Goal: Task Accomplishment & Management: Use online tool/utility

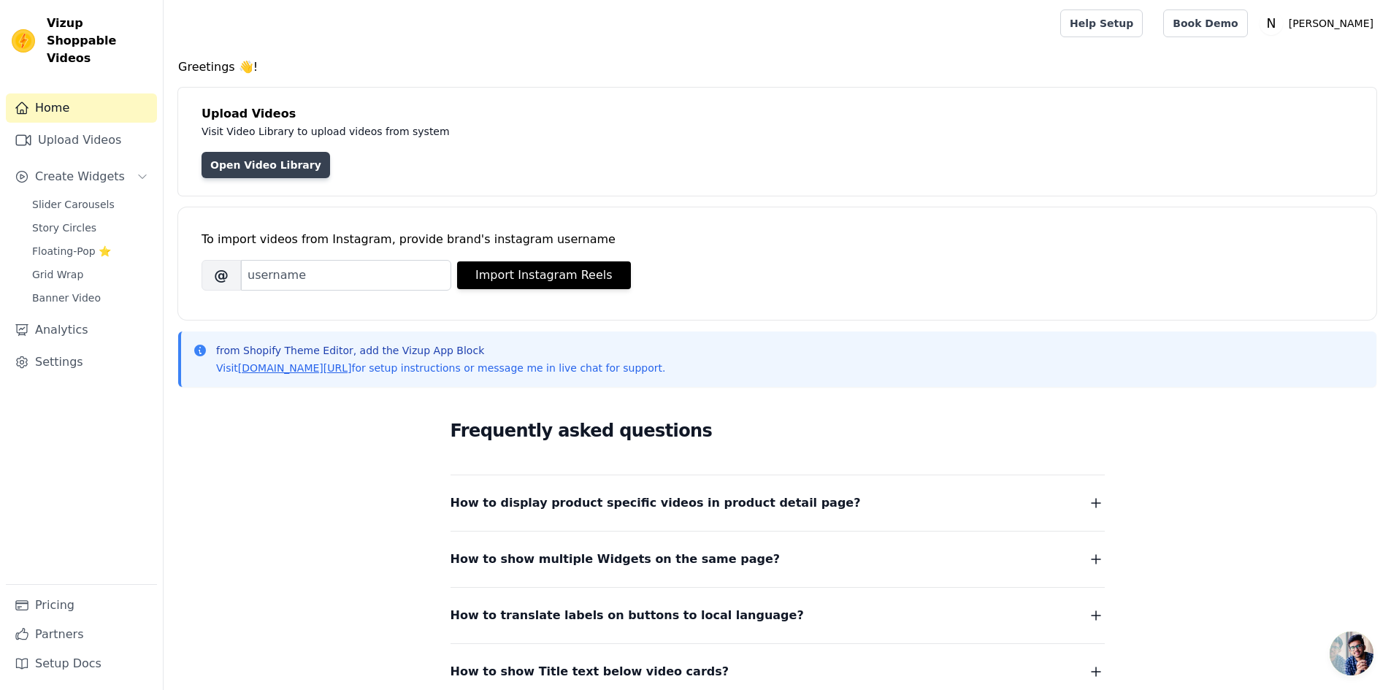
click at [258, 166] on link "Open Video Library" at bounding box center [265, 165] width 128 height 26
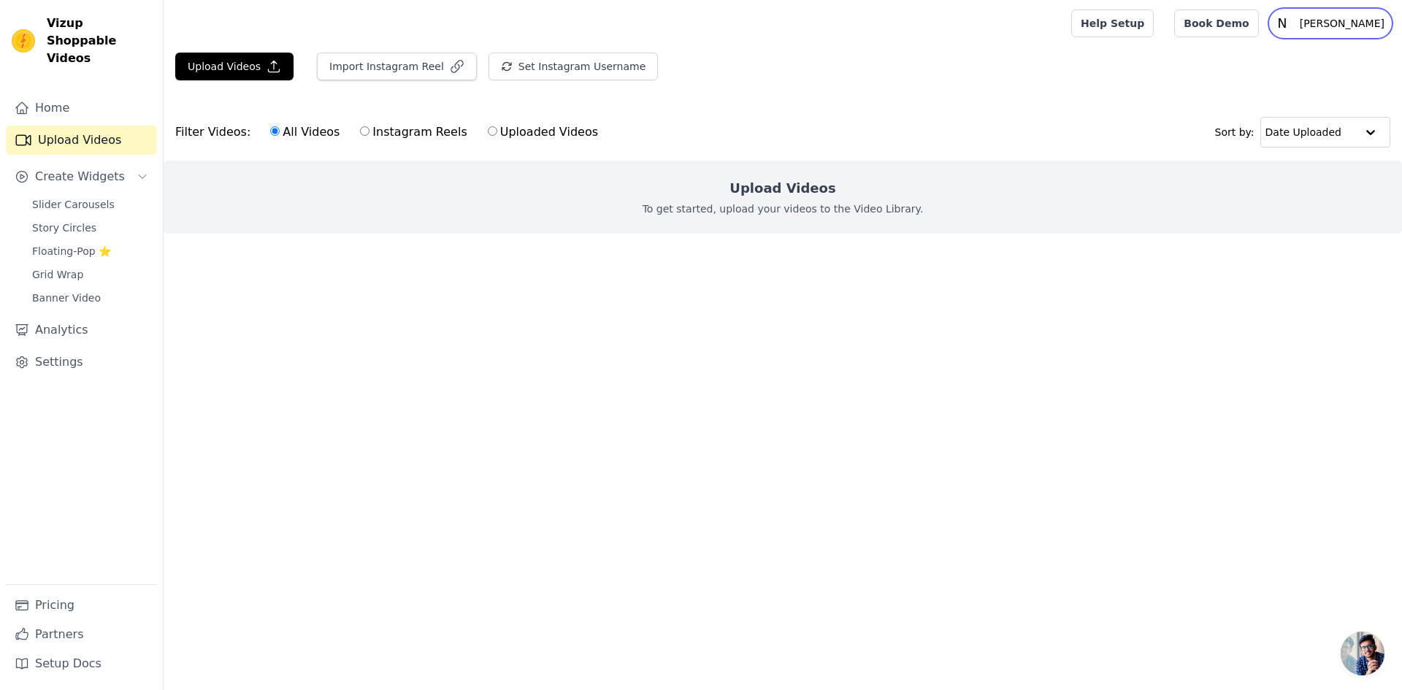
click at [1376, 25] on p "[PERSON_NAME]" at bounding box center [1342, 23] width 96 height 26
click at [763, 176] on div "Upload Videos To get started, upload your videos to the Video Library." at bounding box center [783, 197] width 1238 height 73
click at [533, 69] on button "Set Instagram Username" at bounding box center [572, 67] width 169 height 28
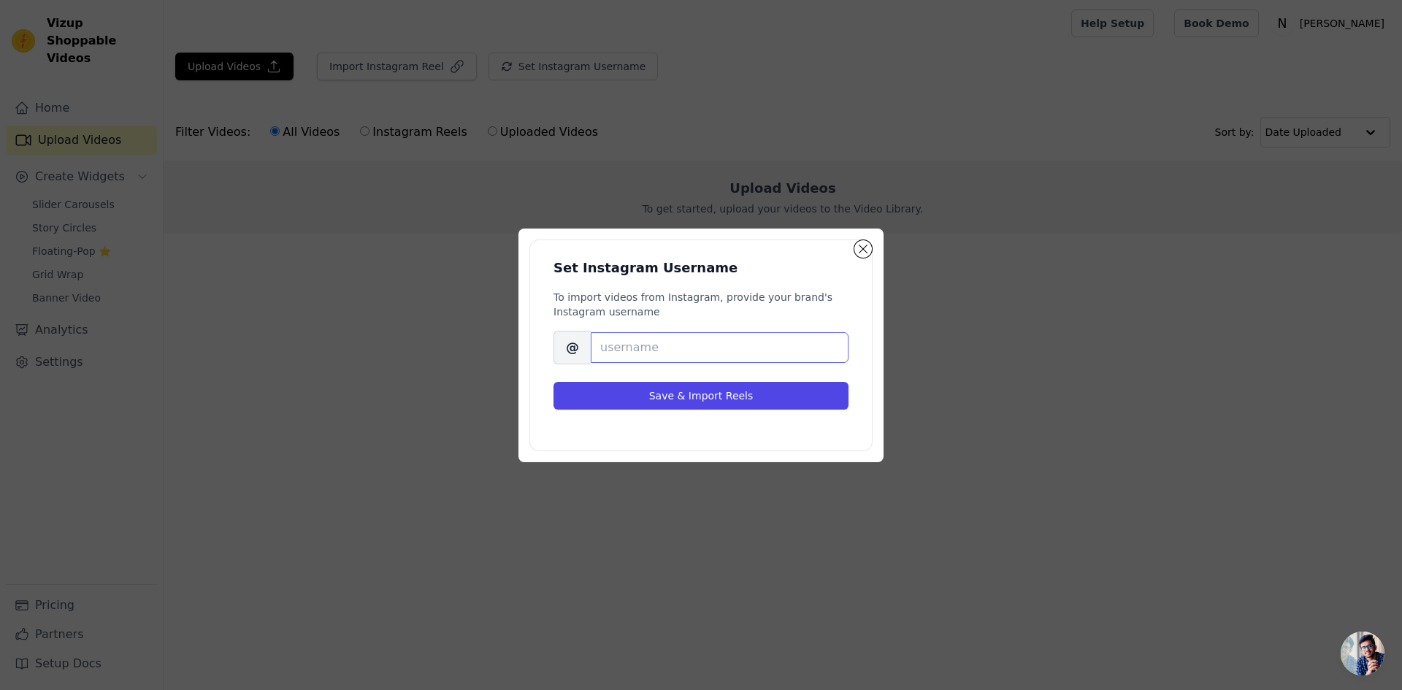
click at [676, 342] on input "Brand's Instagram Username" at bounding box center [720, 347] width 258 height 31
paste input "aarfacreations_by_anshulvarun"
type input "aarfacreations_by_anshulvarun"
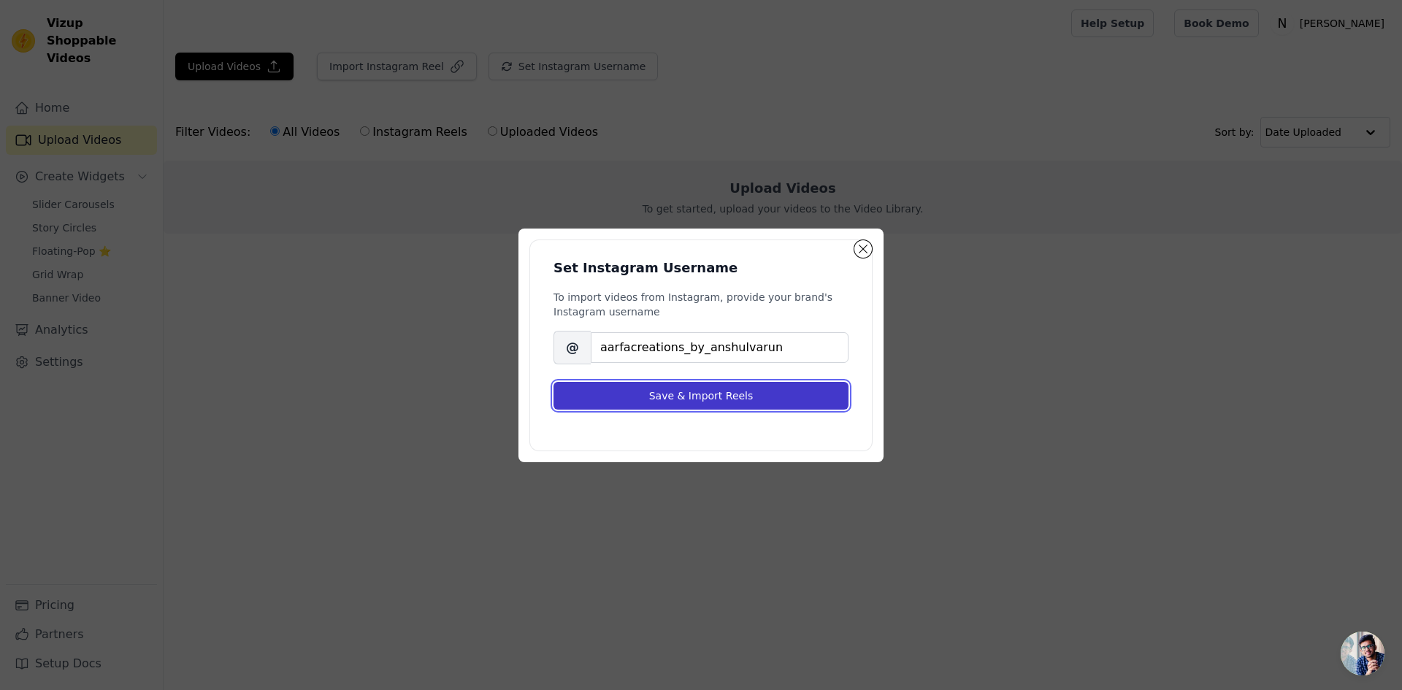
click at [737, 395] on button "Save & Import Reels" at bounding box center [700, 396] width 295 height 28
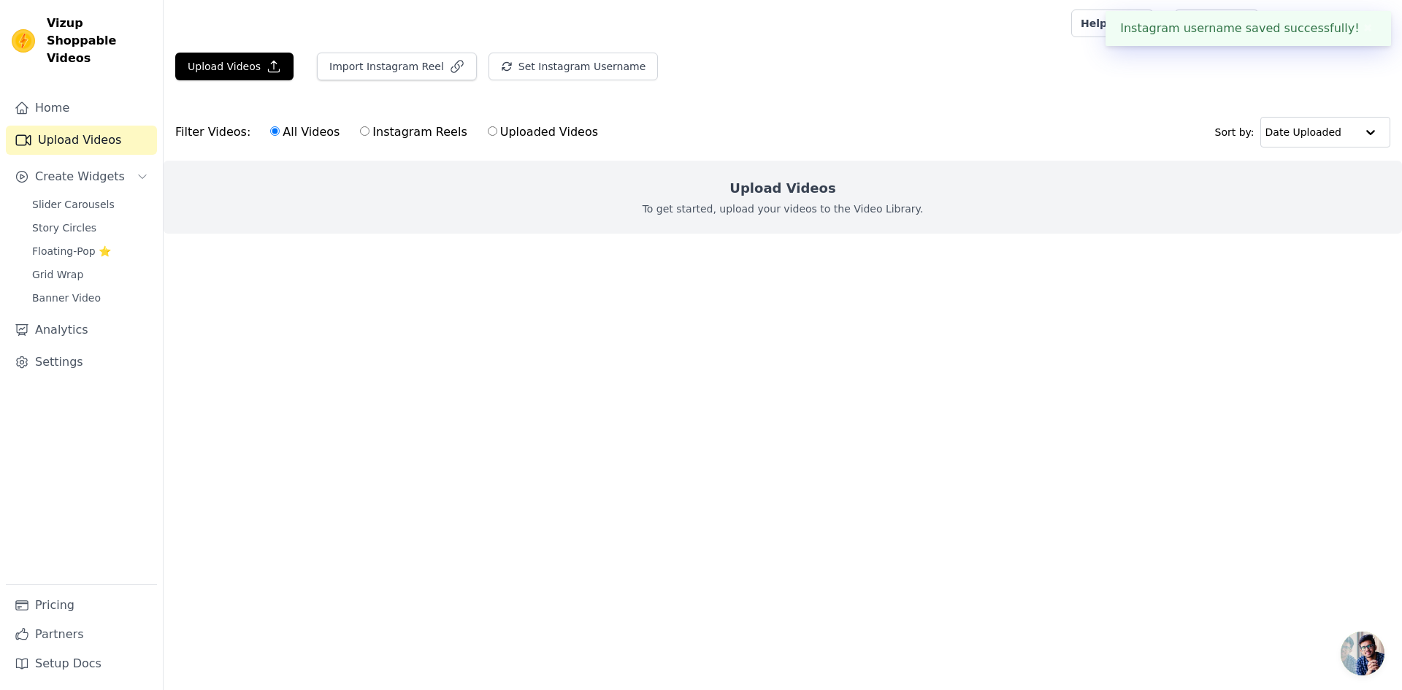
click at [401, 136] on label "Instagram Reels" at bounding box center [413, 132] width 108 height 19
click at [369, 136] on input "Instagram Reels" at bounding box center [364, 130] width 9 height 9
radio input "true"
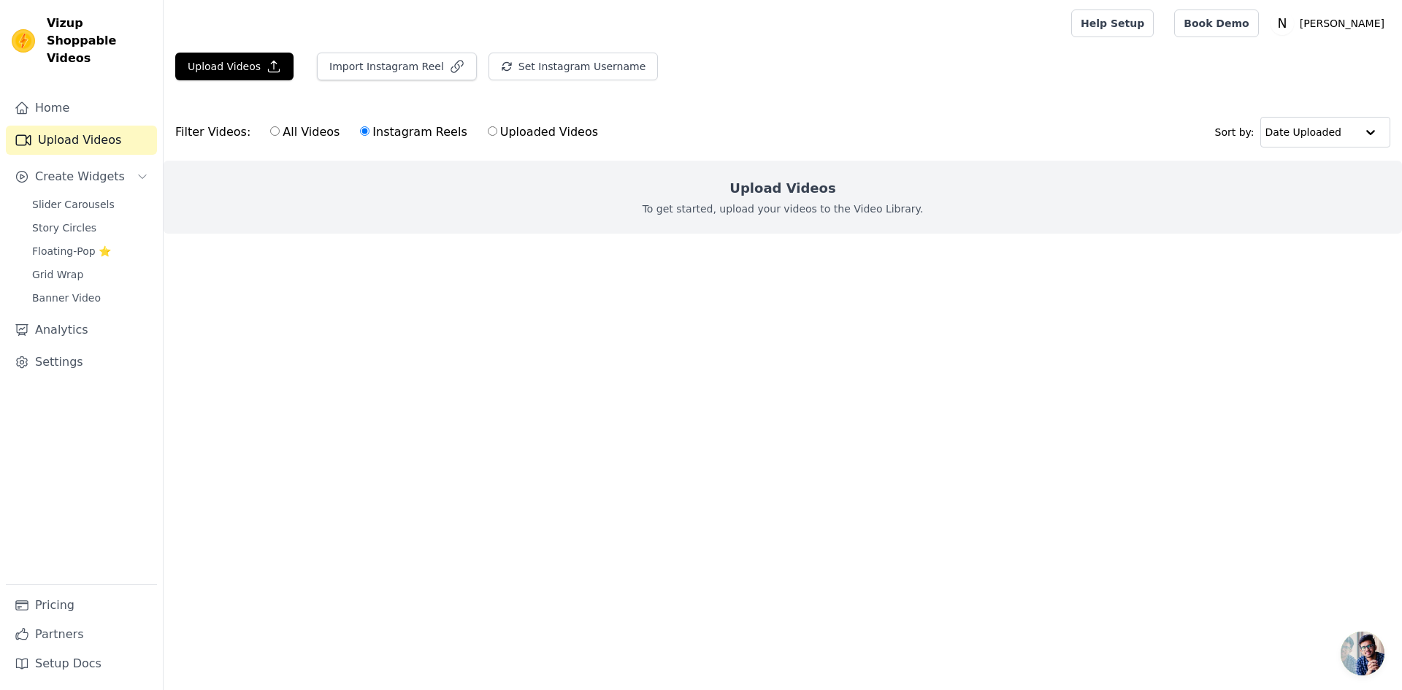
click at [834, 212] on p "To get started, upload your videos to the Video Library." at bounding box center [782, 208] width 281 height 15
click at [61, 93] on link "Home" at bounding box center [81, 107] width 151 height 29
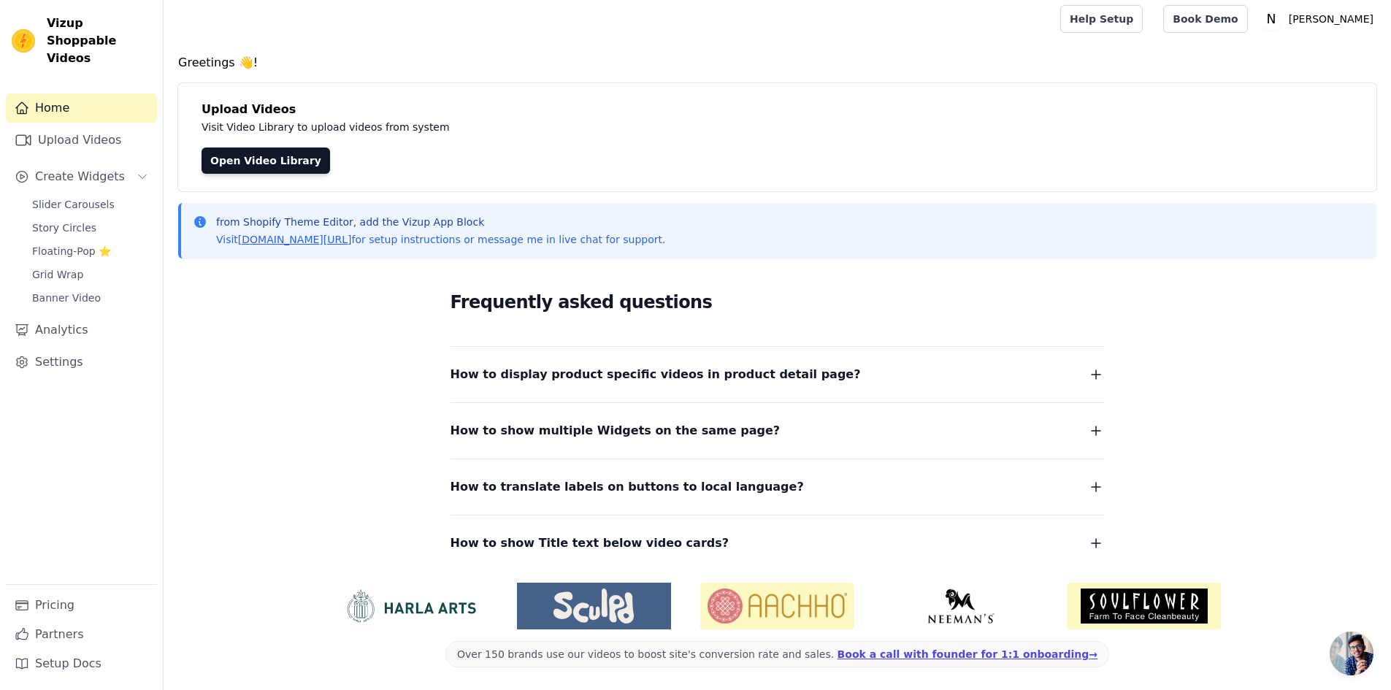
scroll to position [5, 0]
click at [1183, 604] on img at bounding box center [1144, 605] width 154 height 47
click at [91, 126] on link "Upload Videos" at bounding box center [81, 140] width 151 height 29
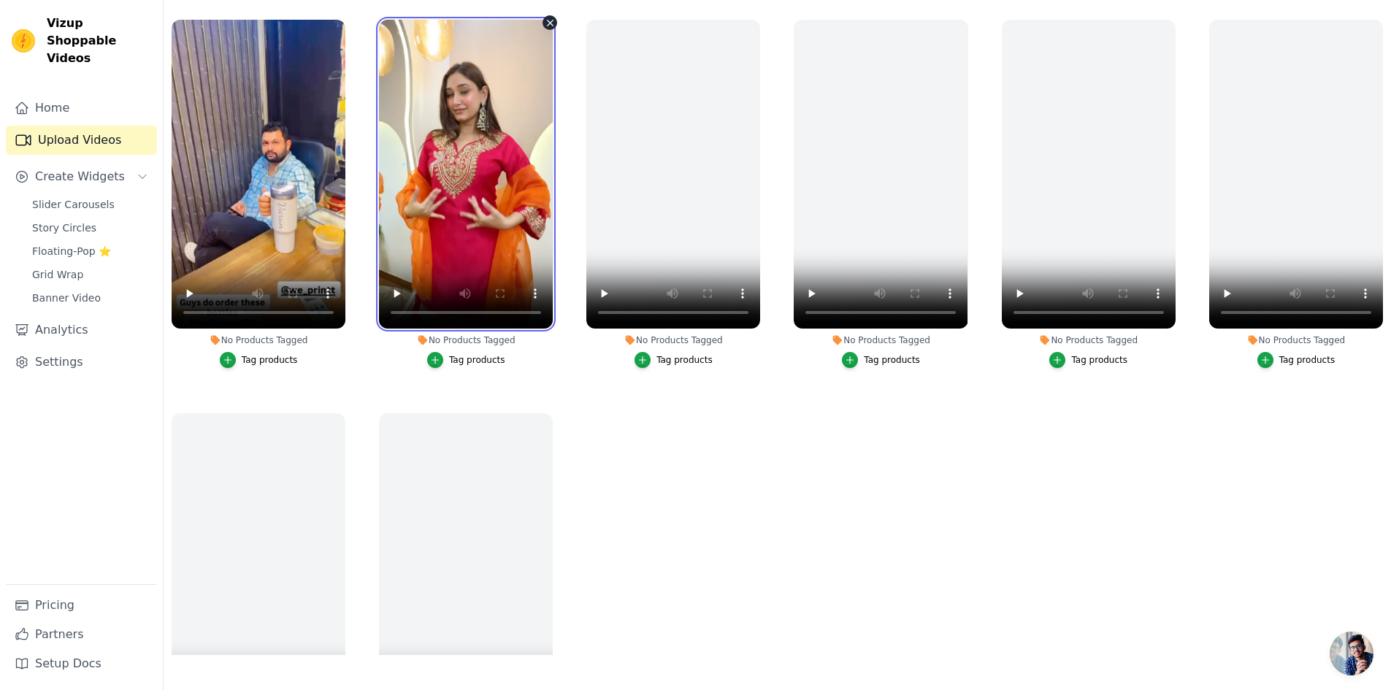
click at [475, 171] on video at bounding box center [466, 174] width 174 height 309
click at [437, 358] on icon "button" at bounding box center [435, 360] width 7 height 7
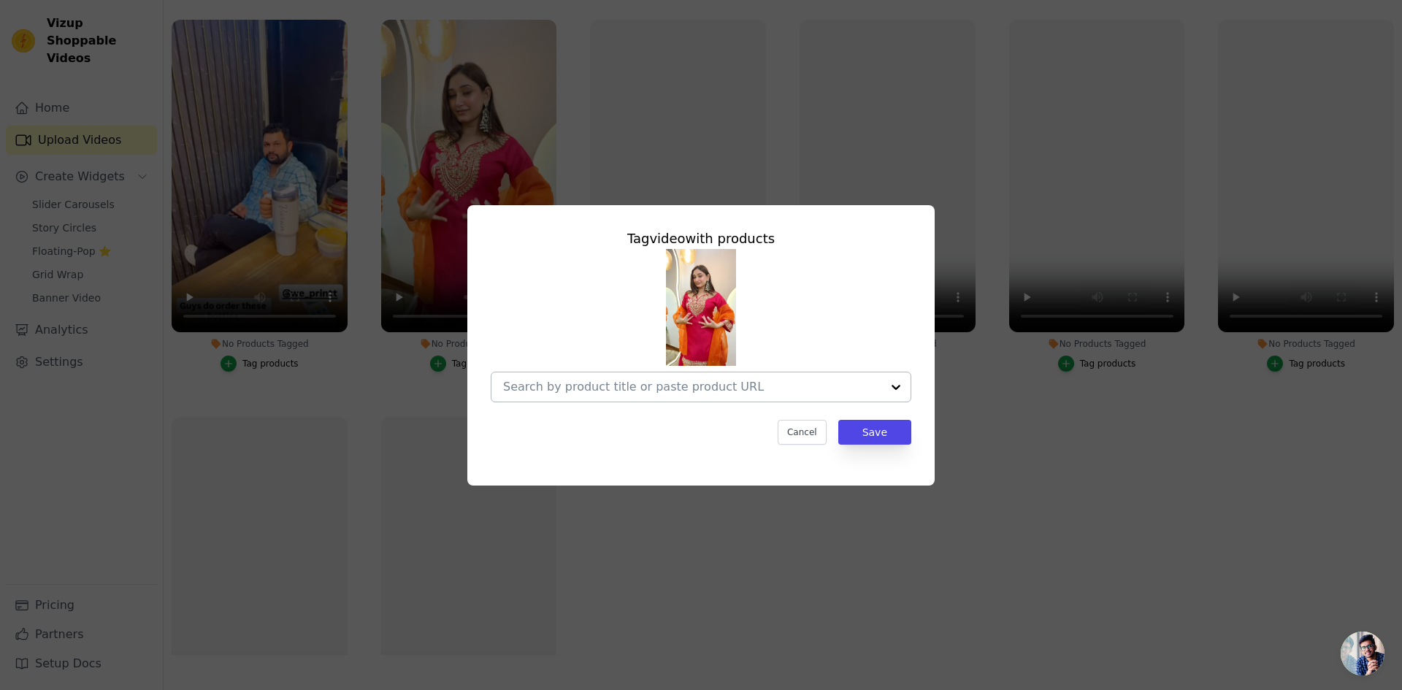
click at [635, 388] on input "No Products Tagged Tag video with products Cancel Save Tag products" at bounding box center [692, 387] width 378 height 14
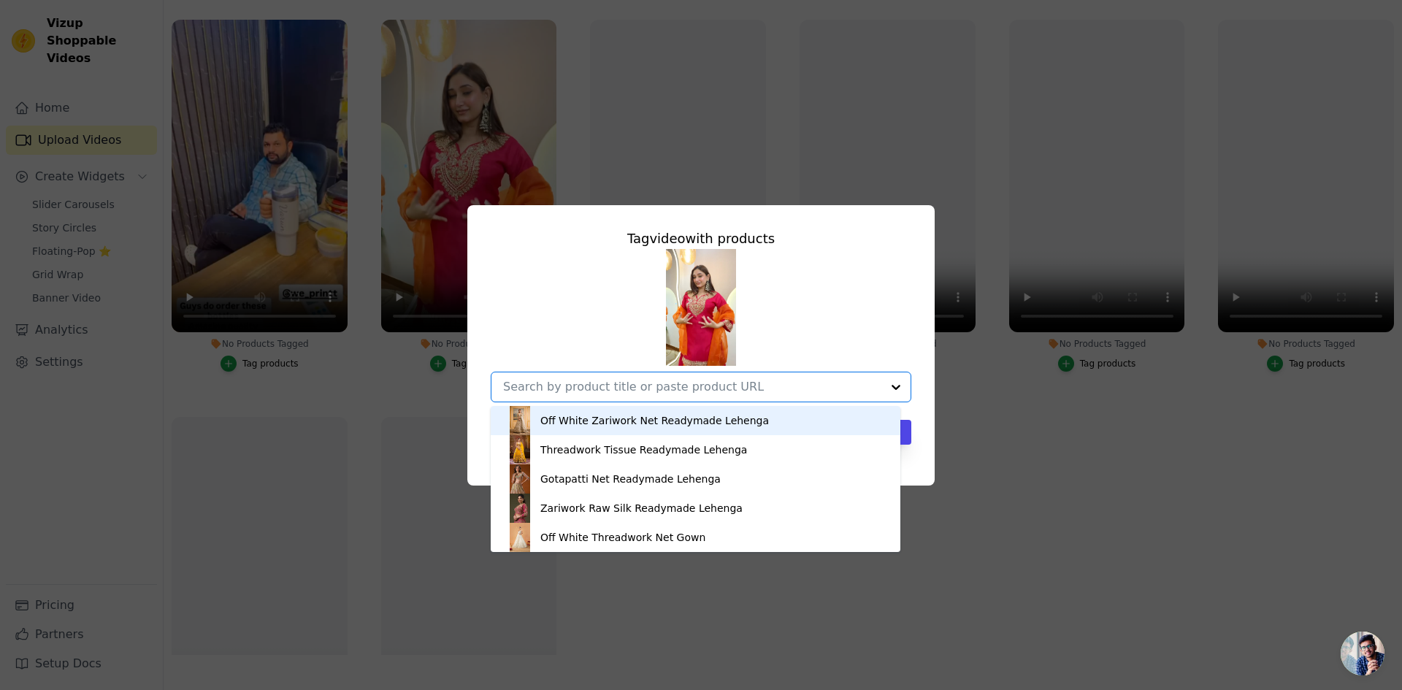
click at [653, 422] on div "Off White Zariwork Net Readymade Lehenga" at bounding box center [654, 420] width 228 height 15
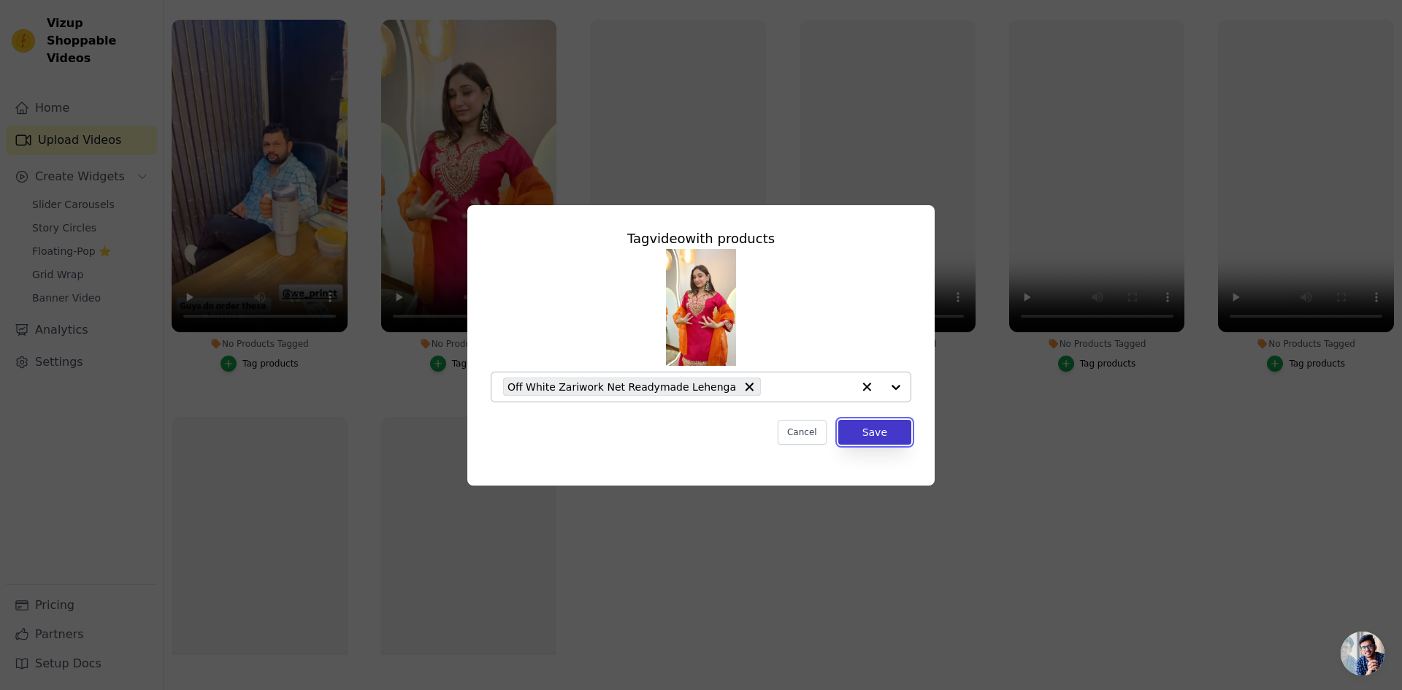
click at [888, 425] on button "Save" at bounding box center [874, 432] width 73 height 25
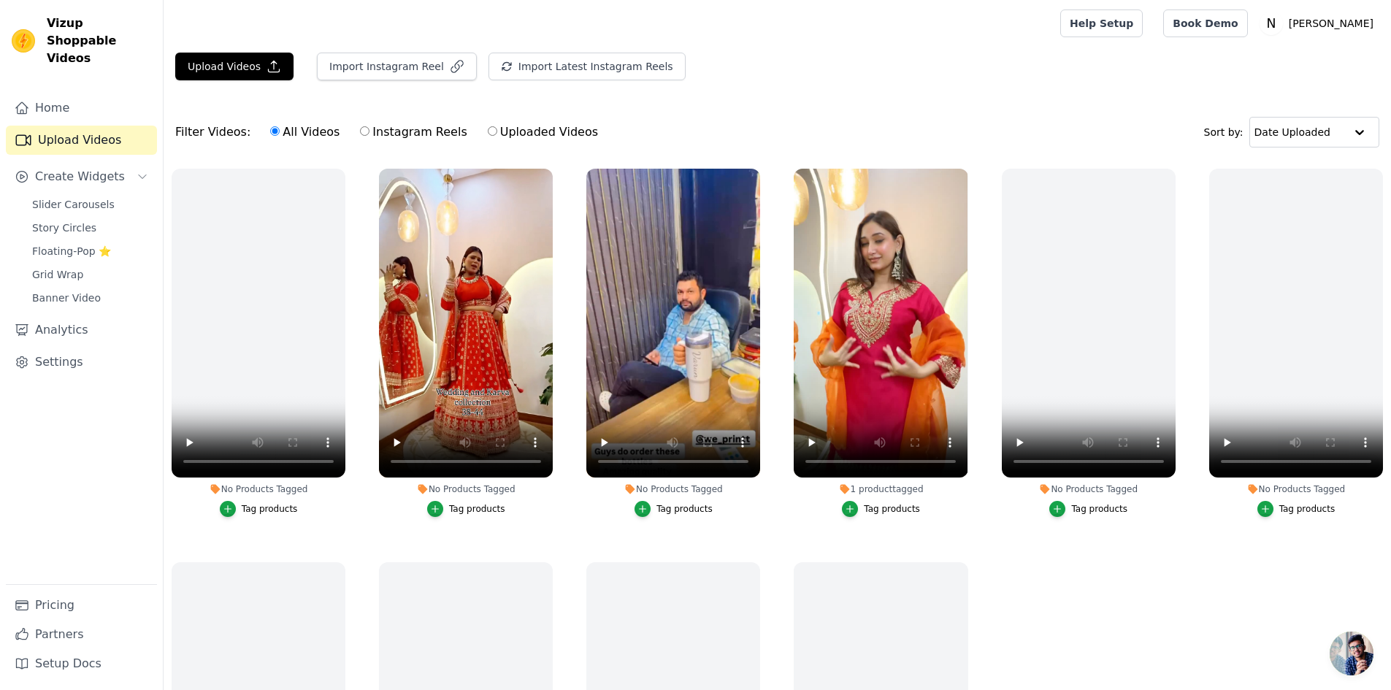
click at [667, 503] on div "Tag products" at bounding box center [684, 509] width 56 height 12
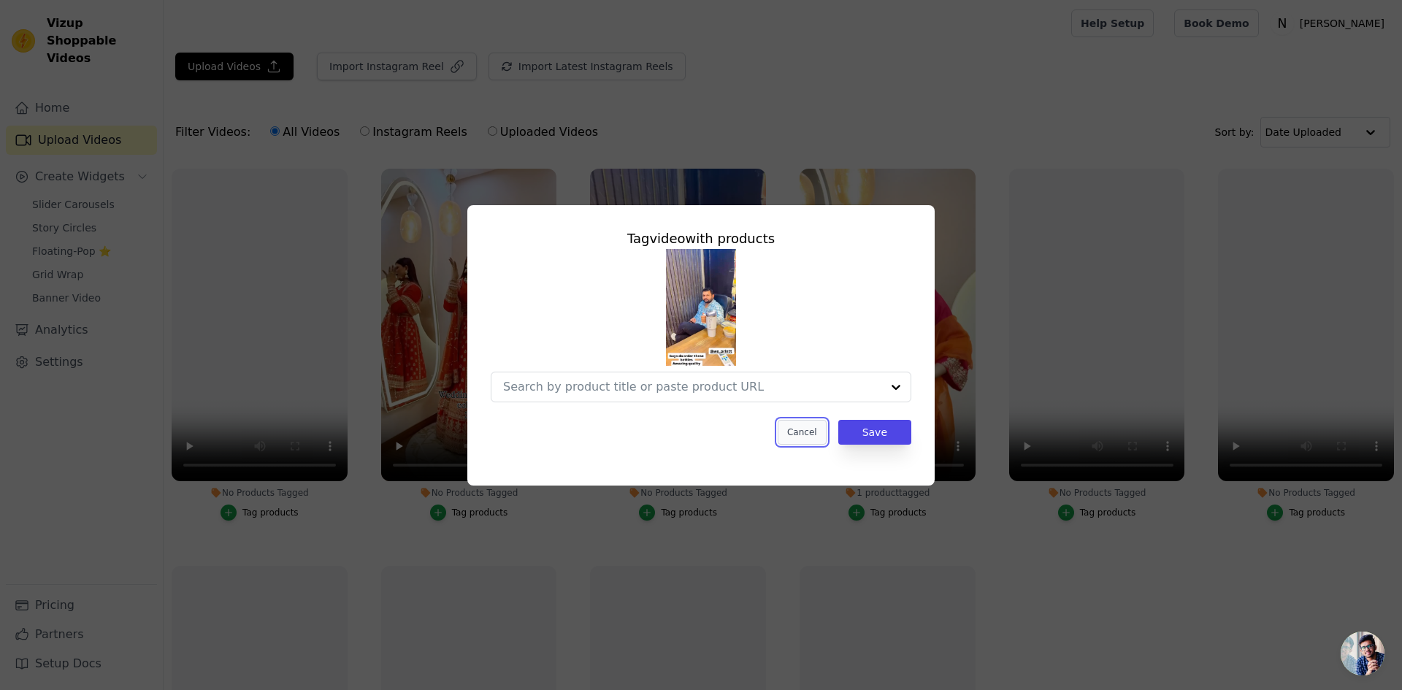
click at [812, 432] on button "Cancel" at bounding box center [801, 432] width 49 height 25
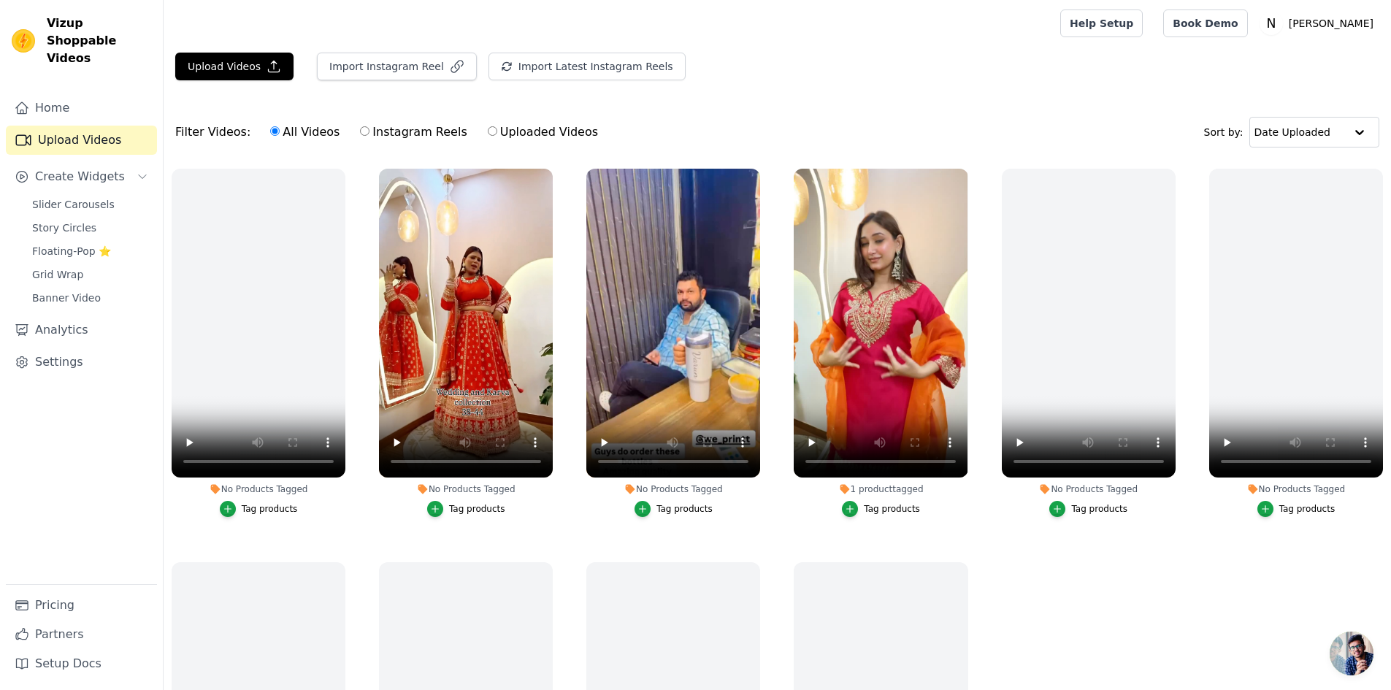
click at [487, 507] on div "Tag products" at bounding box center [477, 509] width 56 height 12
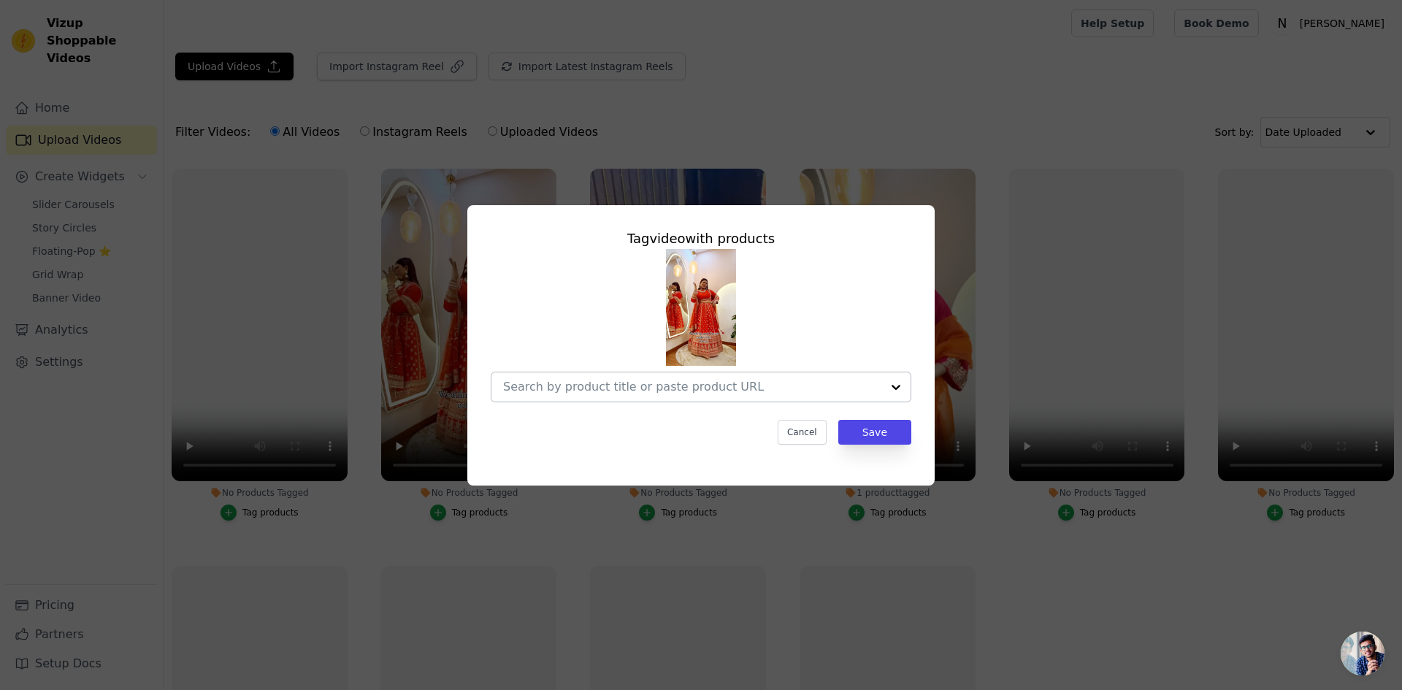
click at [766, 388] on input "No Products Tagged Tag video with products Cancel Save Tag products" at bounding box center [692, 387] width 378 height 14
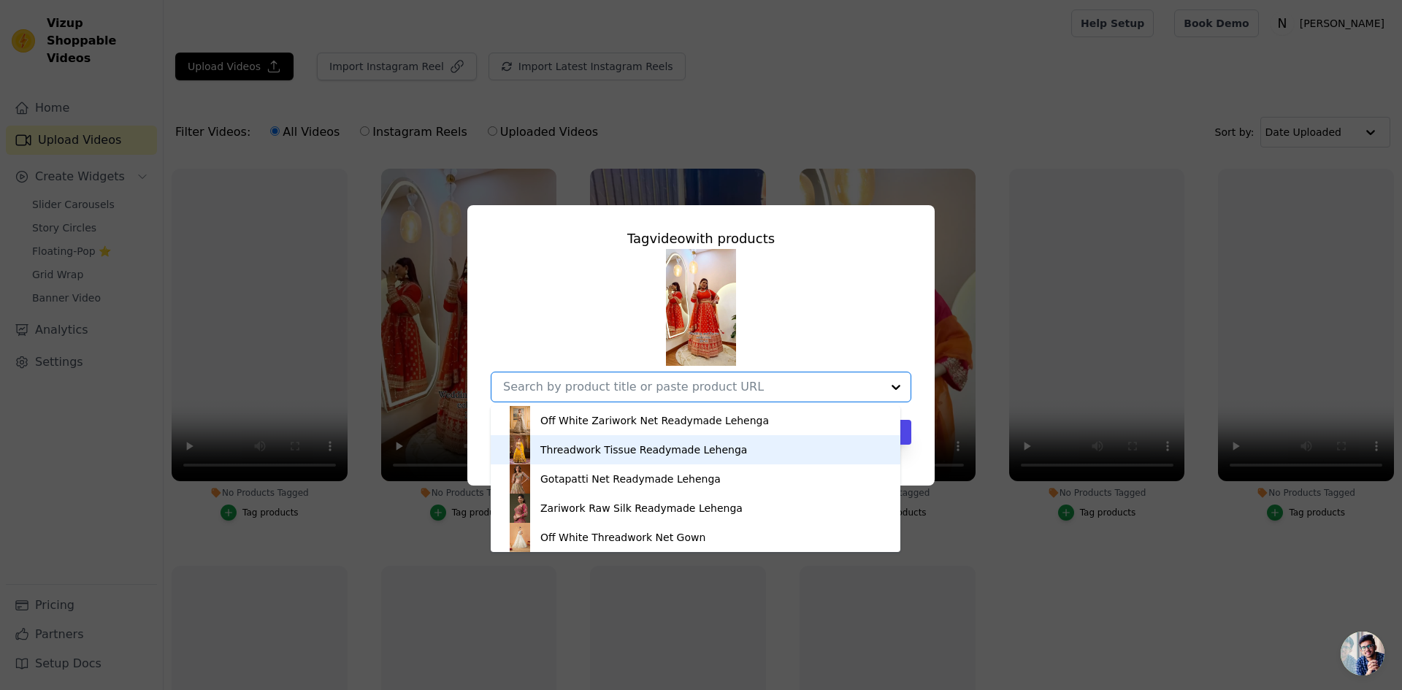
click at [607, 458] on div "Threadwork Tissue Readymade Lehenga" at bounding box center [695, 449] width 380 height 29
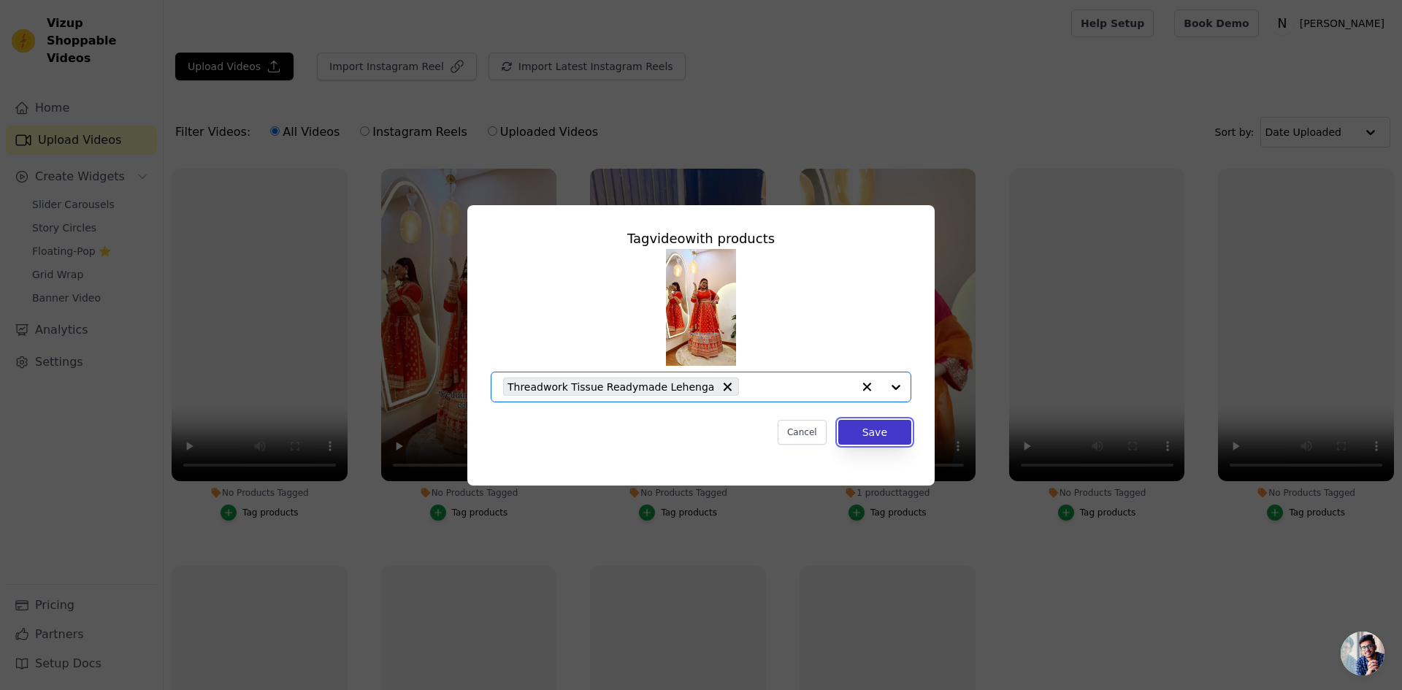
click at [880, 435] on button "Save" at bounding box center [874, 432] width 73 height 25
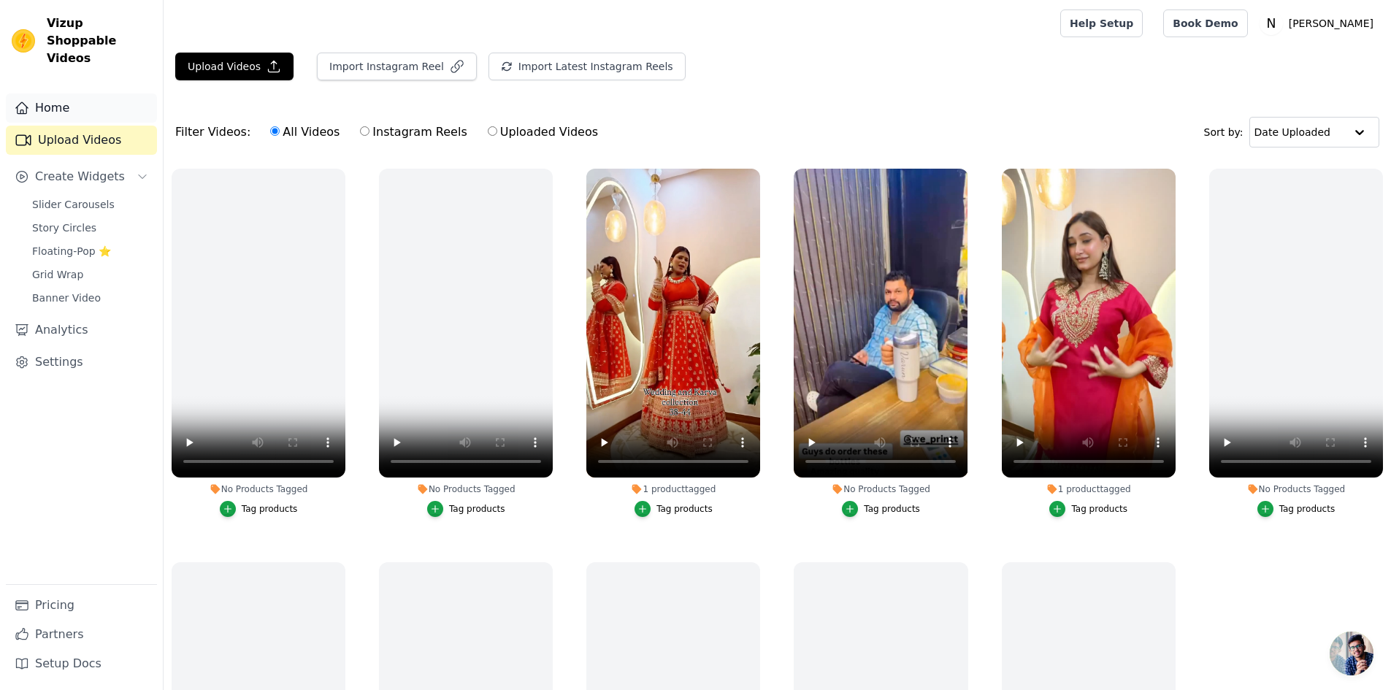
click at [41, 93] on link "Home" at bounding box center [81, 107] width 151 height 29
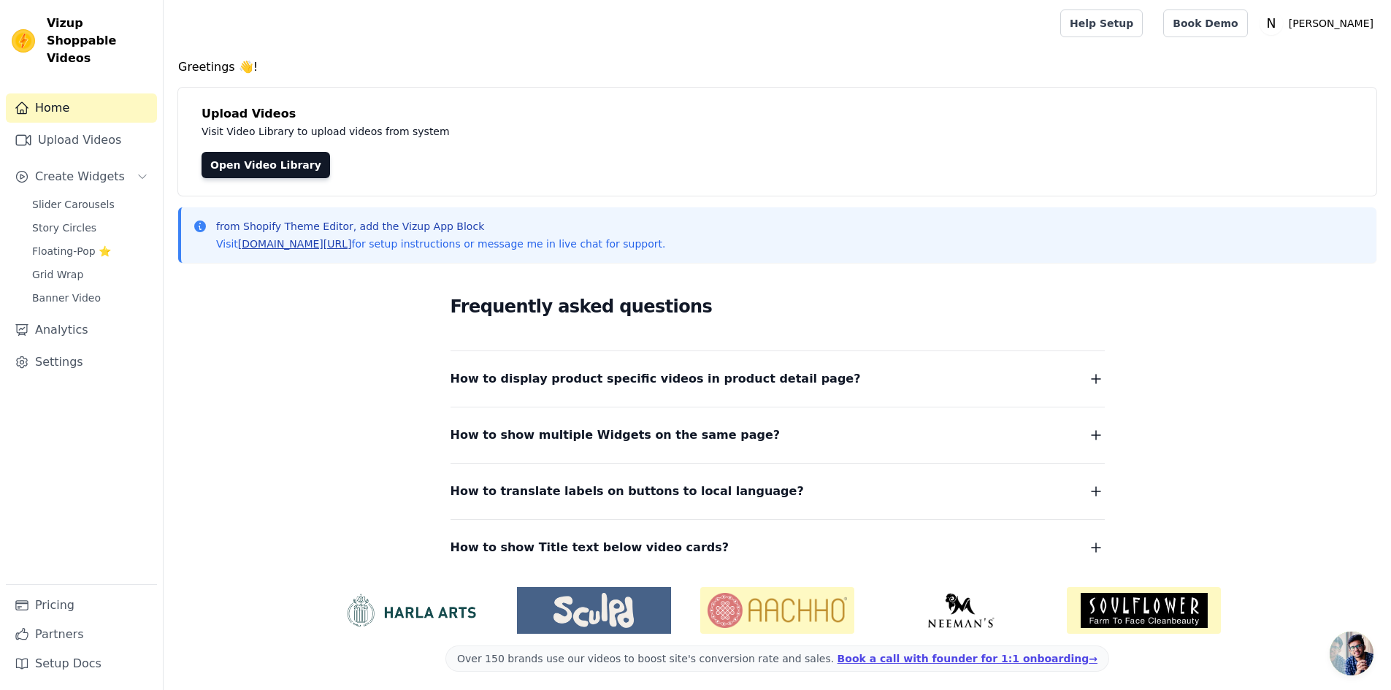
click at [330, 244] on link "[DOMAIN_NAME][URL]" at bounding box center [295, 244] width 114 height 12
click at [79, 220] on span "Story Circles" at bounding box center [64, 227] width 64 height 15
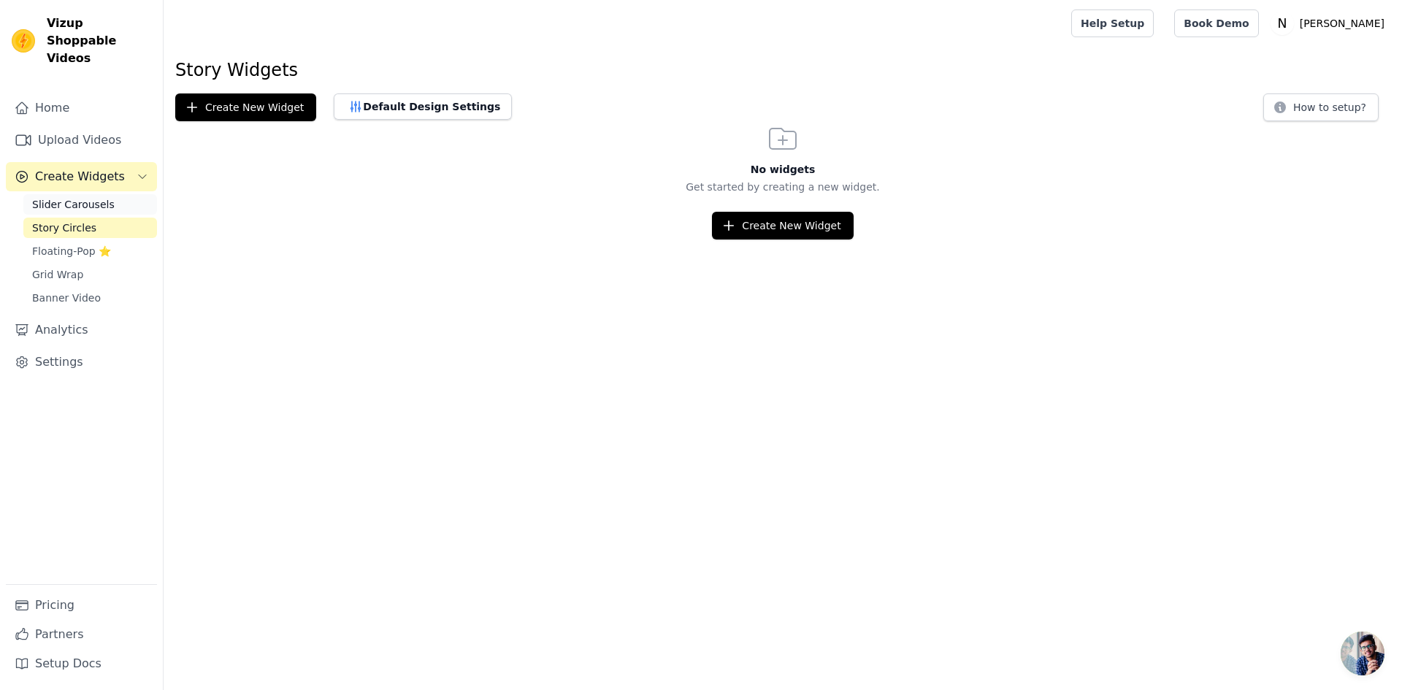
click at [81, 197] on span "Slider Carousels" at bounding box center [73, 204] width 82 height 15
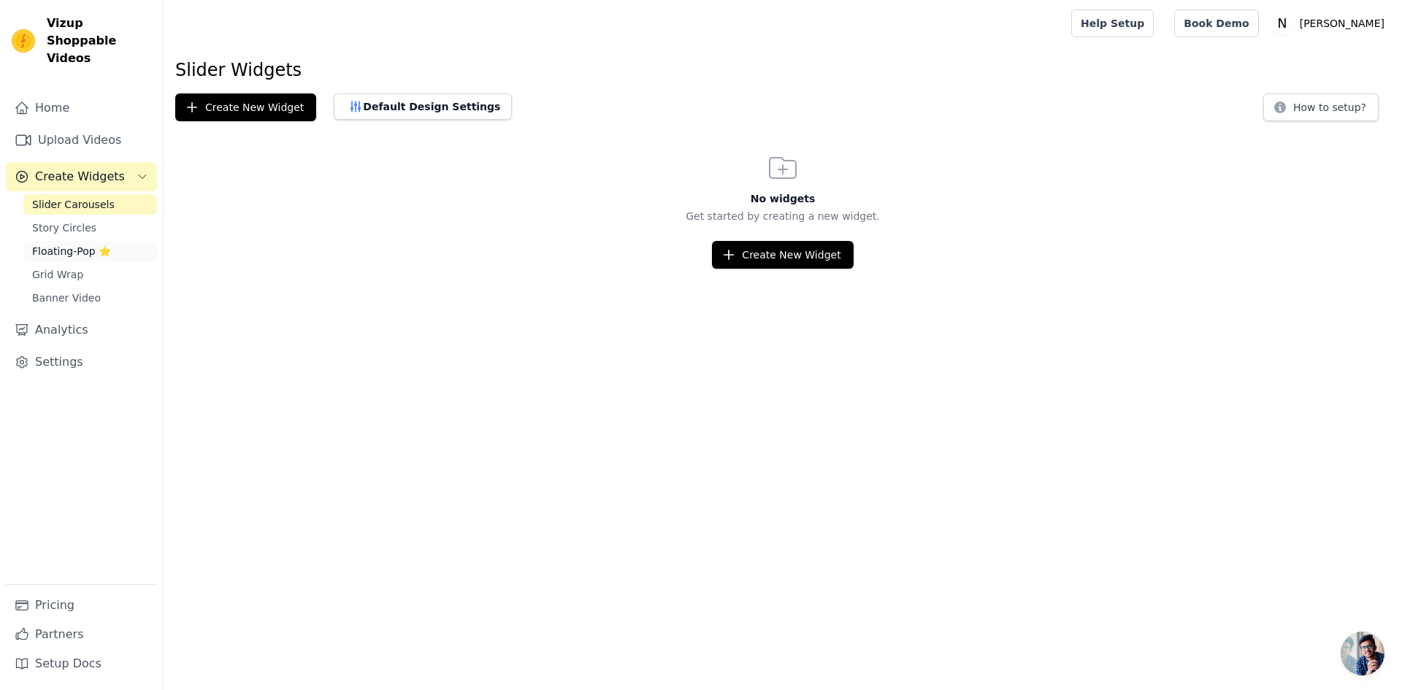
click at [78, 244] on span "Floating-Pop ⭐" at bounding box center [71, 251] width 79 height 15
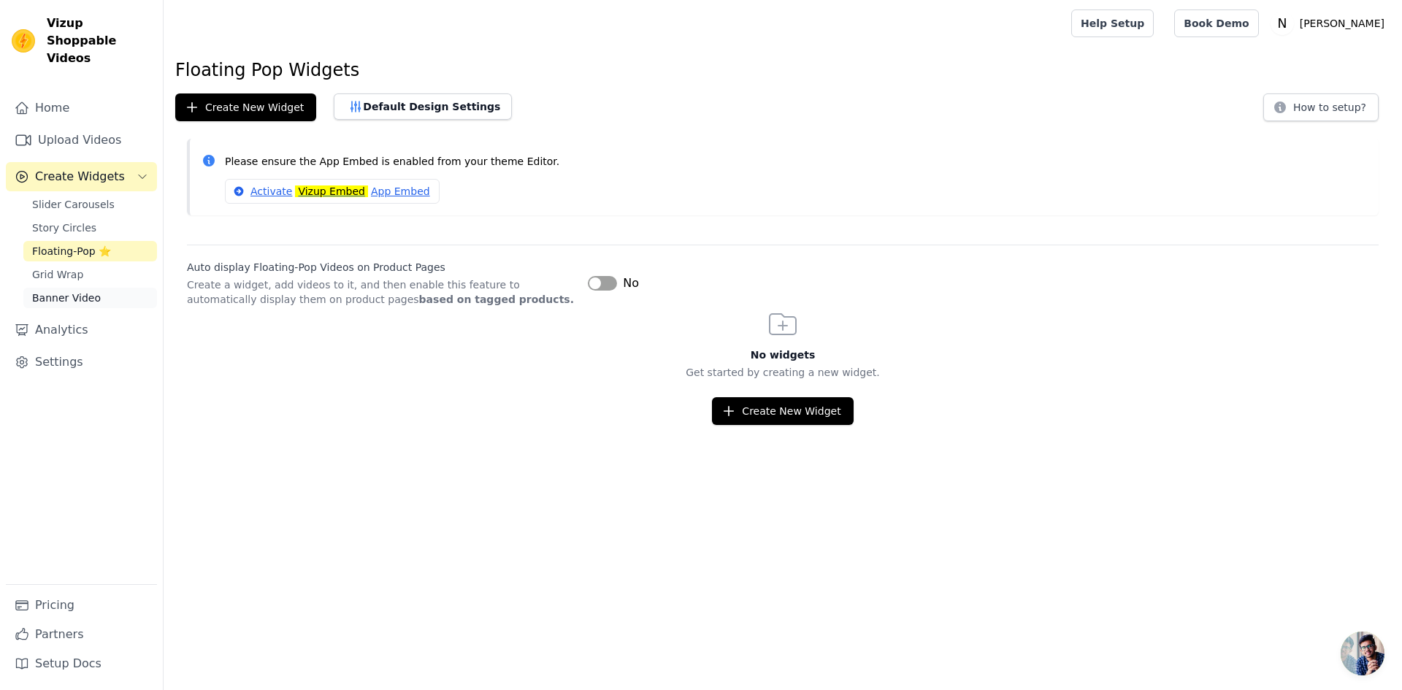
click at [71, 291] on span "Banner Video" at bounding box center [66, 298] width 69 height 15
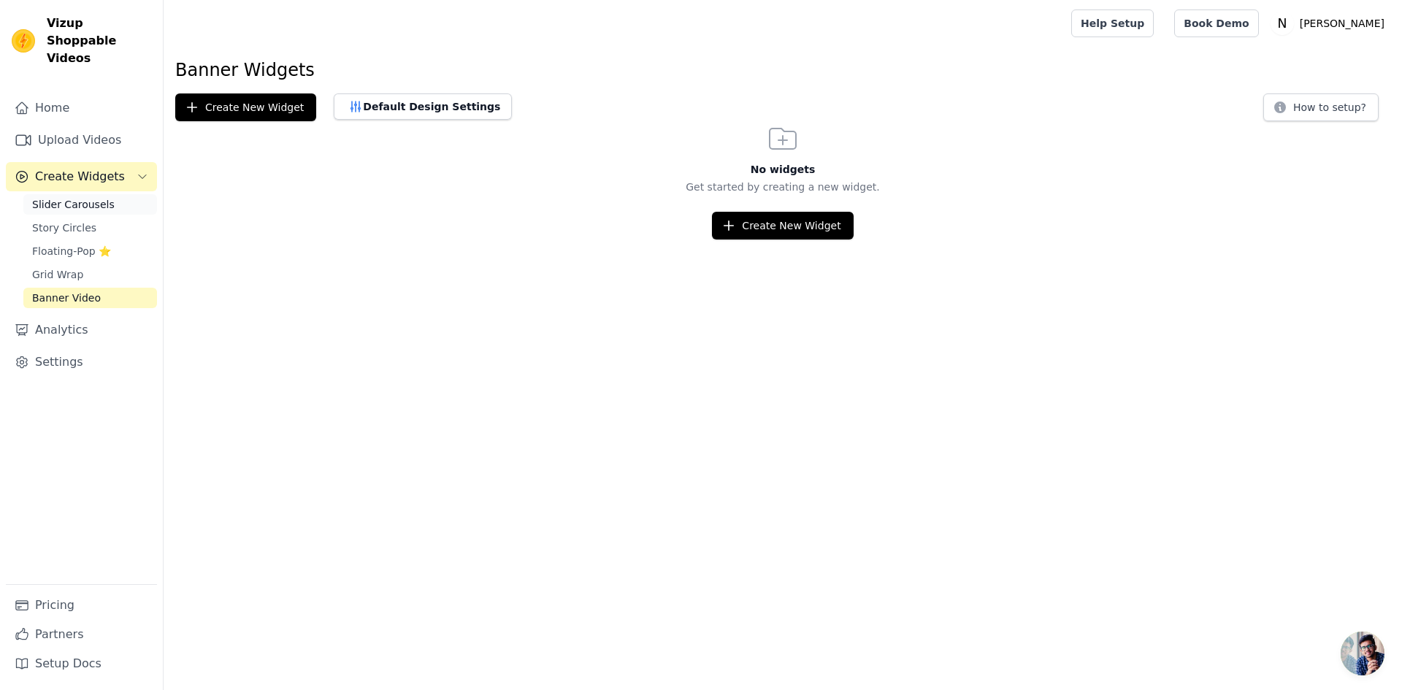
click at [75, 197] on span "Slider Carousels" at bounding box center [73, 204] width 82 height 15
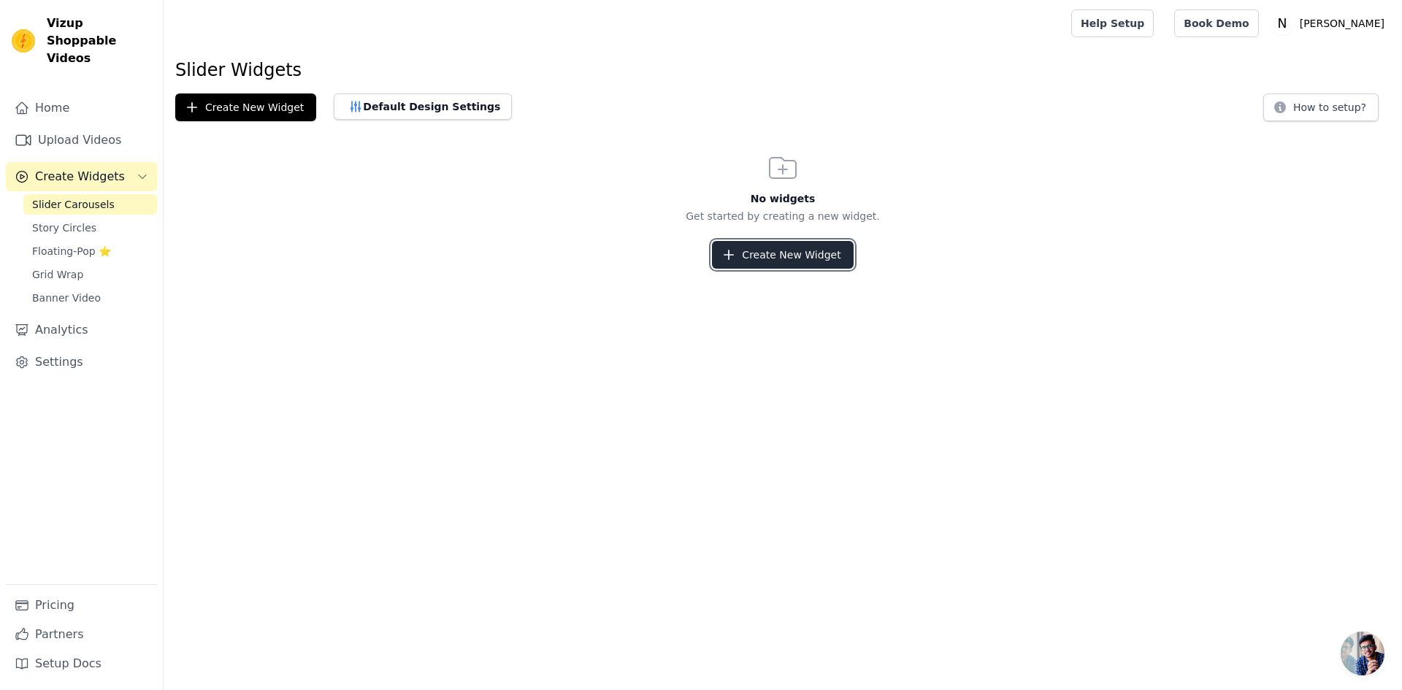
click at [804, 257] on button "Create New Widget" at bounding box center [782, 255] width 141 height 28
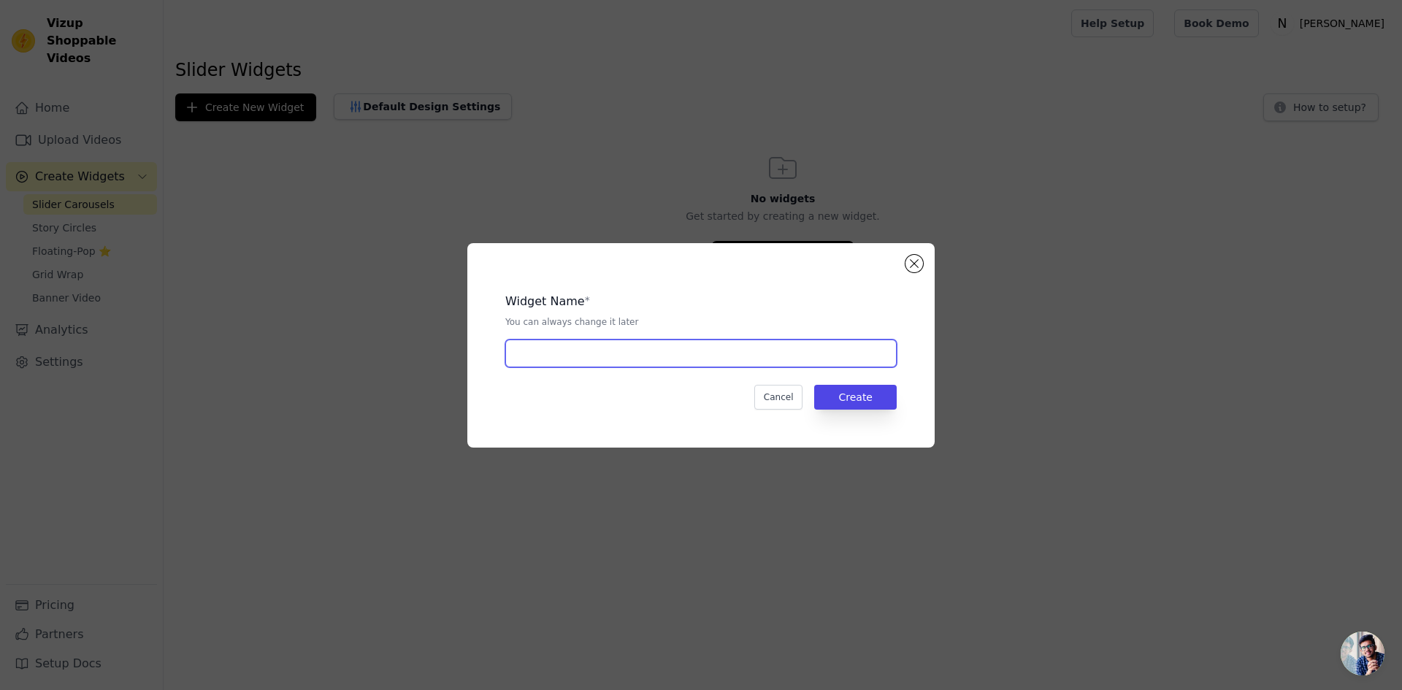
click at [596, 343] on input "text" at bounding box center [700, 353] width 391 height 28
type input "[PERSON_NAME]"
click at [861, 400] on button "Create" at bounding box center [855, 397] width 82 height 25
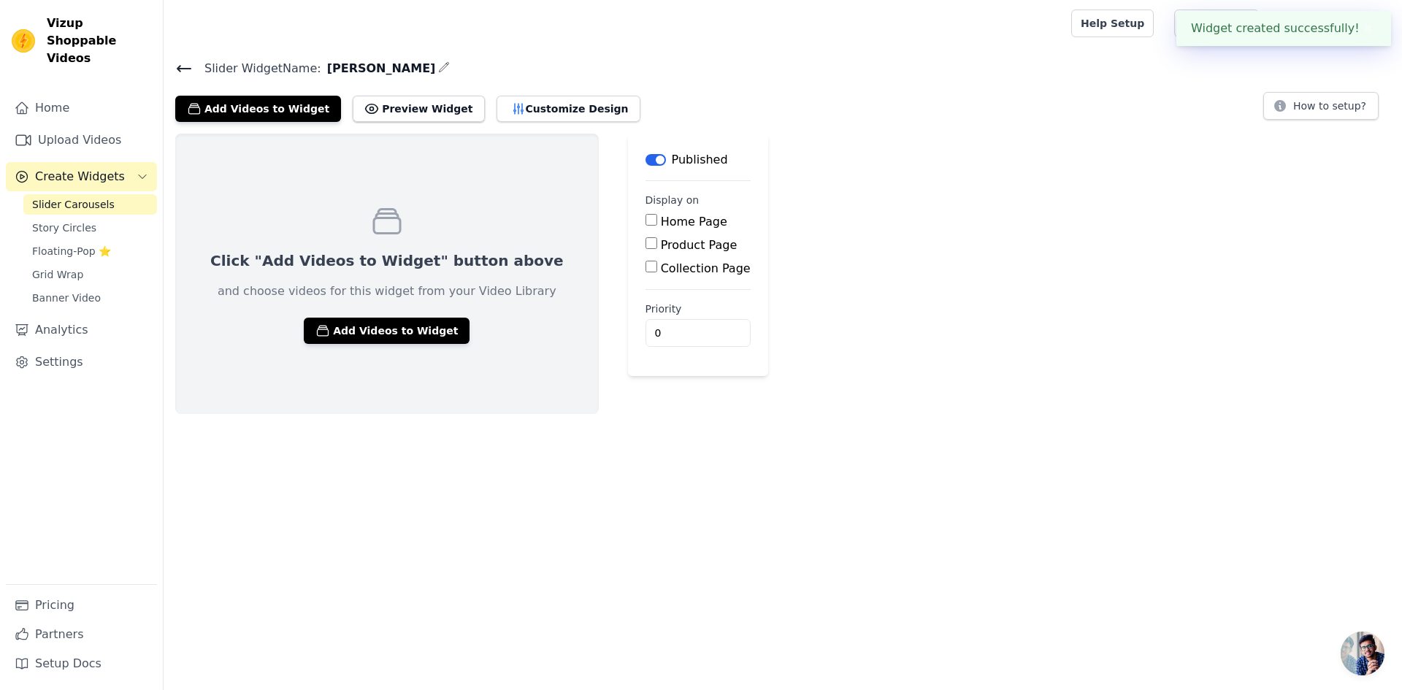
click at [661, 221] on label "Home Page" at bounding box center [694, 222] width 66 height 14
click at [645, 221] on input "Home Page" at bounding box center [651, 220] width 12 height 12
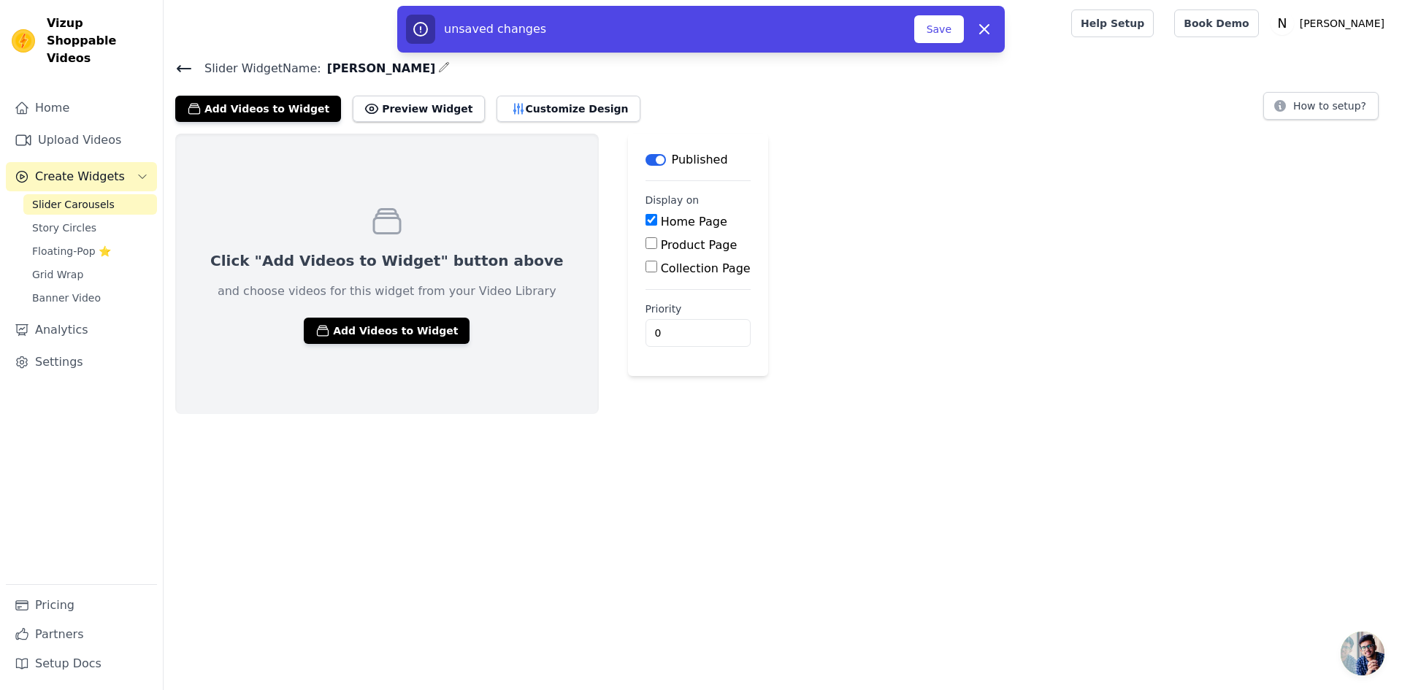
click at [661, 223] on label "Home Page" at bounding box center [694, 222] width 66 height 14
click at [645, 223] on input "Home Page" at bounding box center [651, 220] width 12 height 12
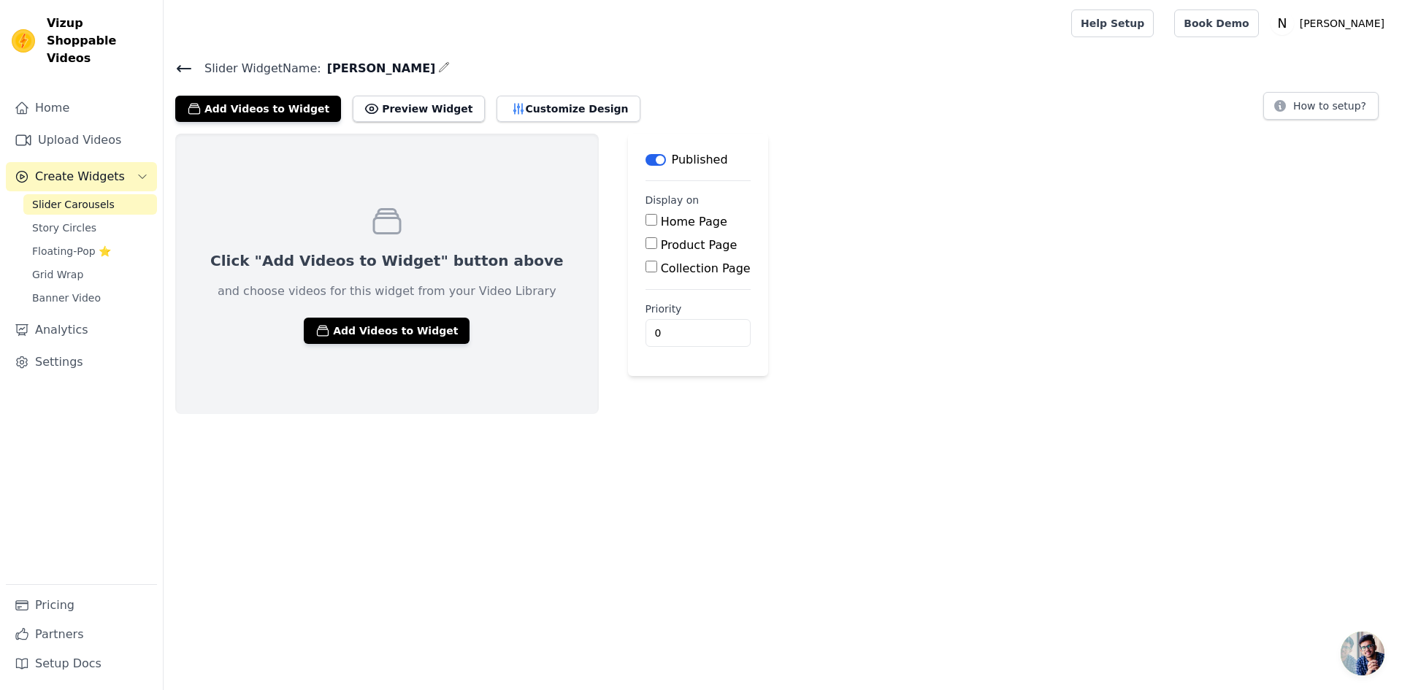
click at [661, 223] on label "Home Page" at bounding box center [694, 222] width 66 height 14
click at [645, 223] on input "Home Page" at bounding box center [651, 220] width 12 height 12
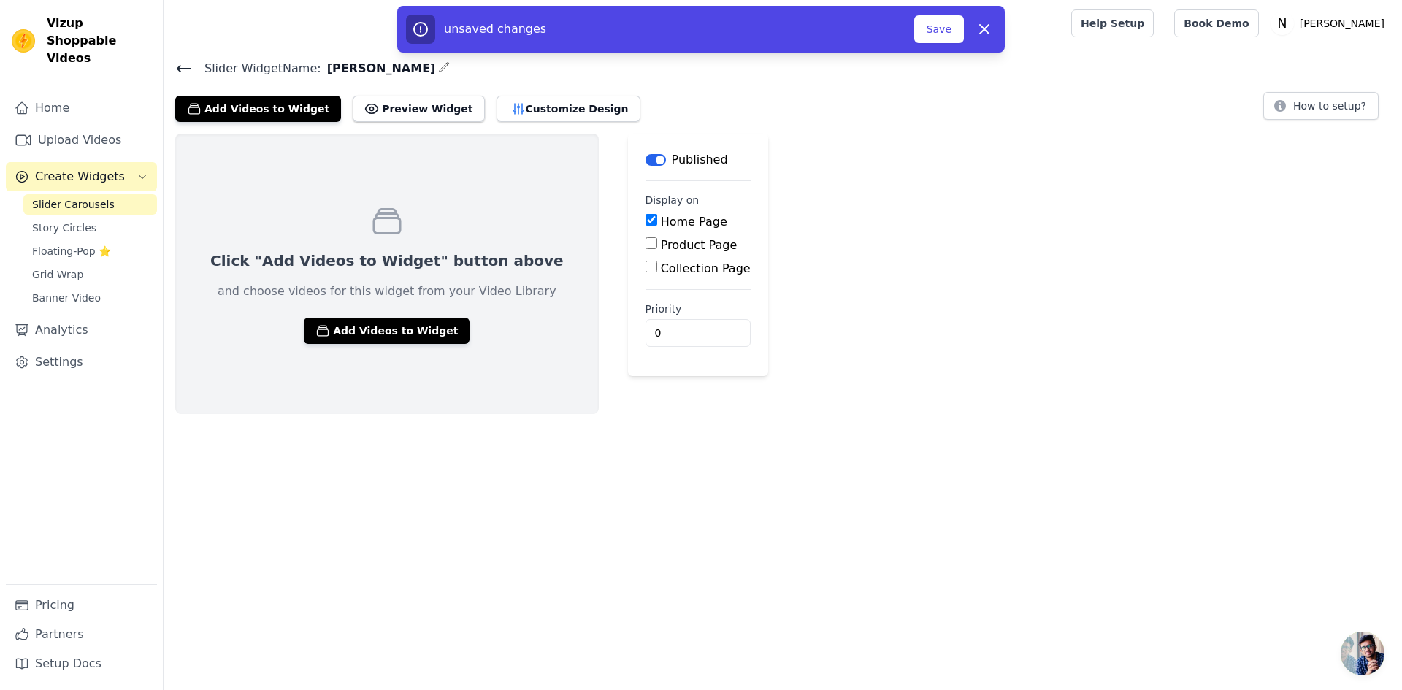
click at [661, 218] on label "Home Page" at bounding box center [694, 222] width 66 height 14
click at [645, 218] on input "Home Page" at bounding box center [651, 220] width 12 height 12
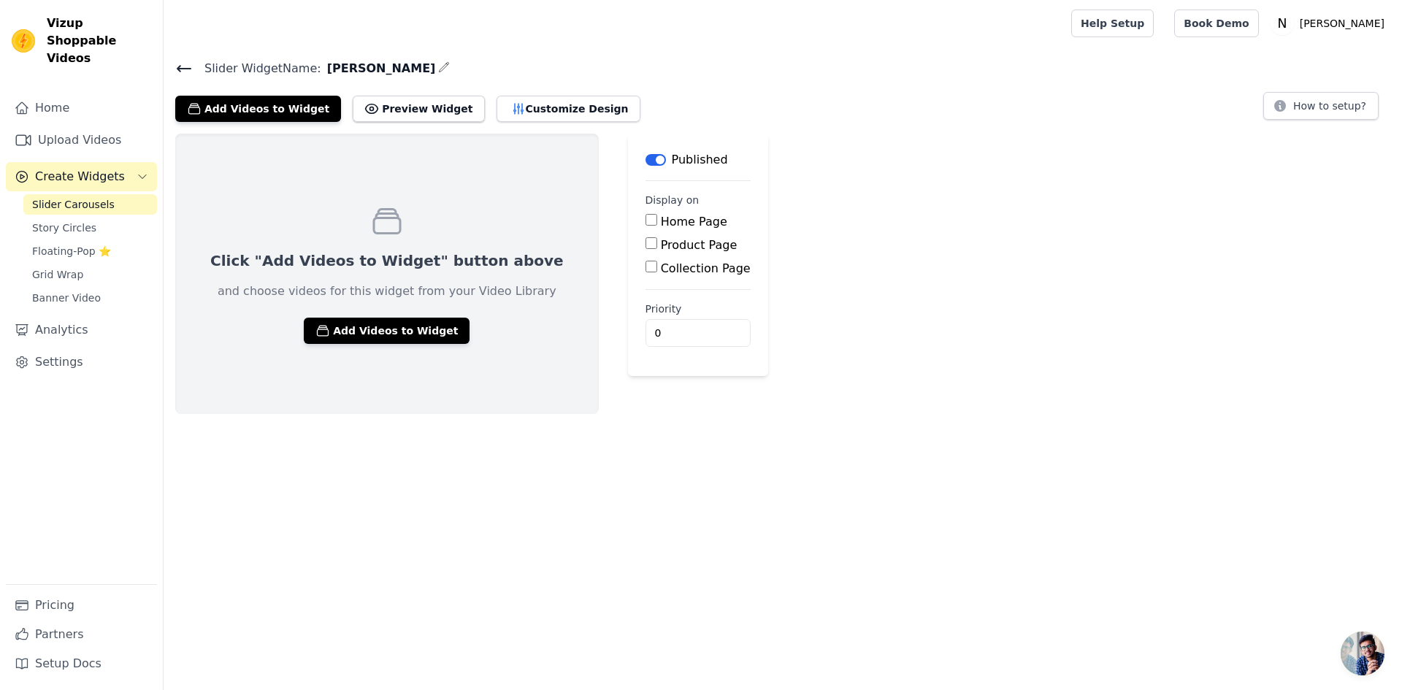
click at [661, 218] on label "Home Page" at bounding box center [694, 222] width 66 height 14
click at [645, 218] on input "Home Page" at bounding box center [651, 220] width 12 height 12
checkbox input "true"
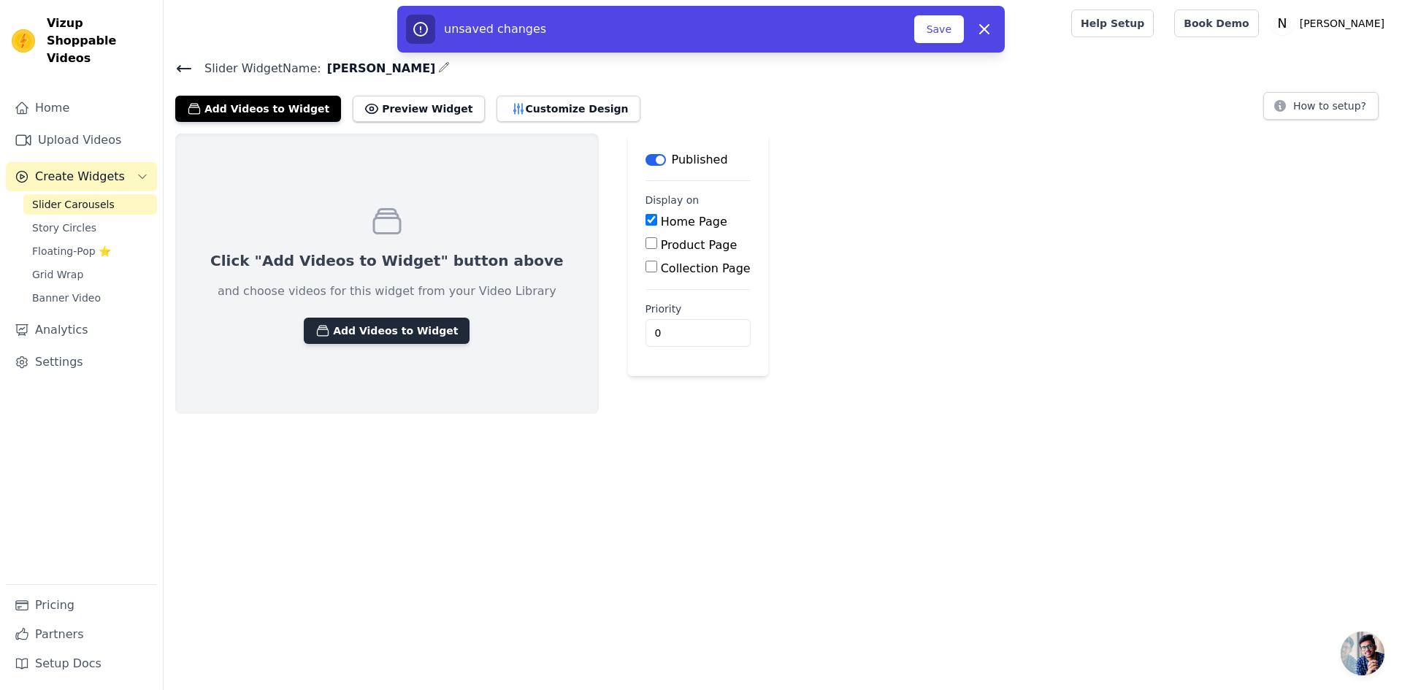
click at [390, 335] on button "Add Videos to Widget" at bounding box center [387, 331] width 166 height 26
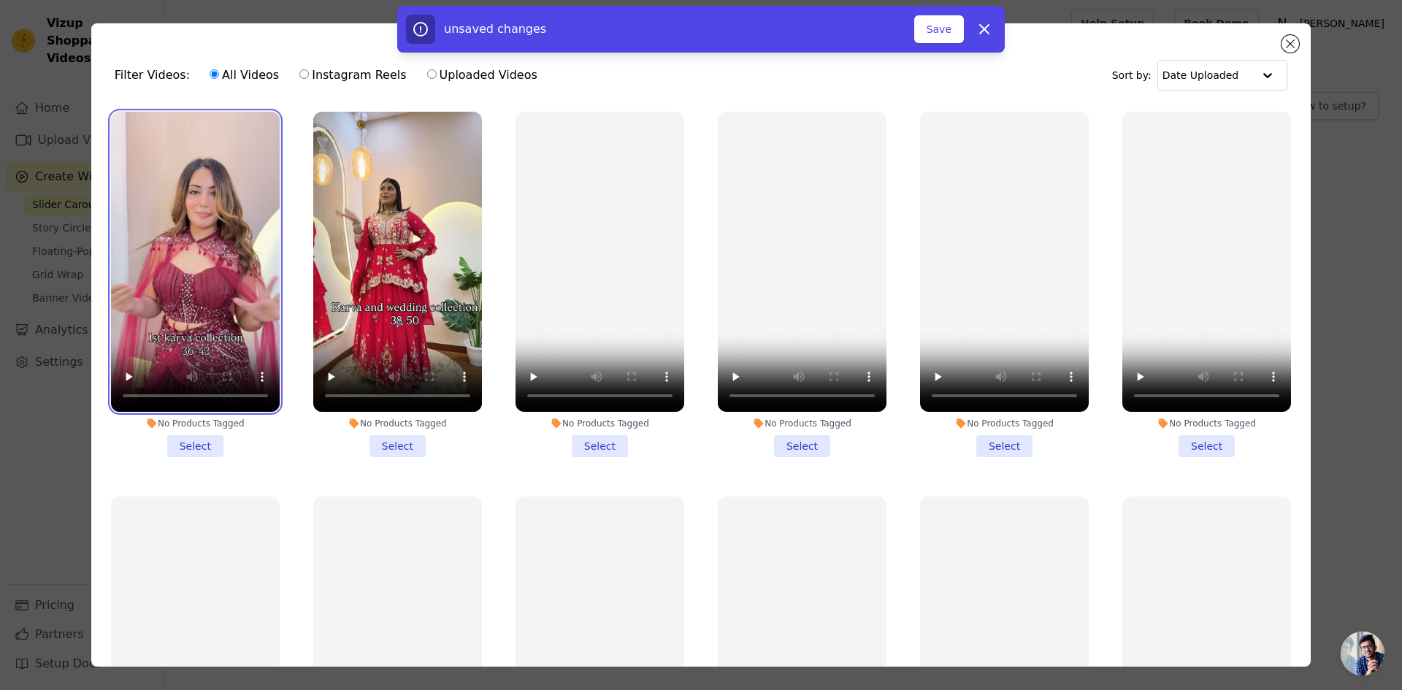
click at [230, 201] on video at bounding box center [195, 262] width 169 height 300
click at [185, 440] on li "No Products Tagged Select" at bounding box center [195, 284] width 169 height 345
click at [0, 0] on input "No Products Tagged Select" at bounding box center [0, 0] width 0 height 0
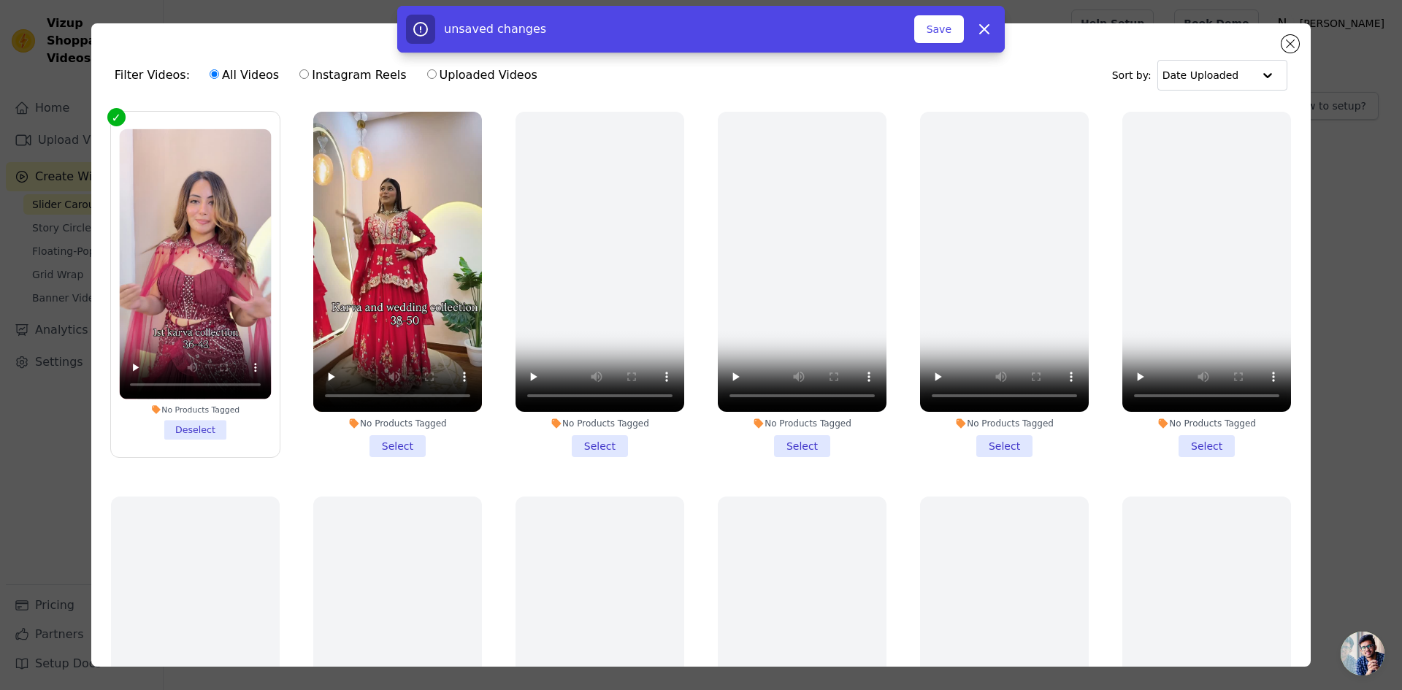
click at [401, 443] on li "No Products Tagged Select" at bounding box center [397, 284] width 169 height 345
click at [0, 0] on input "No Products Tagged Select" at bounding box center [0, 0] width 0 height 0
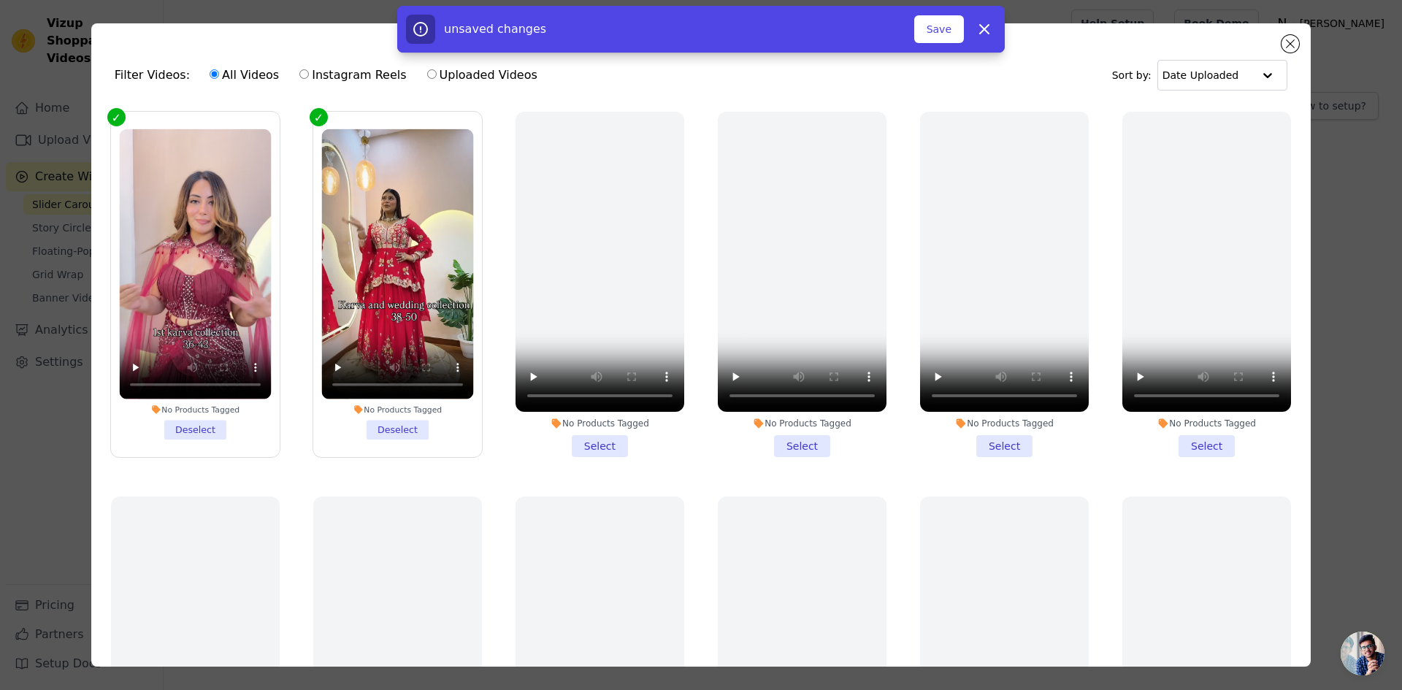
click at [580, 439] on li "No Products Tagged Select" at bounding box center [599, 284] width 169 height 345
click at [0, 0] on input "No Products Tagged Select" at bounding box center [0, 0] width 0 height 0
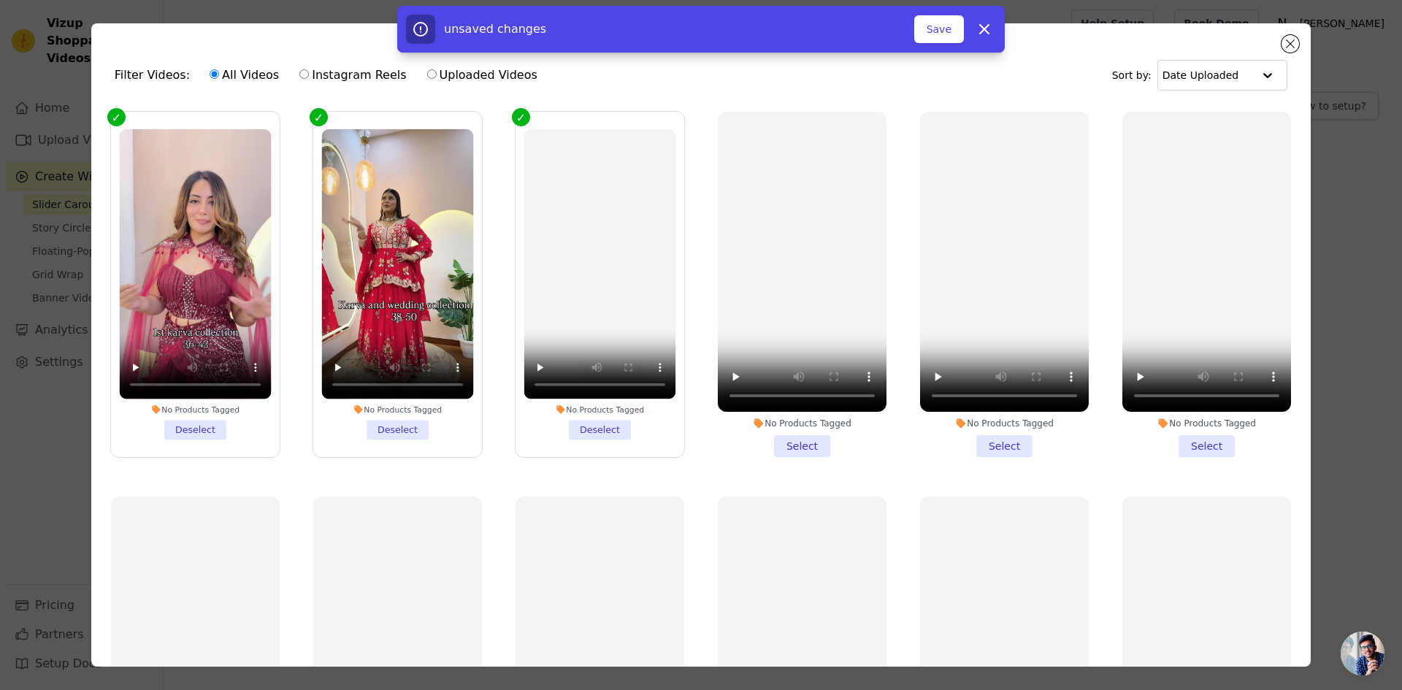
click at [794, 436] on li "No Products Tagged Select" at bounding box center [802, 284] width 169 height 345
click at [0, 0] on input "No Products Tagged Select" at bounding box center [0, 0] width 0 height 0
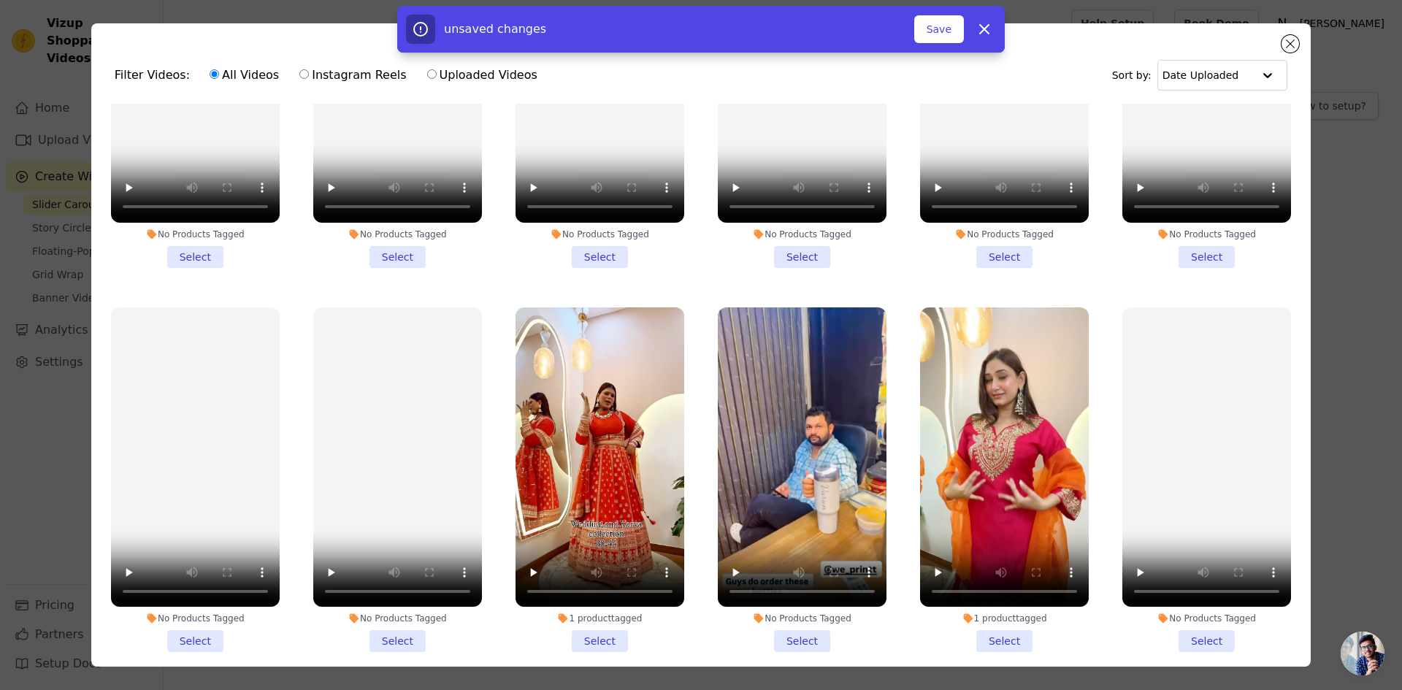
scroll to position [657, 0]
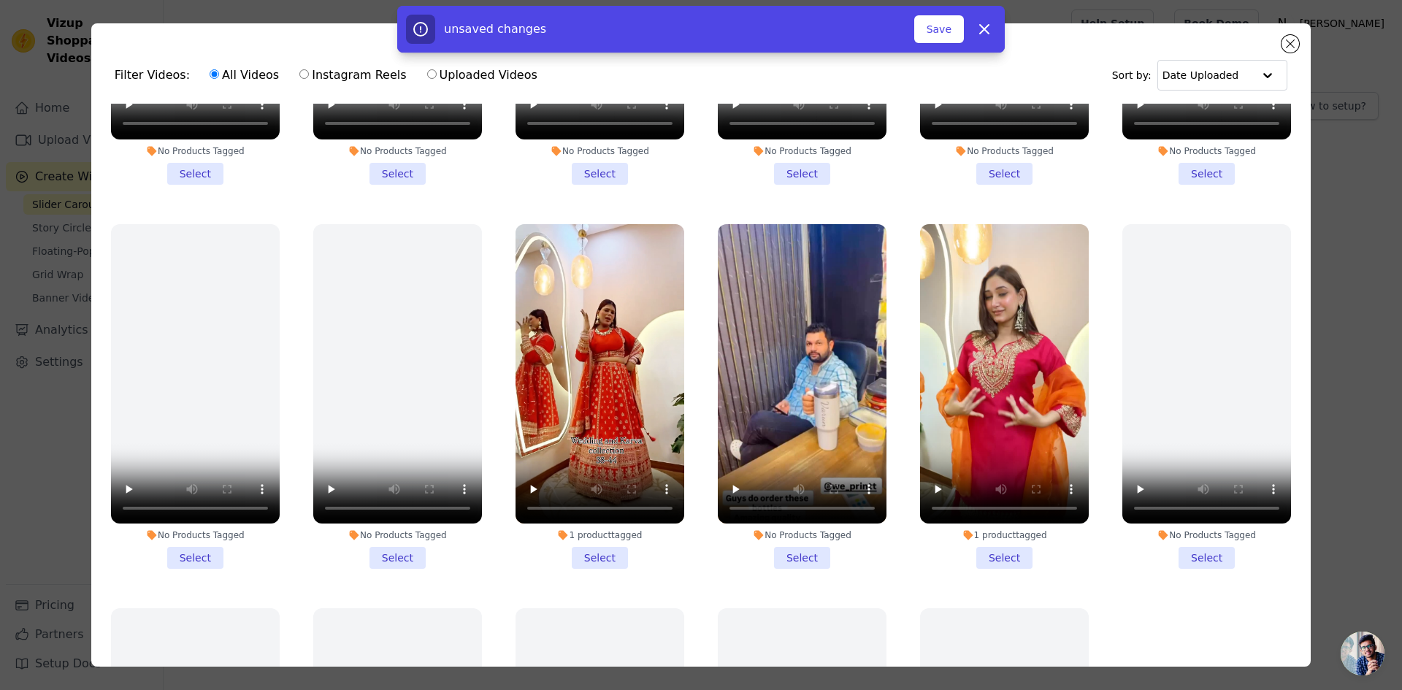
click at [988, 547] on li "1 product tagged Select" at bounding box center [1004, 396] width 169 height 345
click at [0, 0] on input "1 product tagged Select" at bounding box center [0, 0] width 0 height 0
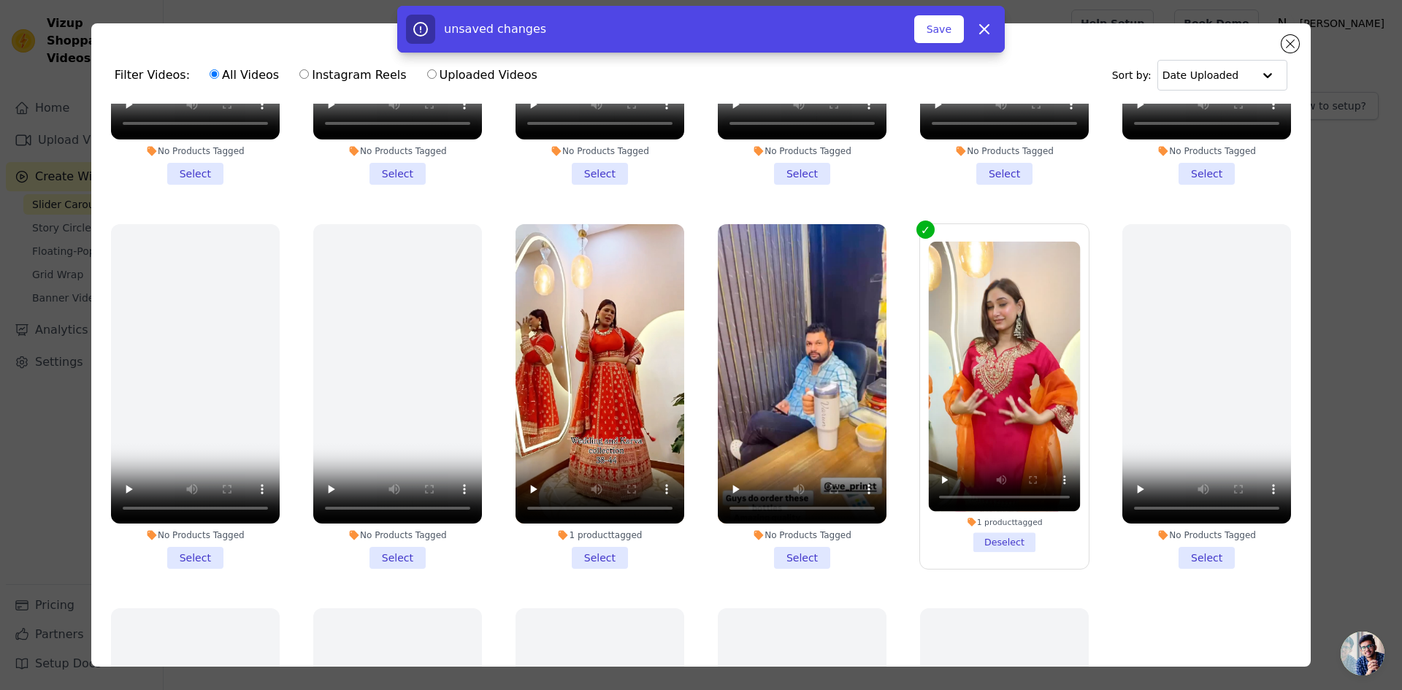
click at [596, 544] on li "1 product tagged Select" at bounding box center [599, 396] width 169 height 345
click at [0, 0] on input "1 product tagged Select" at bounding box center [0, 0] width 0 height 0
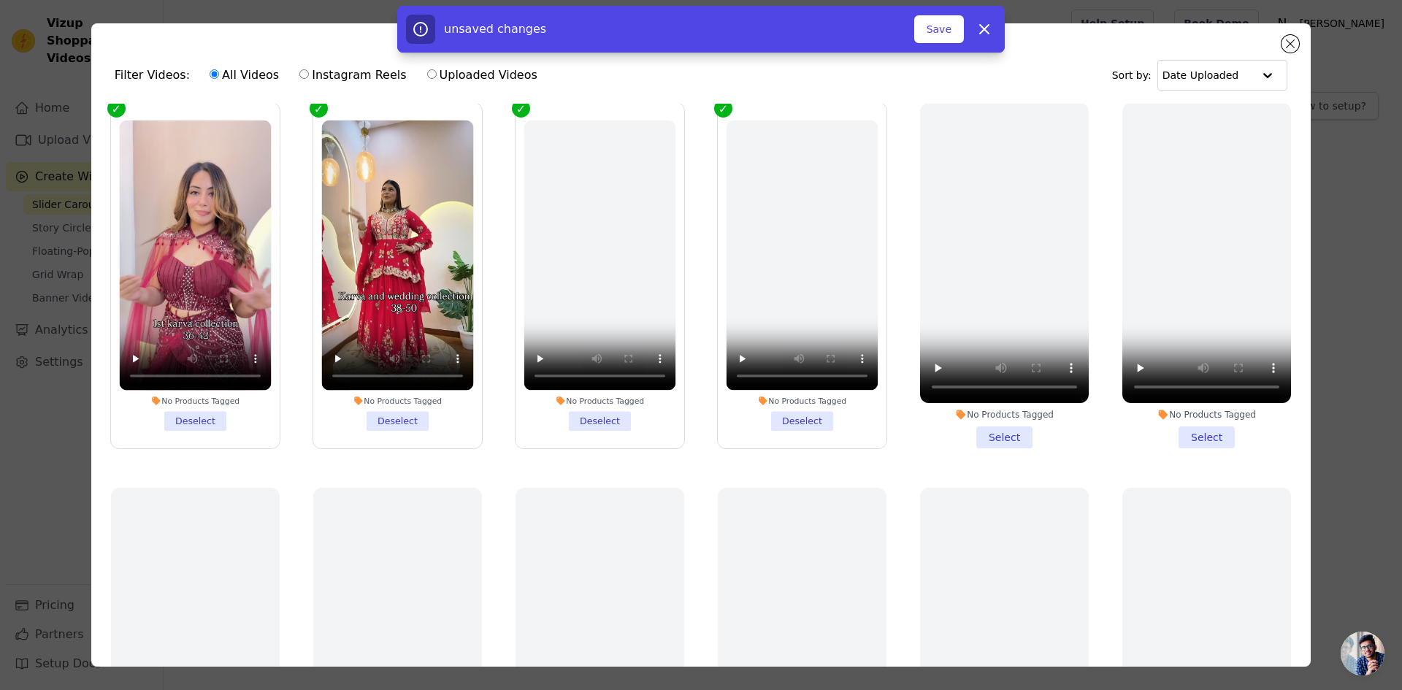
scroll to position [0, 0]
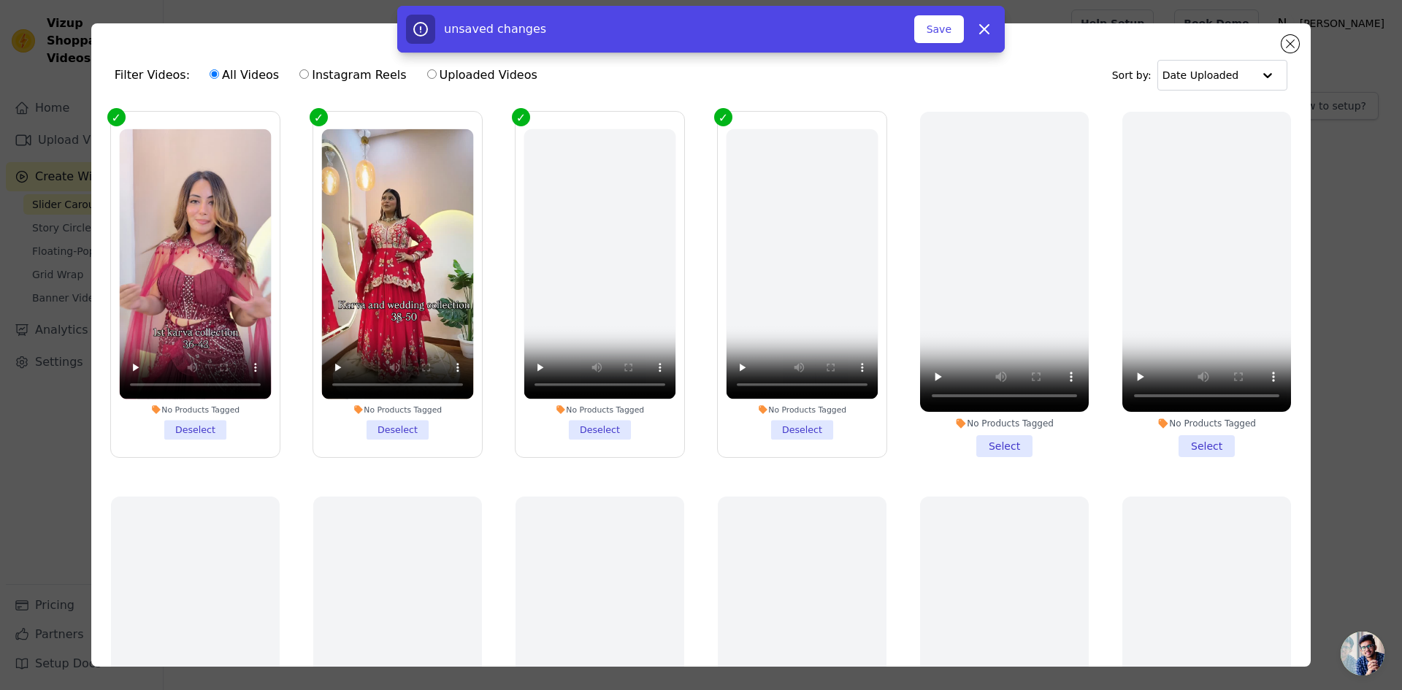
click at [782, 420] on li "No Products Tagged Deselect" at bounding box center [802, 284] width 152 height 310
click at [617, 431] on li "No Products Tagged Deselect" at bounding box center [599, 284] width 152 height 310
click at [0, 0] on input "No Products Tagged Deselect" at bounding box center [0, 0] width 0 height 0
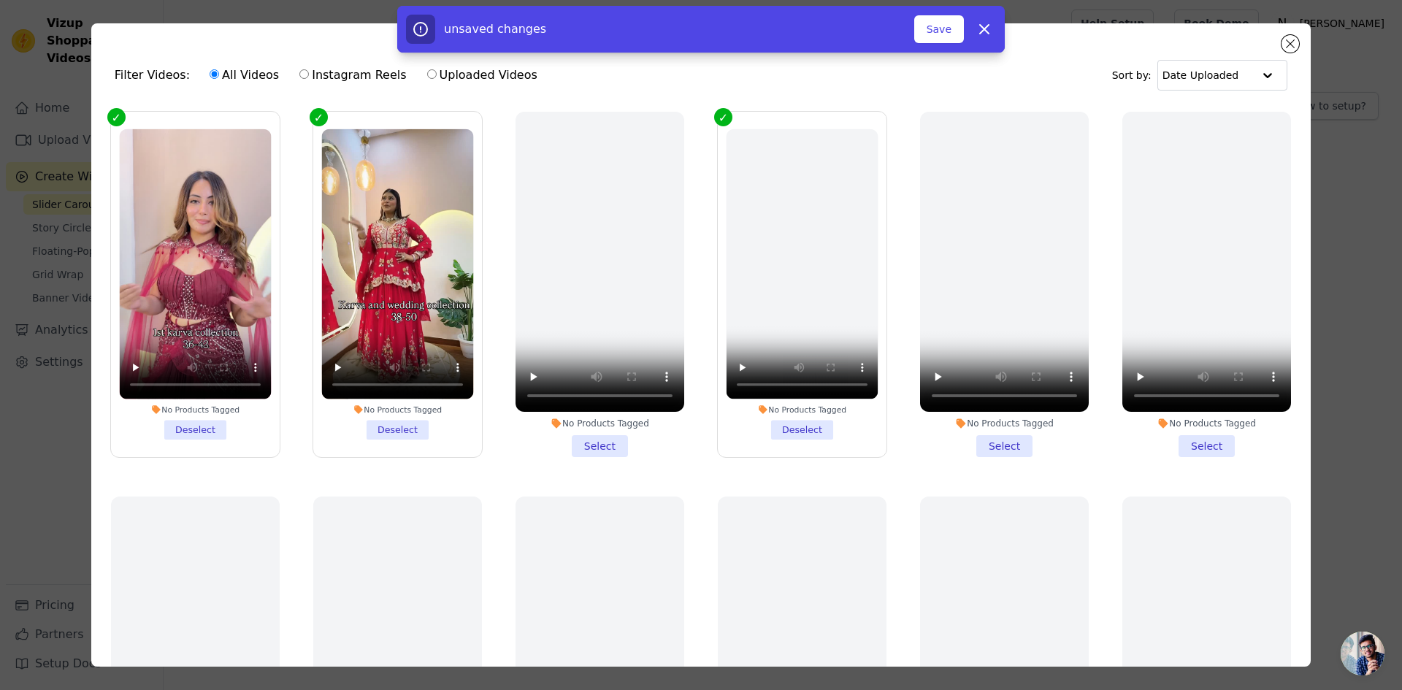
click at [788, 422] on li "No Products Tagged Deselect" at bounding box center [802, 284] width 152 height 310
click at [0, 0] on input "No Products Tagged Deselect" at bounding box center [0, 0] width 0 height 0
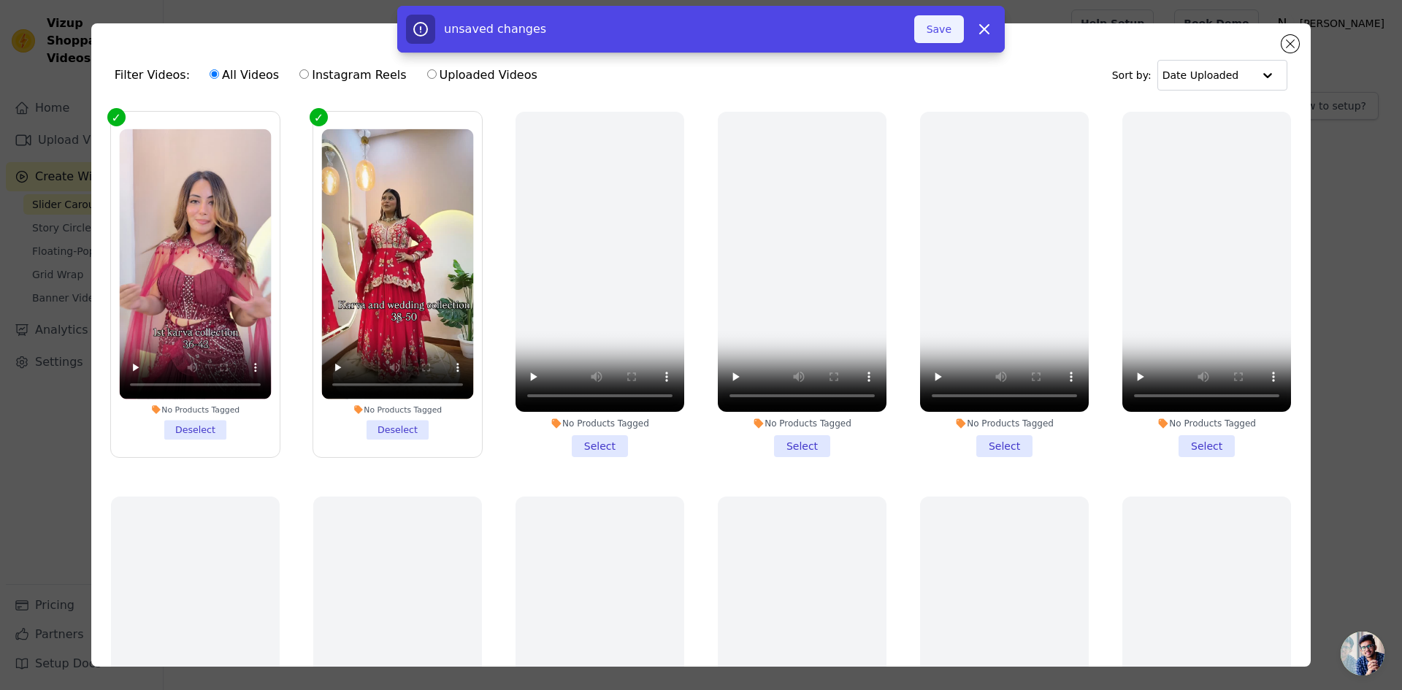
click at [955, 18] on button "Save" at bounding box center [939, 29] width 50 height 28
click at [947, 28] on button "Save" at bounding box center [939, 29] width 50 height 28
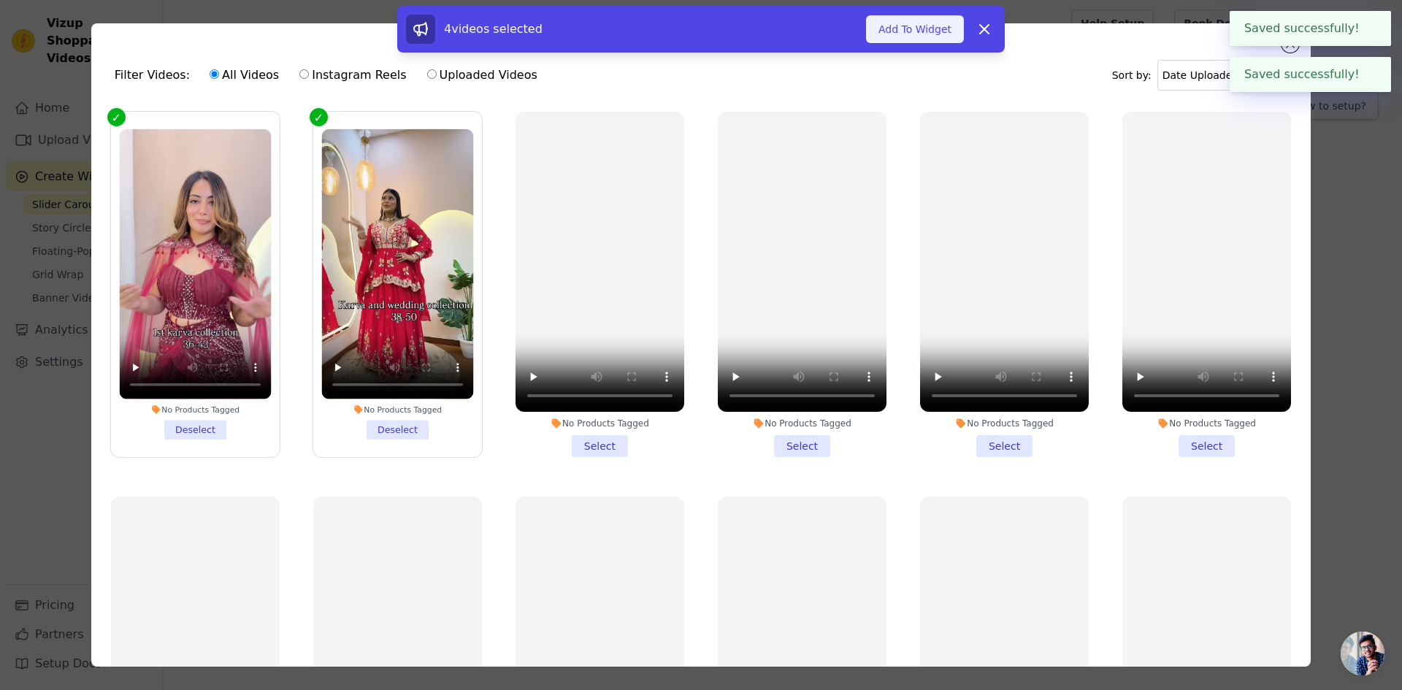
click at [909, 37] on button "Add To Widget" at bounding box center [915, 29] width 98 height 28
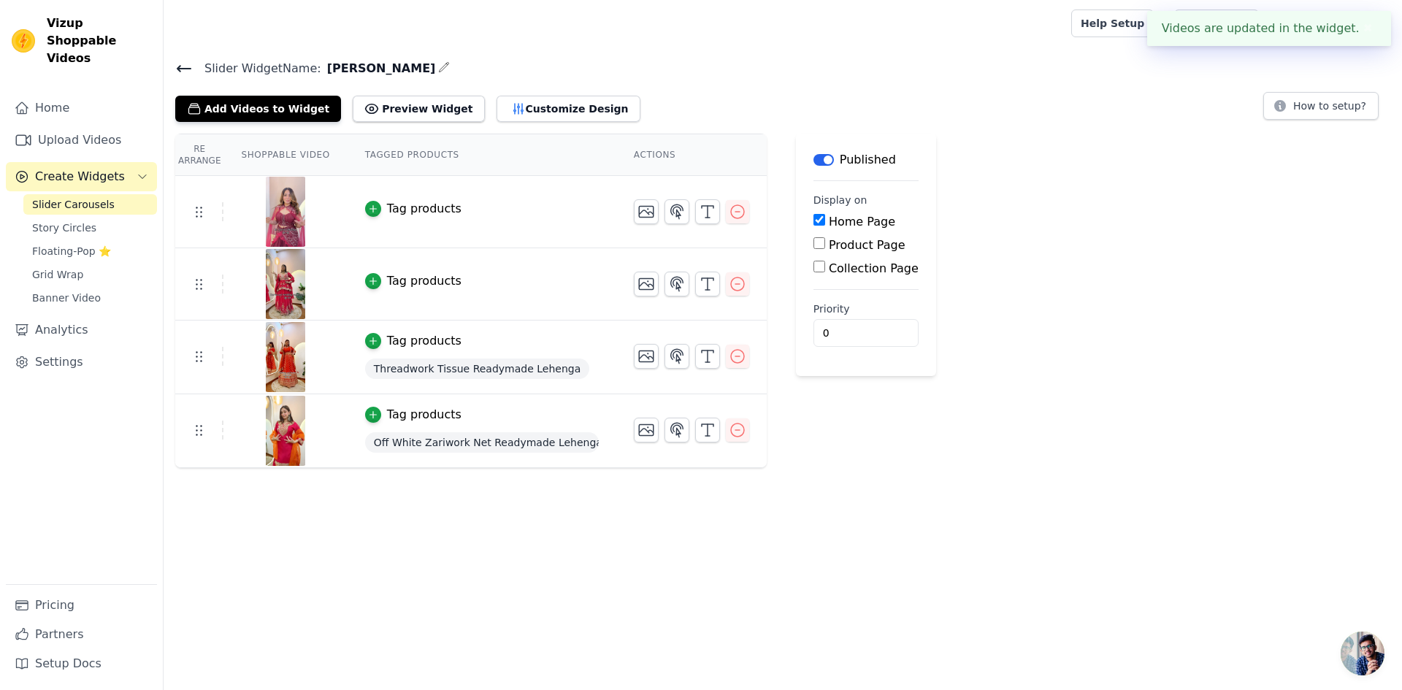
click at [956, 468] on html "Videos are updated in the widget. ✖ Vizup Shoppable Videos Home Upload Videos C…" at bounding box center [701, 234] width 1402 height 468
click at [387, 279] on div "Tag products" at bounding box center [424, 281] width 74 height 18
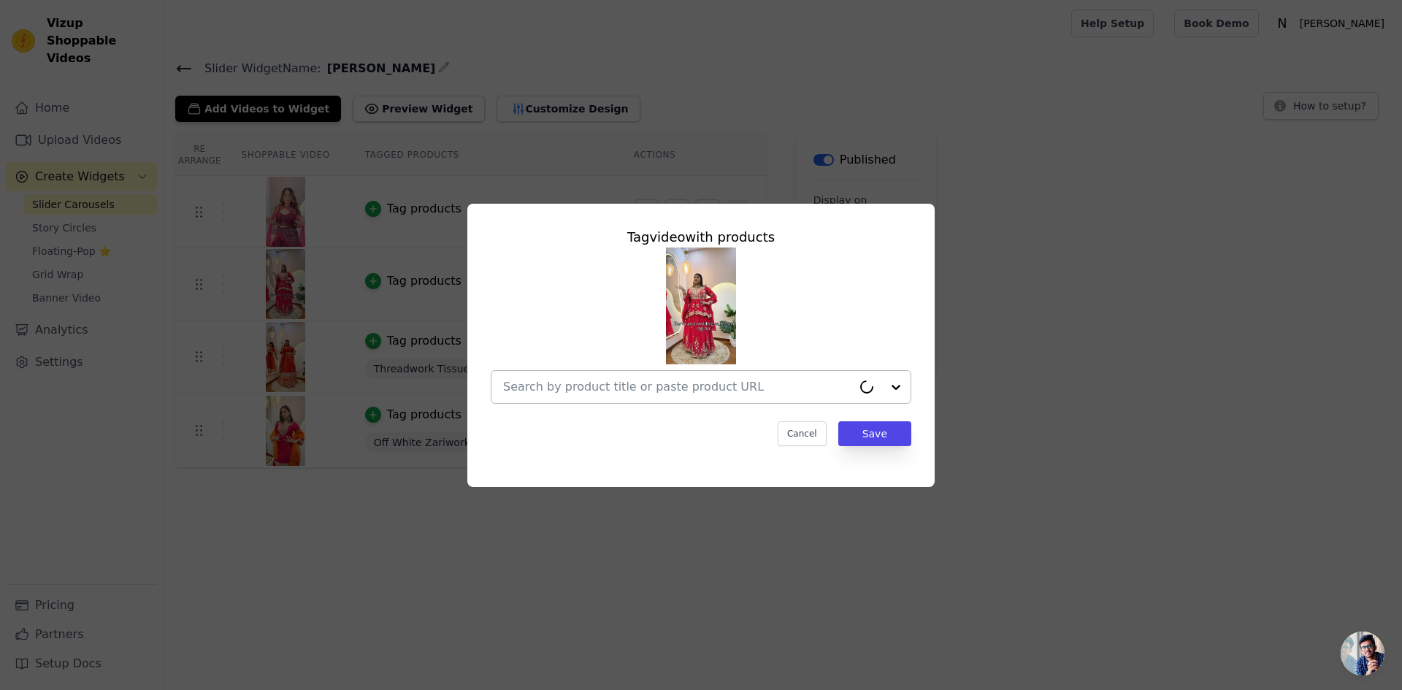
click at [668, 383] on input "text" at bounding box center [677, 387] width 349 height 18
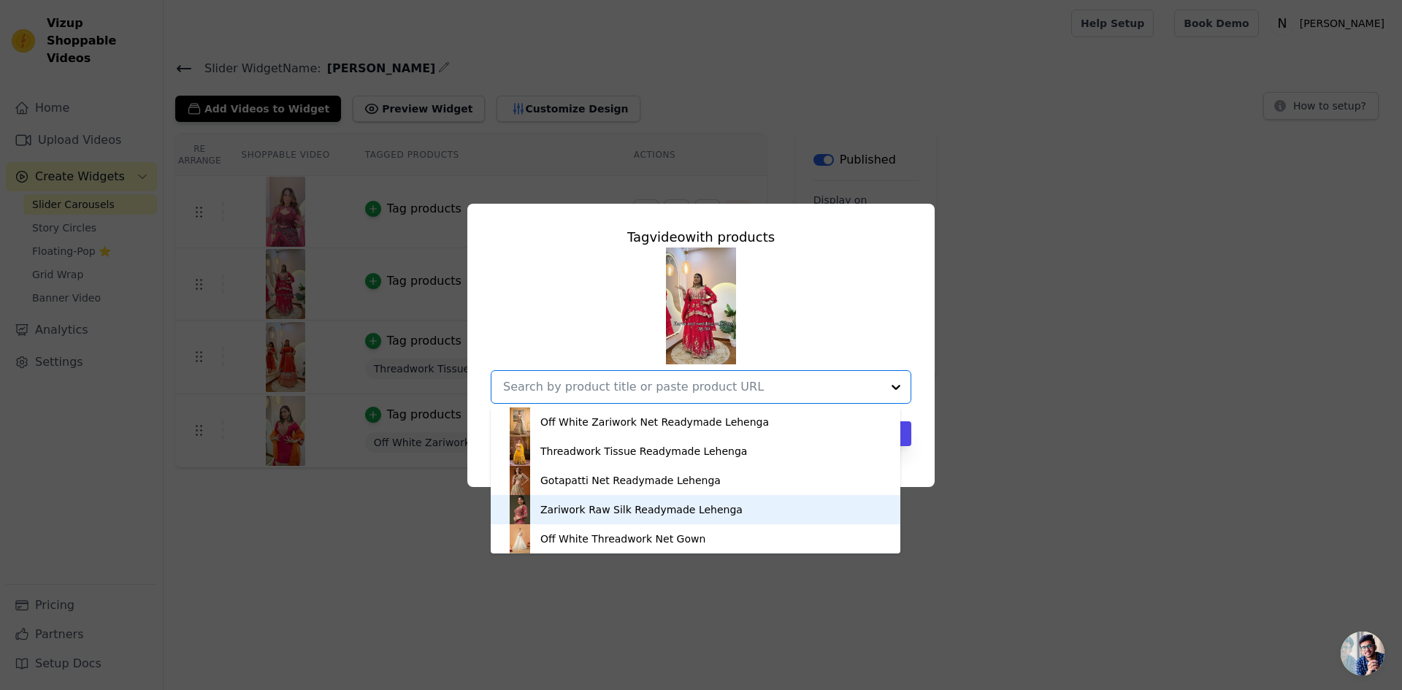
click at [591, 507] on div "Zariwork Raw Silk Readymade Lehenga" at bounding box center [641, 509] width 202 height 15
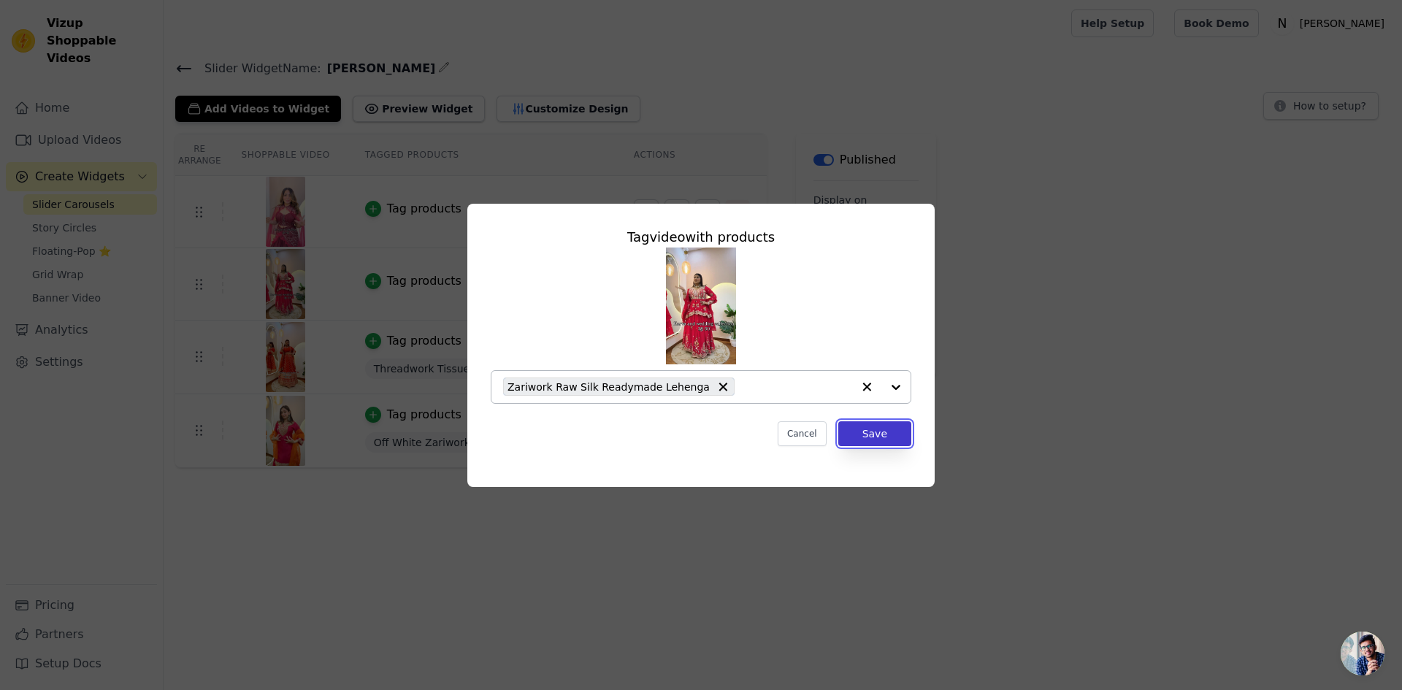
click at [888, 433] on button "Save" at bounding box center [874, 433] width 73 height 25
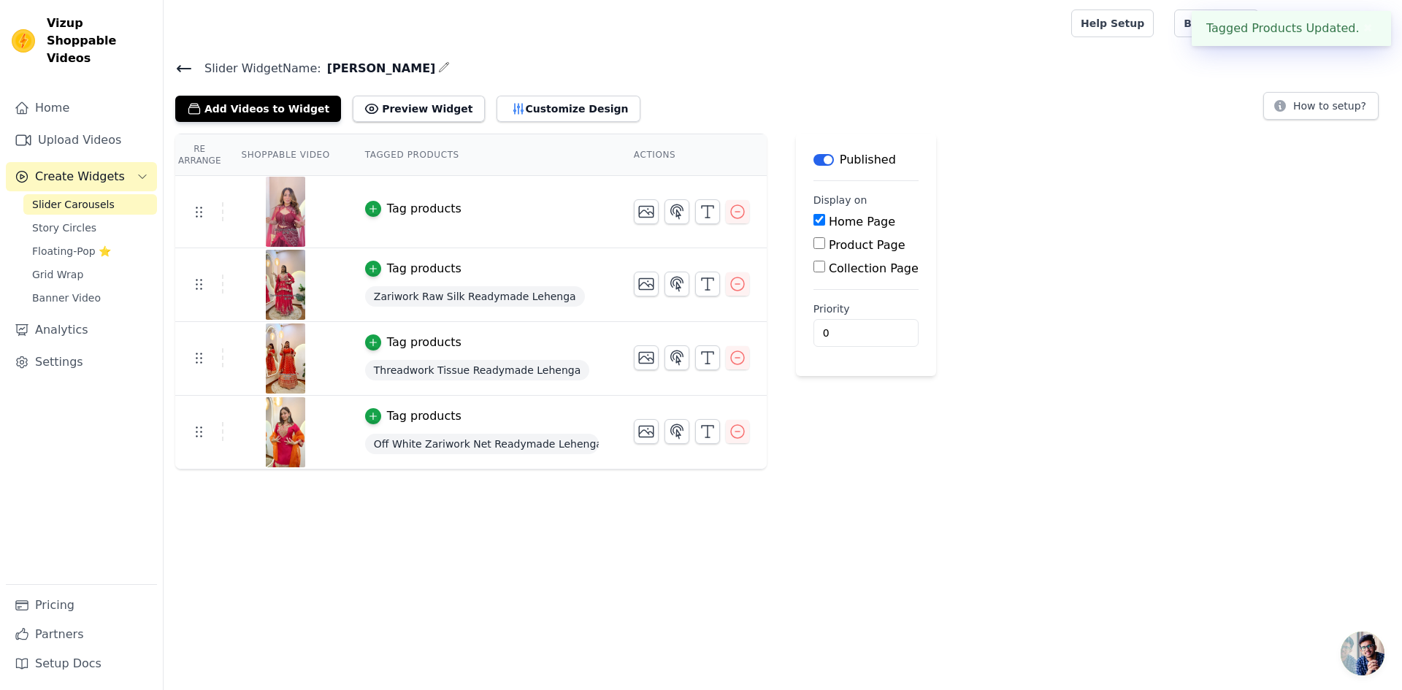
click at [410, 201] on div "Tag products" at bounding box center [424, 209] width 74 height 18
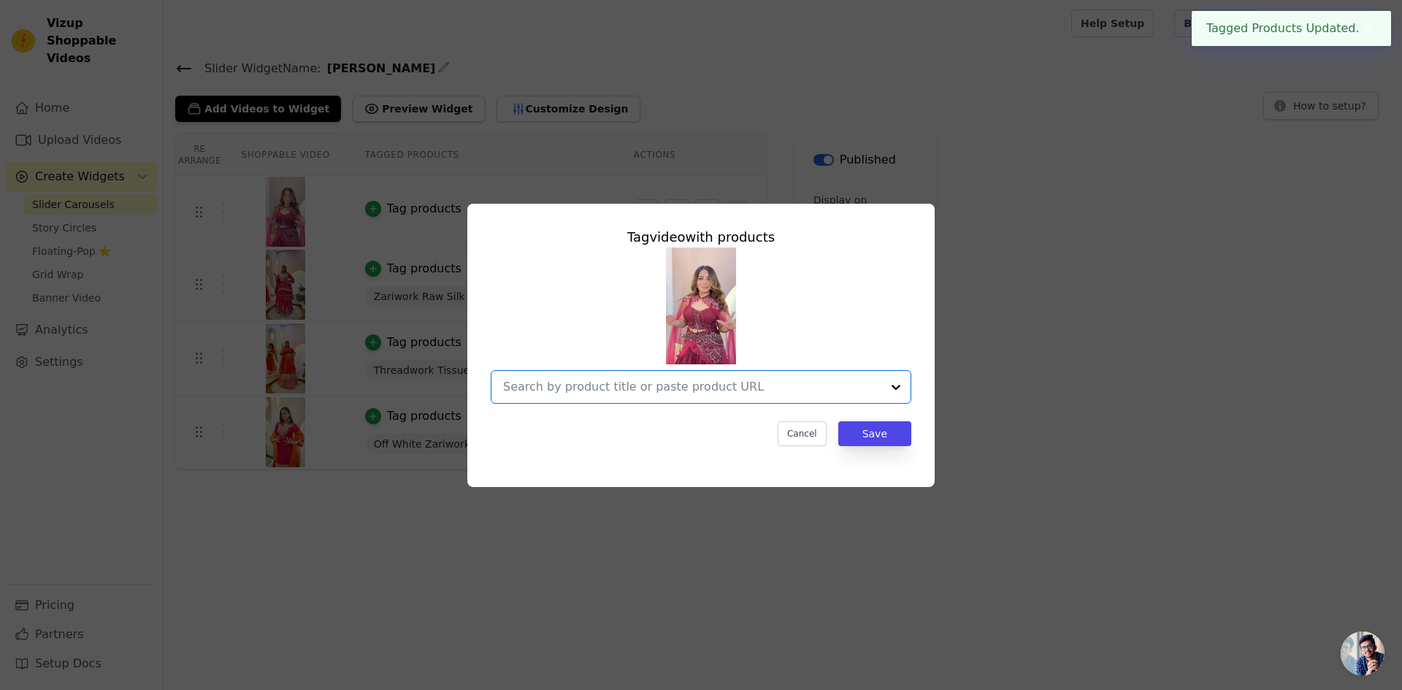
click at [711, 385] on input "text" at bounding box center [692, 387] width 378 height 18
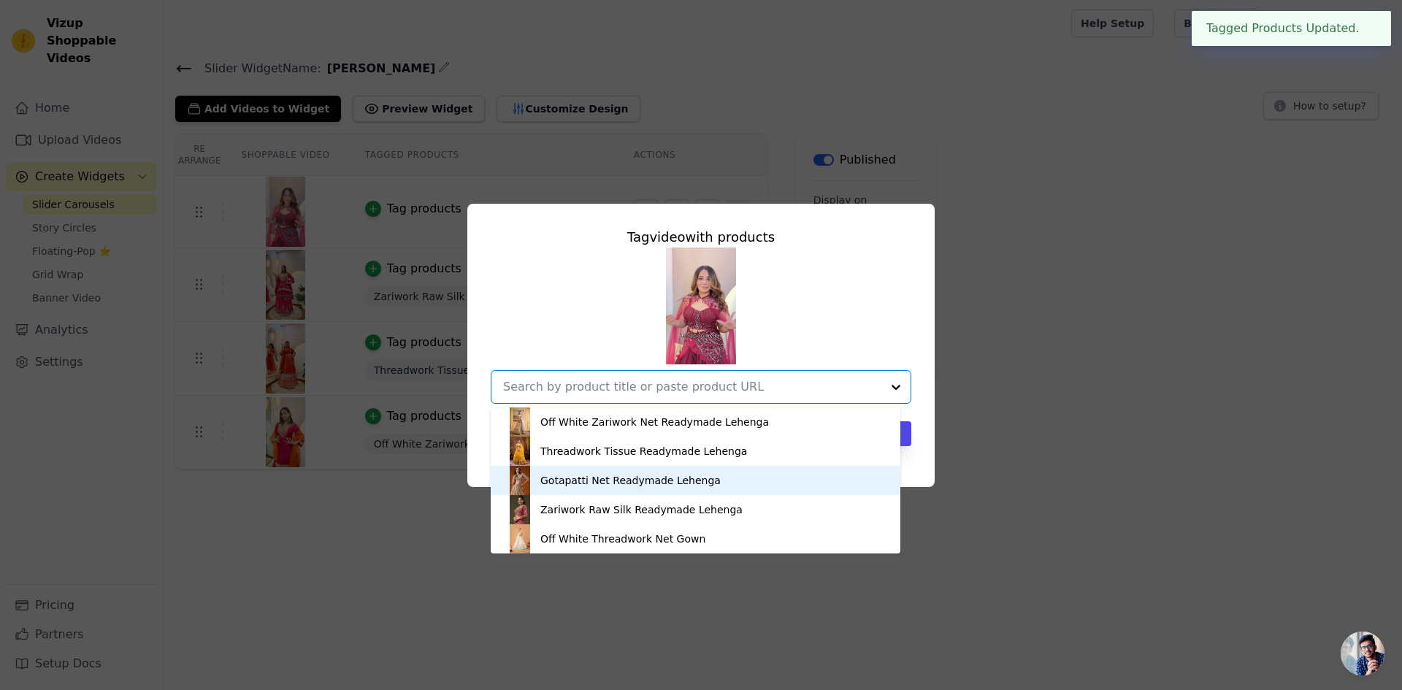
click at [607, 490] on div "Gotapatti Net Readymade Lehenga" at bounding box center [695, 480] width 380 height 29
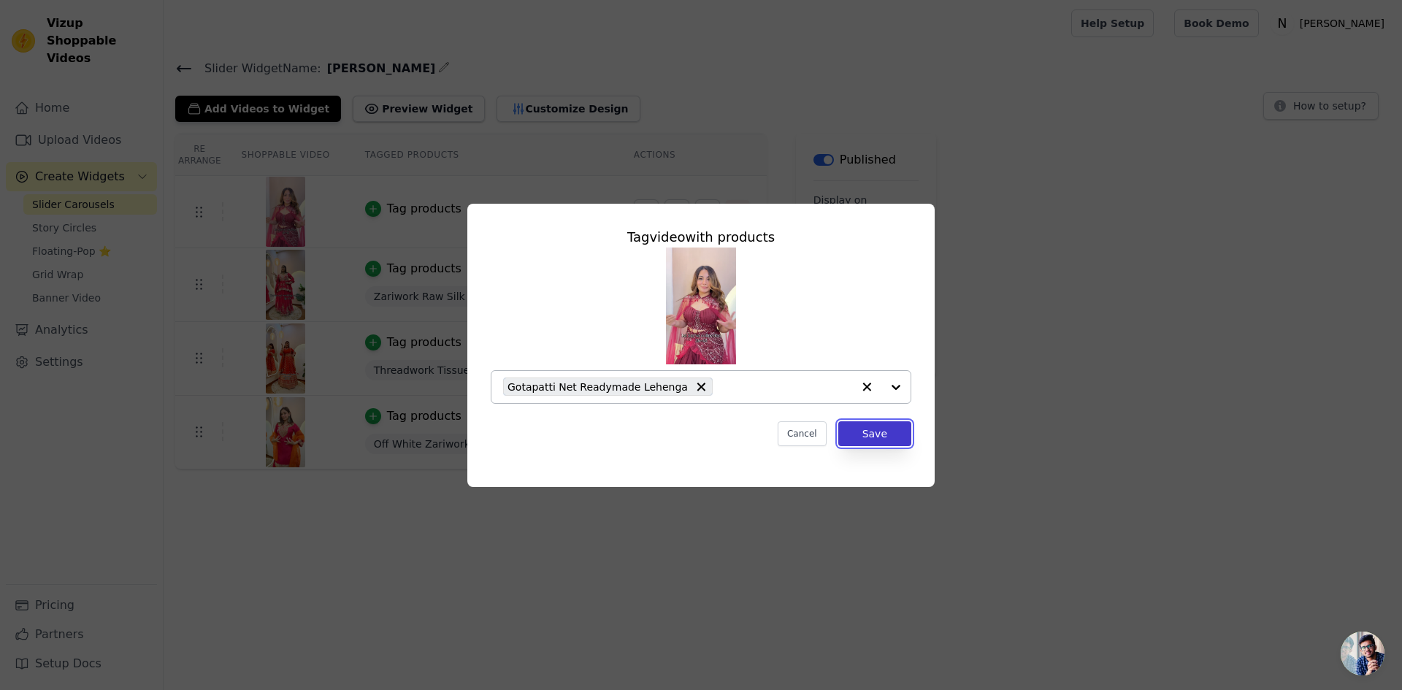
click at [886, 434] on button "Save" at bounding box center [874, 433] width 73 height 25
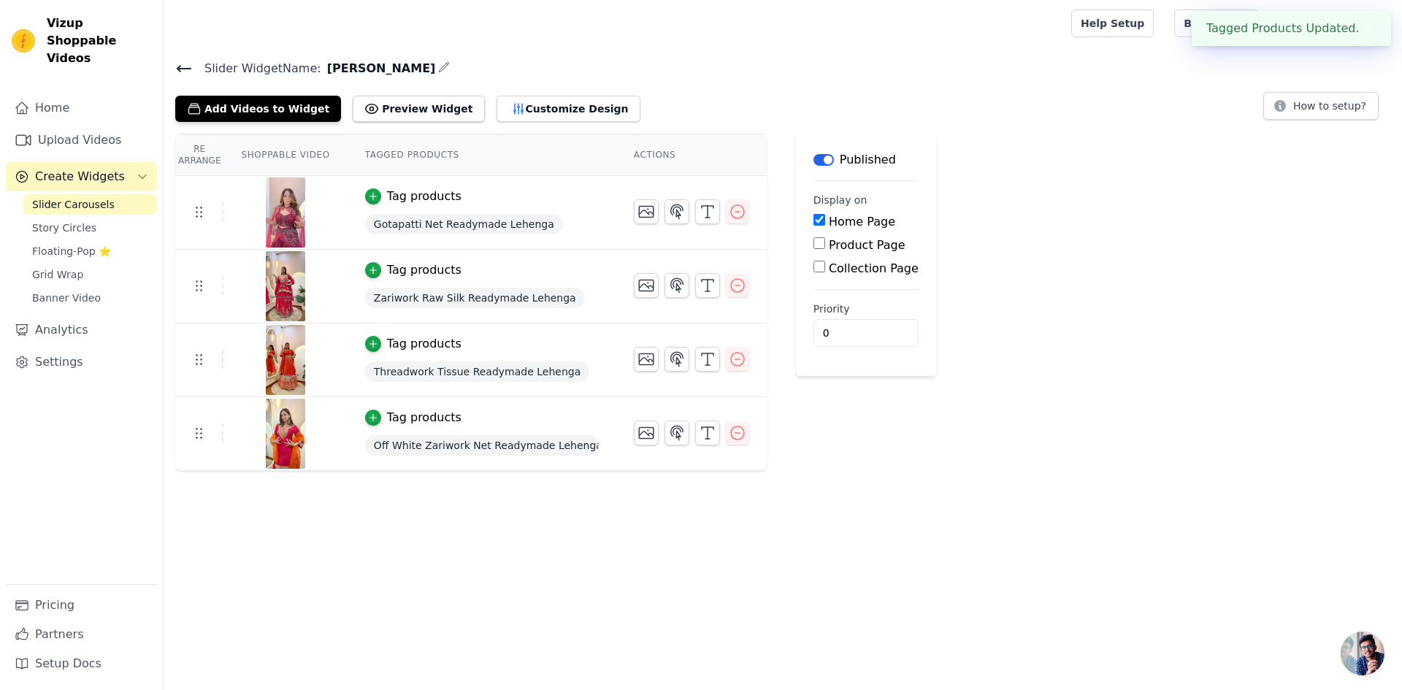
click at [817, 471] on html "Tagged Products Updated. ✖ Vizup Shoppable Videos Home Upload Videos Create Wid…" at bounding box center [701, 235] width 1402 height 471
click at [1365, 25] on button "✖" at bounding box center [1367, 29] width 17 height 18
click at [1362, 659] on span "Open chat" at bounding box center [1362, 653] width 44 height 44
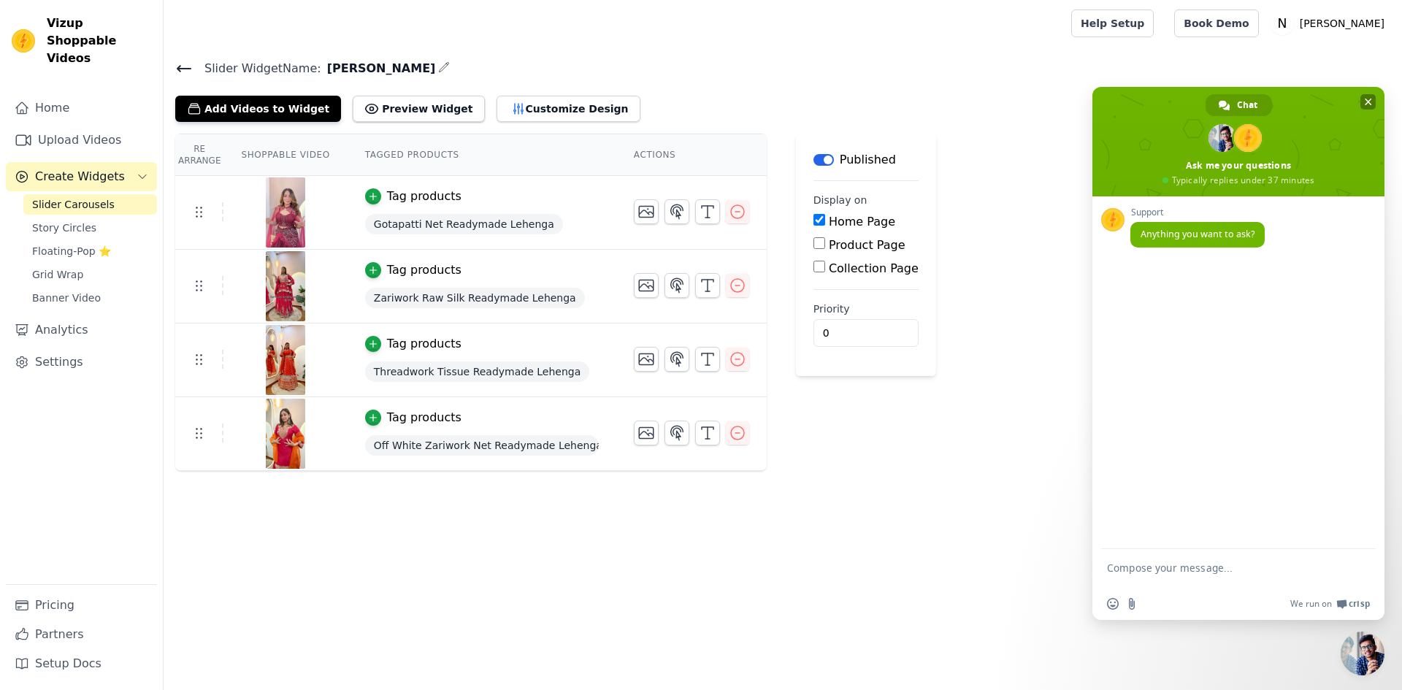
click at [1369, 99] on span "Close chat" at bounding box center [1367, 102] width 7 height 7
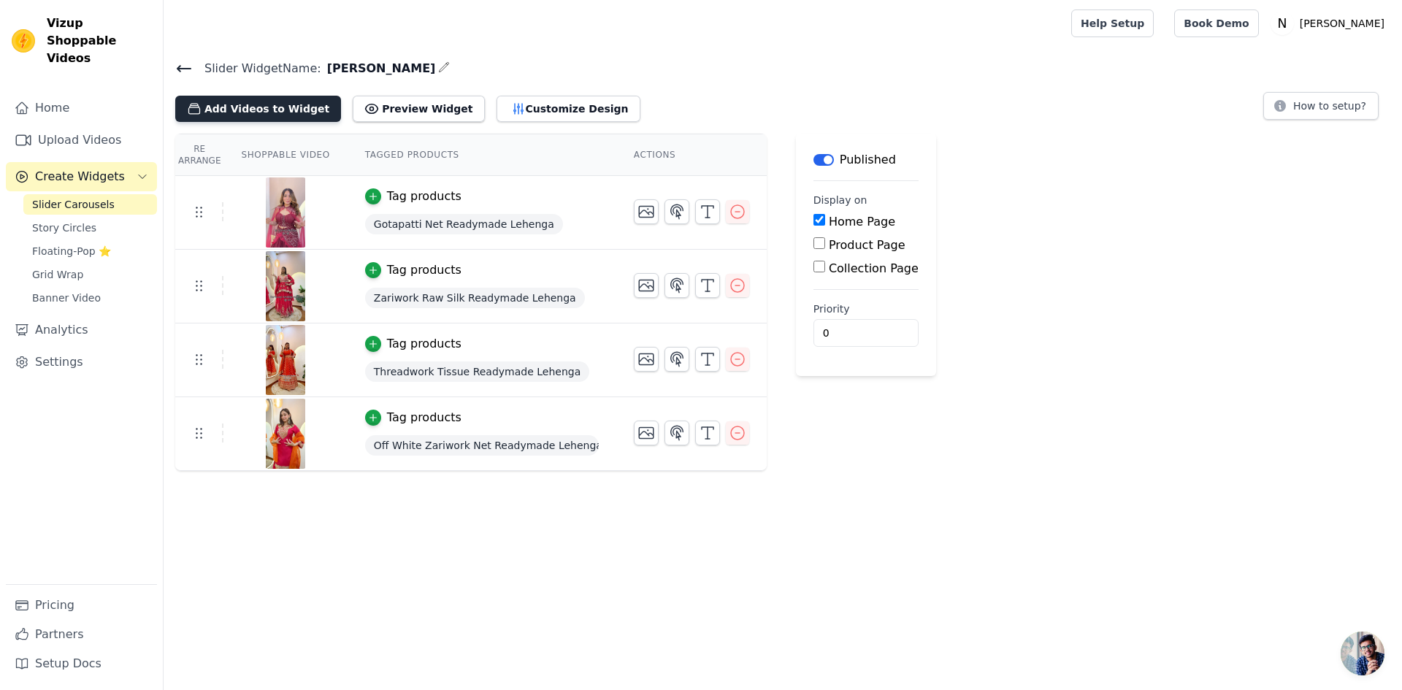
click at [231, 112] on button "Add Videos to Widget" at bounding box center [258, 109] width 166 height 26
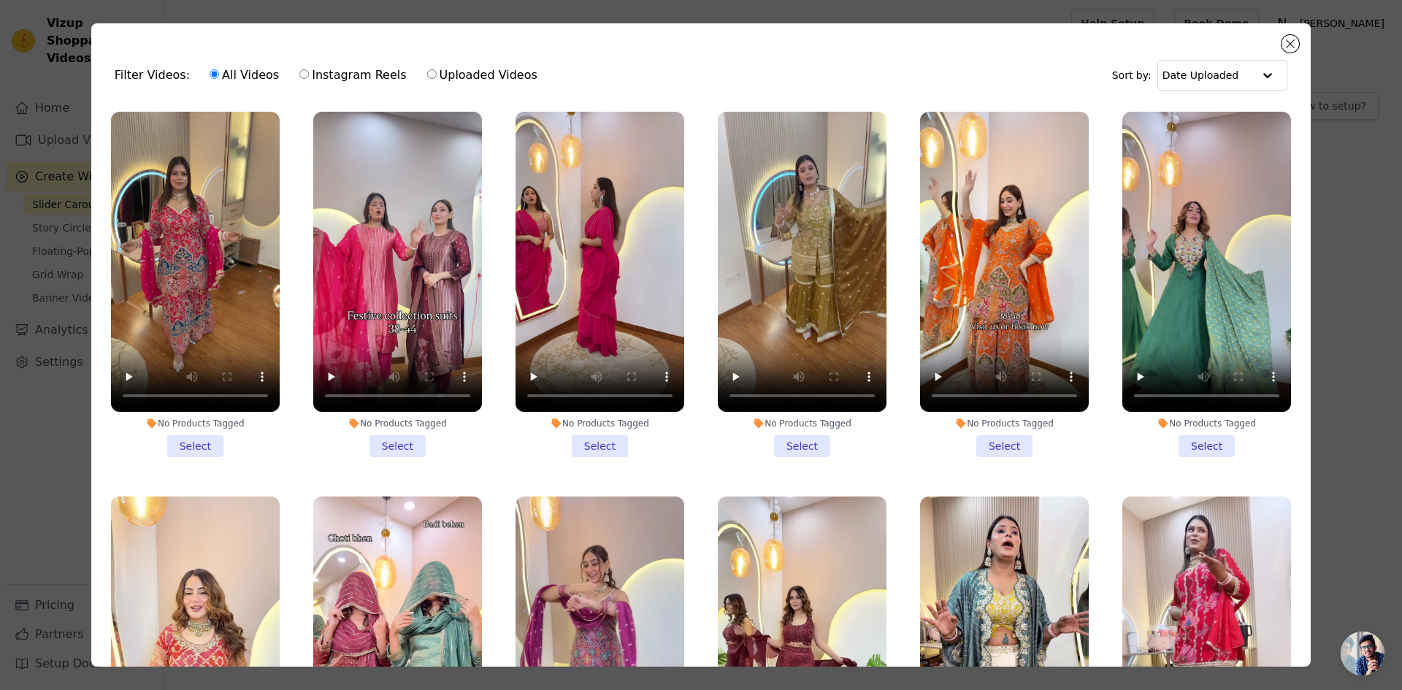
click at [199, 440] on li "No Products Tagged Select" at bounding box center [195, 284] width 169 height 345
click at [0, 0] on input "No Products Tagged Select" at bounding box center [0, 0] width 0 height 0
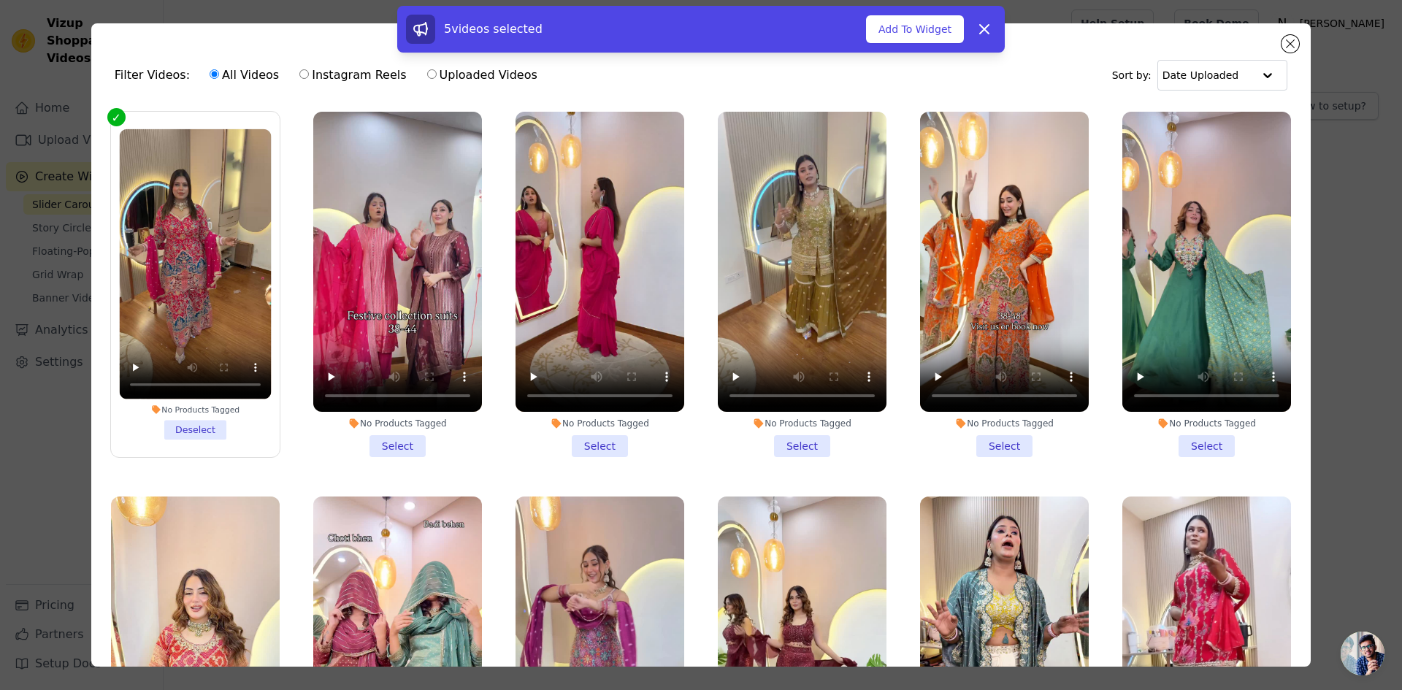
click at [391, 444] on li "No Products Tagged Select" at bounding box center [397, 284] width 169 height 345
click at [0, 0] on input "No Products Tagged Select" at bounding box center [0, 0] width 0 height 0
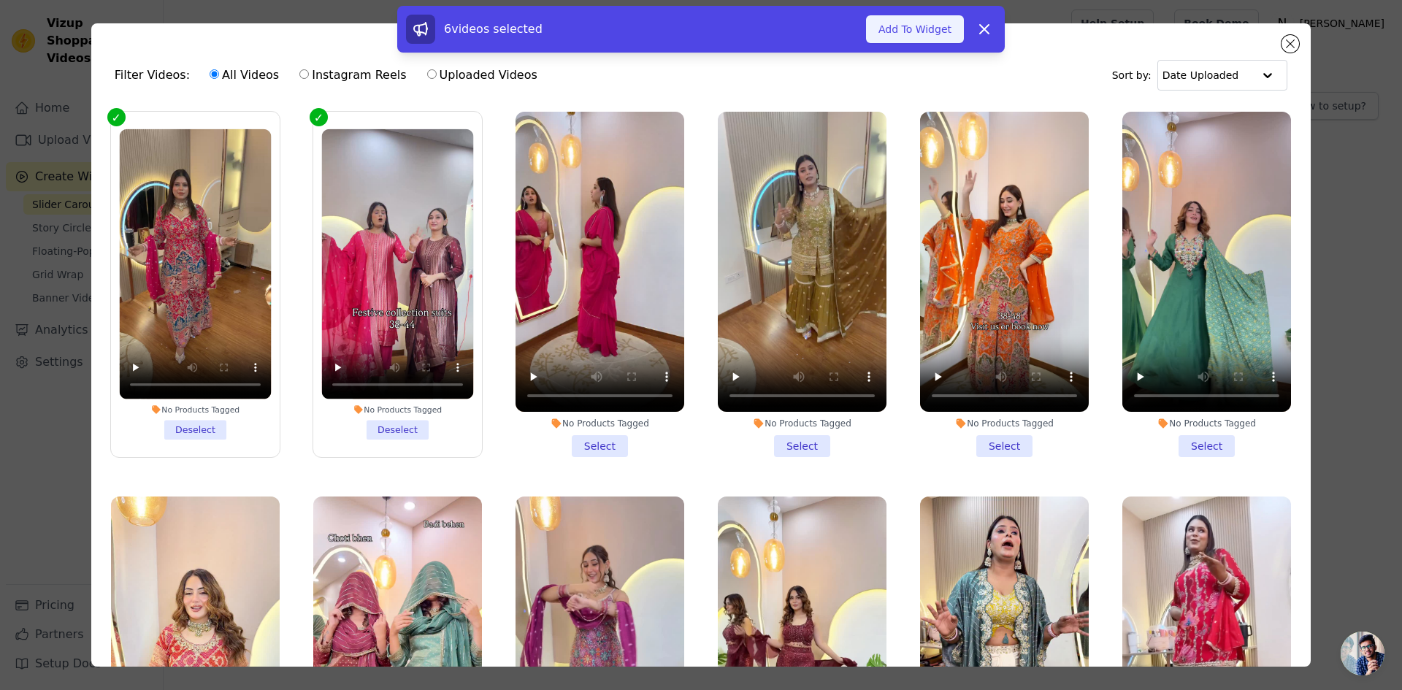
click at [927, 34] on button "Add To Widget" at bounding box center [915, 29] width 98 height 28
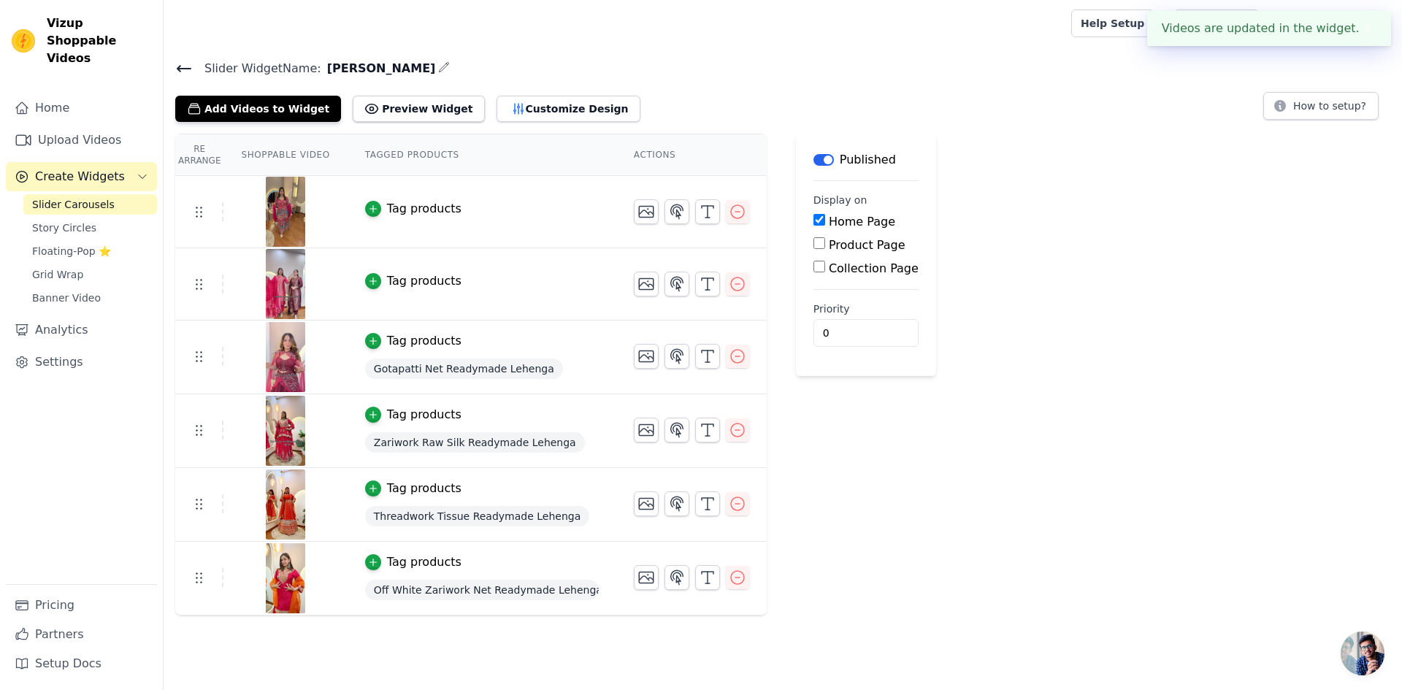
click at [403, 207] on div "Tag products" at bounding box center [424, 209] width 74 height 18
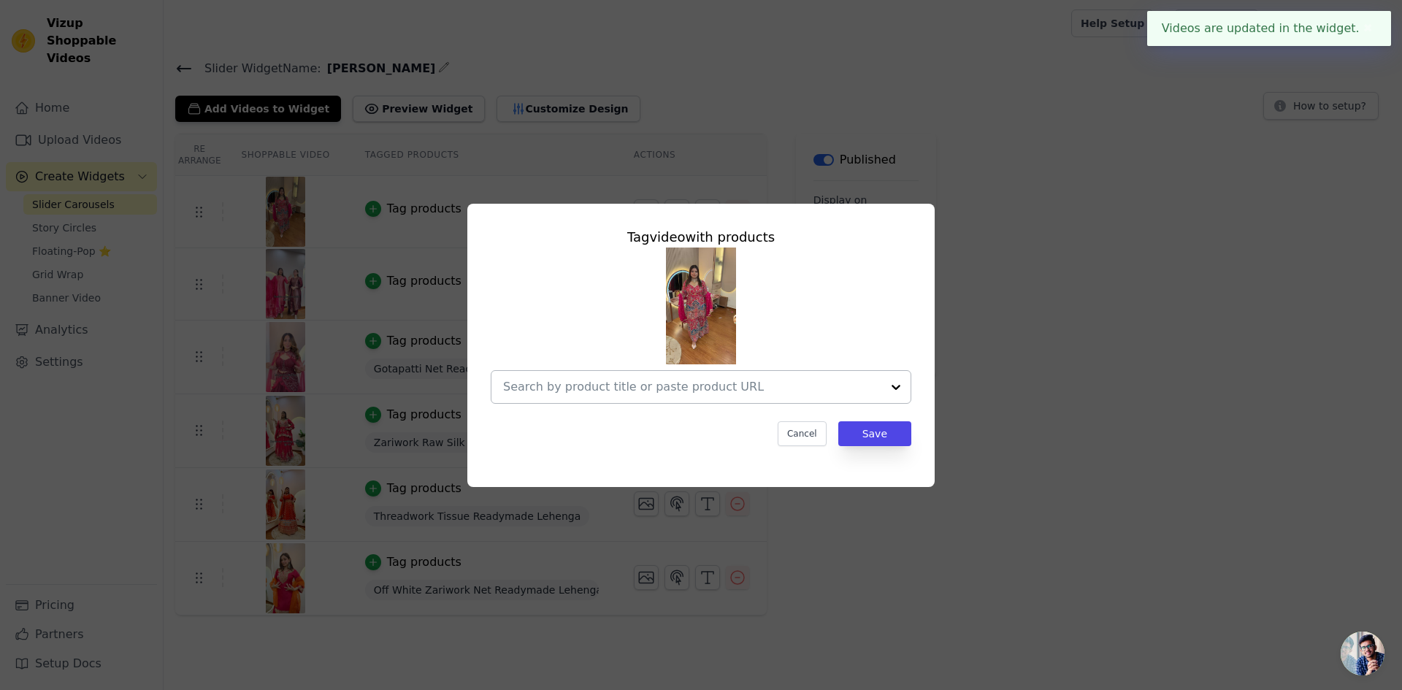
click at [656, 392] on input "text" at bounding box center [692, 387] width 378 height 18
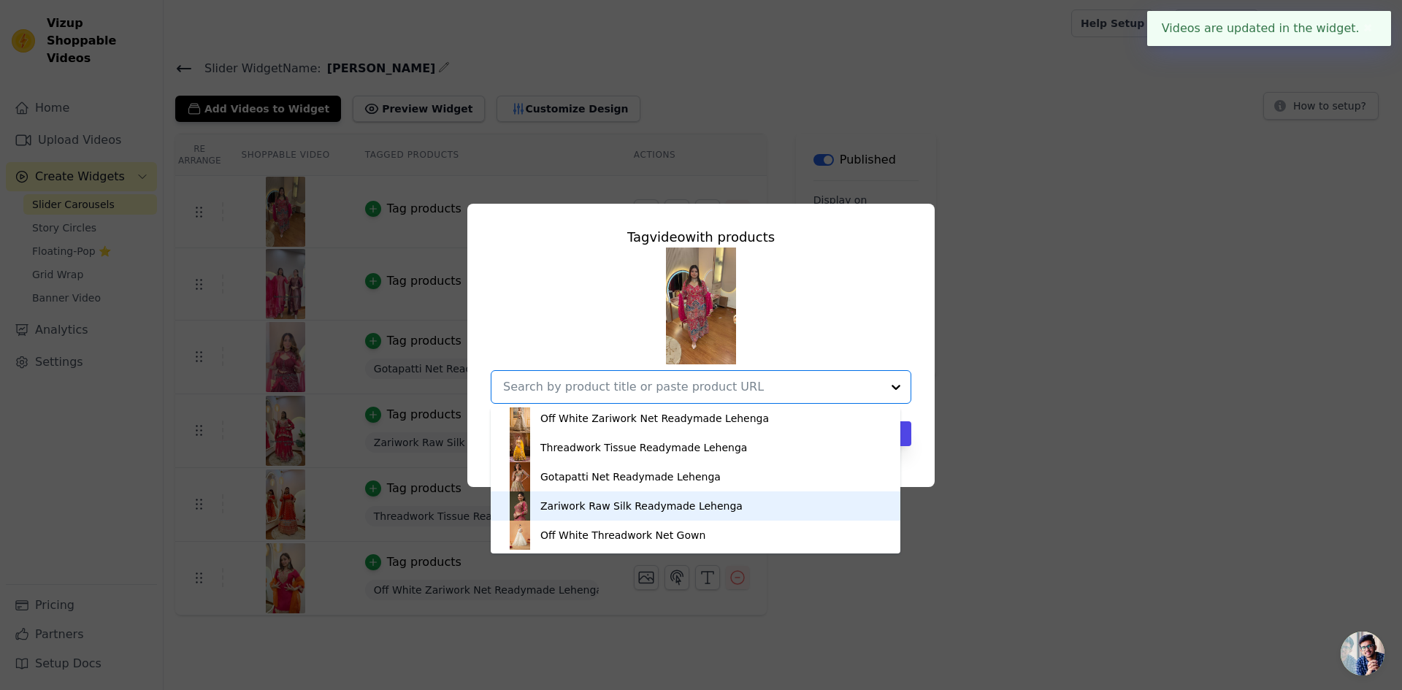
scroll to position [4, 0]
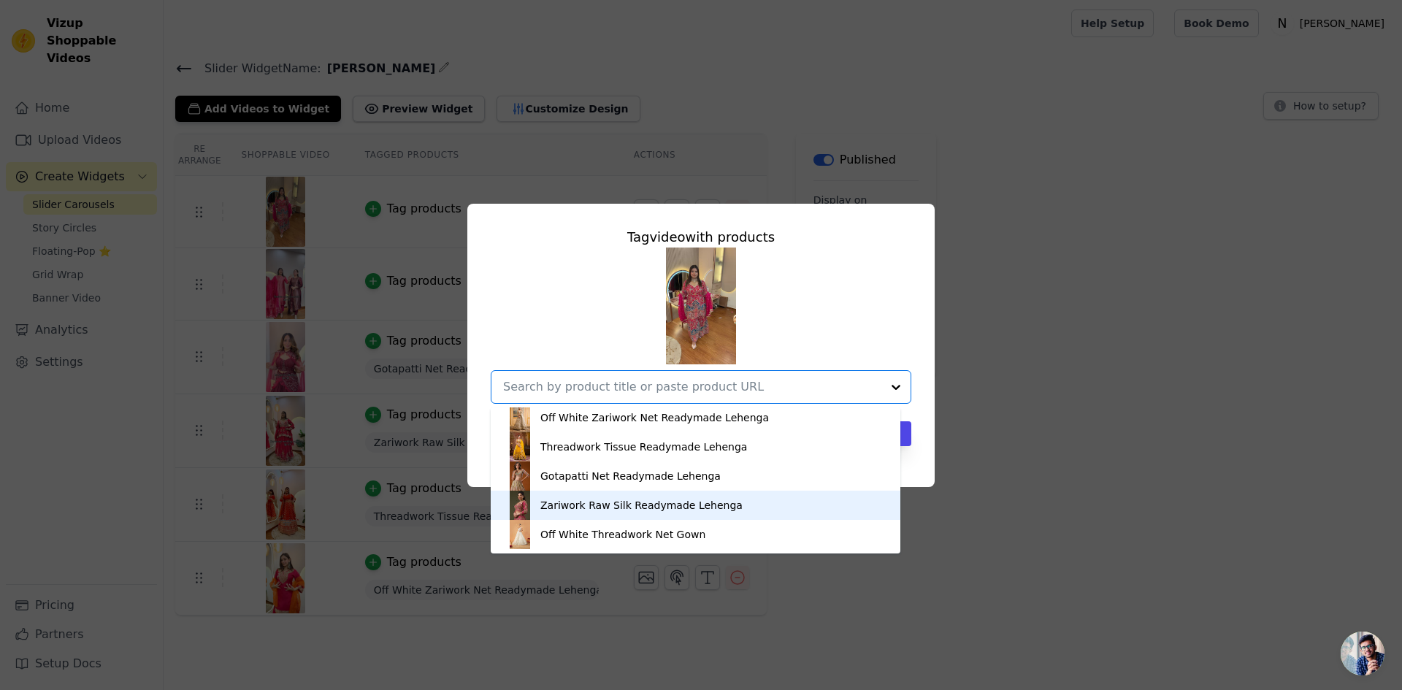
click at [604, 499] on div "Zariwork Raw Silk Readymade Lehenga" at bounding box center [641, 505] width 202 height 15
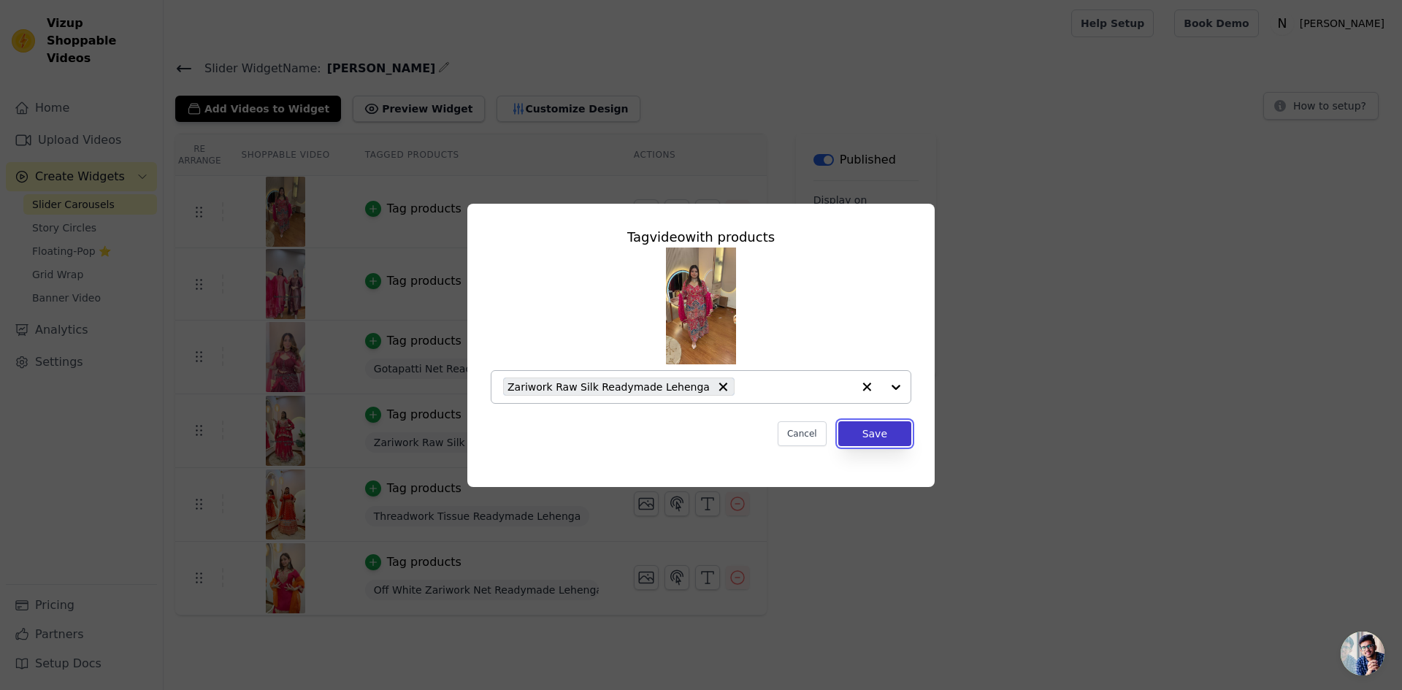
click at [871, 426] on button "Save" at bounding box center [874, 433] width 73 height 25
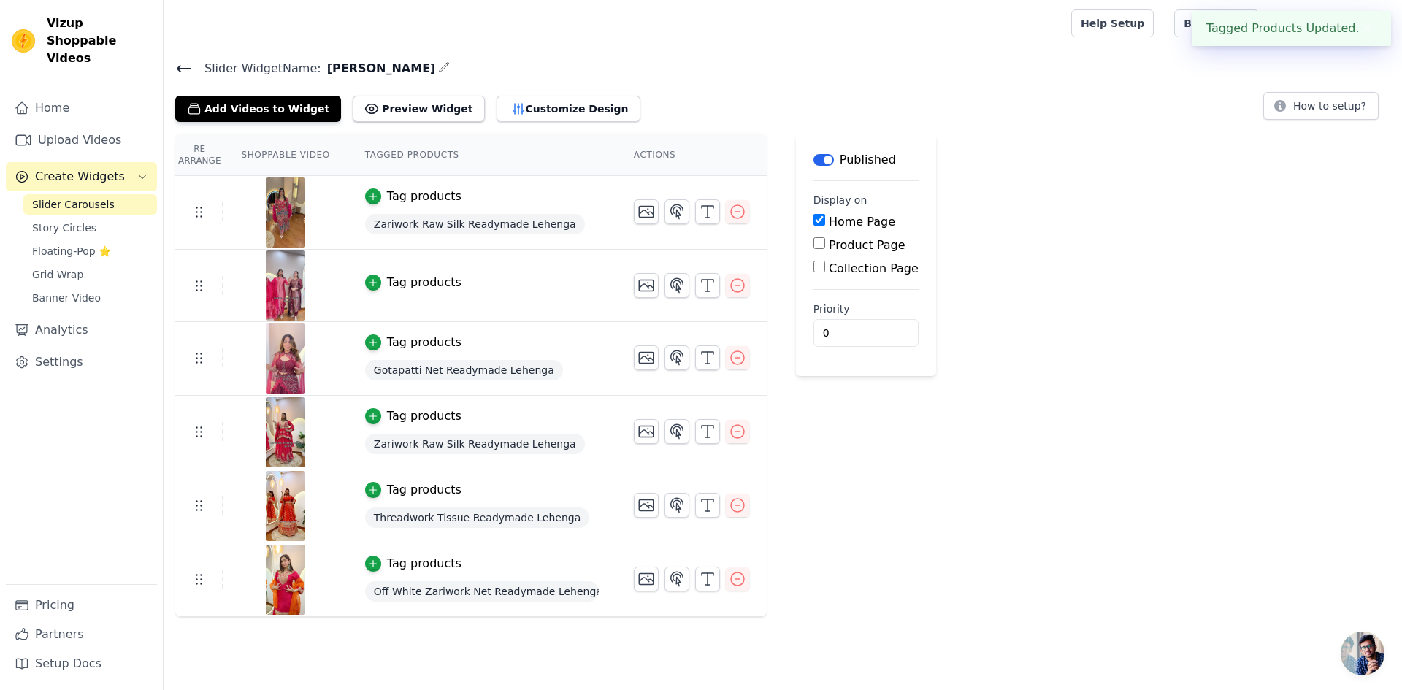
click at [420, 277] on div "Tag products" at bounding box center [424, 283] width 74 height 18
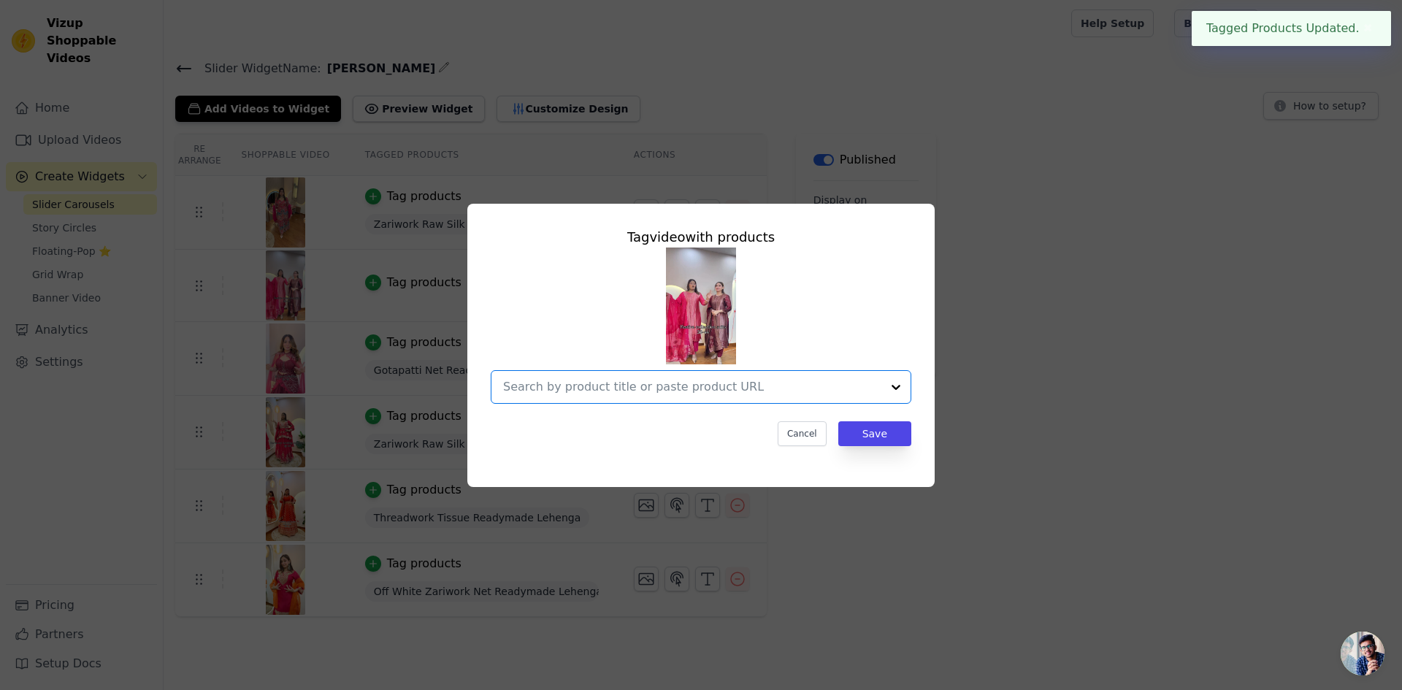
click at [702, 388] on input "text" at bounding box center [692, 387] width 378 height 18
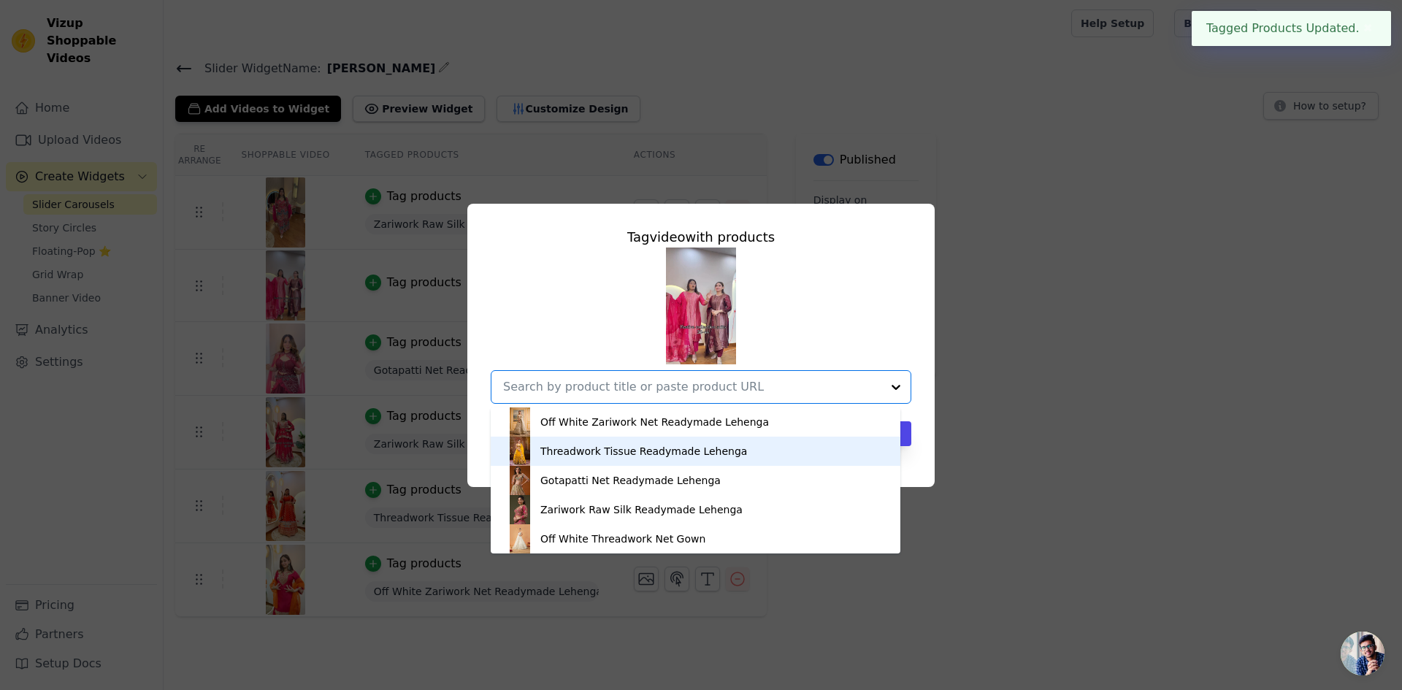
click at [682, 444] on div "Threadwork Tissue Readymade Lehenga" at bounding box center [643, 451] width 207 height 15
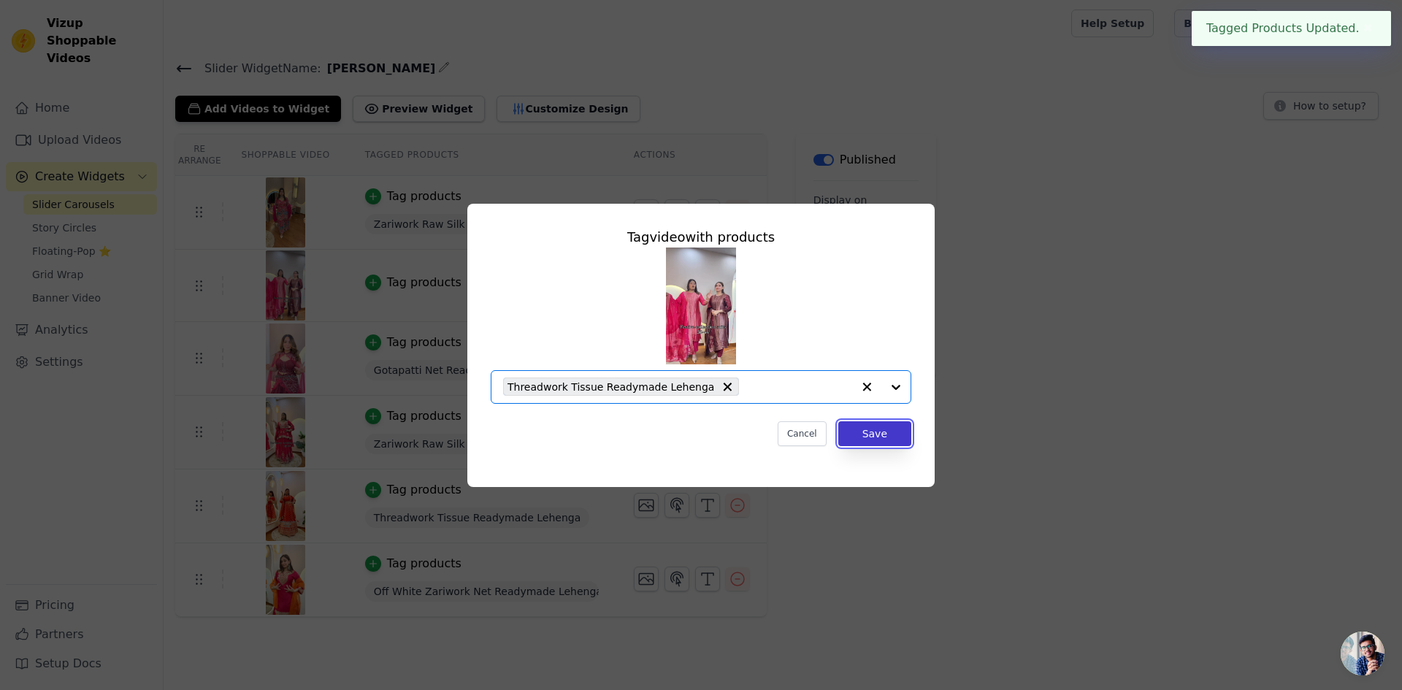
click at [894, 432] on button "Save" at bounding box center [874, 433] width 73 height 25
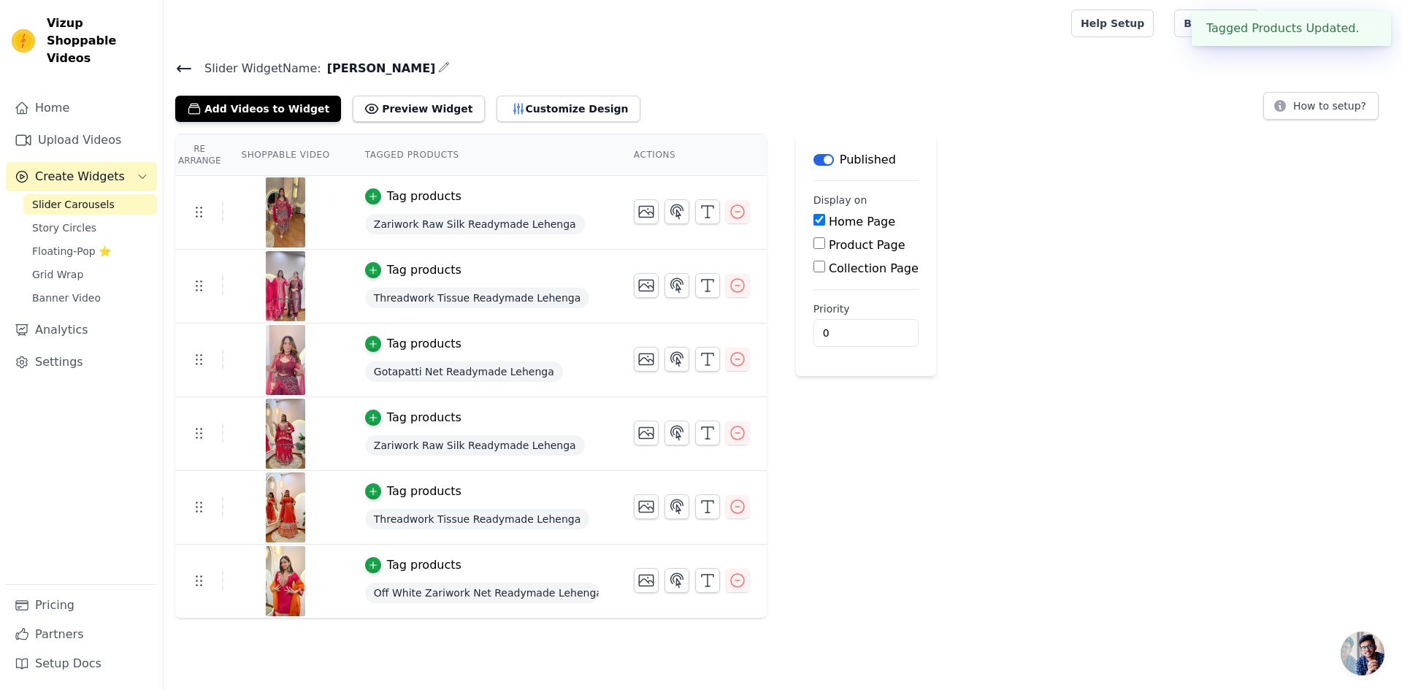
click at [1100, 342] on div "Re Arrange Shoppable Video Tagged Products Actions Tag products Zariwork Raw Si…" at bounding box center [783, 376] width 1238 height 485
click at [281, 206] on img at bounding box center [285, 212] width 41 height 70
click at [729, 208] on icon "button" at bounding box center [738, 212] width 18 height 18
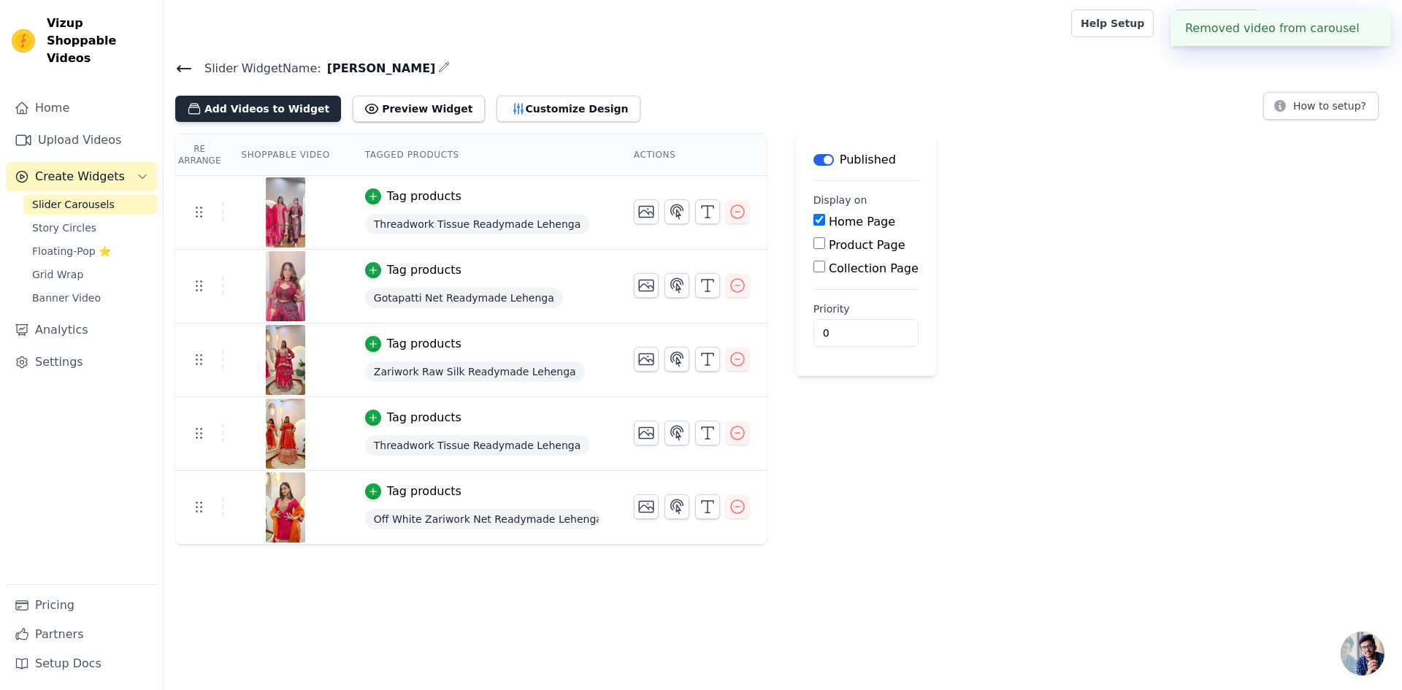
click at [285, 115] on button "Add Videos to Widget" at bounding box center [258, 109] width 166 height 26
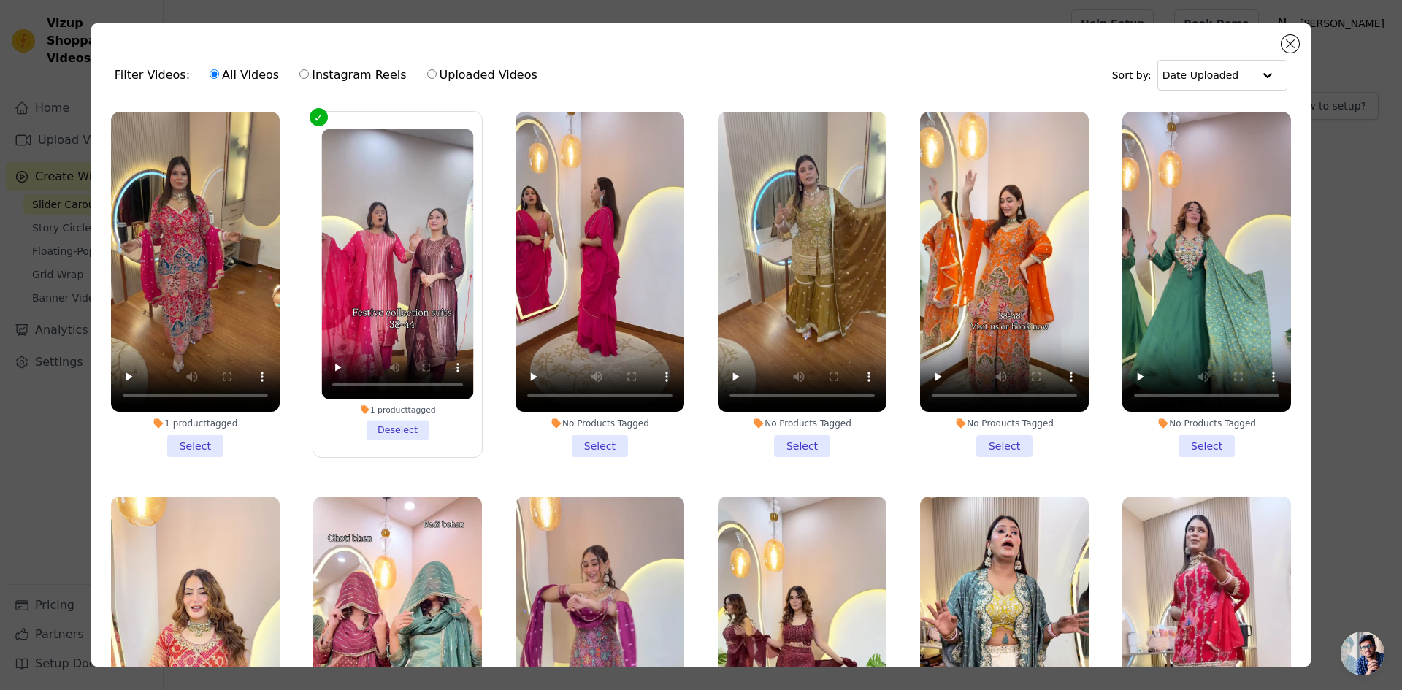
click at [591, 450] on li "No Products Tagged Select" at bounding box center [599, 284] width 169 height 345
click at [0, 0] on input "No Products Tagged Select" at bounding box center [0, 0] width 0 height 0
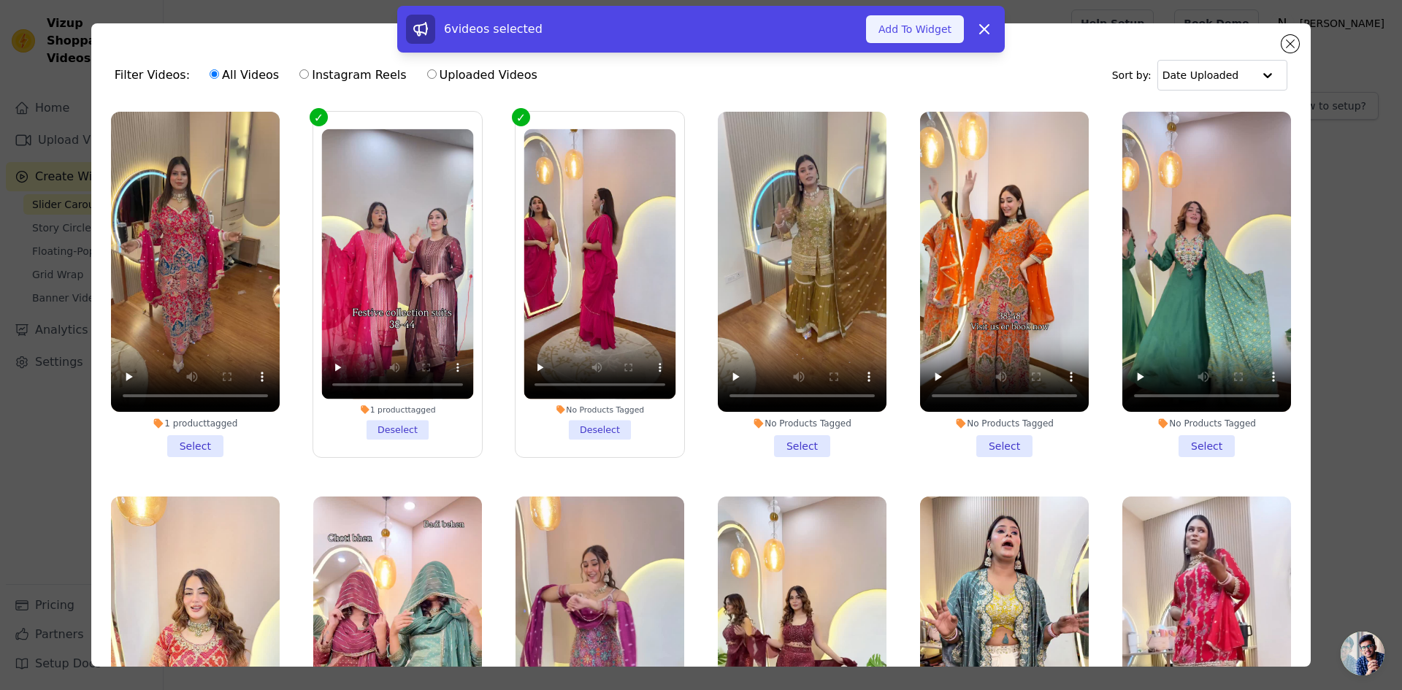
click at [915, 18] on button "Add To Widget" at bounding box center [915, 29] width 98 height 28
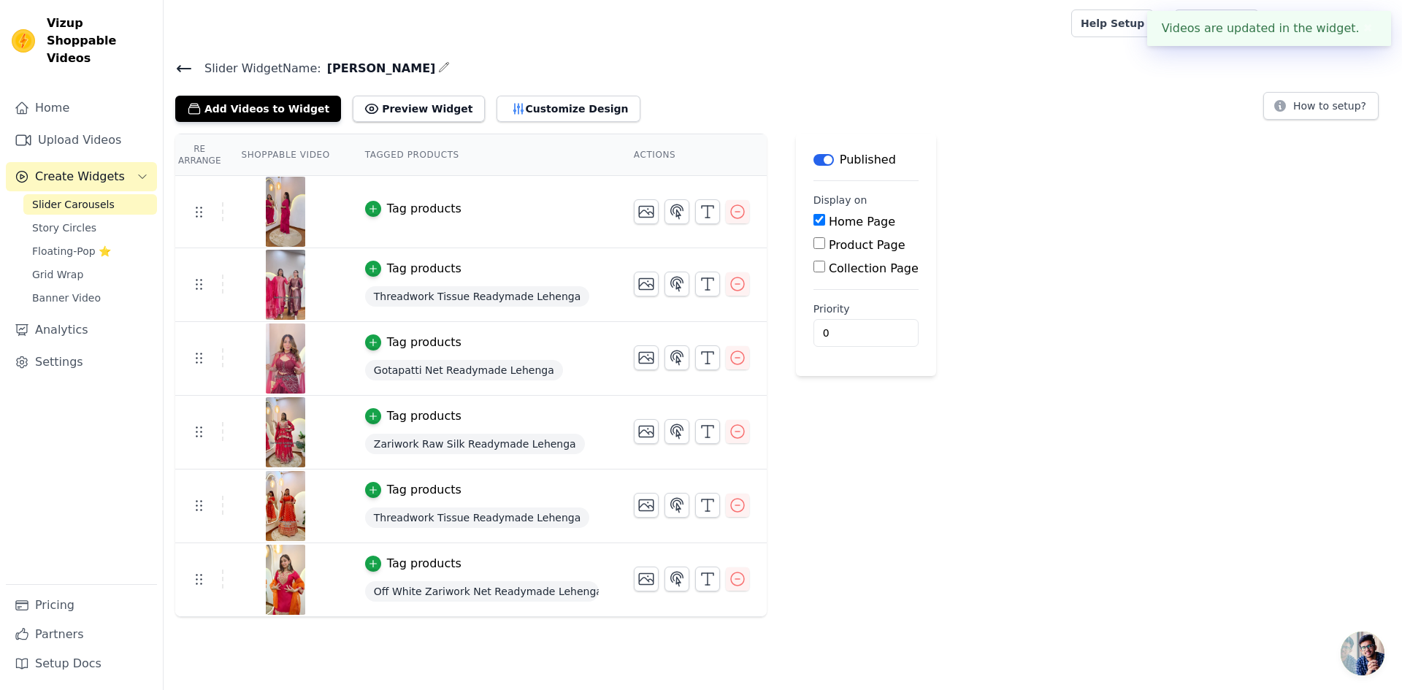
click at [397, 212] on div "Tag products" at bounding box center [424, 209] width 74 height 18
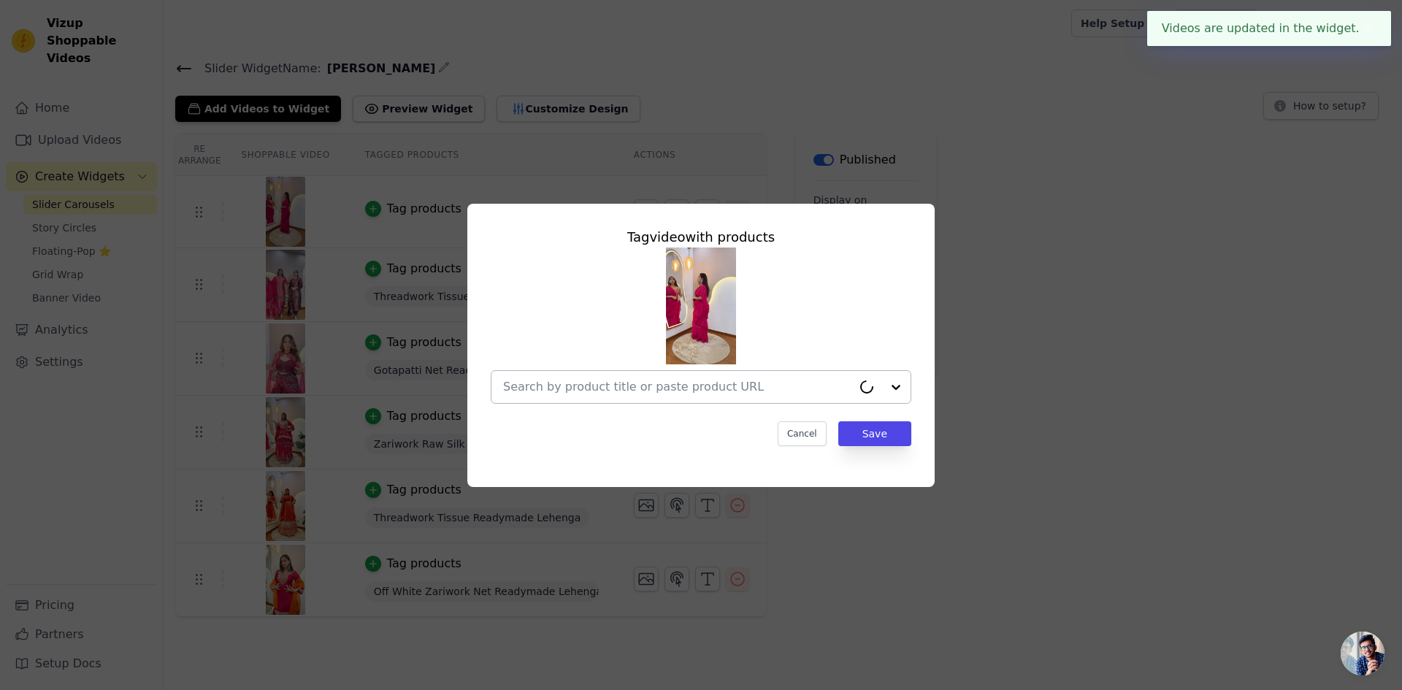
click at [713, 373] on div at bounding box center [677, 387] width 349 height 32
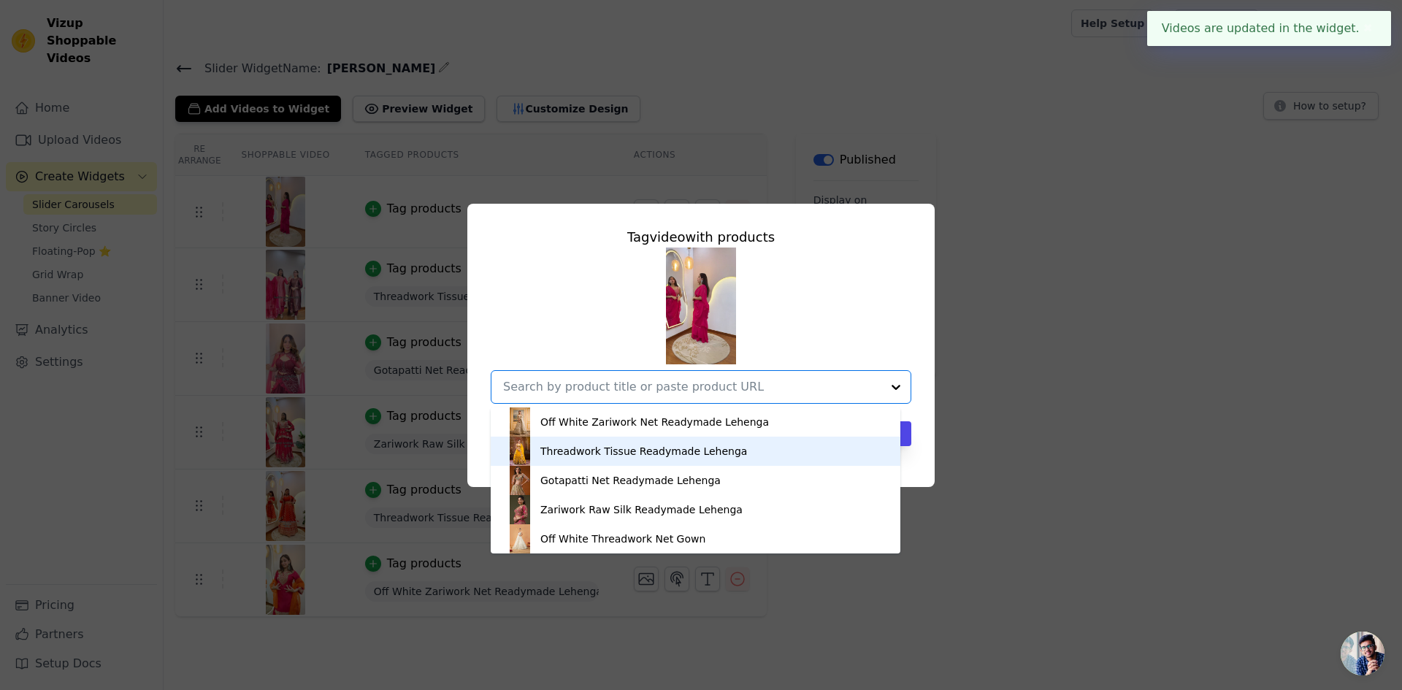
click at [700, 447] on div "Threadwork Tissue Readymade Lehenga" at bounding box center [643, 451] width 207 height 15
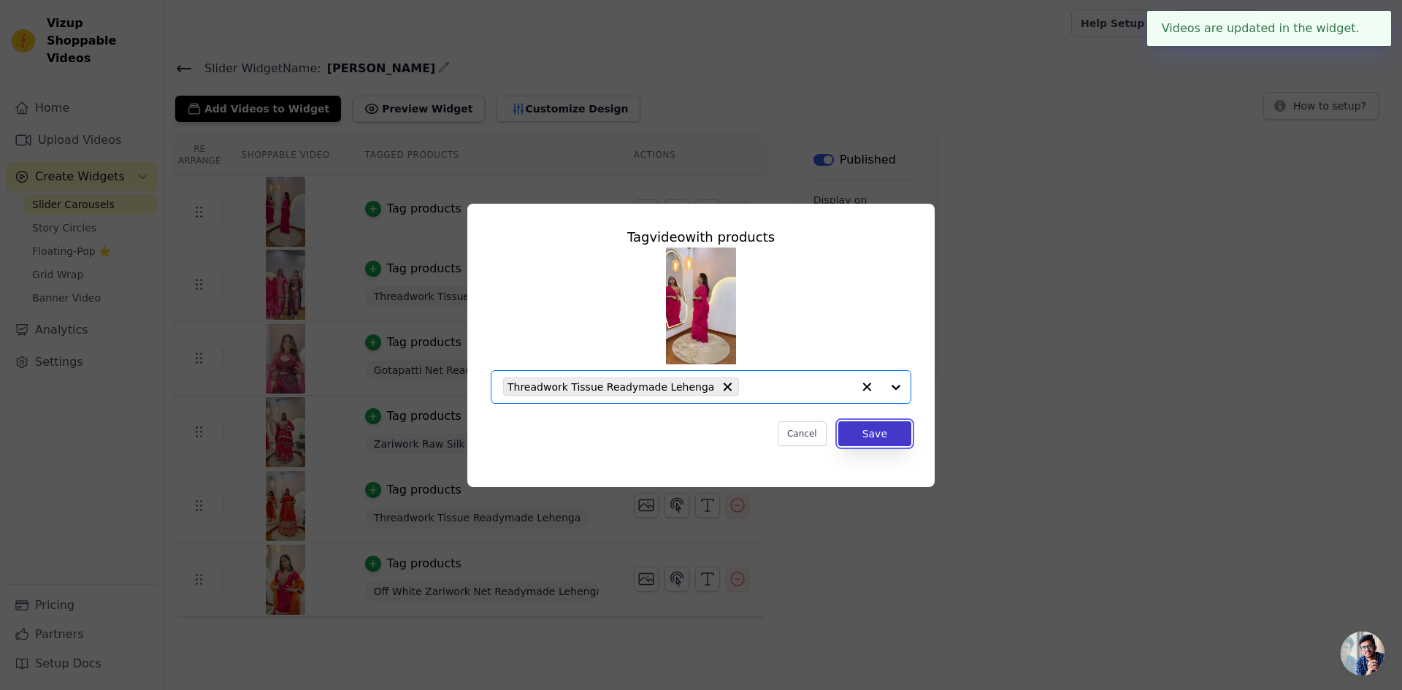
click at [886, 434] on button "Save" at bounding box center [874, 433] width 73 height 25
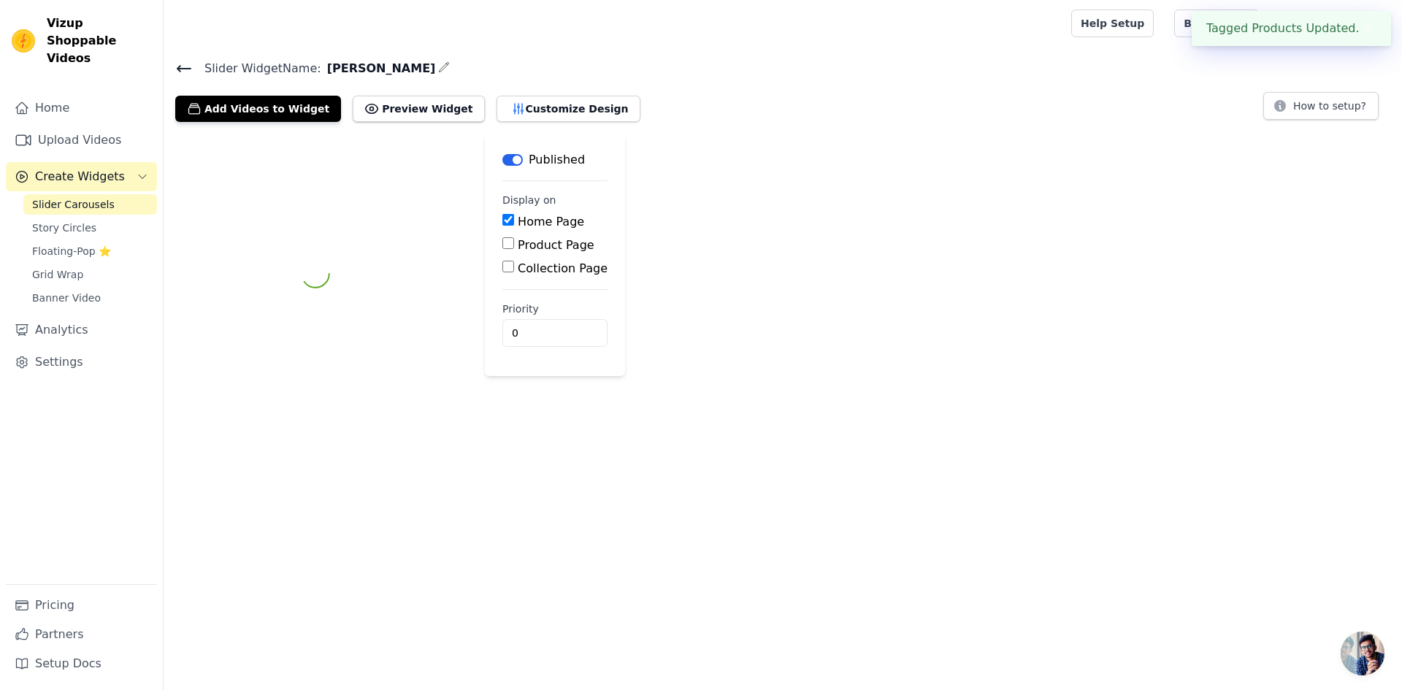
click at [1187, 354] on div "Label Published Display on Home Page Product Page Collection Page Priority 0" at bounding box center [783, 274] width 1238 height 280
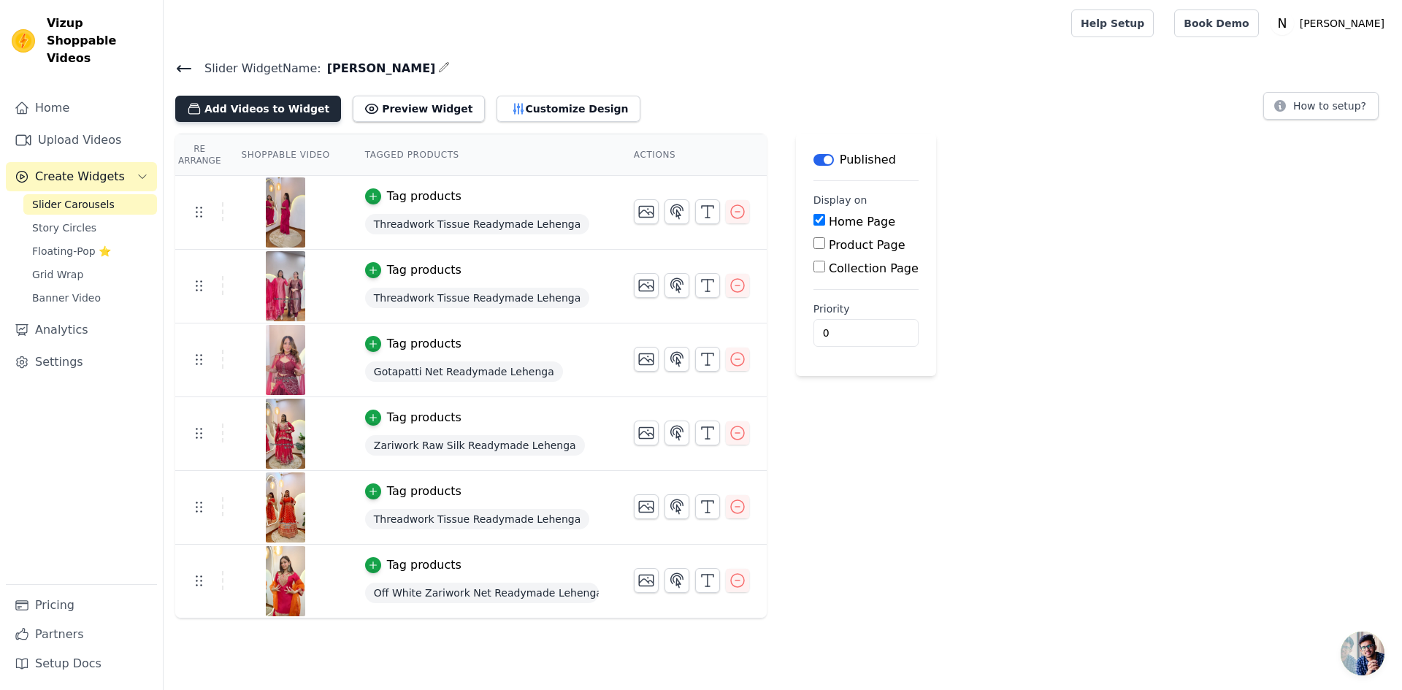
click at [262, 107] on button "Add Videos to Widget" at bounding box center [258, 109] width 166 height 26
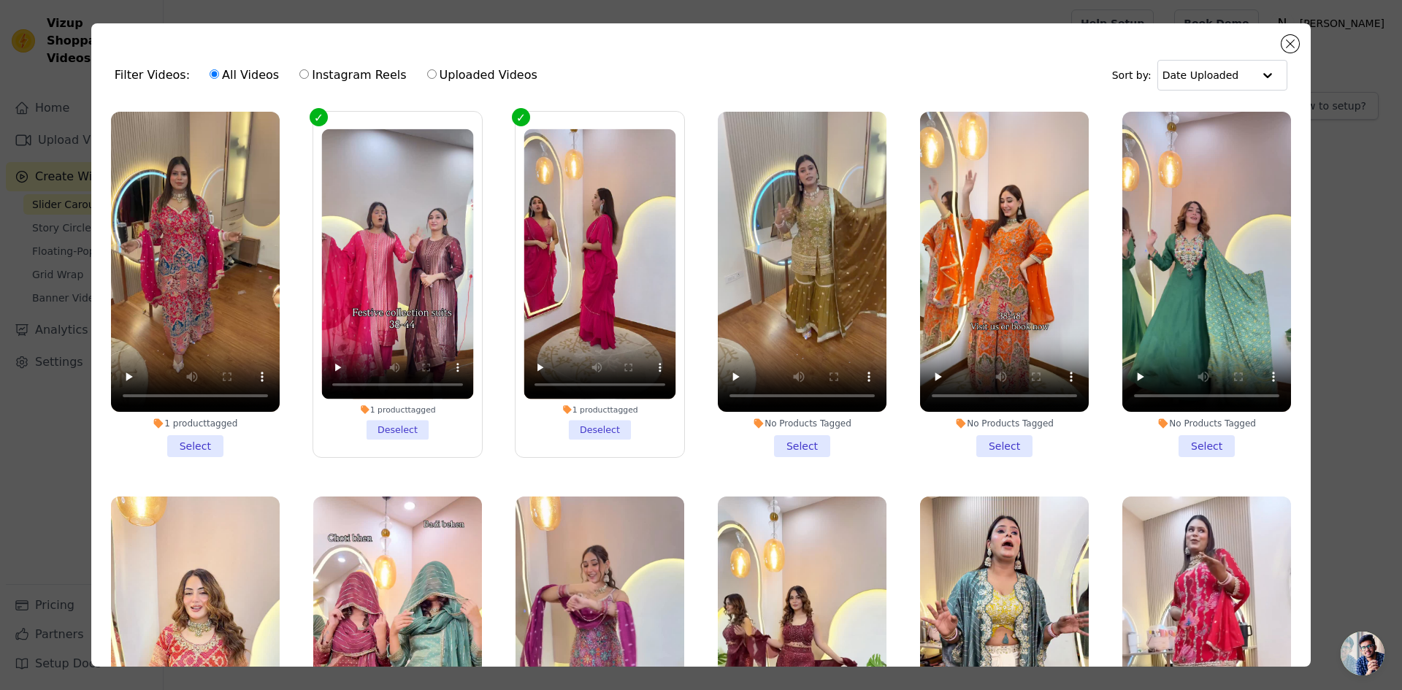
click at [782, 437] on li "No Products Tagged Select" at bounding box center [802, 284] width 169 height 345
click at [0, 0] on input "No Products Tagged Select" at bounding box center [0, 0] width 0 height 0
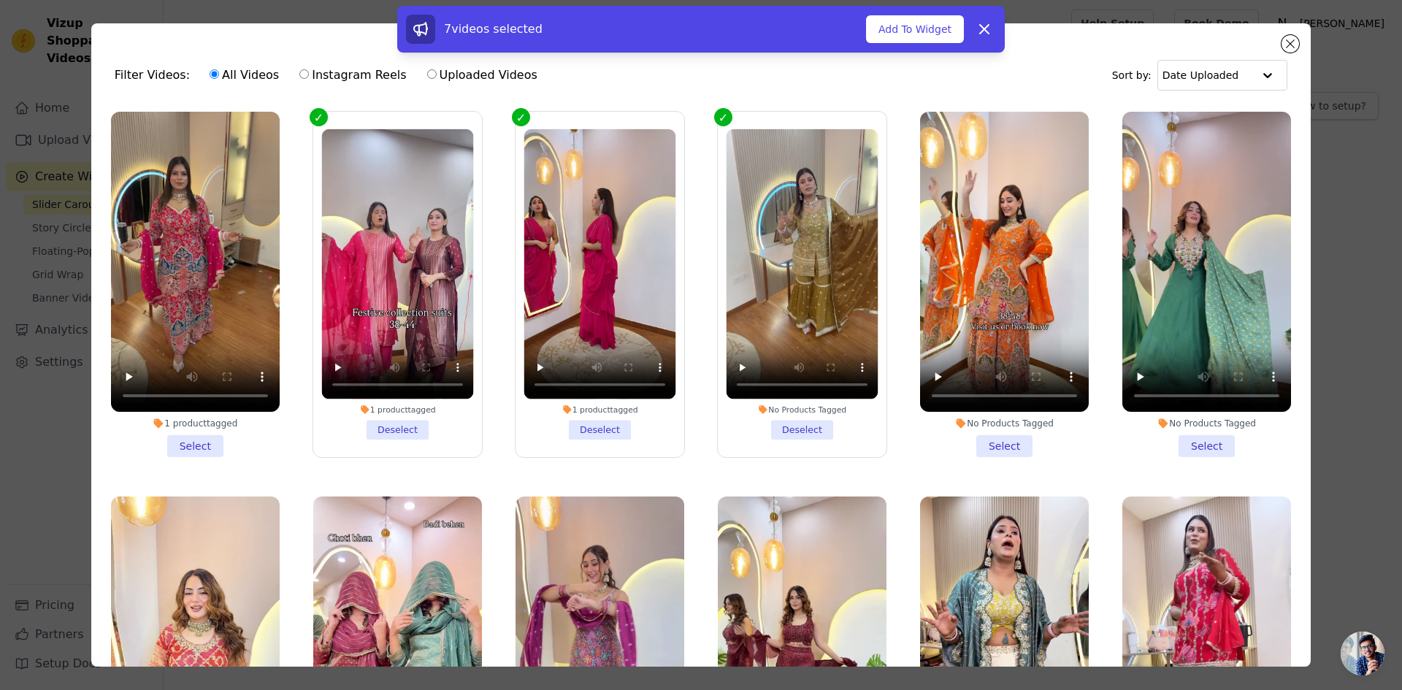
click at [979, 442] on li "No Products Tagged Select" at bounding box center [1004, 284] width 169 height 345
click at [0, 0] on input "No Products Tagged Select" at bounding box center [0, 0] width 0 height 0
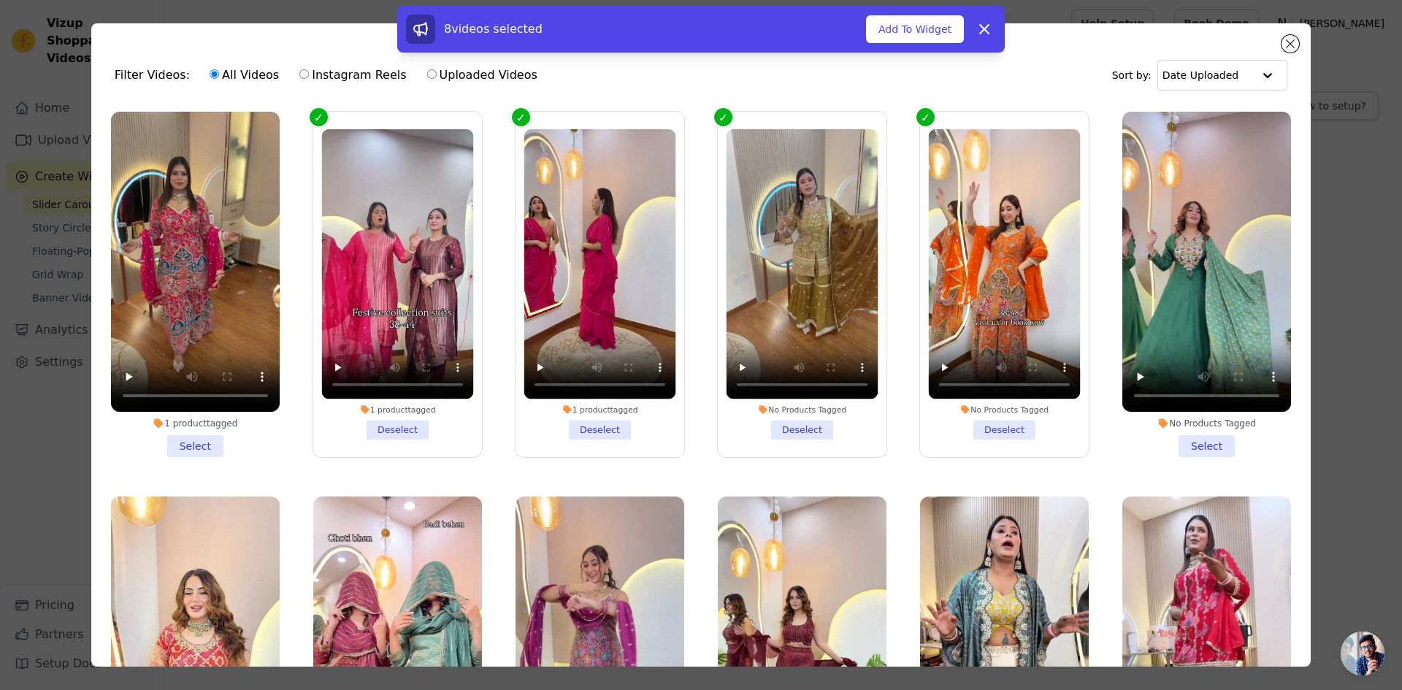
click at [1189, 437] on li "No Products Tagged Select" at bounding box center [1206, 284] width 169 height 345
click at [0, 0] on input "No Products Tagged Select" at bounding box center [0, 0] width 0 height 0
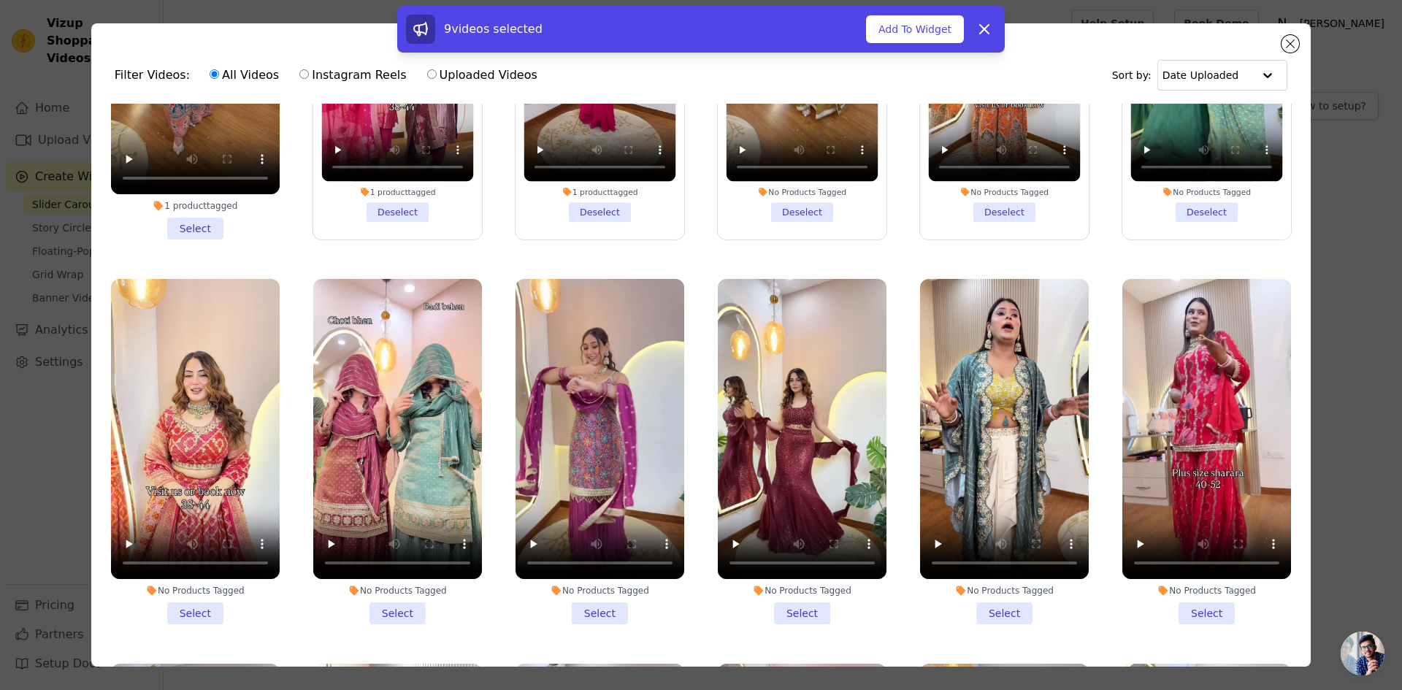
scroll to position [219, 0]
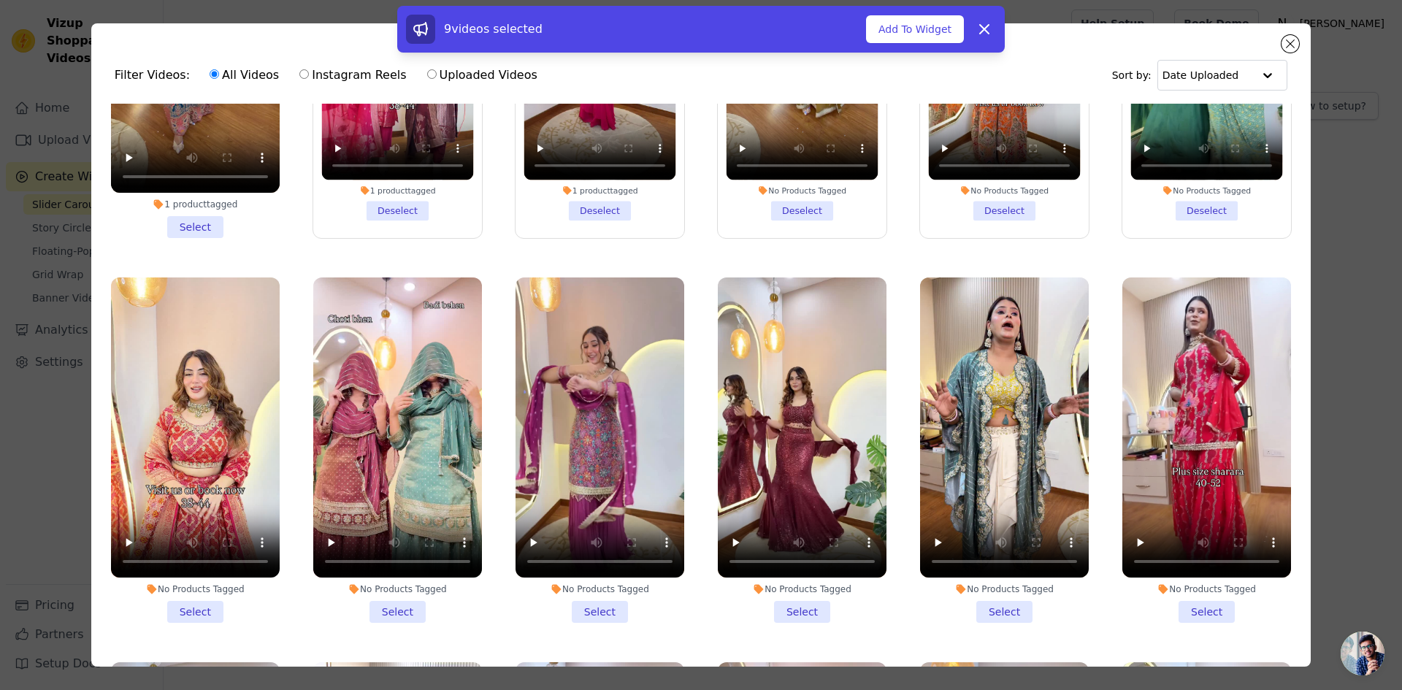
click at [188, 605] on li "No Products Tagged Select" at bounding box center [195, 449] width 169 height 345
click at [0, 0] on input "No Products Tagged Select" at bounding box center [0, 0] width 0 height 0
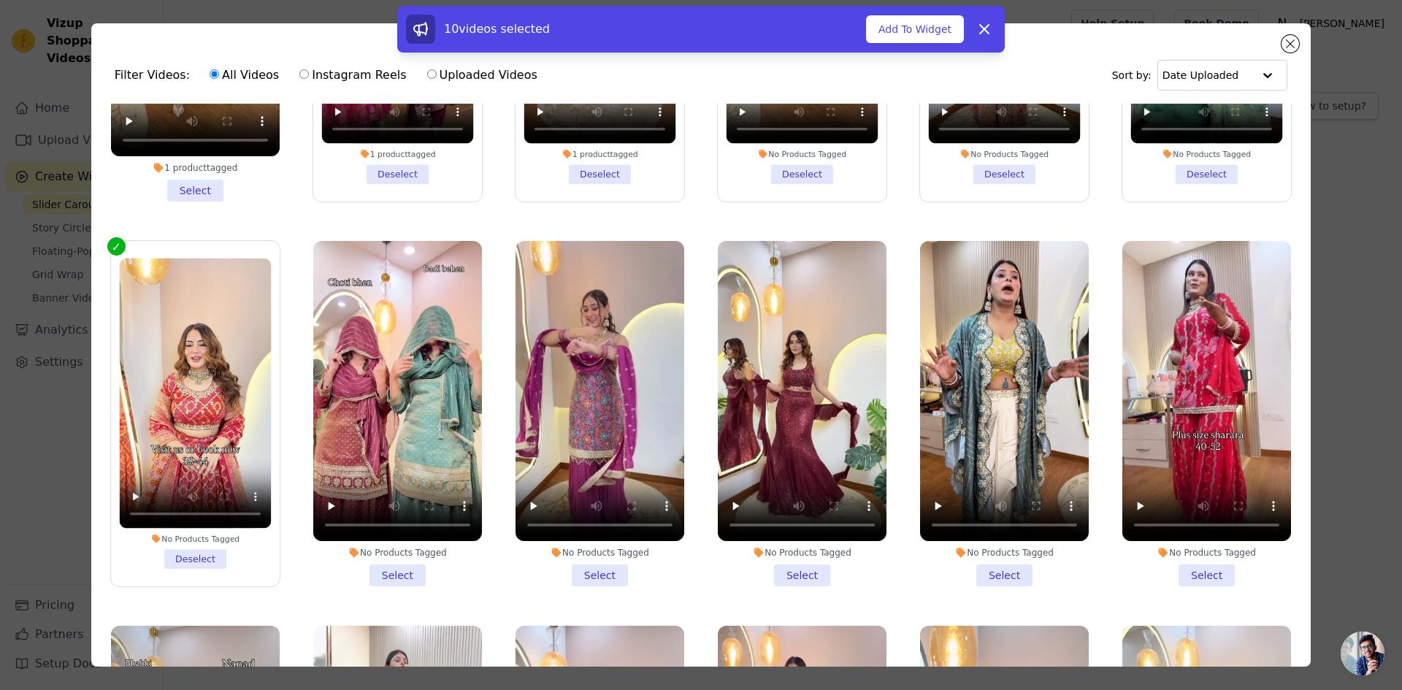
scroll to position [292, 0]
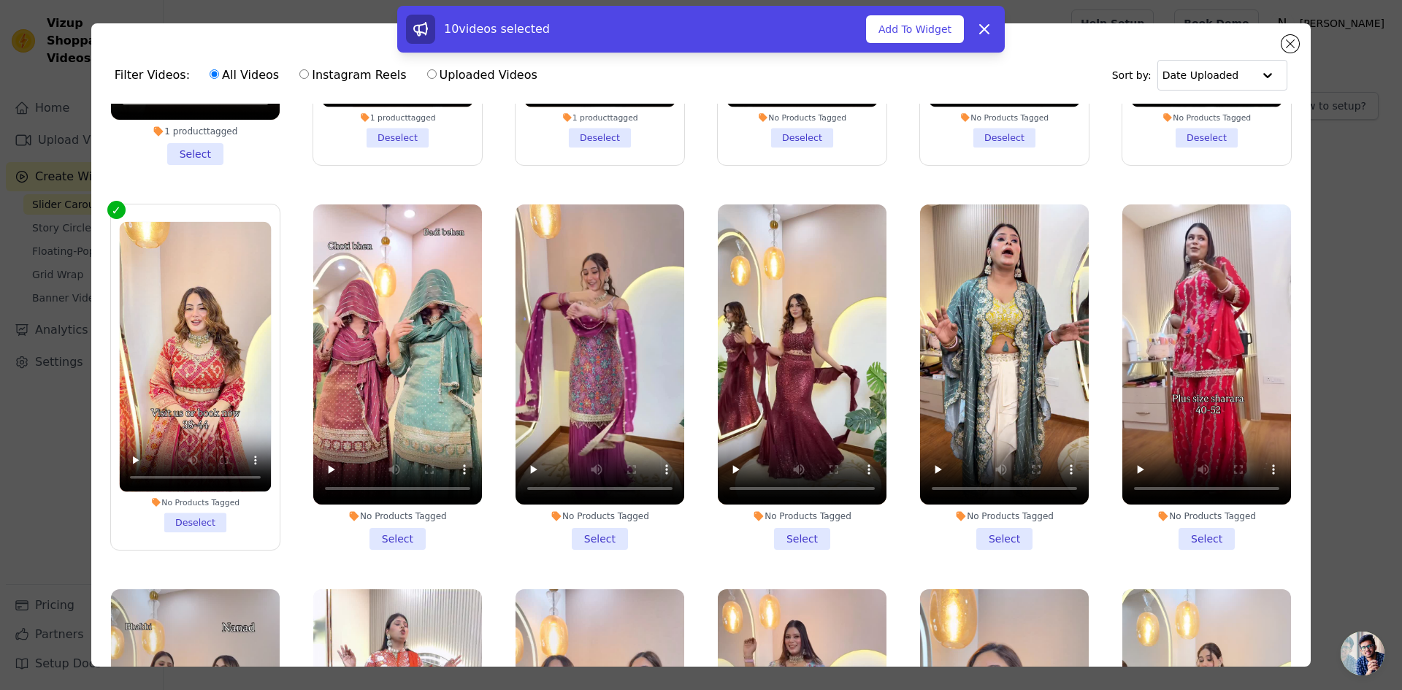
click at [393, 532] on li "No Products Tagged Select" at bounding box center [397, 376] width 169 height 345
click at [0, 0] on input "No Products Tagged Select" at bounding box center [0, 0] width 0 height 0
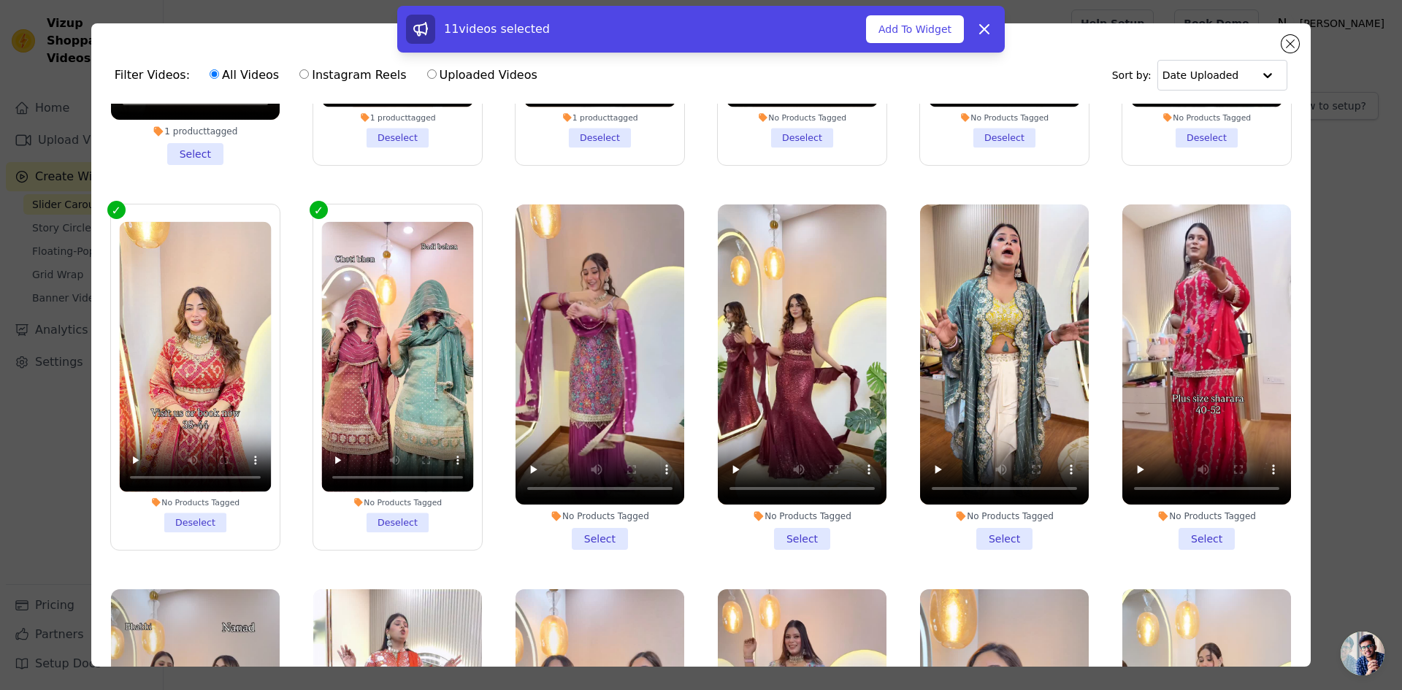
drag, startPoint x: 588, startPoint y: 529, endPoint x: 723, endPoint y: 536, distance: 135.3
click at [589, 529] on li "No Products Tagged Select" at bounding box center [599, 376] width 169 height 345
click at [0, 0] on input "No Products Tagged Select" at bounding box center [0, 0] width 0 height 0
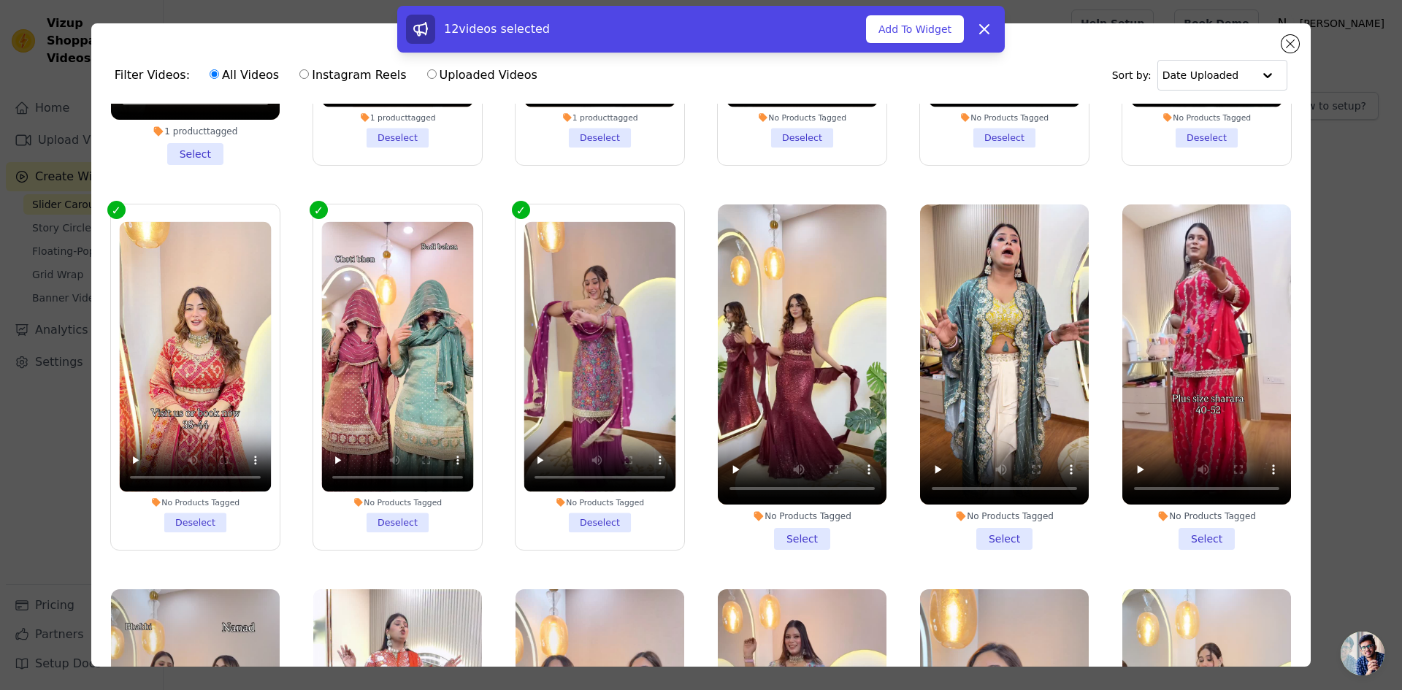
click at [784, 525] on li "No Products Tagged Select" at bounding box center [802, 376] width 169 height 345
click at [0, 0] on input "No Products Tagged Select" at bounding box center [0, 0] width 0 height 0
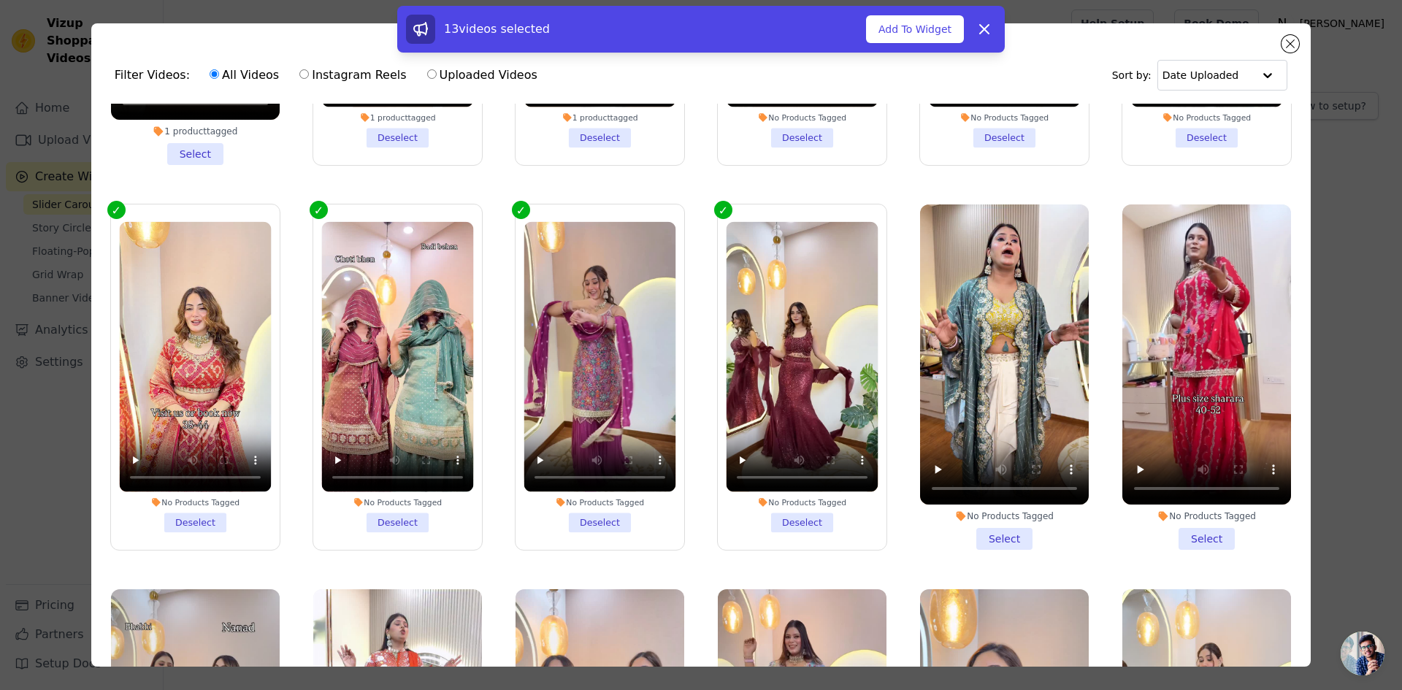
click at [982, 523] on li "No Products Tagged Select" at bounding box center [1004, 376] width 169 height 345
click at [0, 0] on input "No Products Tagged Select" at bounding box center [0, 0] width 0 height 0
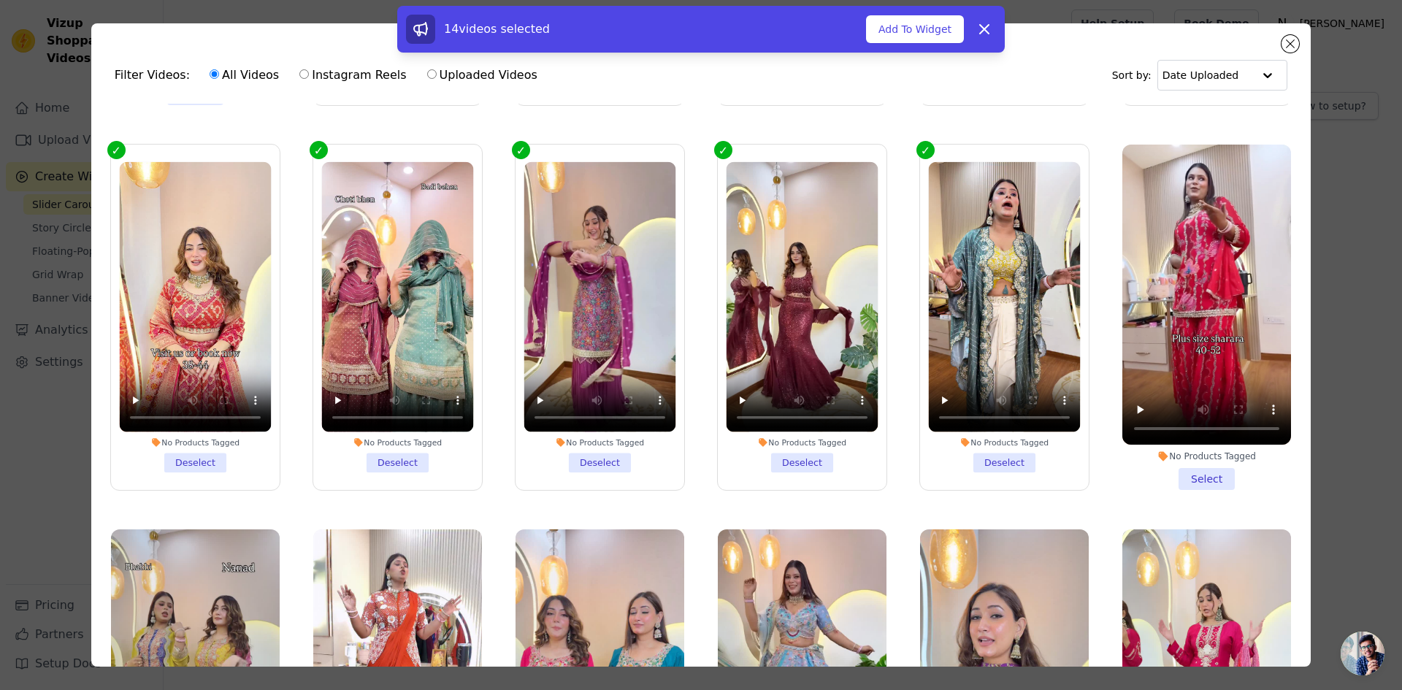
scroll to position [584, 0]
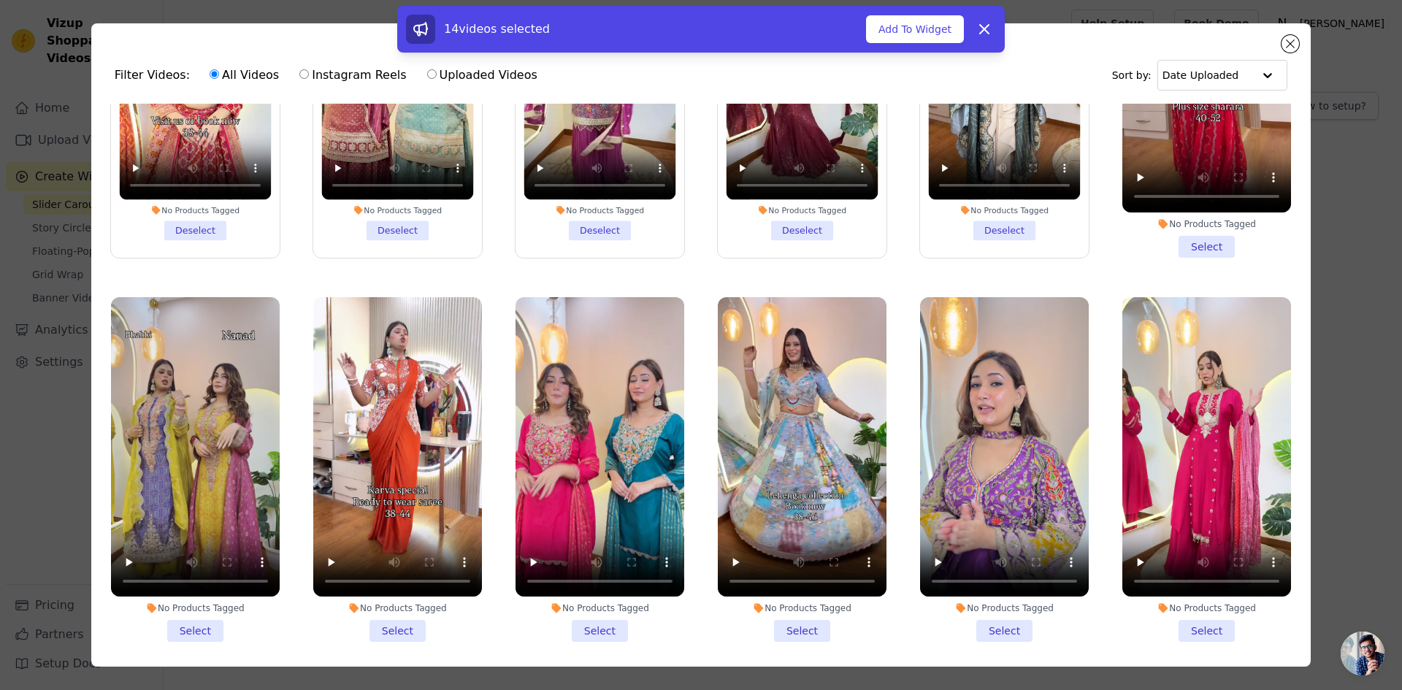
click at [1200, 233] on li "No Products Tagged Select" at bounding box center [1206, 84] width 169 height 345
click at [0, 0] on input "No Products Tagged Select" at bounding box center [0, 0] width 0 height 0
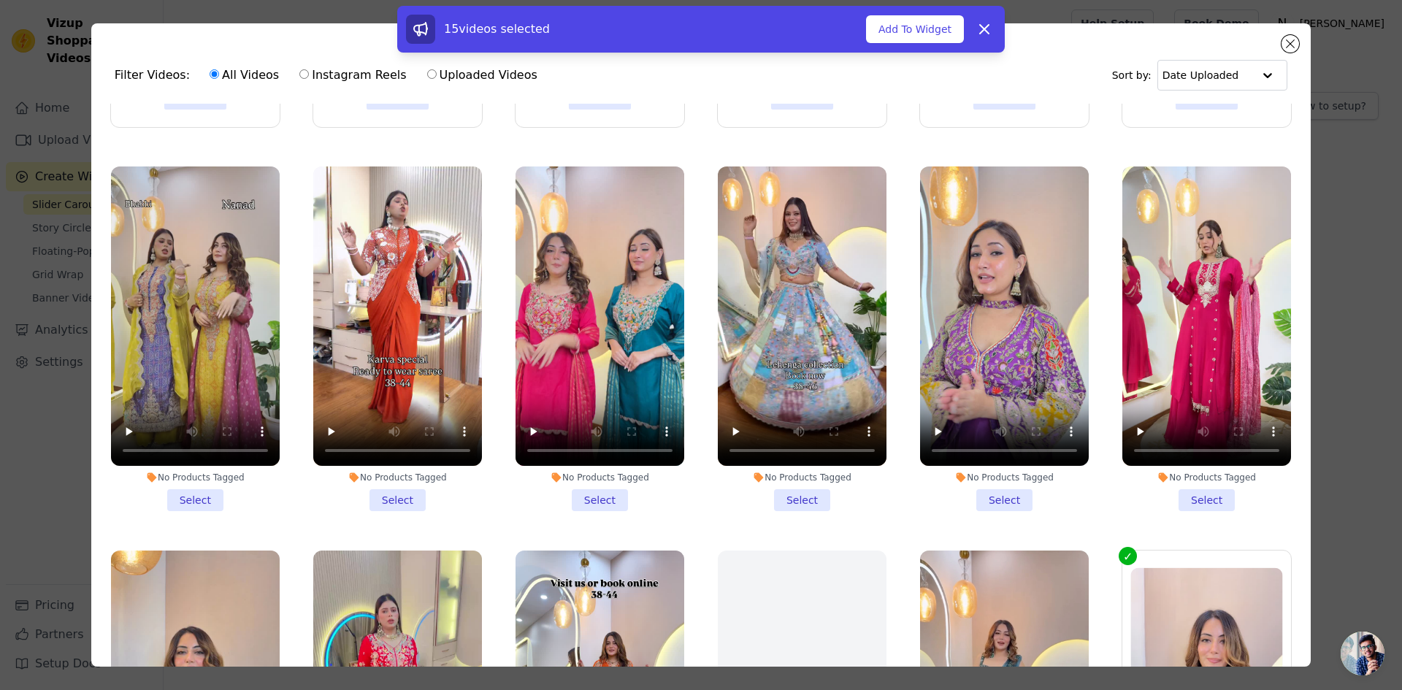
scroll to position [730, 0]
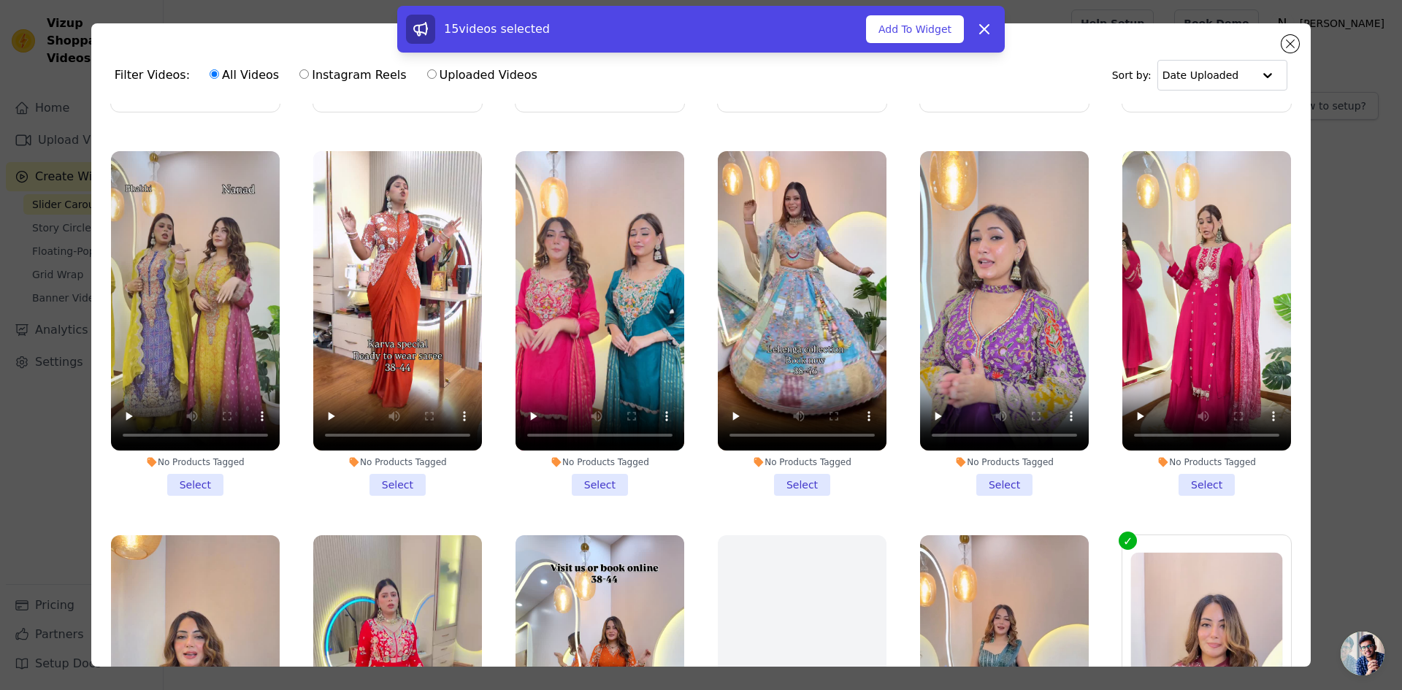
click at [1177, 471] on li "No Products Tagged Select" at bounding box center [1206, 323] width 169 height 345
click at [0, 0] on input "No Products Tagged Select" at bounding box center [0, 0] width 0 height 0
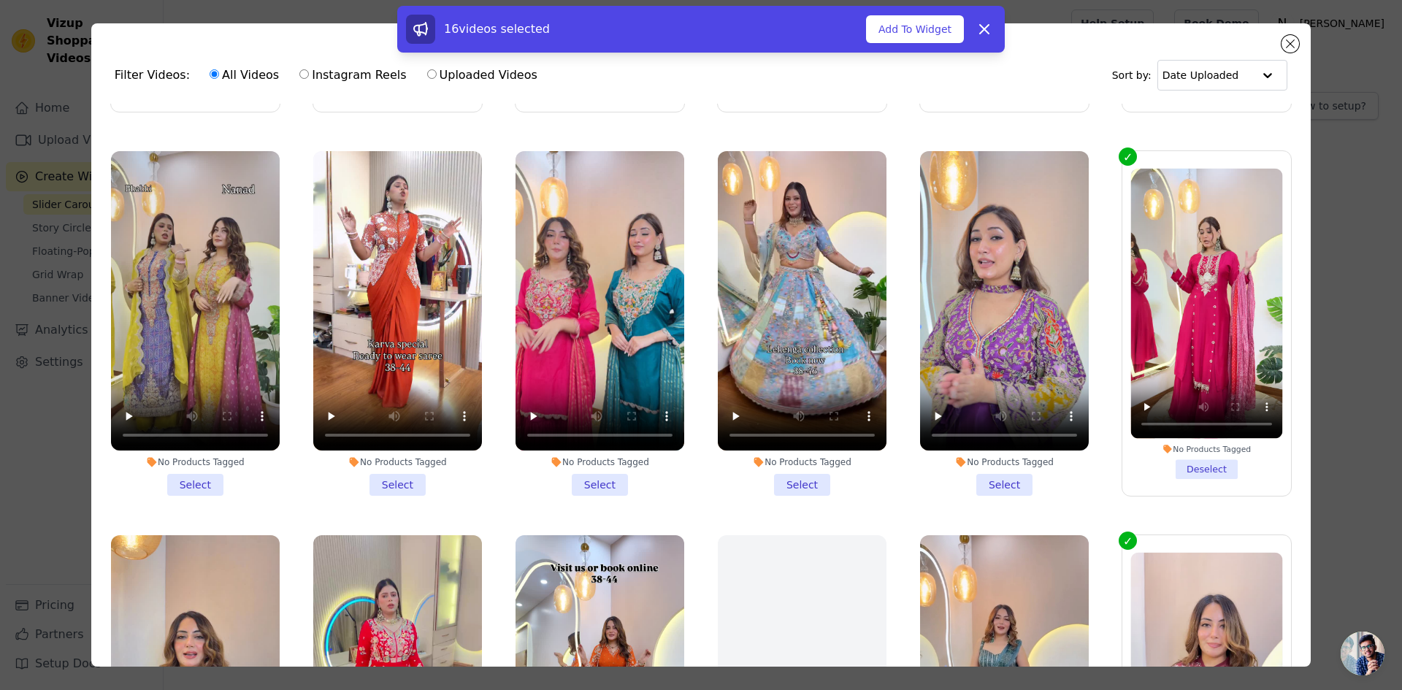
click at [992, 474] on li "No Products Tagged Select" at bounding box center [1004, 323] width 169 height 345
click at [0, 0] on input "No Products Tagged Select" at bounding box center [0, 0] width 0 height 0
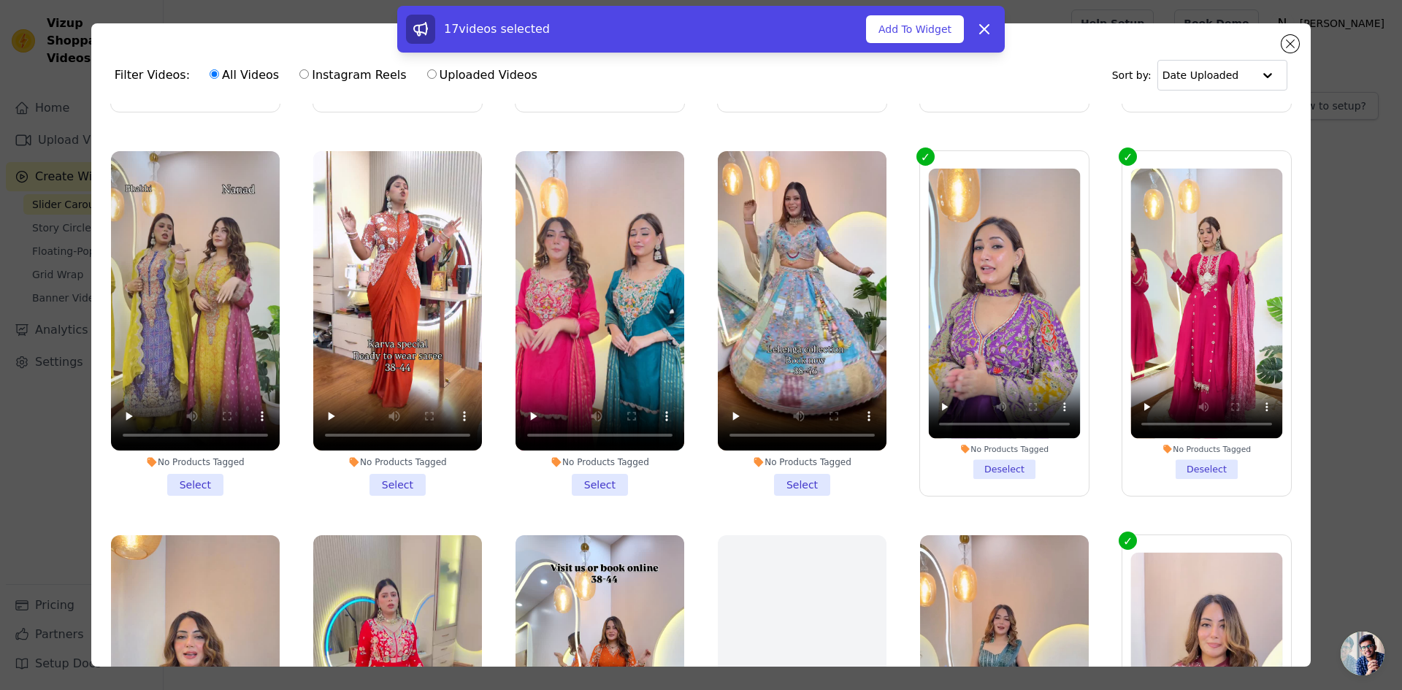
drag, startPoint x: 798, startPoint y: 477, endPoint x: 672, endPoint y: 466, distance: 126.8
click at [797, 477] on li "No Products Tagged Select" at bounding box center [802, 323] width 169 height 345
click at [0, 0] on input "No Products Tagged Select" at bounding box center [0, 0] width 0 height 0
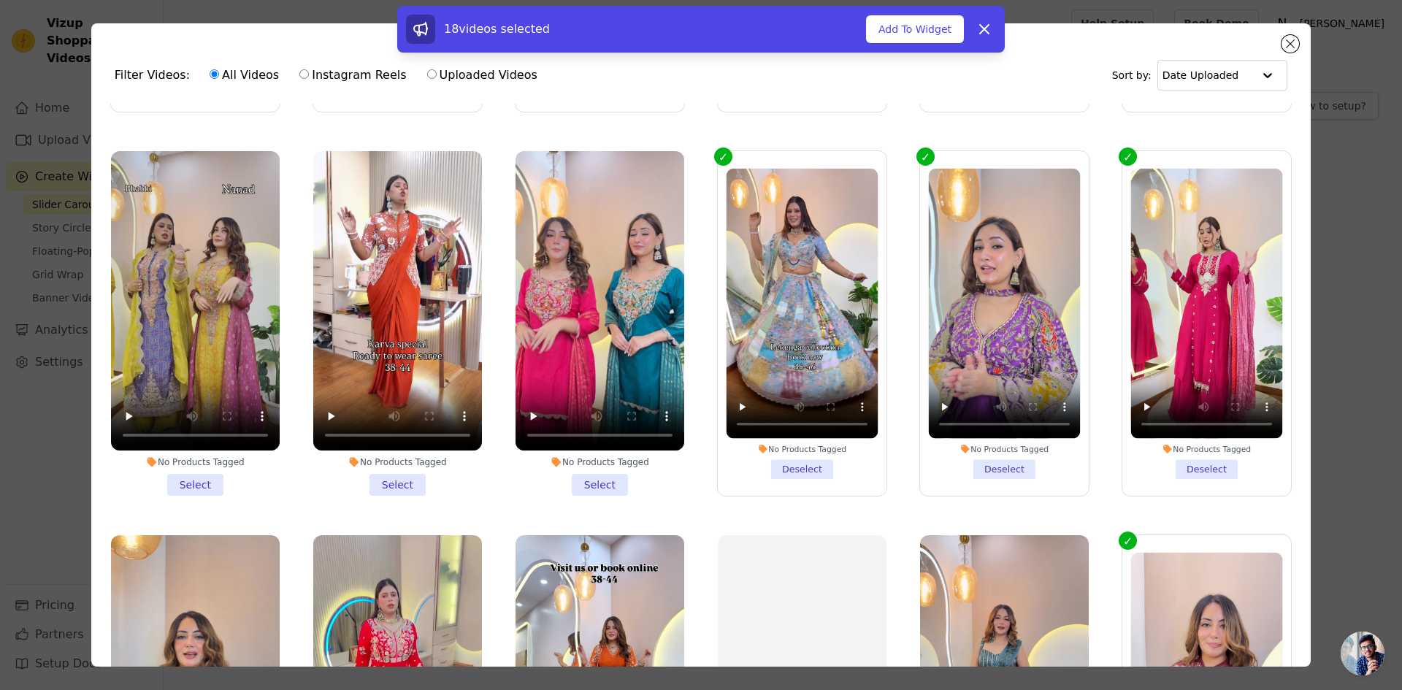
click at [591, 470] on li "No Products Tagged Select" at bounding box center [599, 323] width 169 height 345
click at [0, 0] on input "No Products Tagged Select" at bounding box center [0, 0] width 0 height 0
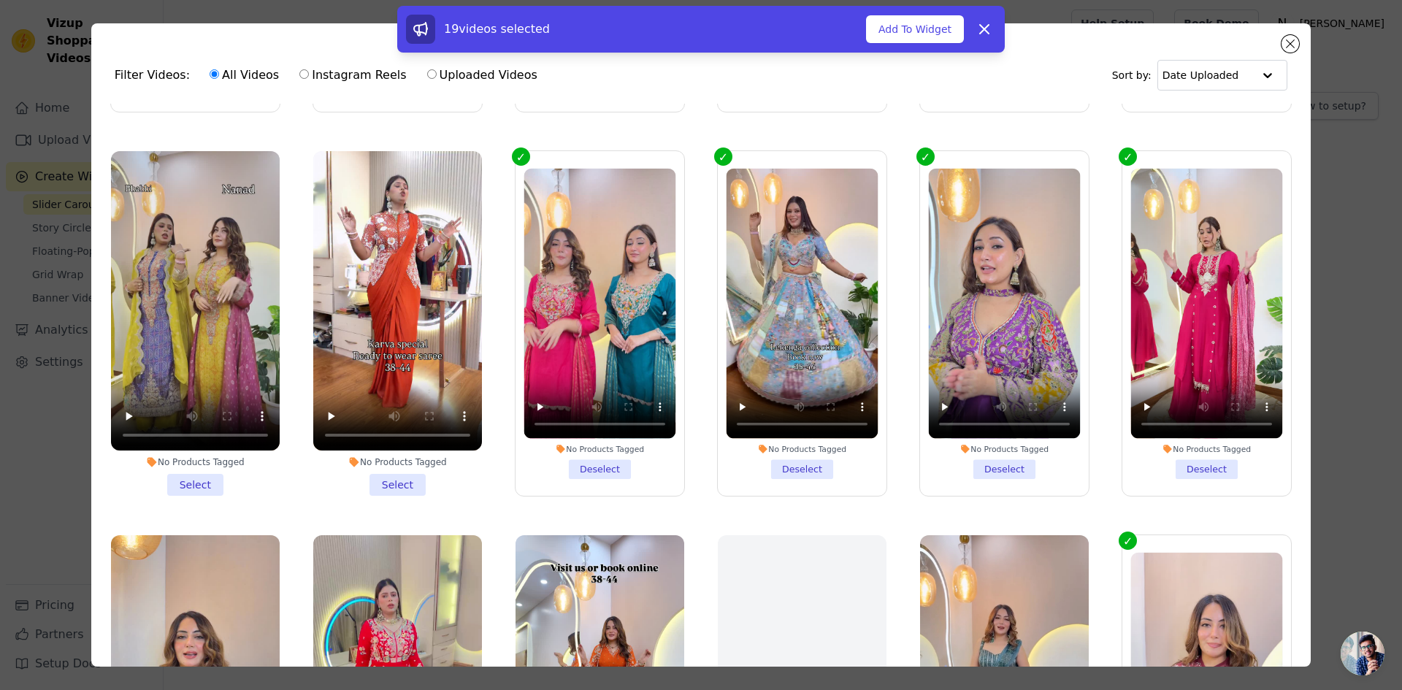
click at [397, 472] on li "No Products Tagged Select" at bounding box center [397, 323] width 169 height 345
click at [0, 0] on input "No Products Tagged Select" at bounding box center [0, 0] width 0 height 0
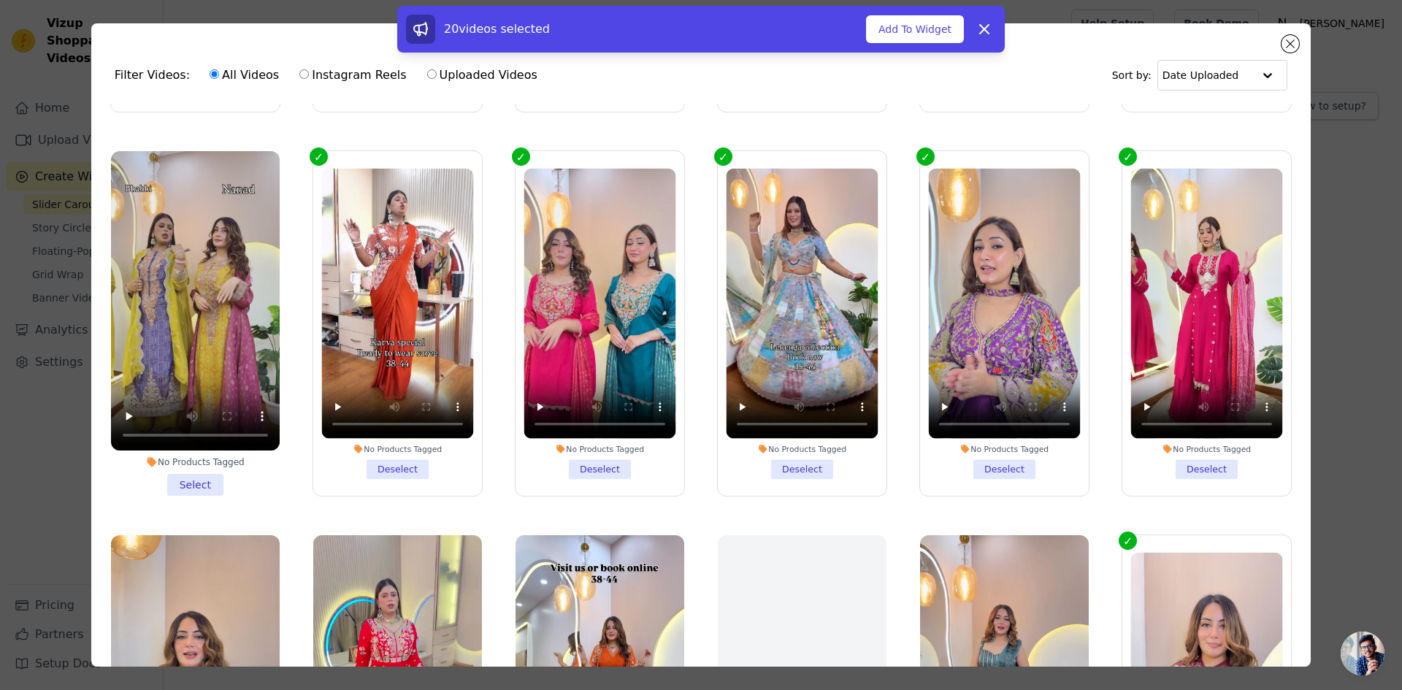
click at [201, 475] on li "No Products Tagged Select" at bounding box center [195, 323] width 169 height 345
click at [0, 0] on input "No Products Tagged Select" at bounding box center [0, 0] width 0 height 0
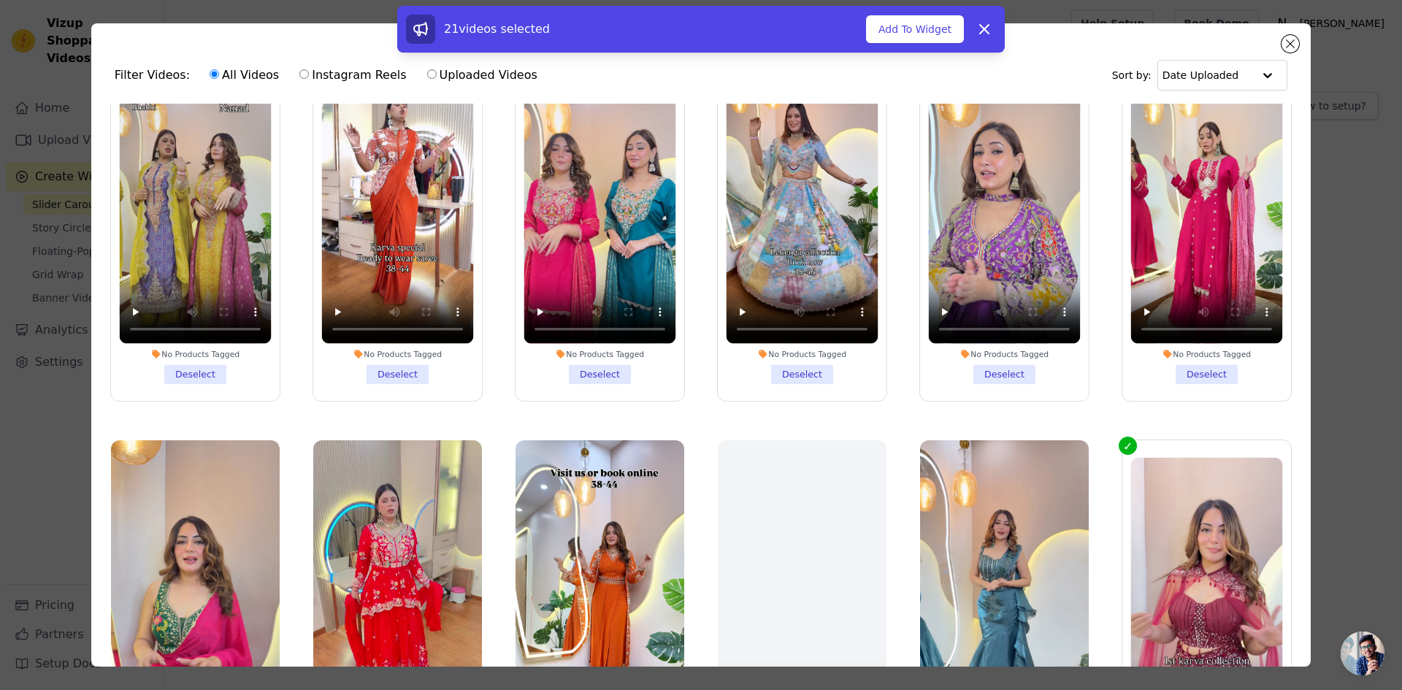
scroll to position [949, 0]
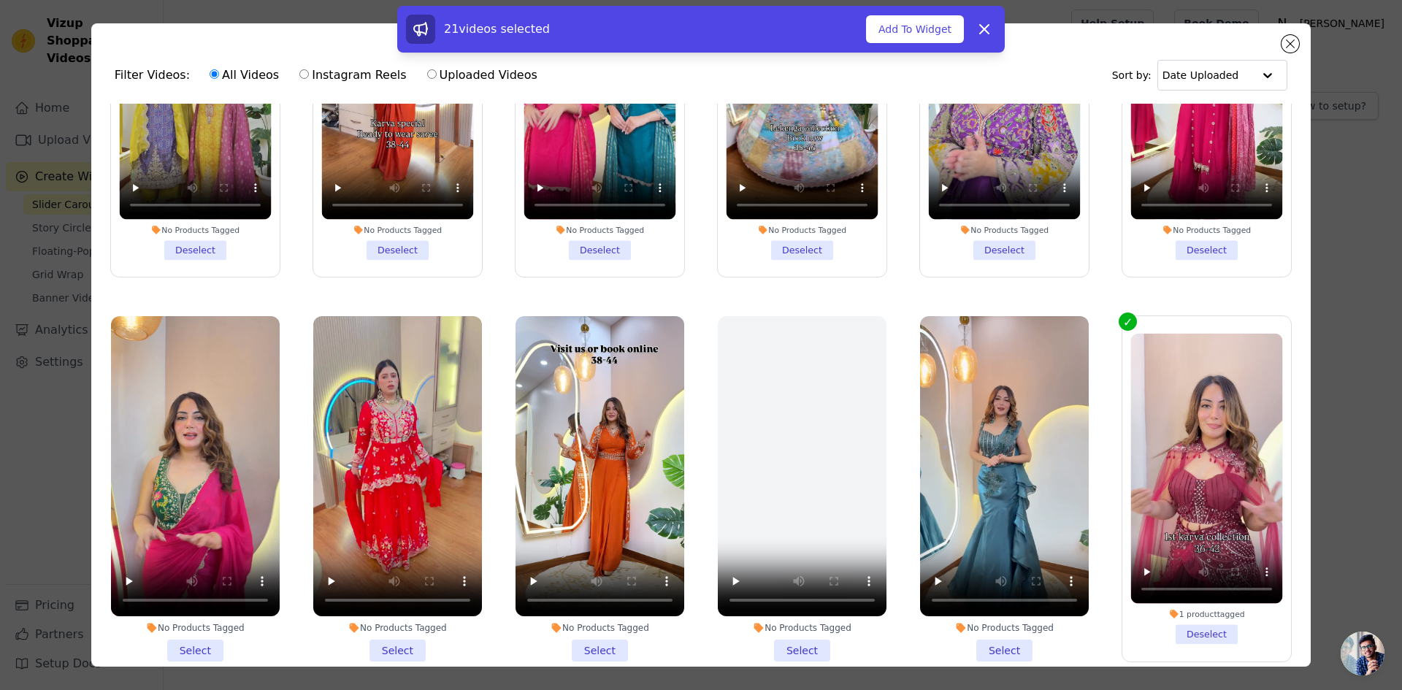
click at [204, 634] on li "No Products Tagged Select" at bounding box center [195, 488] width 169 height 345
click at [0, 0] on input "No Products Tagged Select" at bounding box center [0, 0] width 0 height 0
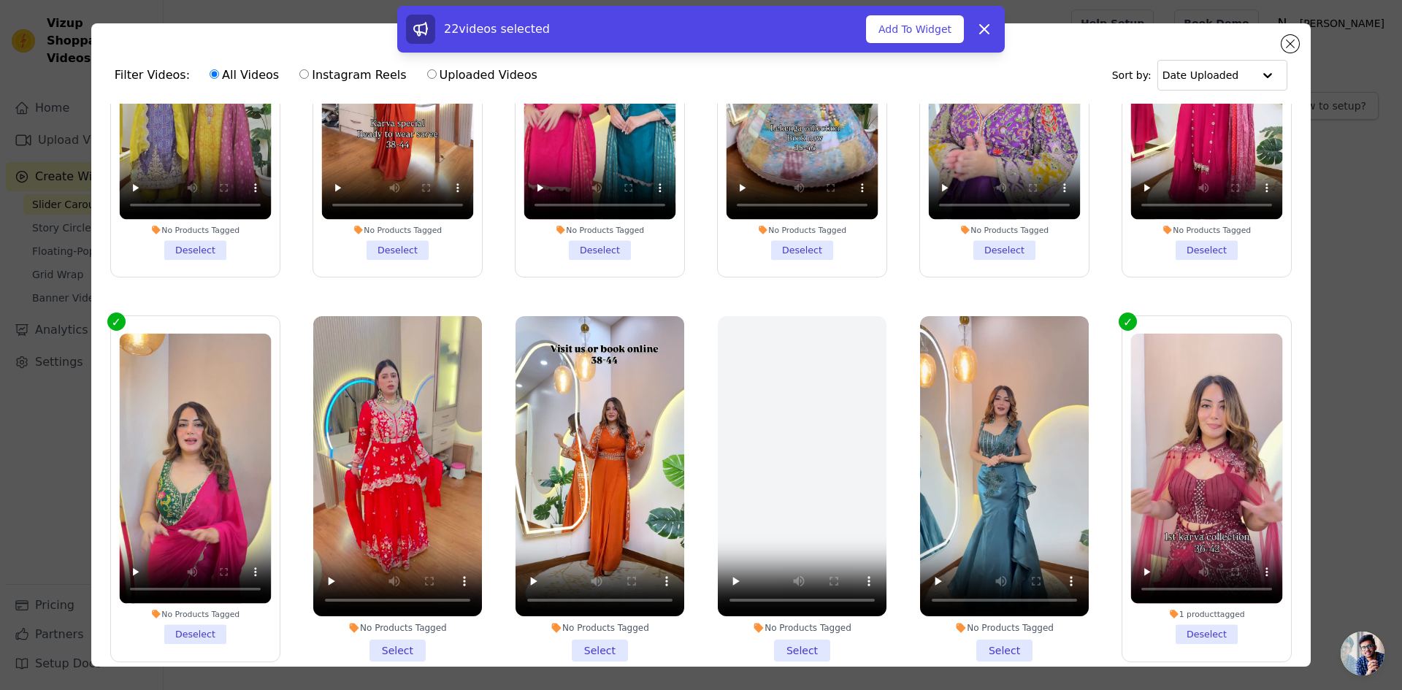
click at [378, 628] on li "No Products Tagged Select" at bounding box center [397, 488] width 169 height 345
click at [0, 0] on input "No Products Tagged Select" at bounding box center [0, 0] width 0 height 0
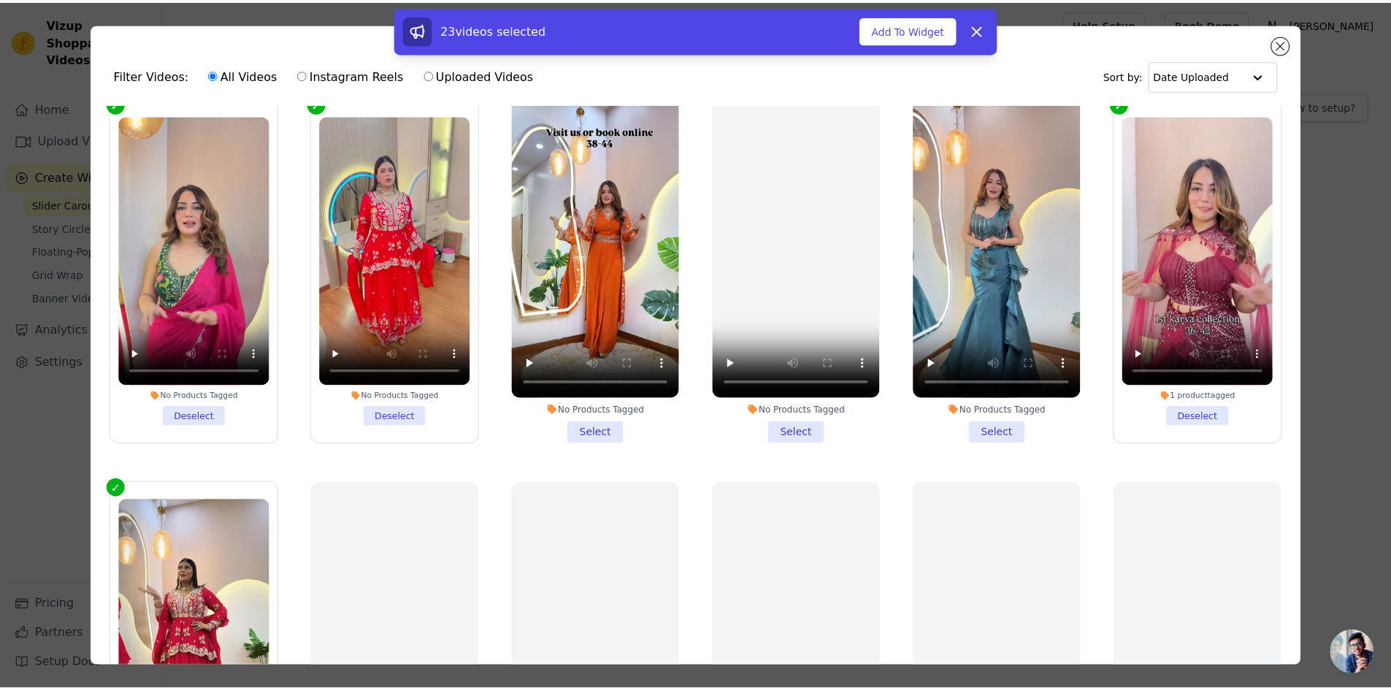
scroll to position [1168, 0]
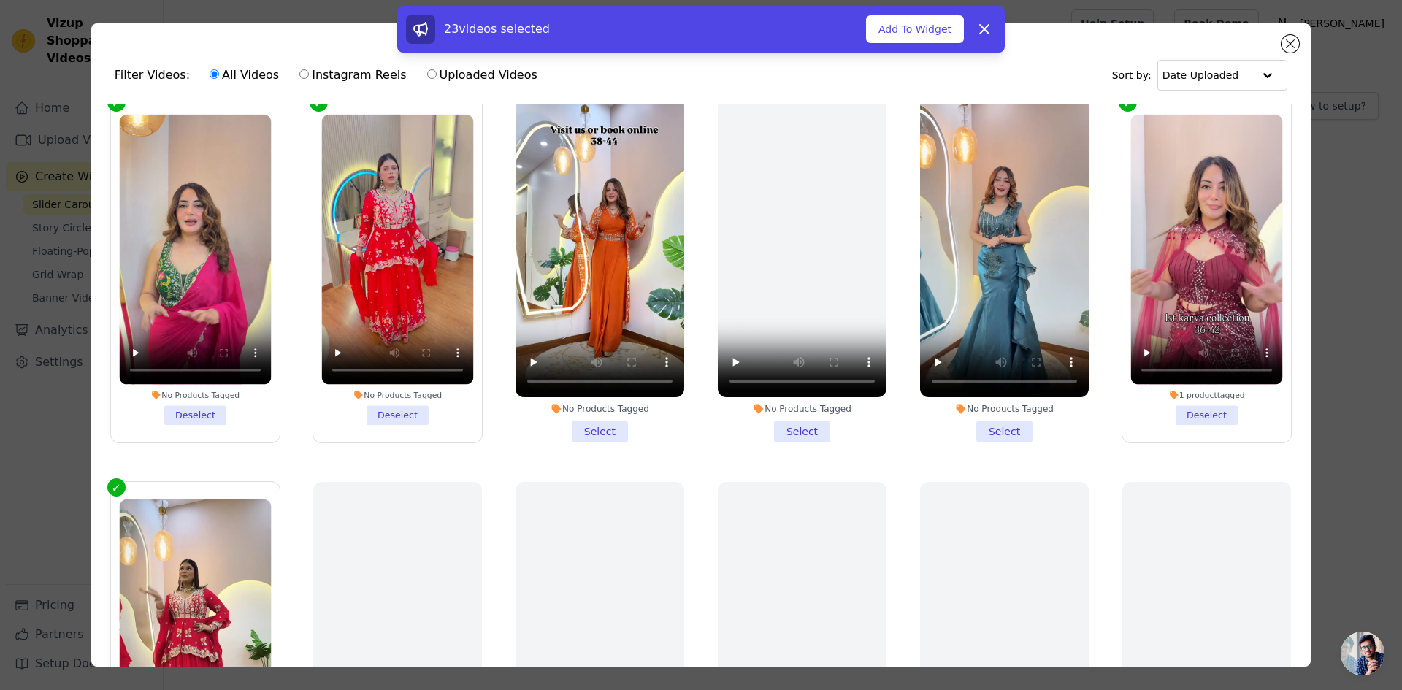
click at [595, 402] on li "No Products Tagged Select" at bounding box center [599, 269] width 169 height 345
click at [0, 0] on input "No Products Tagged Select" at bounding box center [0, 0] width 0 height 0
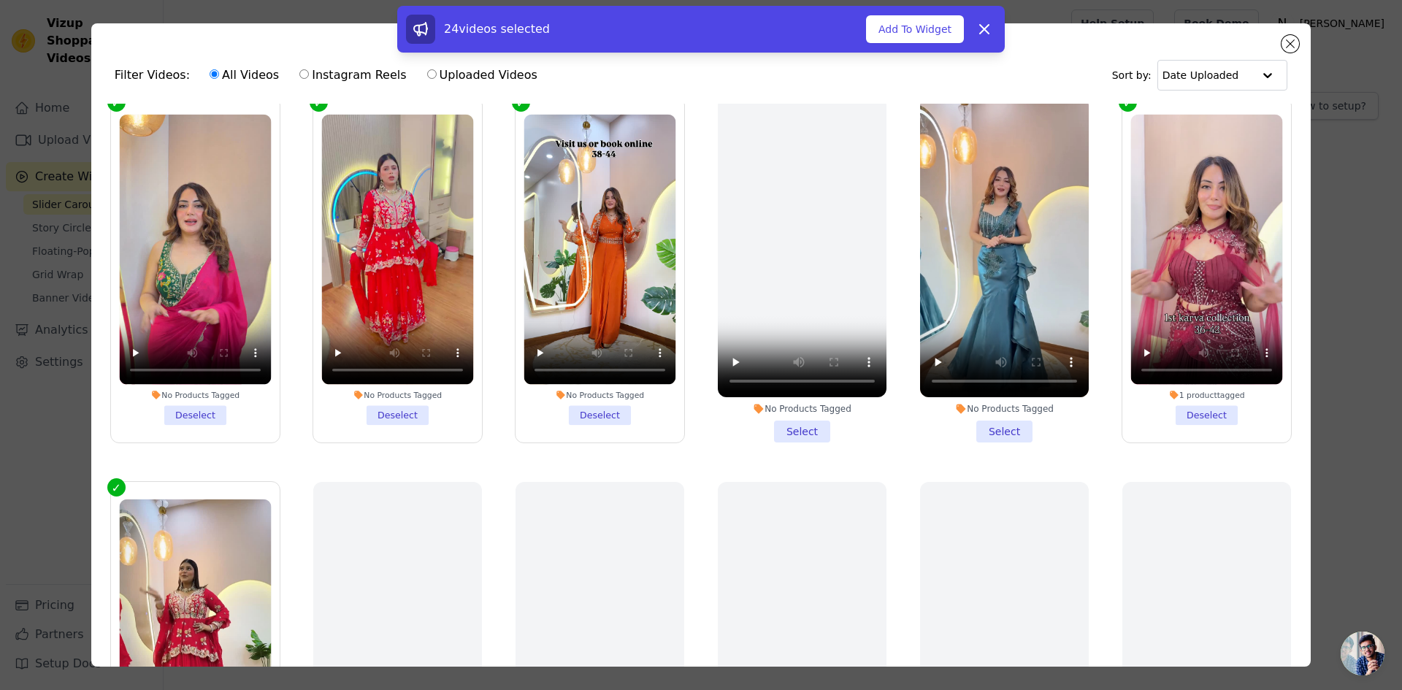
drag, startPoint x: 785, startPoint y: 404, endPoint x: 937, endPoint y: 404, distance: 151.8
click at [787, 404] on li "No Products Tagged Select" at bounding box center [802, 269] width 169 height 345
click at [993, 404] on li "No Products Tagged Select" at bounding box center [1004, 269] width 169 height 345
click at [0, 0] on input "No Products Tagged Select" at bounding box center [0, 0] width 0 height 0
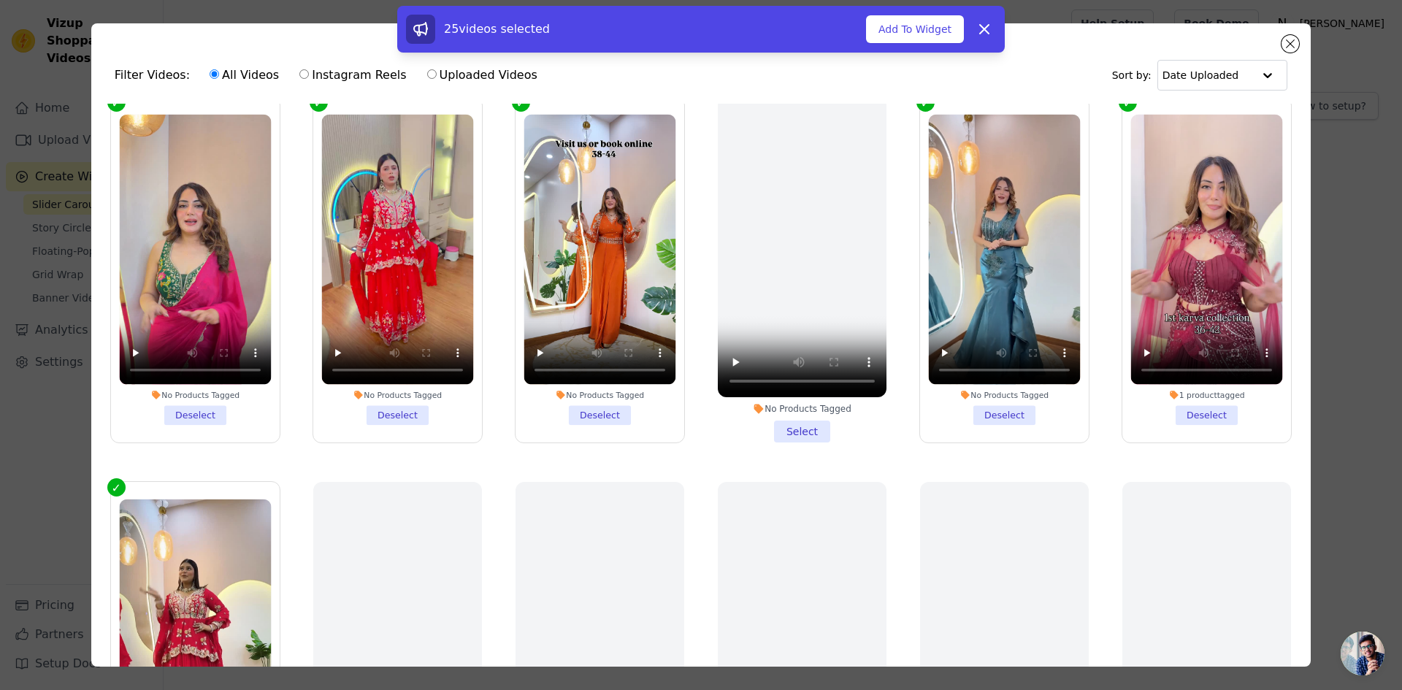
click at [802, 412] on li "No Products Tagged Select" at bounding box center [802, 269] width 169 height 345
click at [0, 0] on input "No Products Tagged Select" at bounding box center [0, 0] width 0 height 0
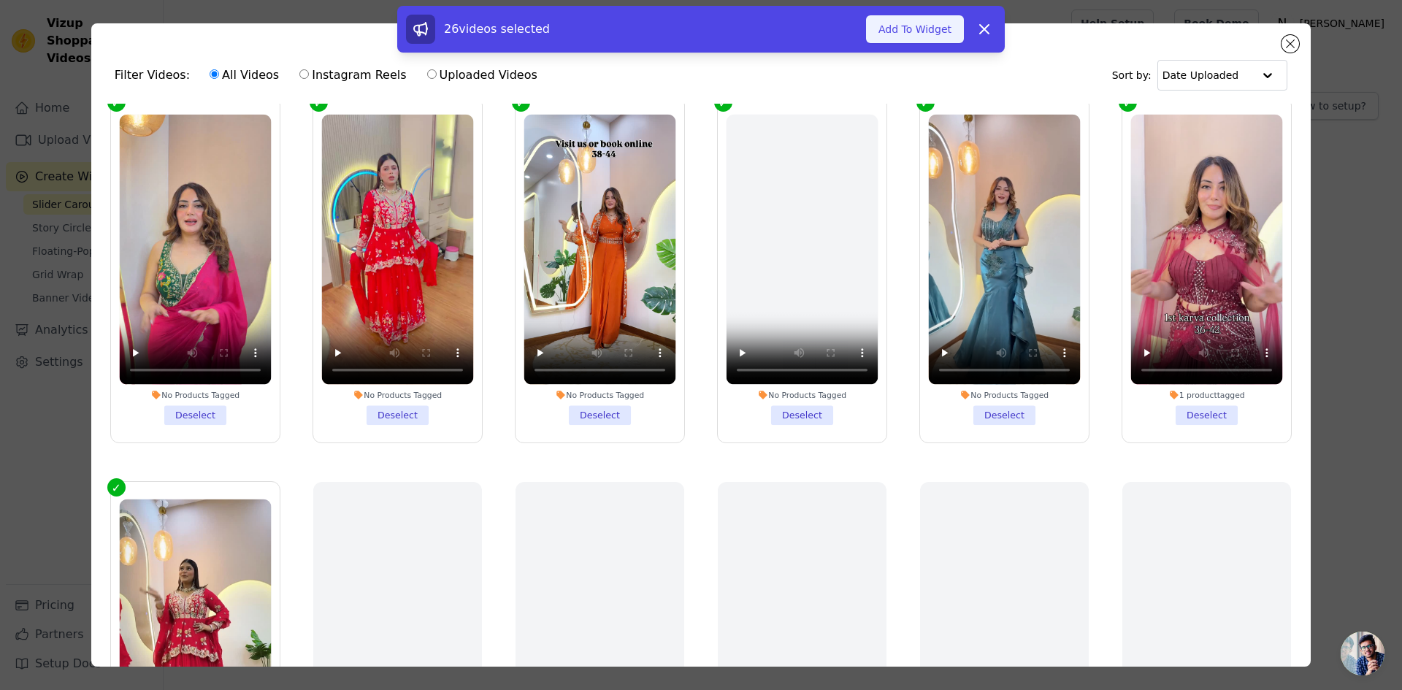
click at [922, 31] on button "Add To Widget" at bounding box center [915, 29] width 98 height 28
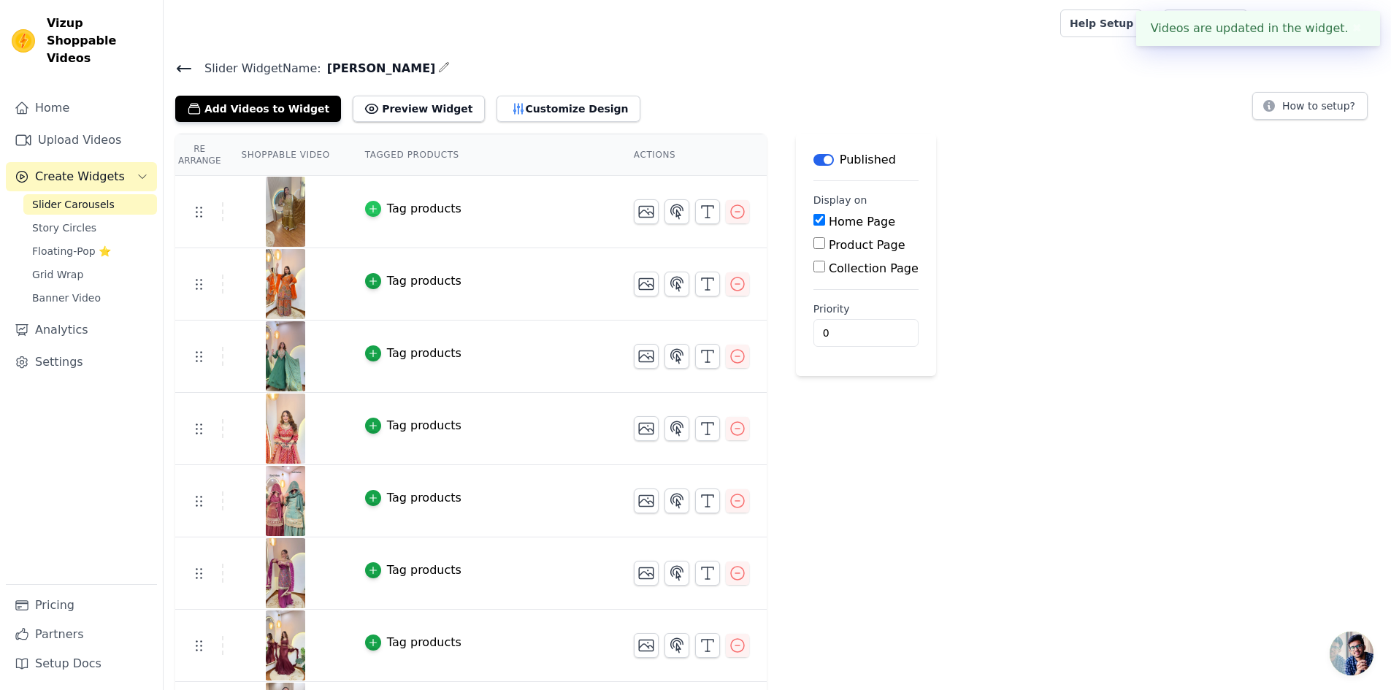
click at [369, 213] on div "button" at bounding box center [373, 209] width 16 height 16
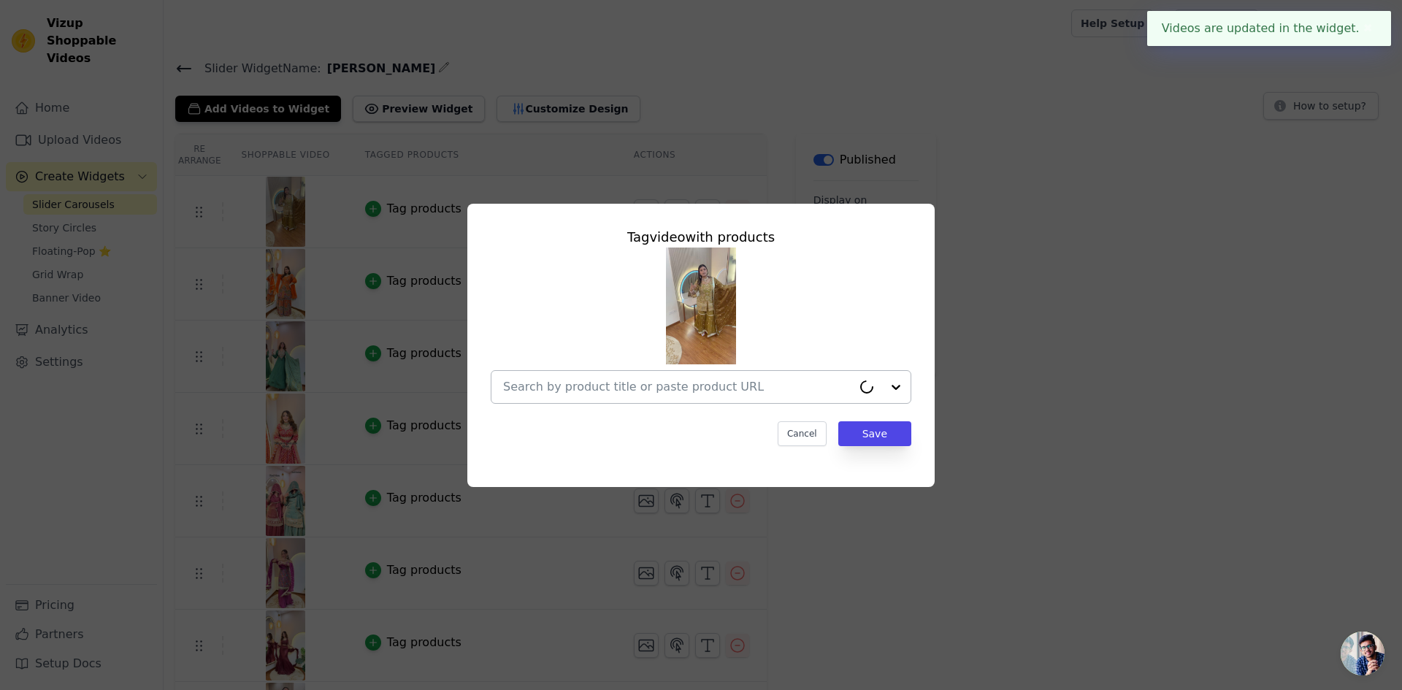
click at [664, 387] on input "text" at bounding box center [677, 387] width 349 height 18
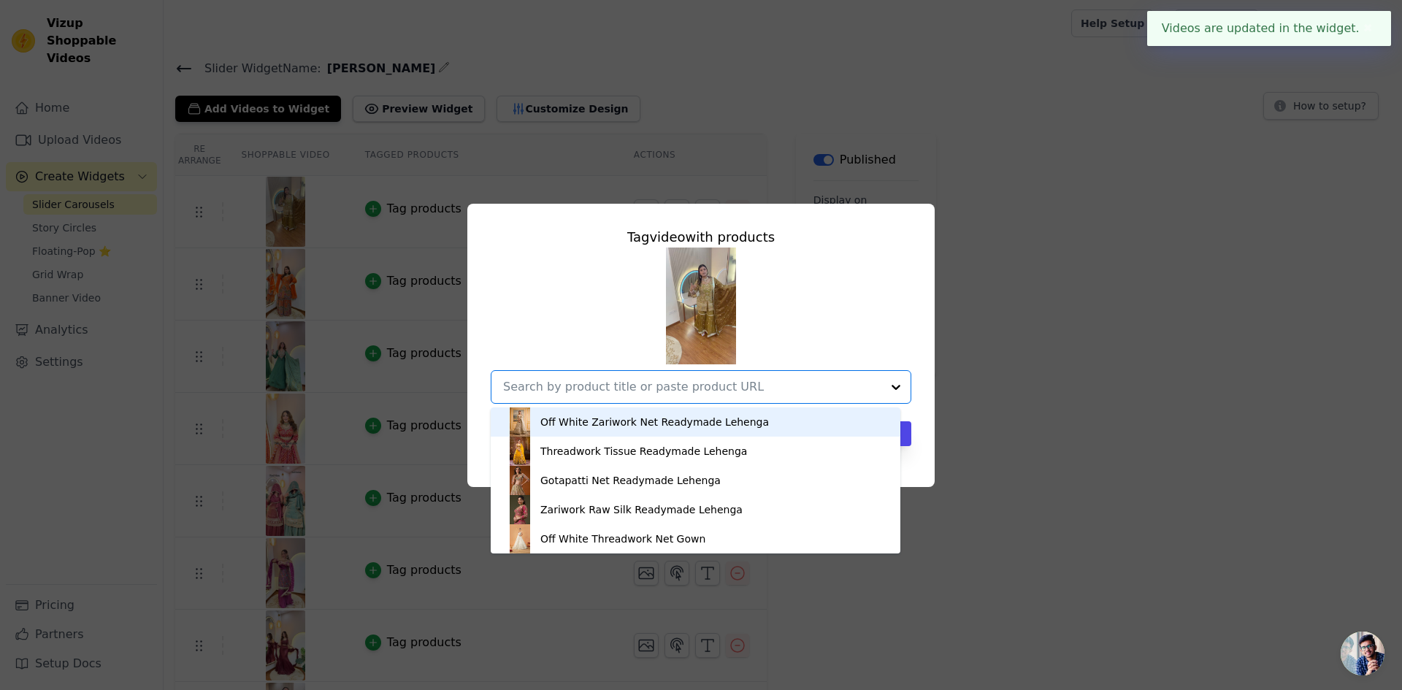
click at [661, 426] on div "Off White Zariwork Net Readymade Lehenga" at bounding box center [654, 422] width 228 height 15
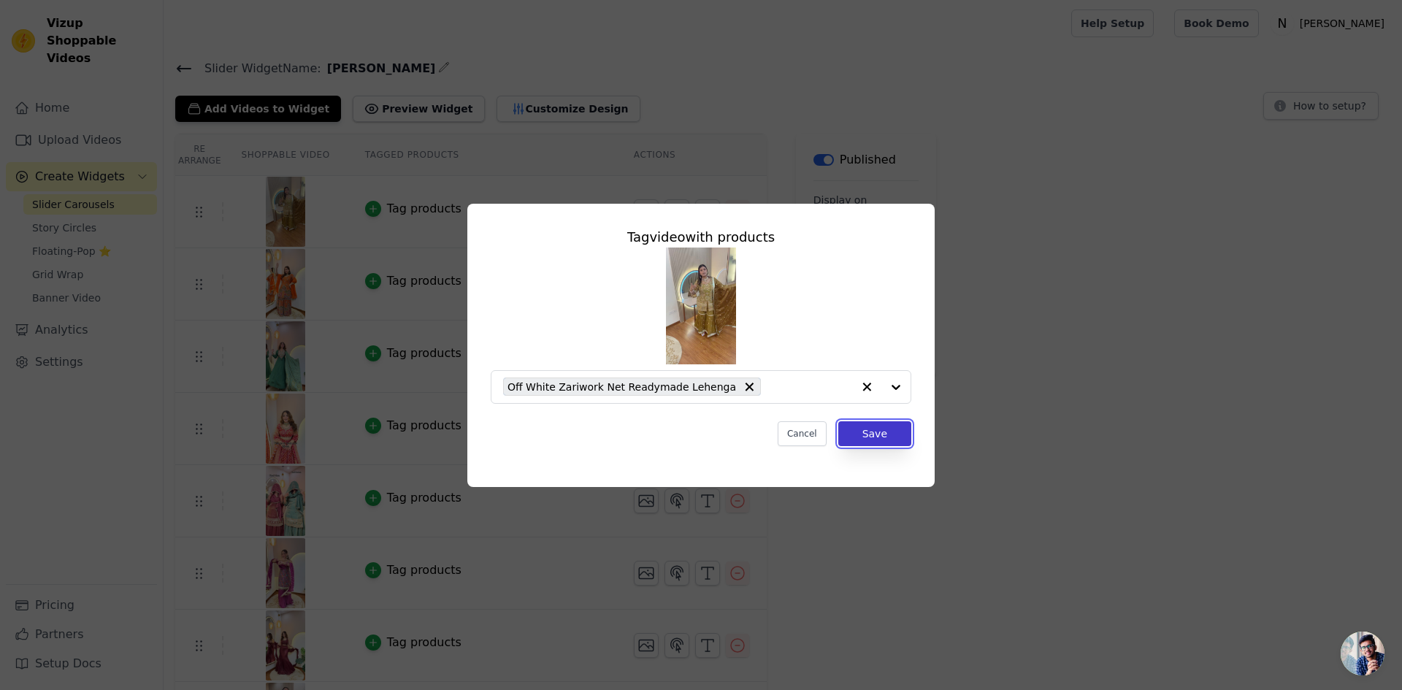
click at [895, 432] on button "Save" at bounding box center [874, 433] width 73 height 25
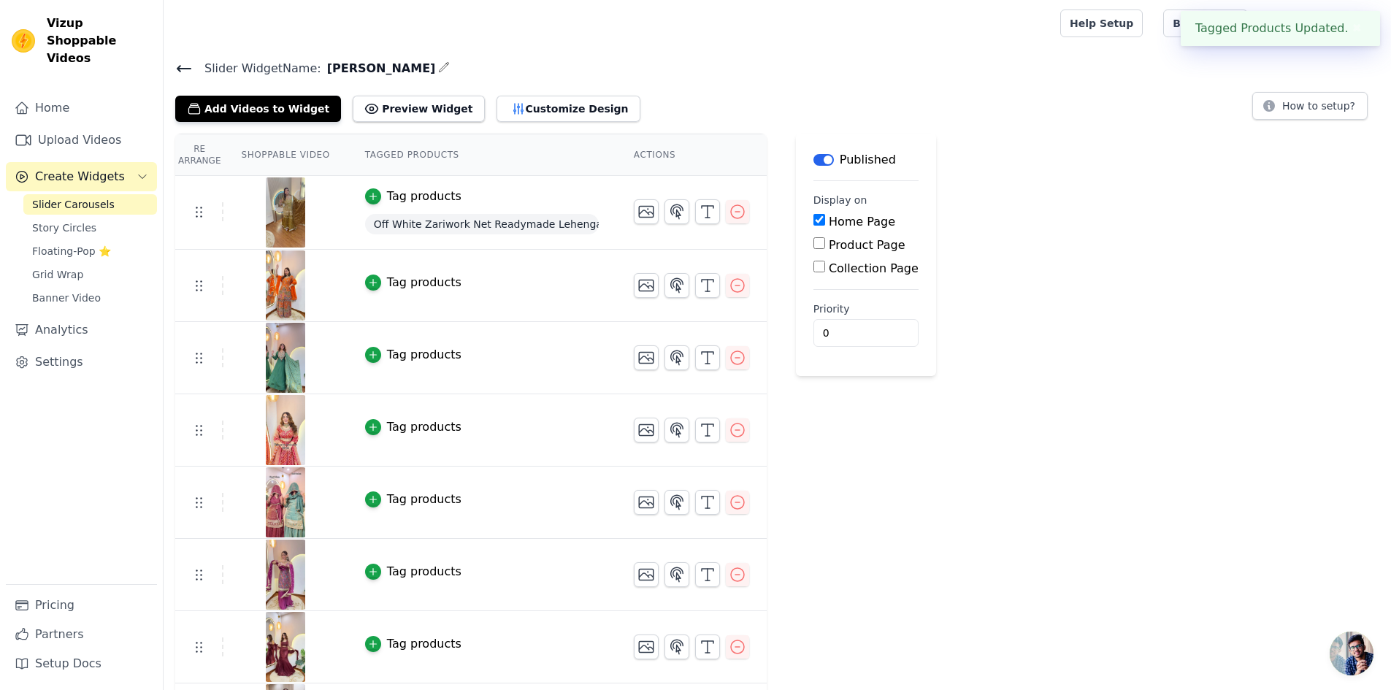
click at [411, 282] on div "Tag products" at bounding box center [424, 283] width 74 height 18
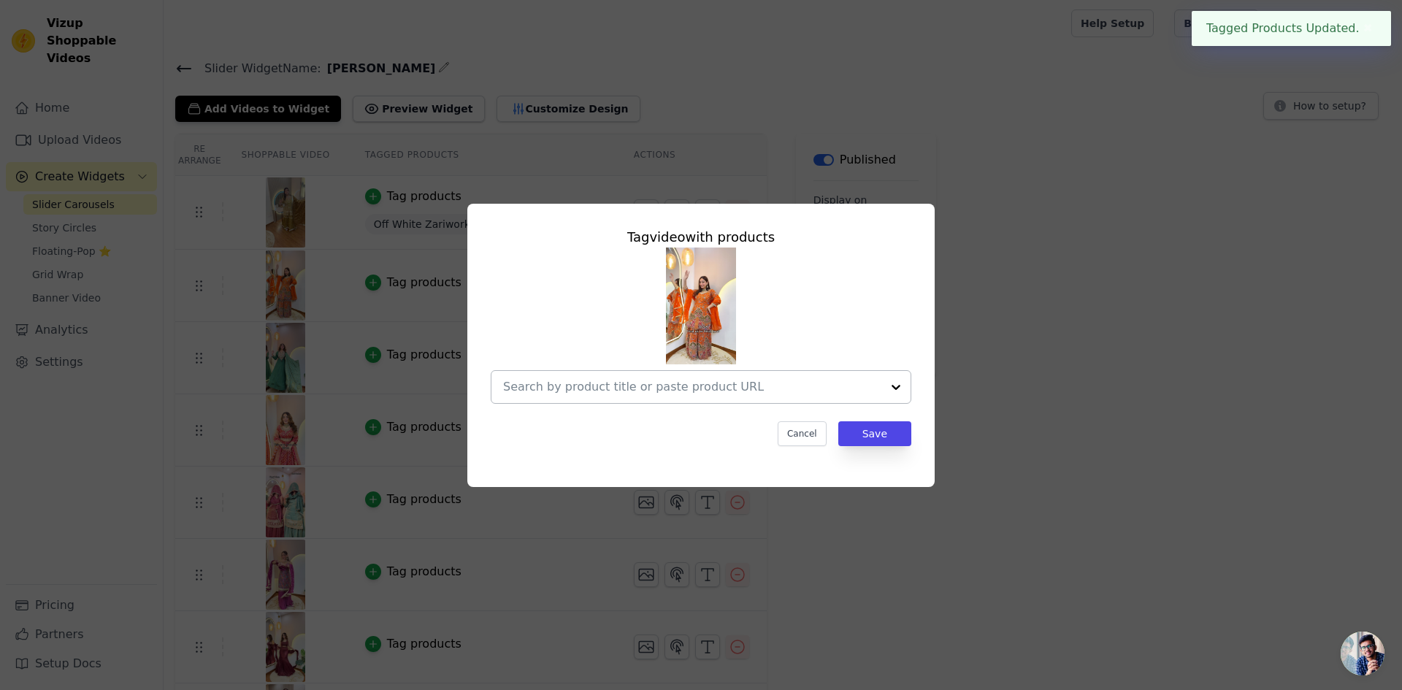
click at [706, 393] on input "text" at bounding box center [692, 387] width 378 height 18
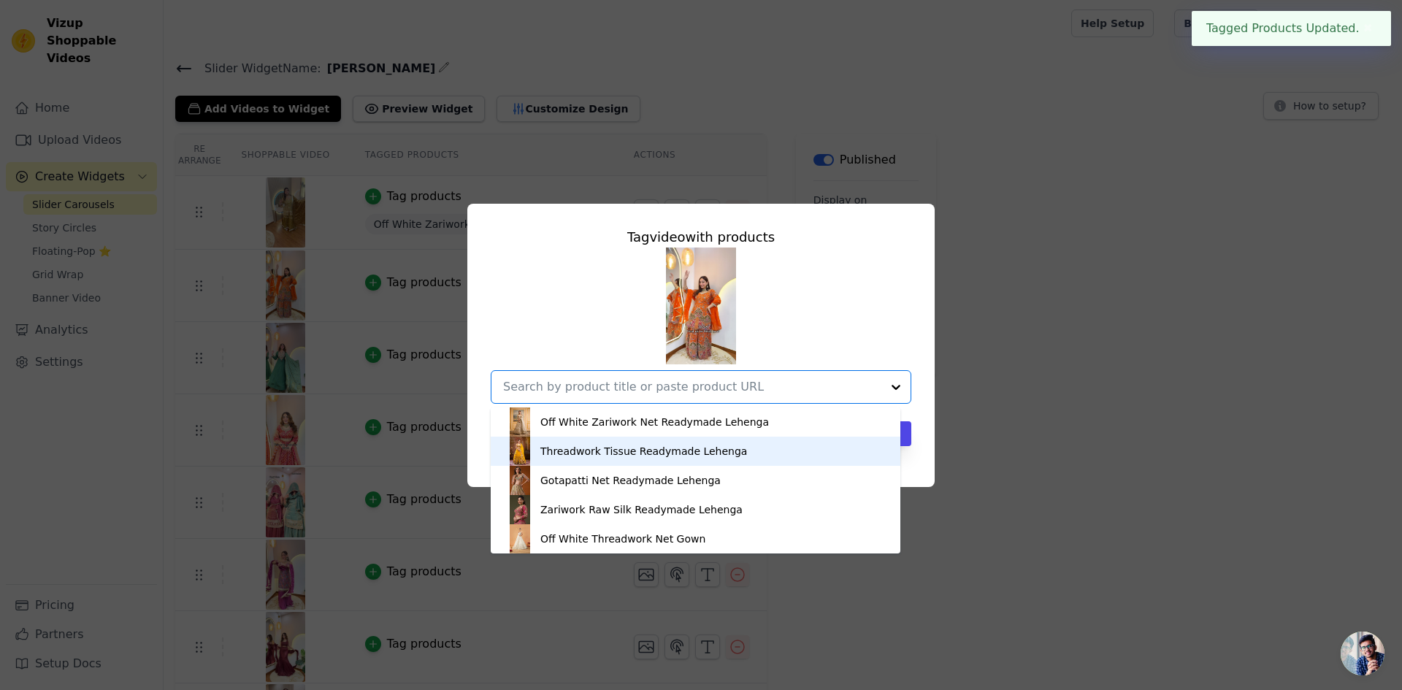
click at [713, 449] on div "Threadwork Tissue Readymade Lehenga" at bounding box center [643, 451] width 207 height 15
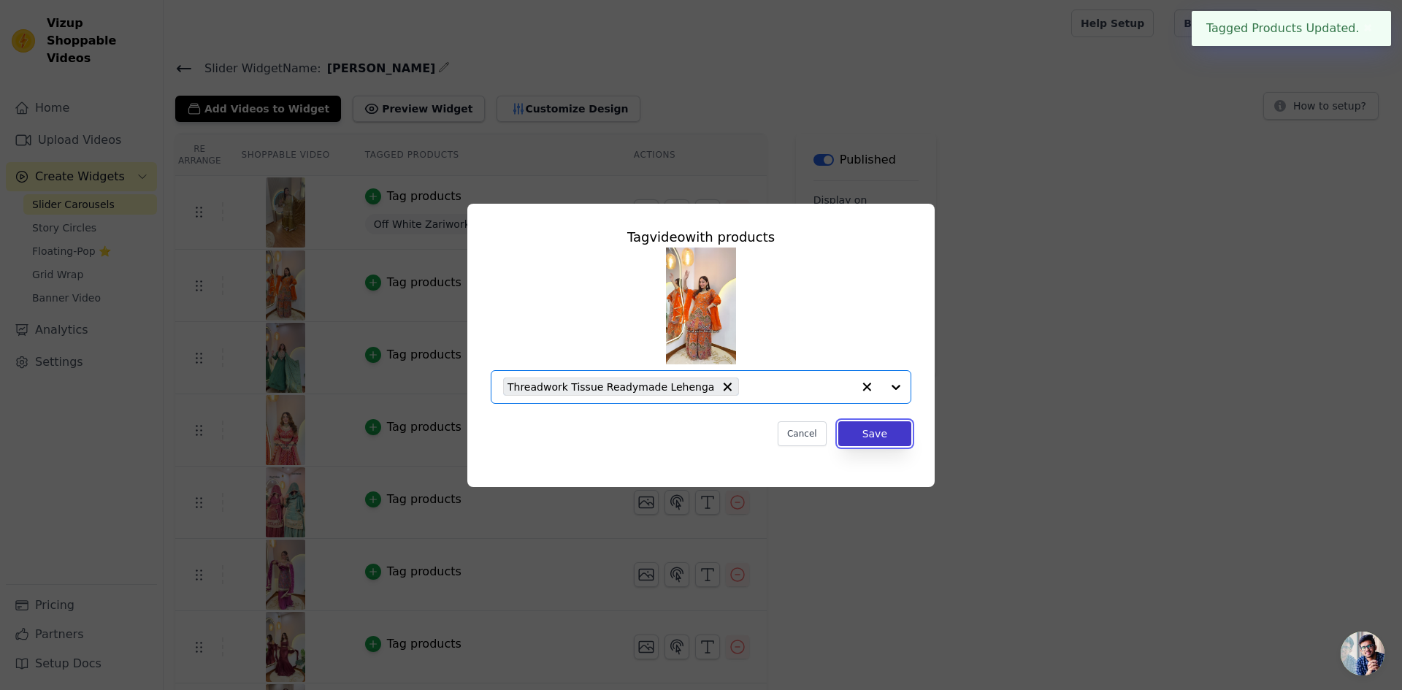
click at [889, 427] on button "Save" at bounding box center [874, 433] width 73 height 25
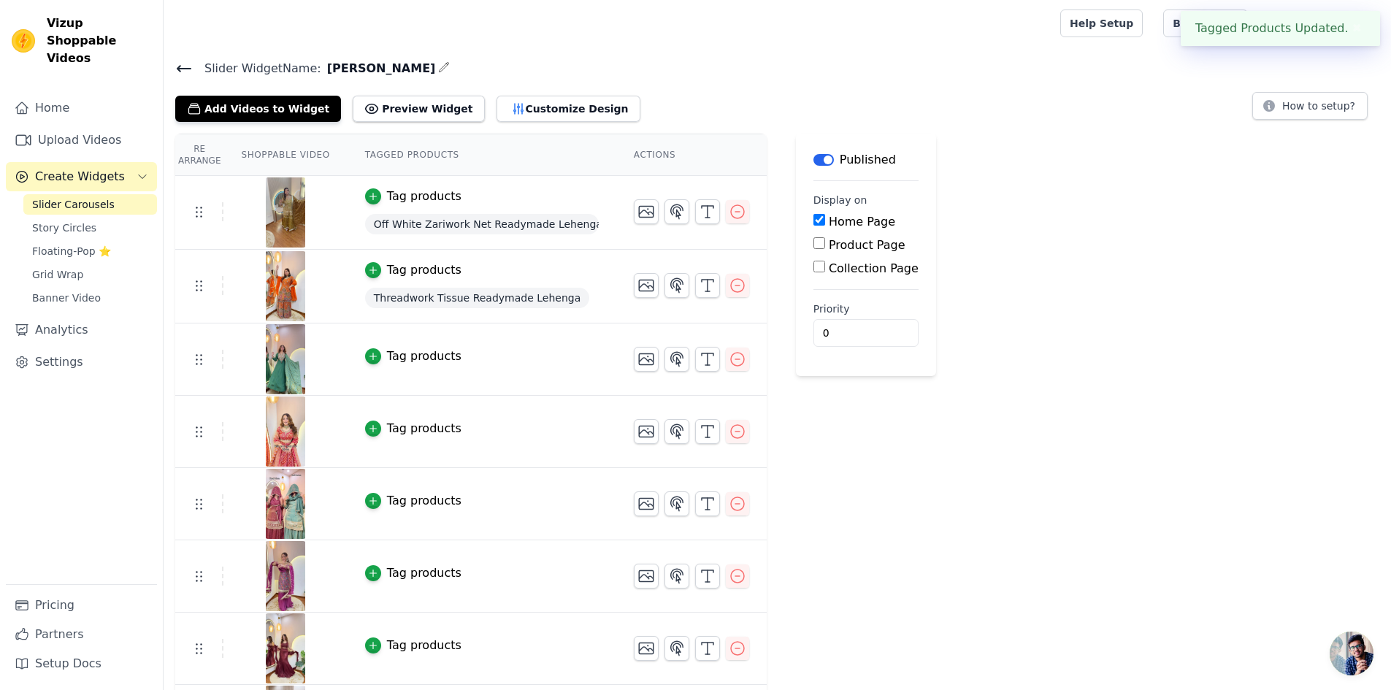
click at [397, 361] on div "Tag products" at bounding box center [424, 356] width 74 height 18
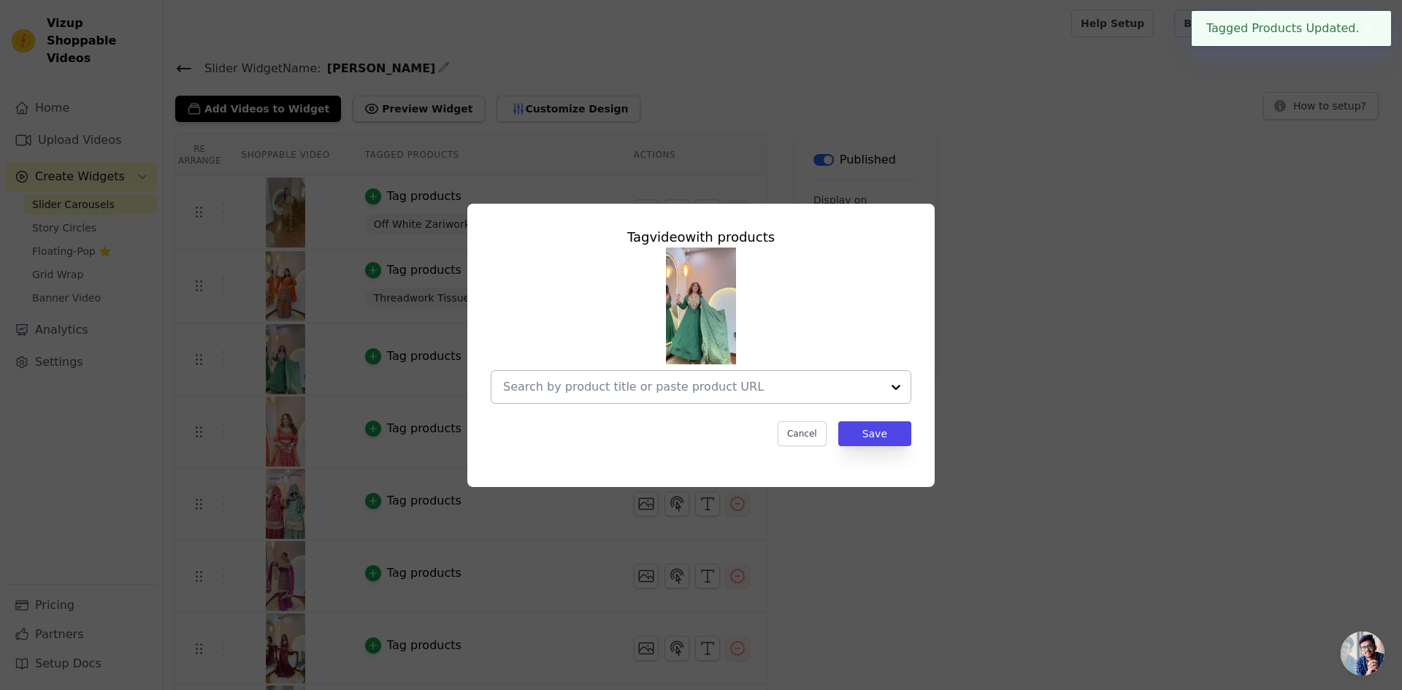
click at [791, 390] on input "text" at bounding box center [692, 387] width 378 height 18
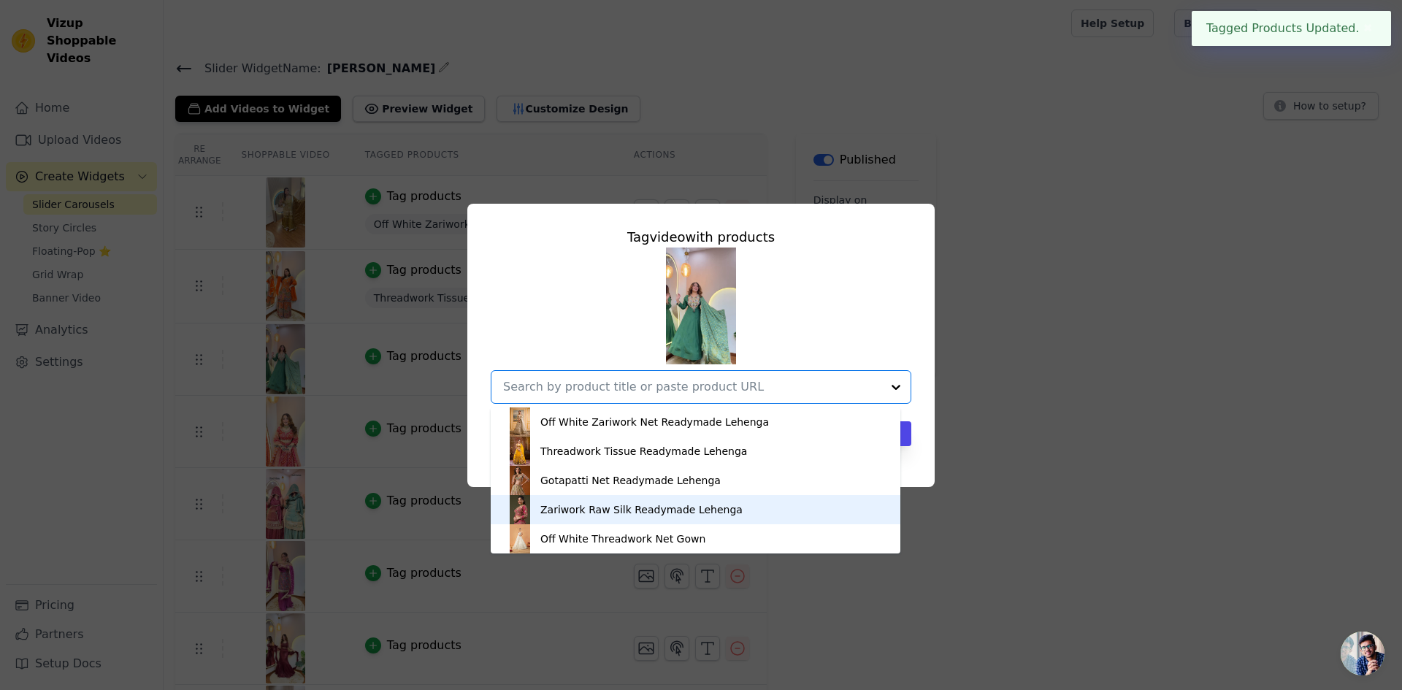
click at [675, 515] on div "Zariwork Raw Silk Readymade Lehenga" at bounding box center [641, 509] width 202 height 15
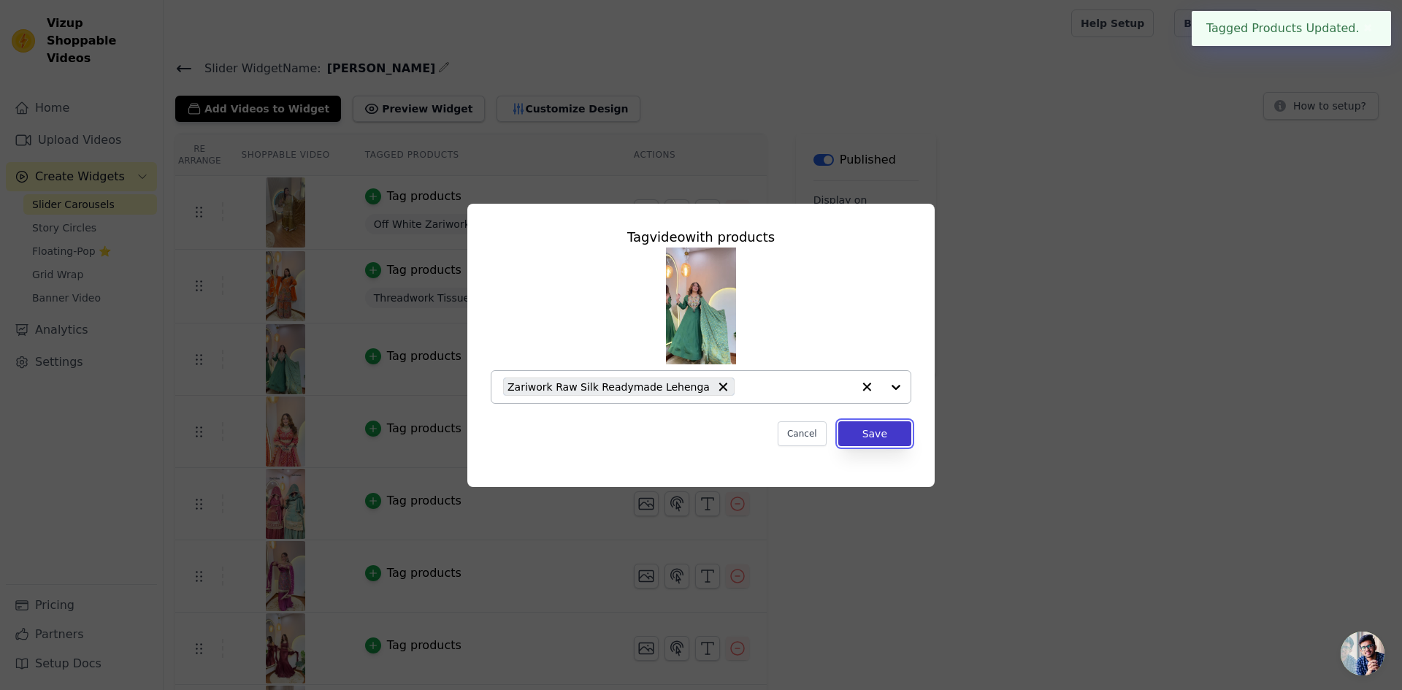
click at [871, 431] on button "Save" at bounding box center [874, 433] width 73 height 25
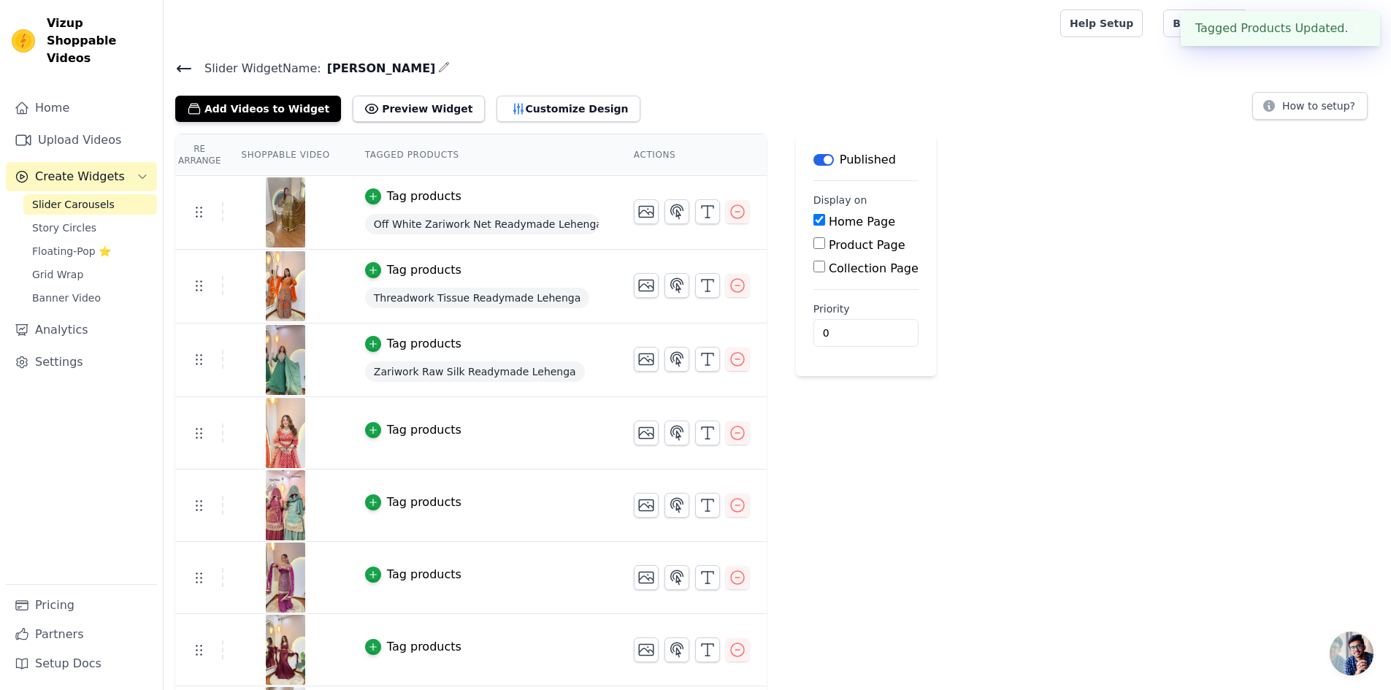
click at [415, 428] on div "Tag products" at bounding box center [424, 430] width 74 height 18
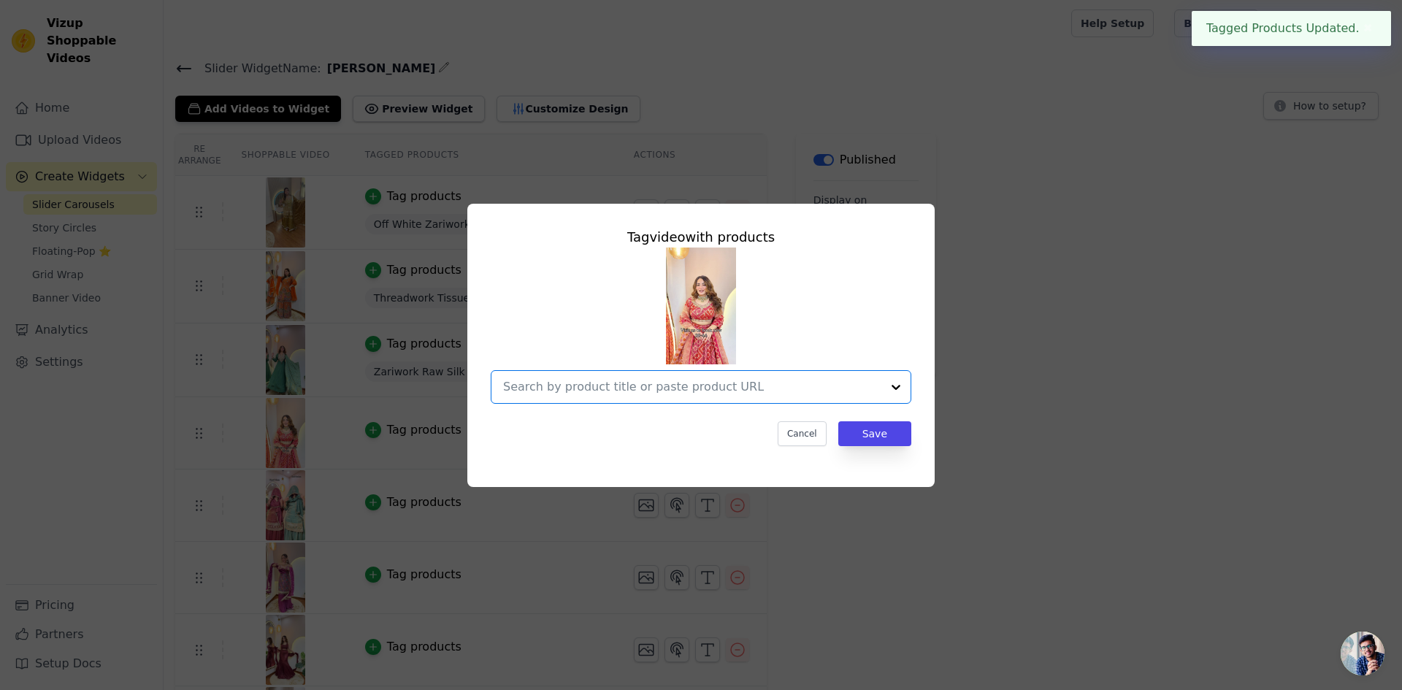
click at [713, 387] on input "text" at bounding box center [692, 387] width 378 height 18
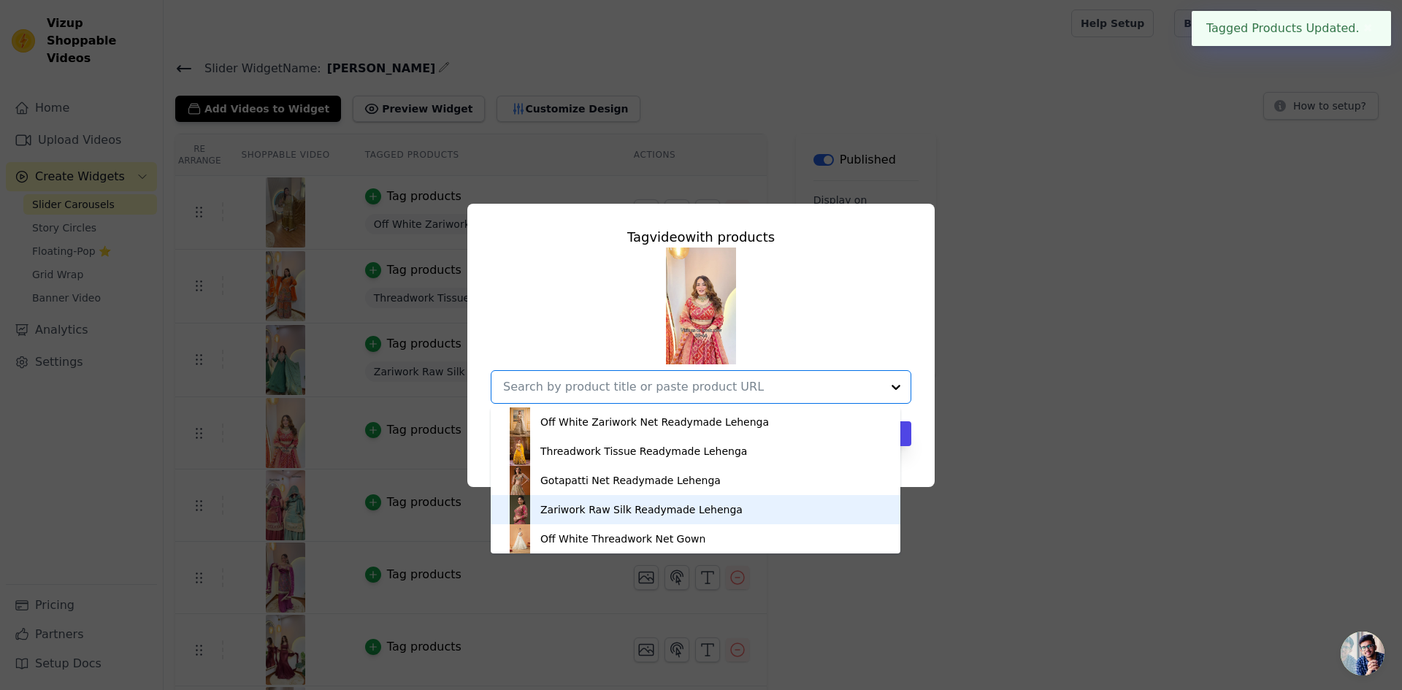
click at [686, 507] on div "Zariwork Raw Silk Readymade Lehenga" at bounding box center [641, 509] width 202 height 15
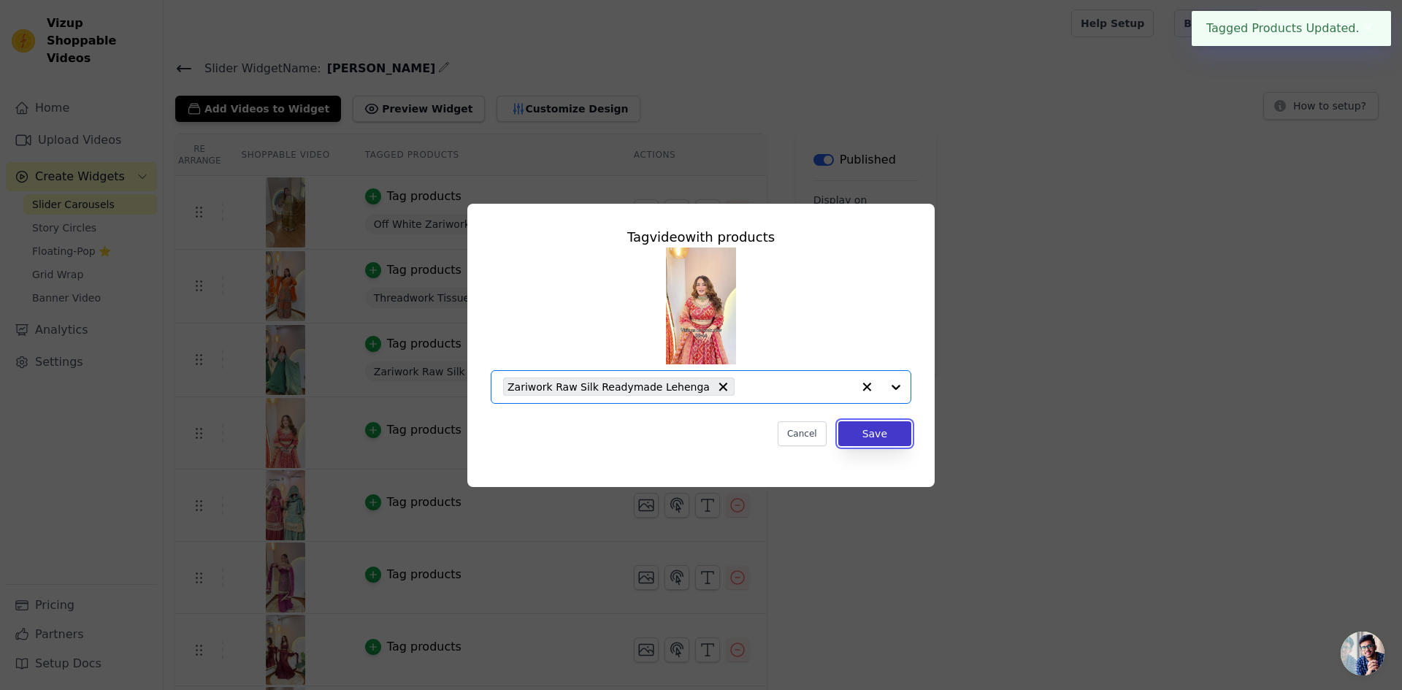
click at [869, 430] on button "Save" at bounding box center [874, 433] width 73 height 25
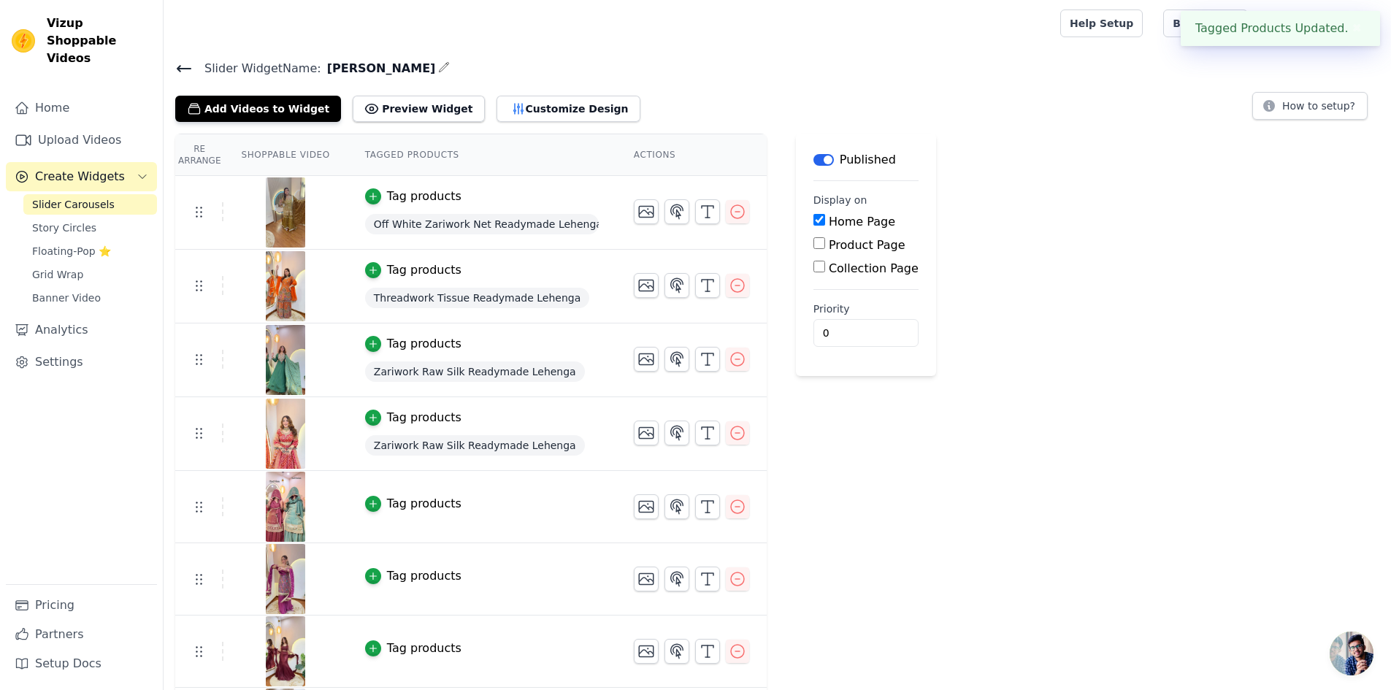
scroll to position [73, 0]
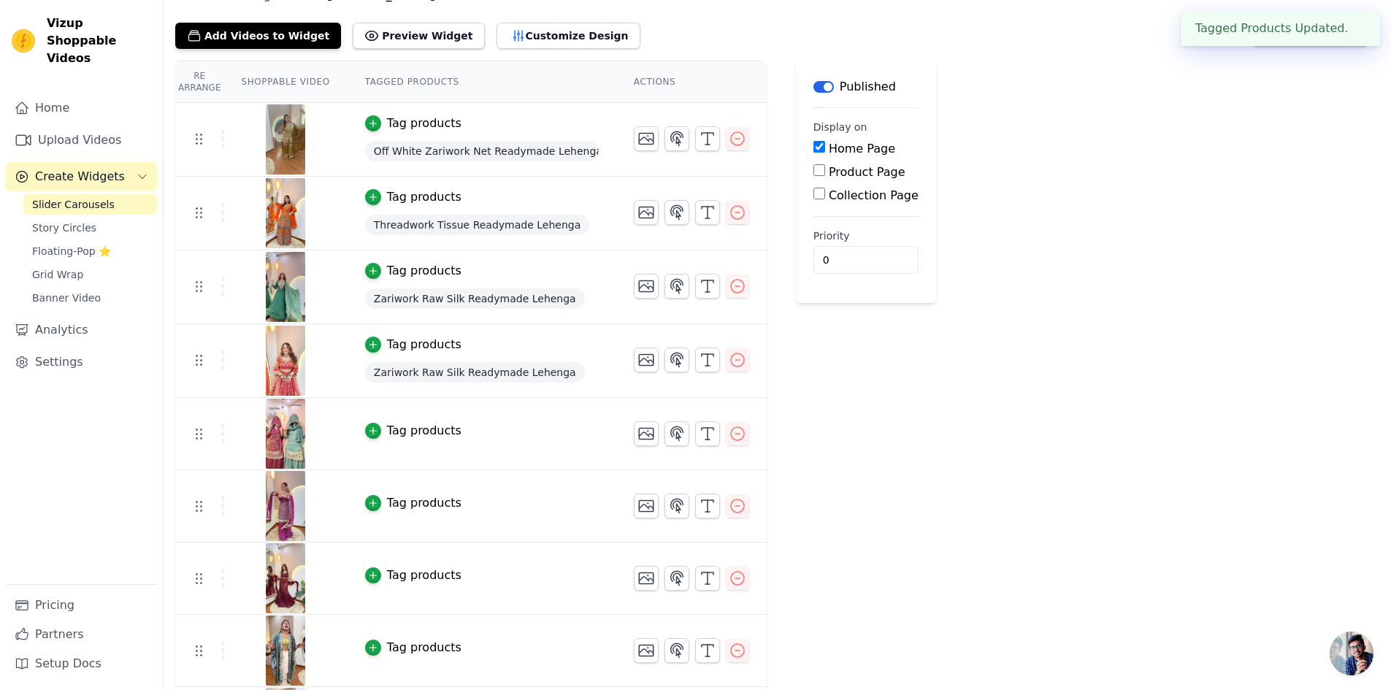
click at [411, 426] on div "Tag products" at bounding box center [424, 431] width 74 height 18
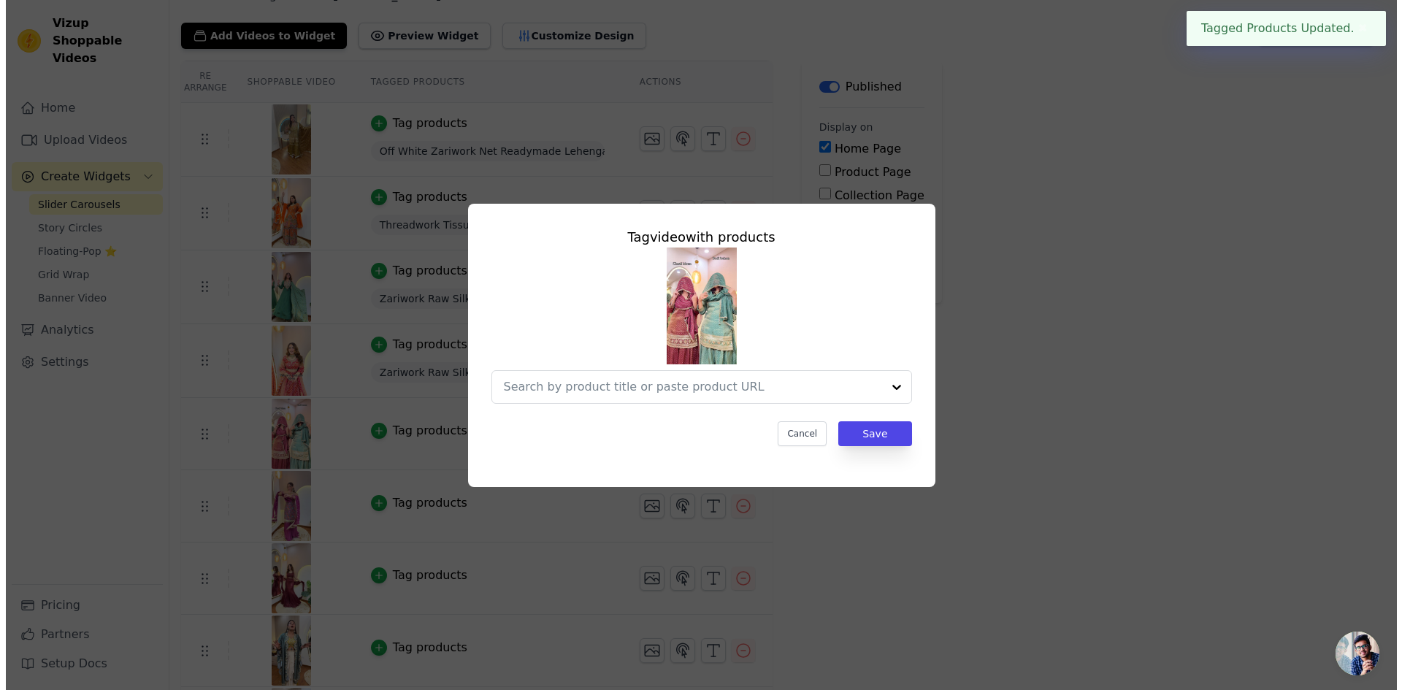
scroll to position [0, 0]
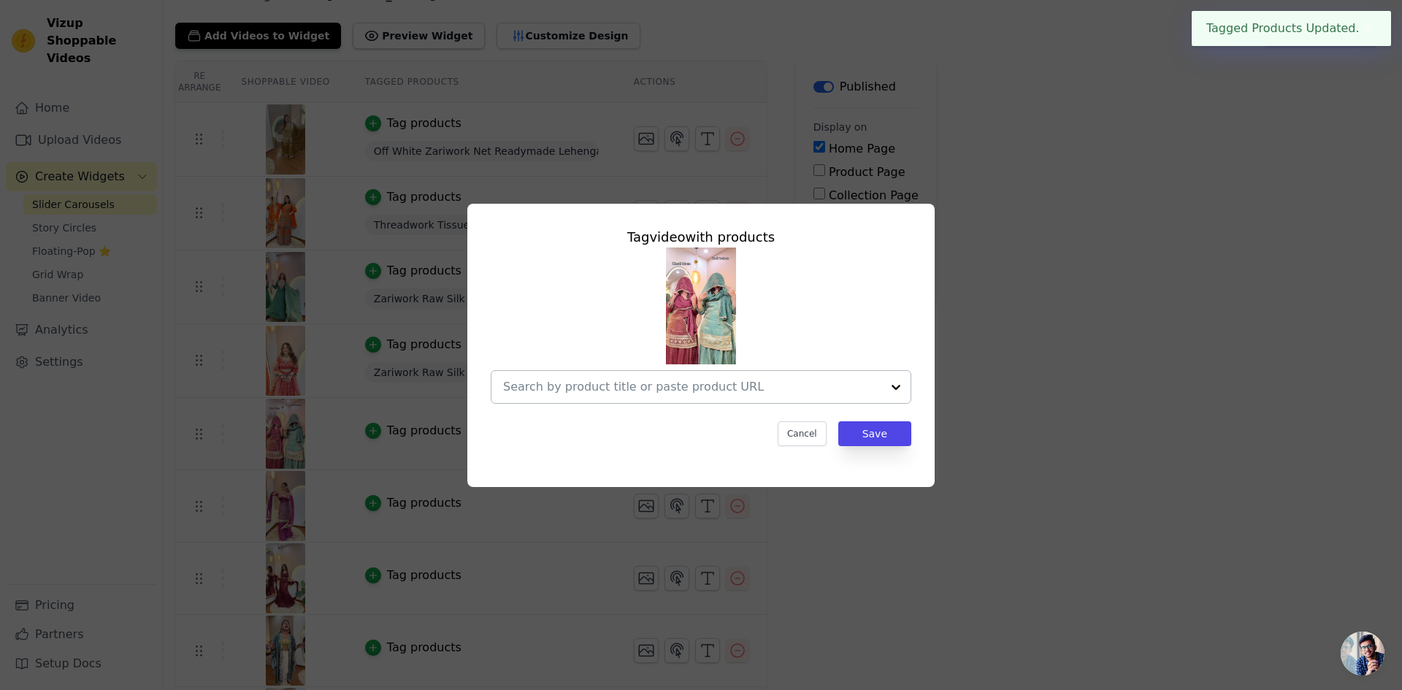
click at [747, 395] on input "text" at bounding box center [692, 387] width 378 height 18
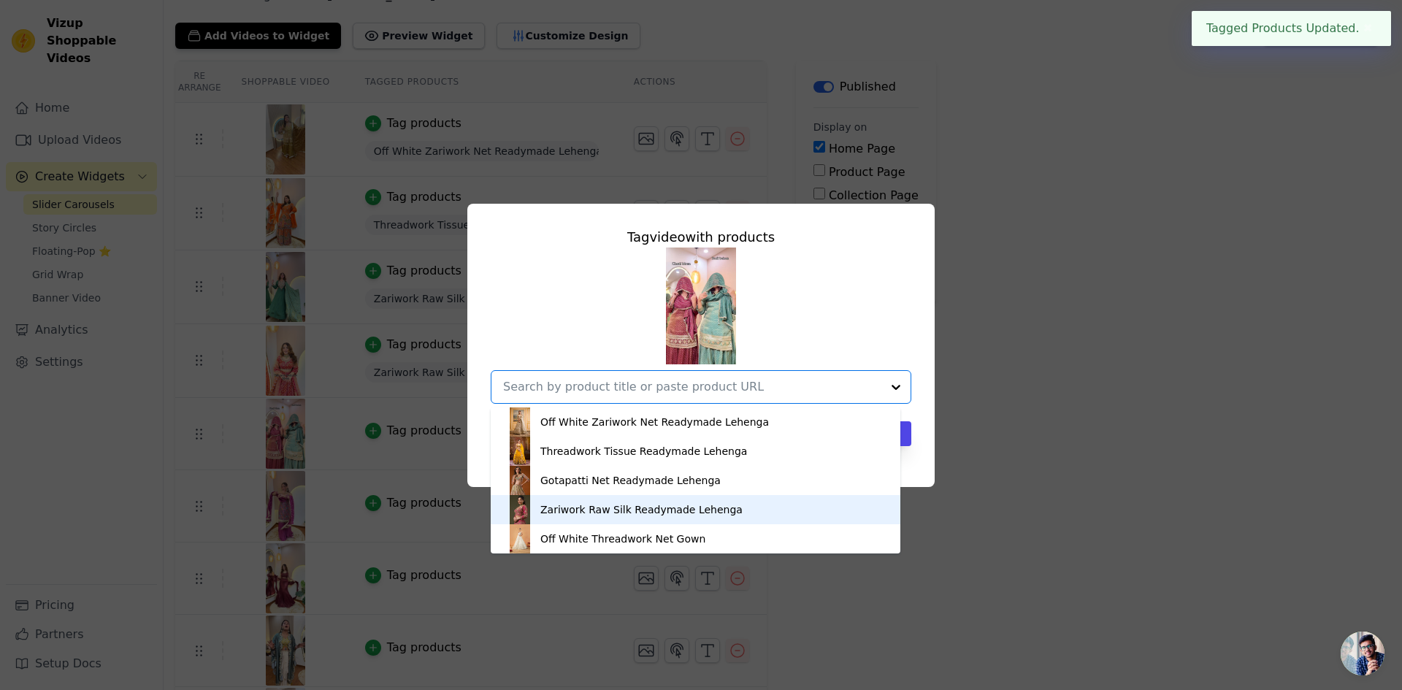
click at [658, 514] on div "Zariwork Raw Silk Readymade Lehenga" at bounding box center [641, 509] width 202 height 15
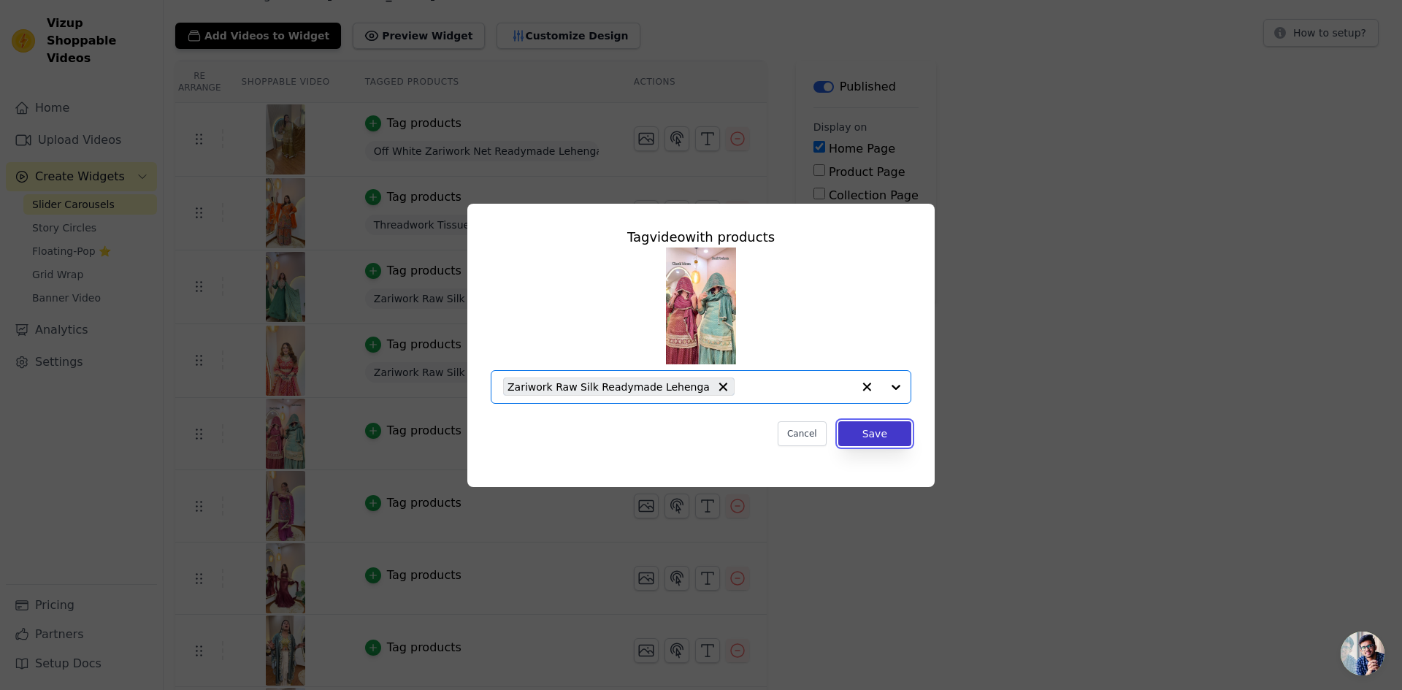
click at [888, 429] on button "Save" at bounding box center [874, 433] width 73 height 25
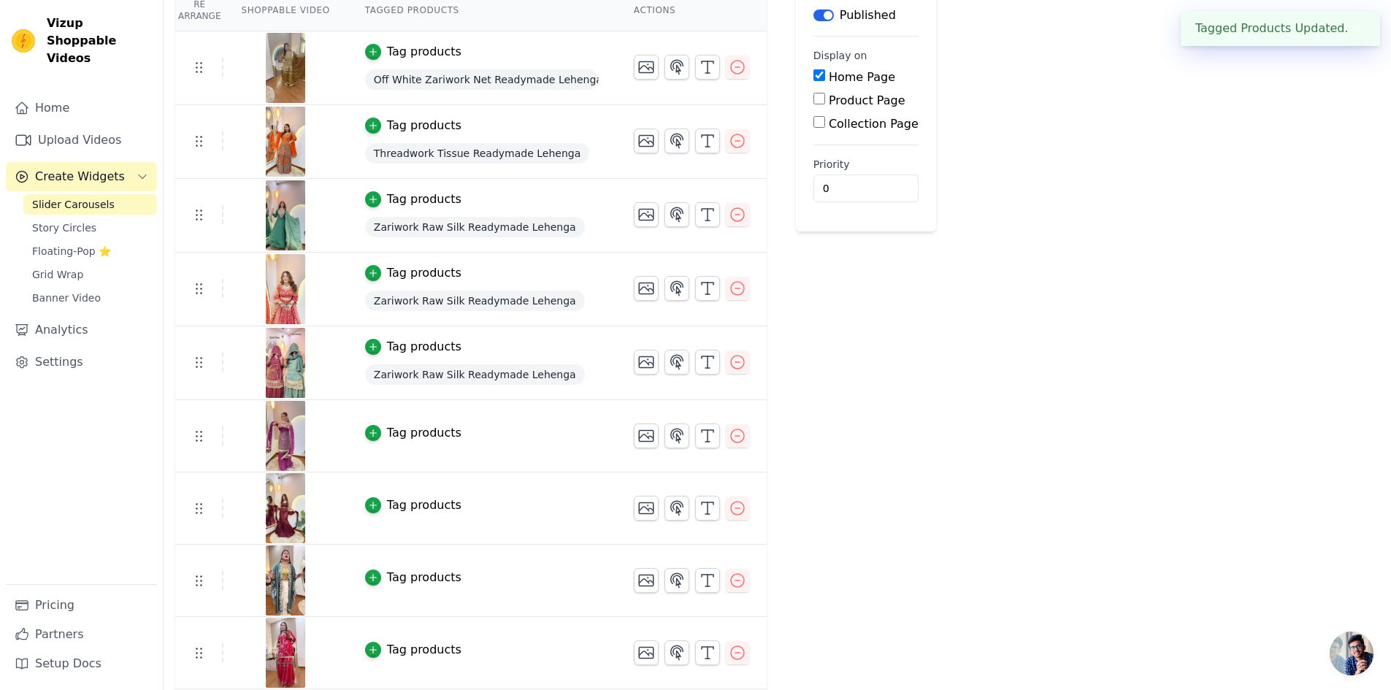
scroll to position [146, 0]
click at [415, 426] on div "Tag products" at bounding box center [424, 432] width 74 height 18
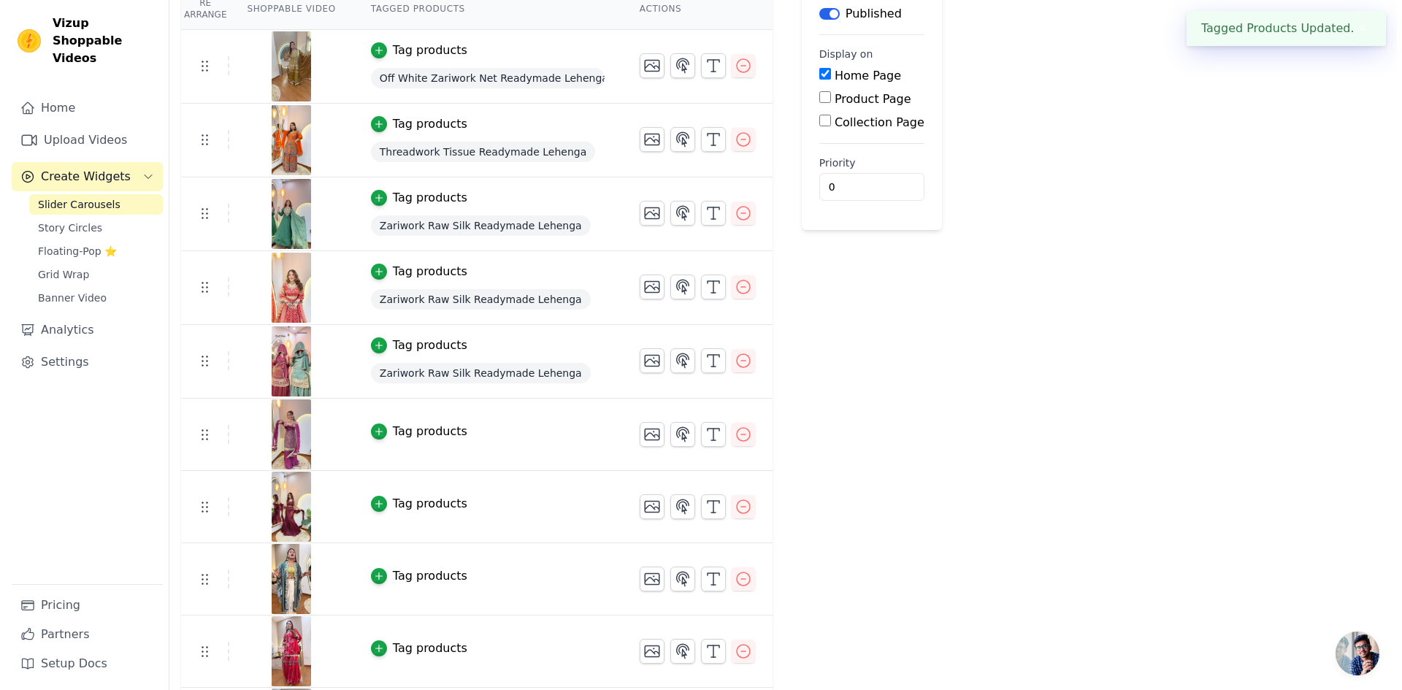
scroll to position [0, 0]
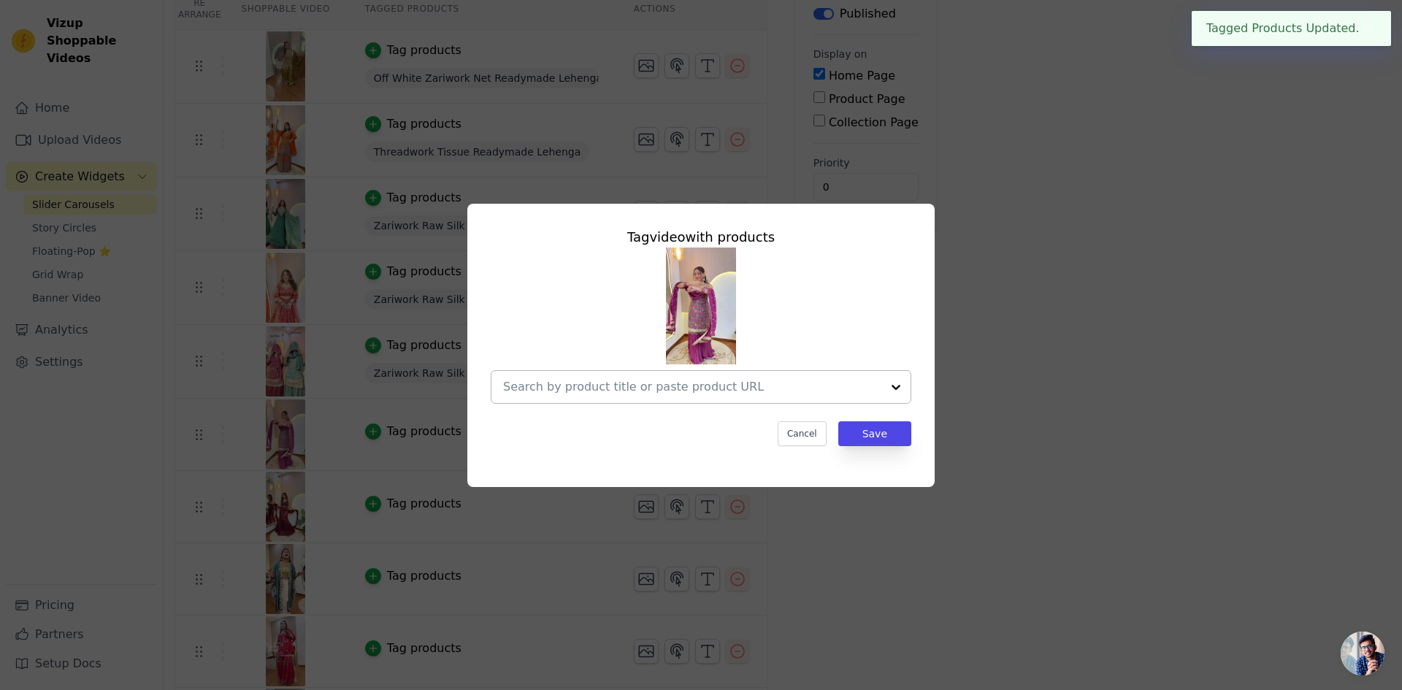
click at [773, 384] on input "text" at bounding box center [692, 387] width 378 height 18
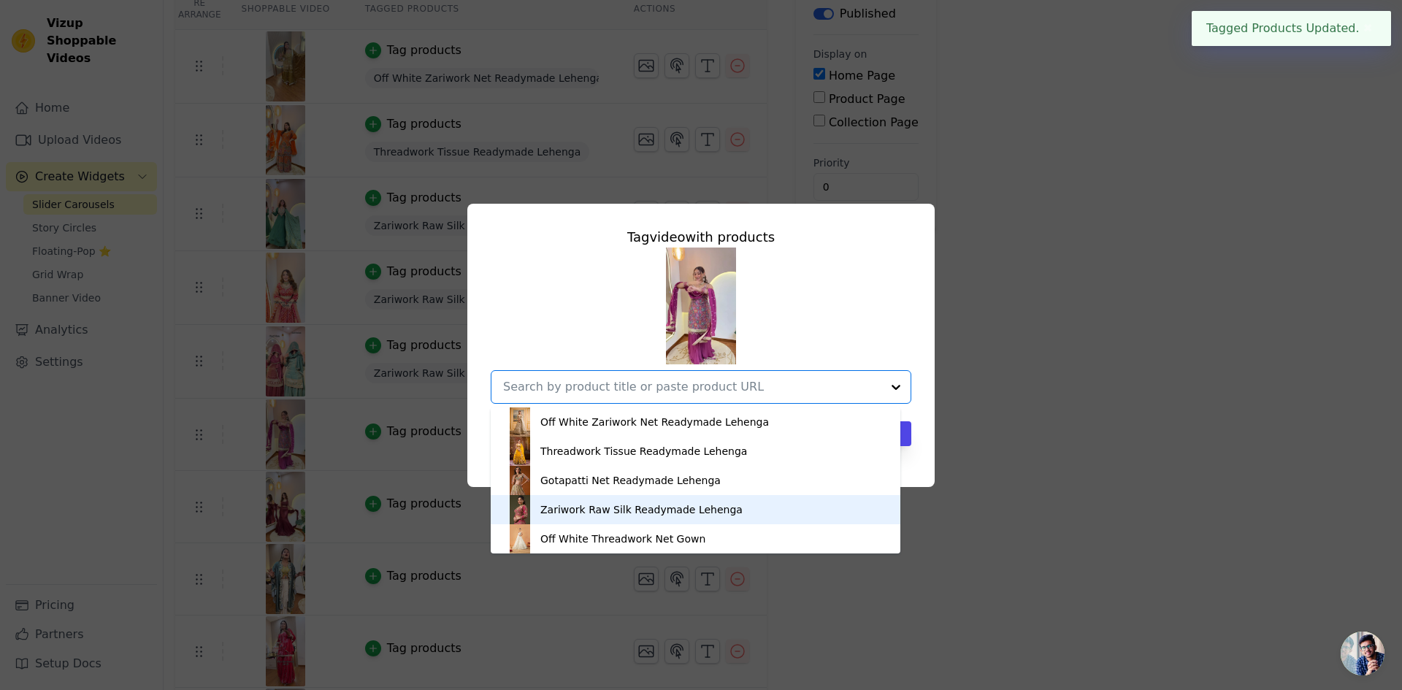
click at [650, 502] on div "Zariwork Raw Silk Readymade Lehenga" at bounding box center [641, 509] width 202 height 15
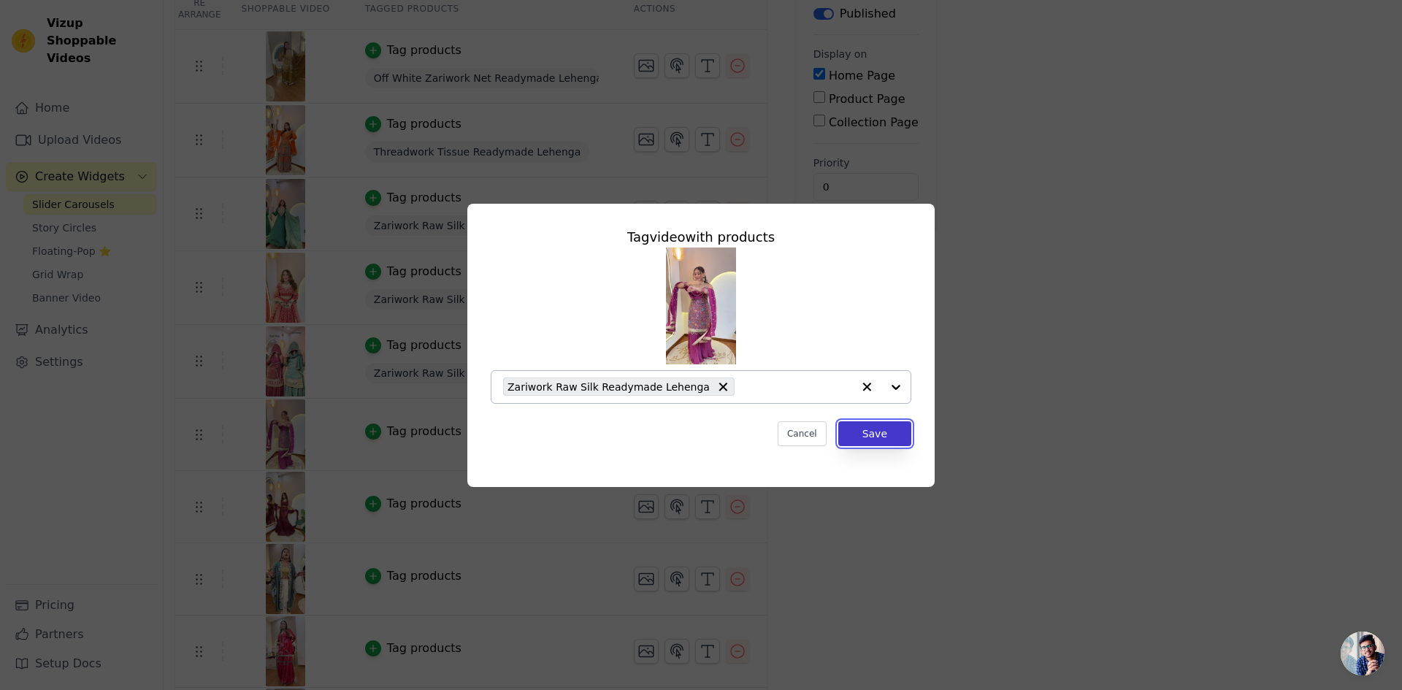
click at [892, 429] on button "Save" at bounding box center [874, 433] width 73 height 25
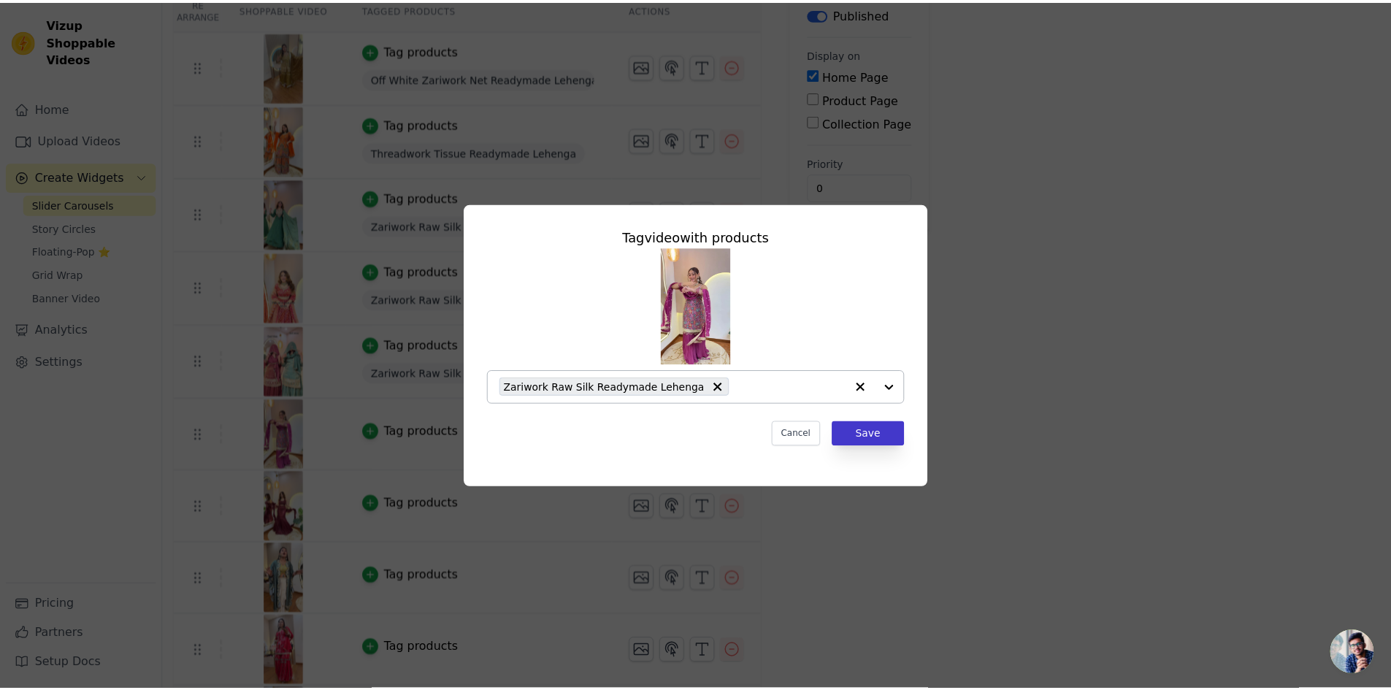
scroll to position [146, 0]
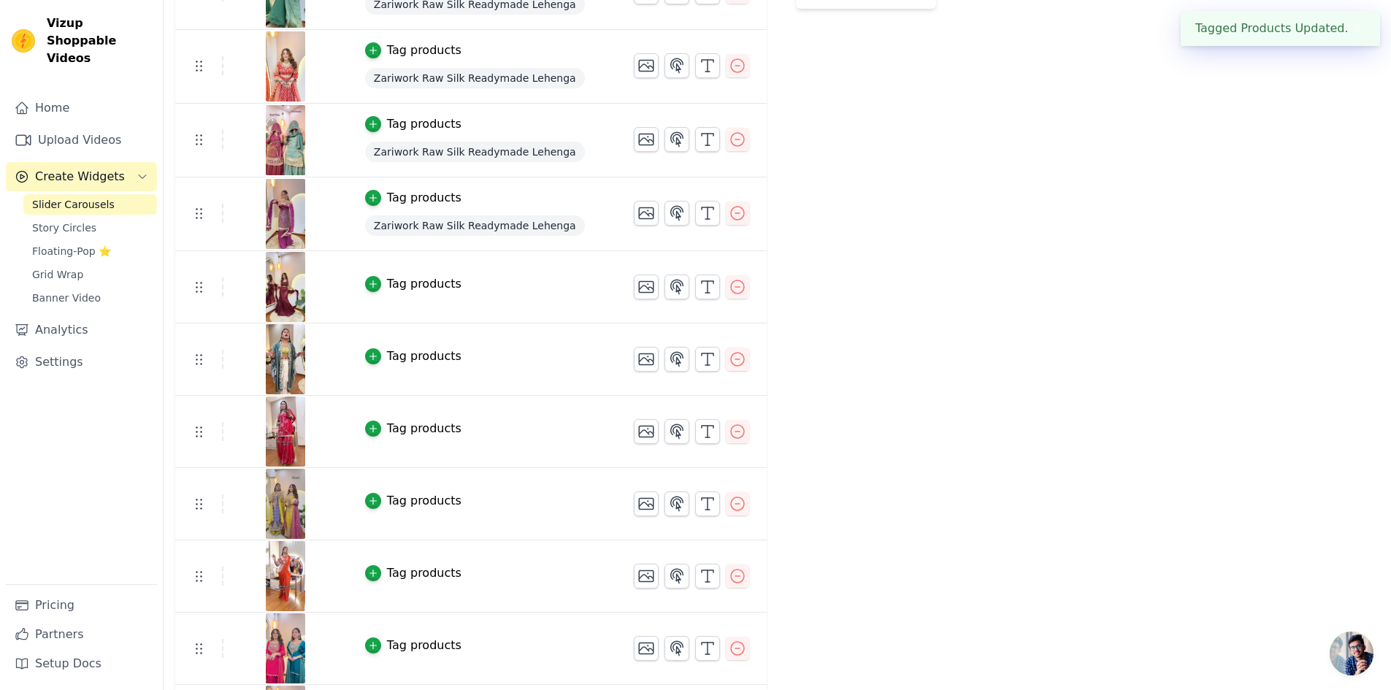
scroll to position [438, 0]
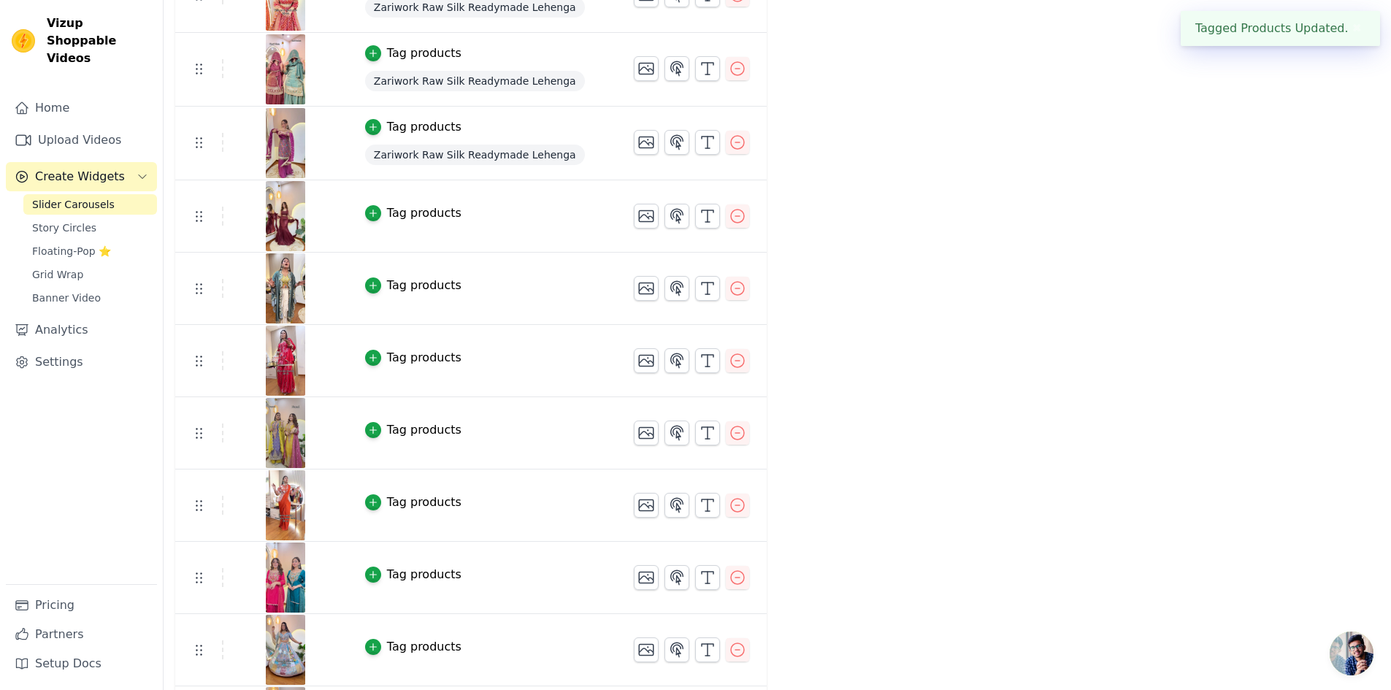
click at [412, 217] on div "Tag products" at bounding box center [424, 213] width 74 height 18
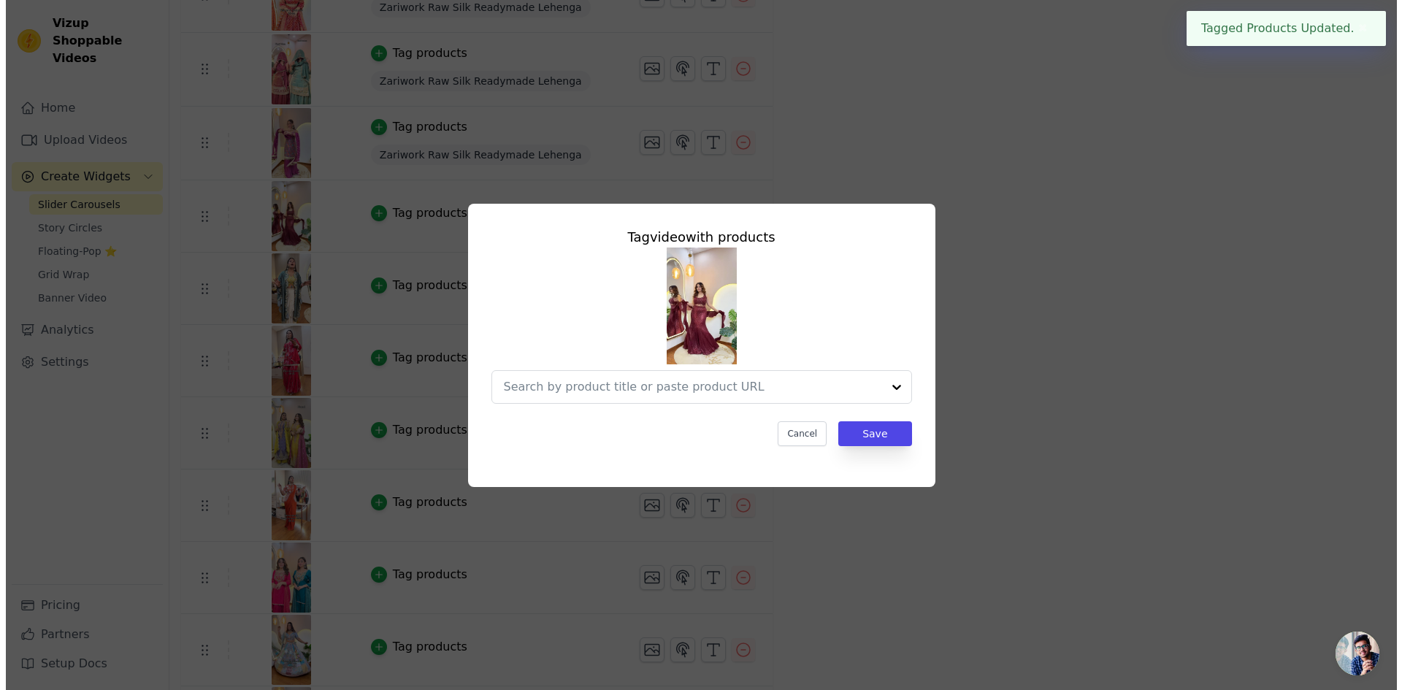
scroll to position [0, 0]
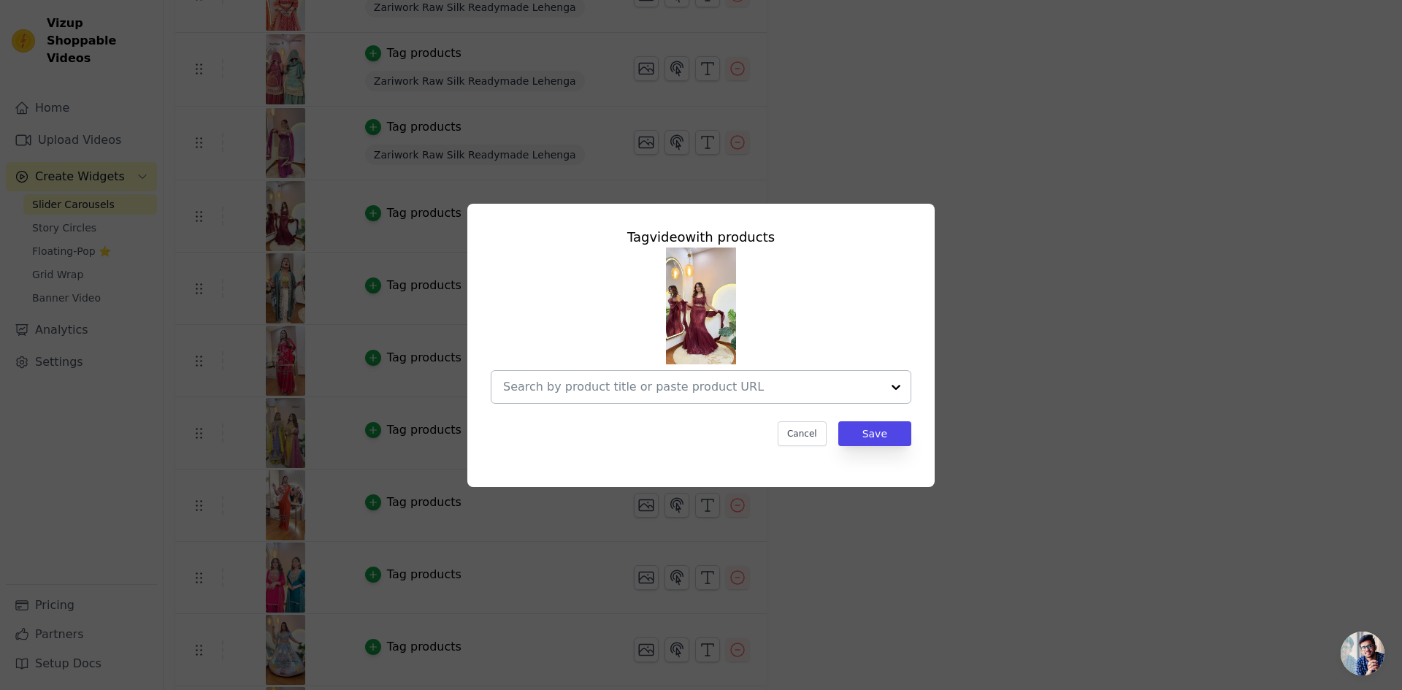
click at [627, 373] on div at bounding box center [692, 387] width 378 height 32
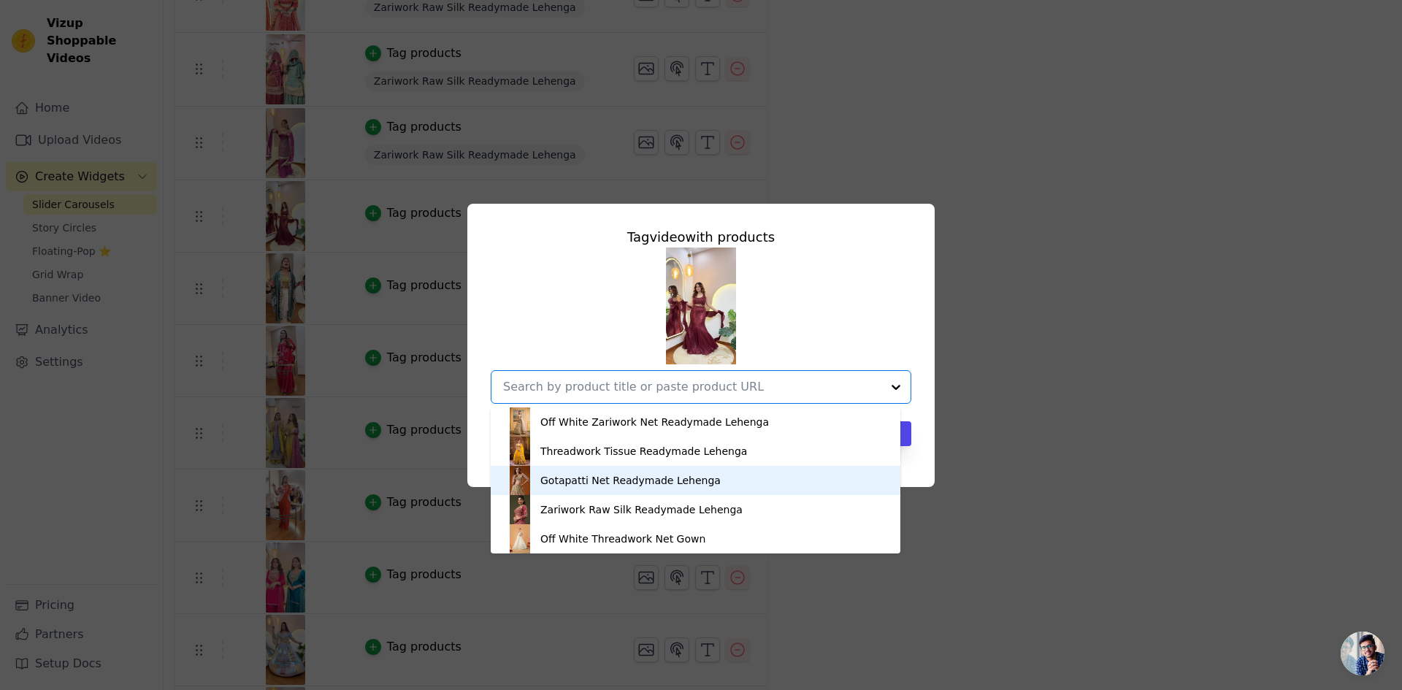
click at [643, 475] on div "Gotapatti Net Readymade Lehenga" at bounding box center [630, 480] width 180 height 15
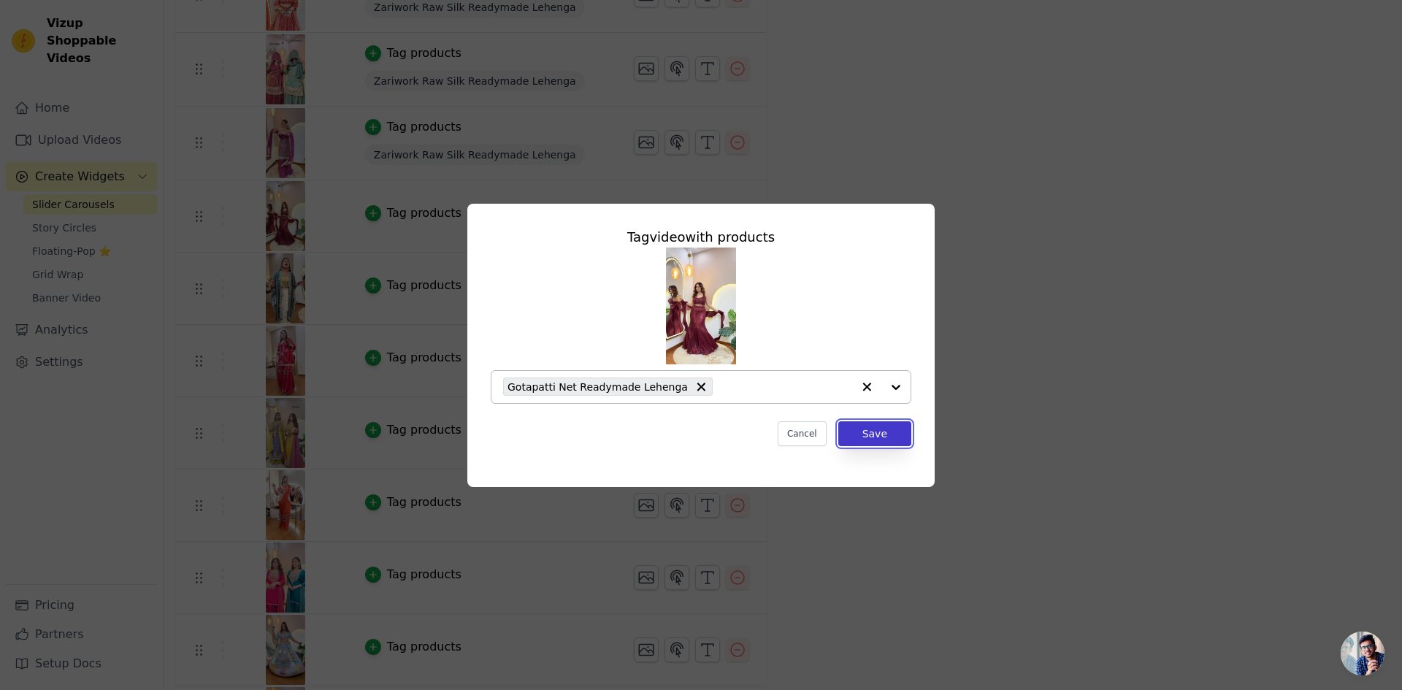
click at [886, 431] on button "Save" at bounding box center [874, 433] width 73 height 25
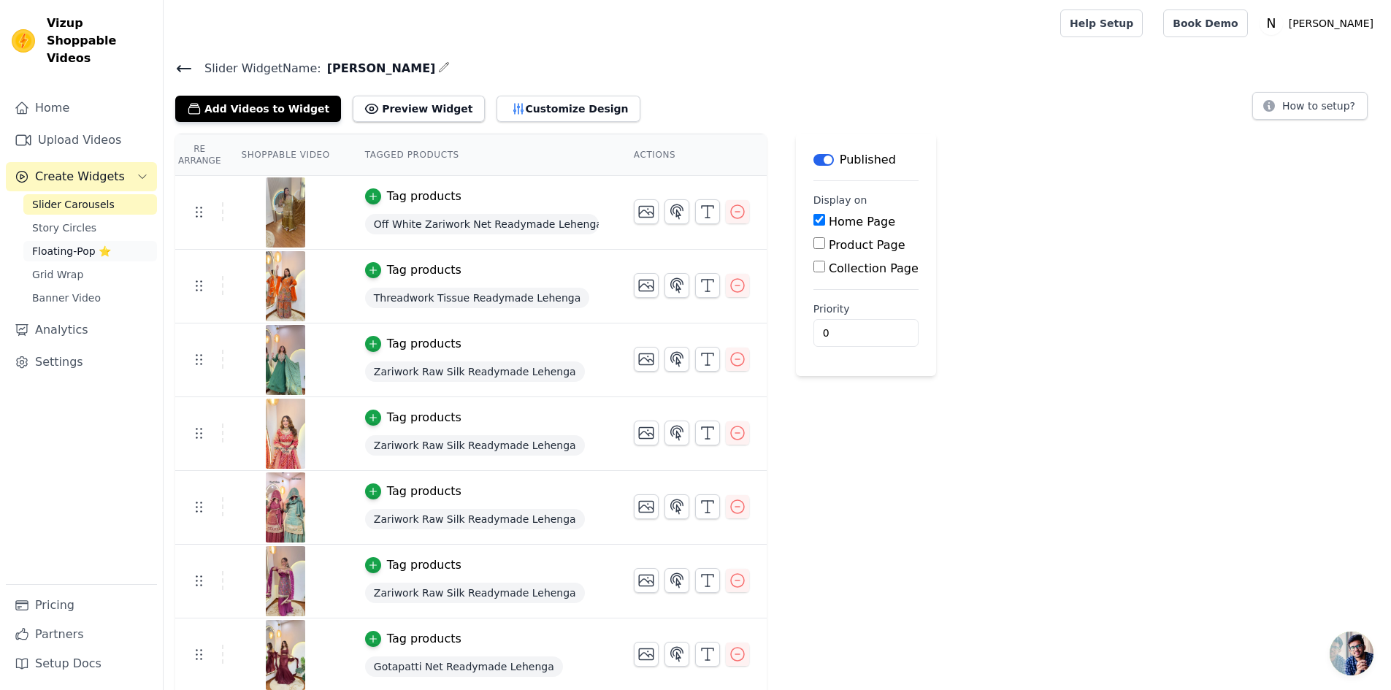
click at [84, 244] on span "Floating-Pop ⭐" at bounding box center [71, 251] width 79 height 15
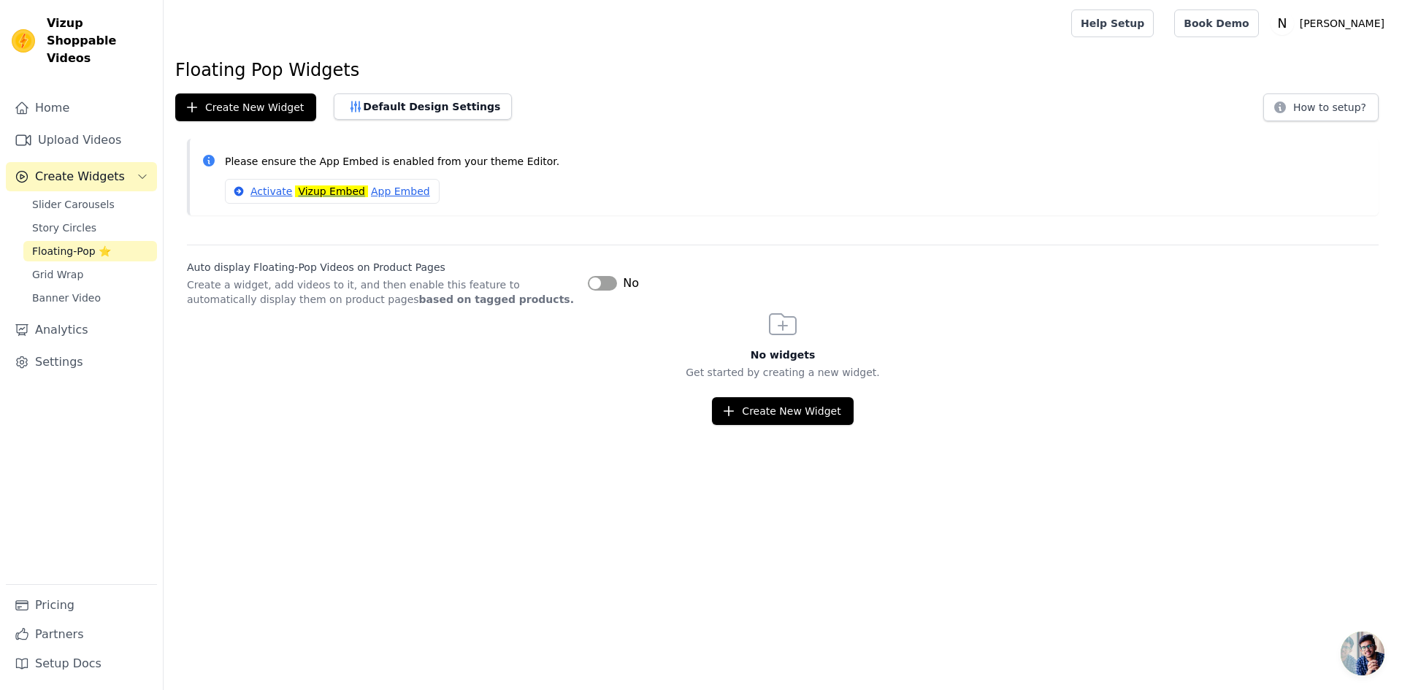
click at [588, 283] on button "Label" at bounding box center [602, 283] width 29 height 15
click at [329, 197] on mark "Vizup Embed" at bounding box center [331, 191] width 73 height 12
click at [798, 405] on button "Create New Widget" at bounding box center [782, 411] width 141 height 28
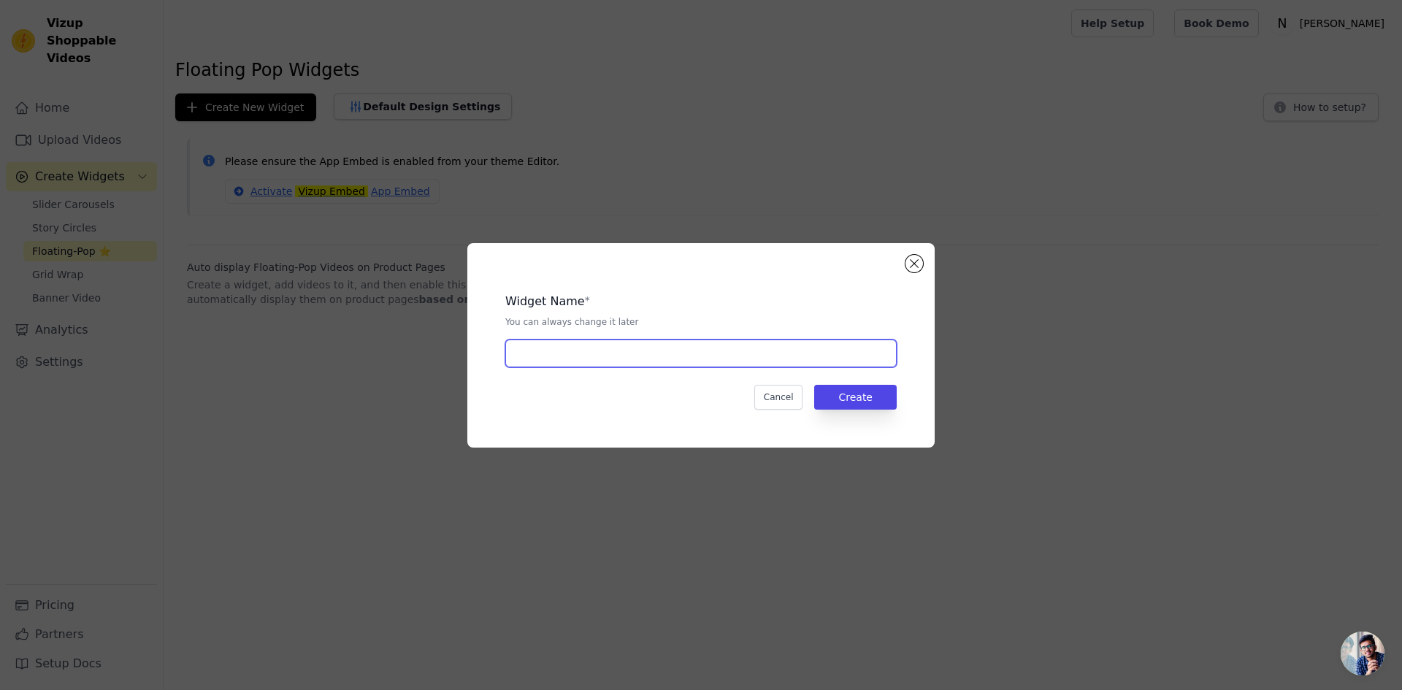
click at [603, 360] on input "text" at bounding box center [700, 353] width 391 height 28
type input "Aarfa"
click at [848, 396] on button "Create" at bounding box center [855, 397] width 82 height 25
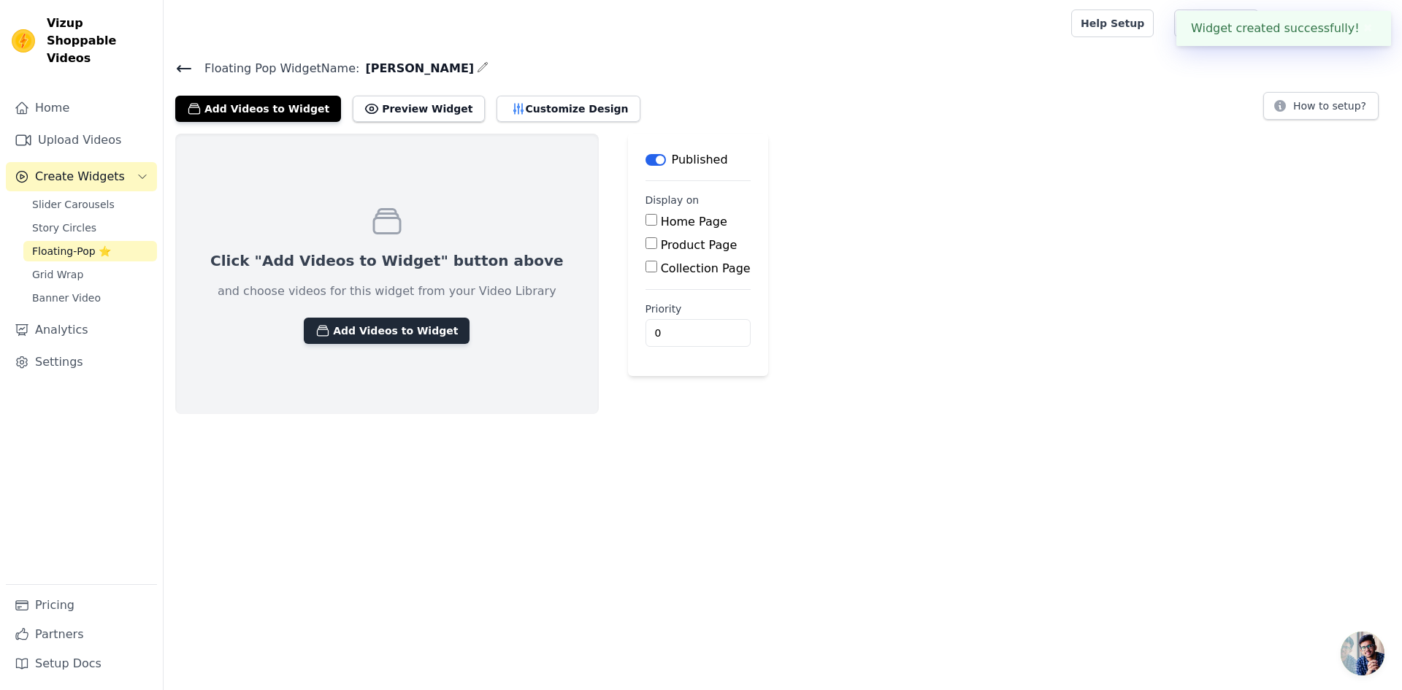
click at [375, 329] on button "Add Videos to Widget" at bounding box center [387, 331] width 166 height 26
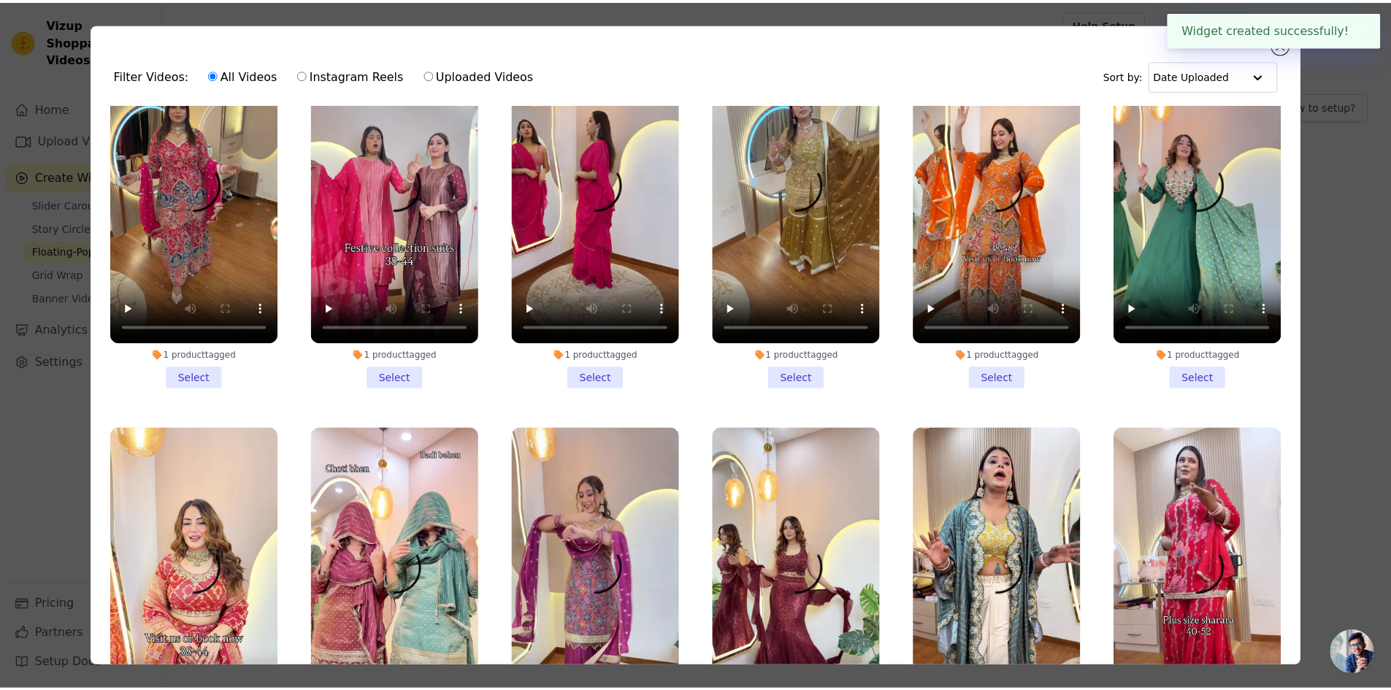
scroll to position [292, 0]
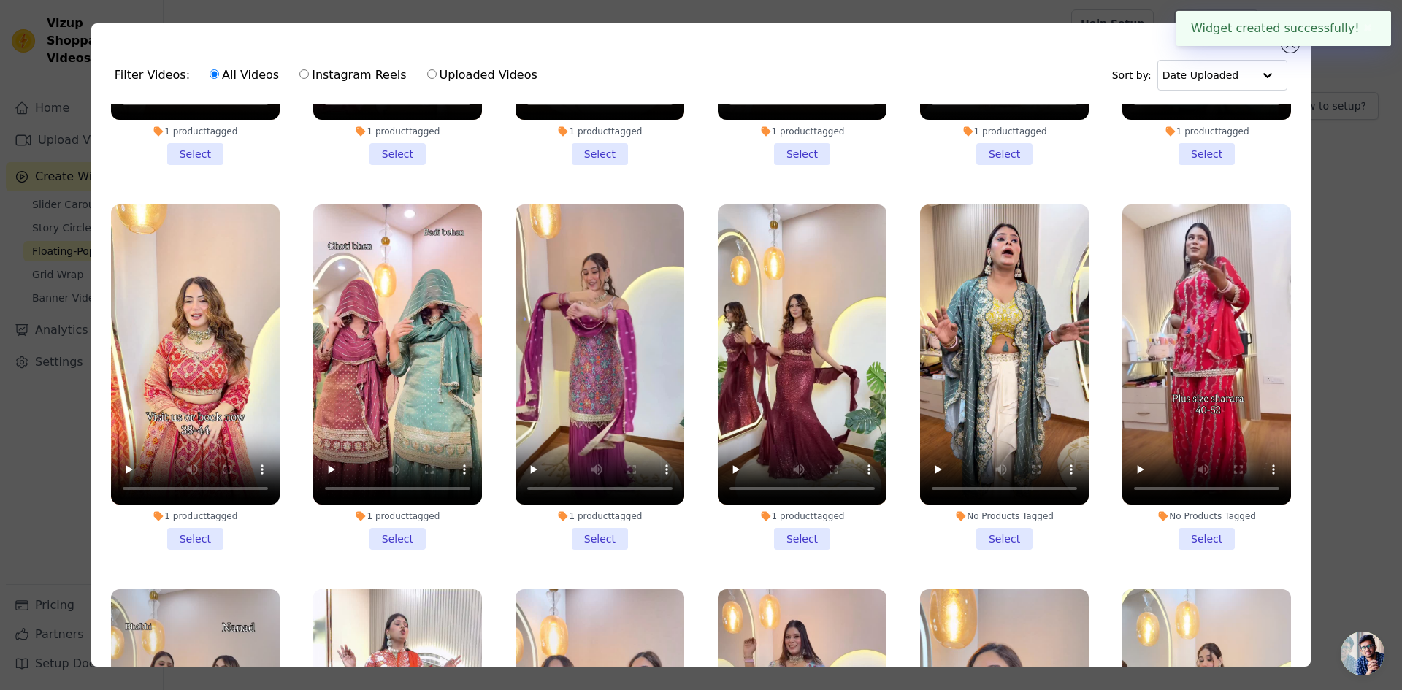
click at [392, 524] on li "1 product tagged Select" at bounding box center [397, 376] width 169 height 345
click at [0, 0] on input "1 product tagged Select" at bounding box center [0, 0] width 0 height 0
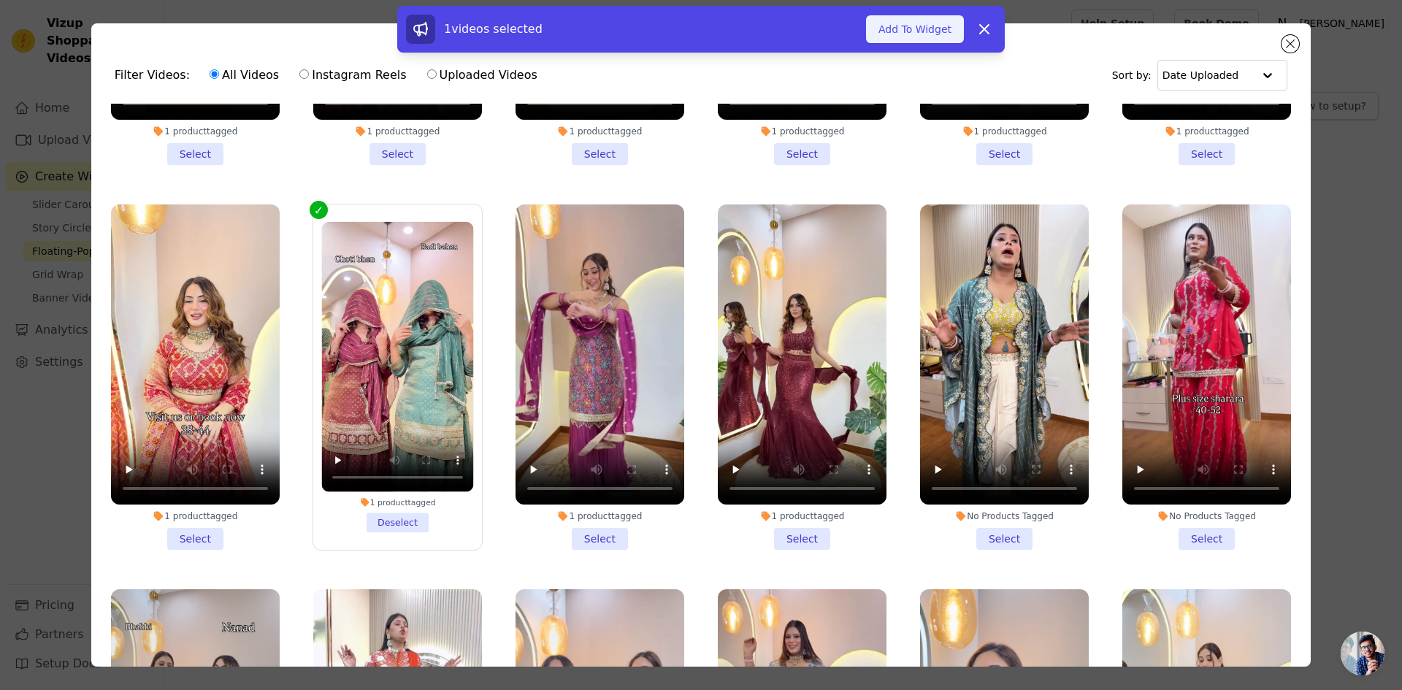
click at [921, 31] on button "Add To Widget" at bounding box center [915, 29] width 98 height 28
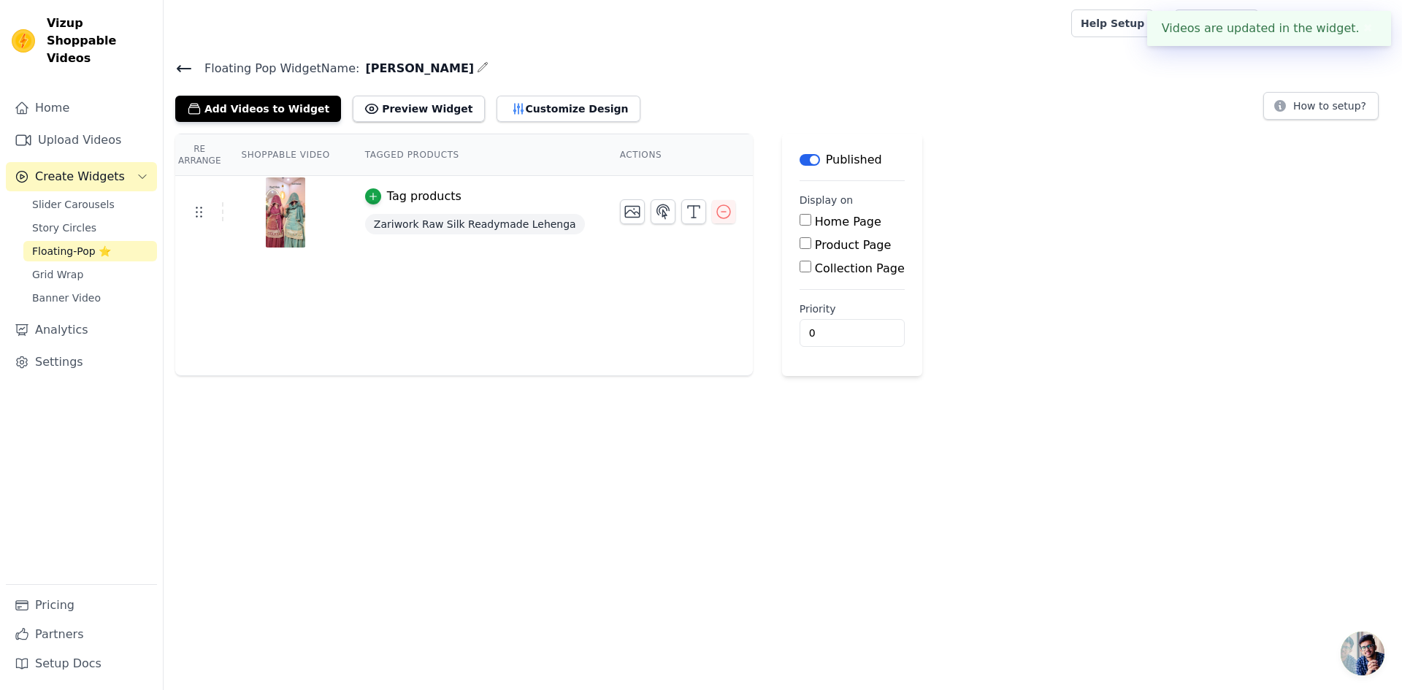
drag, startPoint x: 1184, startPoint y: 147, endPoint x: 1186, endPoint y: 124, distance: 22.7
click at [1184, 146] on div "Re Arrange Shoppable Video Tagged Products Actions Tag products Zariwork Raw Si…" at bounding box center [783, 255] width 1238 height 242
click at [815, 220] on label "Home Page" at bounding box center [848, 222] width 66 height 14
click at [799, 220] on input "Home Page" at bounding box center [805, 220] width 12 height 12
checkbox input "true"
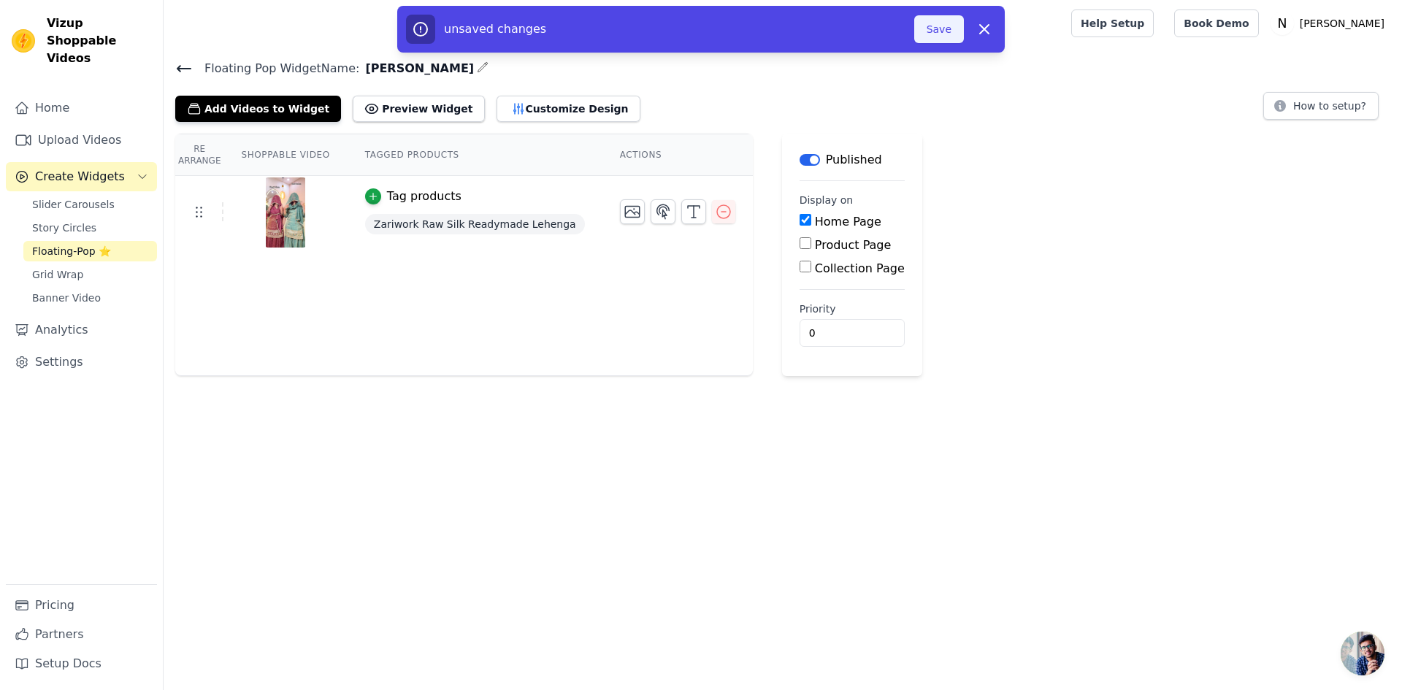
click at [945, 31] on button "Save" at bounding box center [939, 29] width 50 height 28
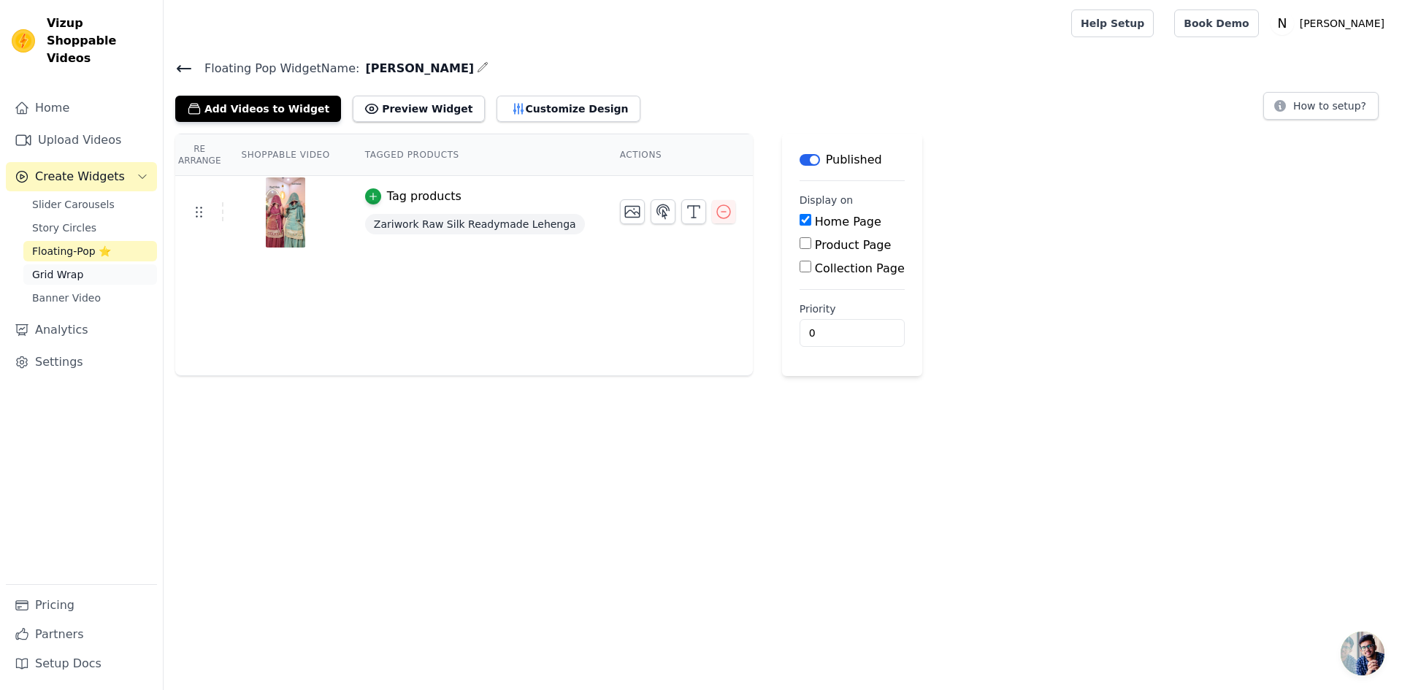
click at [70, 267] on span "Grid Wrap" at bounding box center [57, 274] width 51 height 15
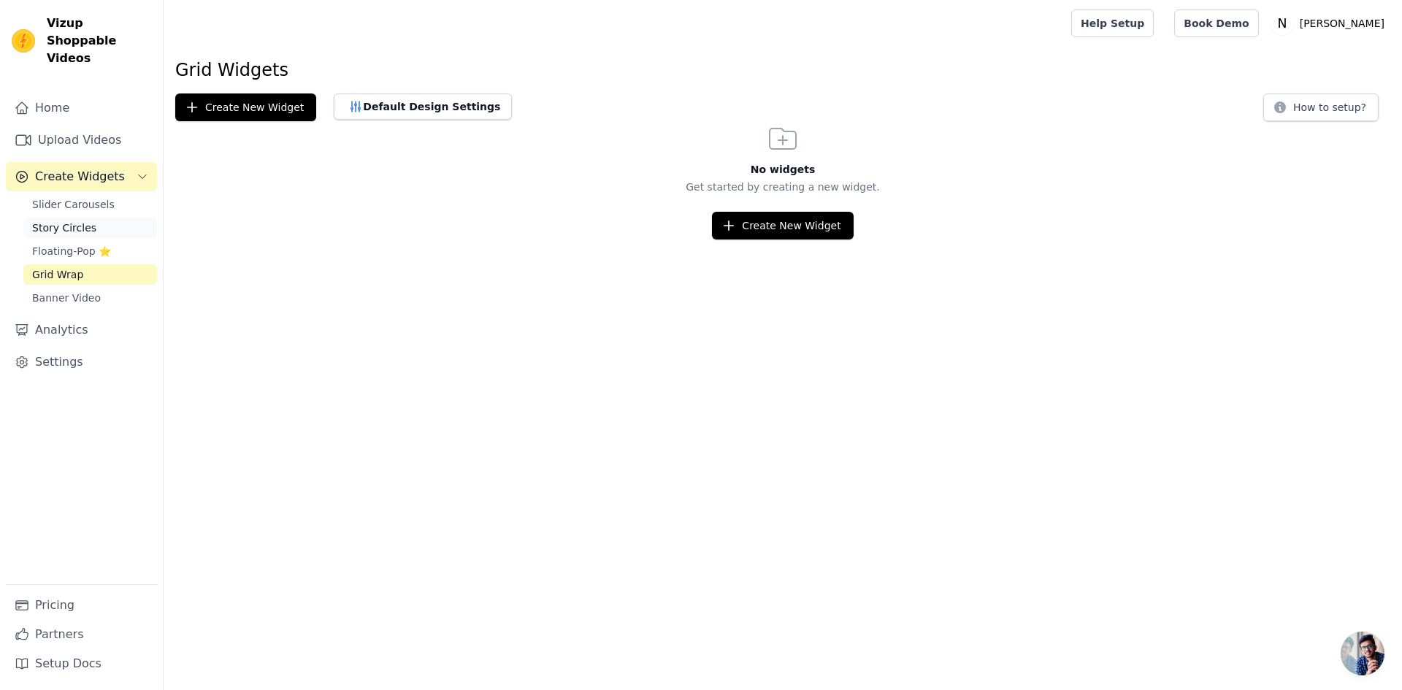
click at [67, 220] on span "Story Circles" at bounding box center [64, 227] width 64 height 15
click at [414, 108] on button "Default Design Settings" at bounding box center [423, 106] width 178 height 26
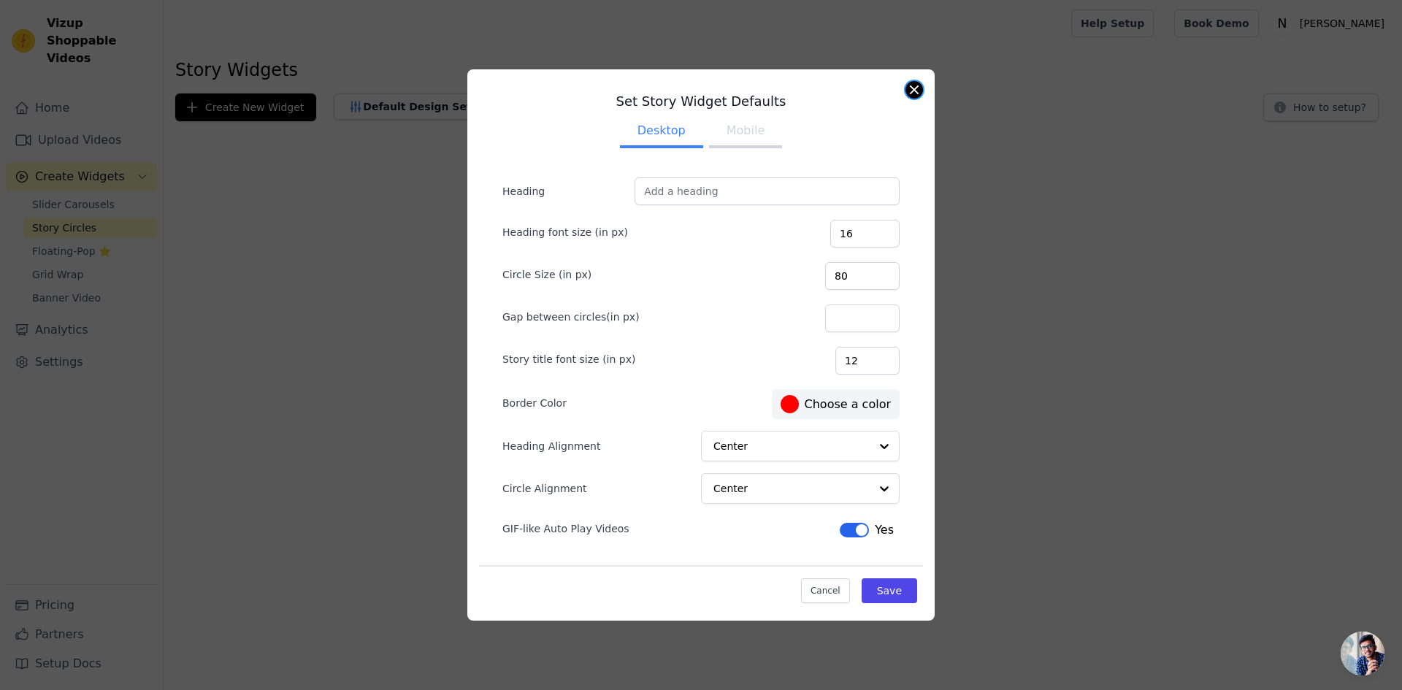
click at [914, 91] on button "Close modal" at bounding box center [914, 90] width 18 height 18
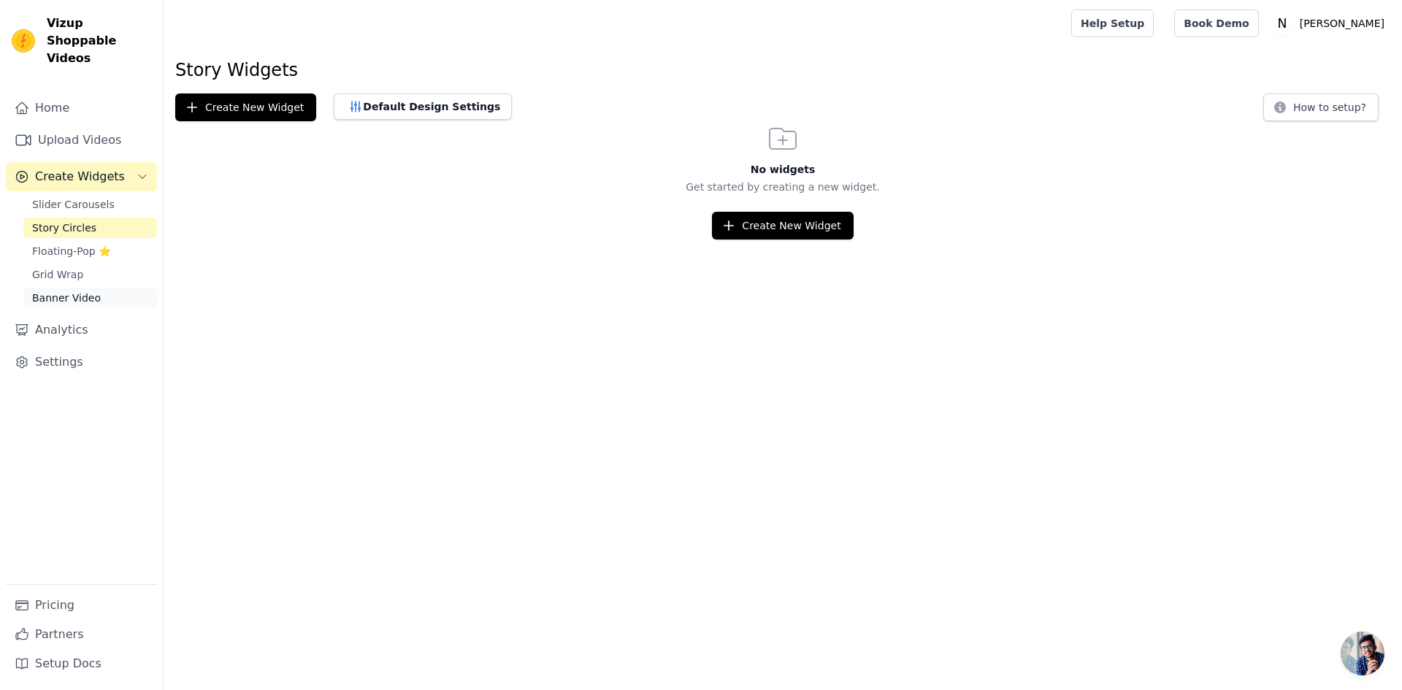
click at [81, 291] on span "Banner Video" at bounding box center [66, 298] width 69 height 15
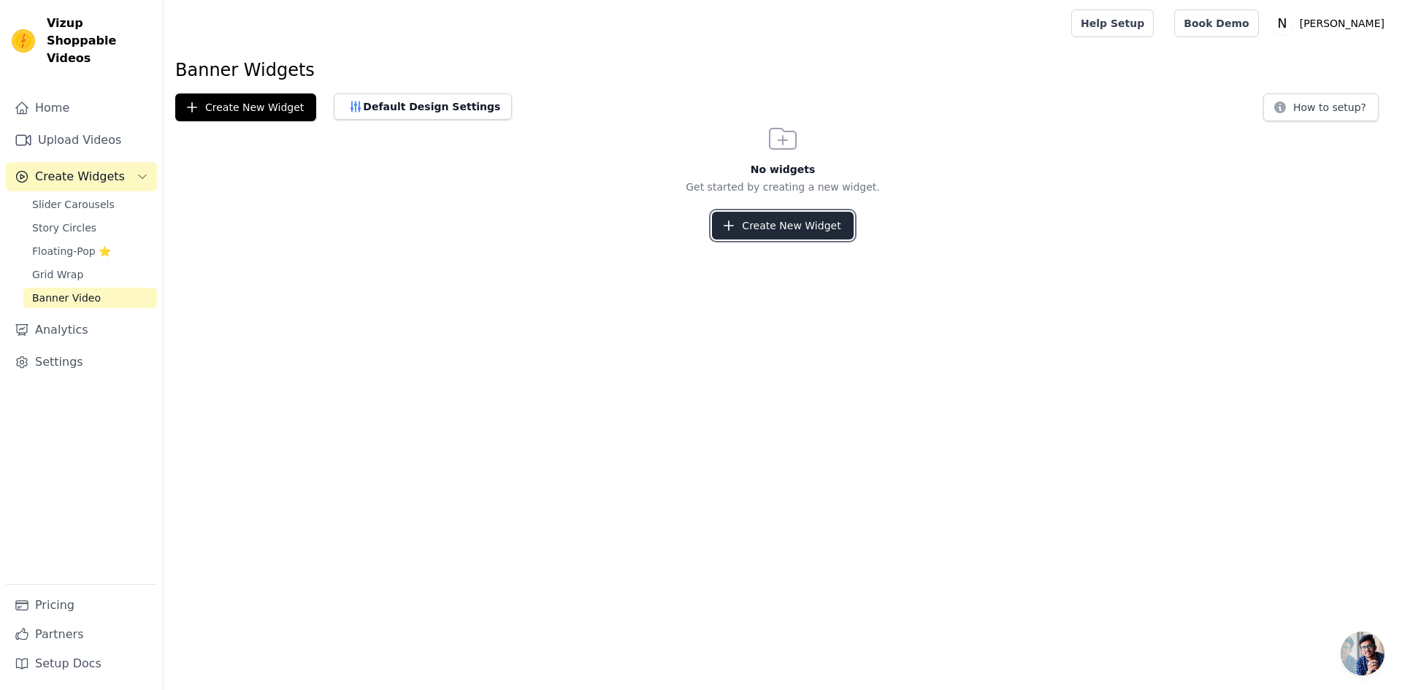
click at [788, 224] on button "Create New Widget" at bounding box center [782, 226] width 141 height 28
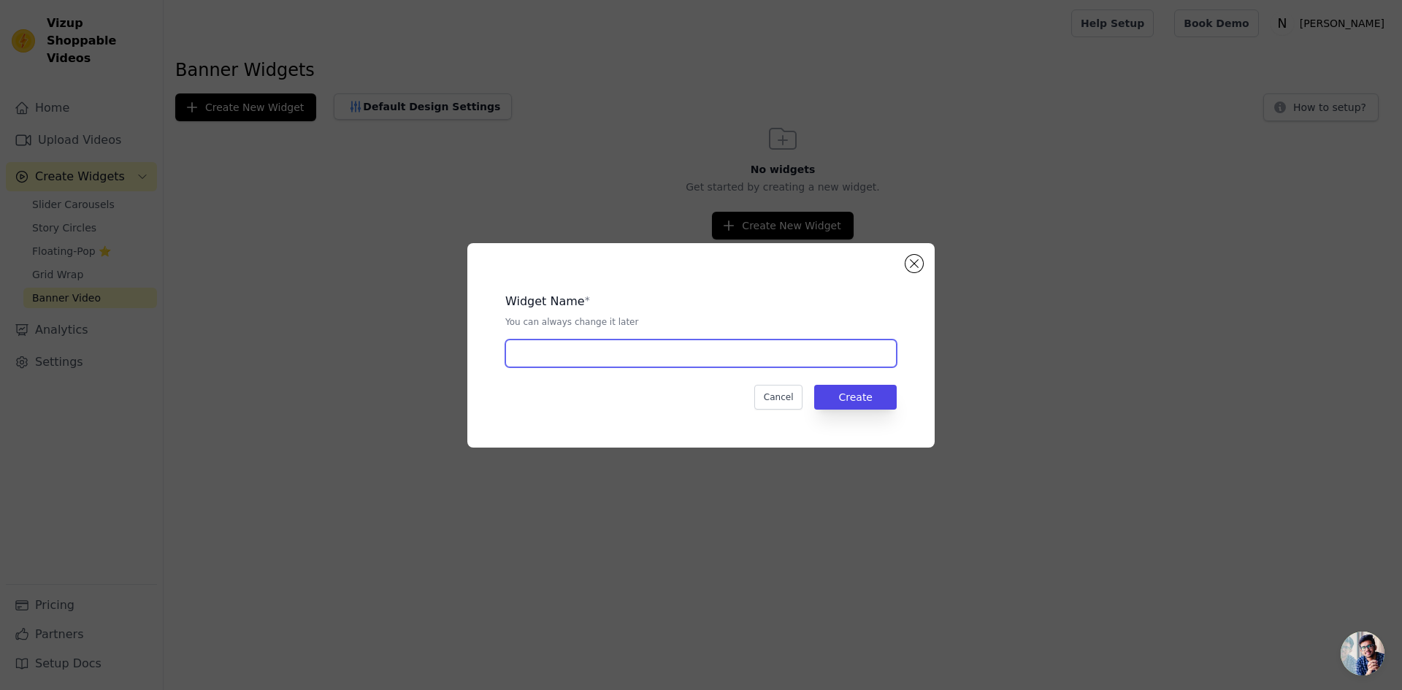
click at [694, 364] on input "text" at bounding box center [700, 353] width 391 height 28
type input "Aarfa"
click at [350, 288] on div "Widget Name * You can always change it later Aarfa Cancel Create" at bounding box center [700, 345] width 1355 height 251
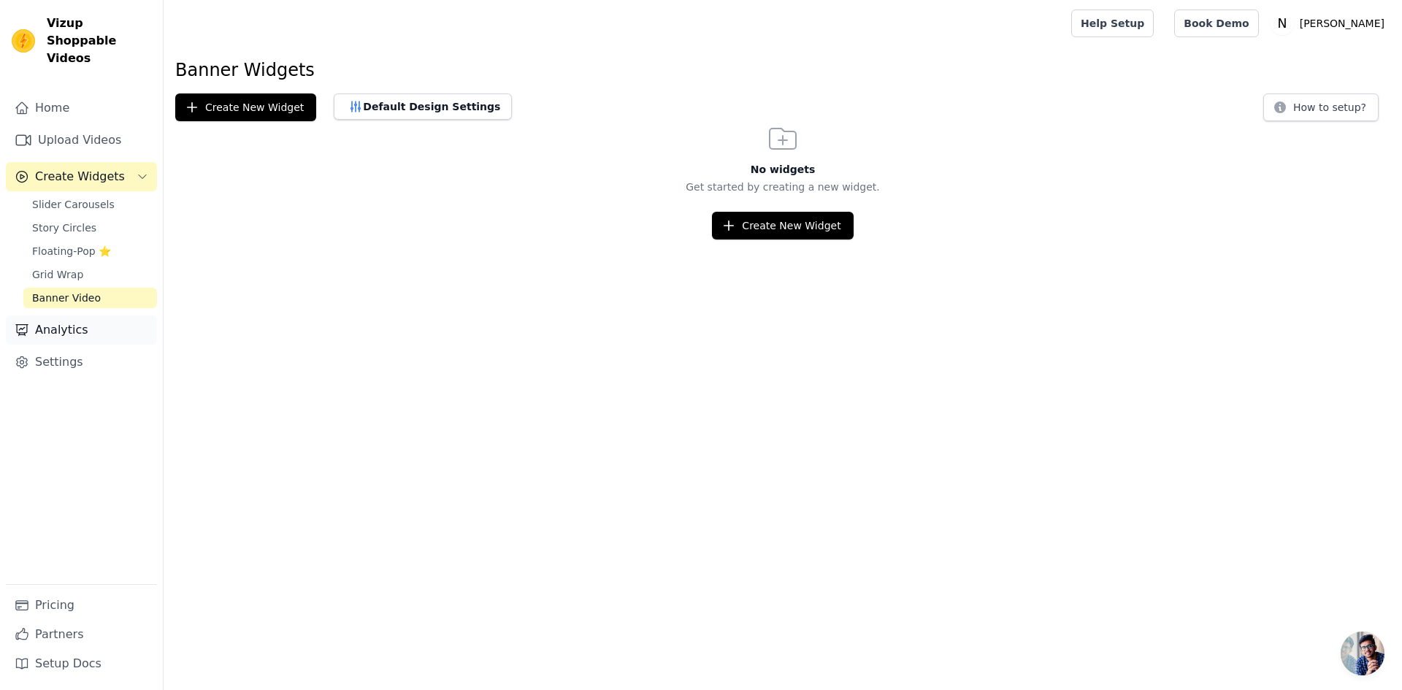
click at [55, 315] on link "Analytics" at bounding box center [81, 329] width 151 height 29
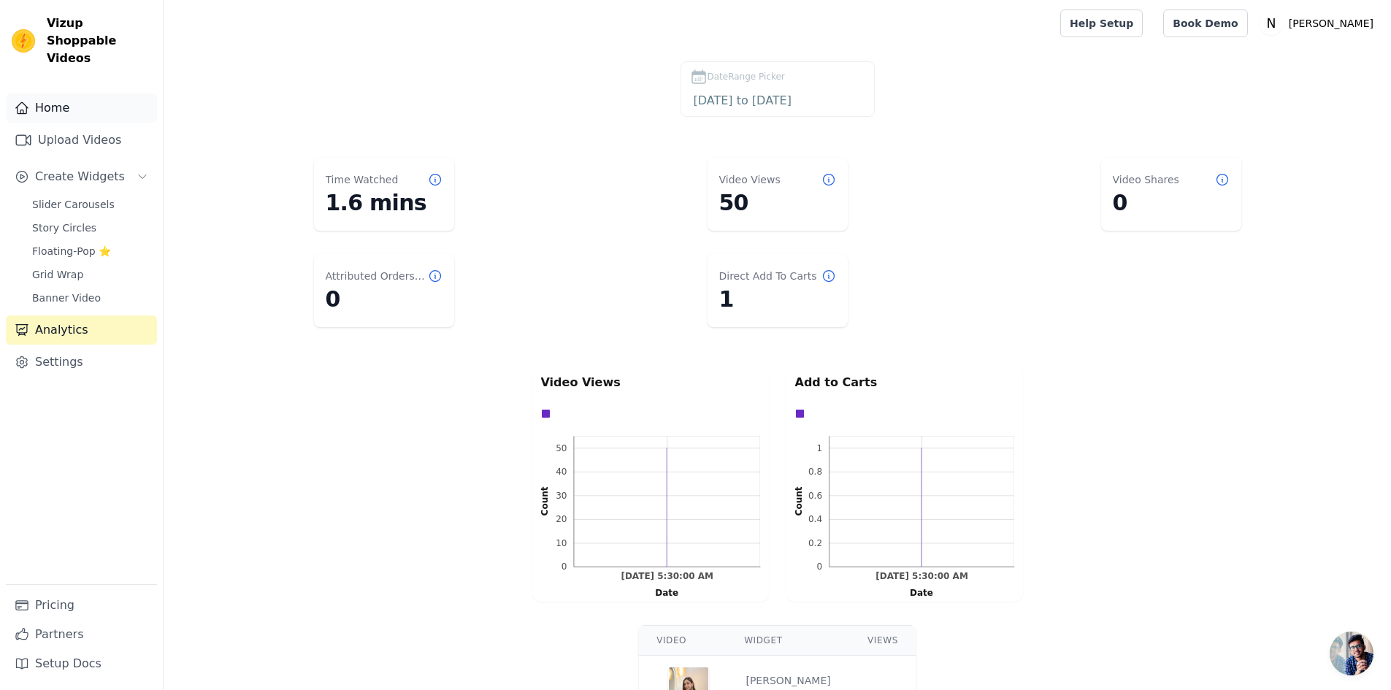
click at [64, 93] on link "Home" at bounding box center [81, 107] width 151 height 29
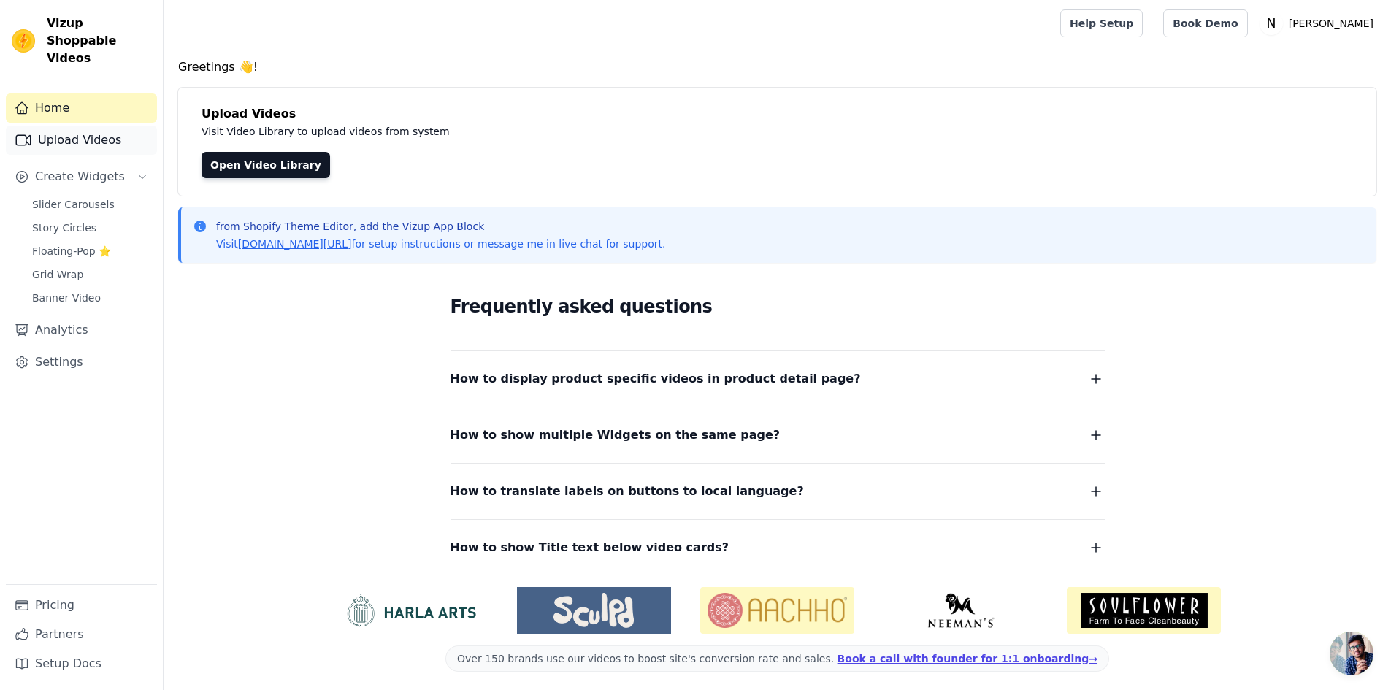
click at [90, 126] on link "Upload Videos" at bounding box center [81, 140] width 151 height 29
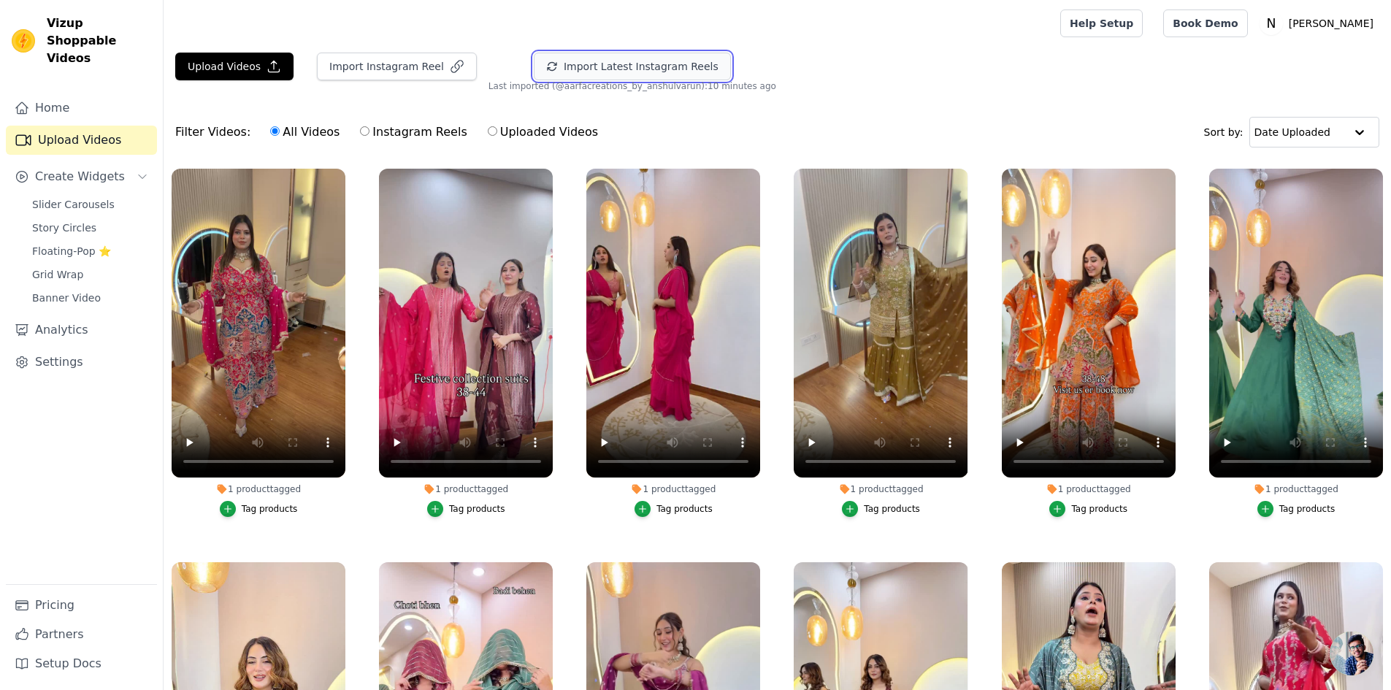
click at [645, 64] on button "Import Latest Instagram Reels" at bounding box center [632, 67] width 197 height 28
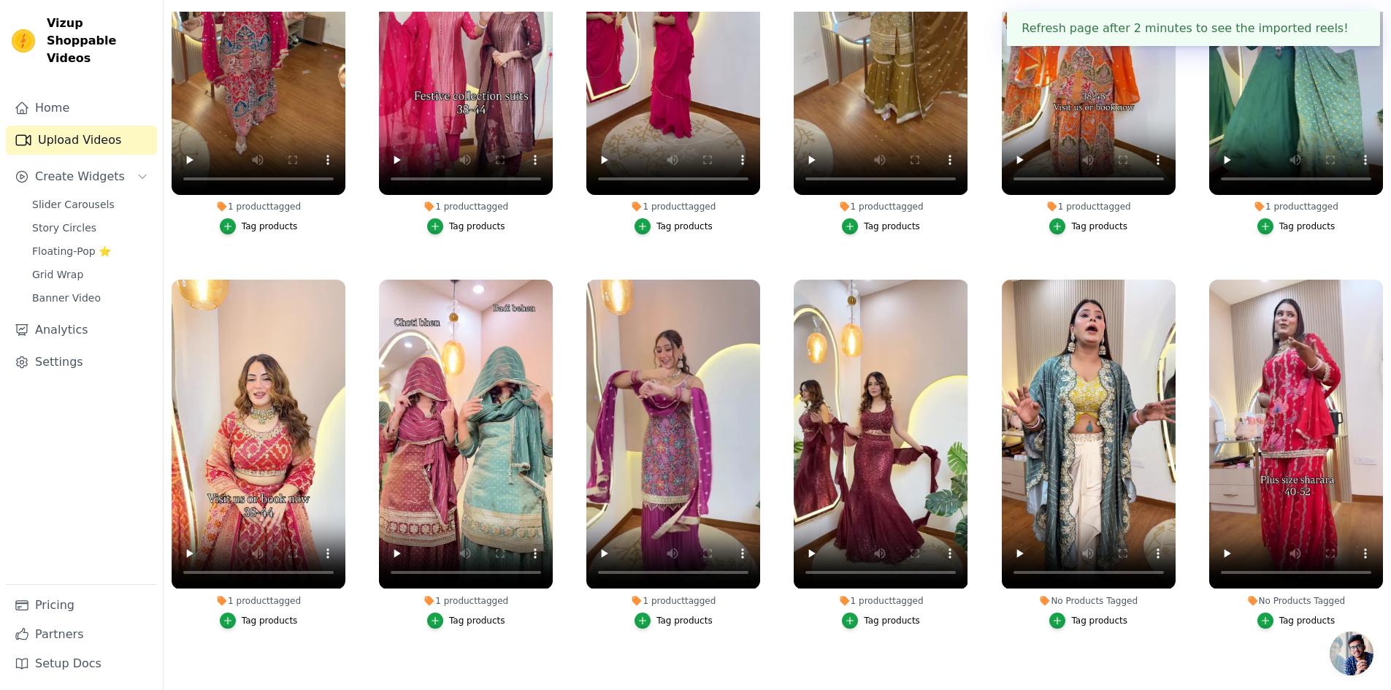
scroll to position [292, 0]
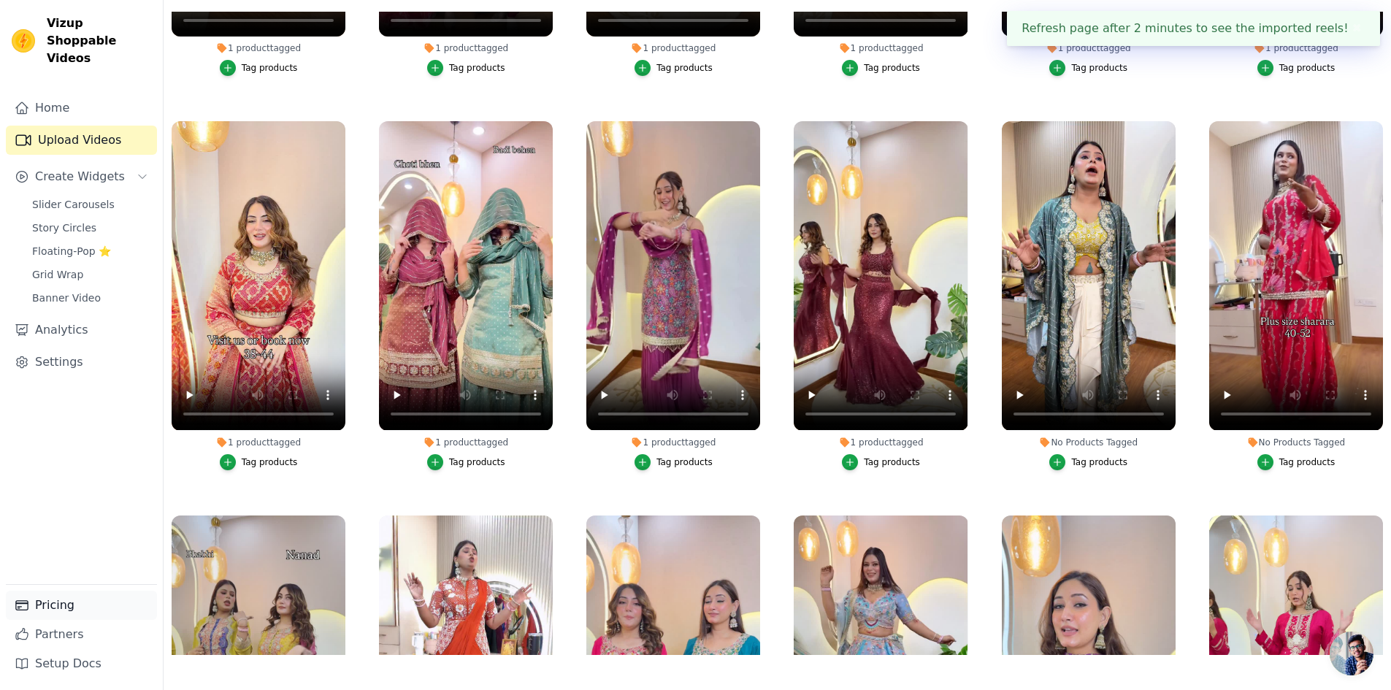
click at [55, 601] on link "Pricing" at bounding box center [81, 605] width 151 height 29
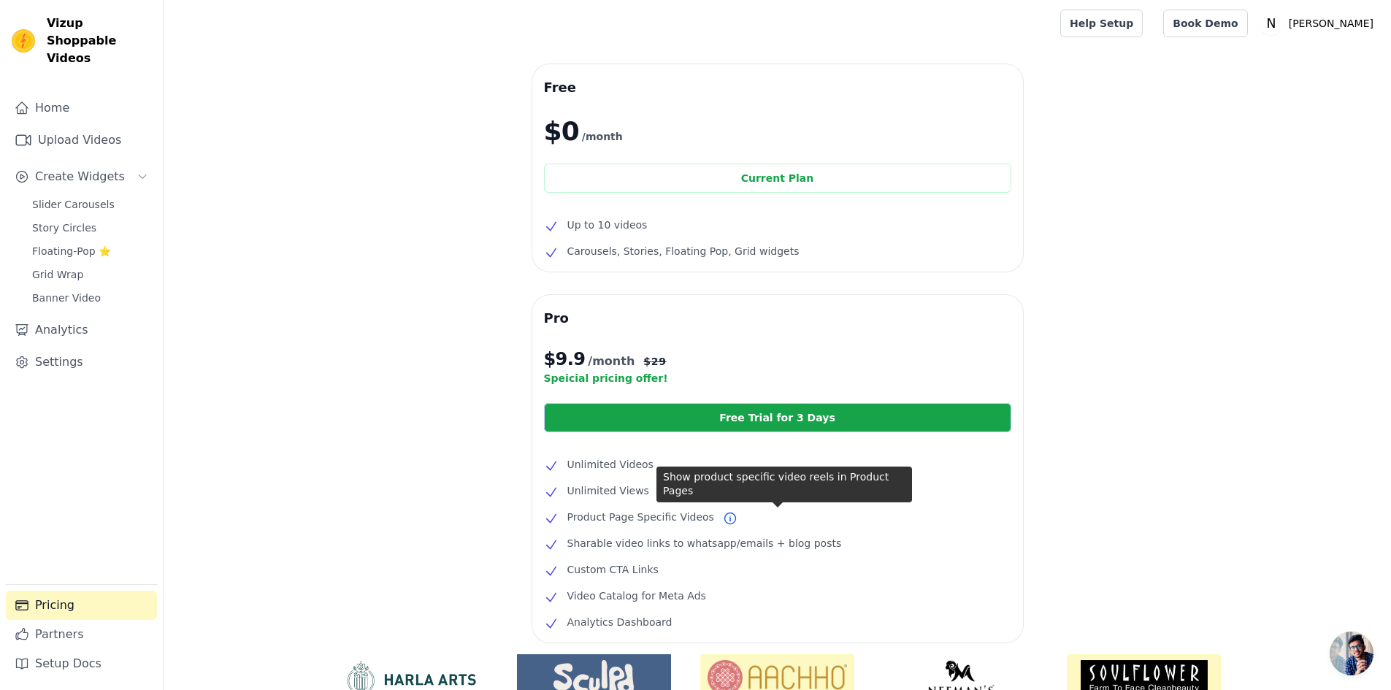
click at [723, 519] on icon at bounding box center [730, 518] width 15 height 15
drag, startPoint x: 807, startPoint y: 519, endPoint x: 769, endPoint y: 524, distance: 39.0
click at [795, 524] on li "Product Page Specific Videos" at bounding box center [777, 517] width 467 height 18
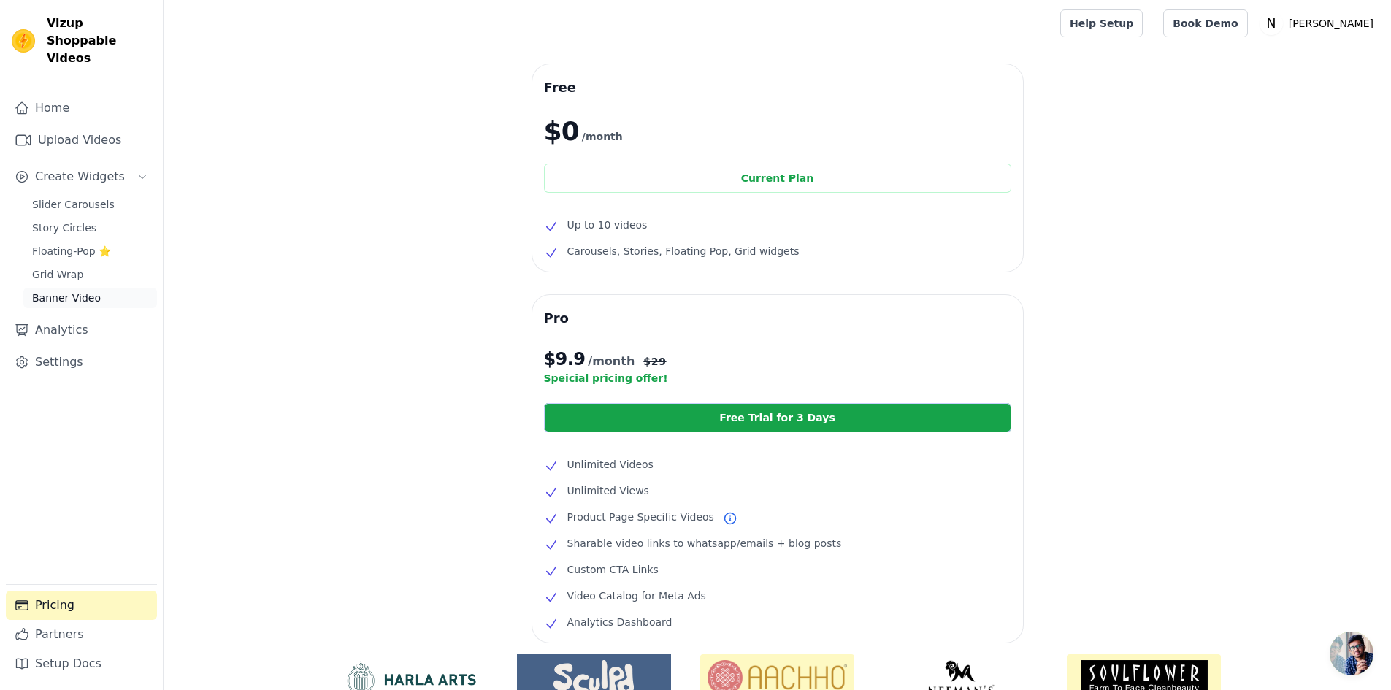
click at [61, 291] on span "Banner Video" at bounding box center [66, 298] width 69 height 15
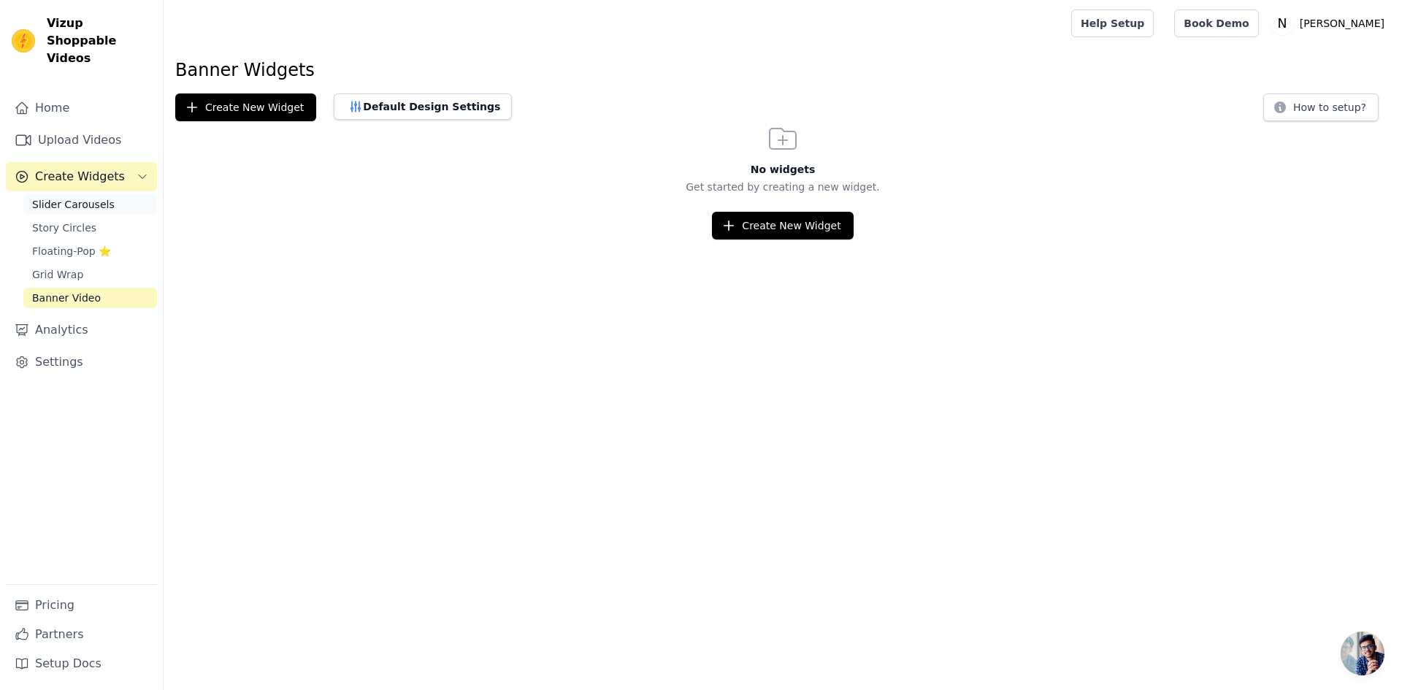
click at [47, 194] on link "Slider Carousels" at bounding box center [90, 204] width 134 height 20
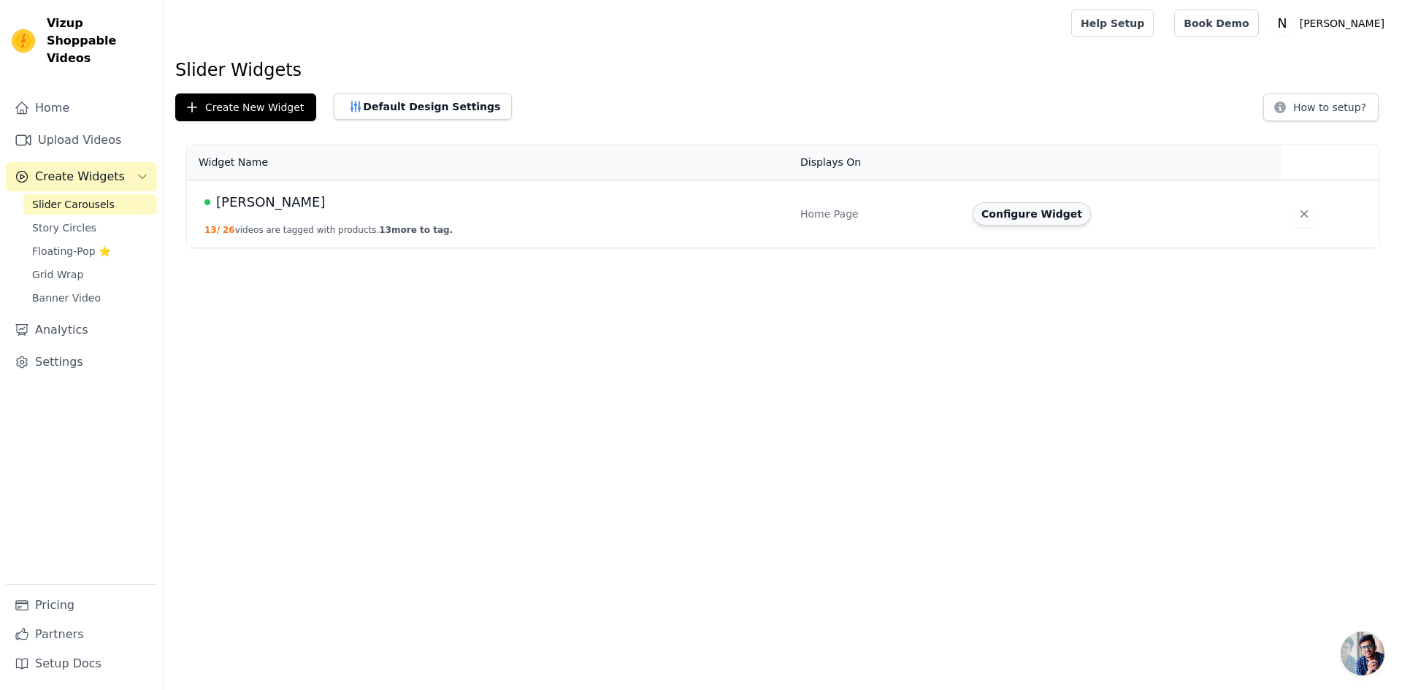
click at [1023, 217] on button "Configure Widget" at bounding box center [1031, 213] width 118 height 23
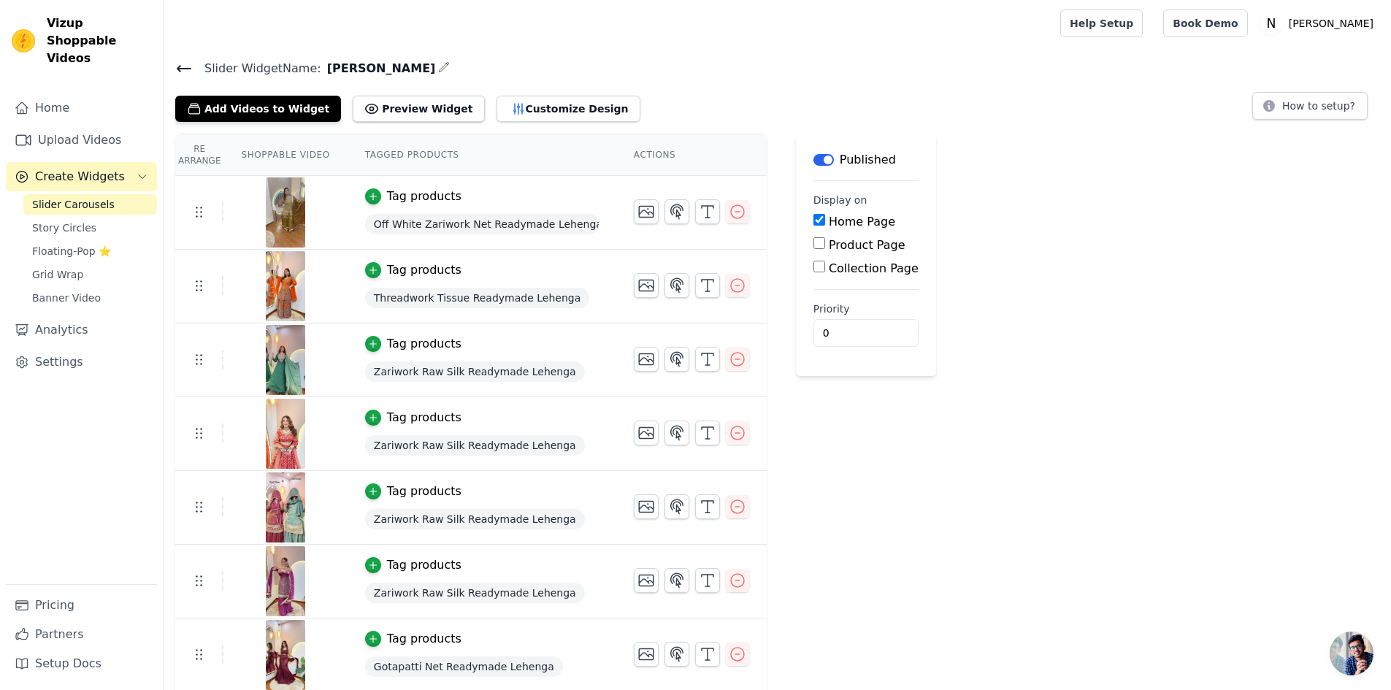
click at [837, 247] on label "Product Page" at bounding box center [867, 245] width 77 height 14
click at [825, 247] on input "Product Page" at bounding box center [819, 243] width 12 height 12
checkbox input "true"
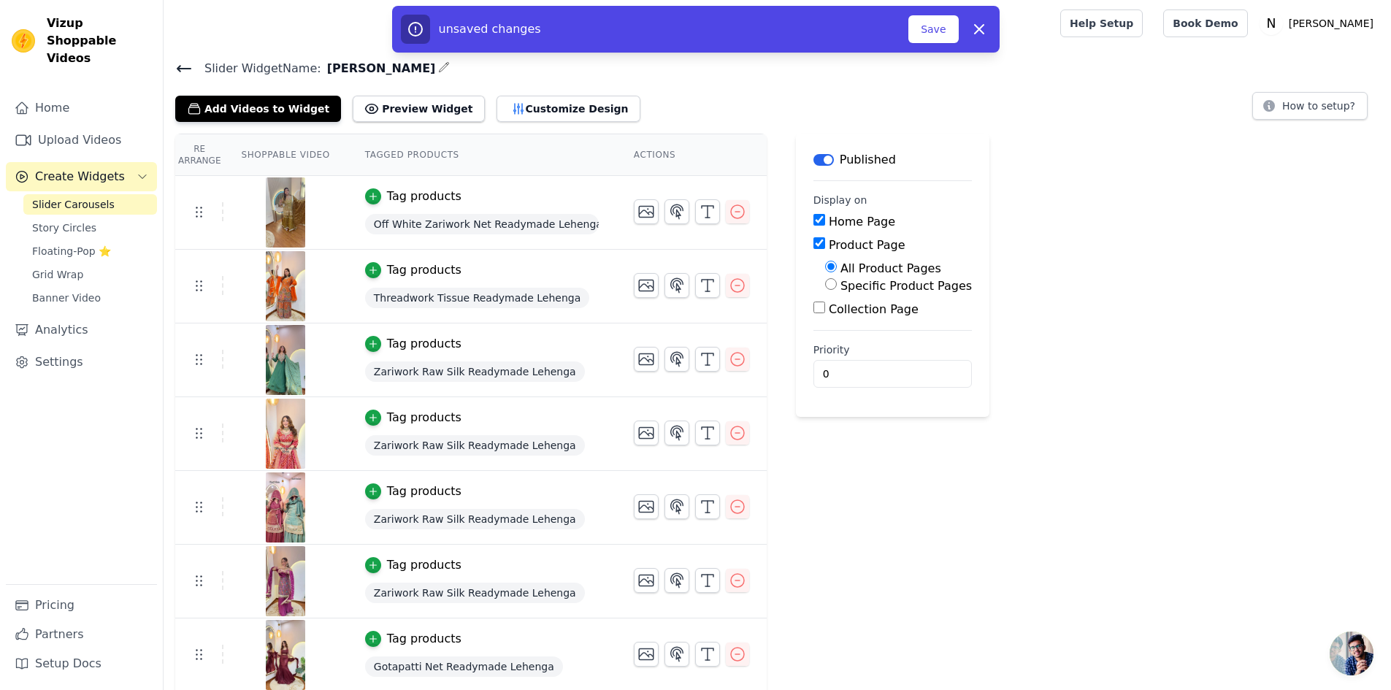
click at [846, 285] on label "Specific Product Pages" at bounding box center [905, 286] width 131 height 14
click at [837, 285] on input "Specific Product Pages" at bounding box center [831, 284] width 12 height 12
radio input "true"
click at [846, 313] on button "Select Products" at bounding box center [874, 319] width 98 height 25
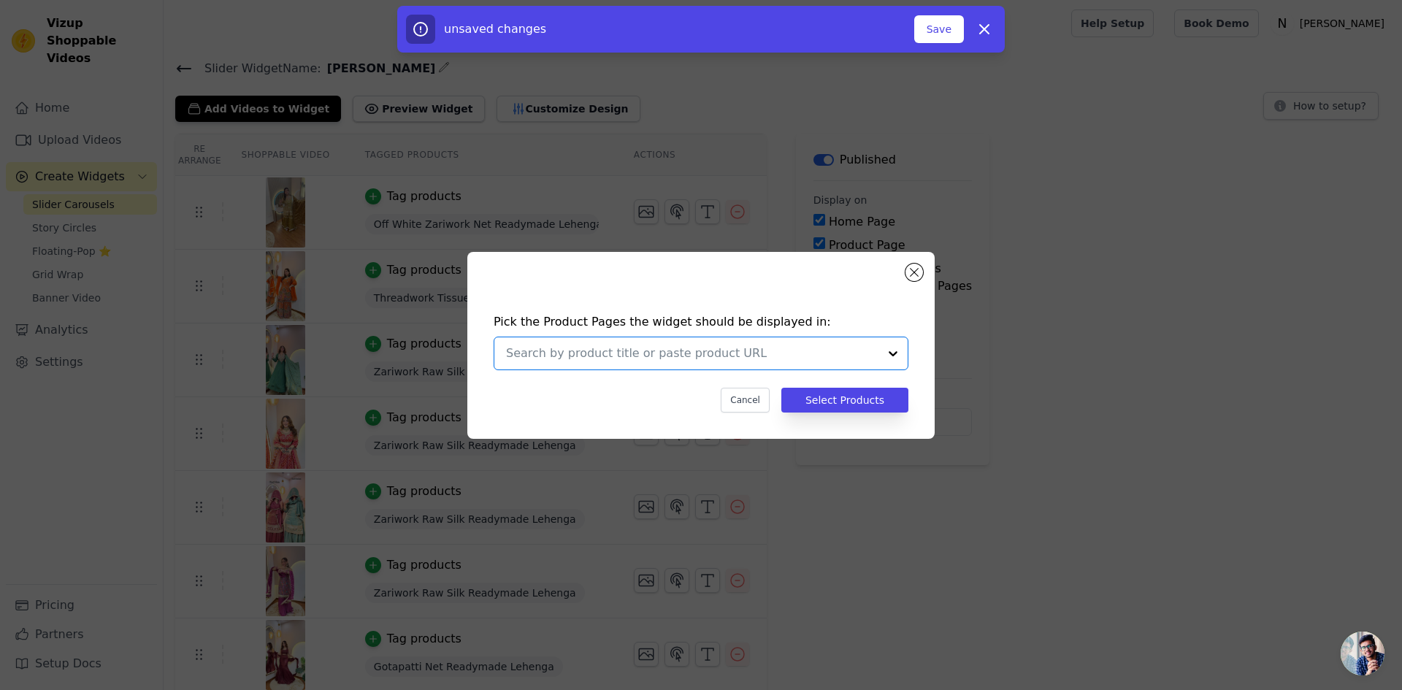
click at [702, 353] on input "text" at bounding box center [692, 354] width 372 height 18
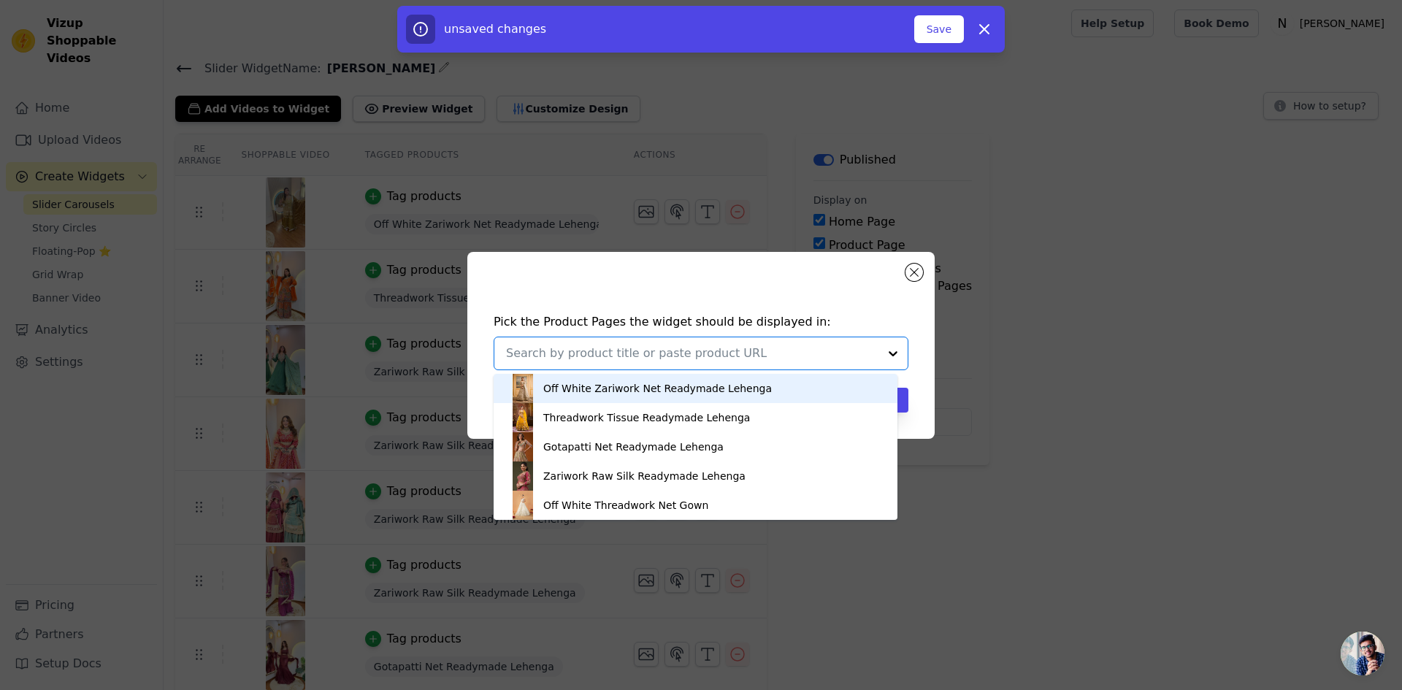
click at [603, 388] on div "Off White Zariwork Net Readymade Lehenga" at bounding box center [657, 388] width 228 height 15
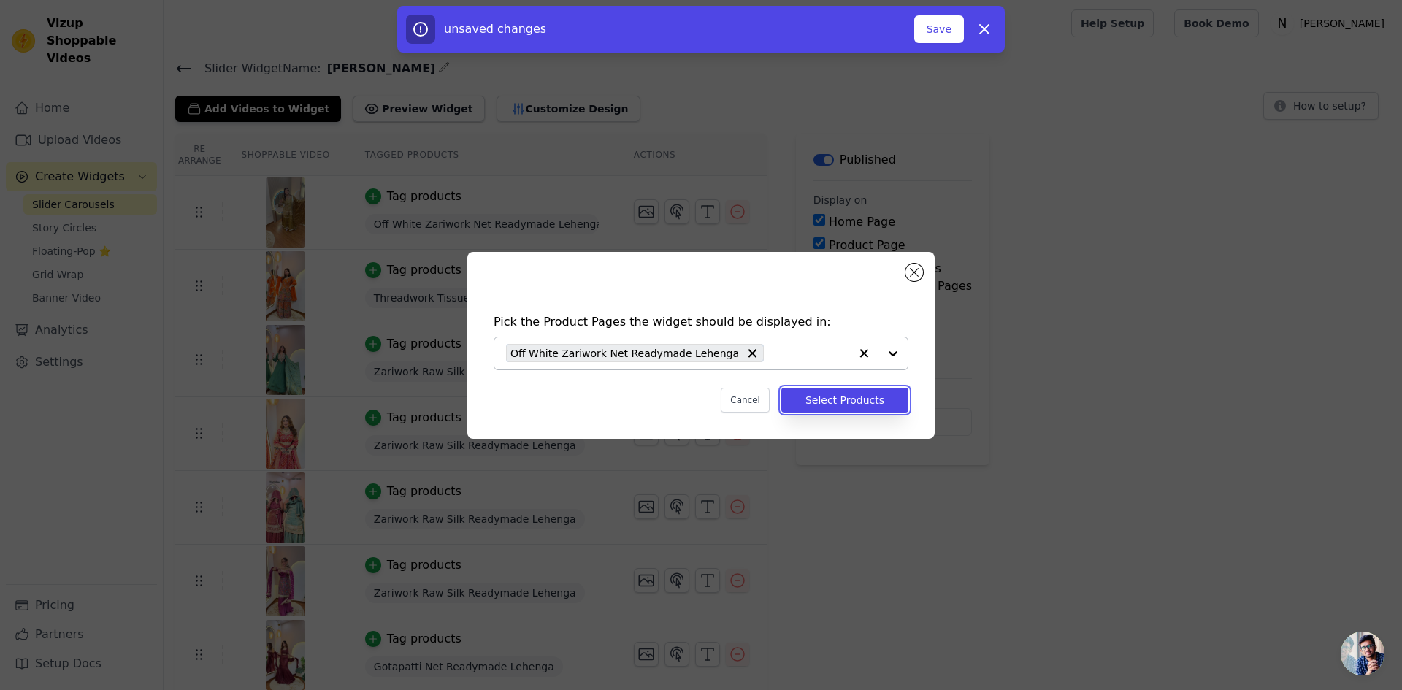
click at [859, 394] on button "Select Products" at bounding box center [844, 400] width 127 height 25
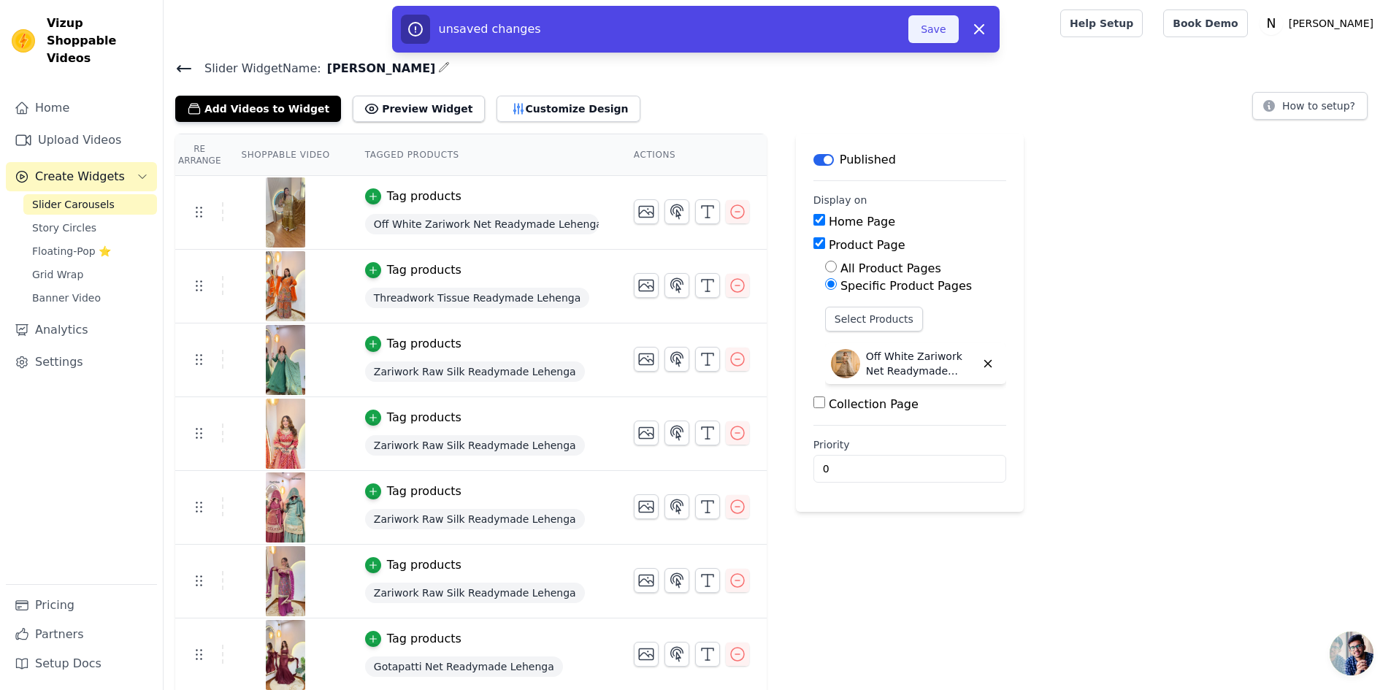
click at [952, 26] on button "Save" at bounding box center [933, 29] width 50 height 28
click at [944, 26] on button "Save" at bounding box center [933, 29] width 50 height 28
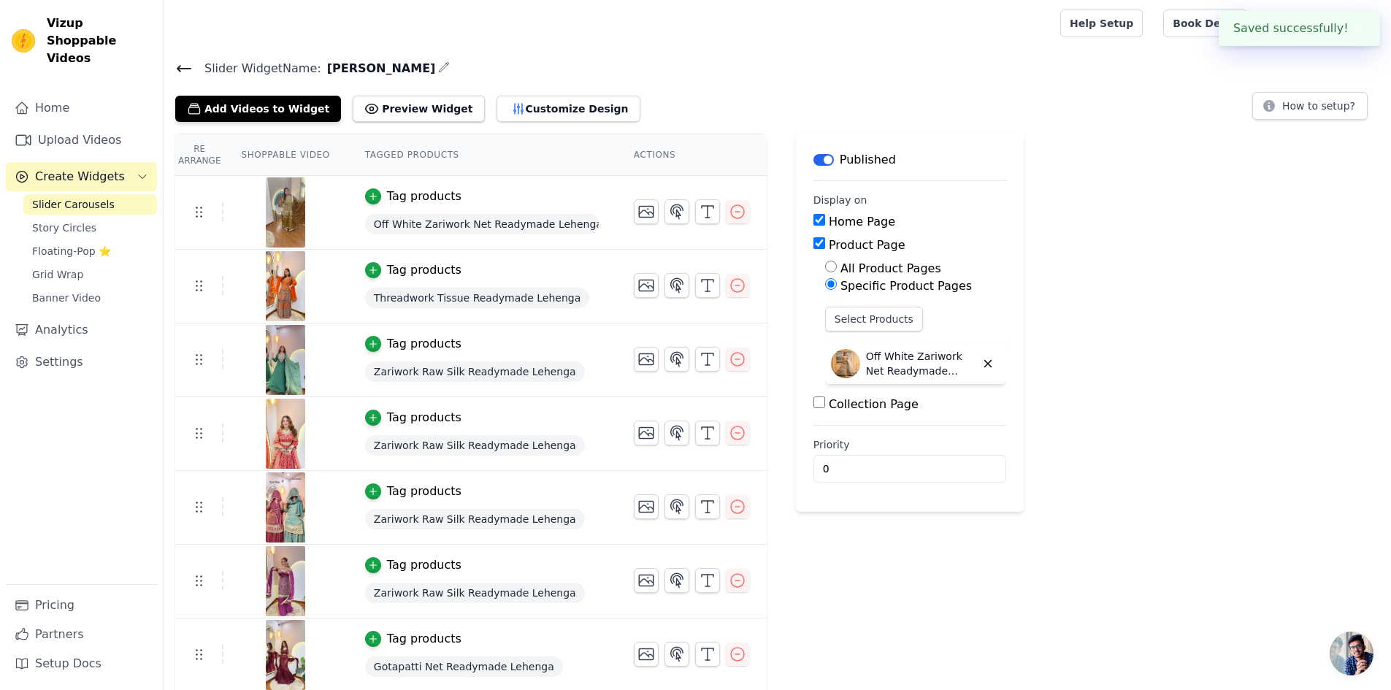
click at [1179, 119] on div "Add Videos to Widget Preview Widget Customize Design How to setup?" at bounding box center [777, 106] width 1204 height 32
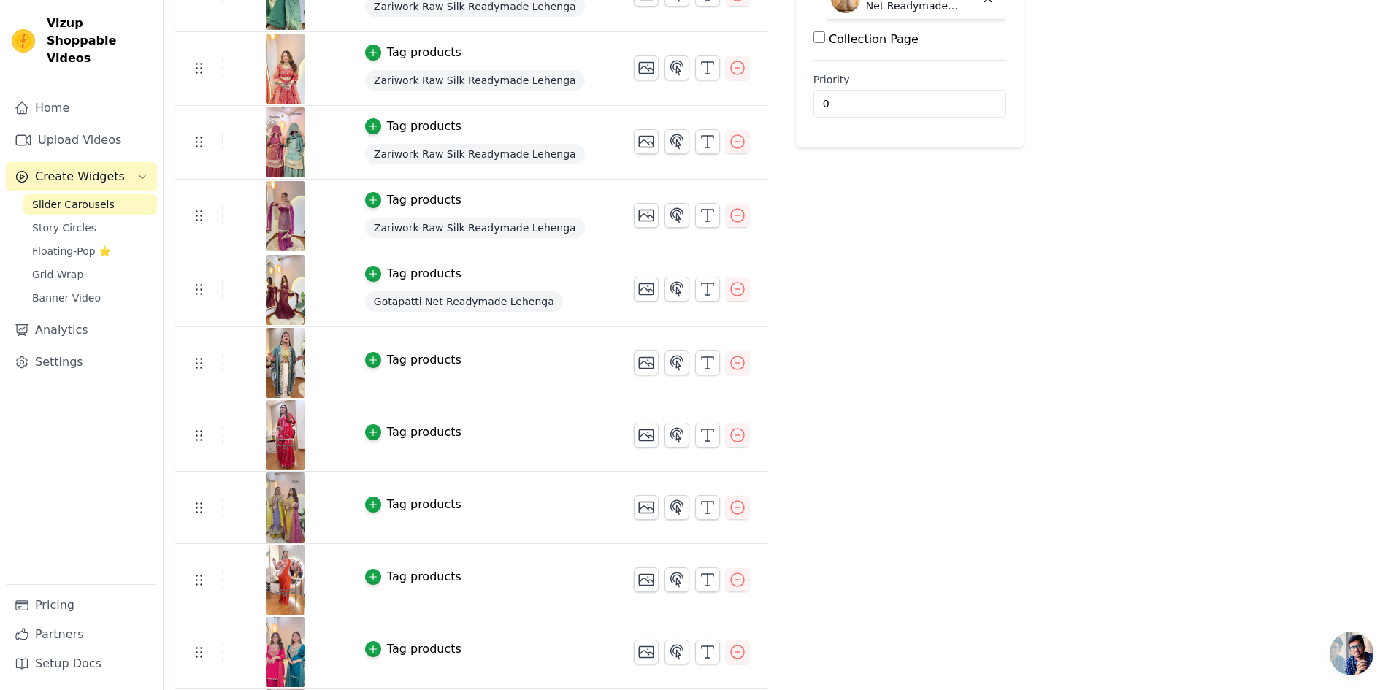
scroll to position [511, 0]
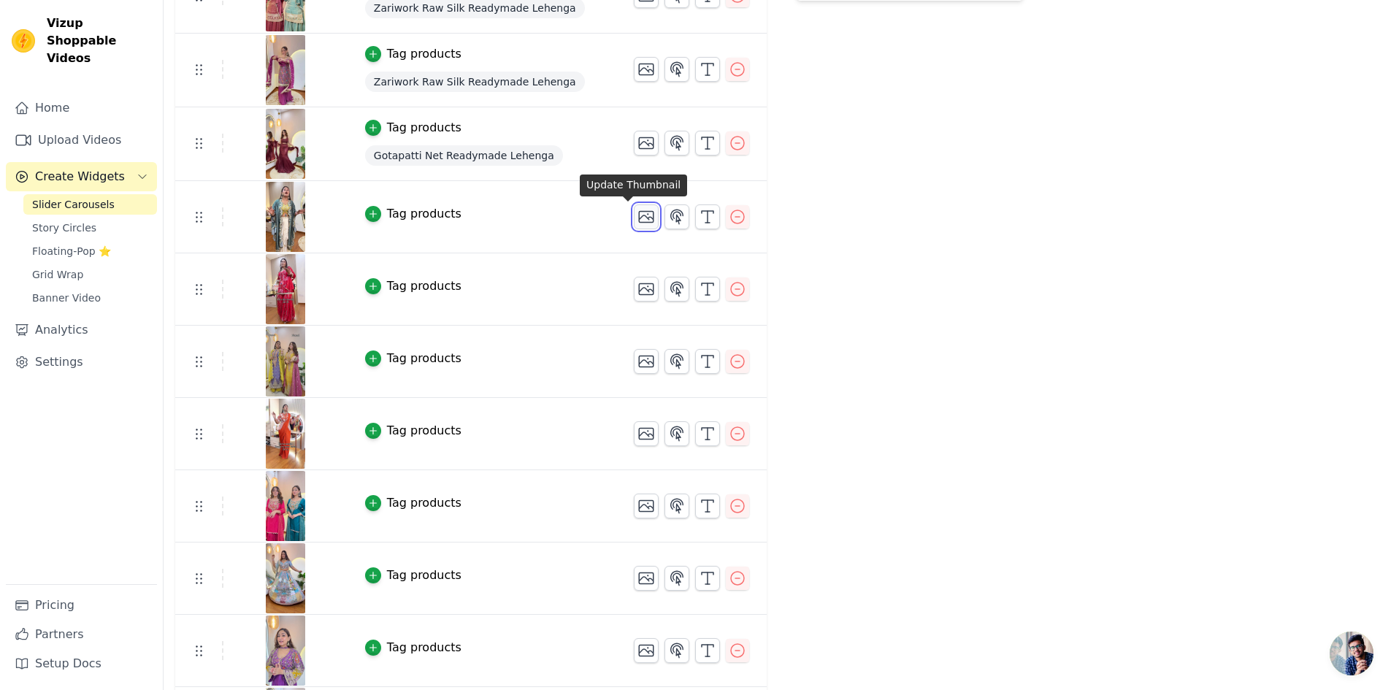
click at [639, 218] on icon "button" at bounding box center [646, 217] width 15 height 11
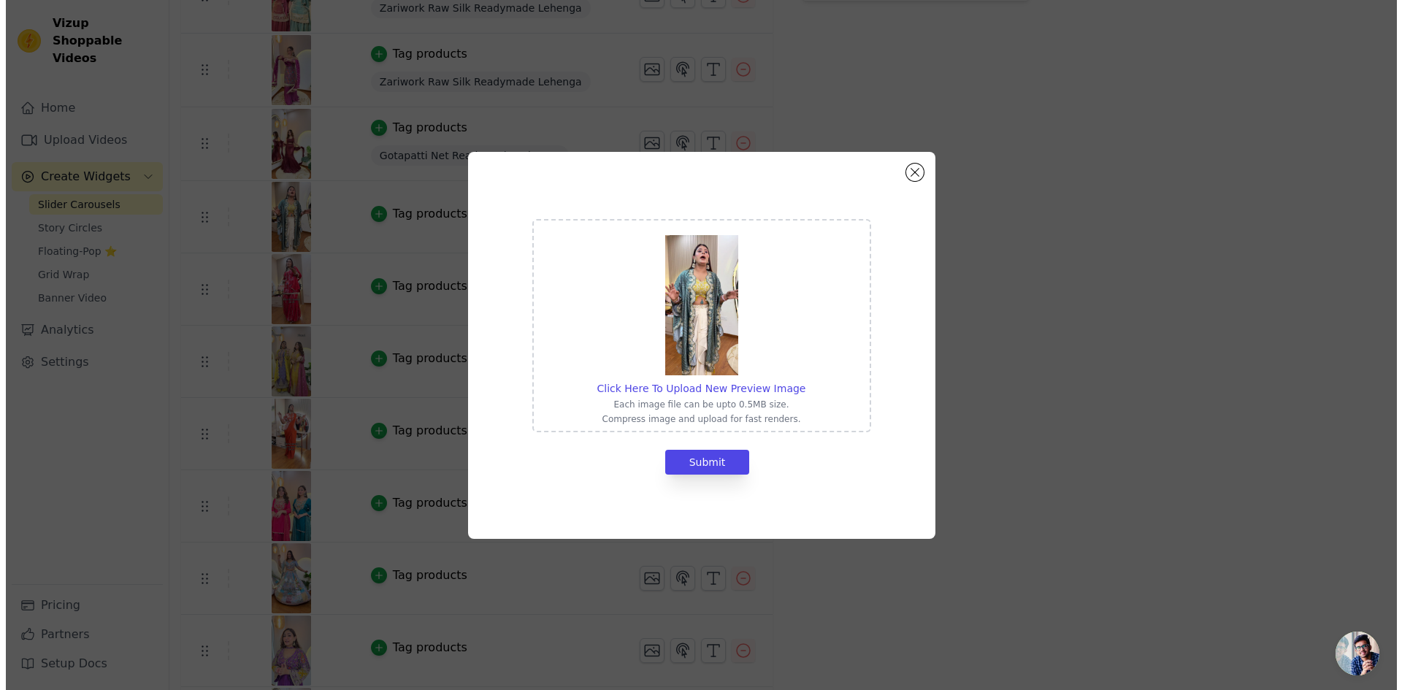
scroll to position [0, 0]
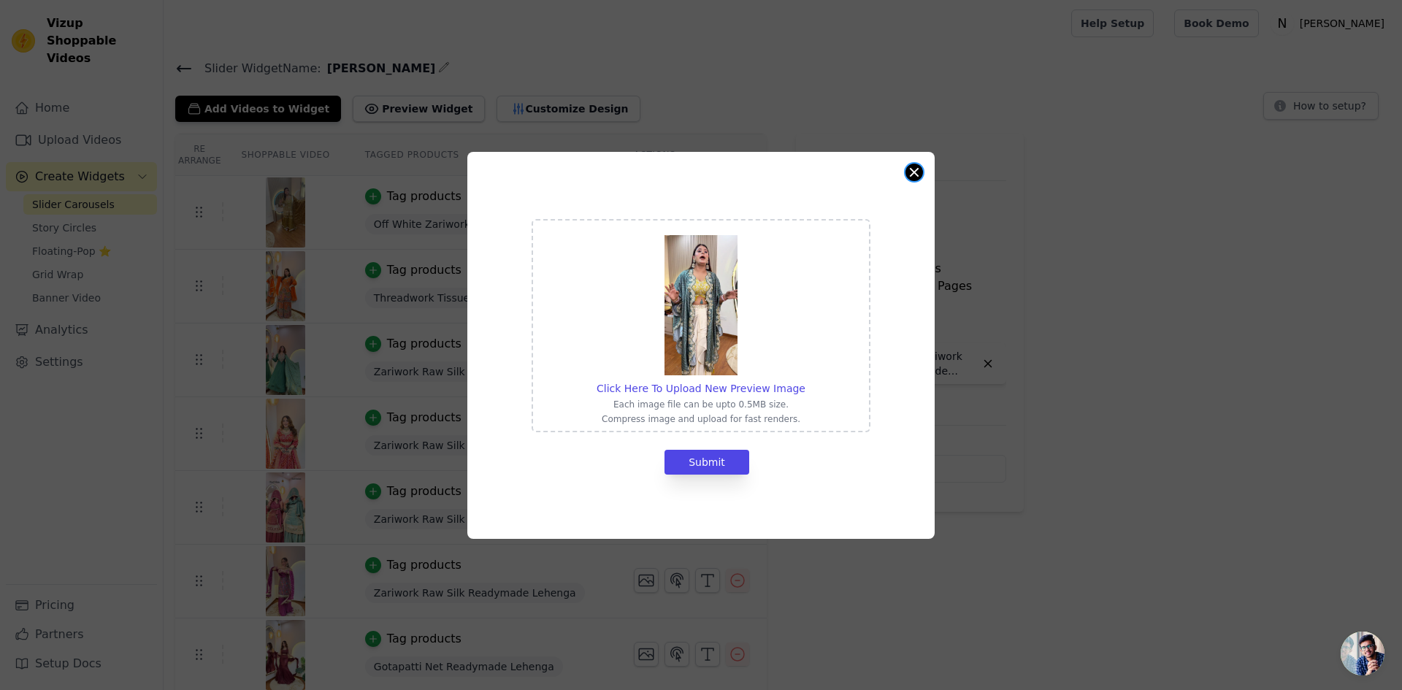
click at [911, 174] on button "Close modal" at bounding box center [914, 173] width 18 height 18
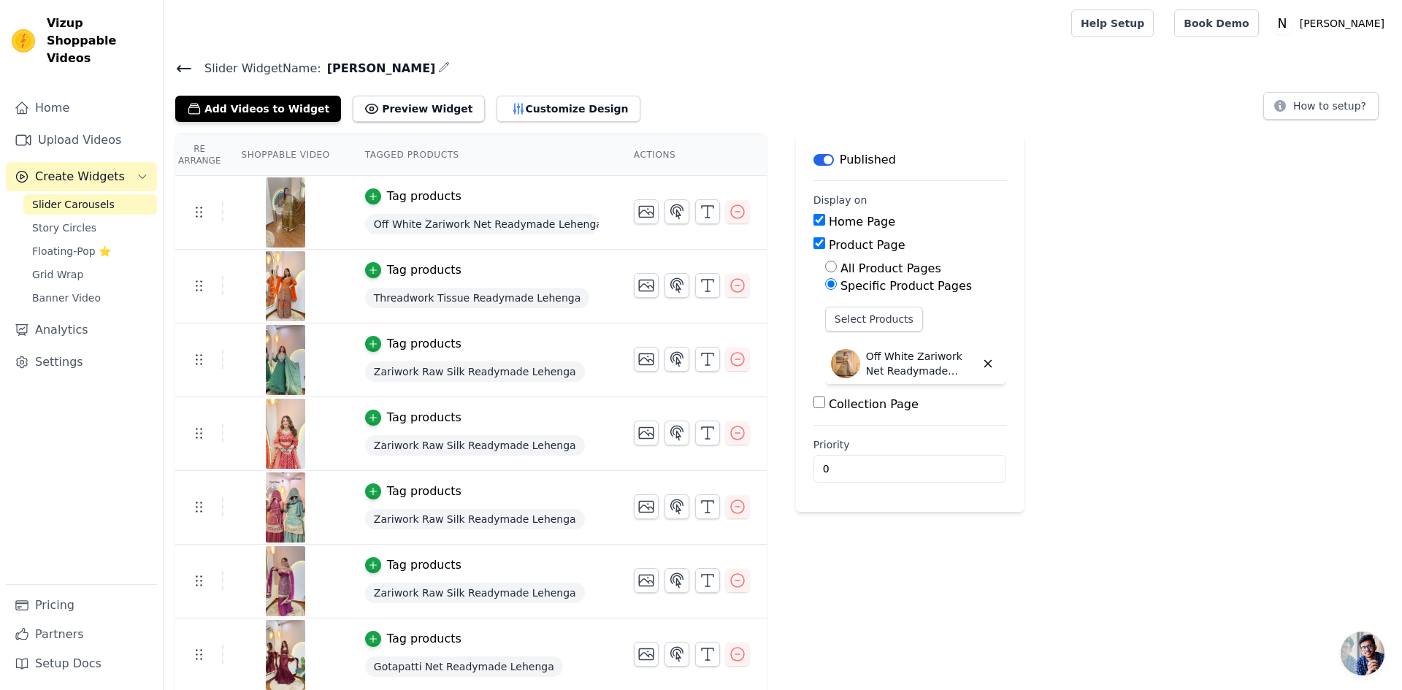
click at [829, 245] on label "Product Page" at bounding box center [867, 245] width 77 height 14
click at [825, 245] on input "Product Page" at bounding box center [819, 243] width 12 height 12
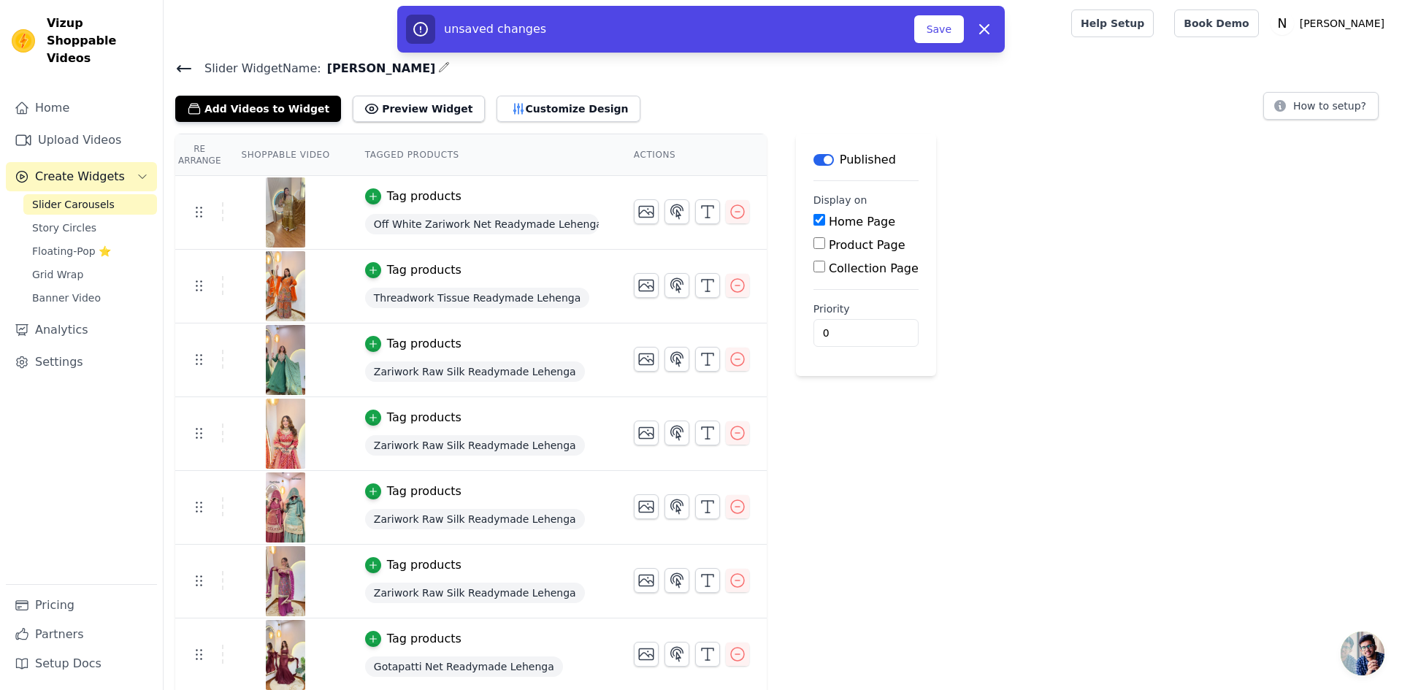
click at [829, 245] on label "Product Page" at bounding box center [867, 245] width 77 height 14
click at [825, 245] on input "Product Page" at bounding box center [819, 243] width 12 height 12
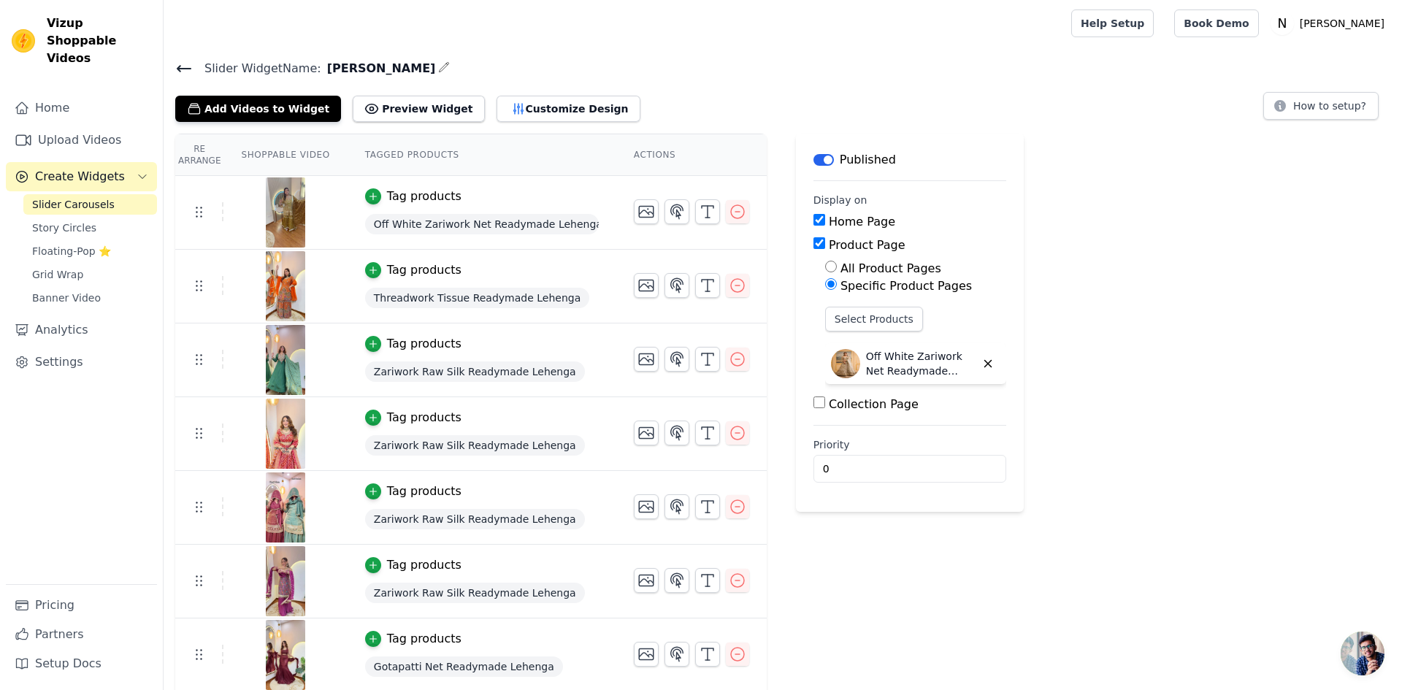
click at [829, 245] on label "Product Page" at bounding box center [867, 245] width 77 height 14
click at [825, 245] on input "Product Page" at bounding box center [819, 243] width 12 height 12
checkbox input "false"
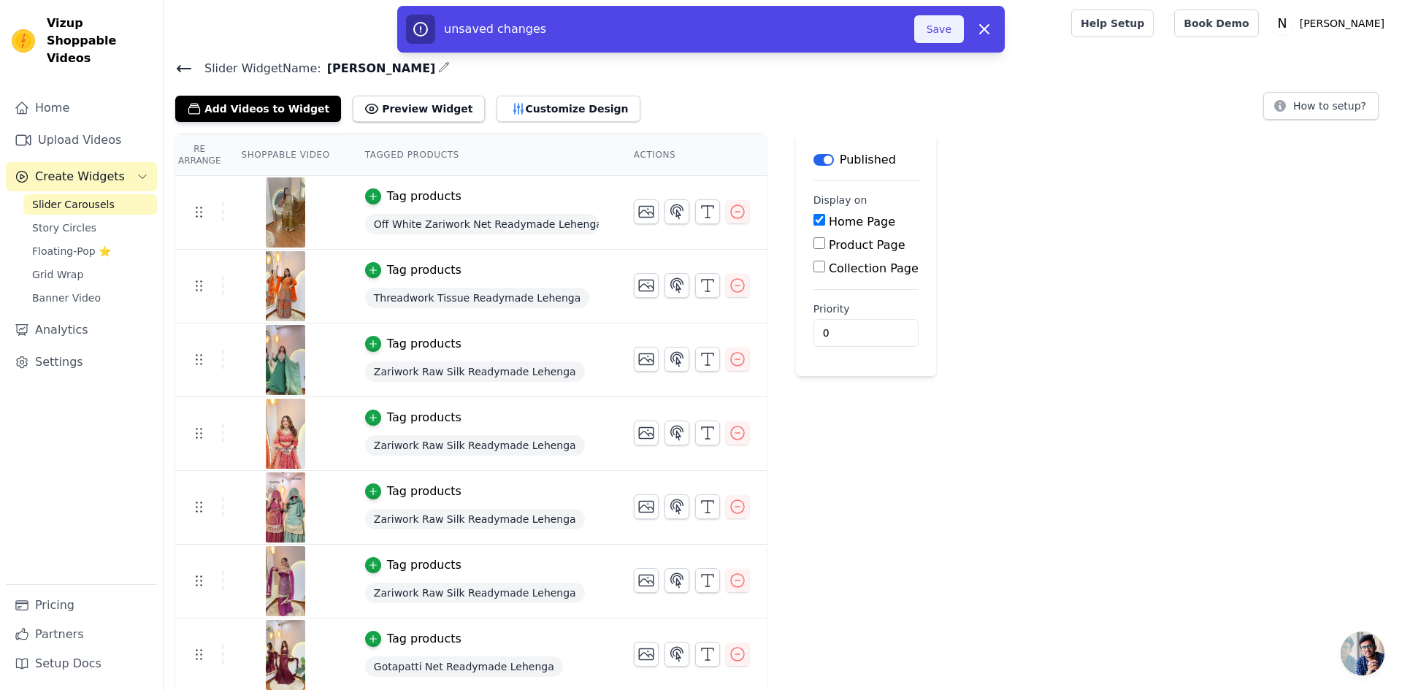
click at [939, 27] on button "Save" at bounding box center [939, 29] width 50 height 28
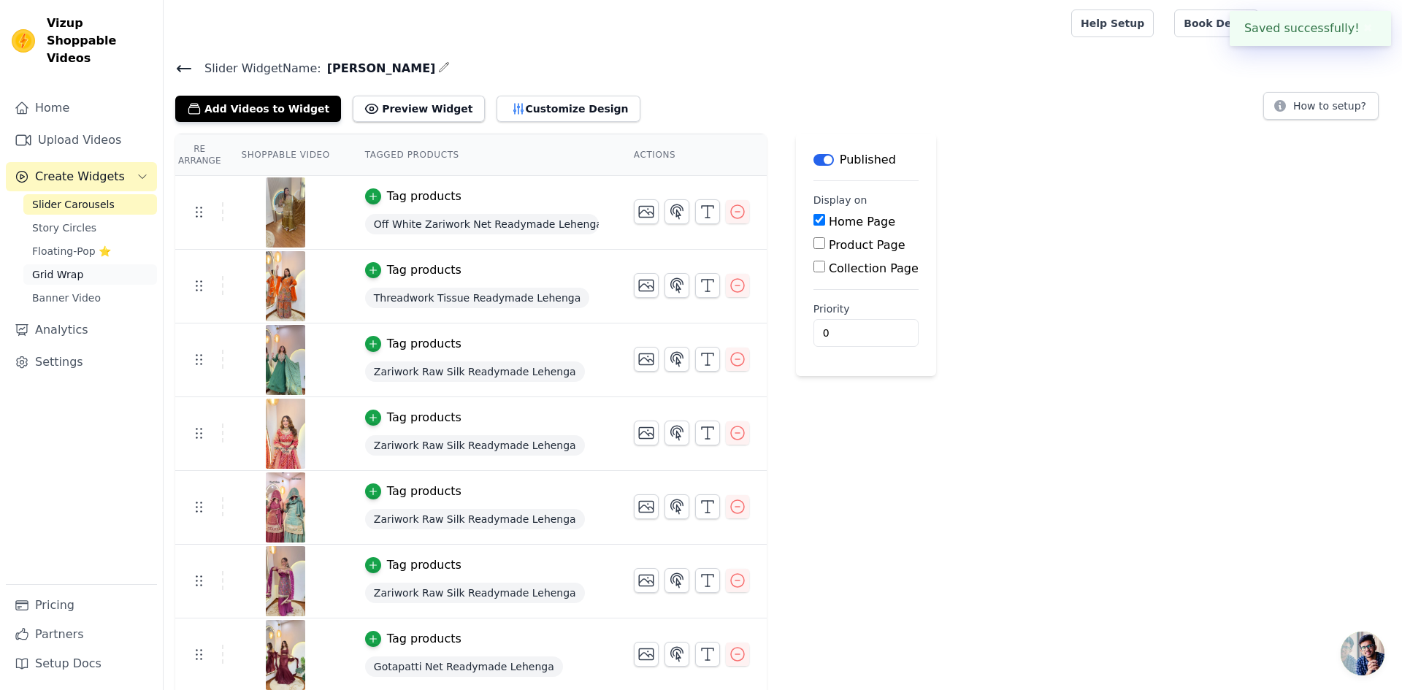
click at [65, 267] on span "Grid Wrap" at bounding box center [57, 274] width 51 height 15
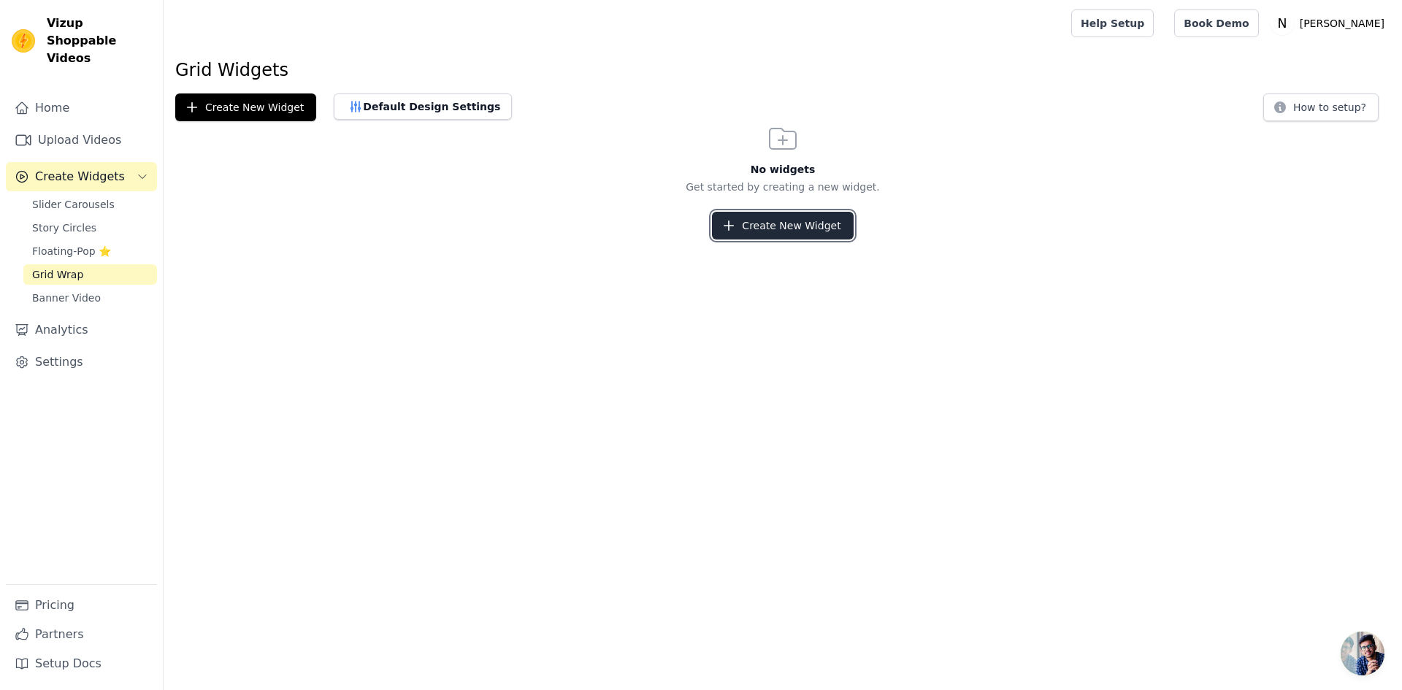
click at [783, 235] on button "Create New Widget" at bounding box center [782, 226] width 141 height 28
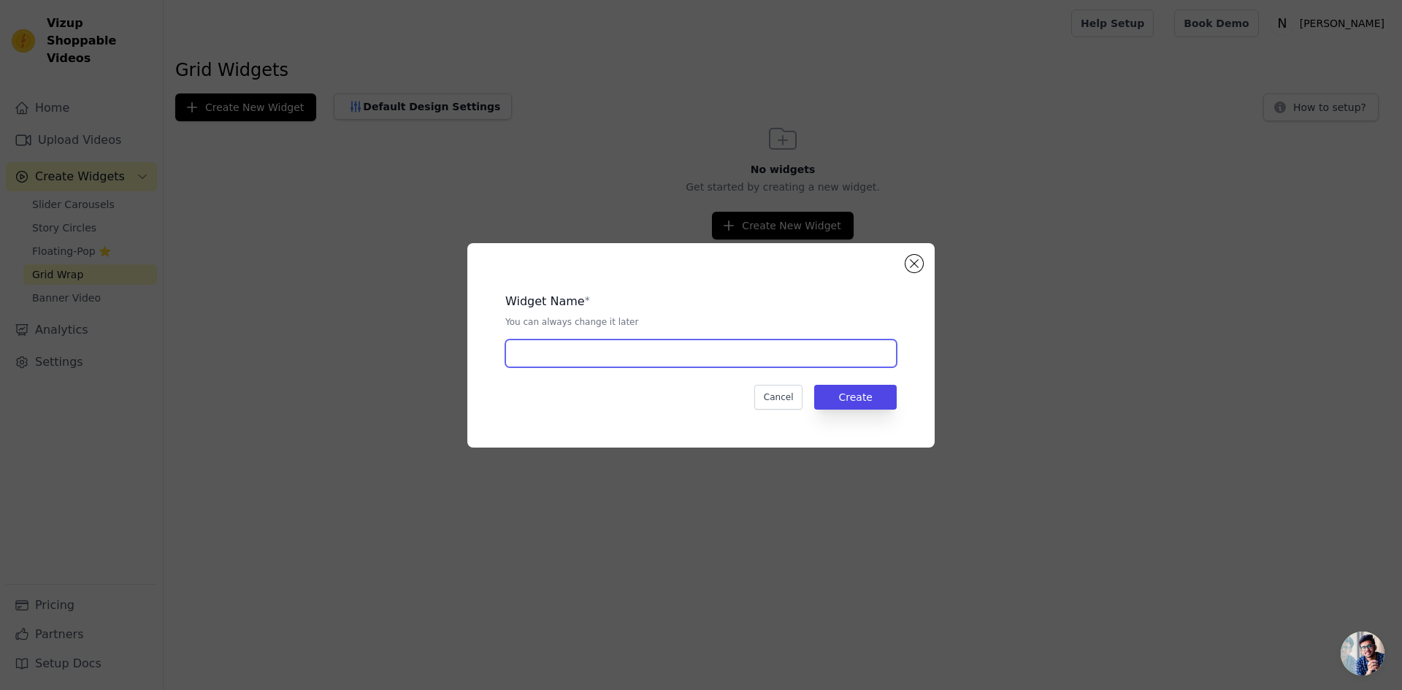
click at [629, 356] on input "text" at bounding box center [700, 353] width 391 height 28
type input "Aarfa"
click at [842, 398] on button "Create" at bounding box center [855, 397] width 82 height 25
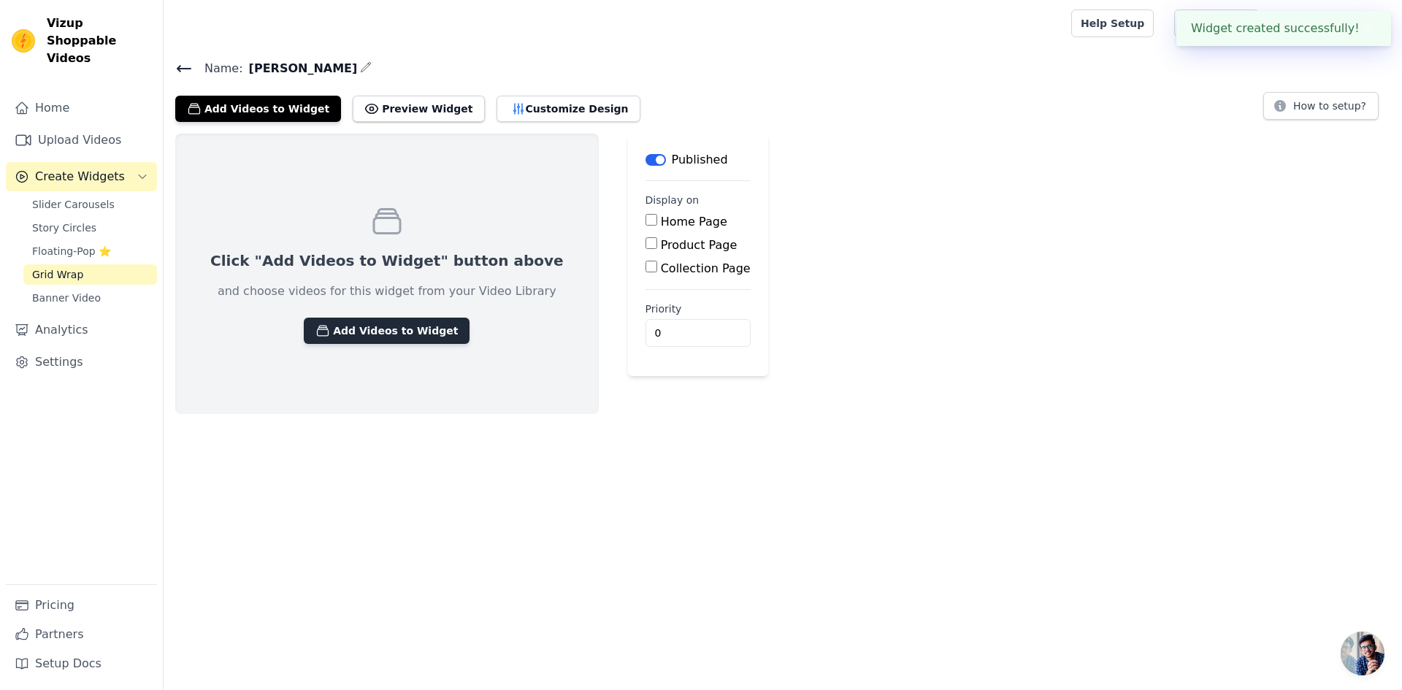
click at [390, 325] on button "Add Videos to Widget" at bounding box center [387, 331] width 166 height 26
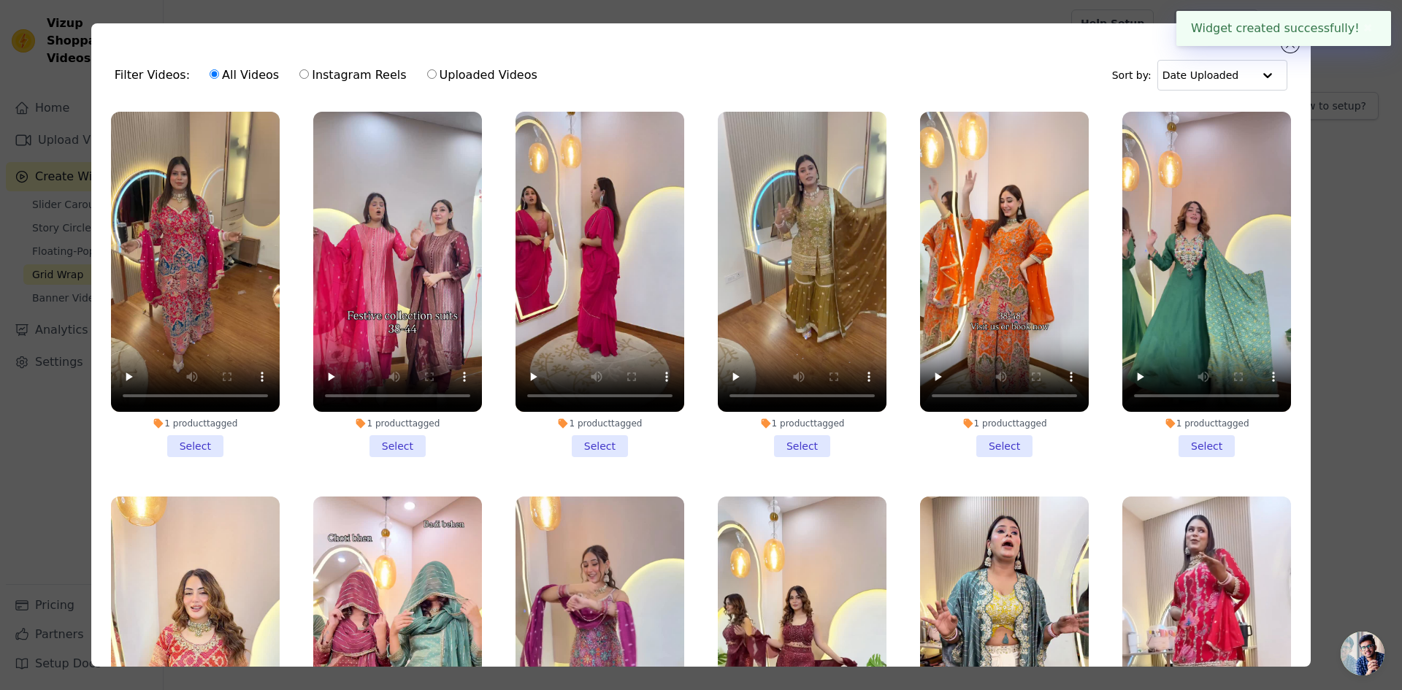
click at [194, 440] on li "1 product tagged Select" at bounding box center [195, 284] width 169 height 345
click at [0, 0] on input "1 product tagged Select" at bounding box center [0, 0] width 0 height 0
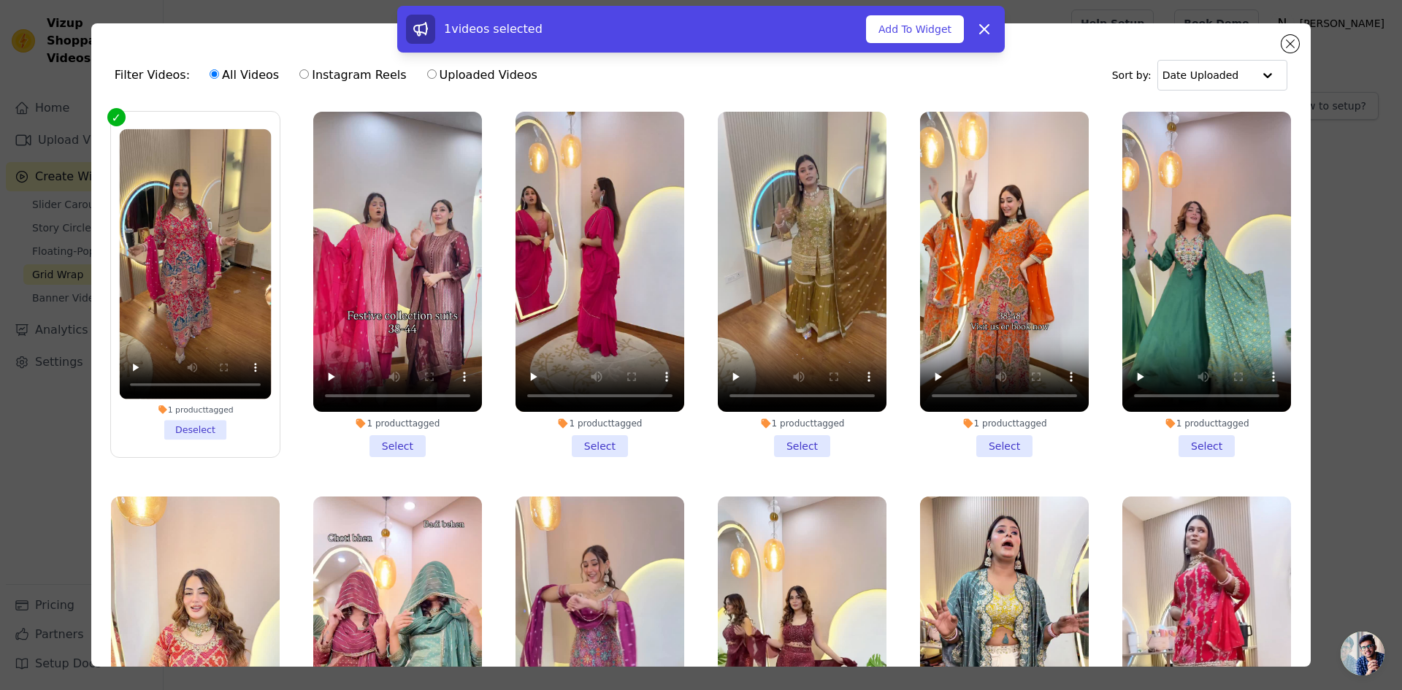
click at [174, 430] on li "1 product tagged Deselect" at bounding box center [195, 284] width 152 height 310
click at [0, 0] on input "1 product tagged Deselect" at bounding box center [0, 0] width 0 height 0
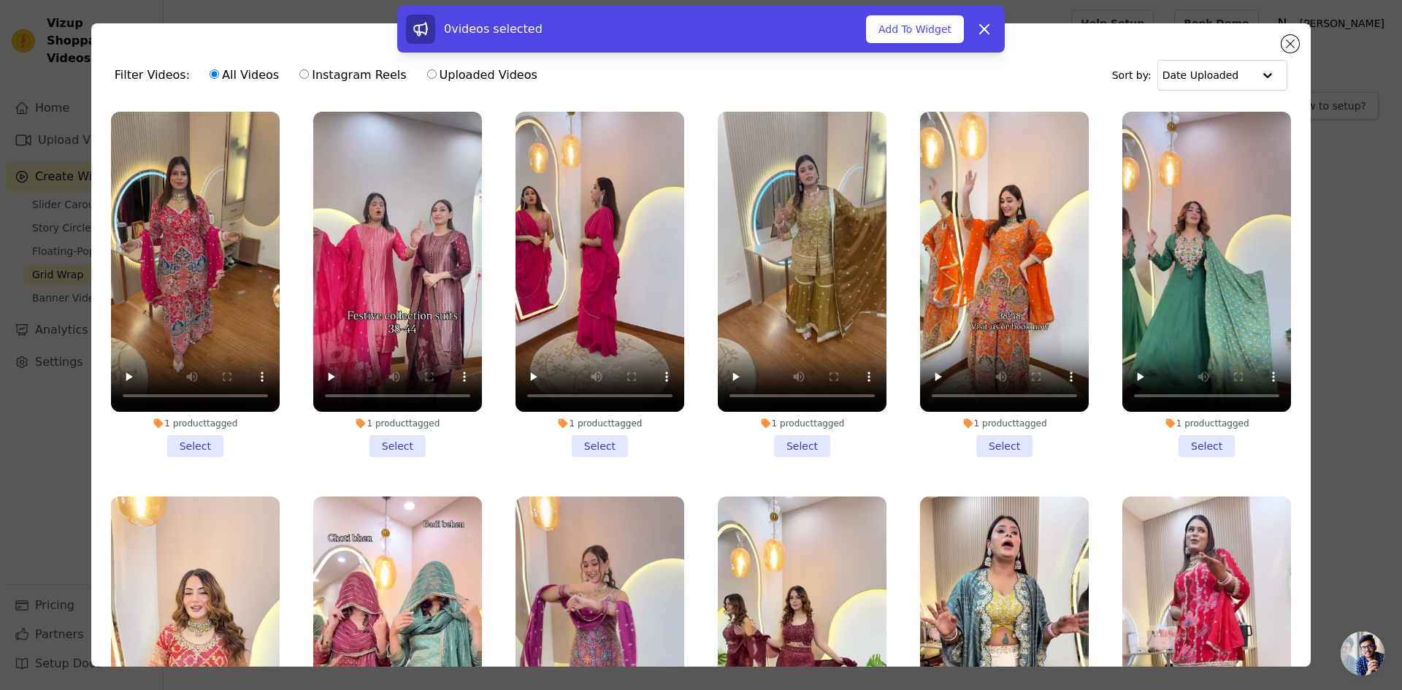
click at [385, 443] on li "1 product tagged Select" at bounding box center [397, 284] width 169 height 345
click at [0, 0] on input "1 product tagged Select" at bounding box center [0, 0] width 0 height 0
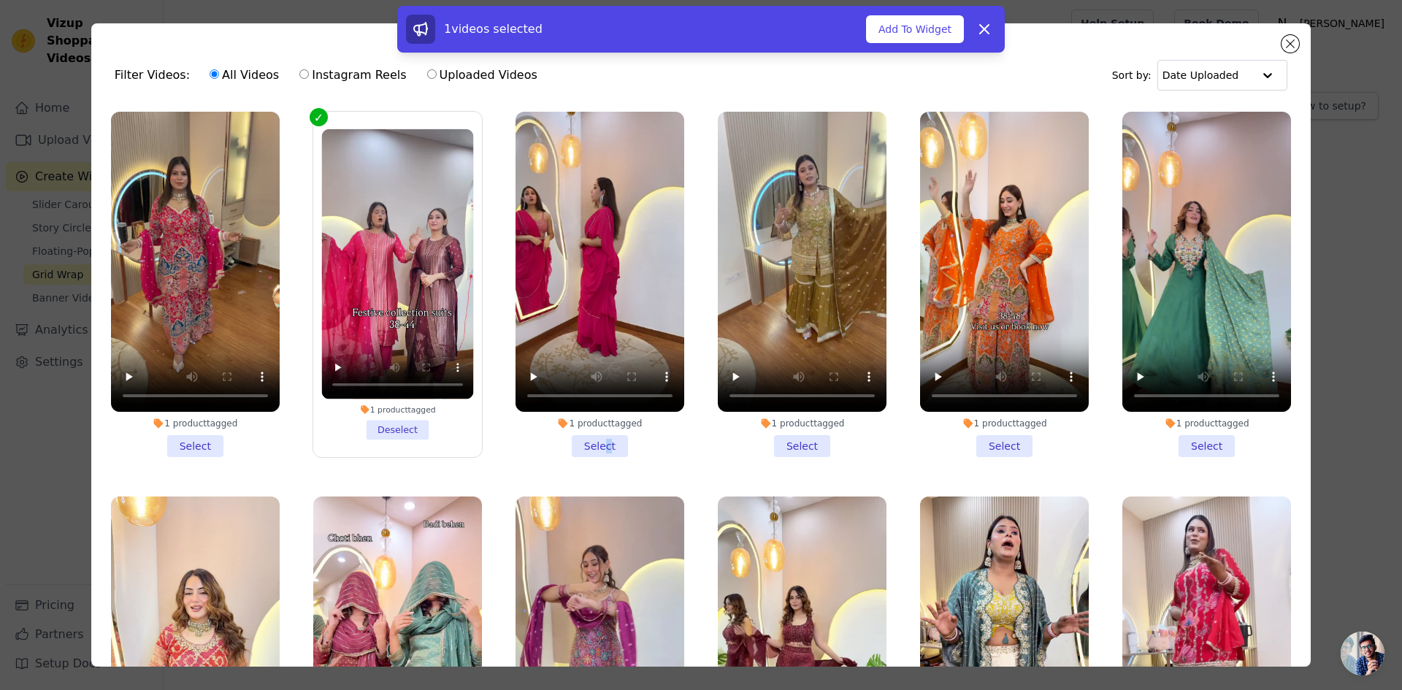
click at [598, 438] on li "1 product tagged Select" at bounding box center [599, 284] width 169 height 345
click at [577, 445] on li "1 product tagged Select" at bounding box center [599, 284] width 169 height 345
click at [0, 0] on input "1 product tagged Select" at bounding box center [0, 0] width 0 height 0
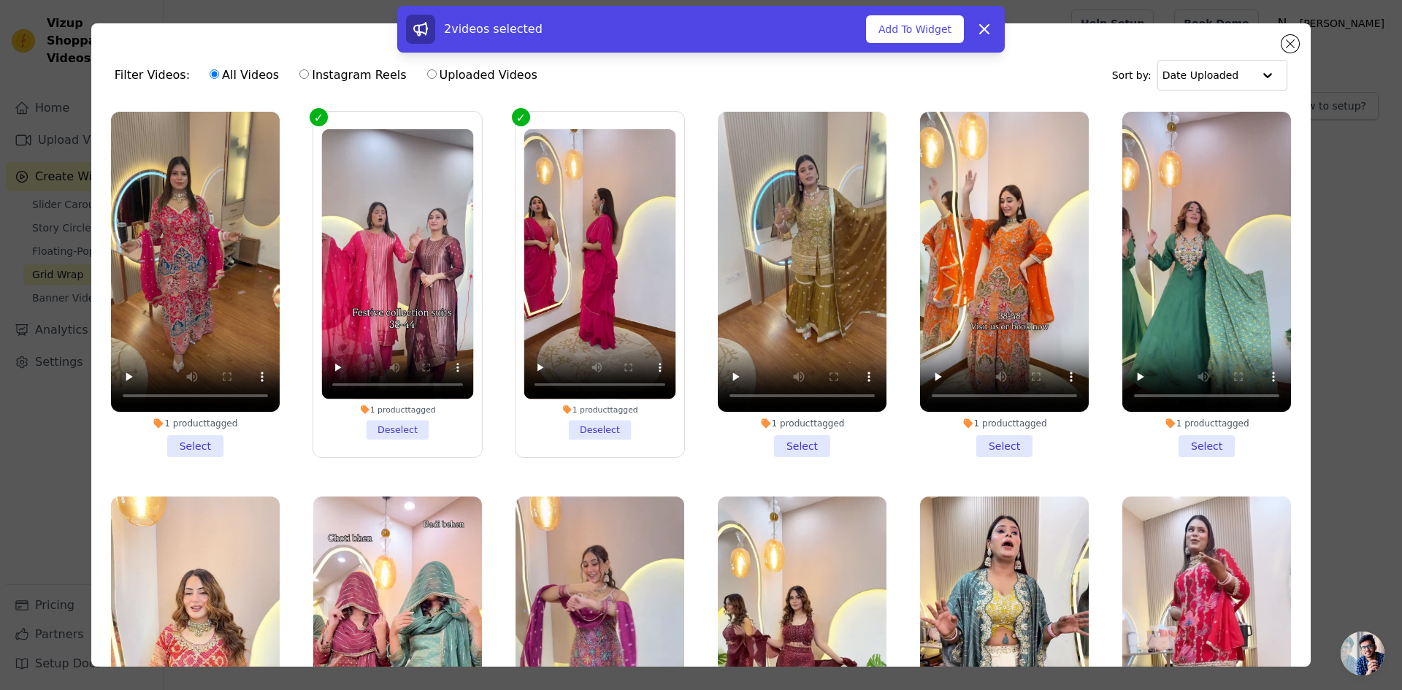
click at [802, 441] on li "1 product tagged Select" at bounding box center [802, 284] width 169 height 345
click at [0, 0] on input "1 product tagged Select" at bounding box center [0, 0] width 0 height 0
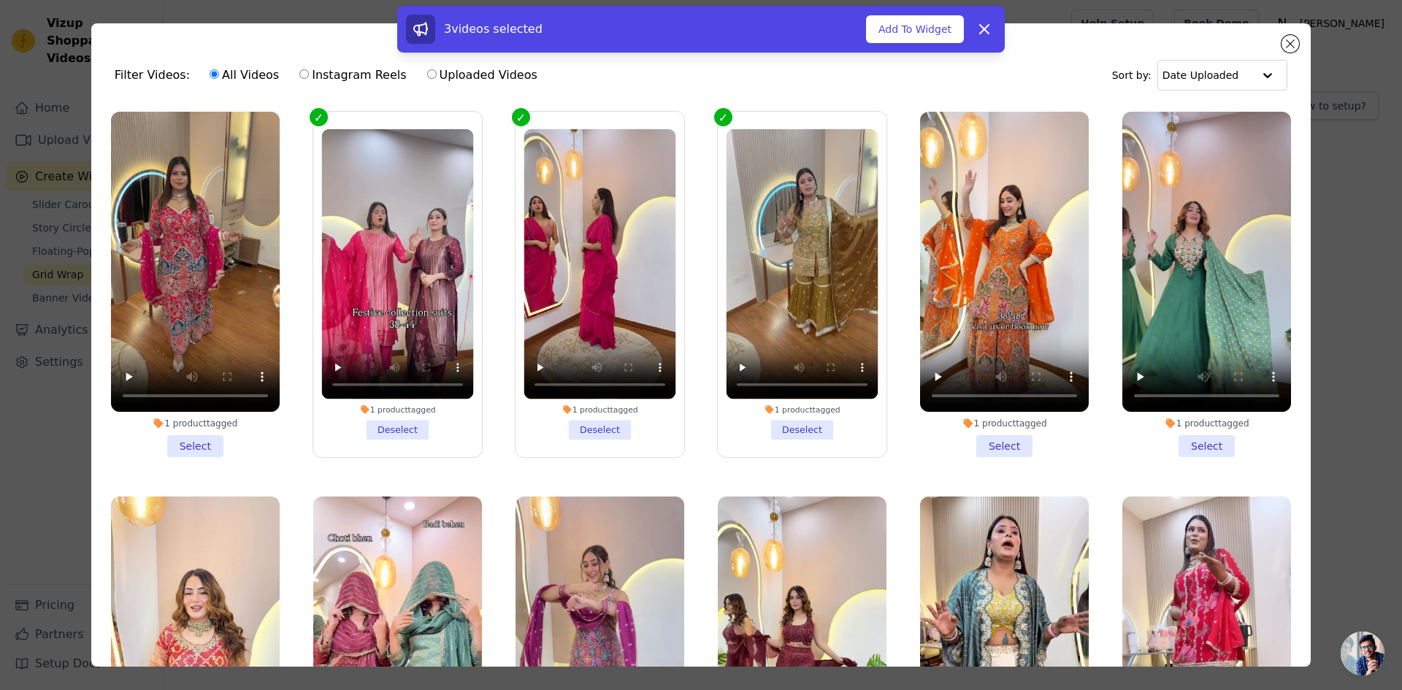
click at [1008, 437] on li "1 product tagged Select" at bounding box center [1004, 284] width 169 height 345
click at [0, 0] on input "1 product tagged Select" at bounding box center [0, 0] width 0 height 0
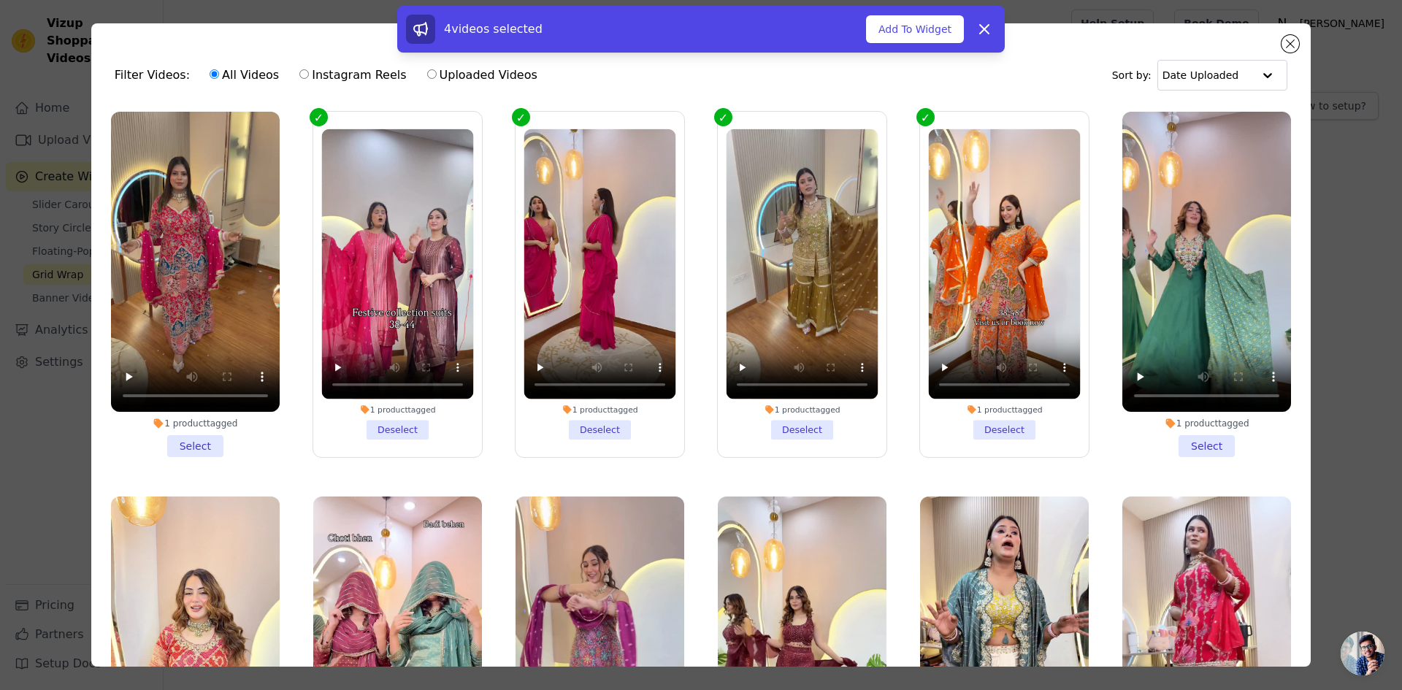
click at [1182, 435] on li "1 product tagged Select" at bounding box center [1206, 284] width 169 height 345
click at [0, 0] on input "1 product tagged Select" at bounding box center [0, 0] width 0 height 0
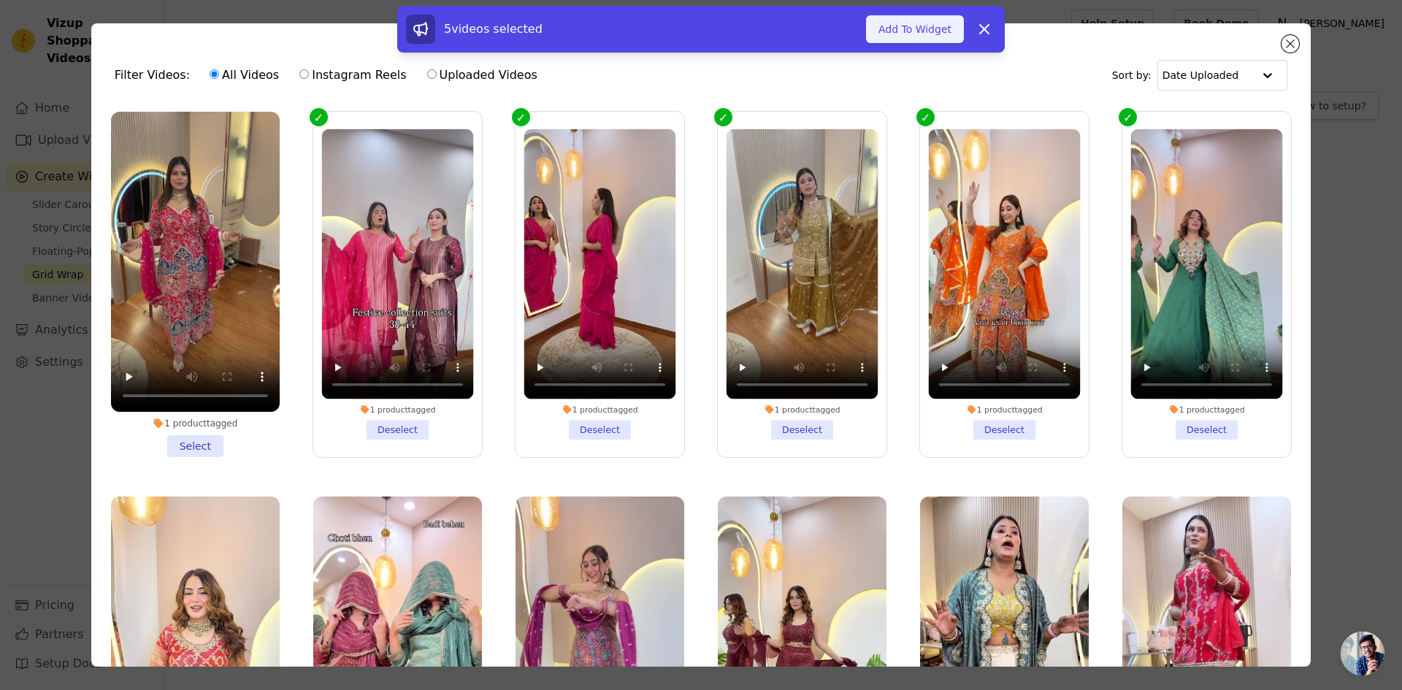
click at [917, 30] on button "Add To Widget" at bounding box center [915, 29] width 98 height 28
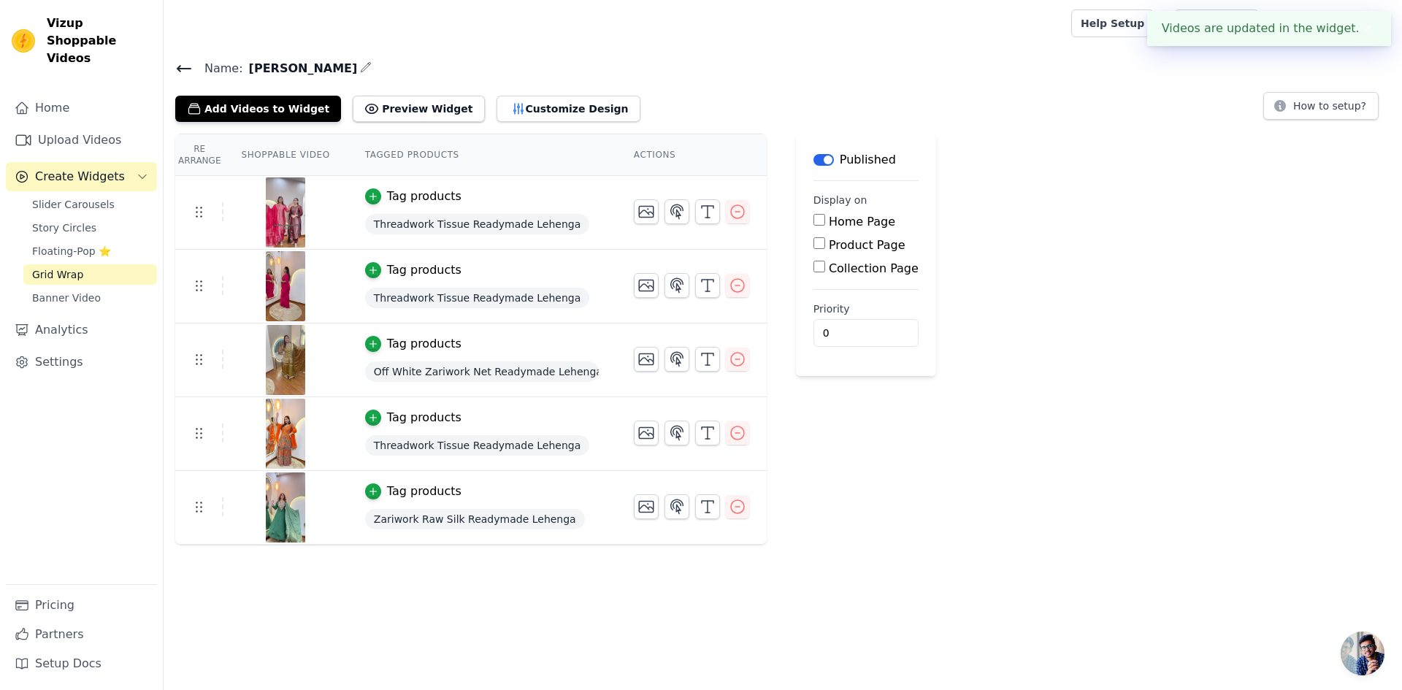
click at [829, 223] on label "Home Page" at bounding box center [862, 222] width 66 height 14
click at [825, 223] on input "Home Page" at bounding box center [819, 220] width 12 height 12
checkbox input "true"
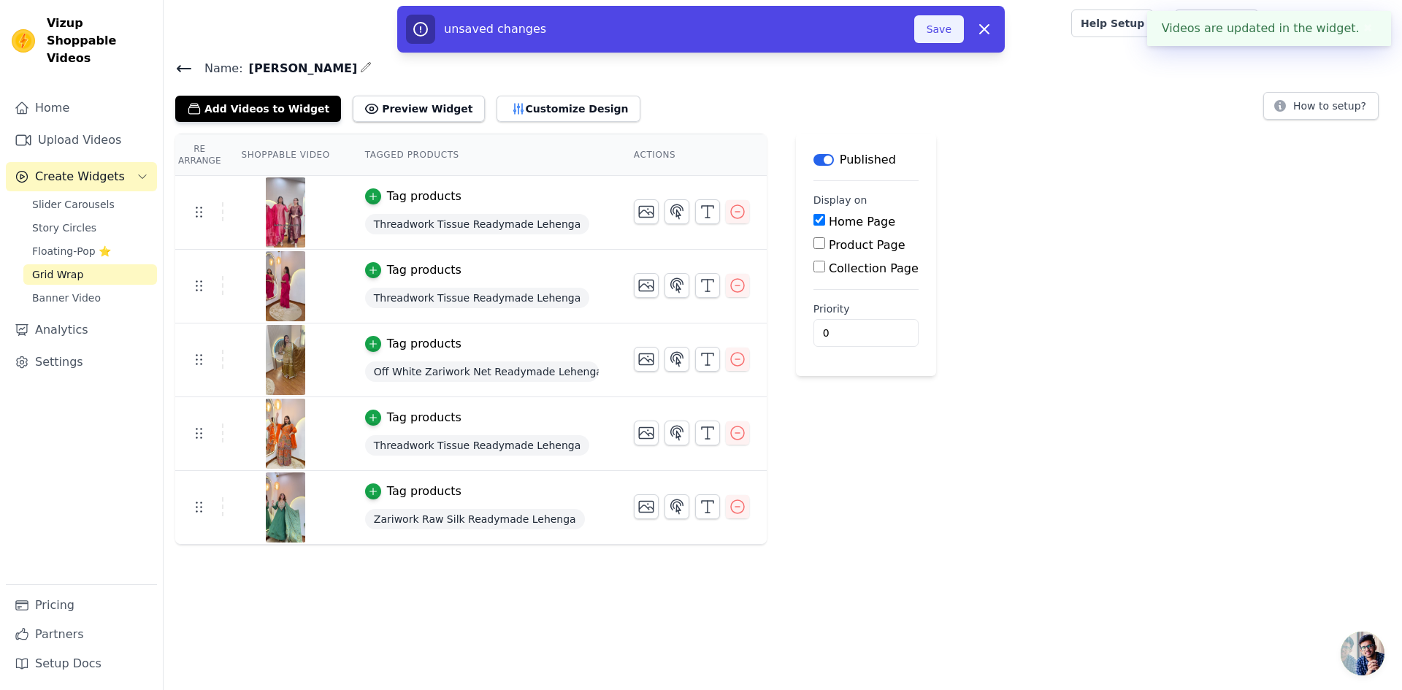
click at [950, 28] on button "Save" at bounding box center [939, 29] width 50 height 28
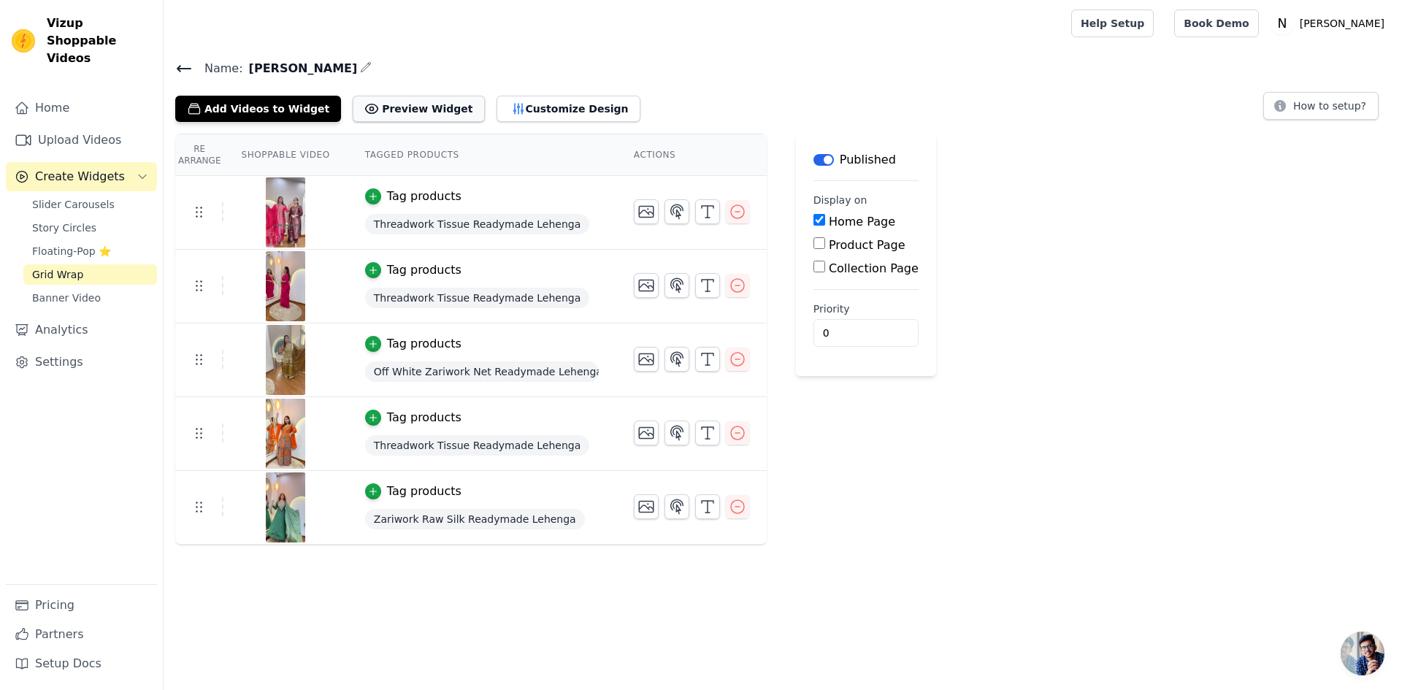
click at [402, 110] on button "Preview Widget" at bounding box center [418, 109] width 131 height 26
click at [61, 220] on span "Story Circles" at bounding box center [64, 227] width 64 height 15
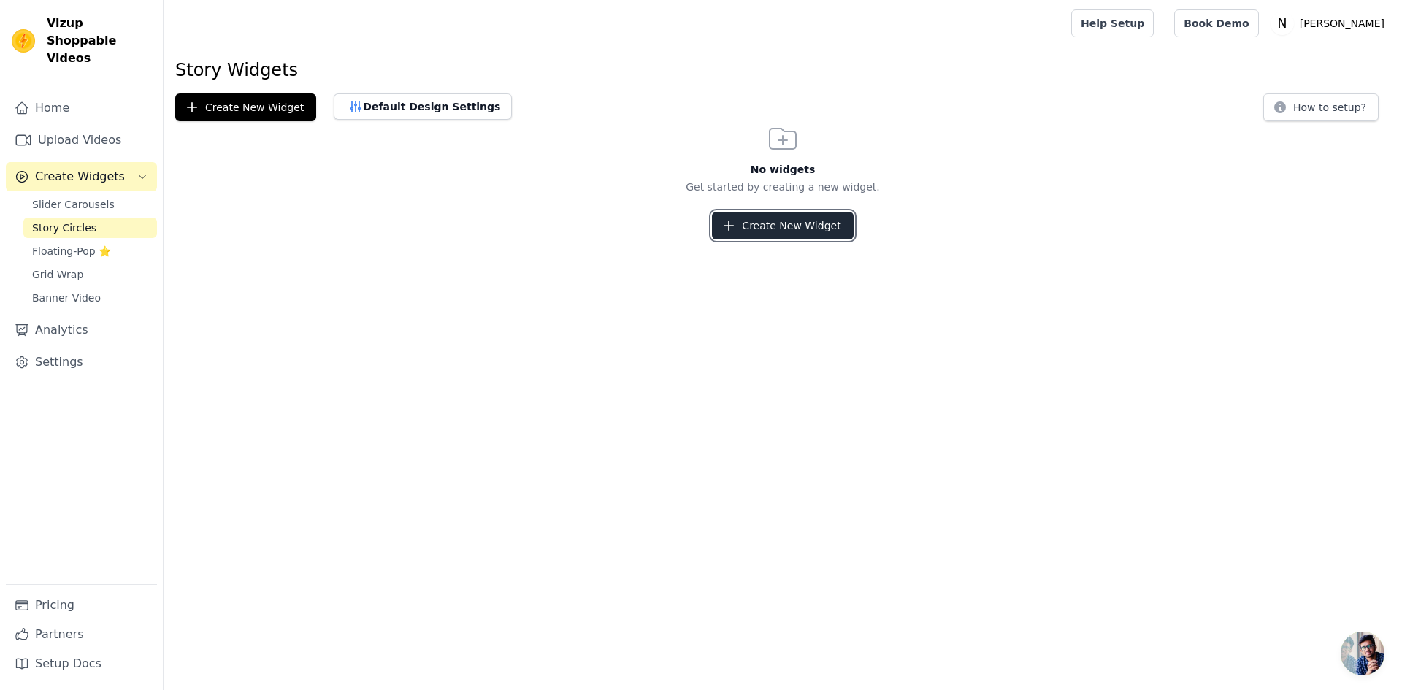
click at [810, 222] on button "Create New Widget" at bounding box center [782, 226] width 141 height 28
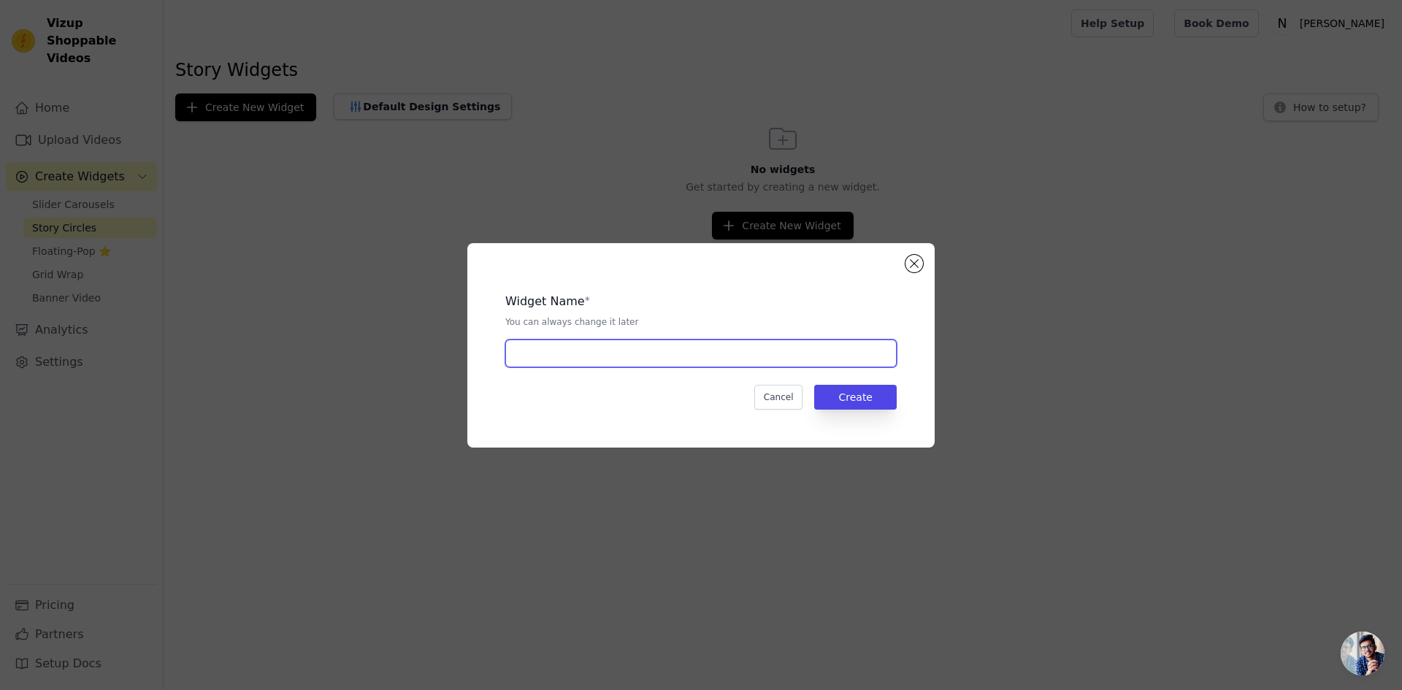
click at [639, 365] on input "text" at bounding box center [700, 353] width 391 height 28
type input "Aarfa"
click at [846, 404] on button "Create" at bounding box center [855, 397] width 82 height 25
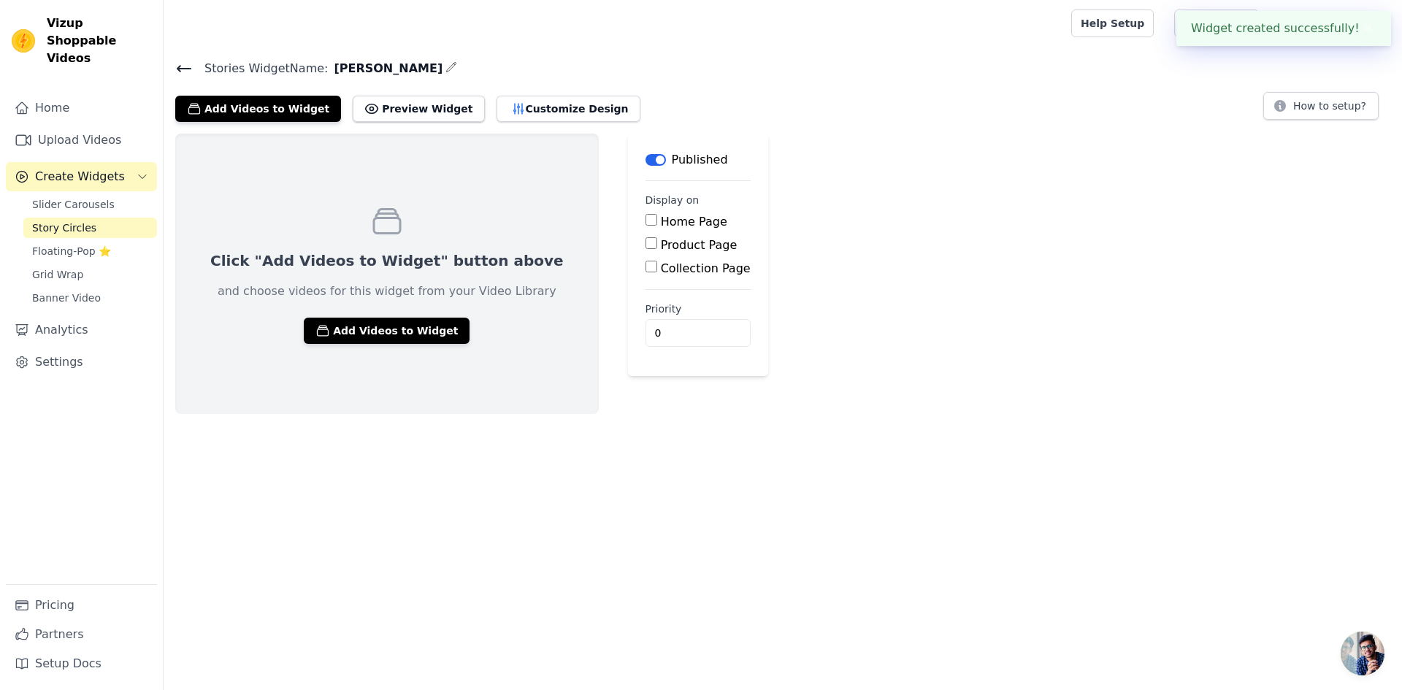
click at [661, 218] on label "Home Page" at bounding box center [694, 222] width 66 height 14
click at [645, 218] on input "Home Page" at bounding box center [651, 220] width 12 height 12
checkbox input "true"
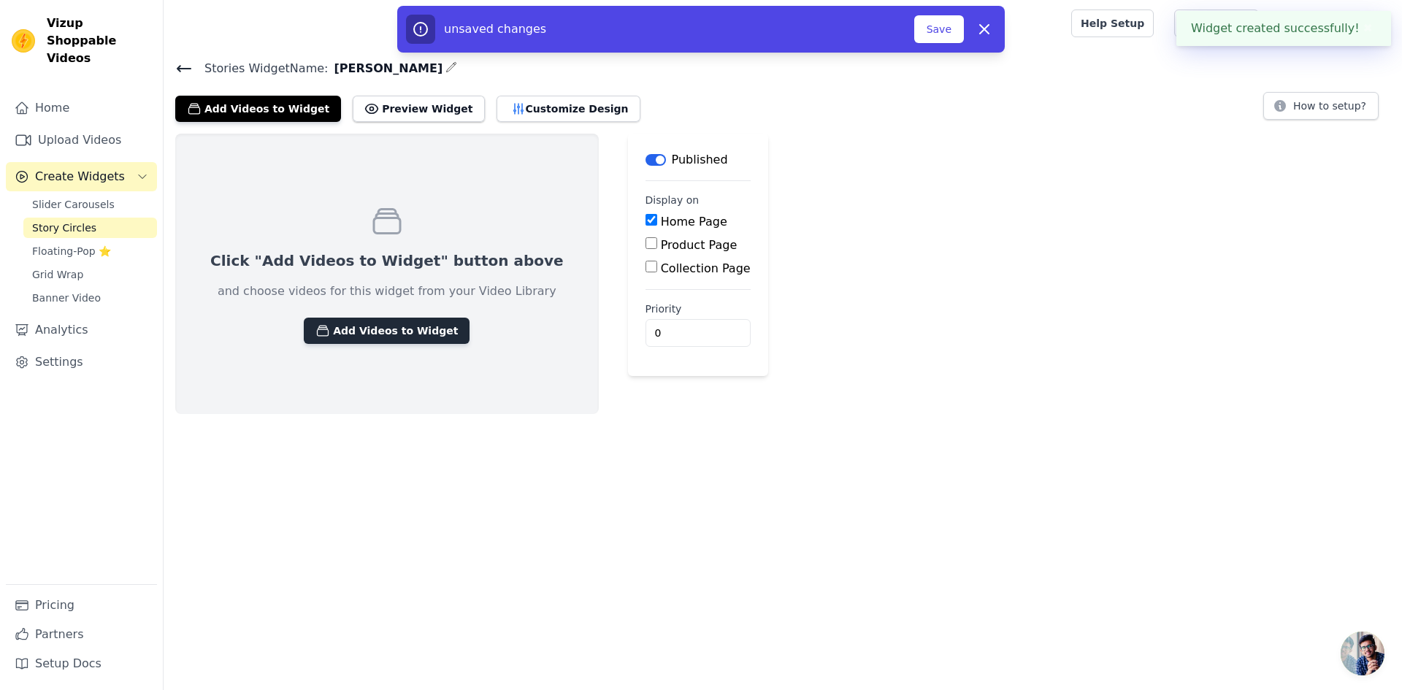
click at [401, 323] on button "Add Videos to Widget" at bounding box center [387, 331] width 166 height 26
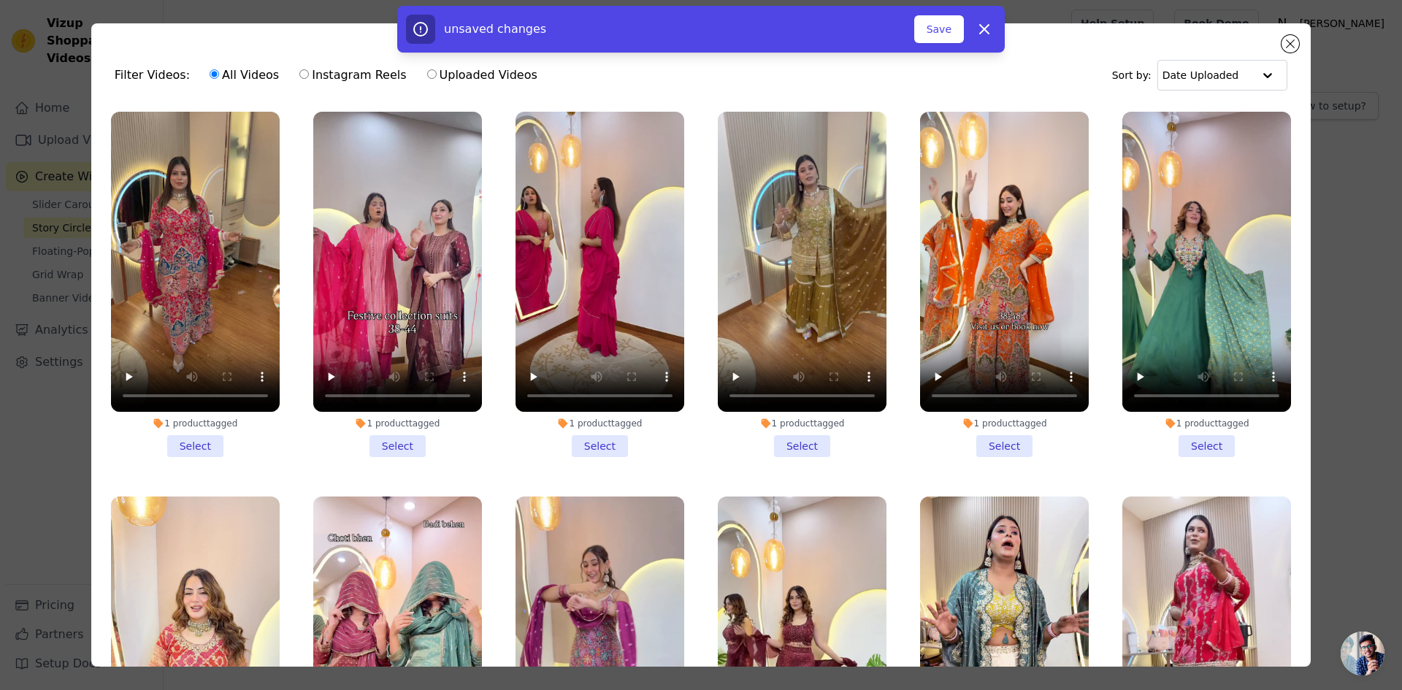
click at [388, 446] on li "1 product tagged Select" at bounding box center [397, 284] width 169 height 345
click at [0, 0] on input "1 product tagged Select" at bounding box center [0, 0] width 0 height 0
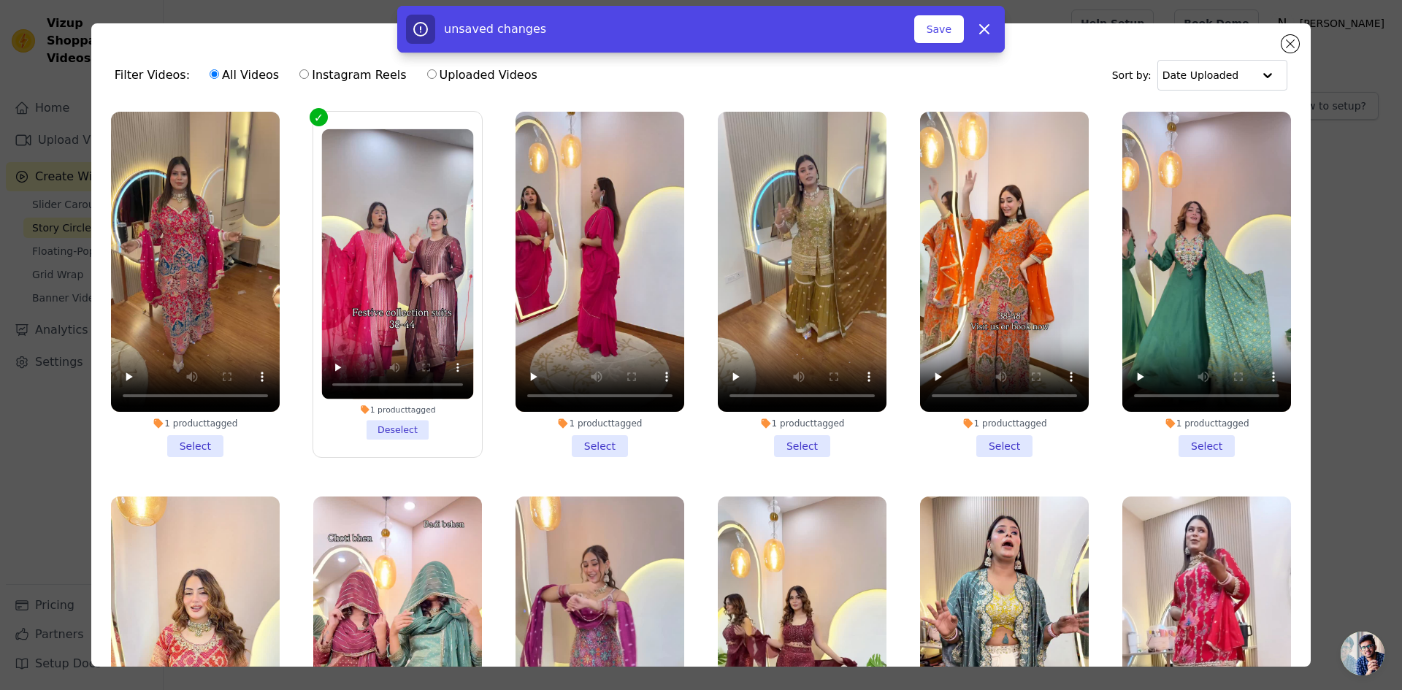
click at [594, 446] on li "1 product tagged Select" at bounding box center [599, 284] width 169 height 345
click at [0, 0] on input "1 product tagged Select" at bounding box center [0, 0] width 0 height 0
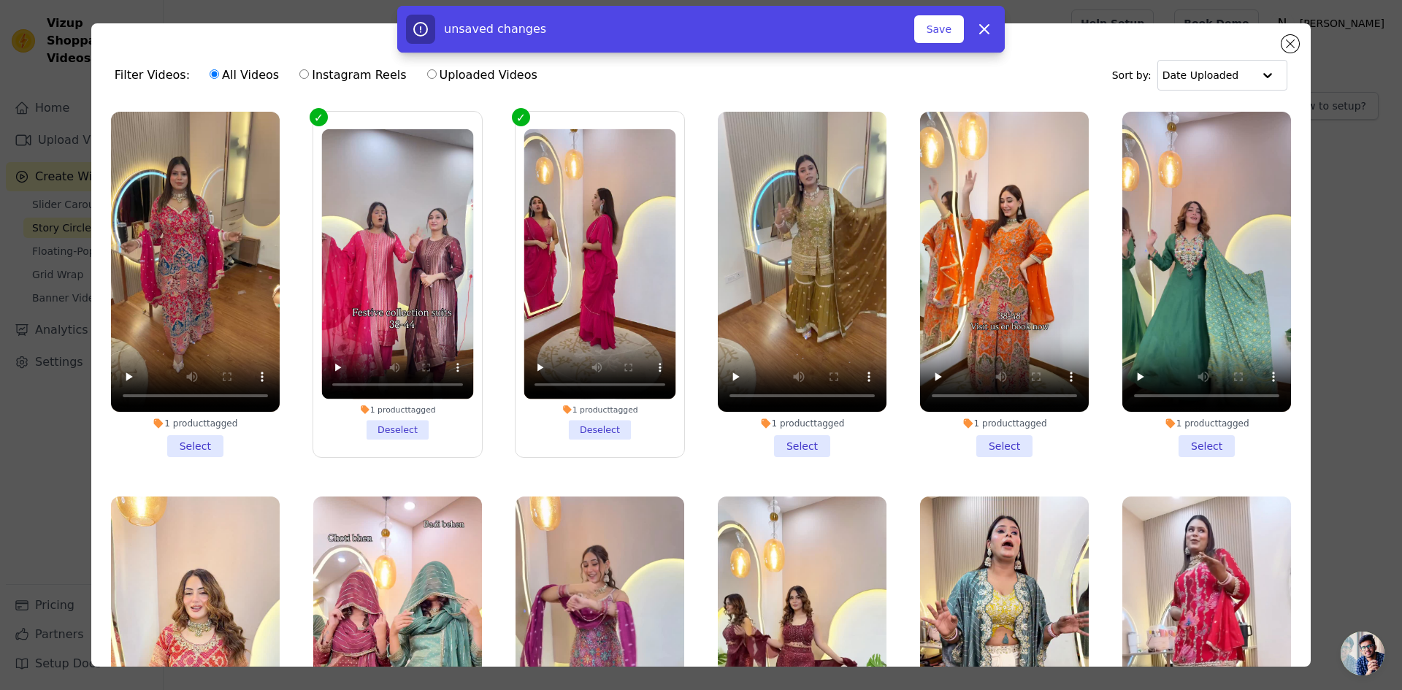
drag, startPoint x: 787, startPoint y: 442, endPoint x: 915, endPoint y: 442, distance: 127.8
click at [787, 442] on li "1 product tagged Select" at bounding box center [802, 284] width 169 height 345
click at [0, 0] on input "1 product tagged Select" at bounding box center [0, 0] width 0 height 0
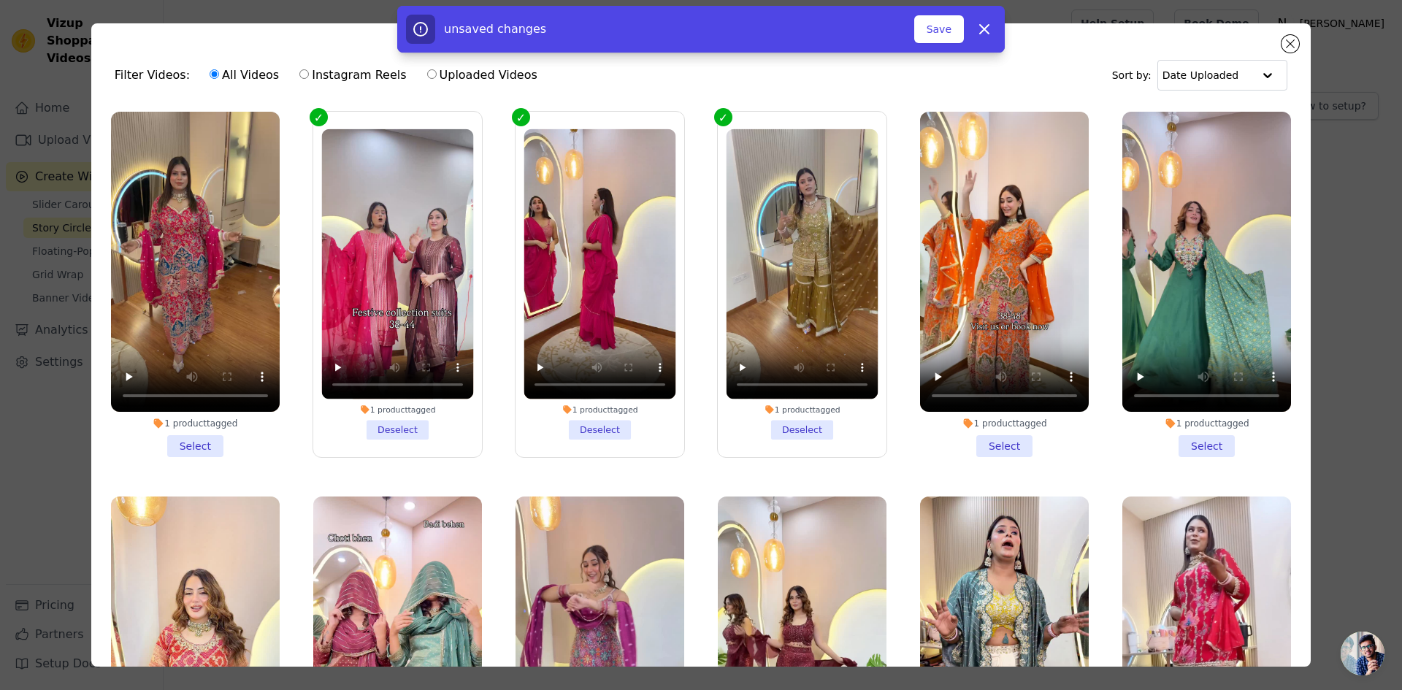
click at [983, 442] on li "1 product tagged Select" at bounding box center [1004, 284] width 169 height 345
click at [0, 0] on input "1 product tagged Select" at bounding box center [0, 0] width 0 height 0
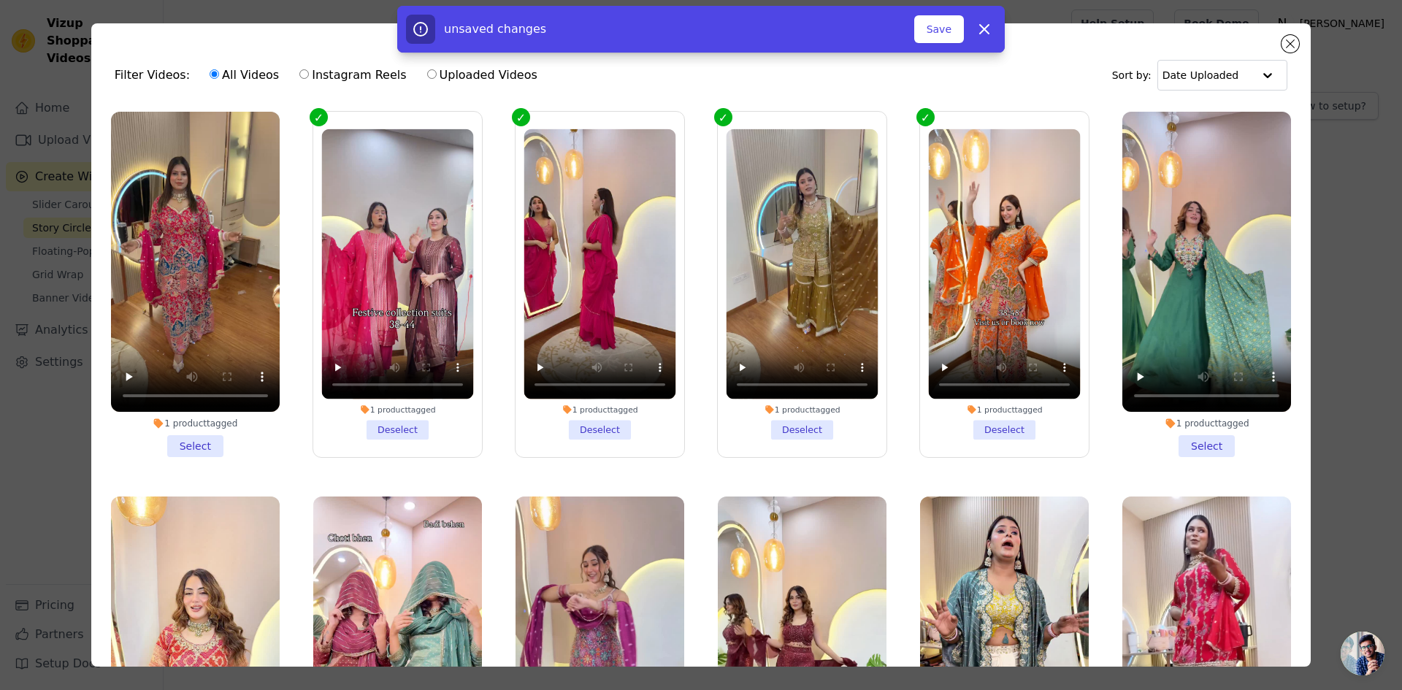
click at [1186, 435] on li "1 product tagged Select" at bounding box center [1206, 284] width 169 height 345
click at [0, 0] on input "1 product tagged Select" at bounding box center [0, 0] width 0 height 0
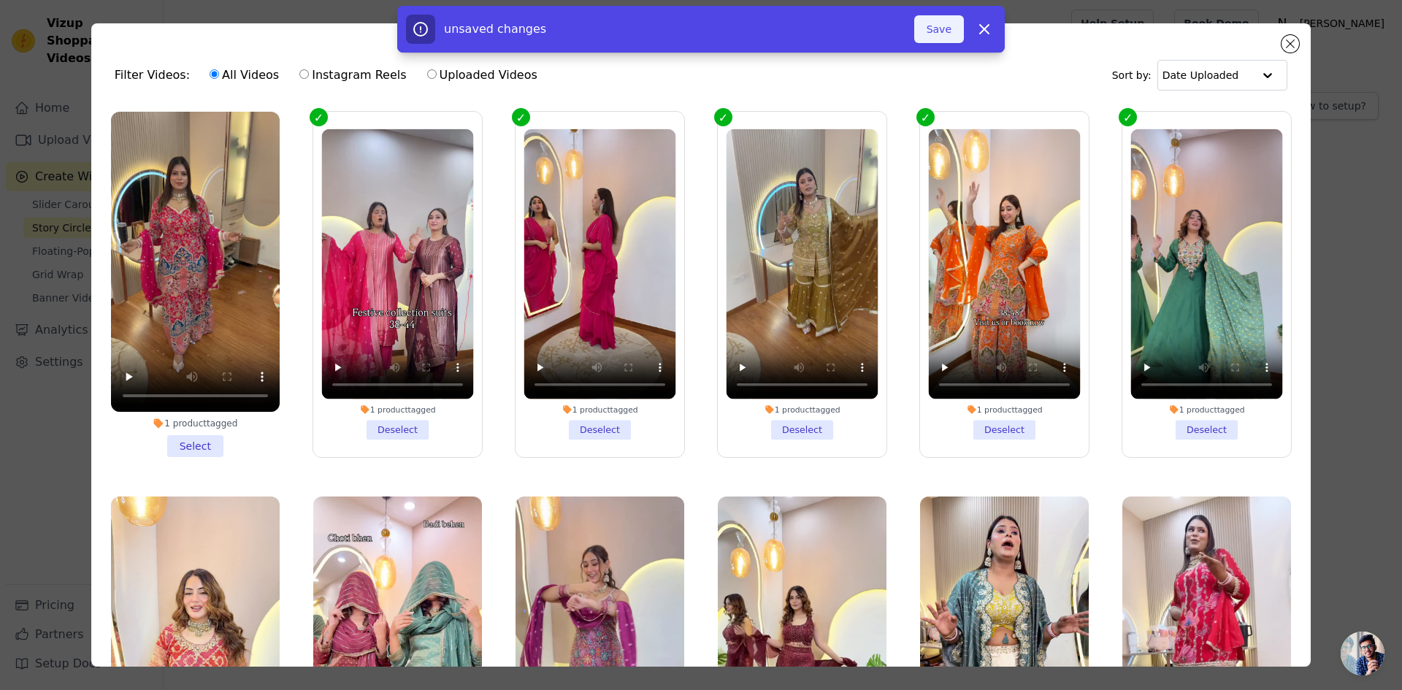
click at [937, 20] on button "Save" at bounding box center [939, 29] width 50 height 28
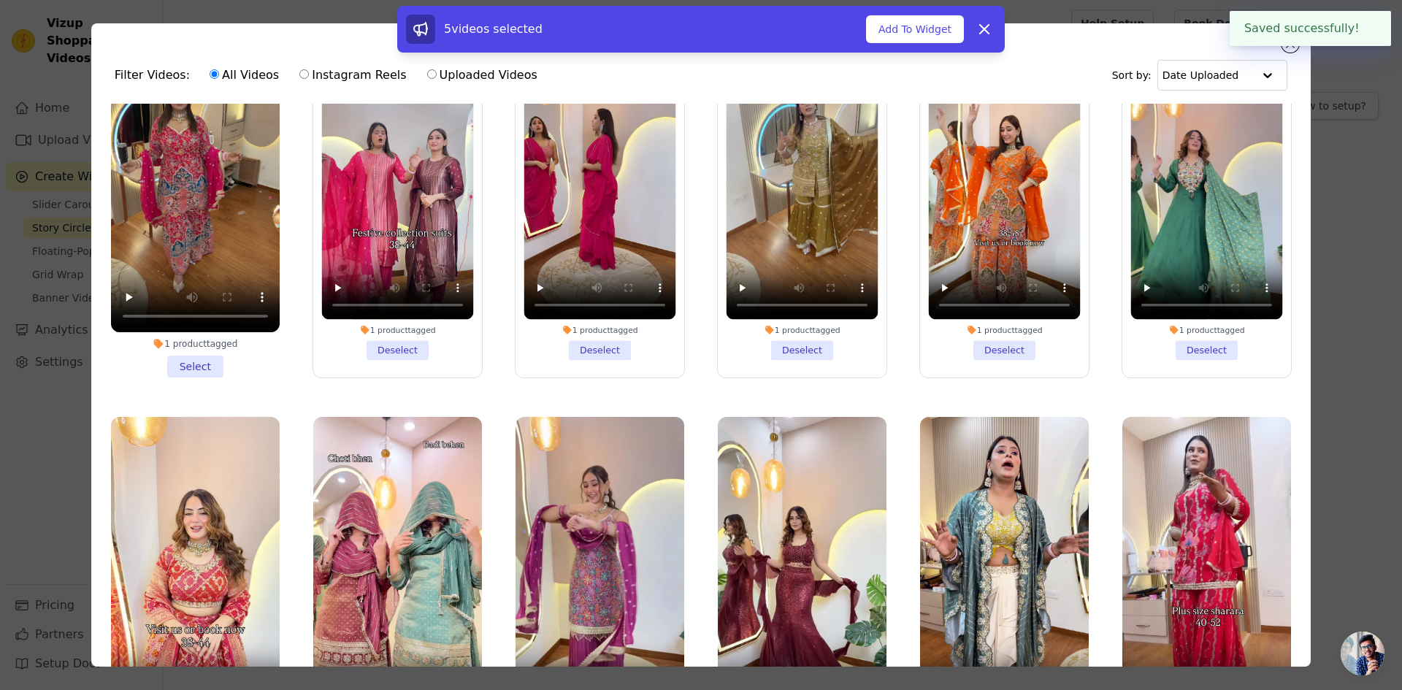
scroll to position [219, 0]
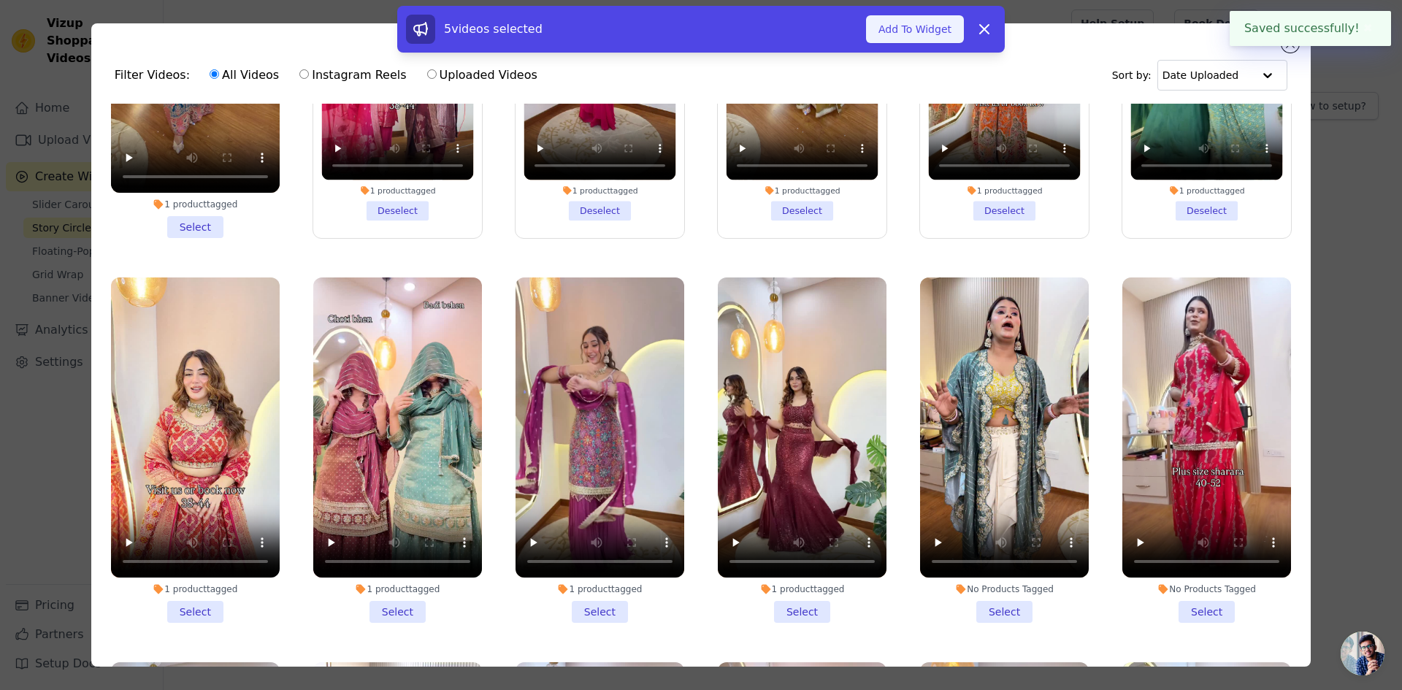
click at [917, 26] on button "Add To Widget" at bounding box center [915, 29] width 98 height 28
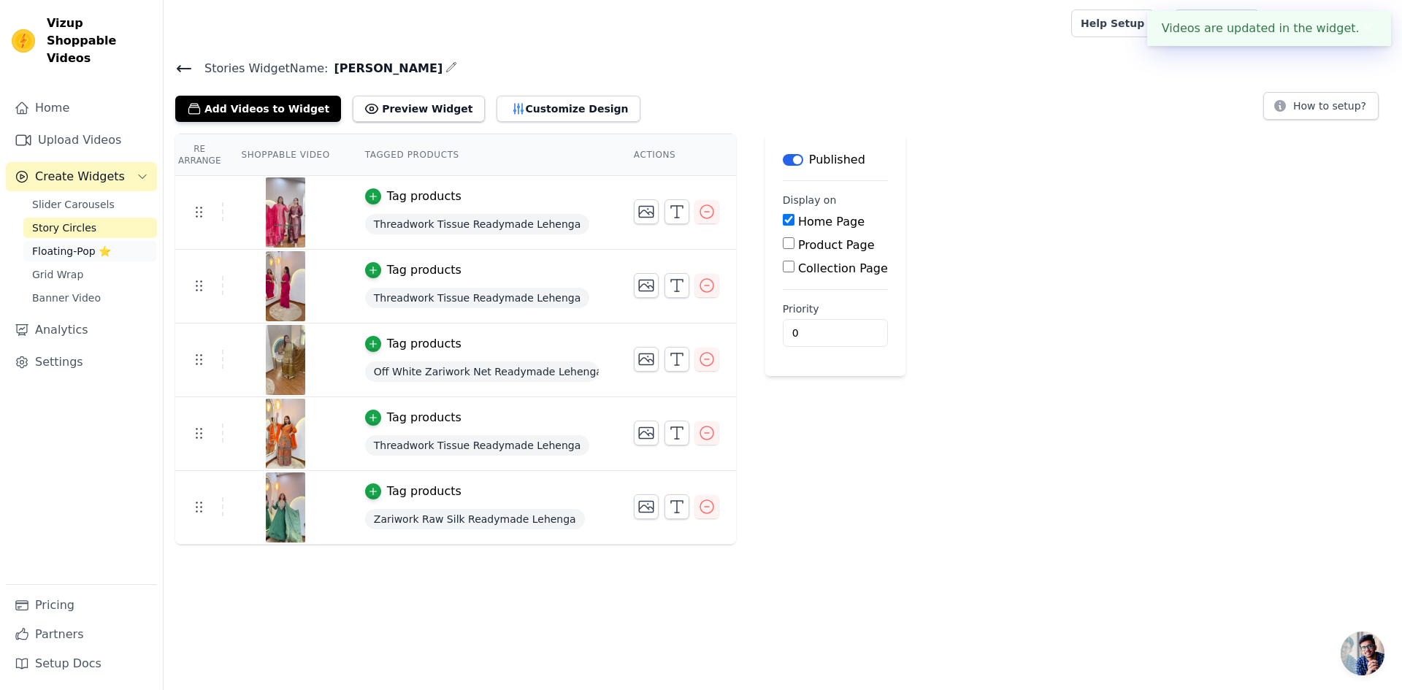
click at [72, 244] on span "Floating-Pop ⭐" at bounding box center [71, 251] width 79 height 15
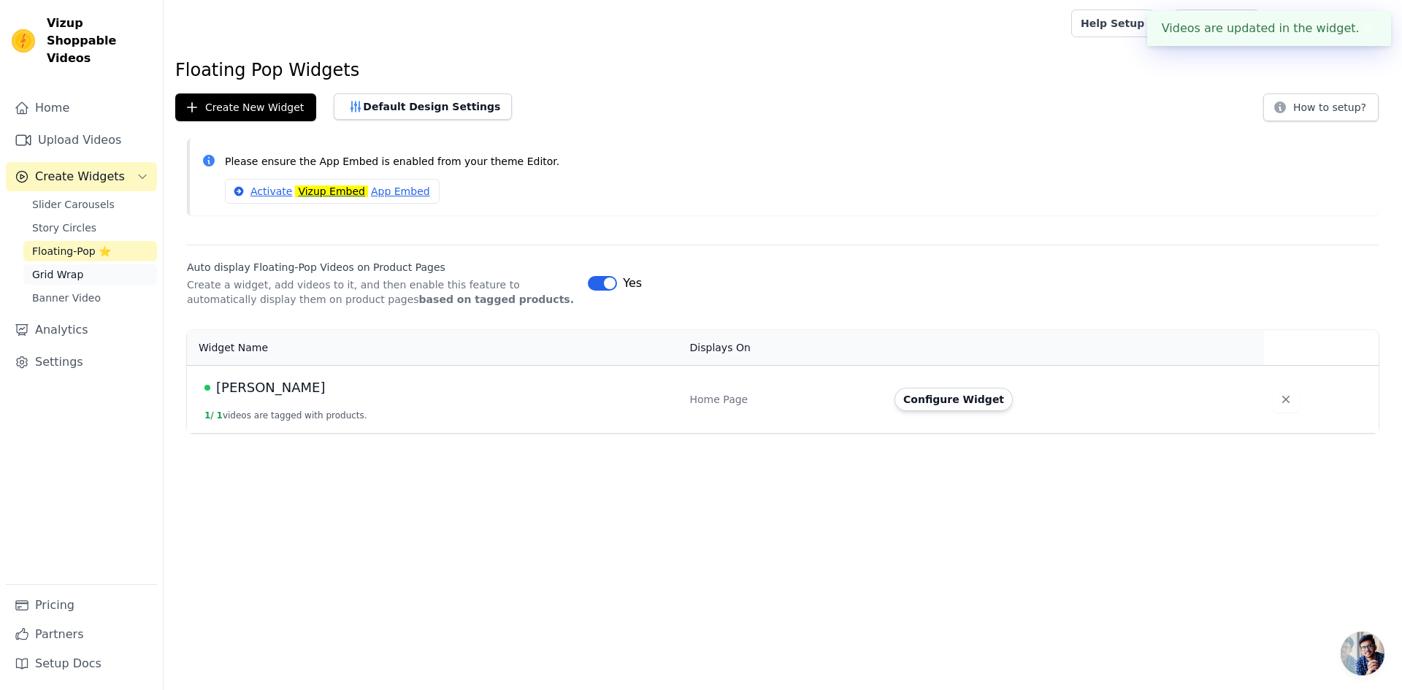
click at [56, 267] on span "Grid Wrap" at bounding box center [57, 274] width 51 height 15
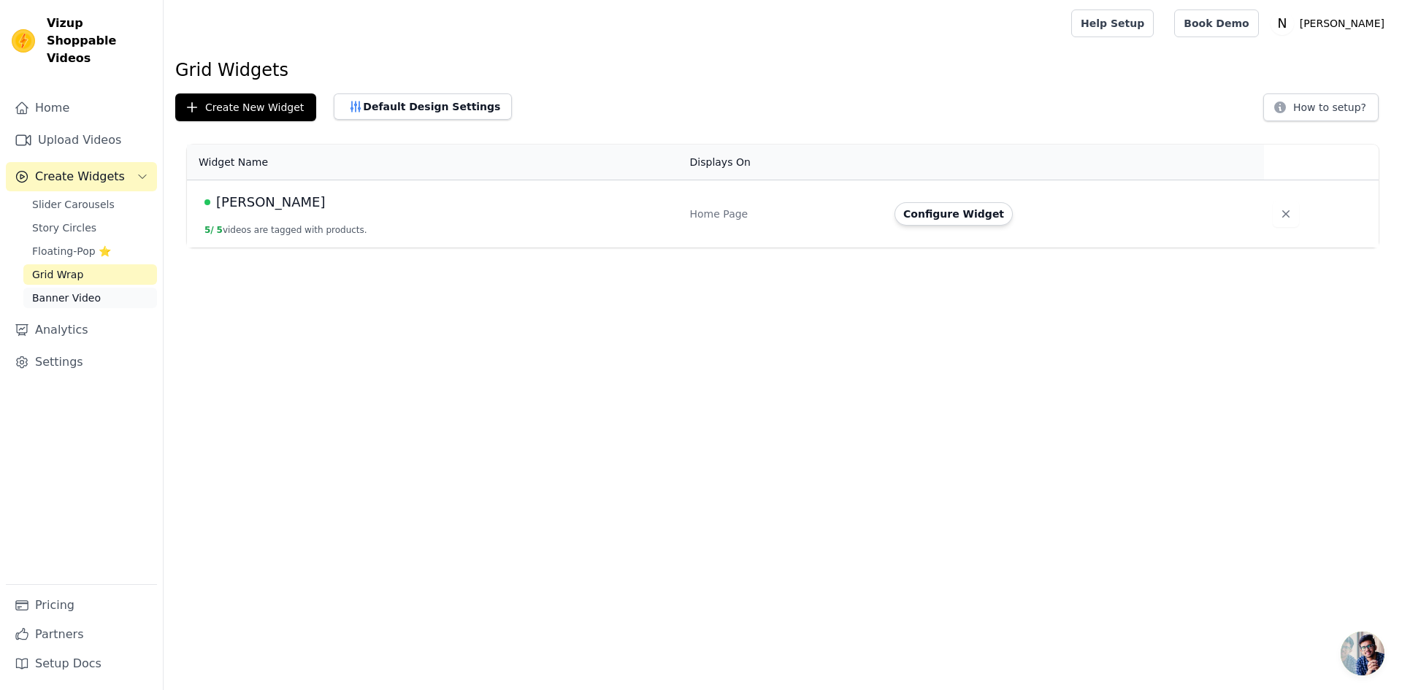
click at [61, 291] on span "Banner Video" at bounding box center [66, 298] width 69 height 15
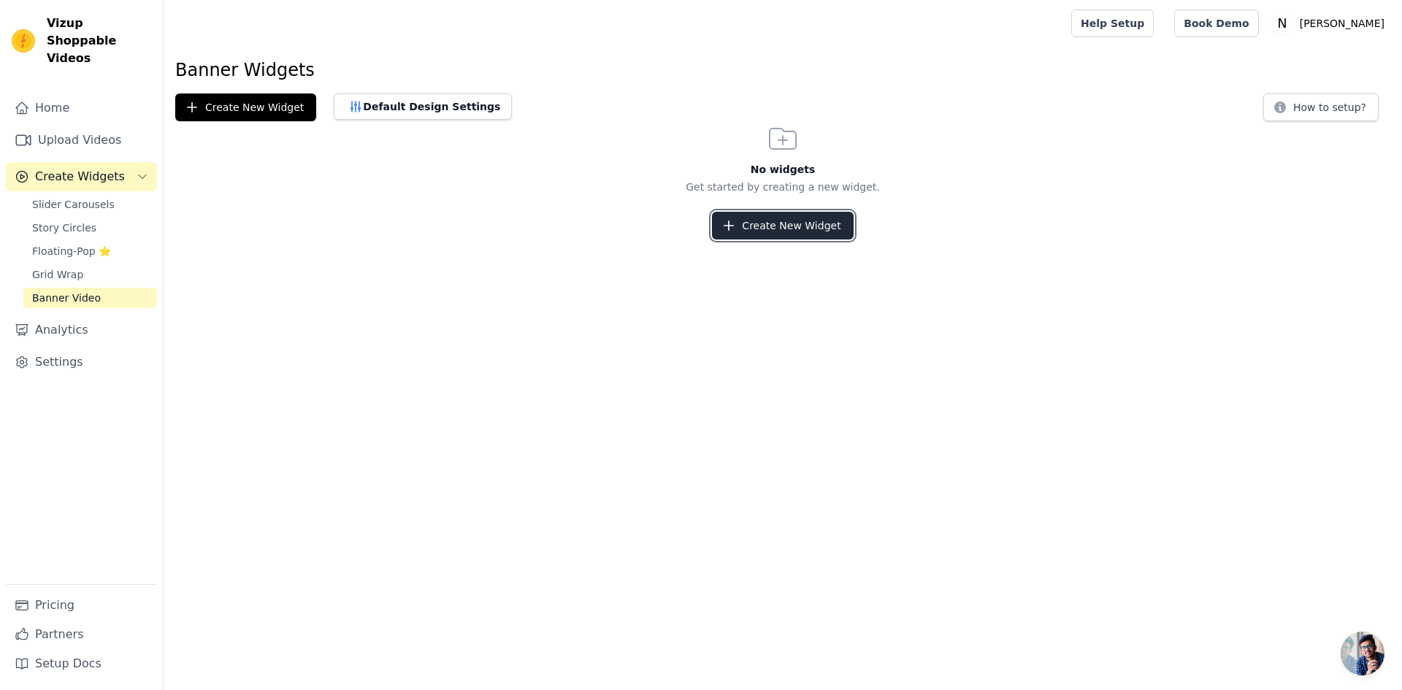
click at [781, 222] on button "Create New Widget" at bounding box center [782, 226] width 141 height 28
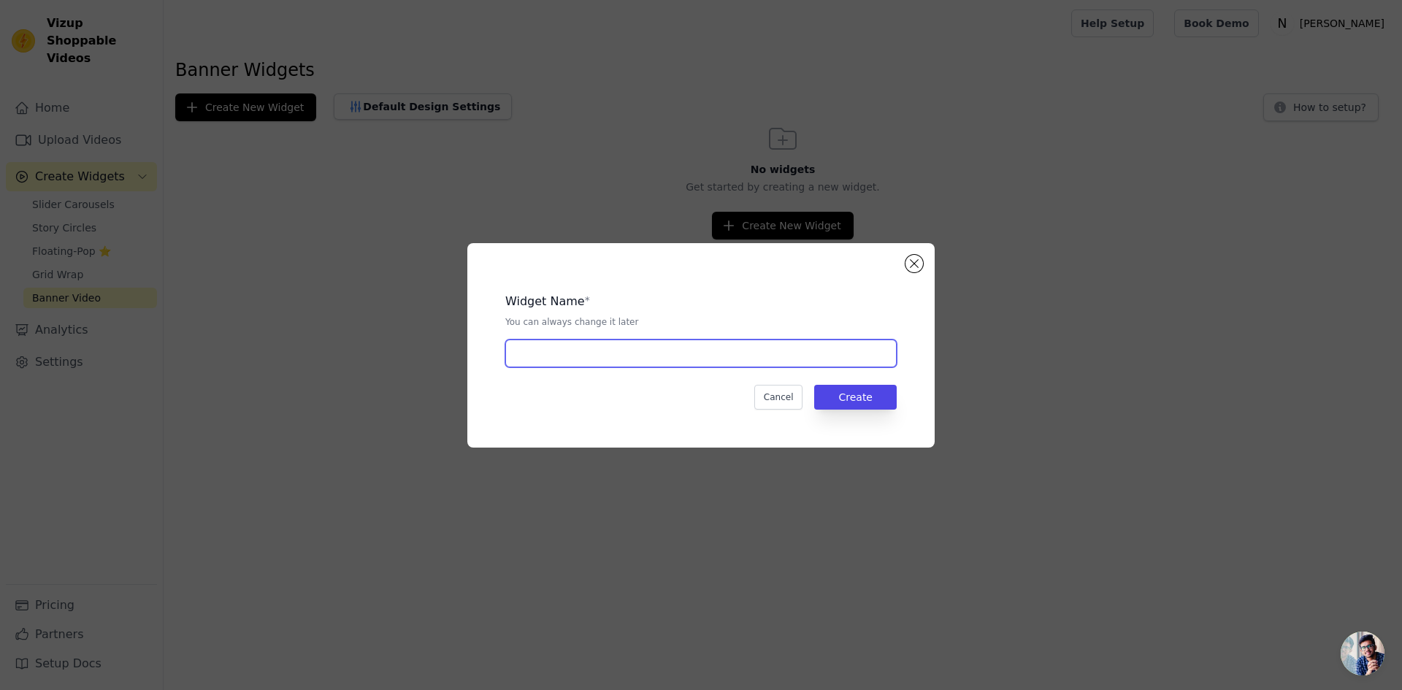
click at [637, 347] on input "text" at bounding box center [700, 353] width 391 height 28
type input "Aarfa"
click at [841, 406] on button "Create" at bounding box center [855, 397] width 82 height 25
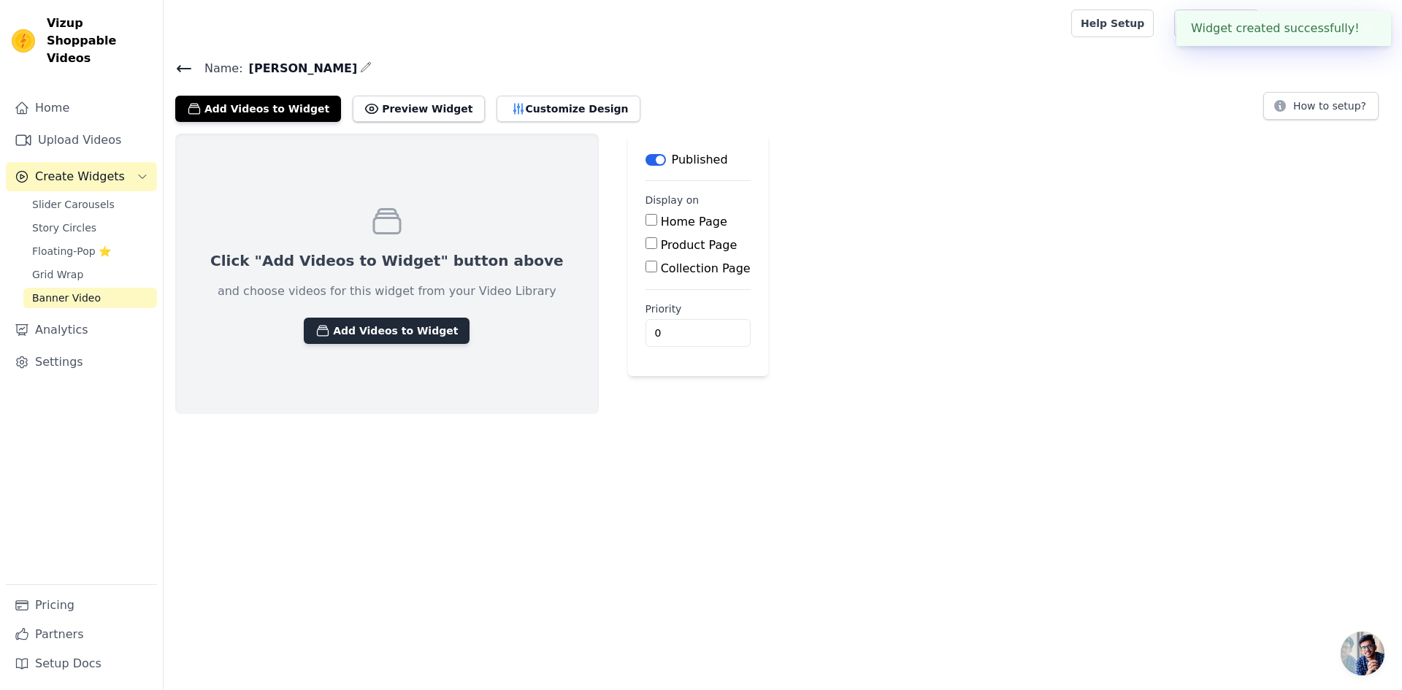
click at [345, 326] on button "Add Videos to Widget" at bounding box center [387, 331] width 166 height 26
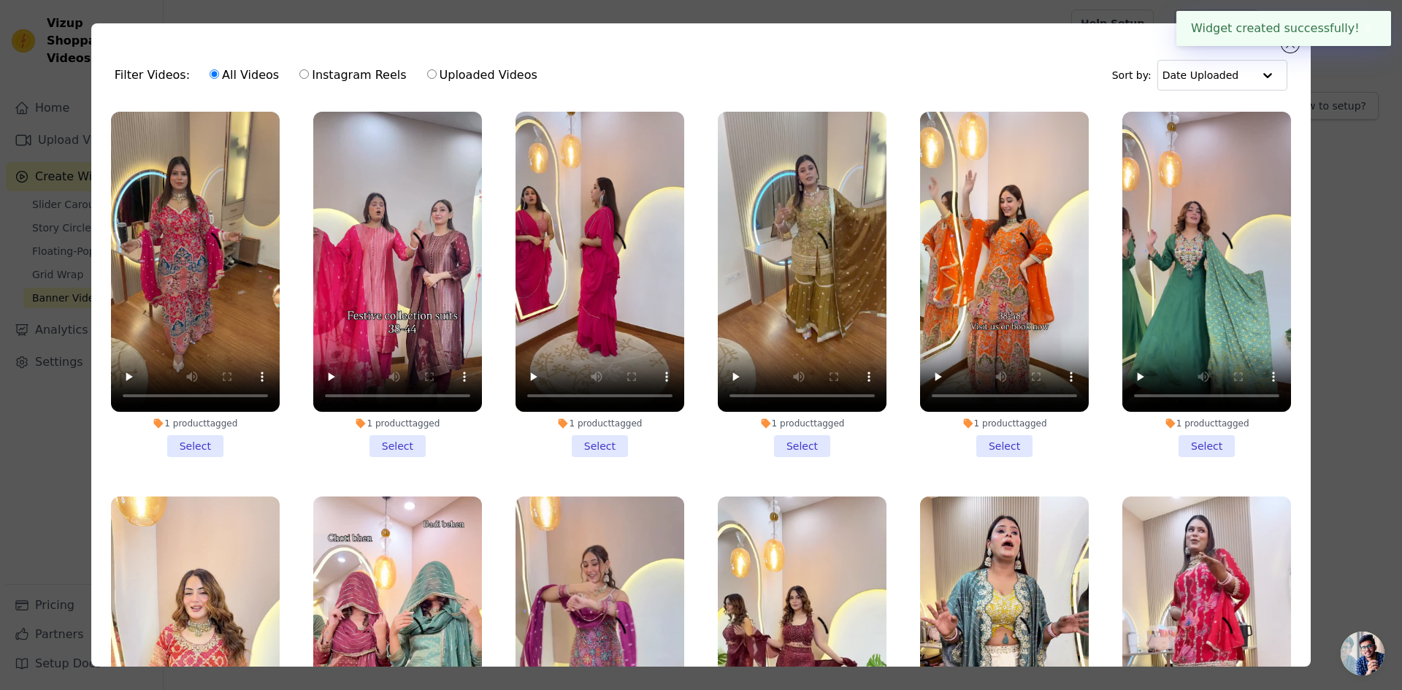
click at [389, 431] on li "1 product tagged Select" at bounding box center [397, 284] width 169 height 345
click at [0, 0] on input "1 product tagged Select" at bounding box center [0, 0] width 0 height 0
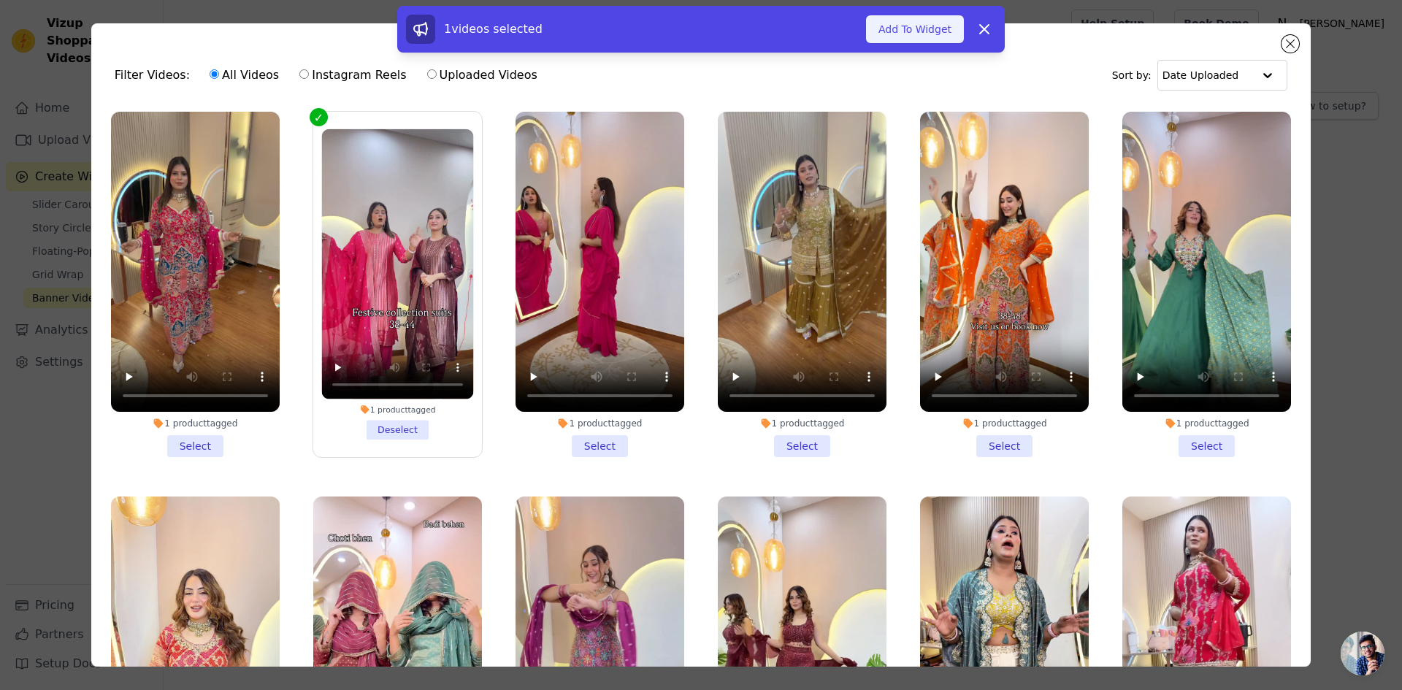
click at [917, 25] on button "Add To Widget" at bounding box center [915, 29] width 98 height 28
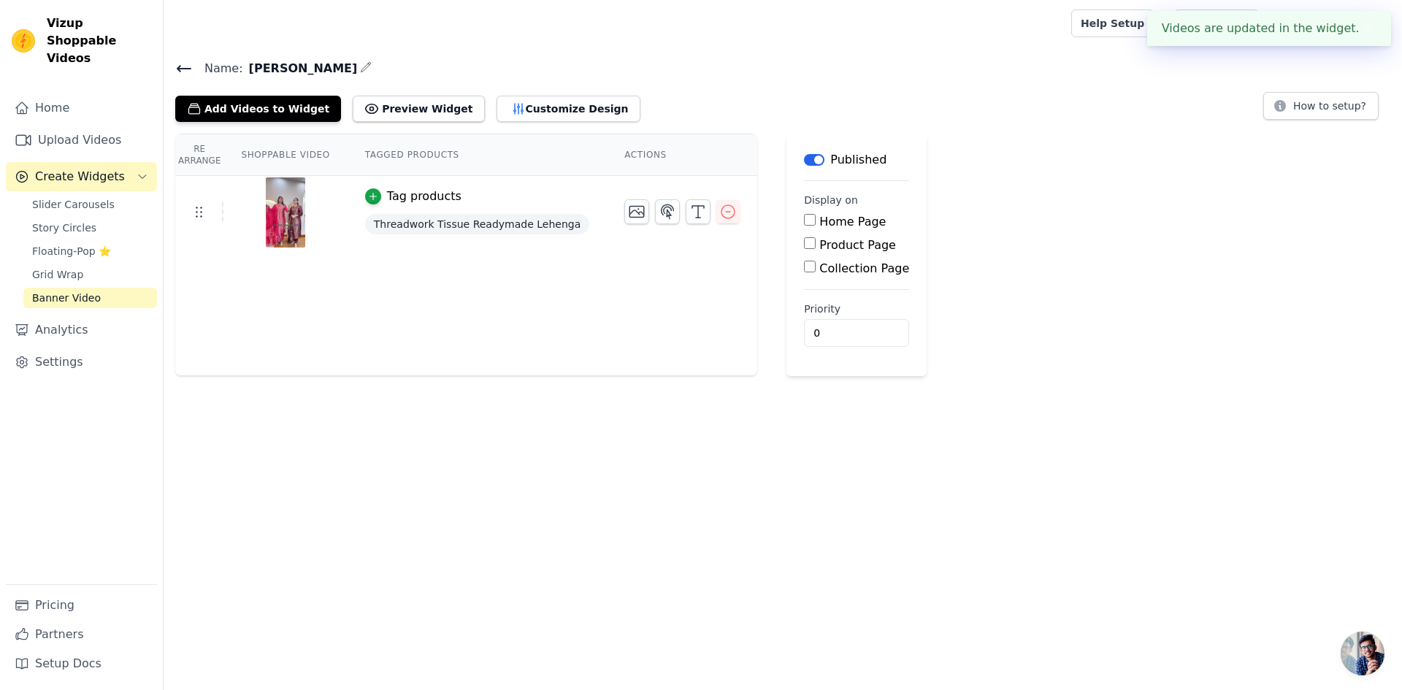
click at [819, 224] on label "Home Page" at bounding box center [852, 222] width 66 height 14
click at [809, 224] on input "Home Page" at bounding box center [810, 220] width 12 height 12
checkbox input "true"
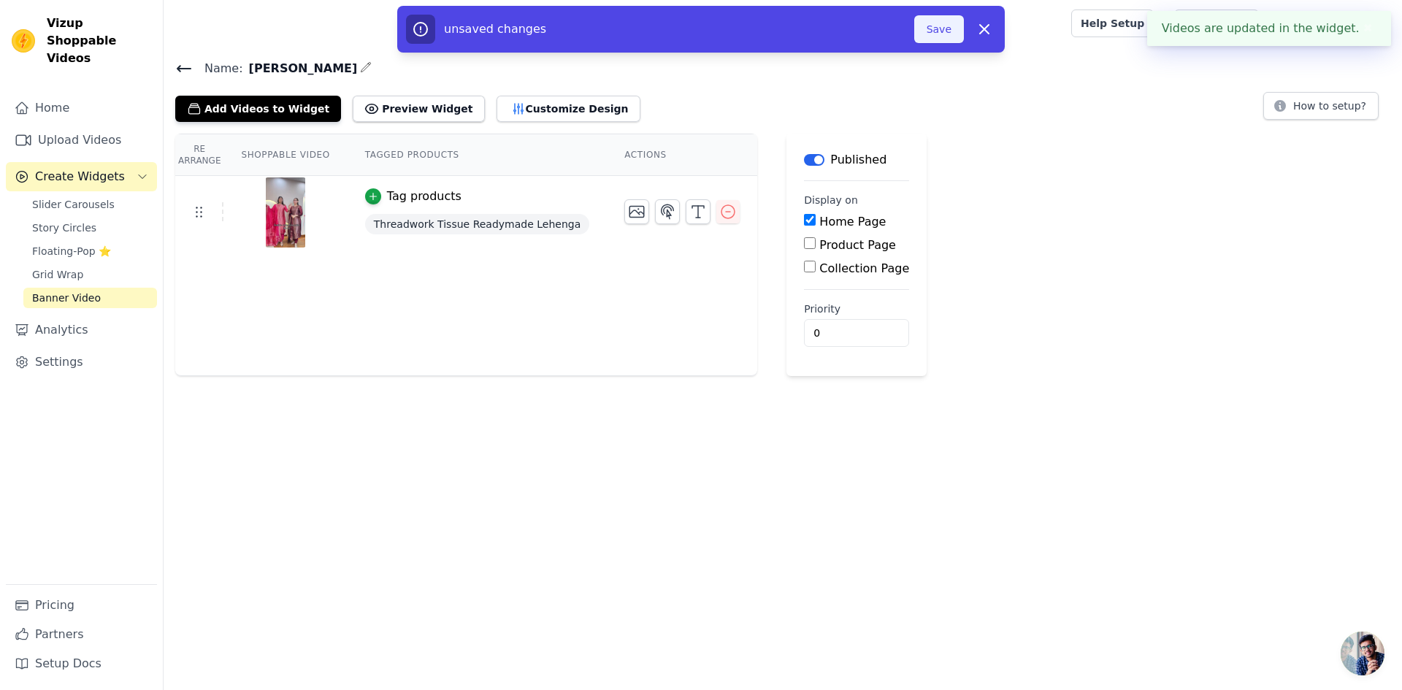
click at [937, 28] on button "Save" at bounding box center [939, 29] width 50 height 28
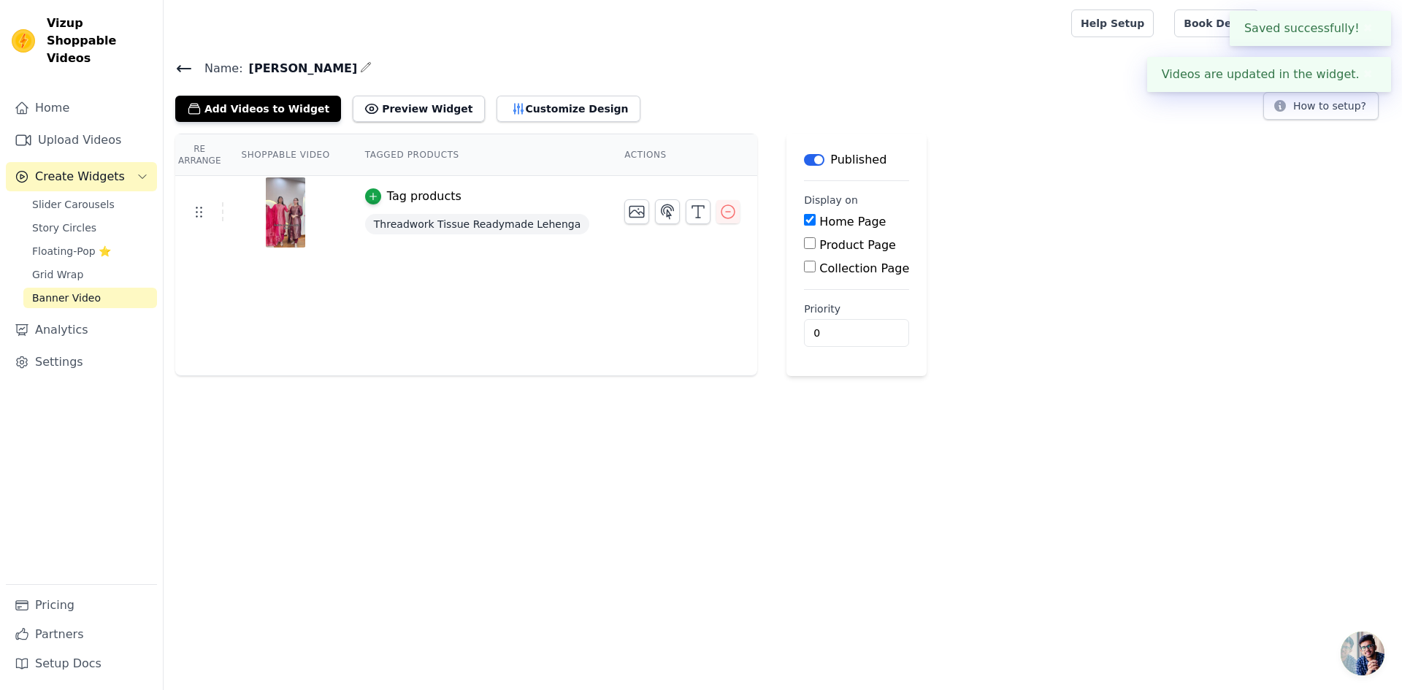
click at [412, 91] on div "Add Videos to Widget Preview Widget Customize Design" at bounding box center [413, 106] width 477 height 32
click at [418, 104] on button "Preview Widget" at bounding box center [418, 109] width 131 height 26
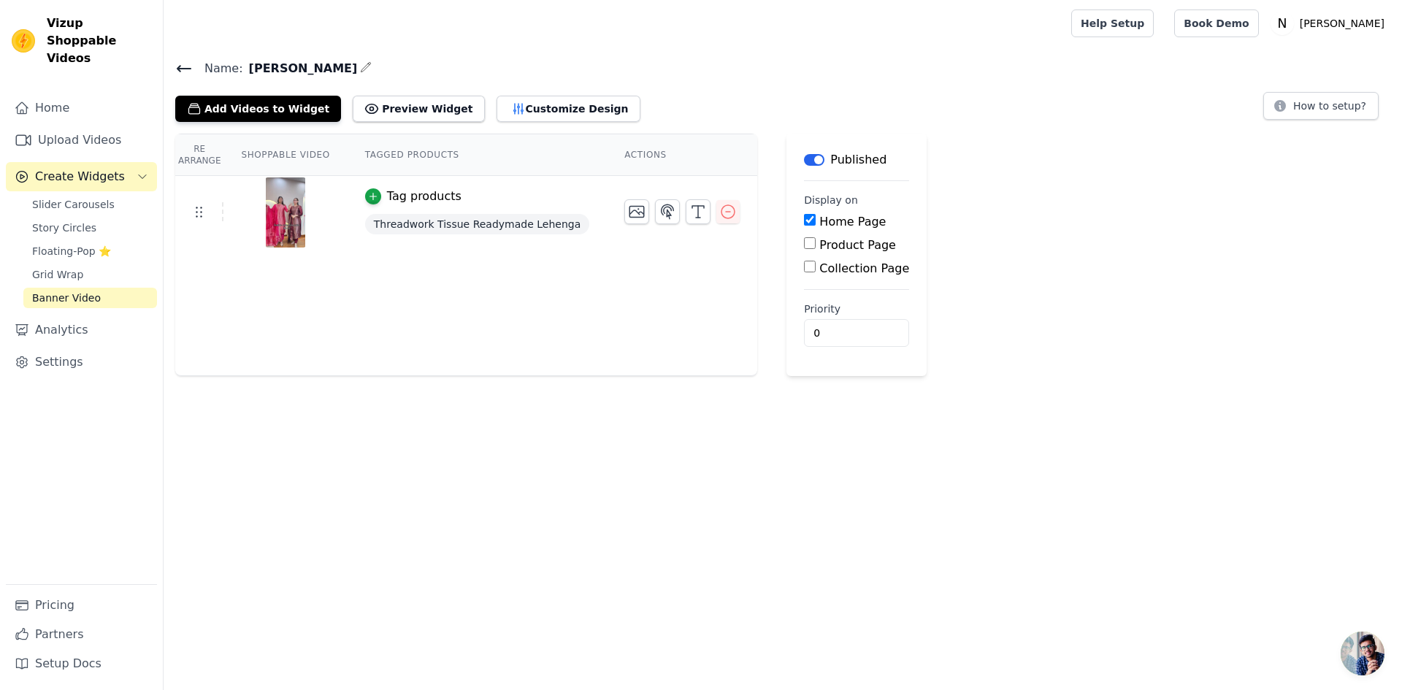
click at [260, 157] on th "Shoppable Video" at bounding box center [284, 155] width 123 height 42
click at [397, 147] on th "Tagged Products" at bounding box center [476, 155] width 259 height 42
click at [689, 210] on icon "button" at bounding box center [698, 212] width 18 height 18
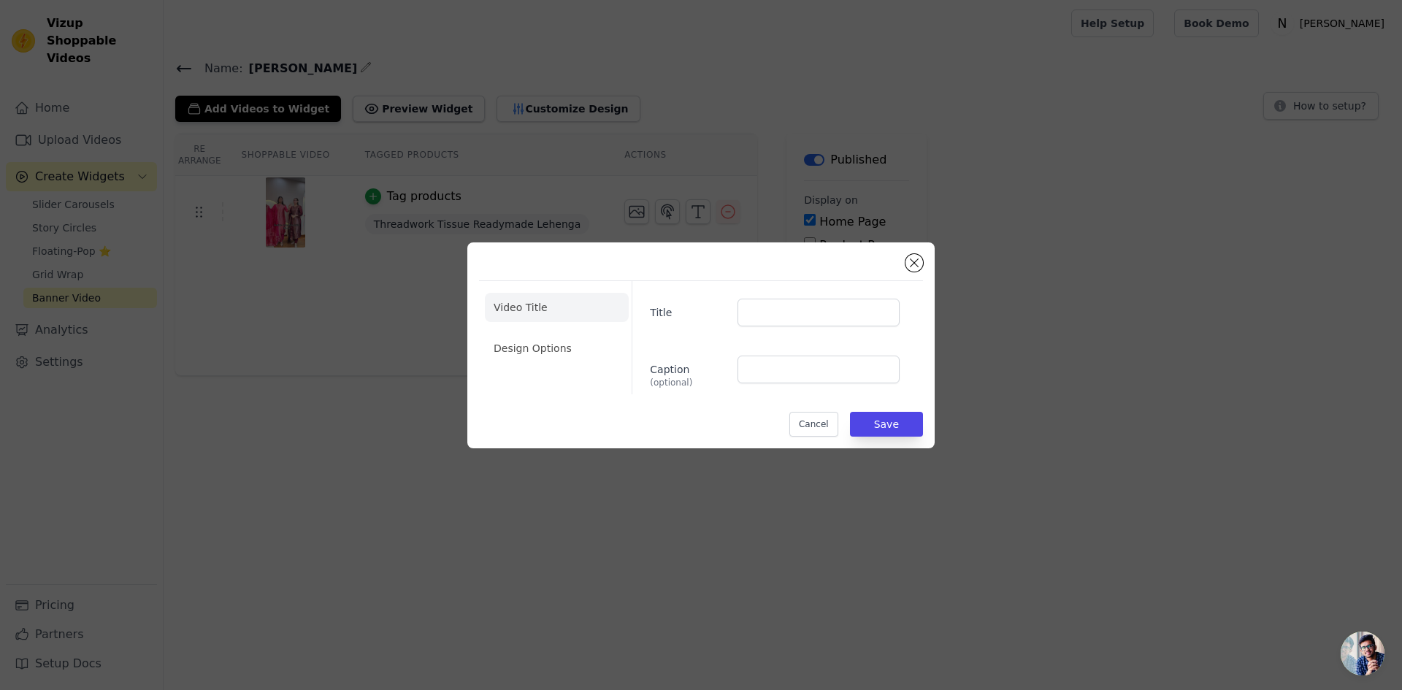
click at [905, 263] on div "Video Title Design Options Title Caption (optional) Cancel Save" at bounding box center [701, 345] width 444 height 183
click at [913, 265] on button "Close modal" at bounding box center [914, 263] width 18 height 18
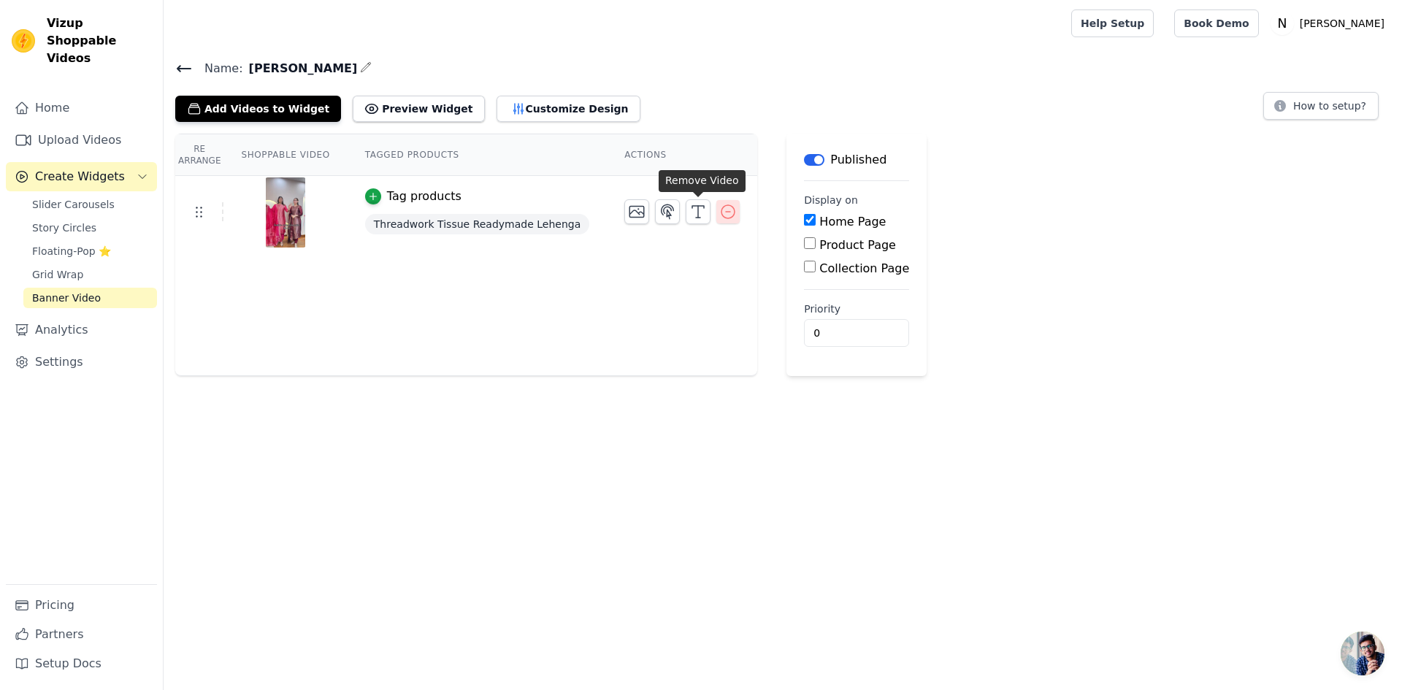
click at [719, 206] on icon "button" at bounding box center [728, 212] width 18 height 18
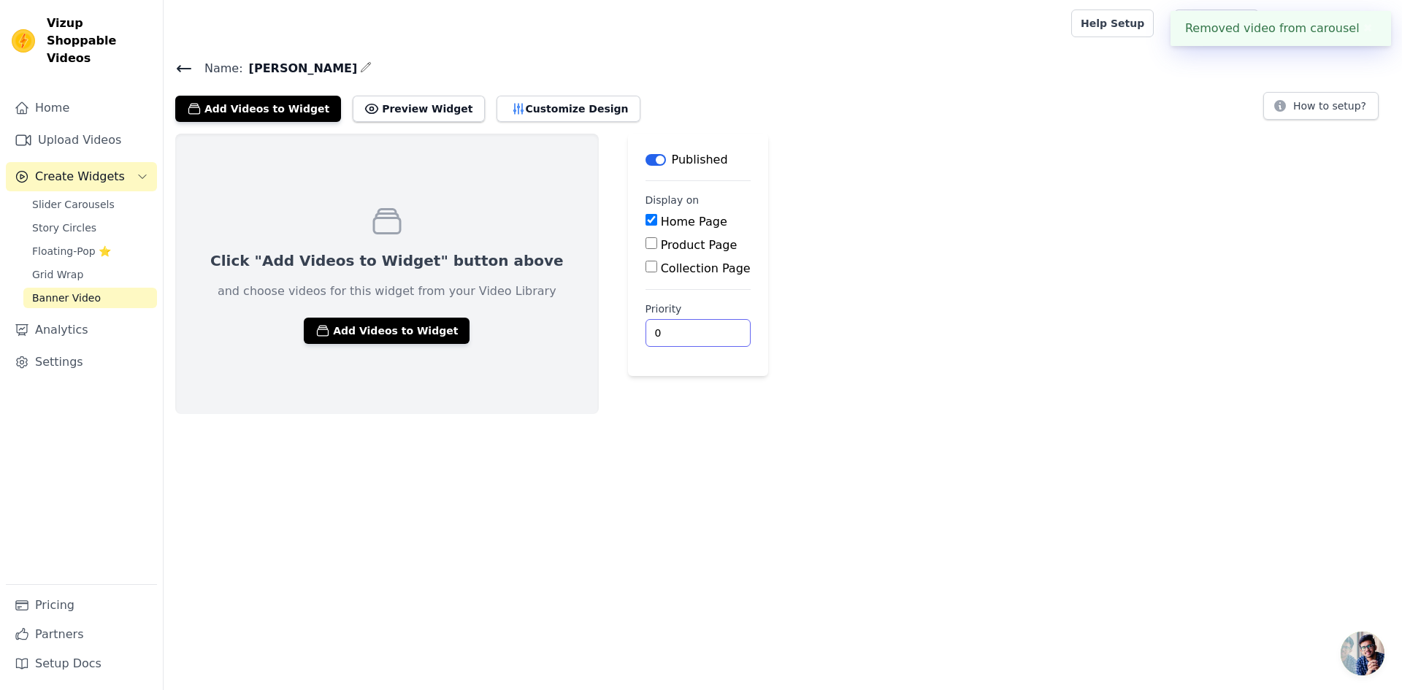
click at [702, 414] on html "Removed video from carousel ✖ Vizup Shoppable Videos Home Upload Videos Create …" at bounding box center [701, 207] width 1402 height 414
click at [986, 194] on div "Click "Add Videos to Widget" button above and choose videos for this widget fro…" at bounding box center [783, 274] width 1238 height 280
click at [53, 267] on span "Grid Wrap" at bounding box center [57, 274] width 51 height 15
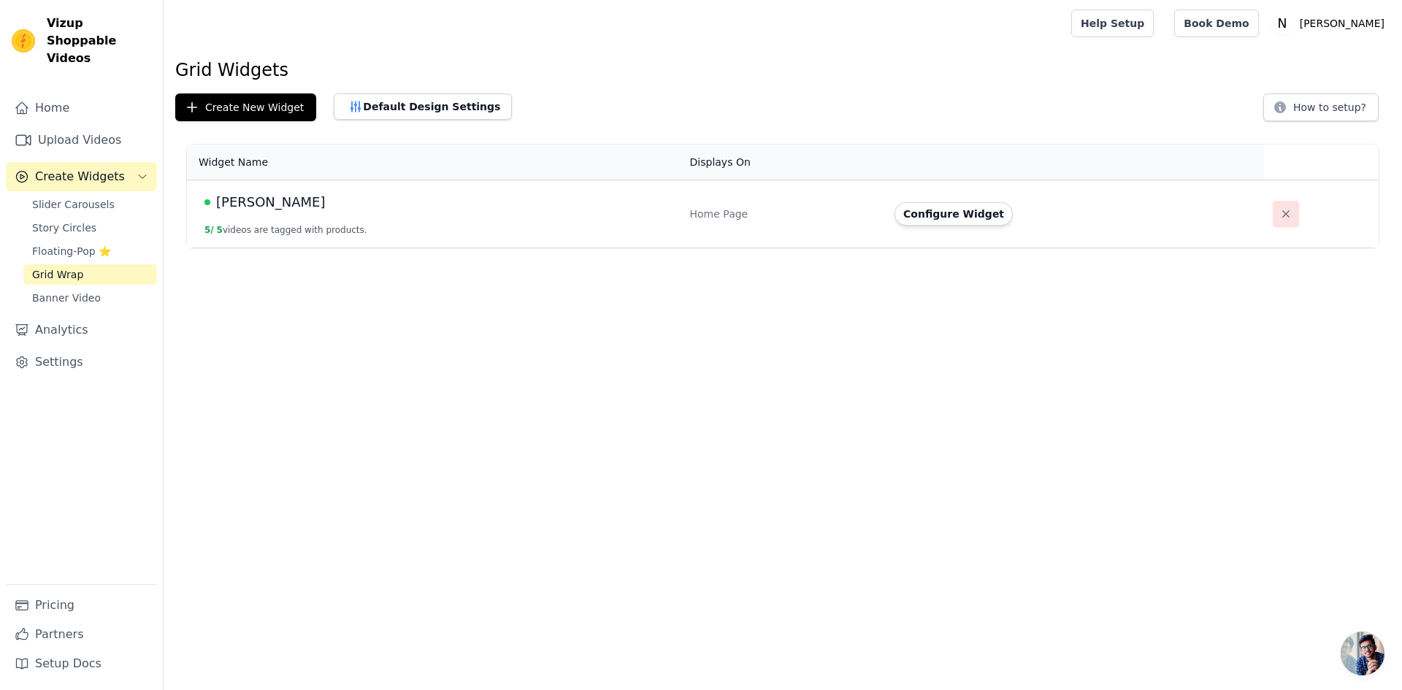
click at [1280, 217] on icon "button" at bounding box center [1285, 214] width 15 height 15
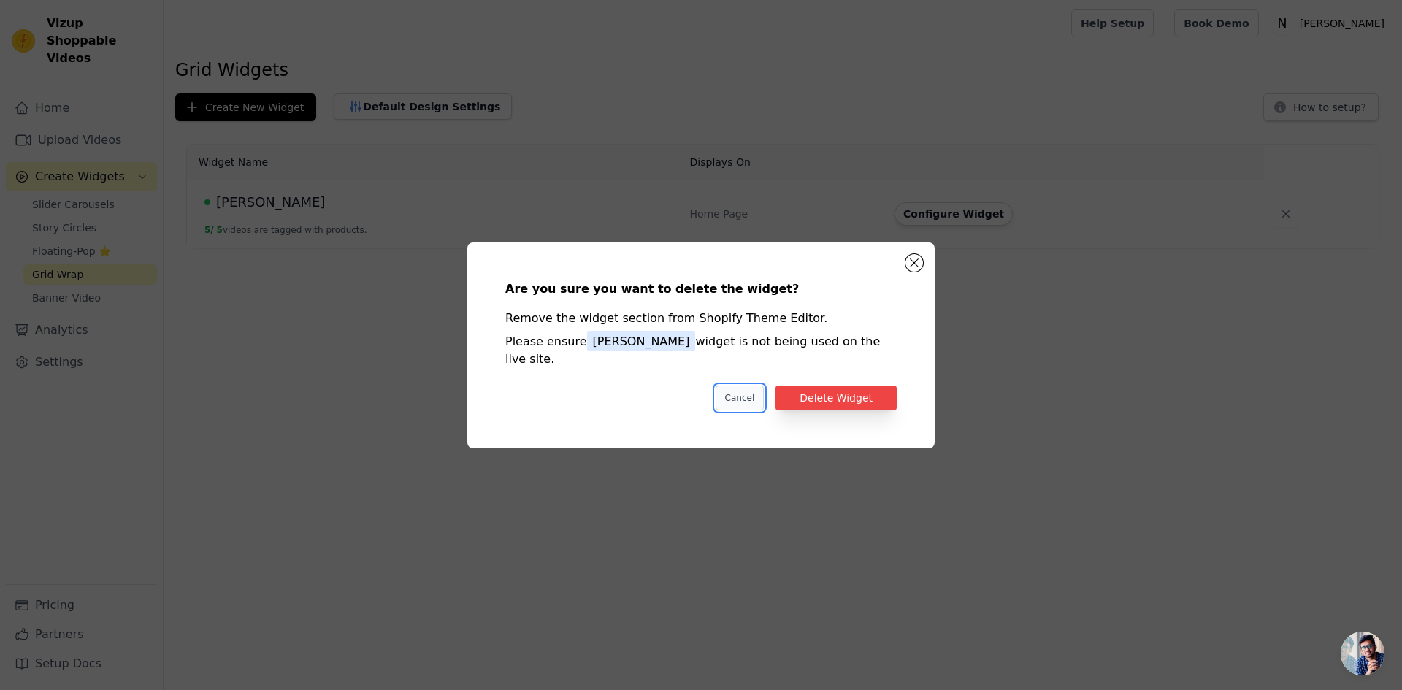
click at [752, 388] on button "Cancel" at bounding box center [739, 397] width 49 height 25
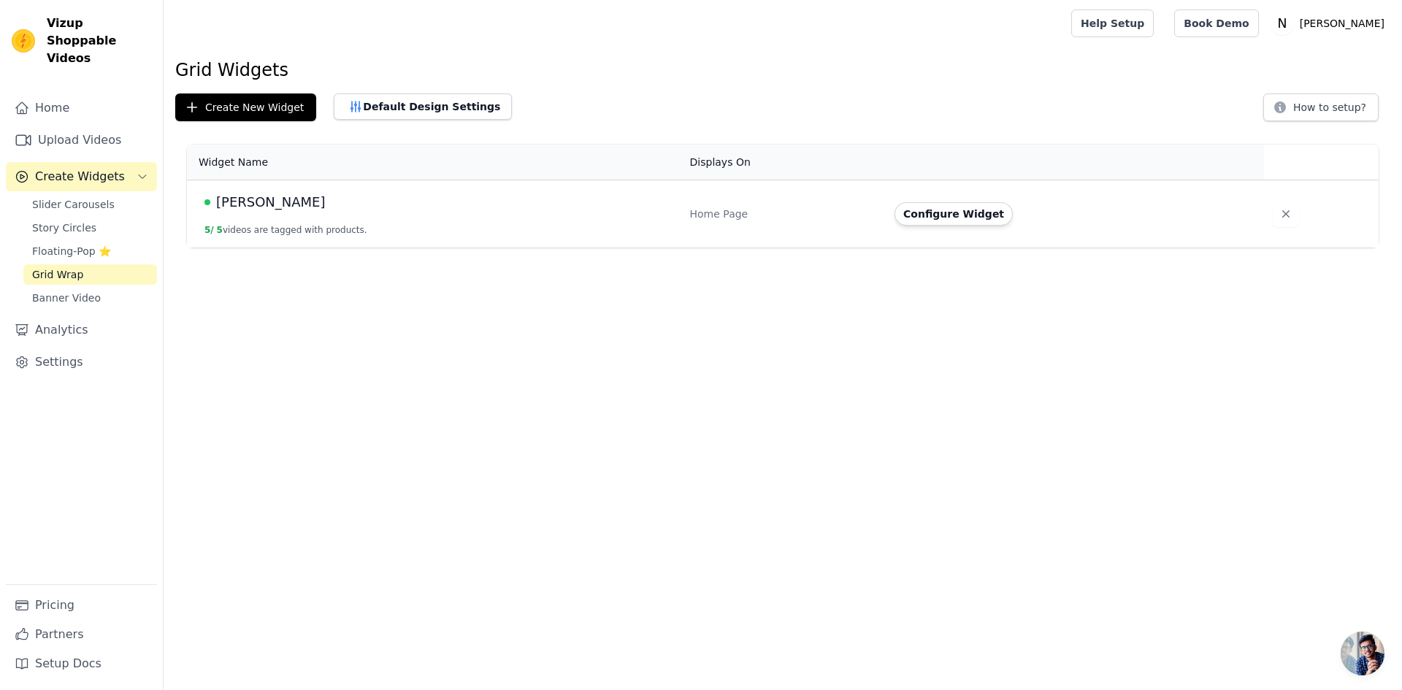
click at [335, 195] on div "Aarfa" at bounding box center [438, 202] width 468 height 20
drag, startPoint x: 326, startPoint y: 216, endPoint x: 231, endPoint y: 204, distance: 95.7
click at [323, 218] on td "Aarfa 5 / 5 videos are tagged with products." at bounding box center [434, 214] width 494 height 68
click at [221, 201] on span "Aarfa" at bounding box center [271, 202] width 110 height 20
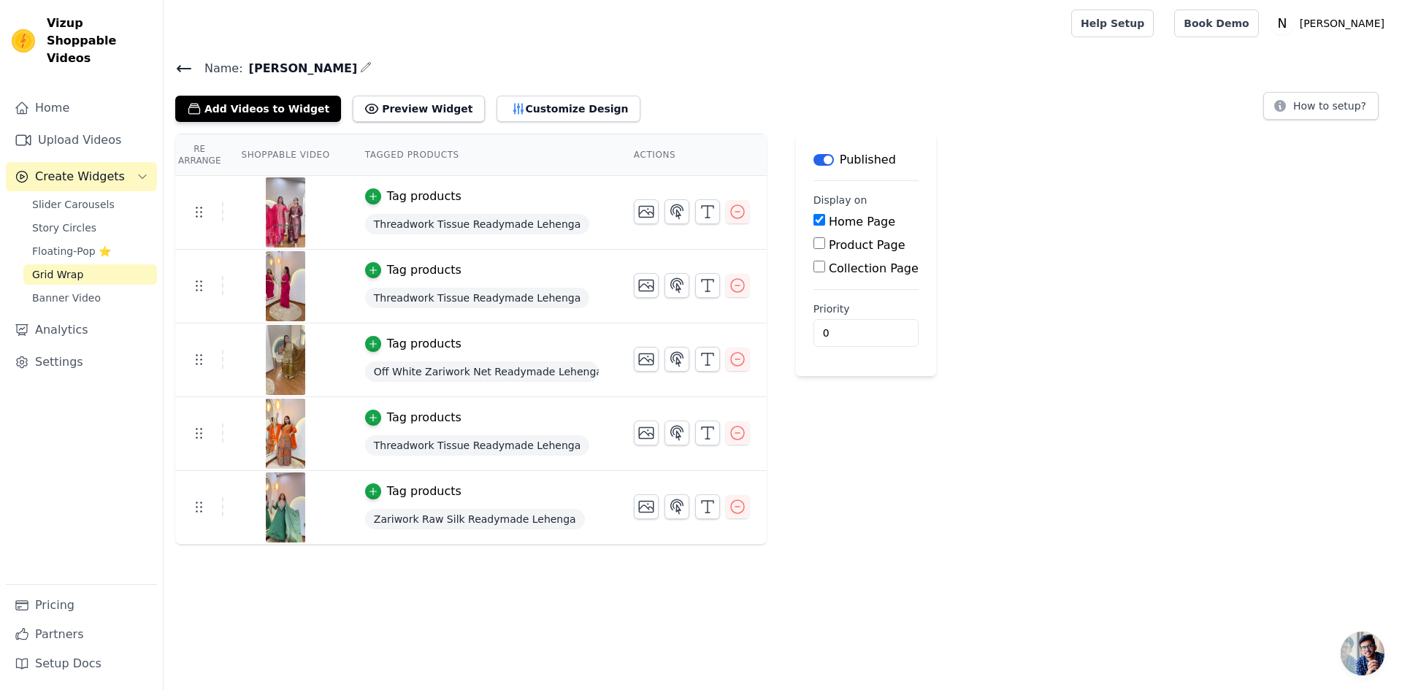
click at [61, 265] on link "Grid Wrap" at bounding box center [90, 274] width 134 height 20
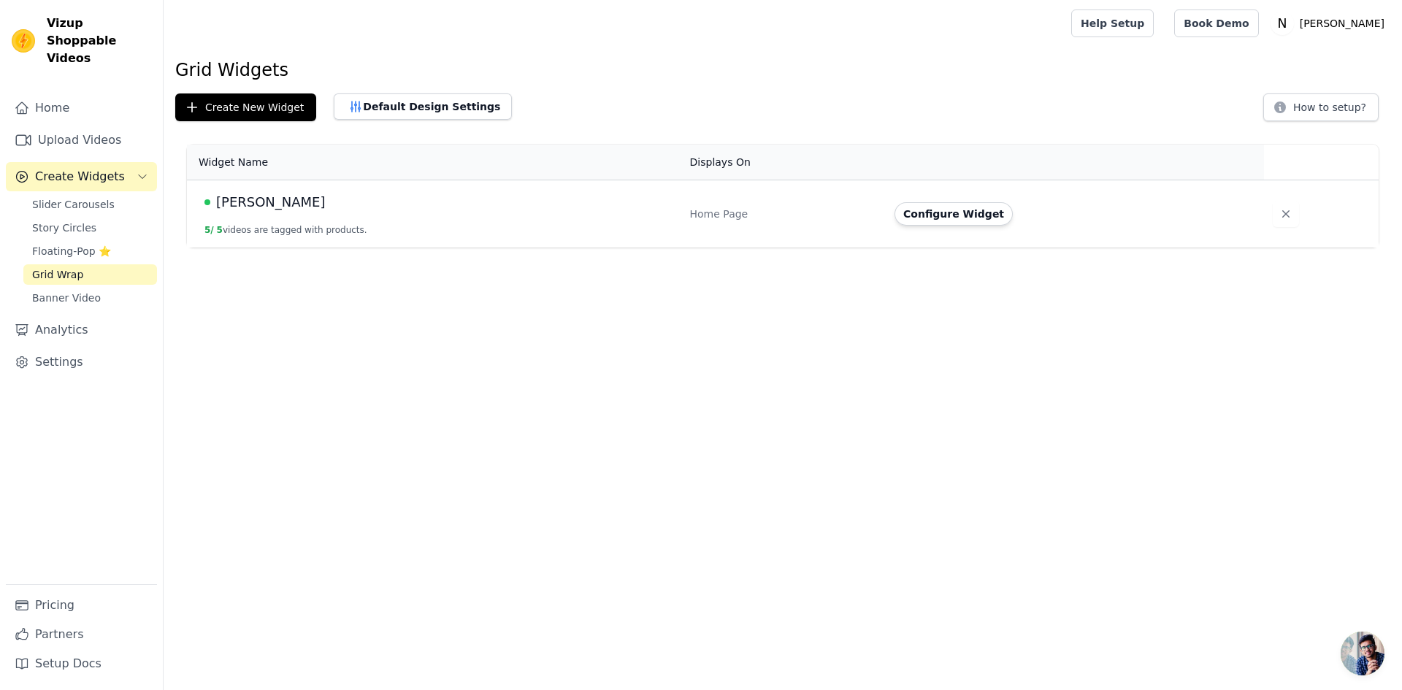
click at [274, 220] on td "Aarfa 5 / 5 videos are tagged with products." at bounding box center [434, 214] width 494 height 68
click at [219, 202] on span "Aarfa" at bounding box center [271, 202] width 110 height 20
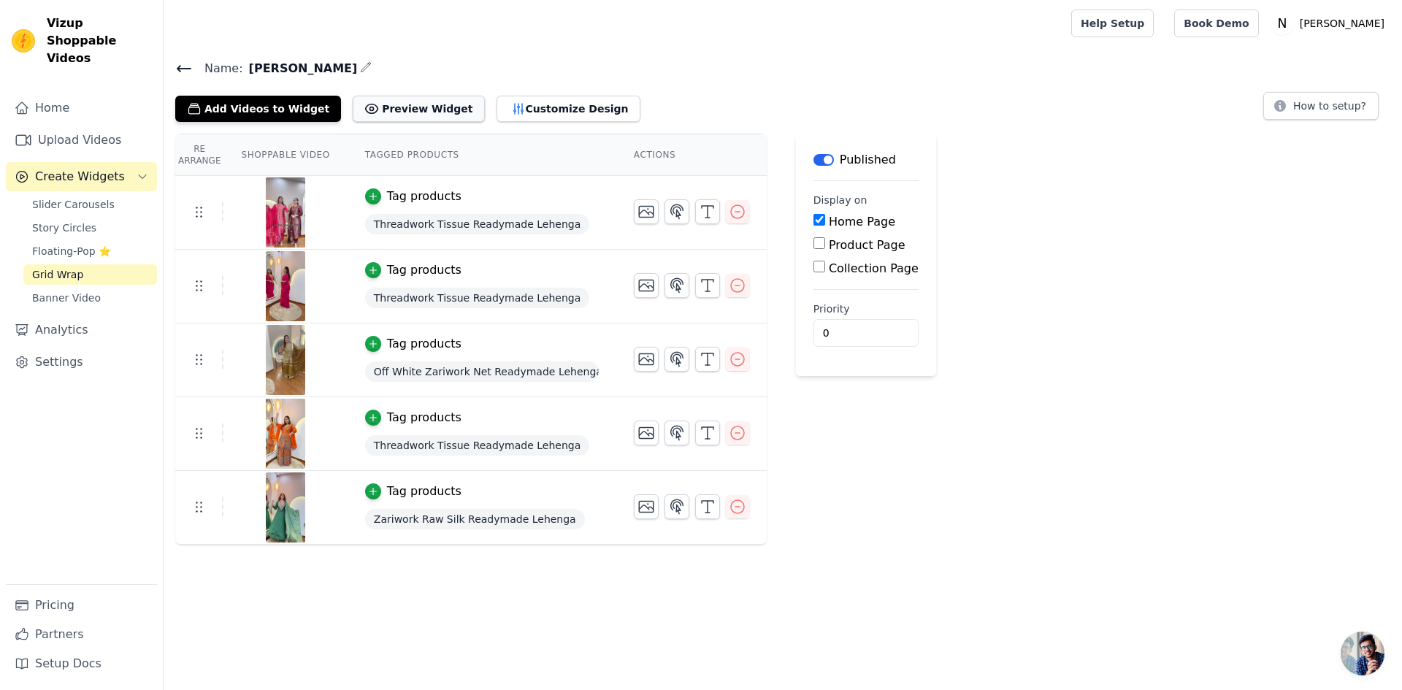
click at [420, 110] on button "Preview Widget" at bounding box center [418, 109] width 131 height 26
click at [78, 267] on span "Grid Wrap" at bounding box center [57, 274] width 51 height 15
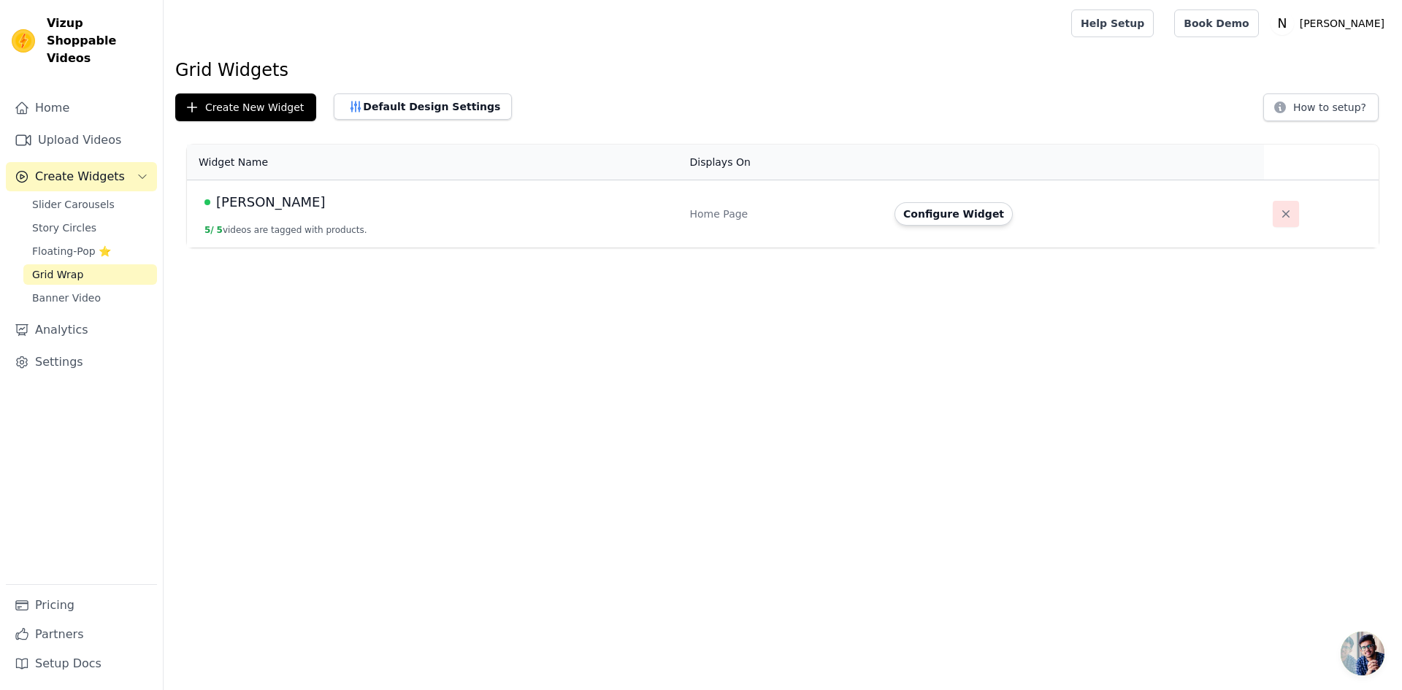
click at [1278, 210] on icon "button" at bounding box center [1285, 214] width 15 height 15
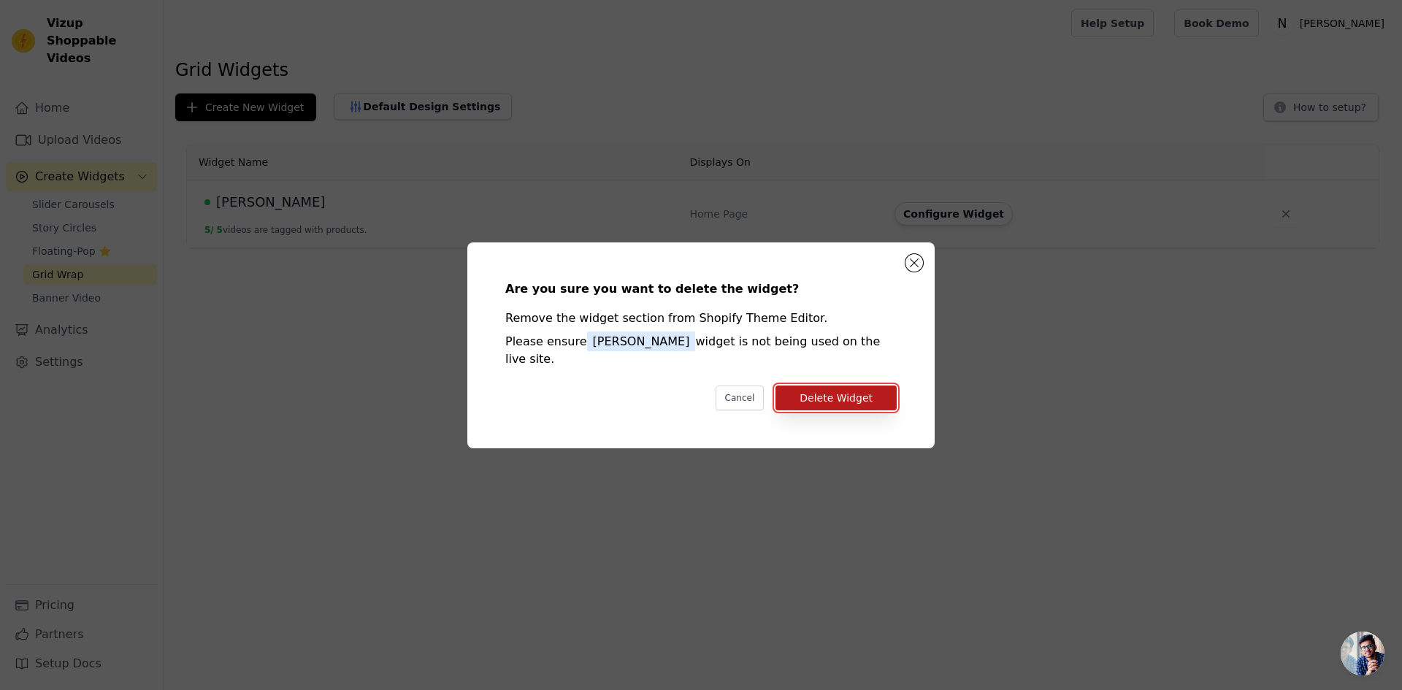
click at [841, 388] on button "Delete Widget" at bounding box center [835, 397] width 121 height 25
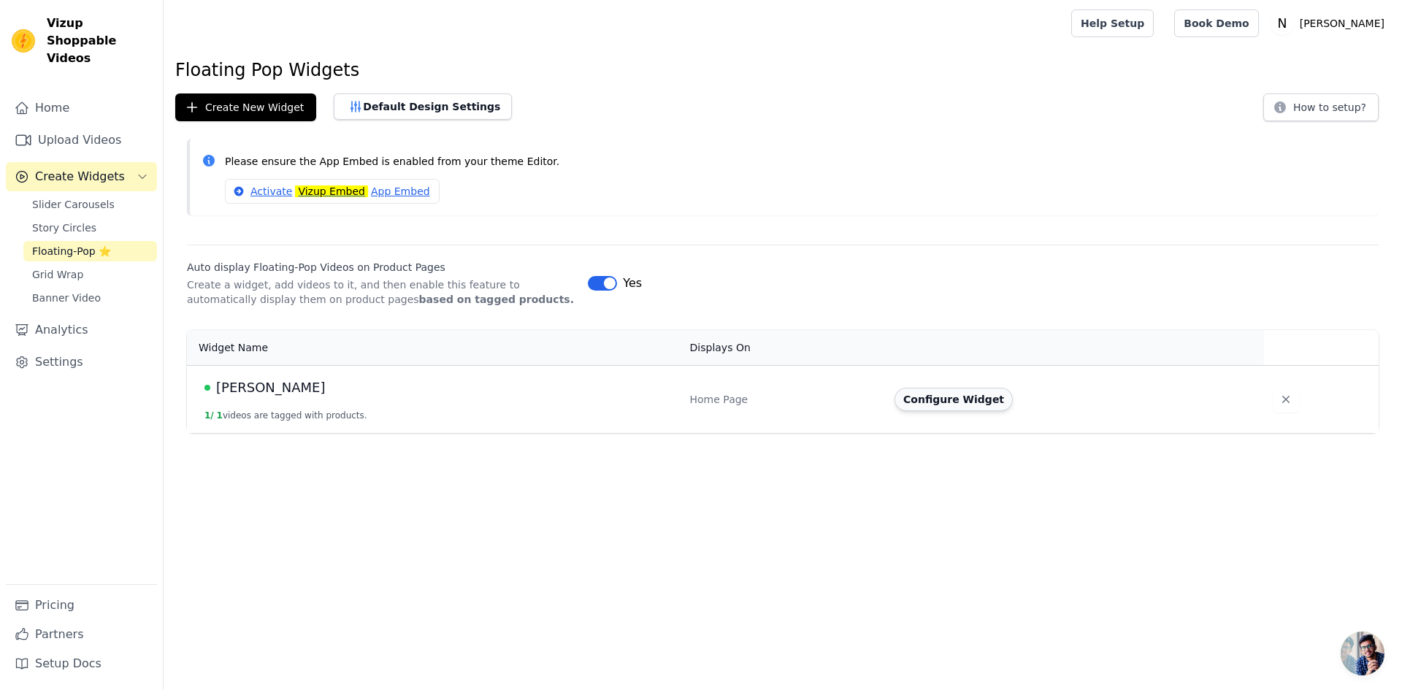
click at [958, 396] on button "Configure Widget" at bounding box center [953, 399] width 118 height 23
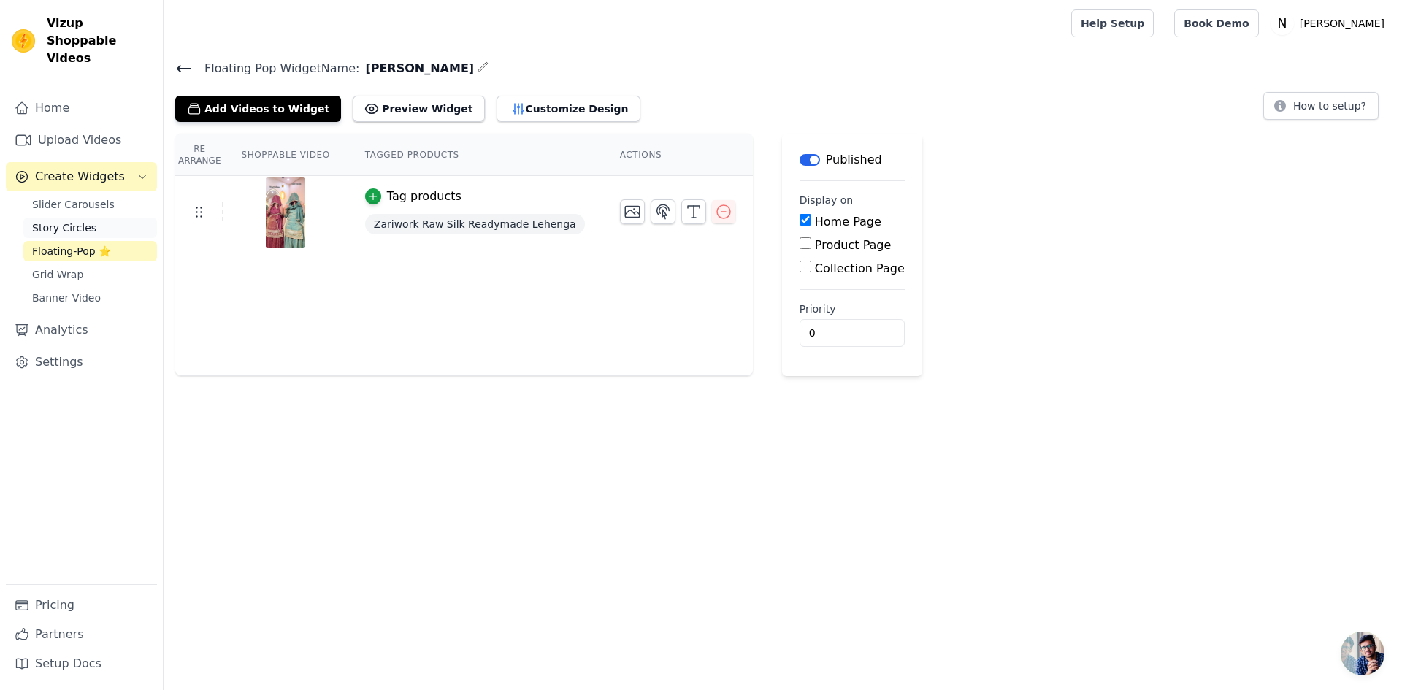
click at [64, 220] on span "Story Circles" at bounding box center [64, 227] width 64 height 15
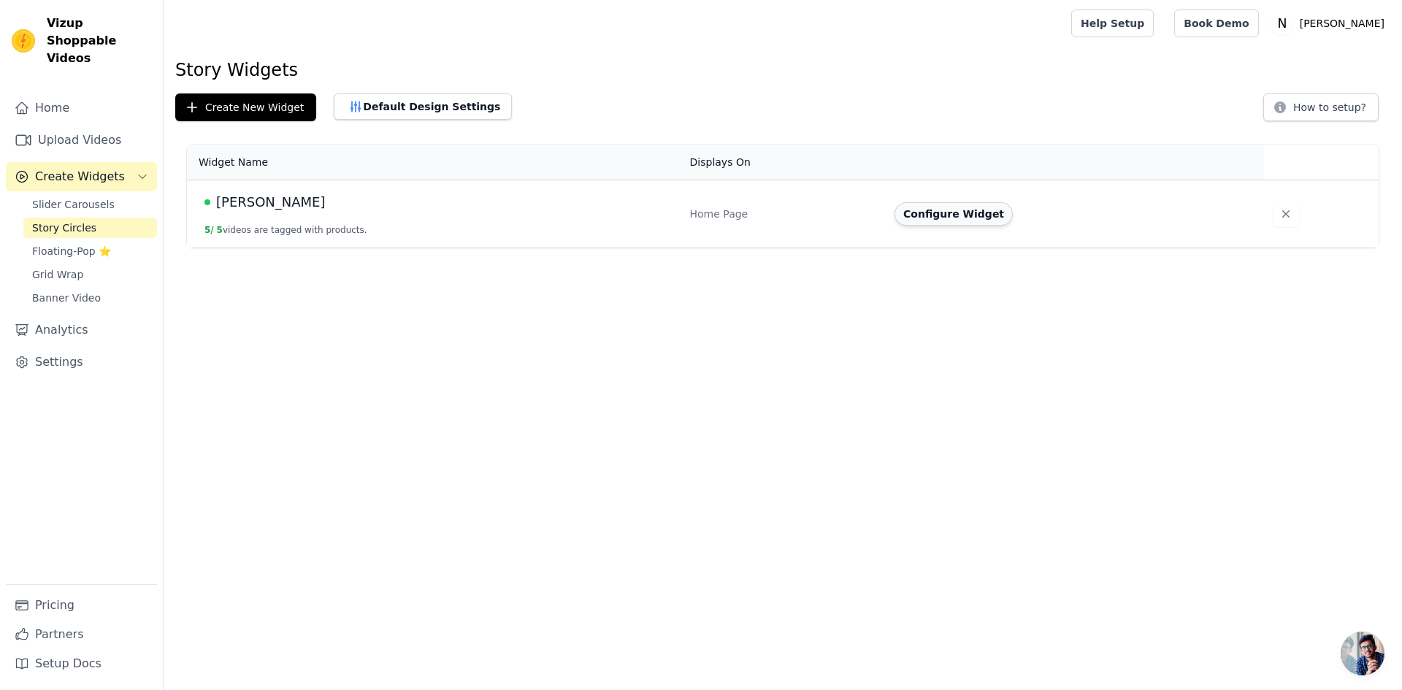
click at [958, 218] on button "Configure Widget" at bounding box center [953, 213] width 118 height 23
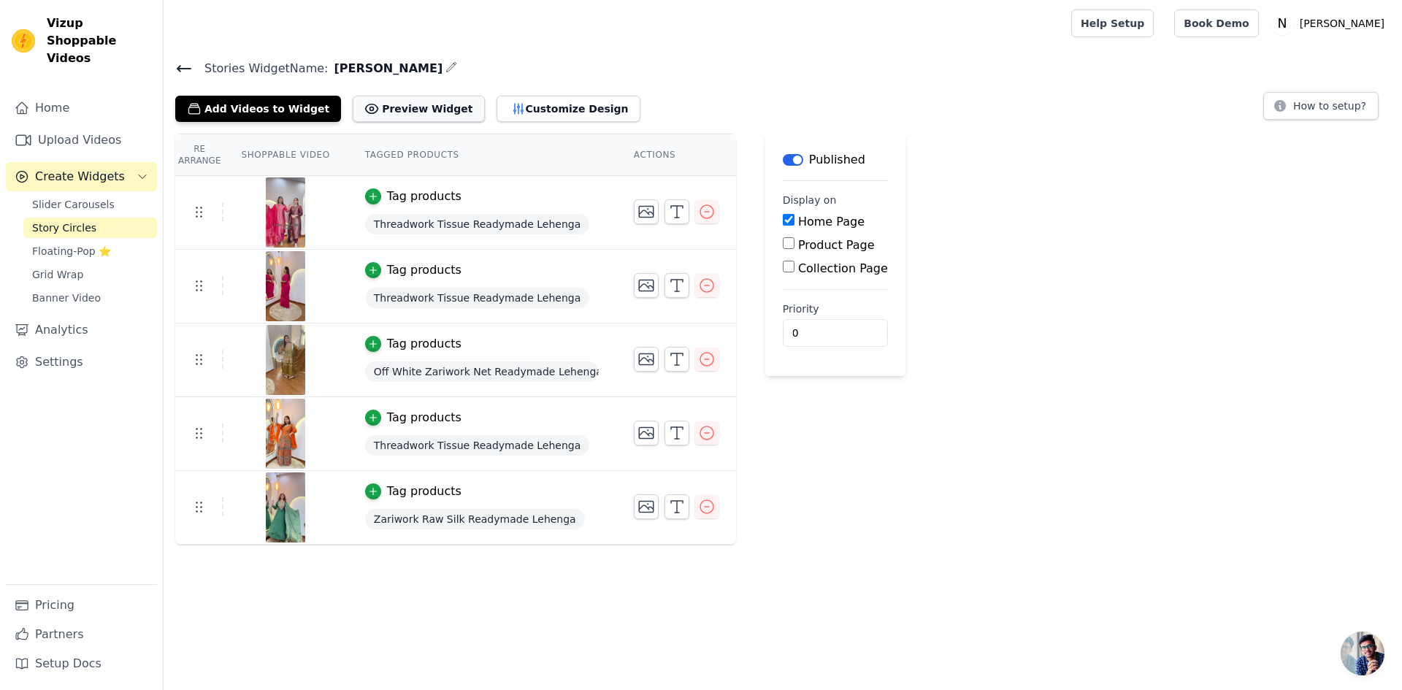
click at [386, 115] on button "Preview Widget" at bounding box center [418, 109] width 131 height 26
click at [50, 220] on span "Story Circles" at bounding box center [64, 227] width 64 height 15
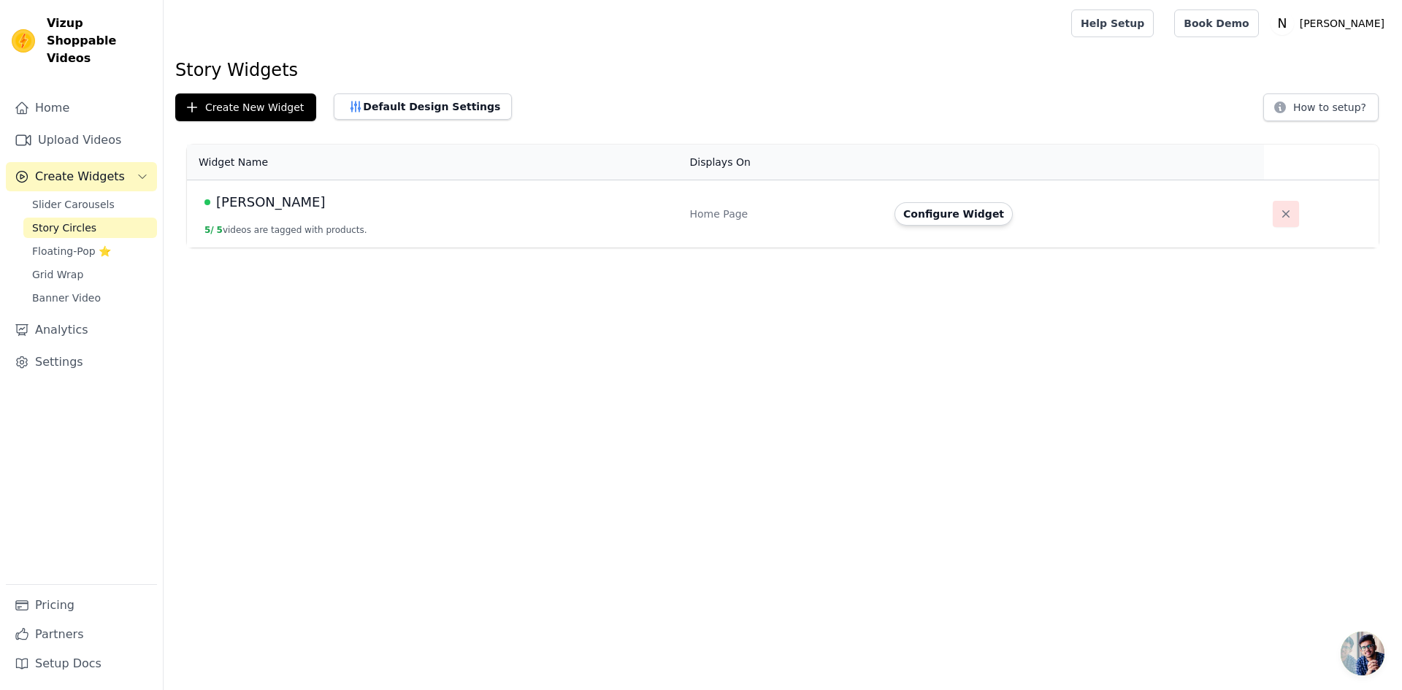
click at [1278, 219] on icon "button" at bounding box center [1285, 214] width 15 height 15
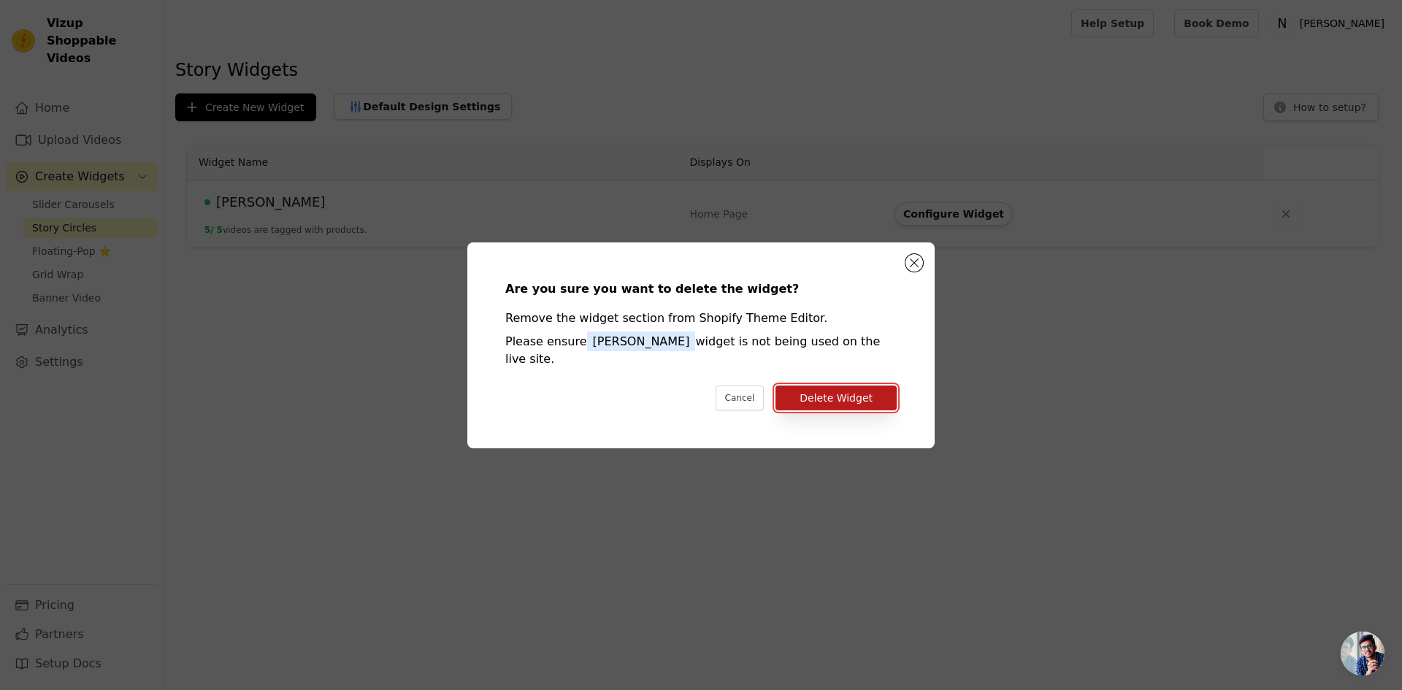
click at [850, 394] on button "Delete Widget" at bounding box center [835, 397] width 121 height 25
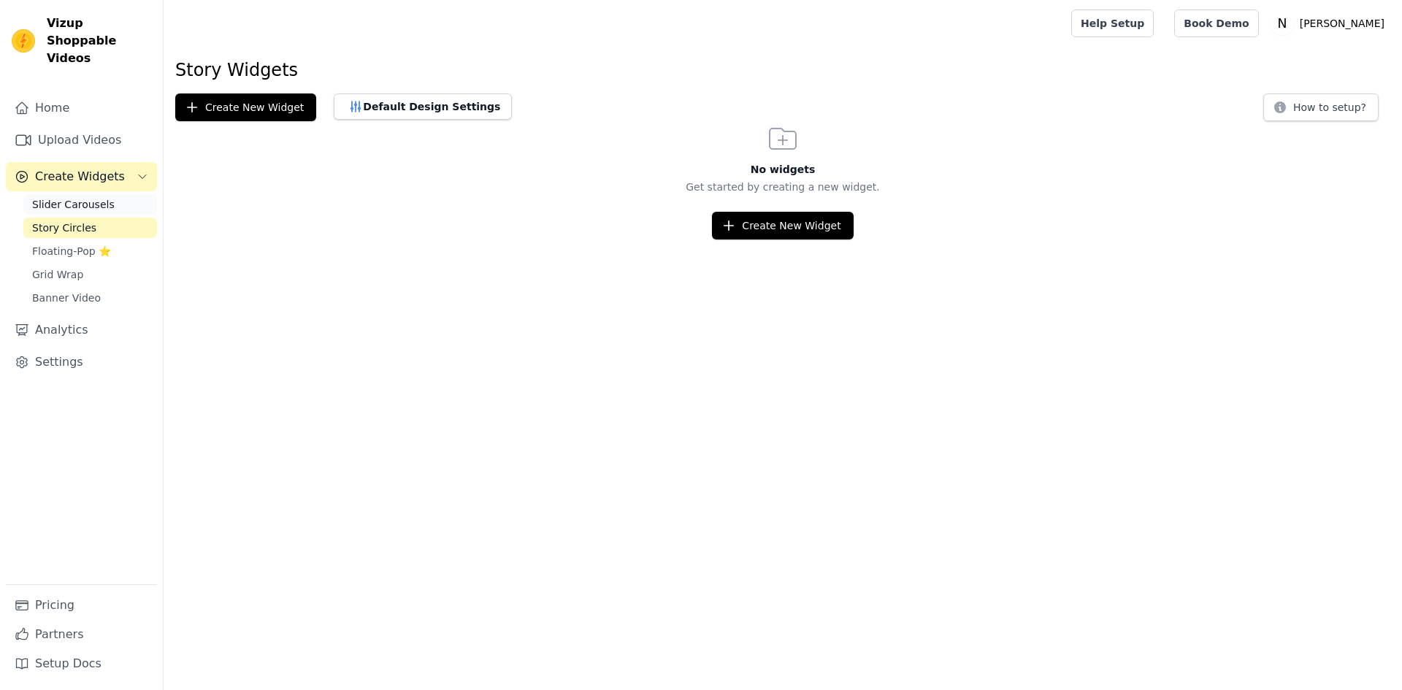
click at [75, 197] on span "Slider Carousels" at bounding box center [73, 204] width 82 height 15
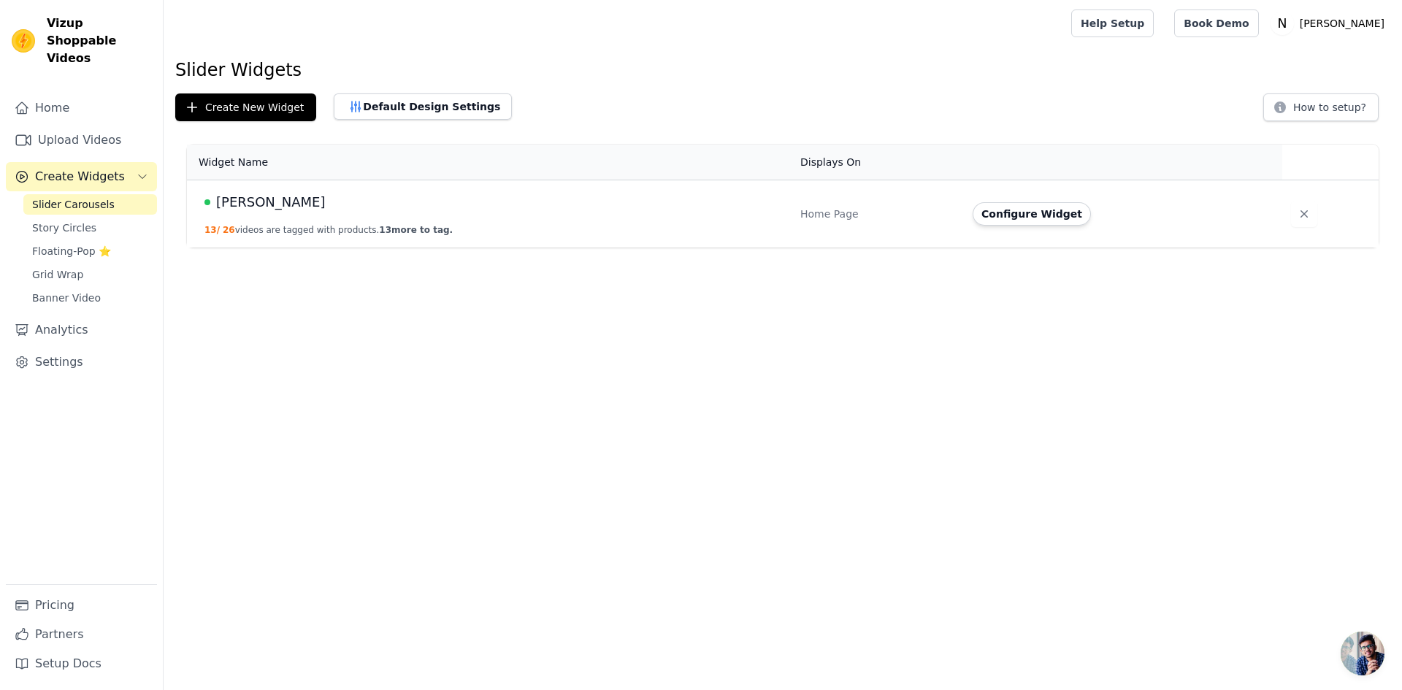
click at [404, 217] on td "Aarfa 13 / 26 videos are tagged with products. 13 more to tag." at bounding box center [489, 214] width 604 height 68
click at [221, 199] on span "[PERSON_NAME]" at bounding box center [271, 202] width 110 height 20
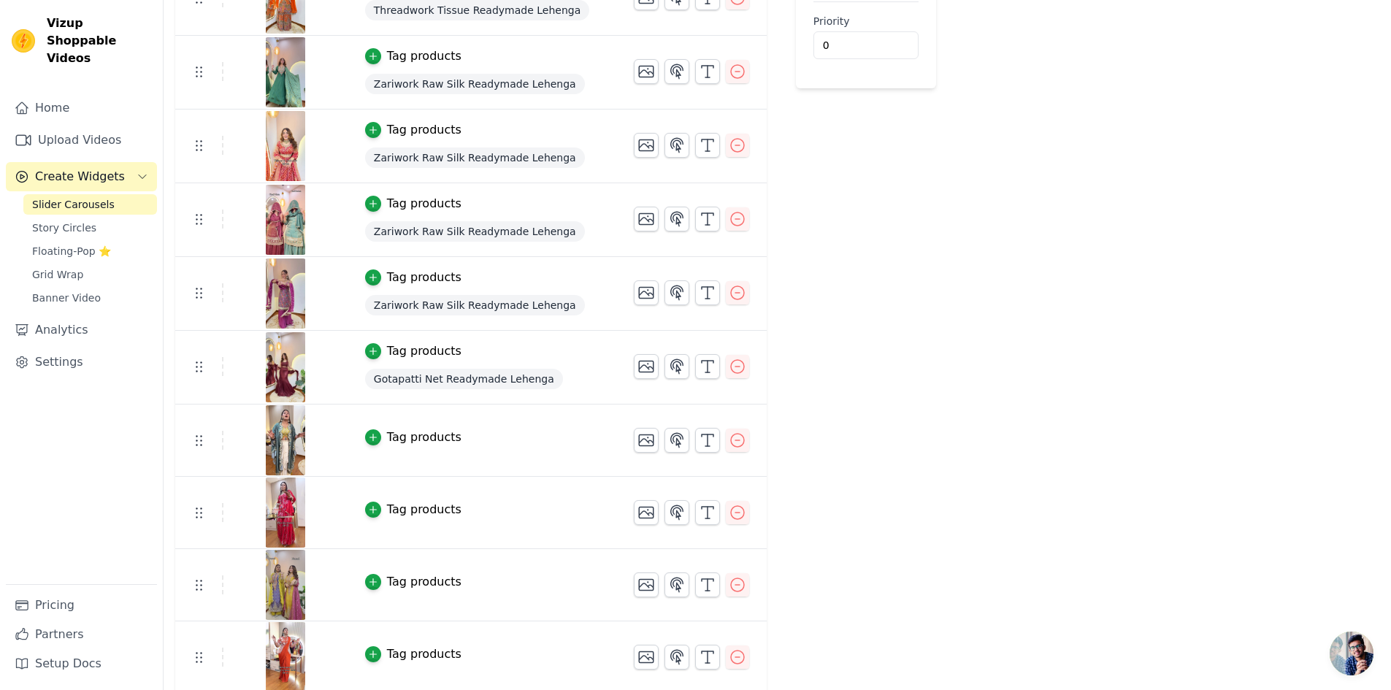
scroll to position [438, 0]
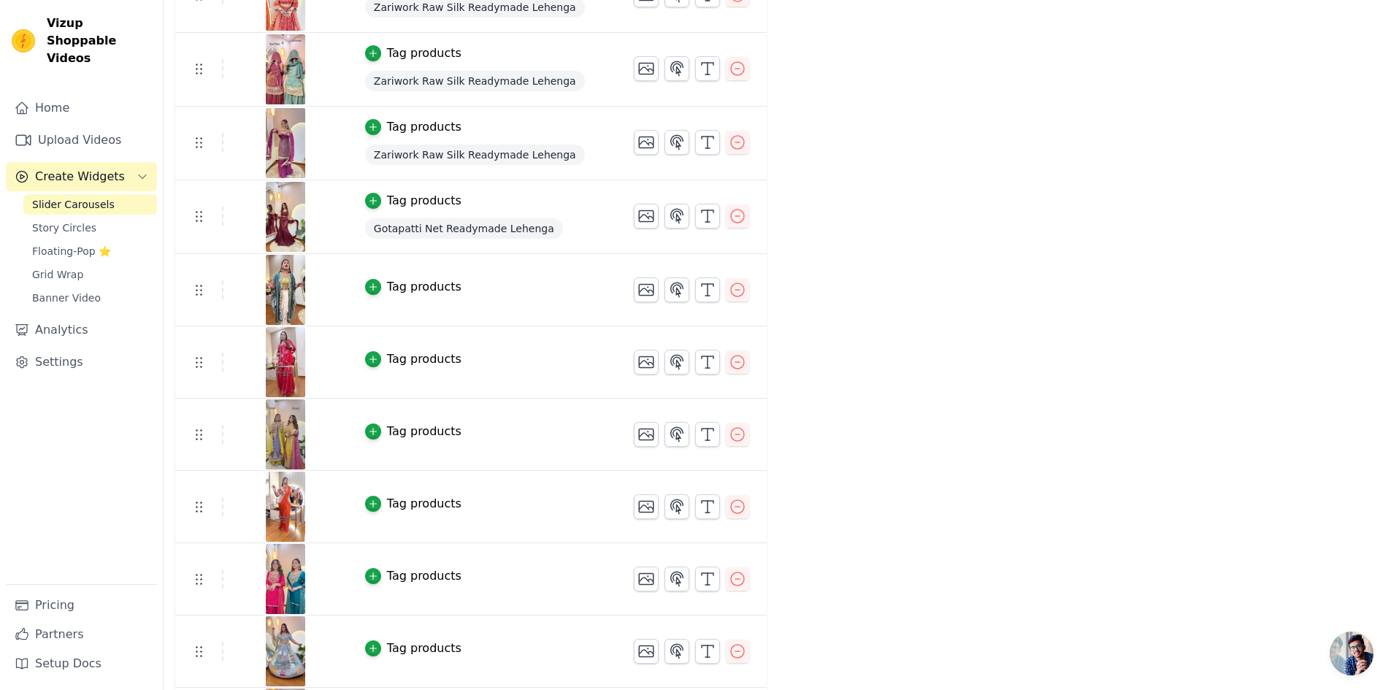
click at [424, 291] on div "Tag products" at bounding box center [424, 287] width 74 height 18
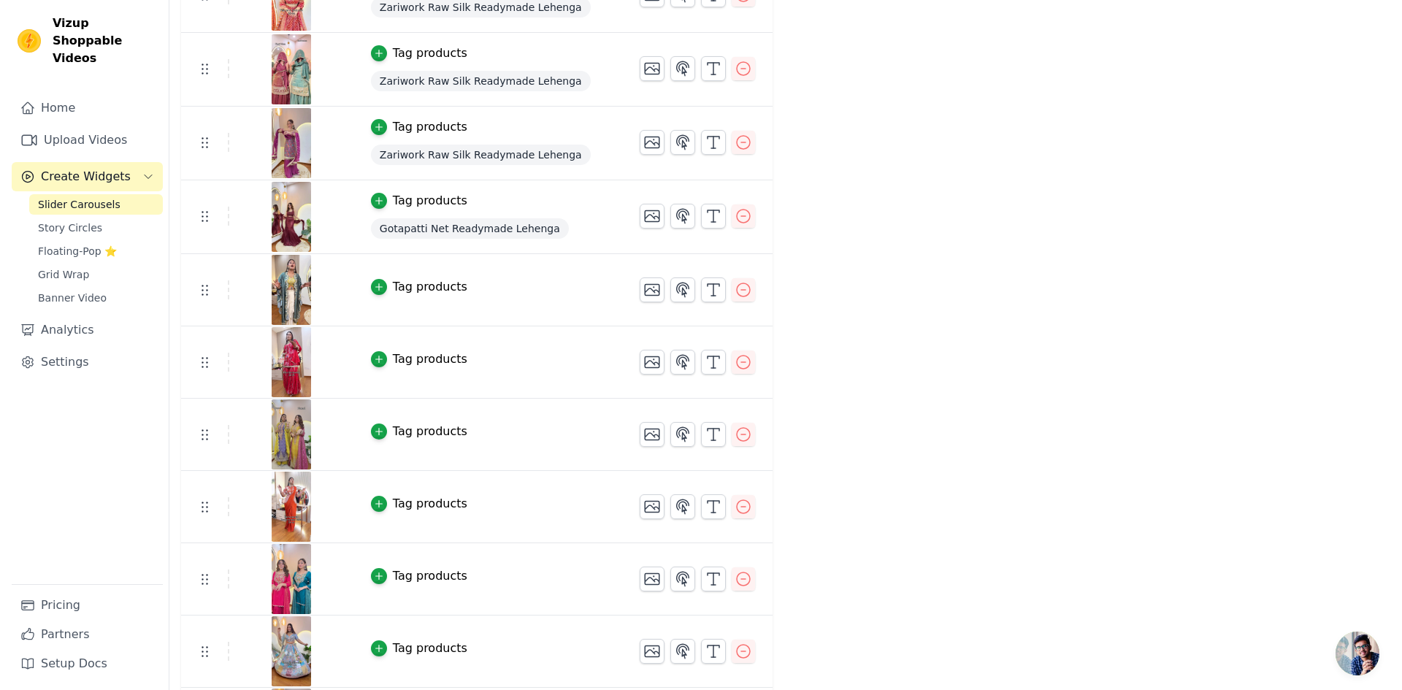
scroll to position [0, 0]
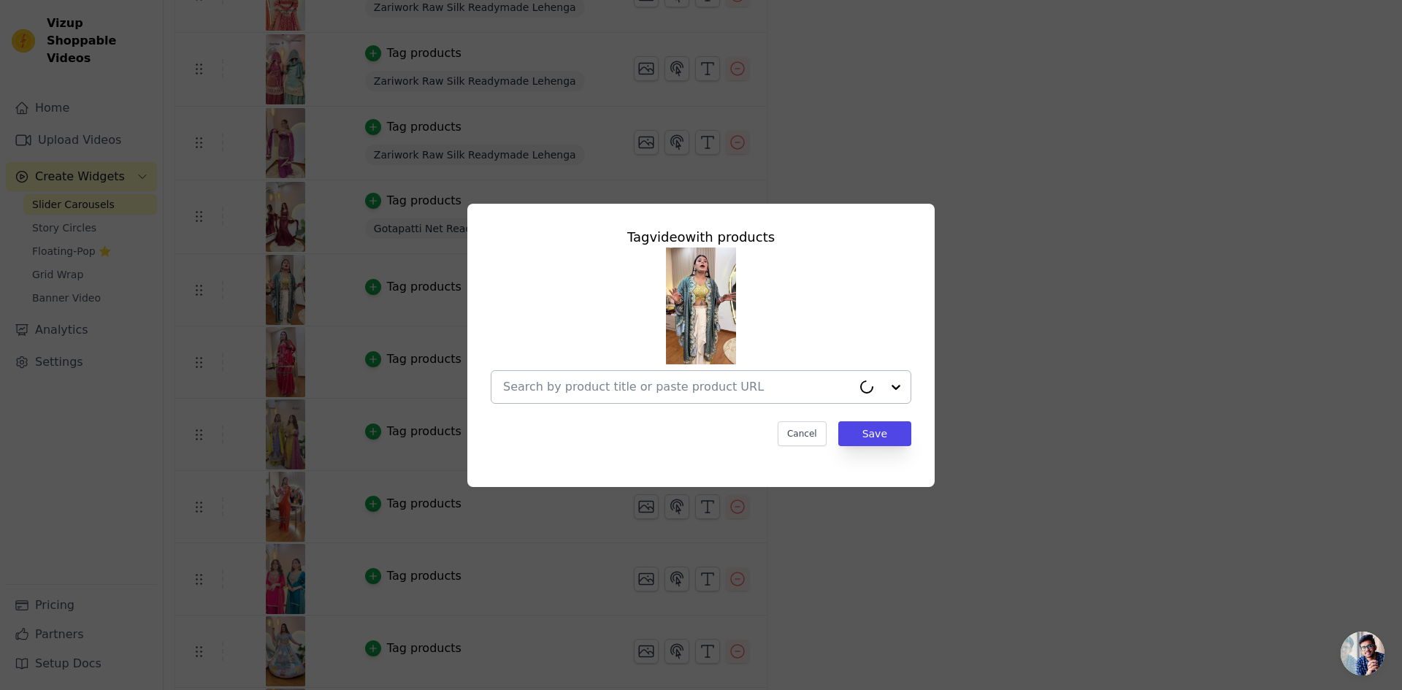
drag, startPoint x: 634, startPoint y: 406, endPoint x: 636, endPoint y: 387, distance: 19.0
click at [634, 404] on div "Tag video with products Cancel Save" at bounding box center [701, 336] width 444 height 242
click at [636, 387] on input "text" at bounding box center [692, 387] width 378 height 18
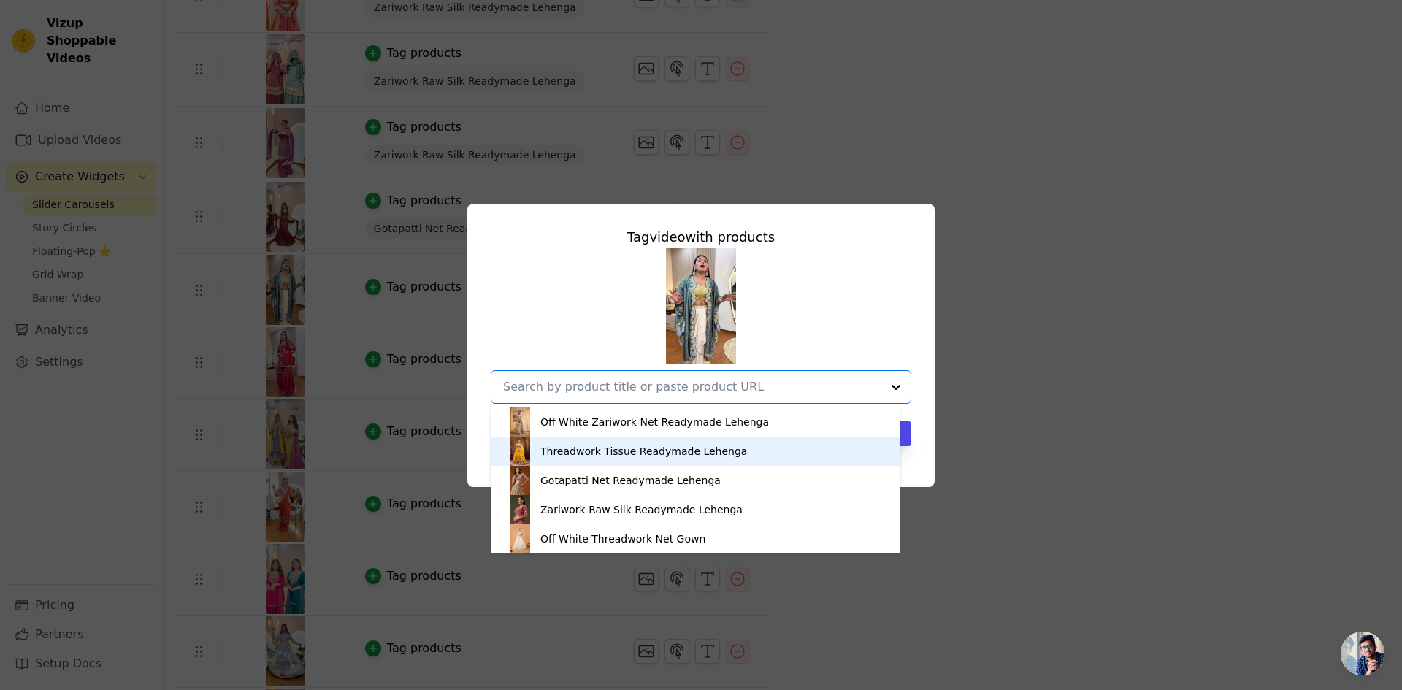
click at [634, 456] on div "Threadwork Tissue Readymade Lehenga" at bounding box center [643, 451] width 207 height 15
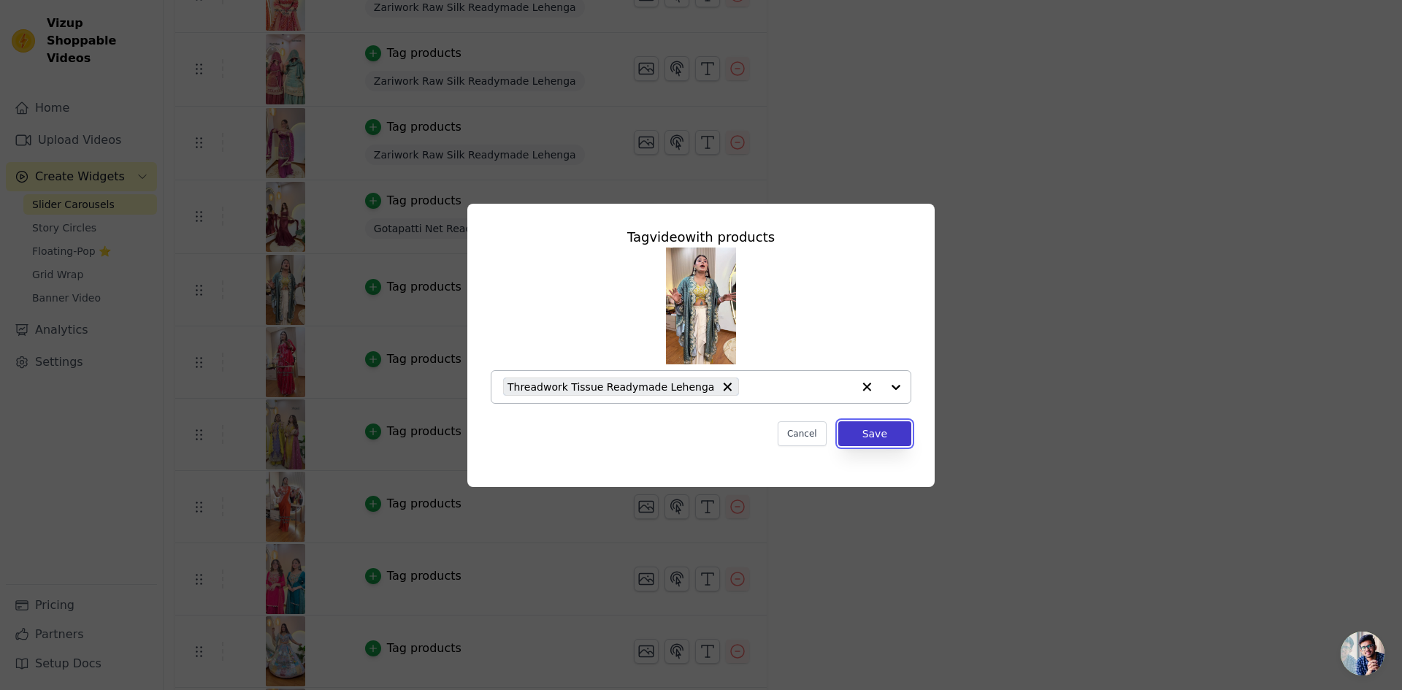
click at [891, 434] on button "Save" at bounding box center [874, 433] width 73 height 25
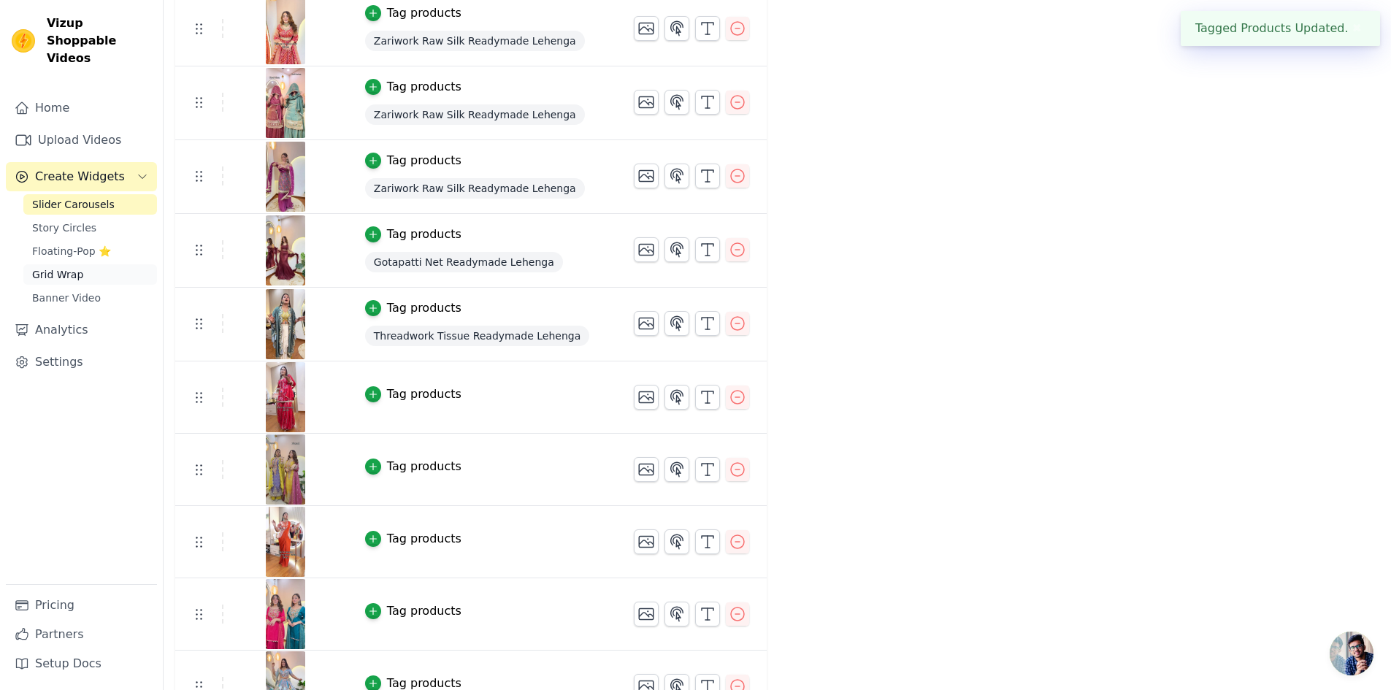
scroll to position [438, 0]
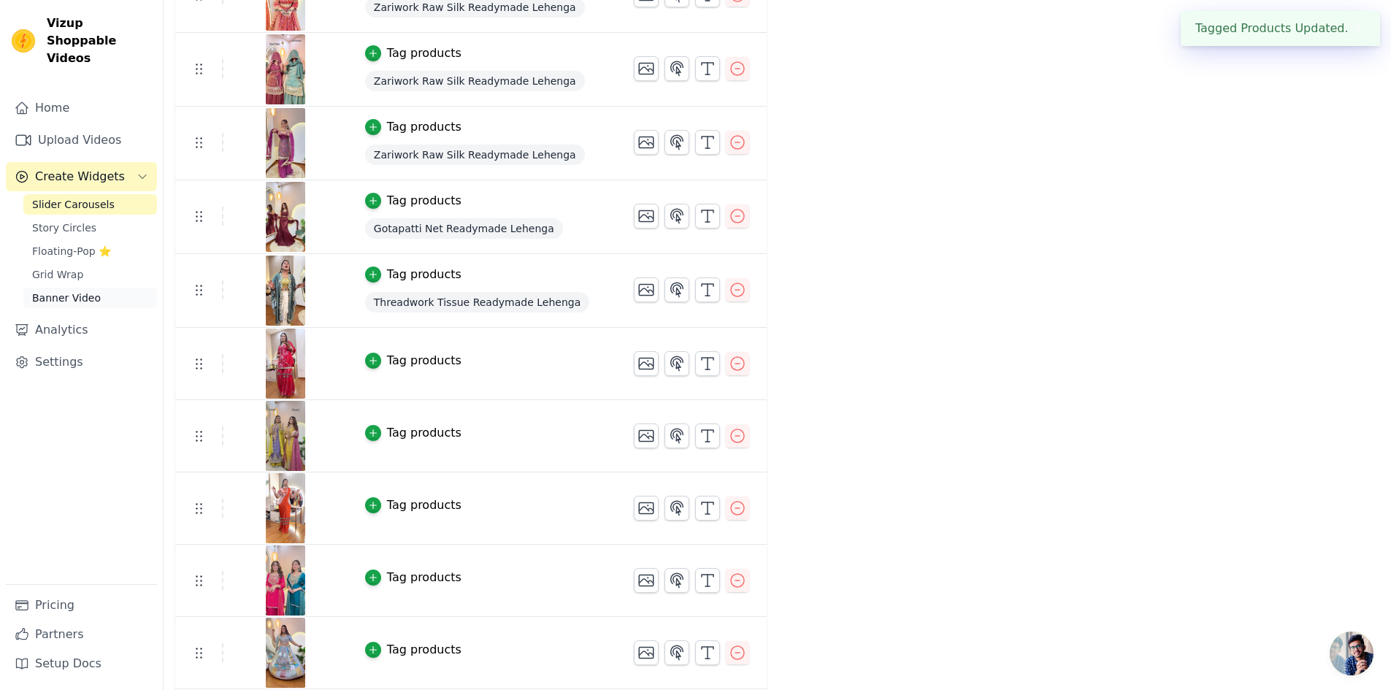
click at [42, 291] on span "Banner Video" at bounding box center [66, 298] width 69 height 15
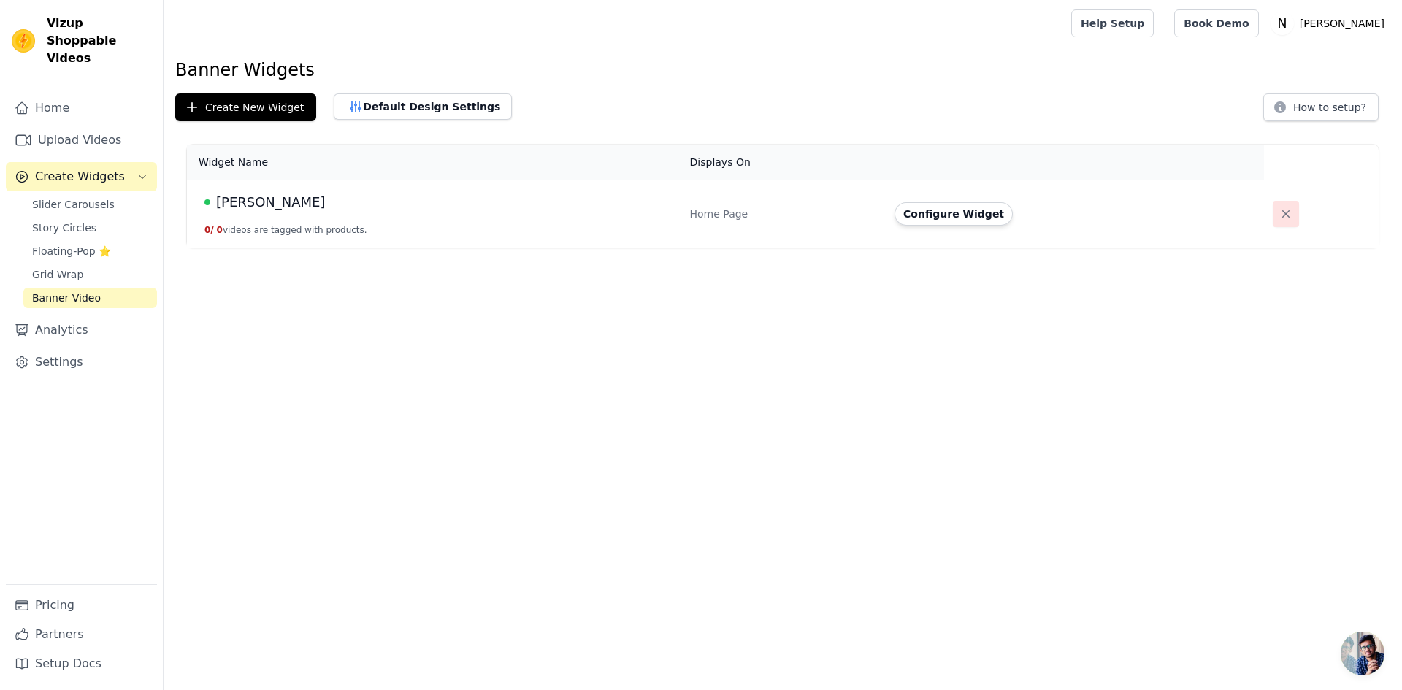
click at [1274, 206] on button "button" at bounding box center [1285, 214] width 26 height 26
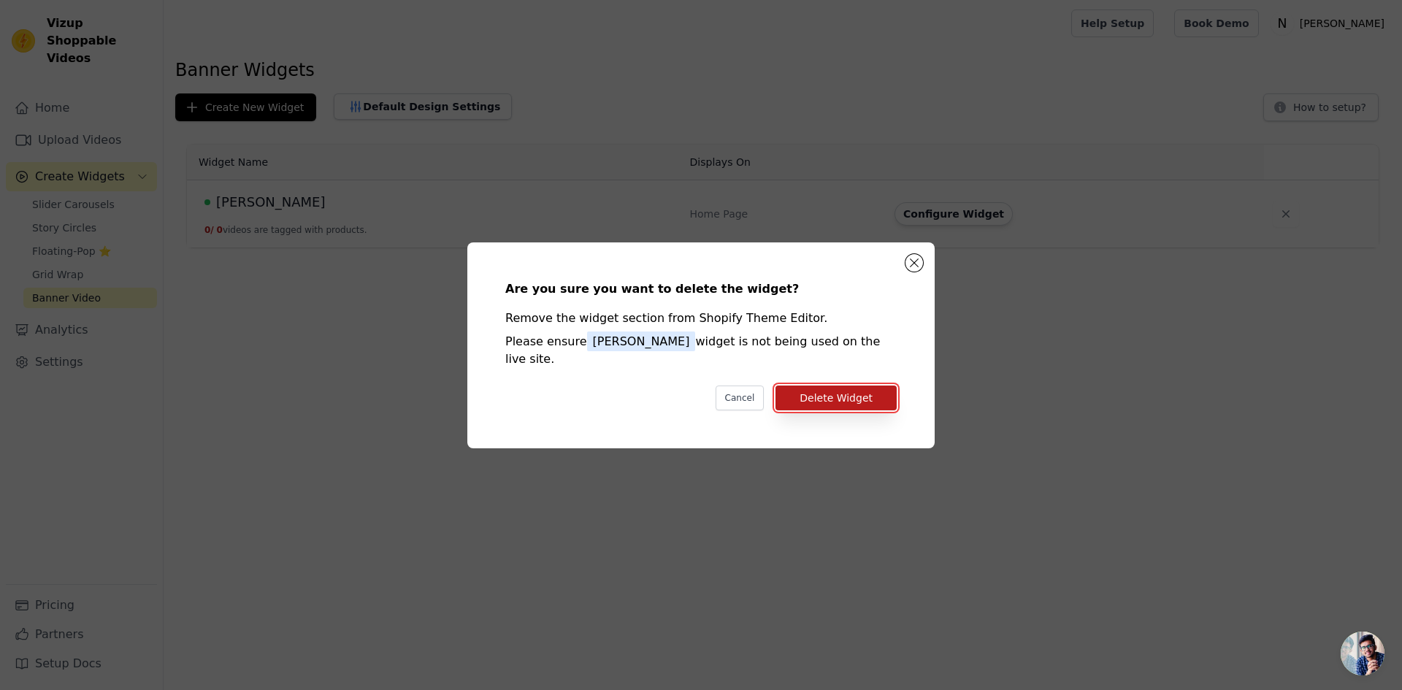
click at [820, 391] on button "Delete Widget" at bounding box center [835, 397] width 121 height 25
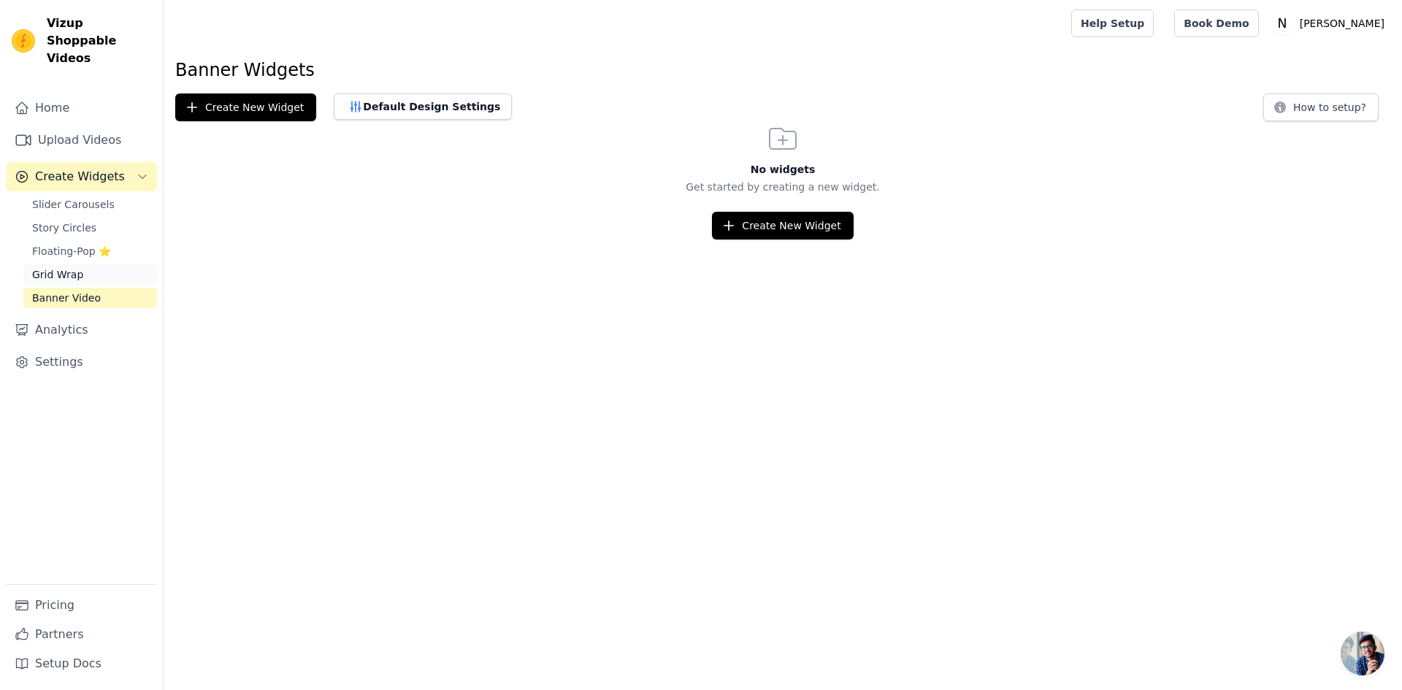
click at [77, 267] on span "Grid Wrap" at bounding box center [57, 274] width 51 height 15
click at [72, 244] on span "Floating-Pop ⭐" at bounding box center [71, 251] width 79 height 15
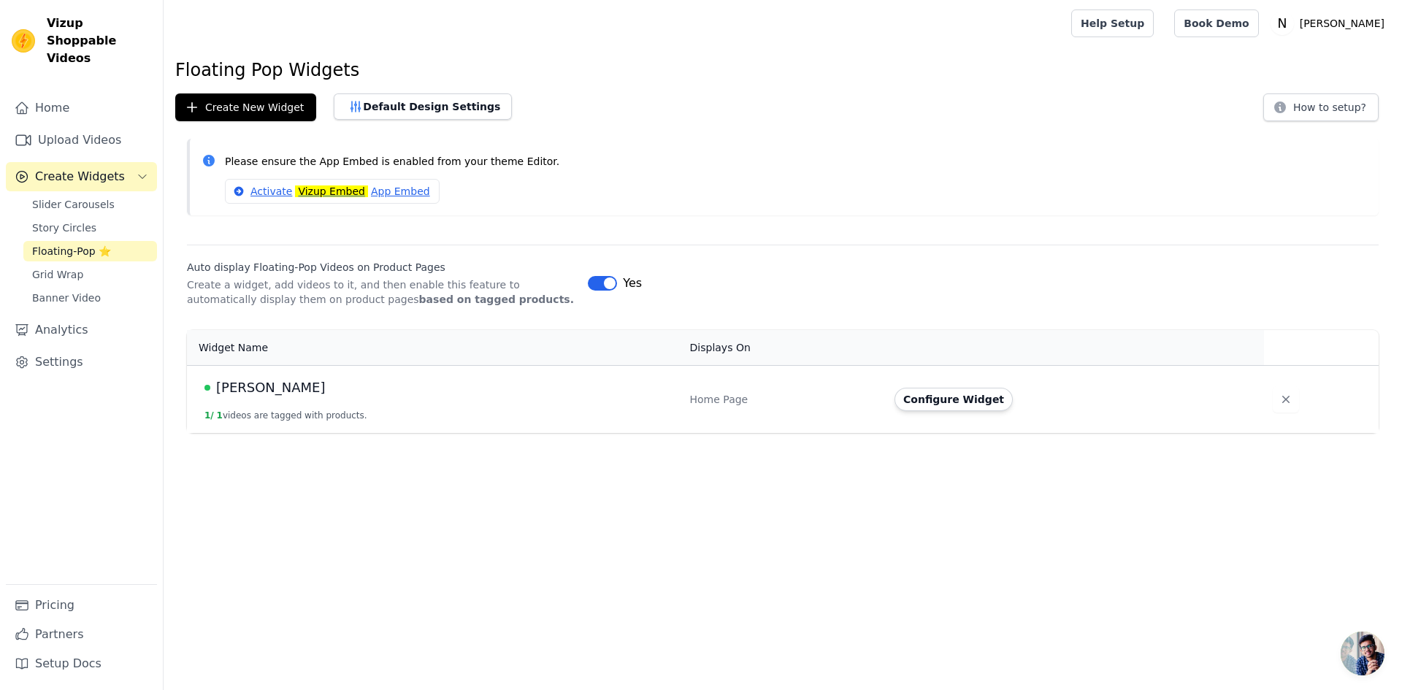
click at [238, 387] on span "[PERSON_NAME]" at bounding box center [271, 387] width 110 height 20
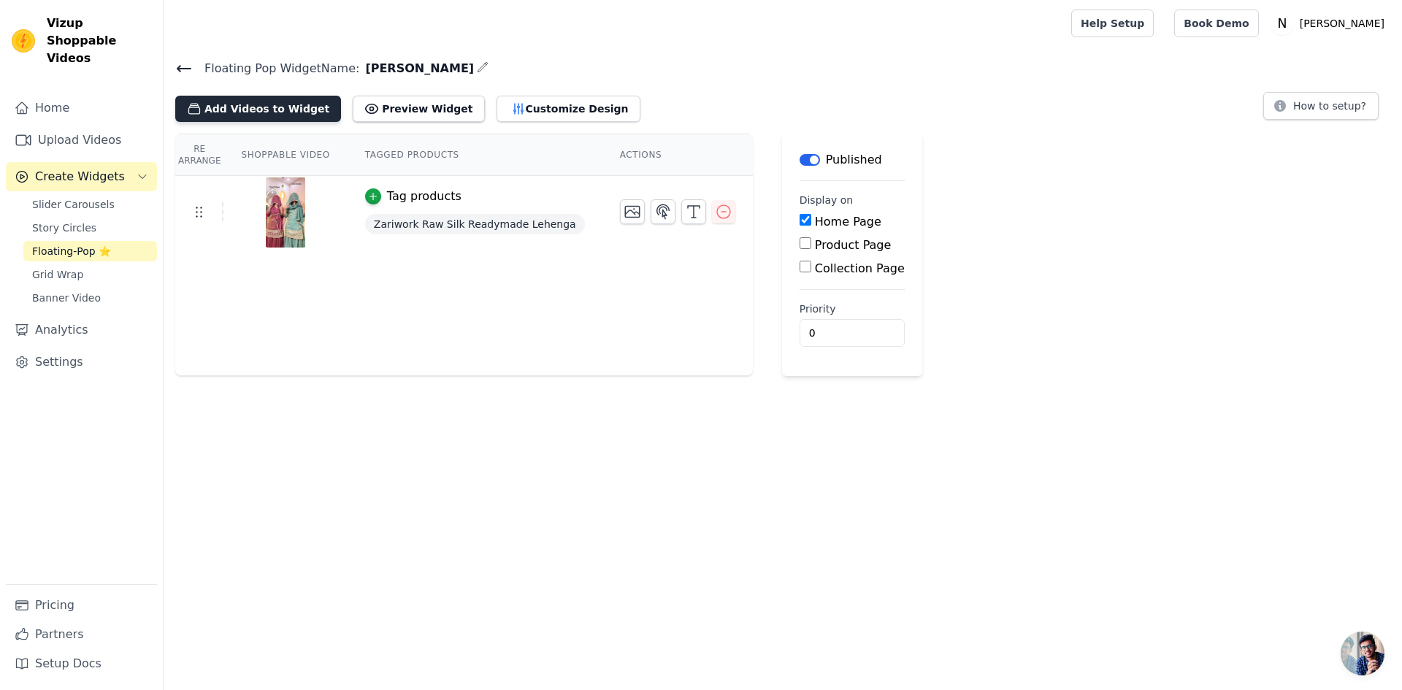
click at [235, 108] on button "Add Videos to Widget" at bounding box center [258, 109] width 166 height 26
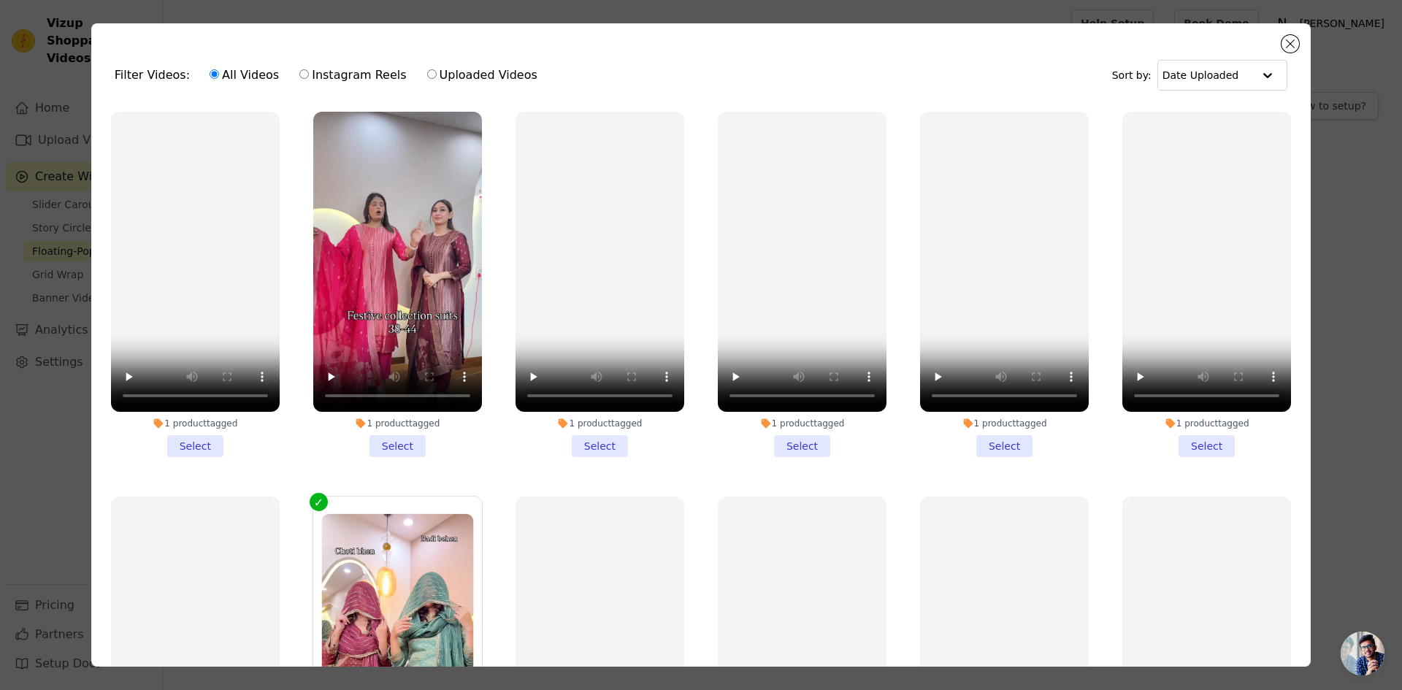
click at [393, 445] on li "1 product tagged Select" at bounding box center [397, 284] width 169 height 345
click at [0, 0] on input "1 product tagged Select" at bounding box center [0, 0] width 0 height 0
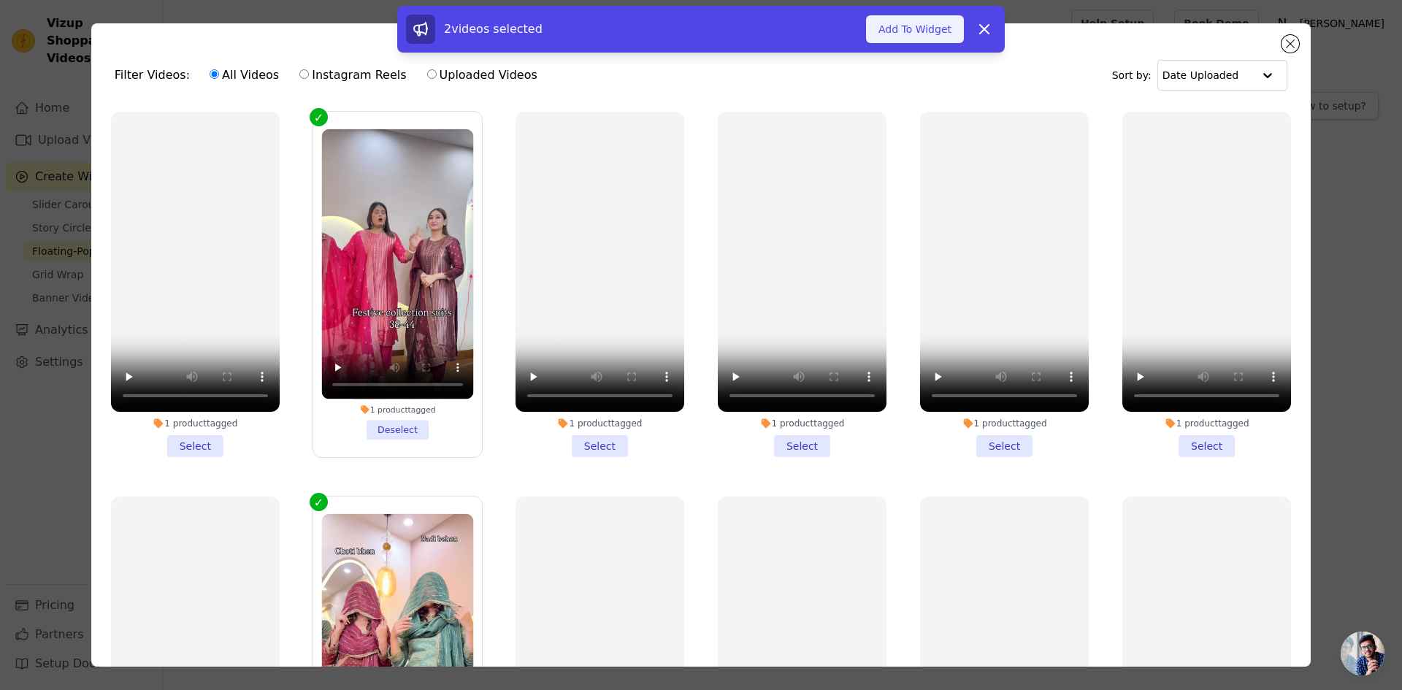
click at [910, 32] on button "Add To Widget" at bounding box center [915, 29] width 98 height 28
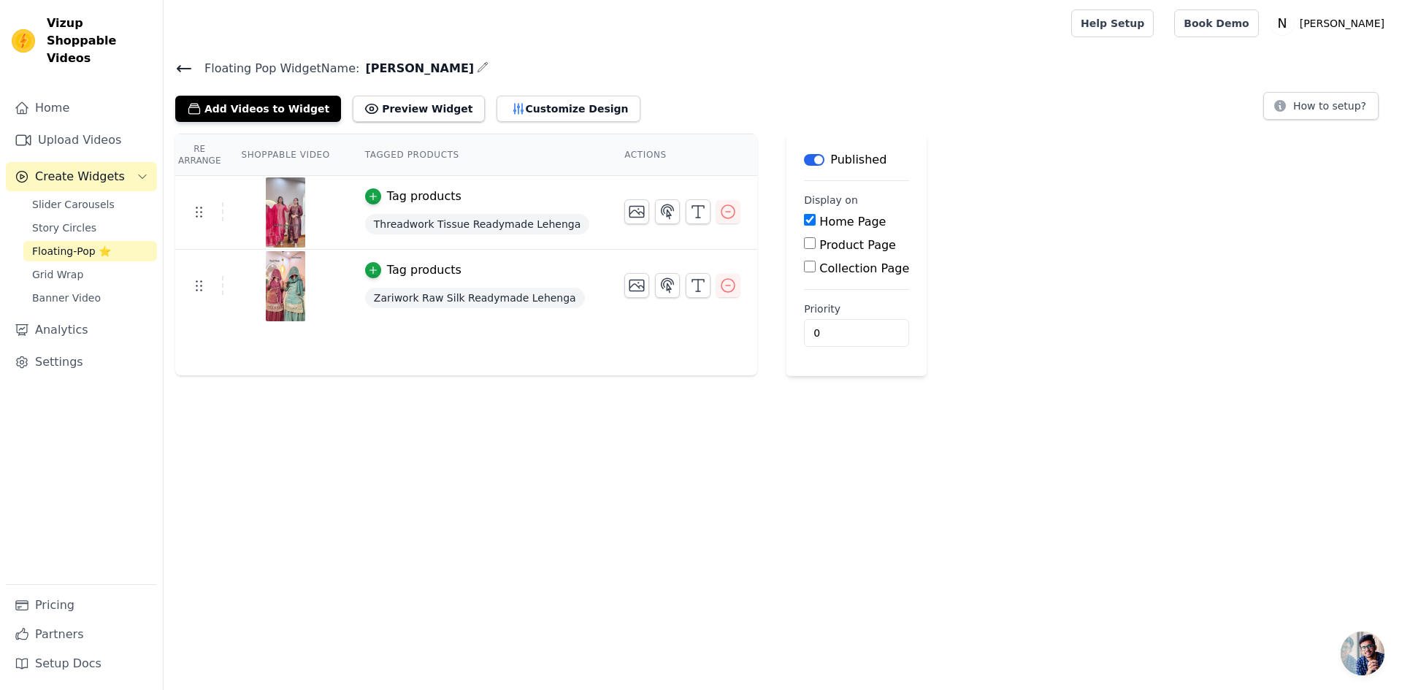
click at [469, 344] on div "Re Arrange Shoppable Video Tagged Products Actions Tag products Threadwork Tiss…" at bounding box center [466, 255] width 582 height 242
click at [74, 244] on span "Floating-Pop ⭐" at bounding box center [71, 251] width 79 height 15
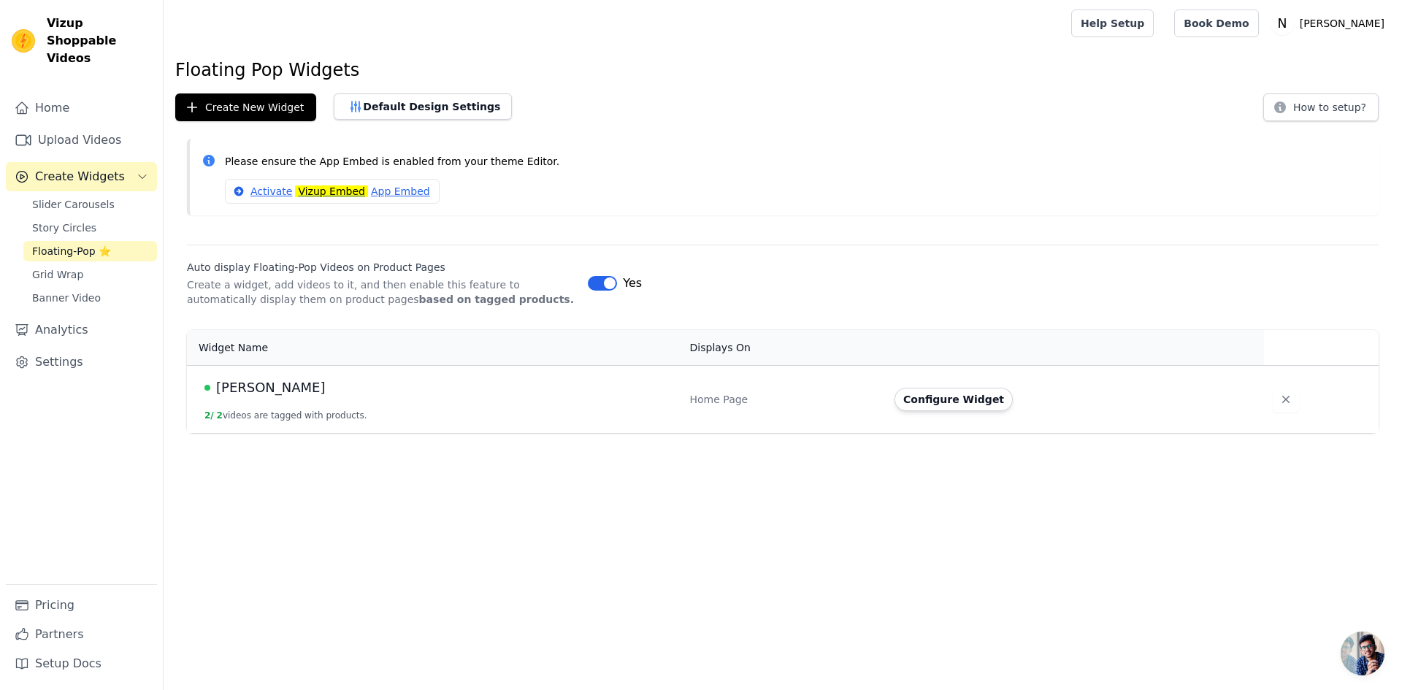
click at [226, 386] on span "[PERSON_NAME]" at bounding box center [271, 387] width 110 height 20
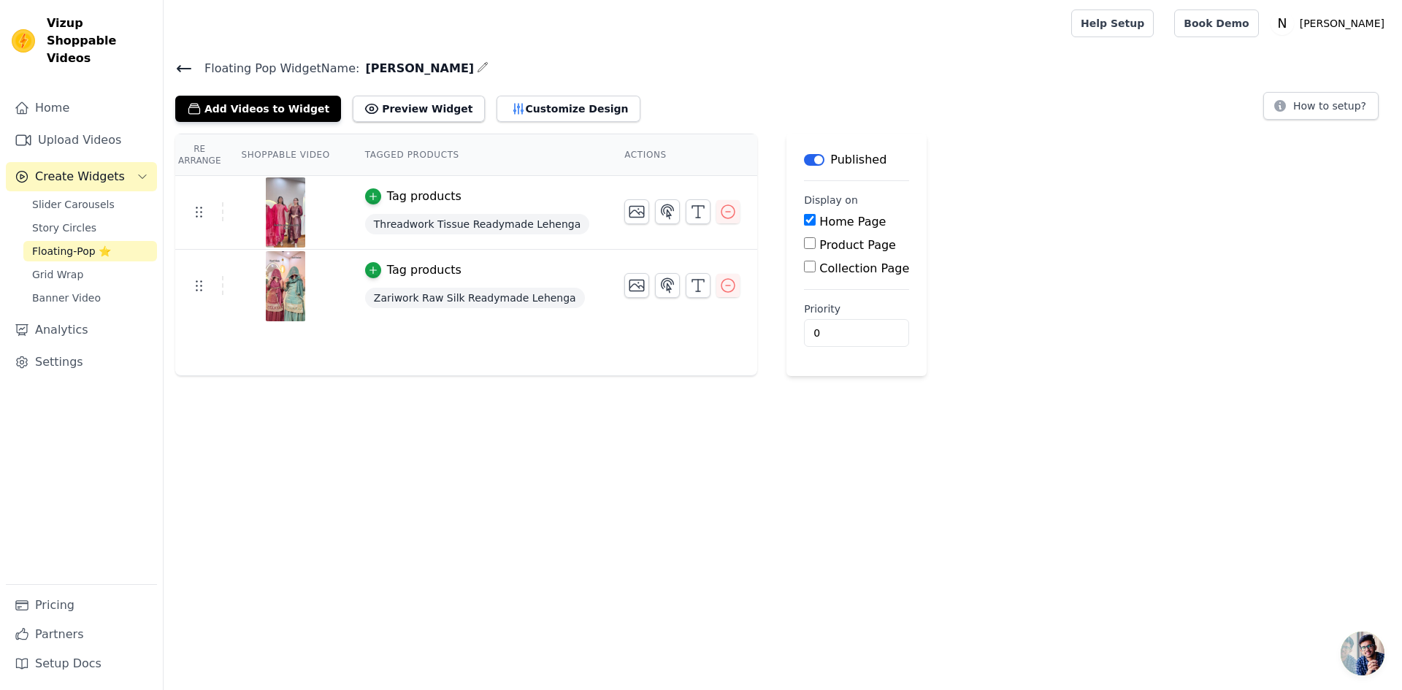
click at [387, 199] on div "Tag products" at bounding box center [424, 197] width 74 height 18
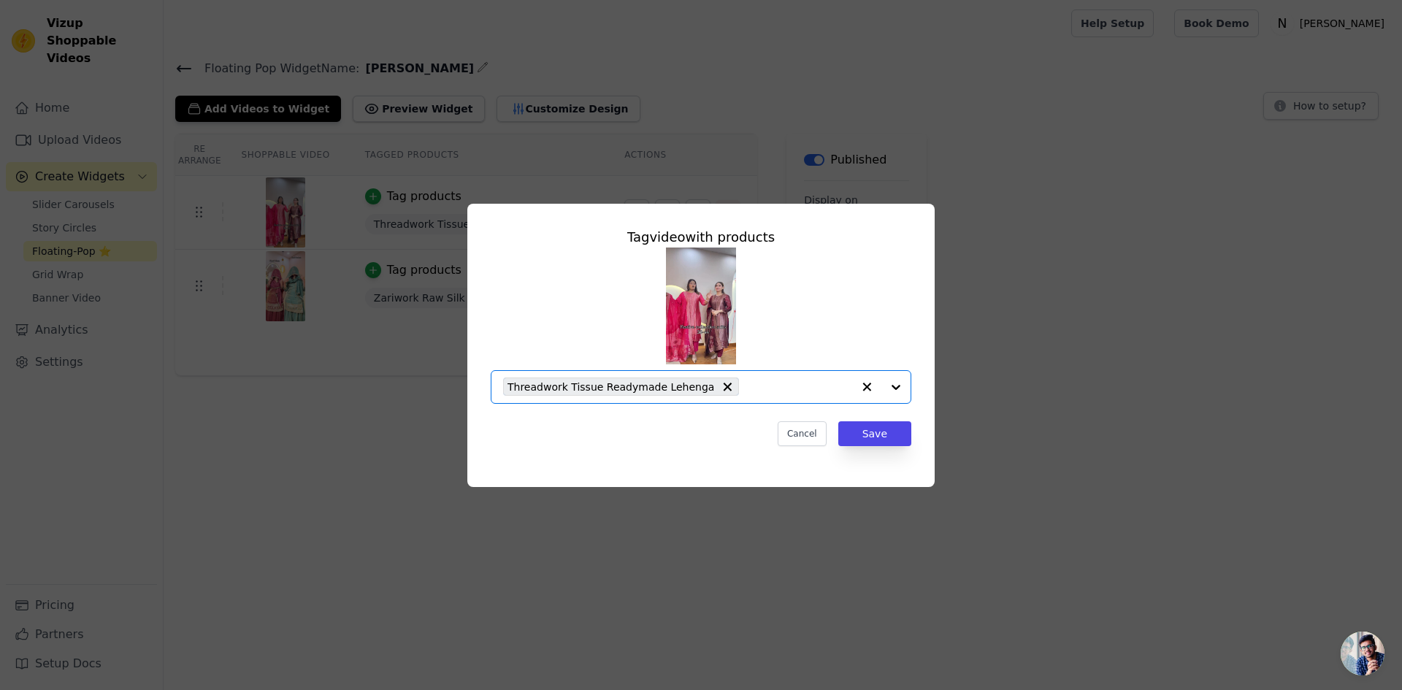
click at [805, 391] on input "text" at bounding box center [799, 387] width 106 height 18
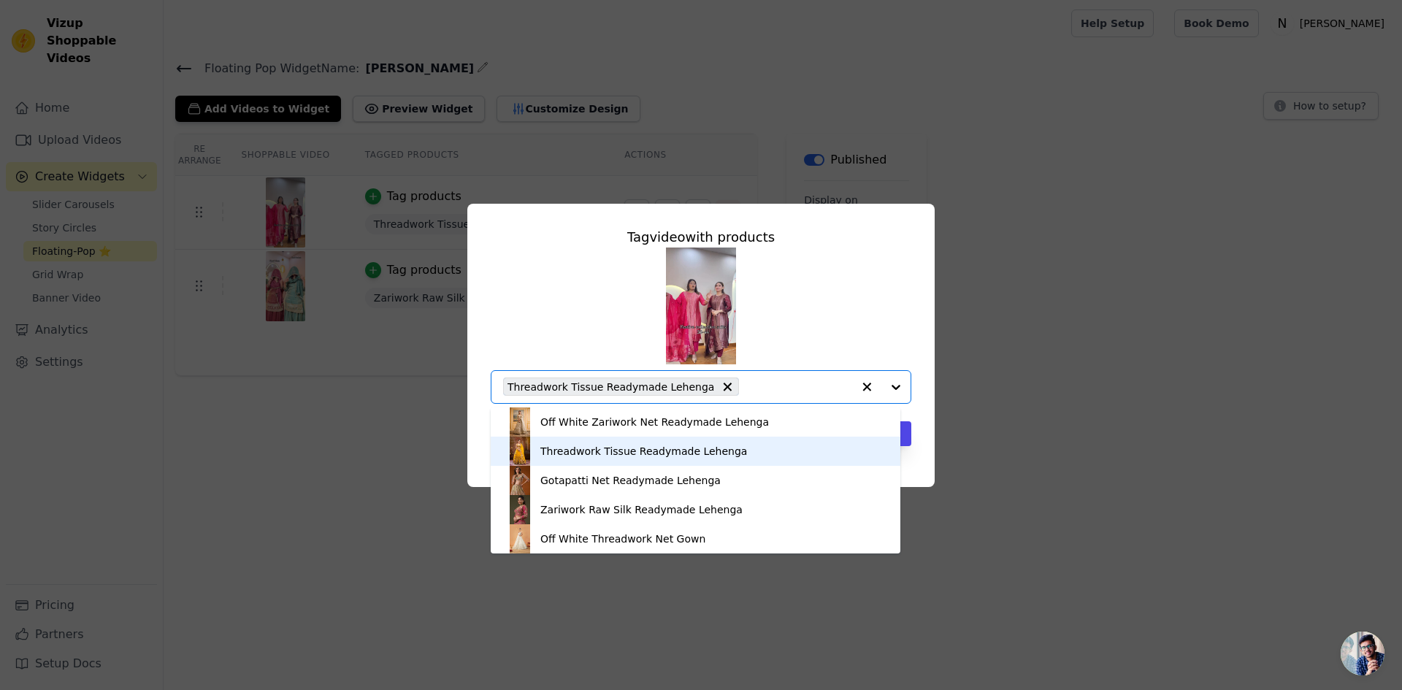
click at [715, 440] on div "Threadwork Tissue Readymade Lehenga" at bounding box center [695, 451] width 380 height 29
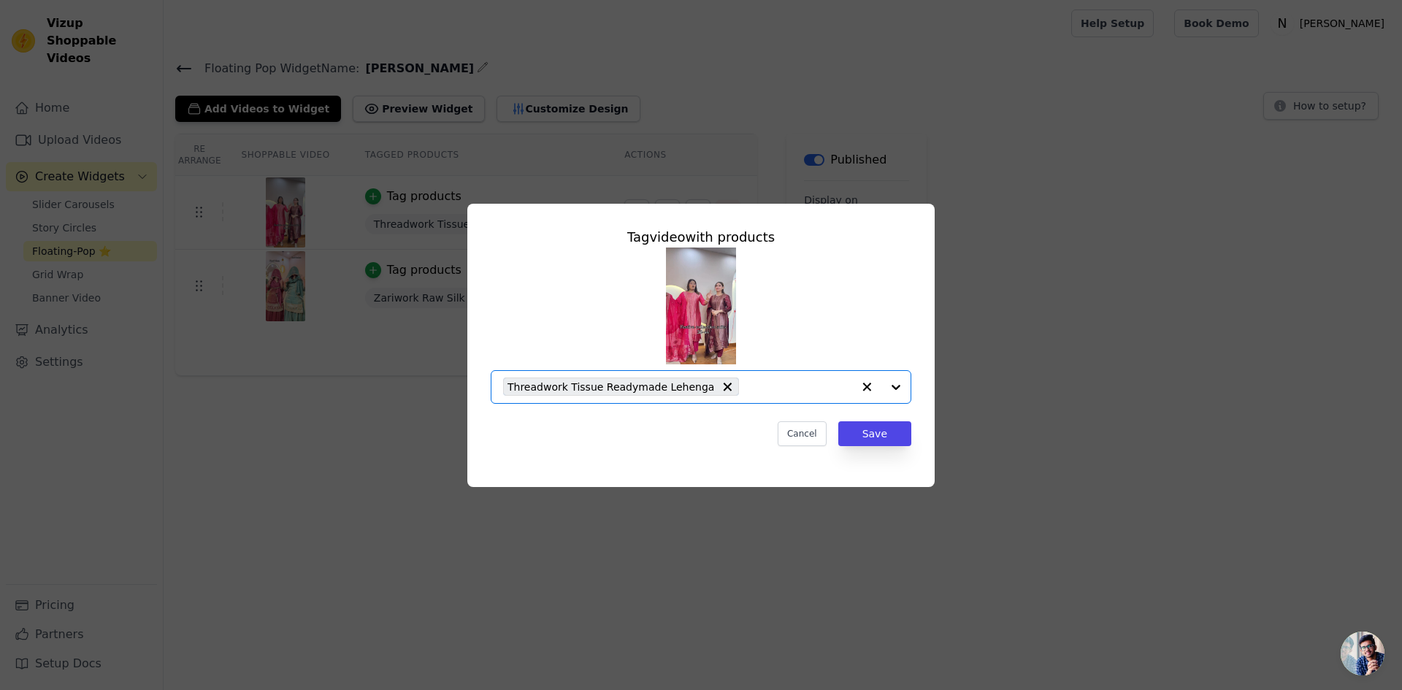
click at [770, 391] on input "text" at bounding box center [799, 387] width 106 height 18
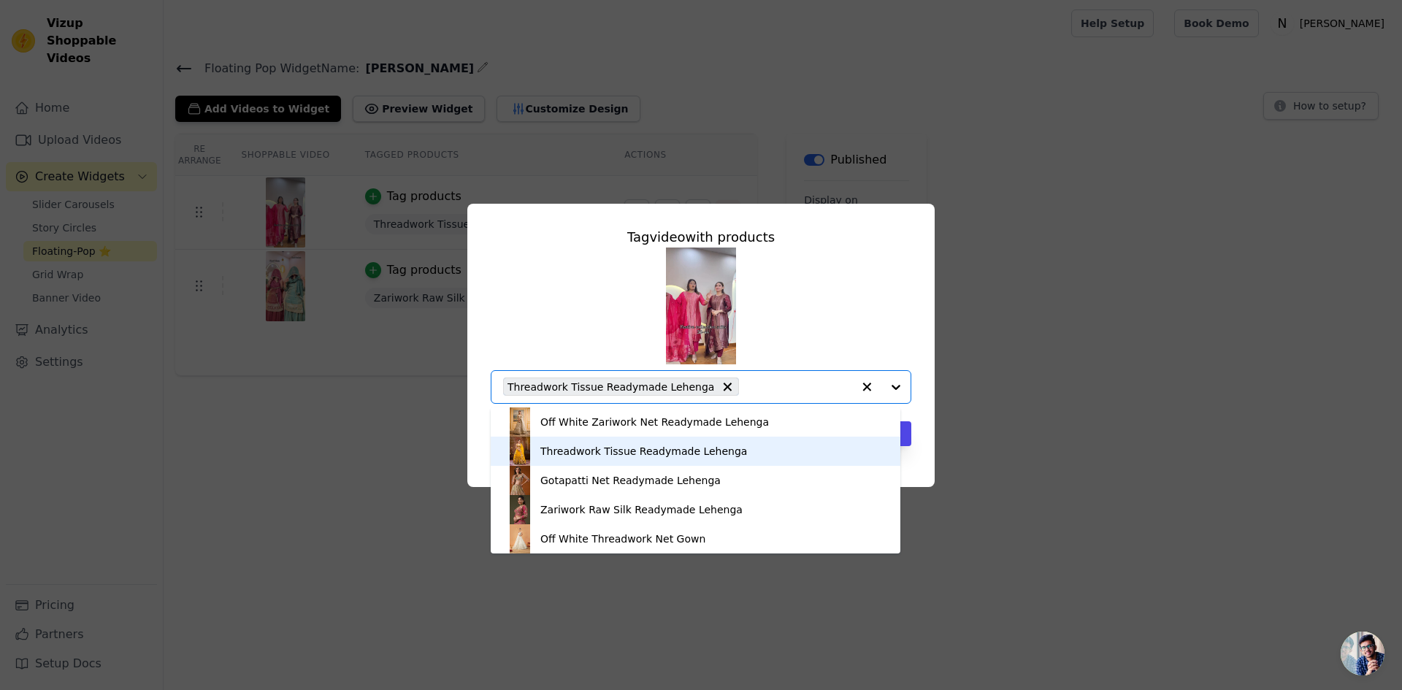
click at [678, 451] on div "Threadwork Tissue Readymade Lehenga" at bounding box center [643, 451] width 207 height 15
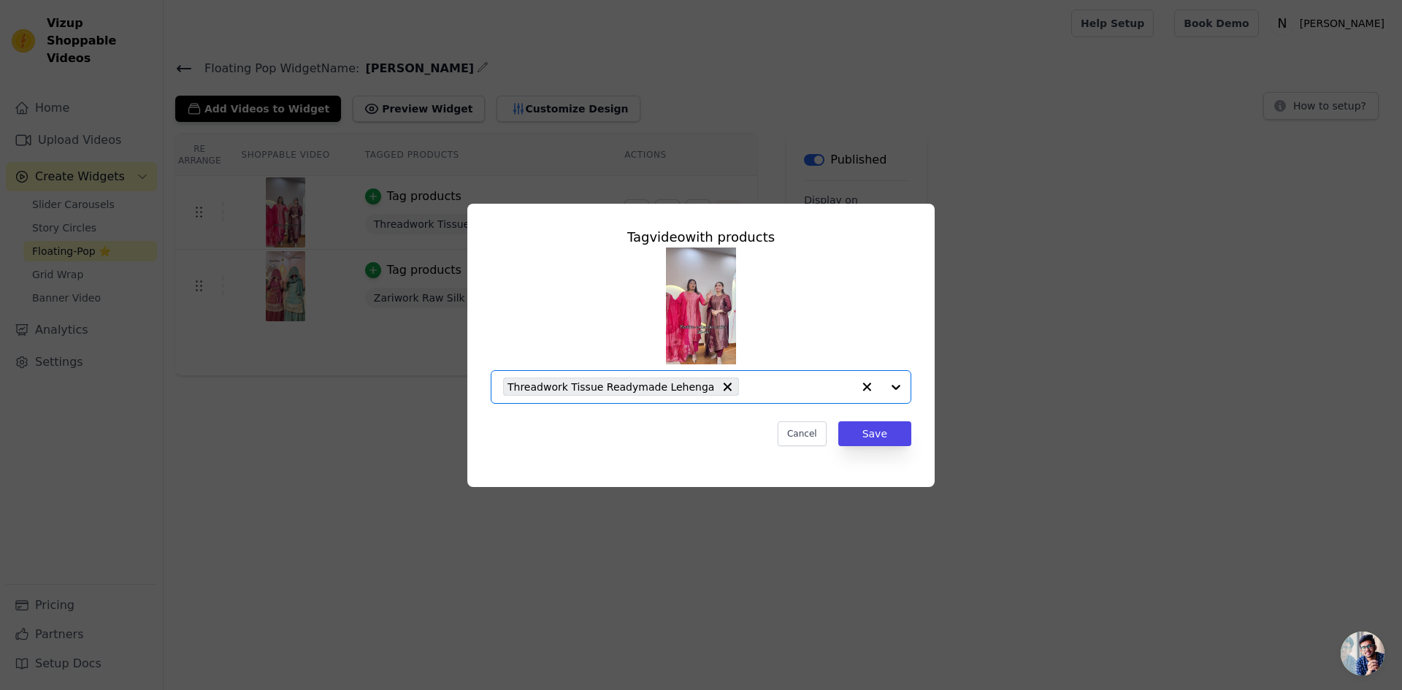
drag, startPoint x: 777, startPoint y: 382, endPoint x: 761, endPoint y: 396, distance: 21.2
click at [776, 382] on input "text" at bounding box center [799, 387] width 106 height 18
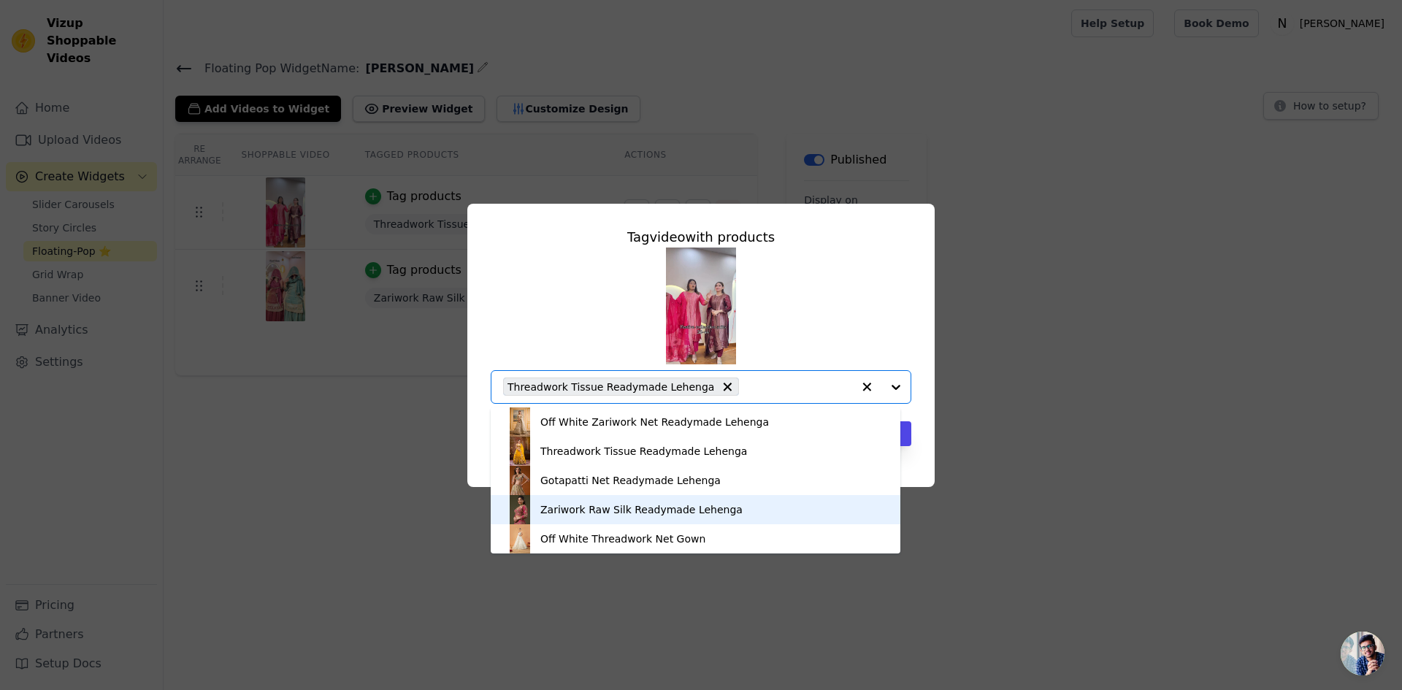
click at [658, 495] on div "Zariwork Raw Silk Readymade Lehenga" at bounding box center [695, 509] width 380 height 29
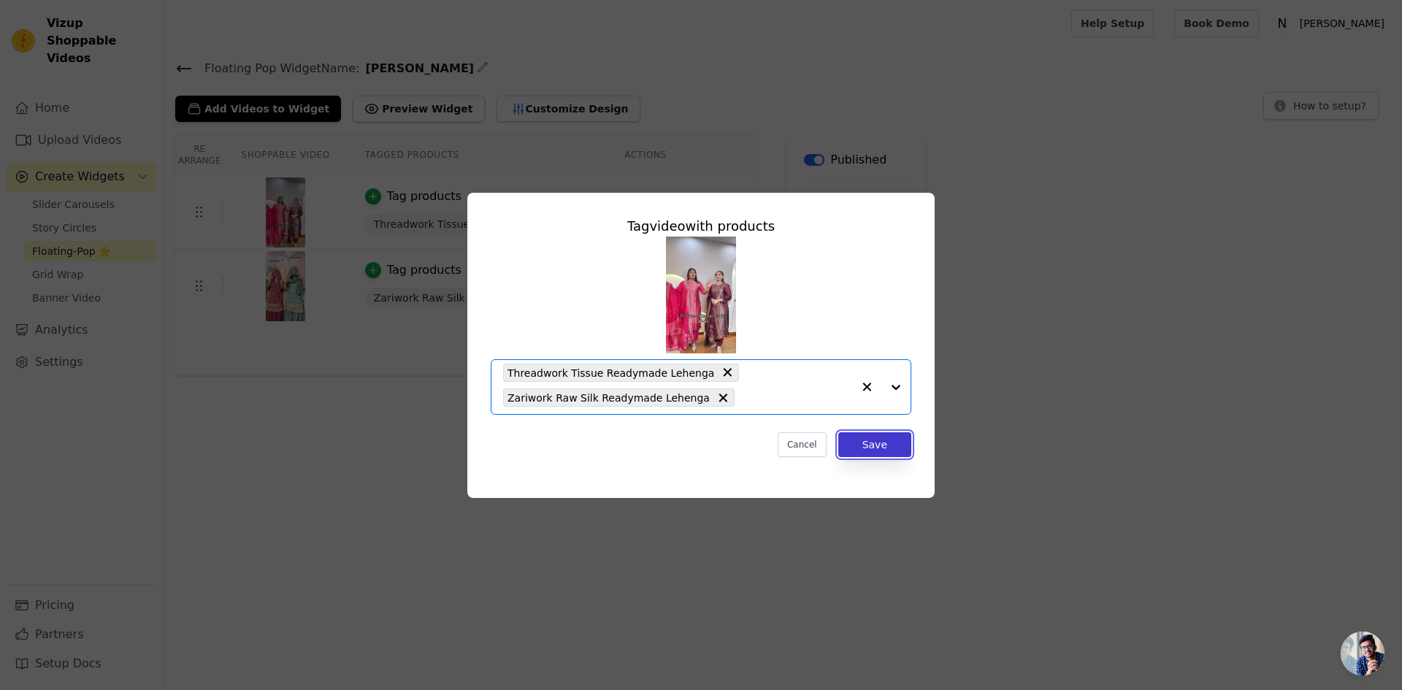
click at [859, 442] on button "Save" at bounding box center [874, 444] width 73 height 25
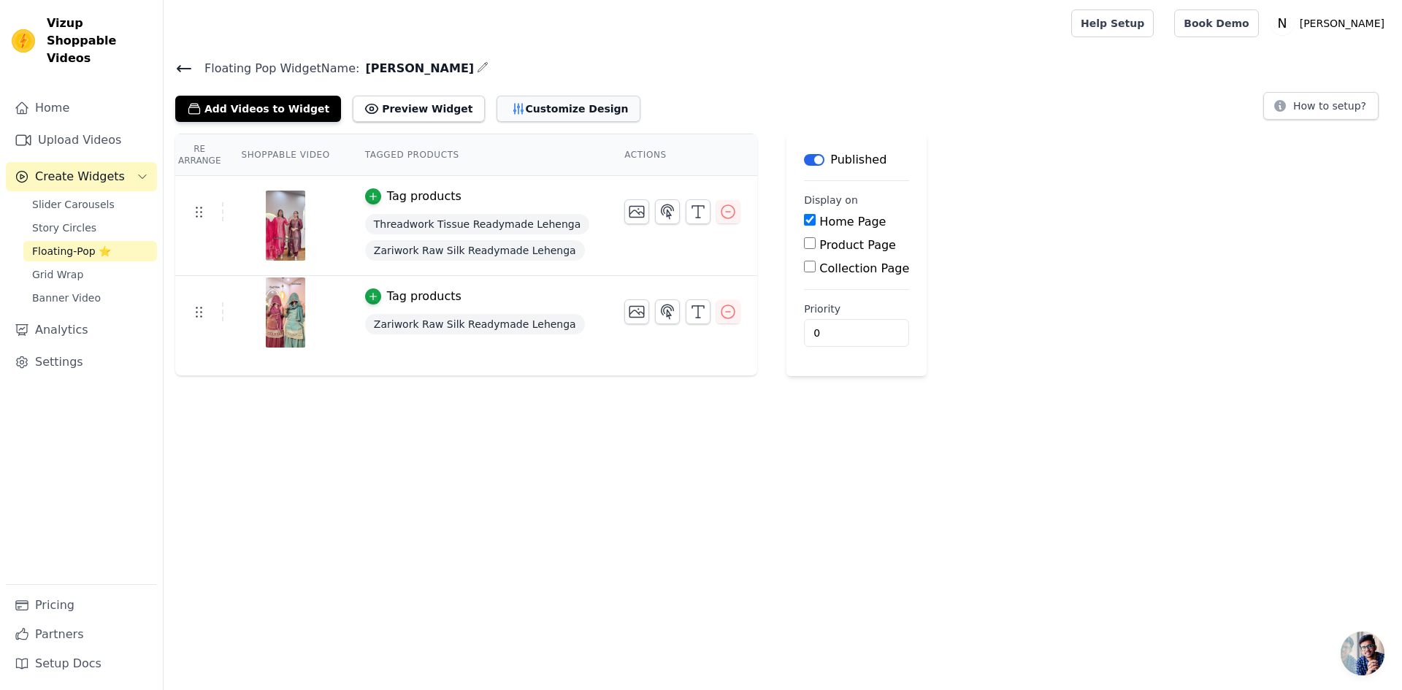
click at [511, 101] on icon "button" at bounding box center [518, 108] width 15 height 15
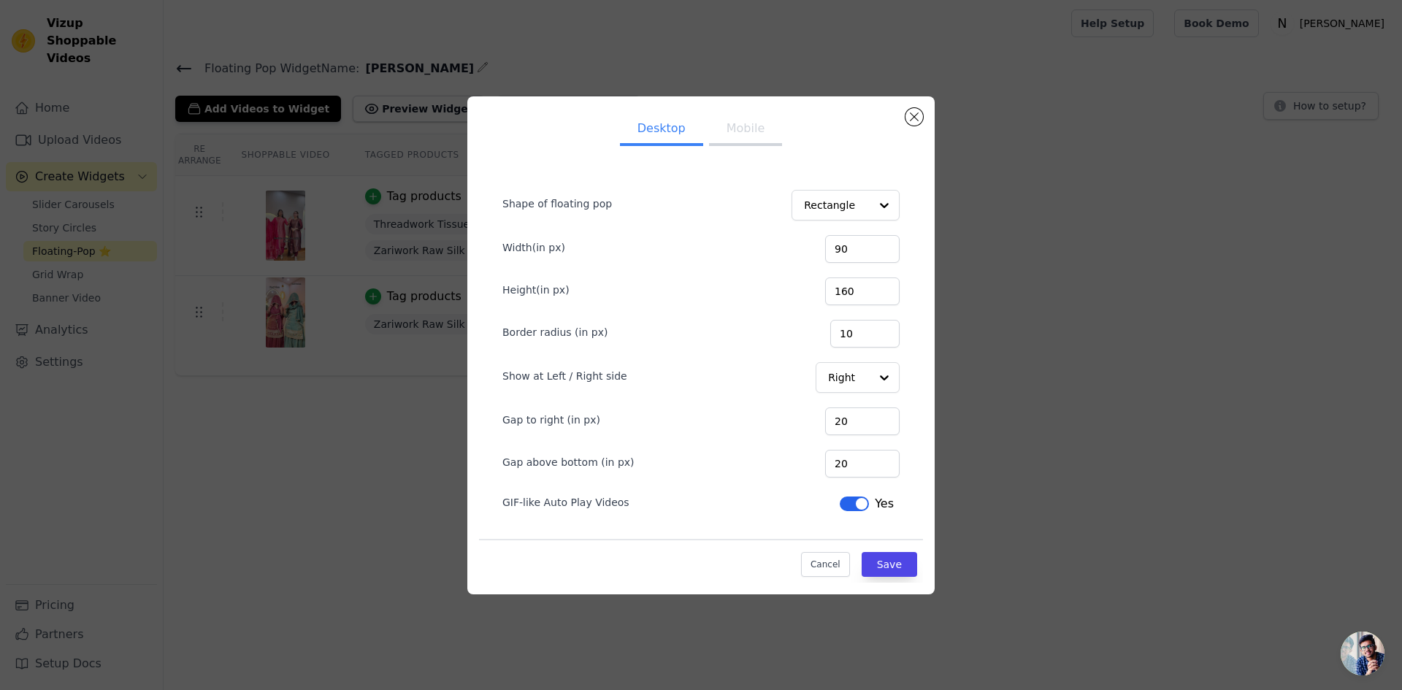
click at [740, 134] on button "Mobile" at bounding box center [745, 130] width 73 height 32
click at [844, 212] on input "Shape of floating pop" at bounding box center [836, 205] width 66 height 29
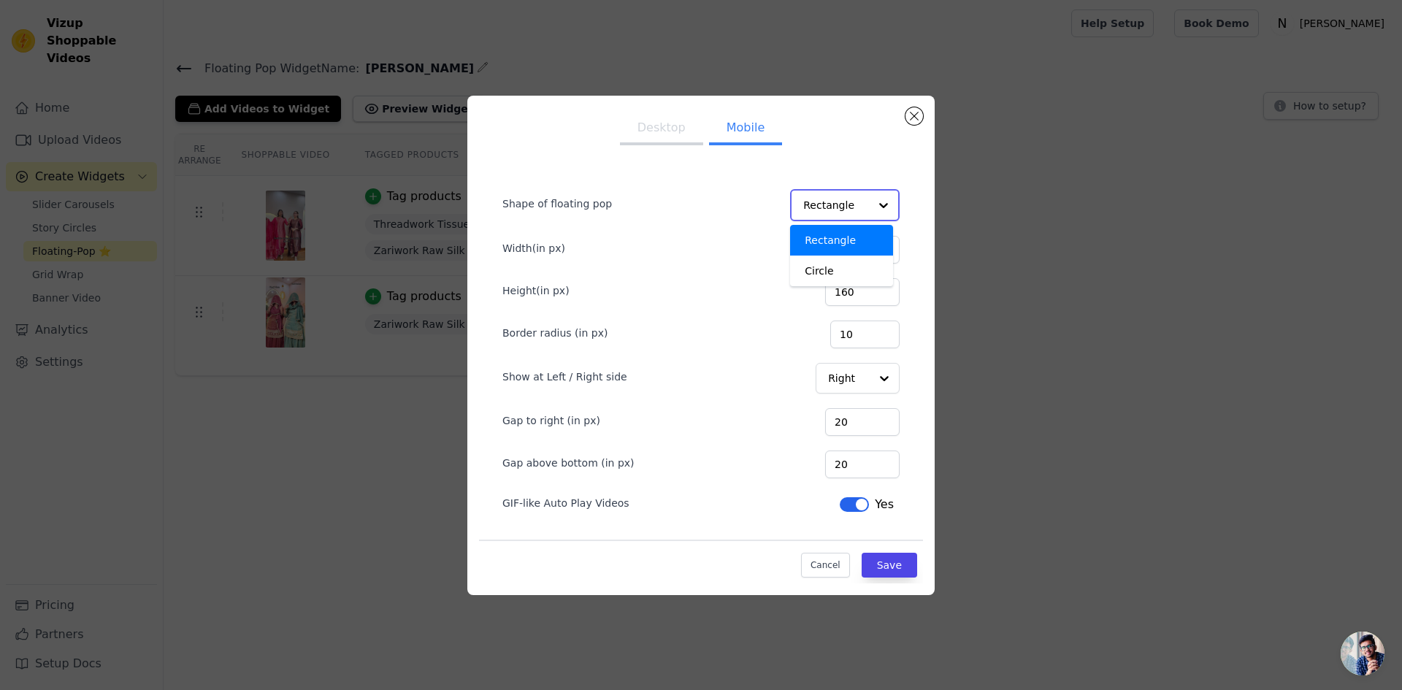
click at [844, 212] on input "Shape of floating pop" at bounding box center [836, 205] width 66 height 29
click at [886, 370] on div at bounding box center [883, 377] width 29 height 29
click at [886, 369] on div at bounding box center [883, 377] width 29 height 29
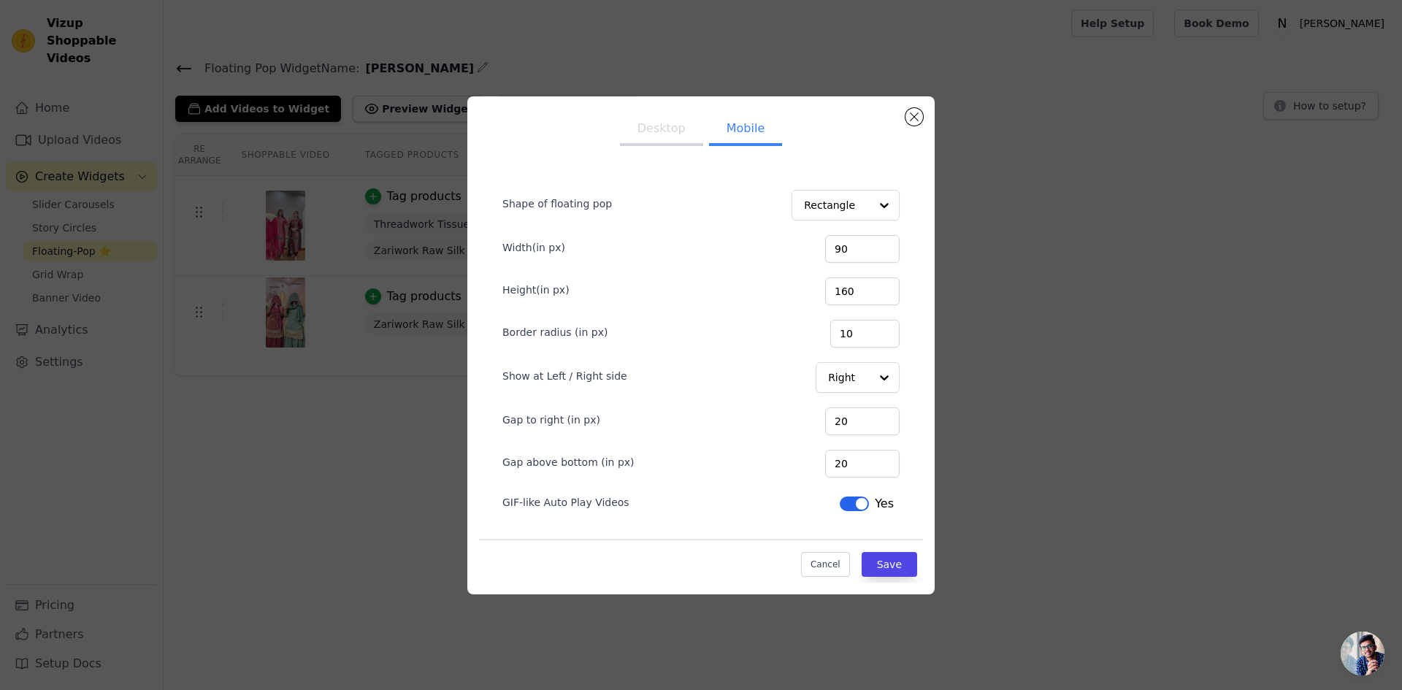
click at [607, 379] on label "Show at Left / Right side" at bounding box center [564, 376] width 125 height 15
click at [827, 379] on input "Show at Left / Right side" at bounding box center [848, 377] width 42 height 29
click at [853, 249] on input "90" at bounding box center [862, 249] width 74 height 28
type input "900"
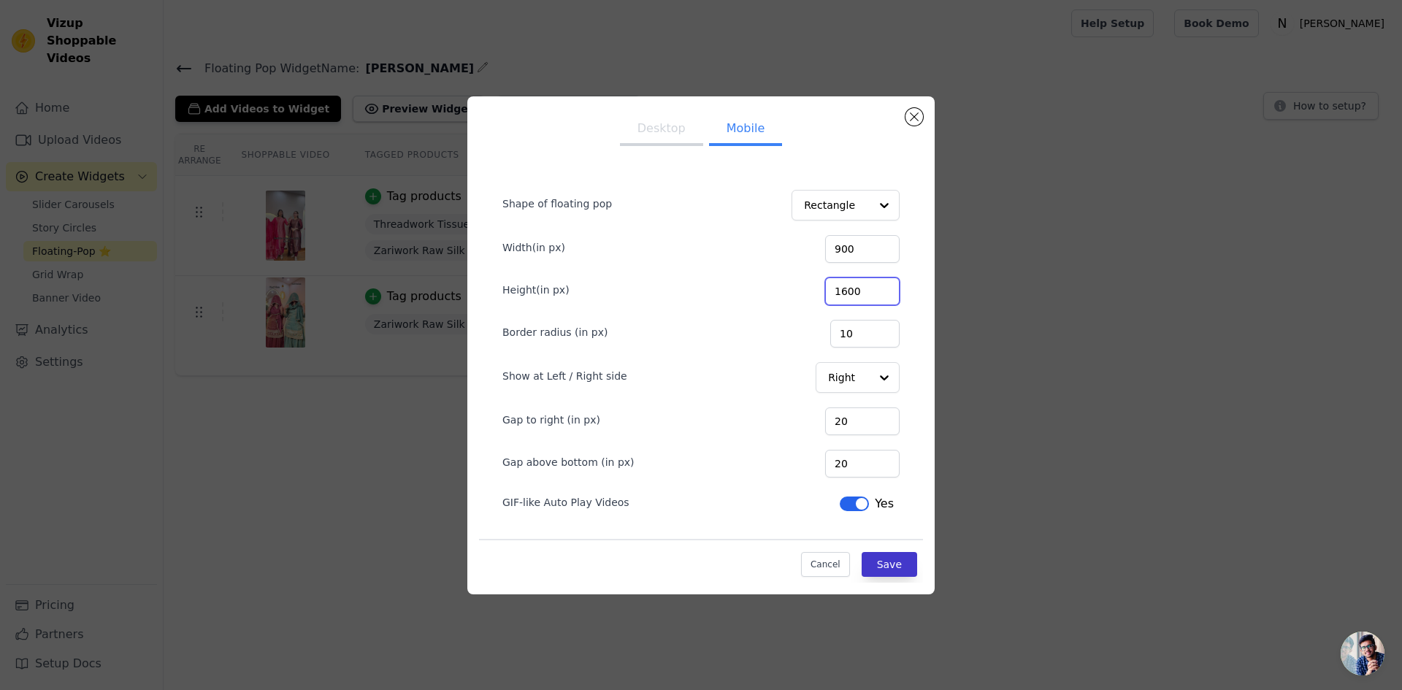
type input "1600"
click at [893, 562] on button "Save" at bounding box center [888, 564] width 55 height 25
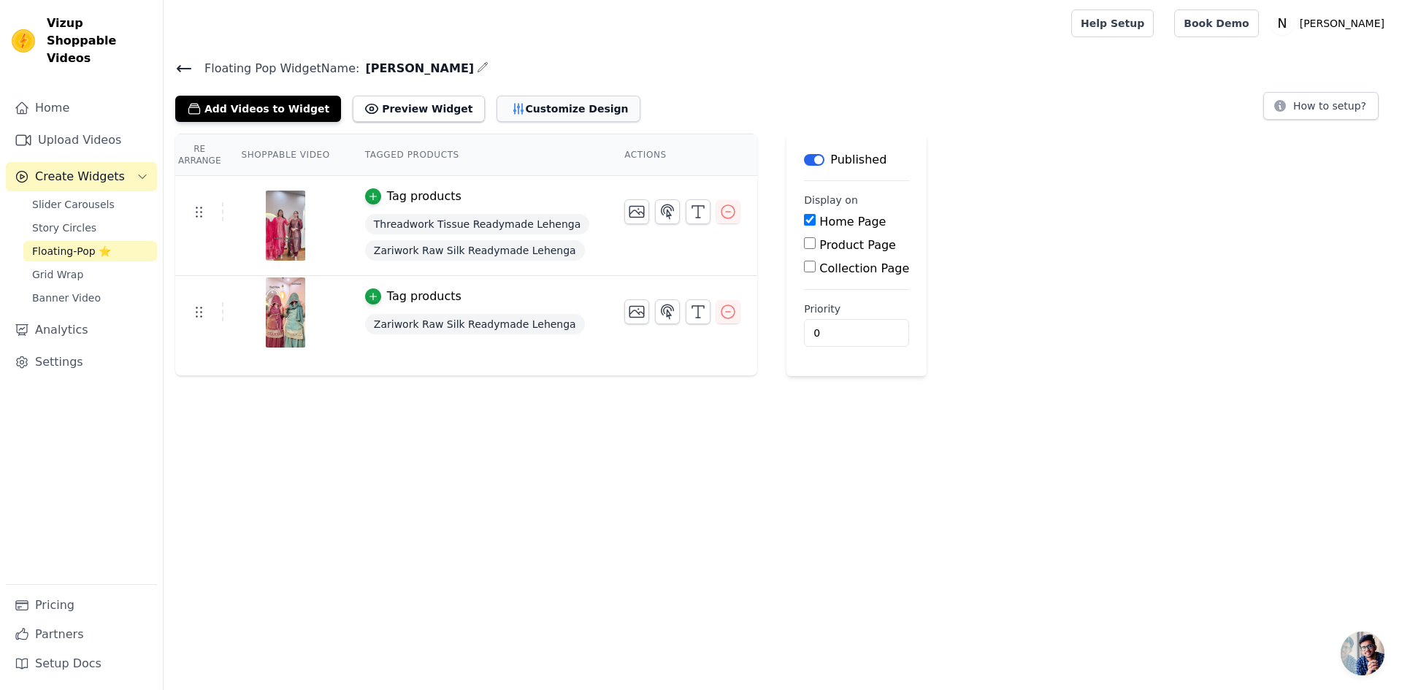
click at [515, 101] on button "Customize Design" at bounding box center [568, 109] width 144 height 26
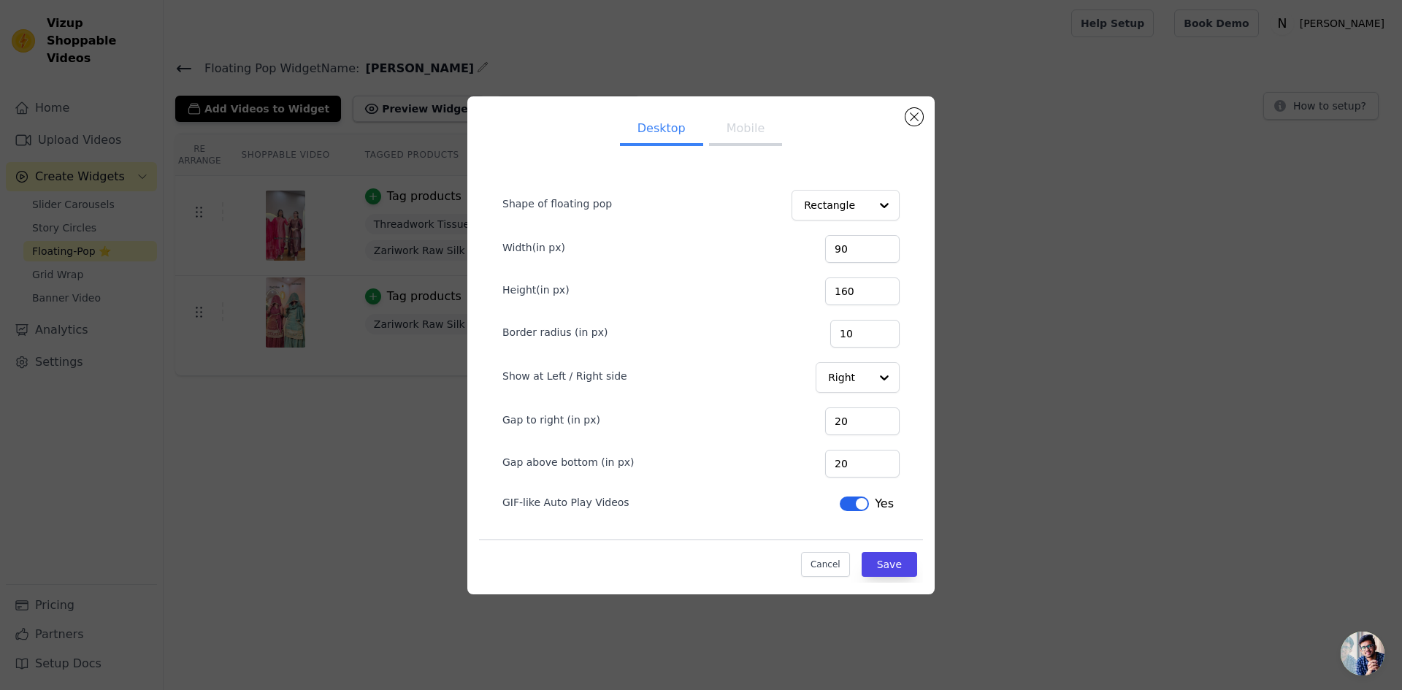
click at [753, 121] on button "Mobile" at bounding box center [745, 130] width 73 height 32
click at [850, 247] on input "900" at bounding box center [862, 249] width 74 height 28
type input "400"
click at [837, 291] on input "1600" at bounding box center [862, 291] width 74 height 28
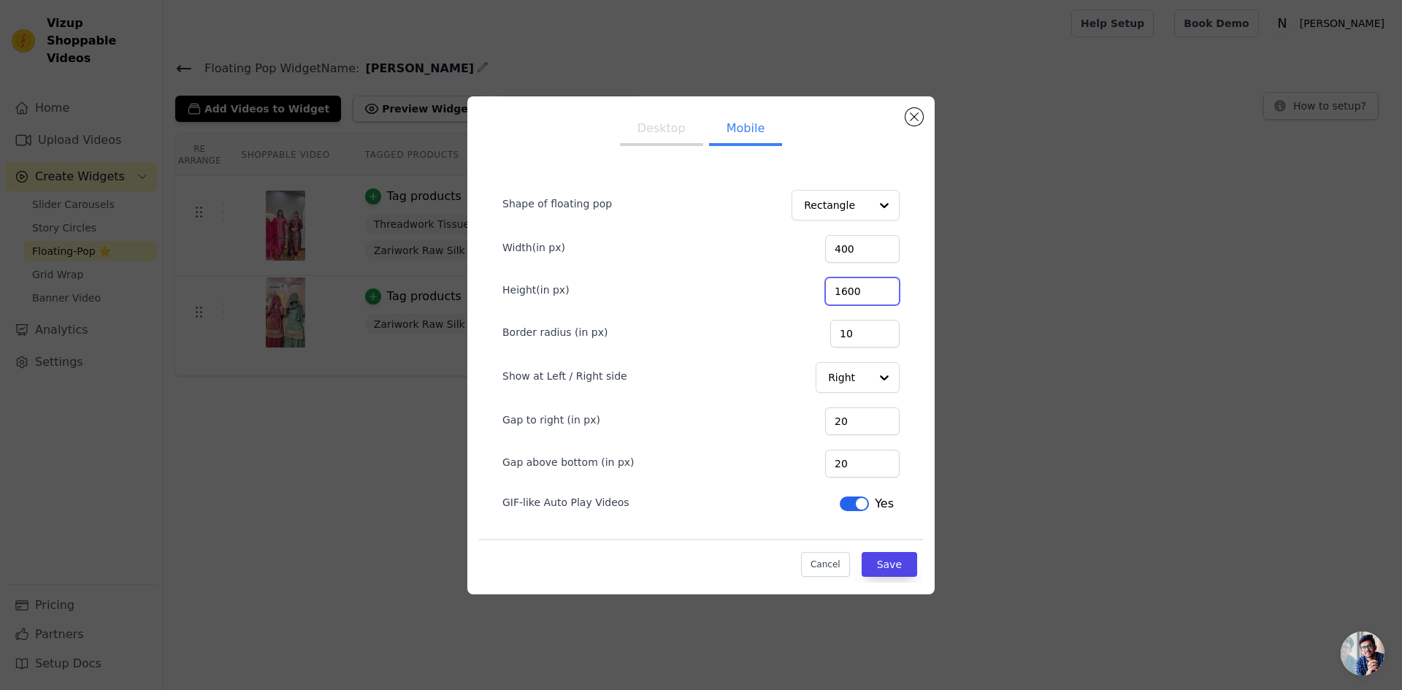
click at [837, 291] on input "1600" at bounding box center [862, 291] width 74 height 28
type input "400"
click at [899, 560] on button "Save" at bounding box center [888, 564] width 55 height 25
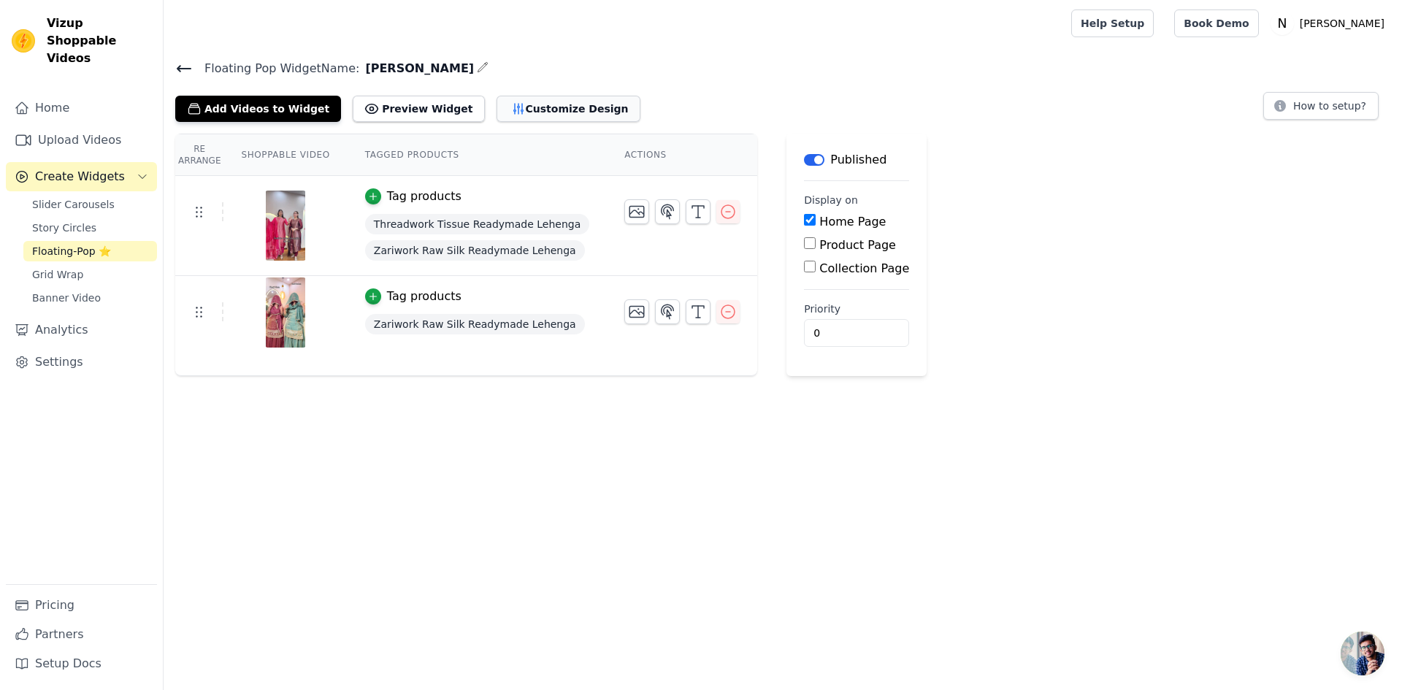
click at [526, 113] on button "Customize Design" at bounding box center [568, 109] width 144 height 26
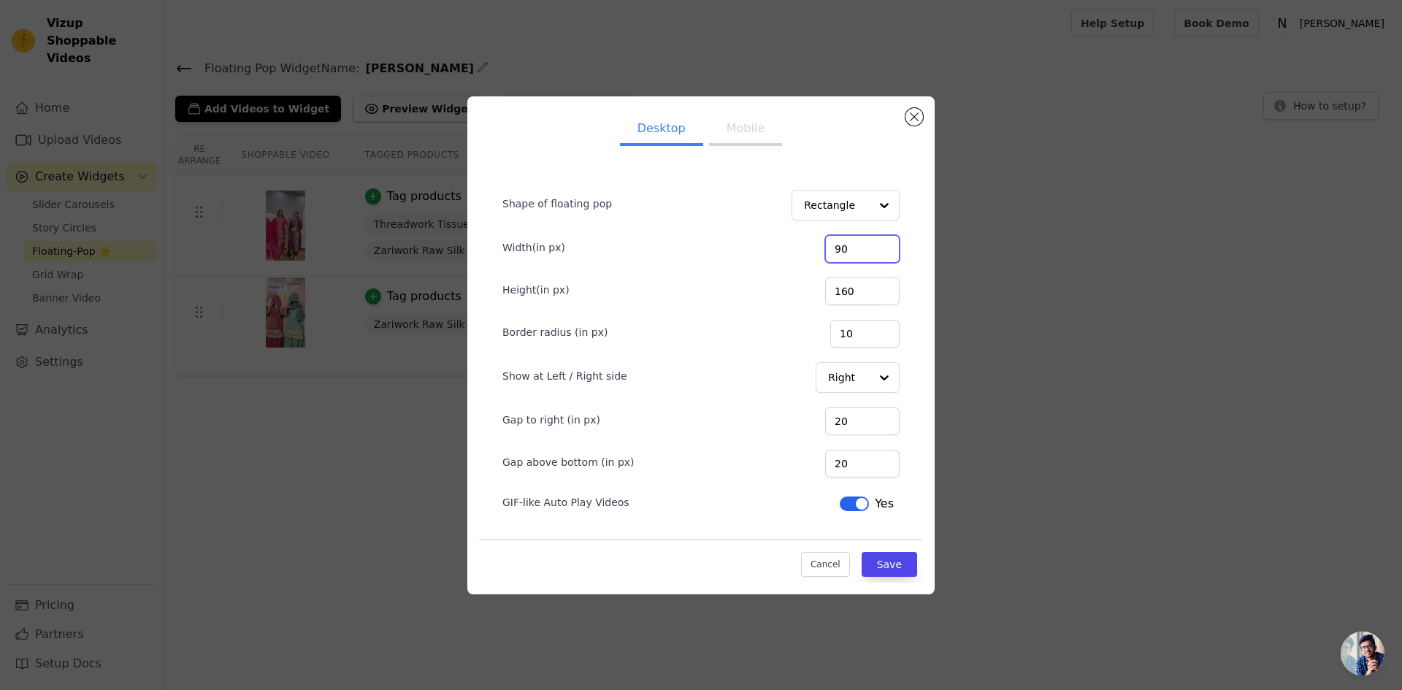
click at [861, 252] on input "90" at bounding box center [862, 249] width 74 height 28
click at [734, 125] on button "Mobile" at bounding box center [745, 130] width 73 height 32
click at [862, 251] on input "400" at bounding box center [862, 249] width 74 height 28
type input "180"
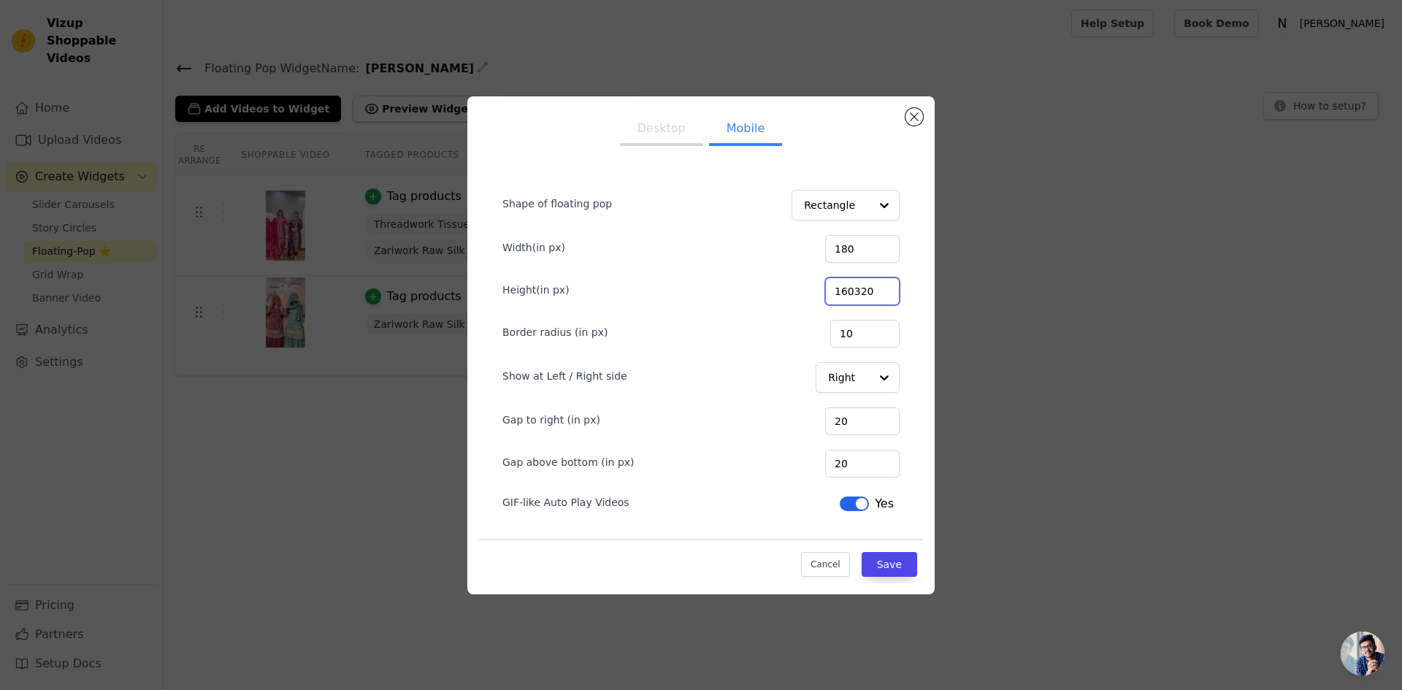
click at [852, 280] on input "160320" at bounding box center [862, 291] width 74 height 28
type input "320"
click at [887, 564] on button "Save" at bounding box center [888, 564] width 55 height 25
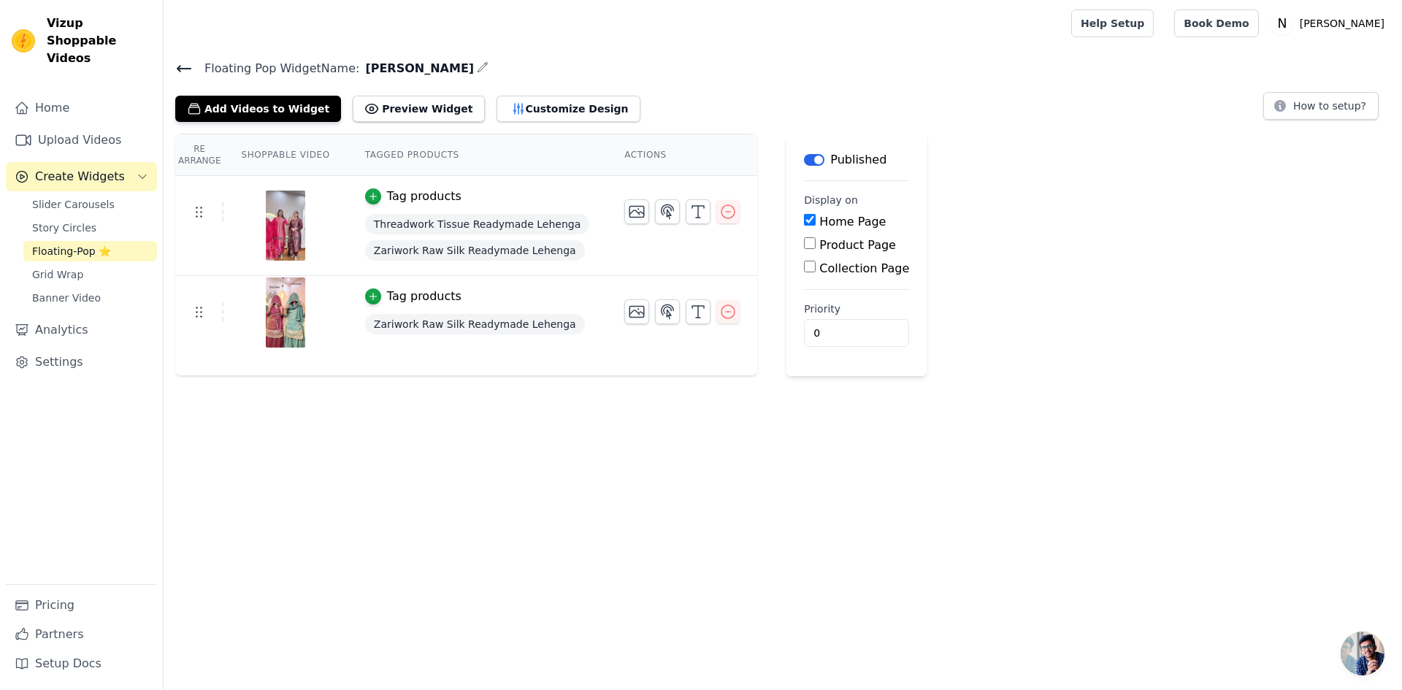
drag, startPoint x: 778, startPoint y: 222, endPoint x: 787, endPoint y: 234, distance: 15.2
click at [804, 221] on input "Home Page" at bounding box center [810, 220] width 12 height 12
checkbox input "false"
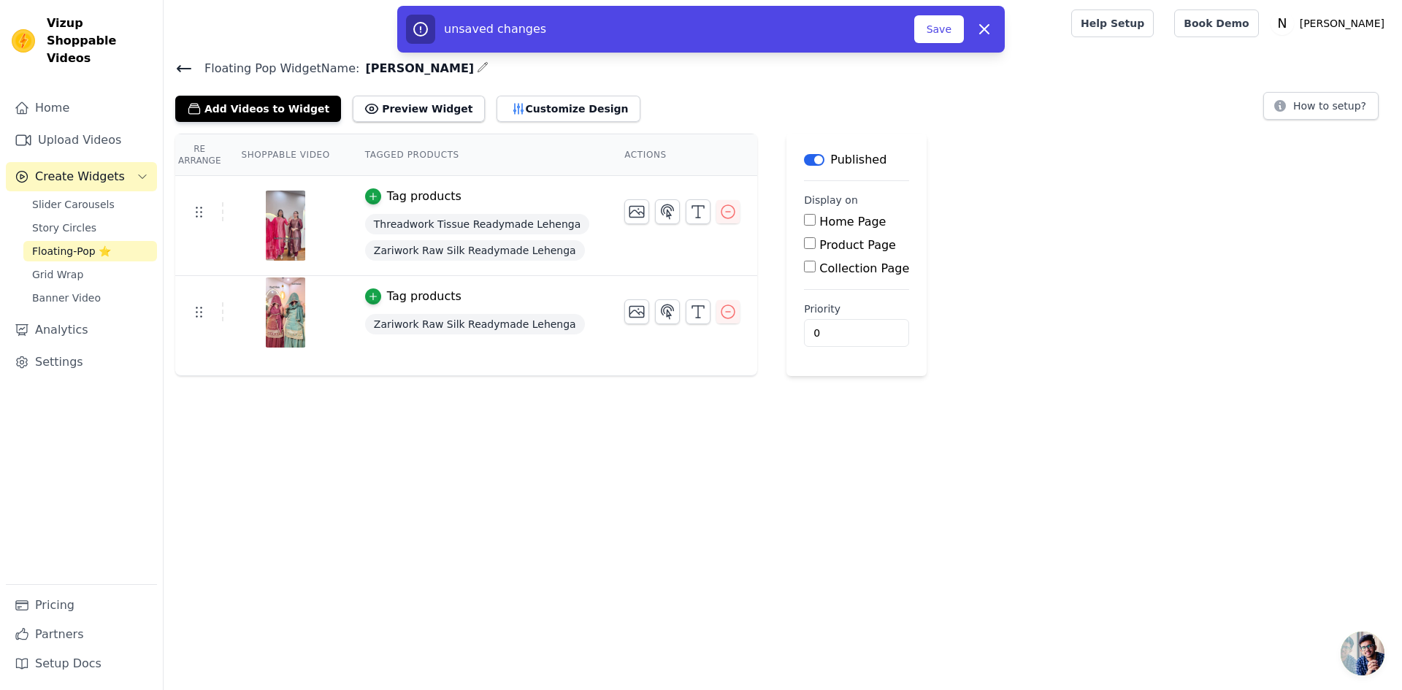
click at [804, 239] on input "Product Page" at bounding box center [810, 243] width 12 height 12
checkbox input "true"
click at [804, 312] on input "Collection Page" at bounding box center [810, 308] width 12 height 12
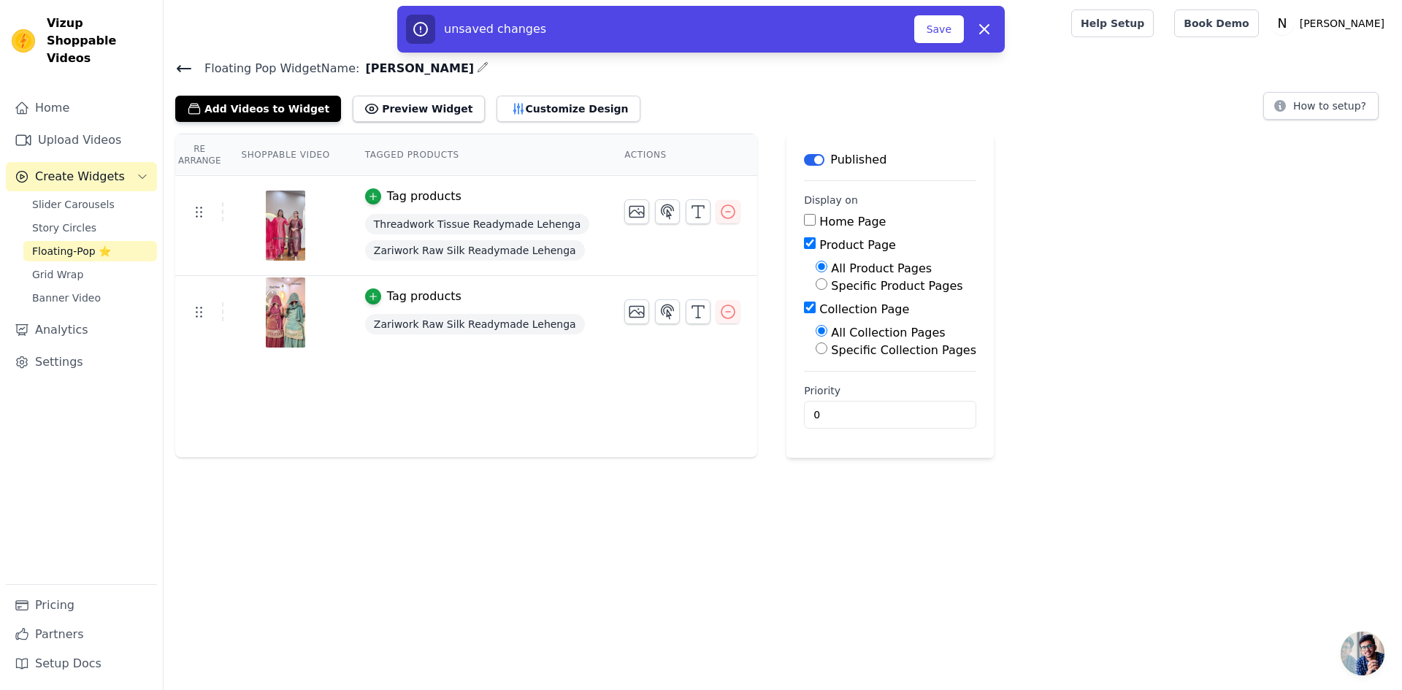
click at [804, 309] on input "Collection Page" at bounding box center [810, 308] width 12 height 12
checkbox input "false"
click at [940, 27] on button "Save" at bounding box center [939, 29] width 50 height 28
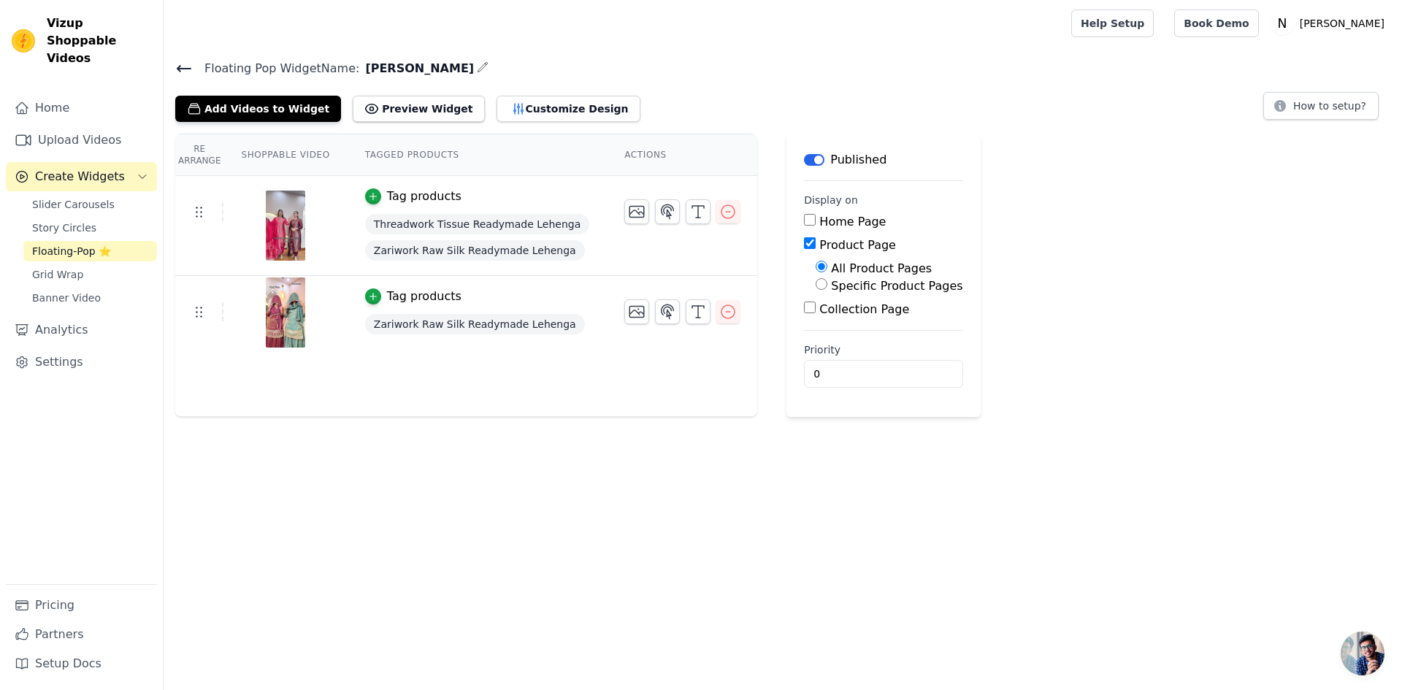
click at [635, 250] on tr "Tag products Threadwork Tissue Readymade Lehenga Zariwork Raw Silk Readymade Le…" at bounding box center [466, 226] width 582 height 100
click at [804, 237] on input "Product Page" at bounding box center [810, 243] width 12 height 12
checkbox input "false"
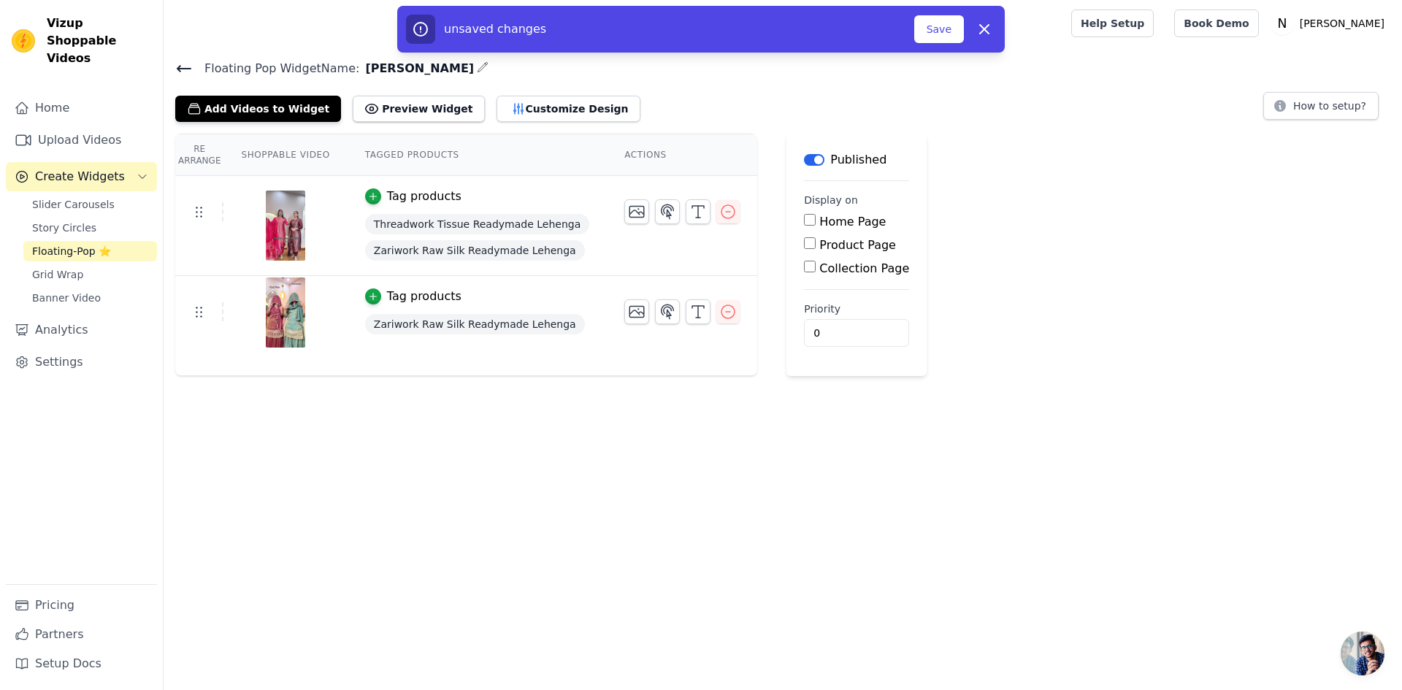
click at [64, 244] on span "Floating-Pop ⭐" at bounding box center [71, 251] width 79 height 15
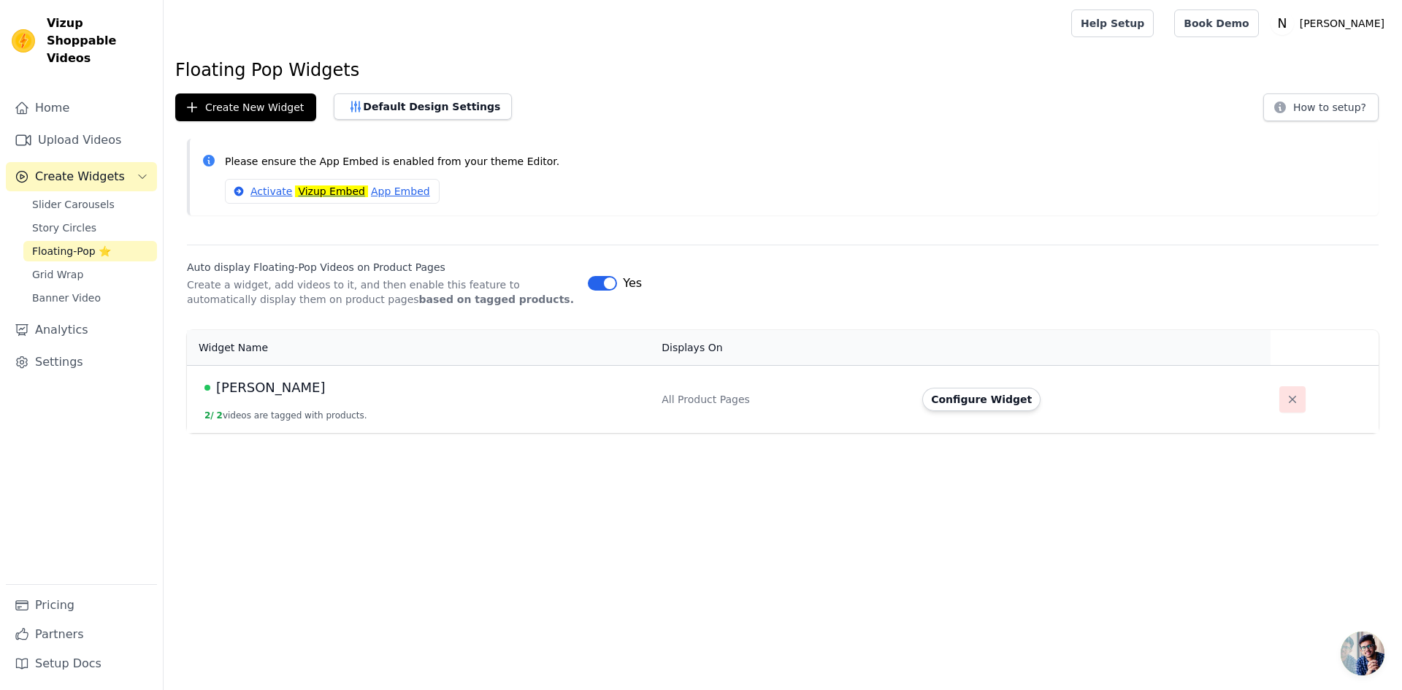
click at [1288, 394] on icon "button" at bounding box center [1292, 399] width 15 height 15
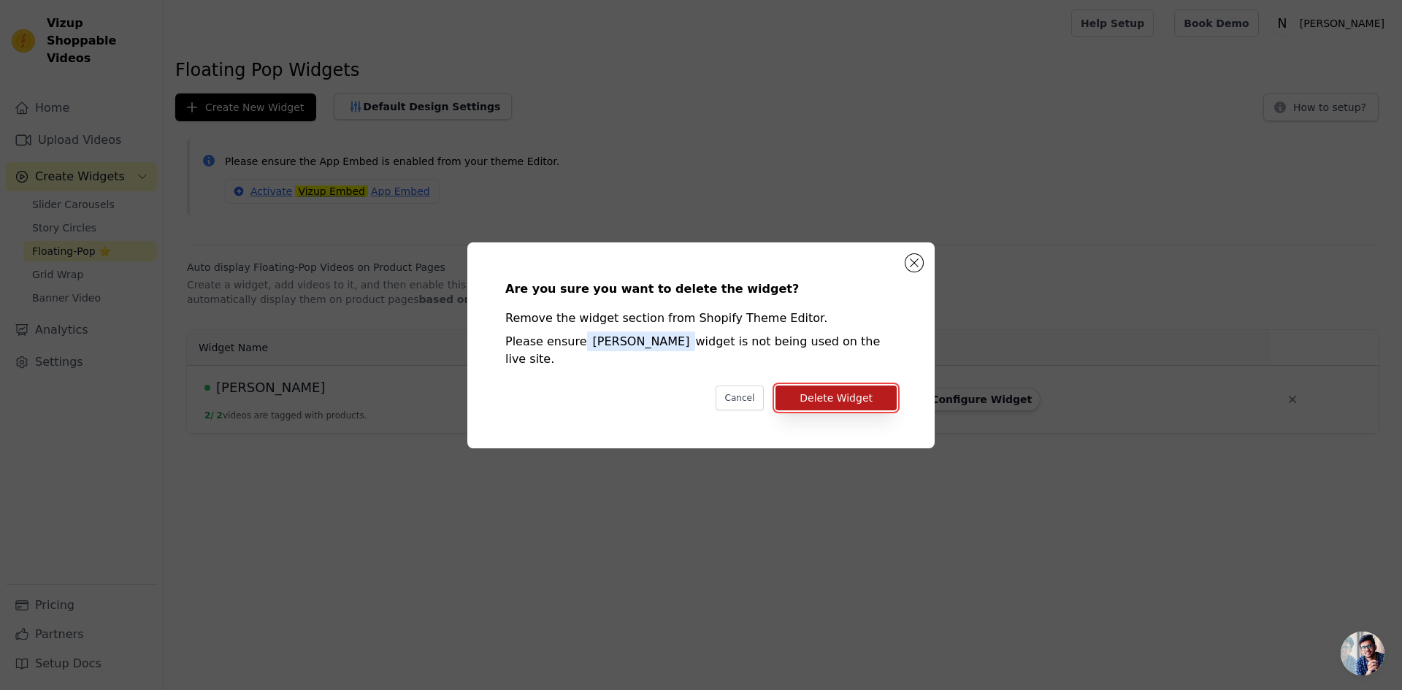
click at [861, 385] on button "Delete Widget" at bounding box center [835, 397] width 121 height 25
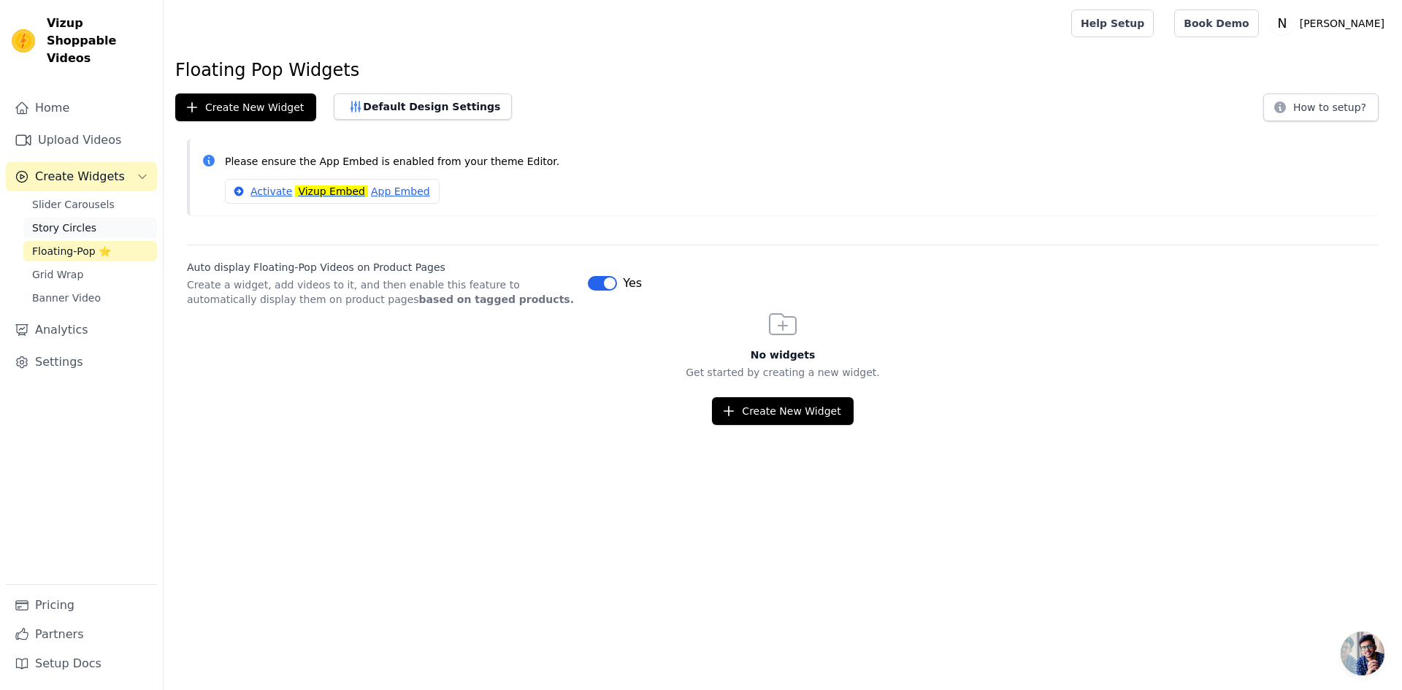
click at [88, 218] on link "Story Circles" at bounding box center [90, 228] width 134 height 20
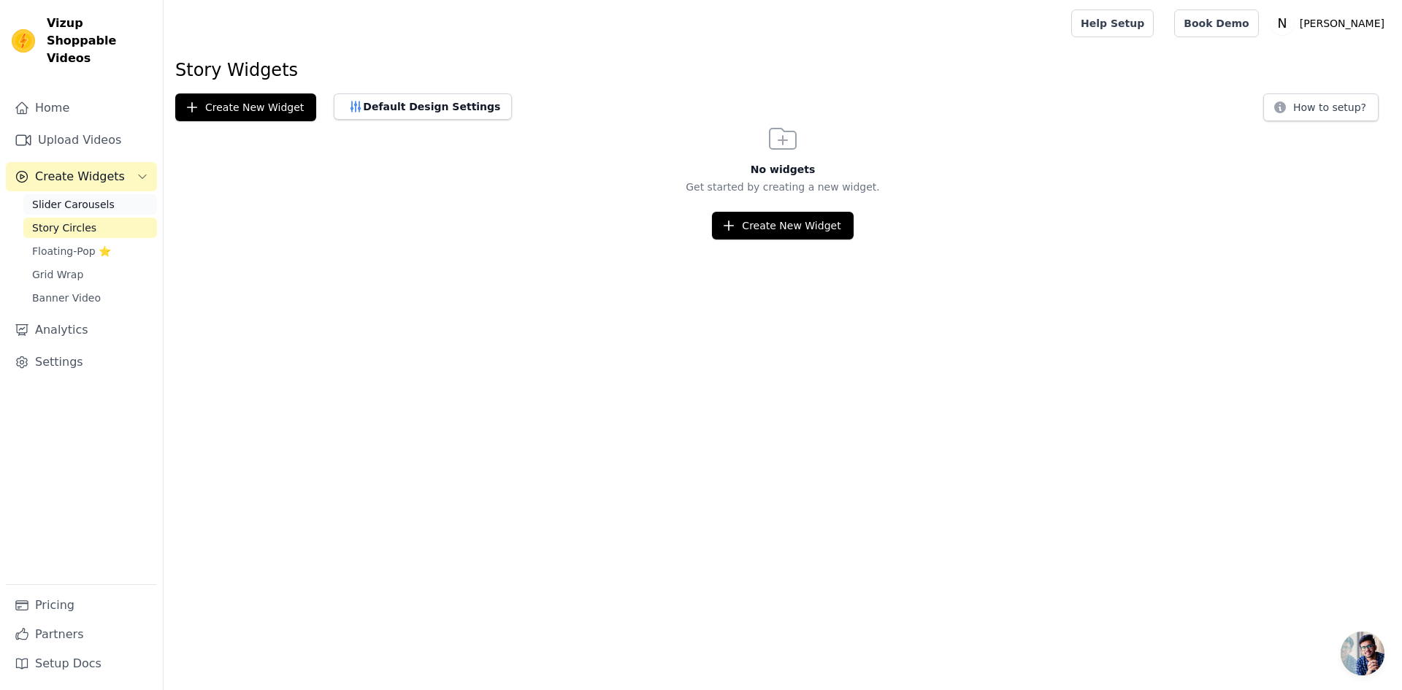
click at [73, 197] on span "Slider Carousels" at bounding box center [73, 204] width 82 height 15
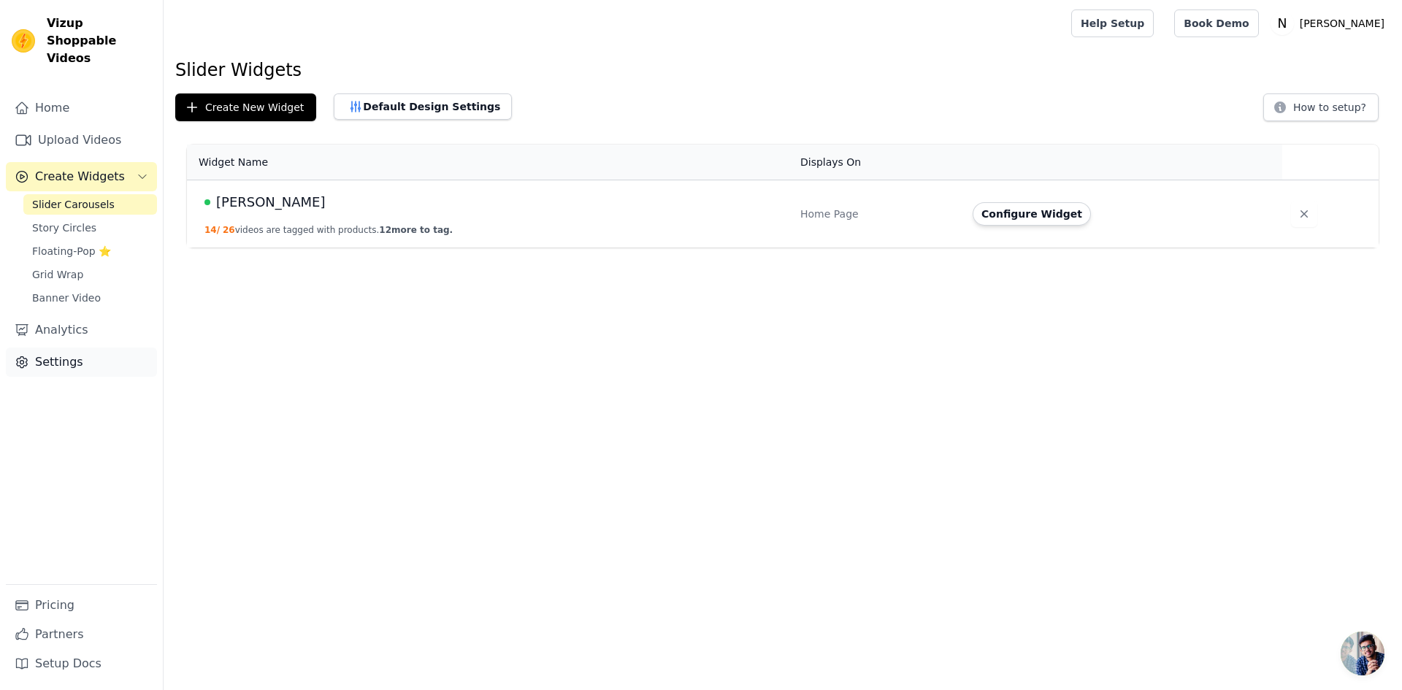
click at [64, 351] on link "Settings" at bounding box center [81, 361] width 151 height 29
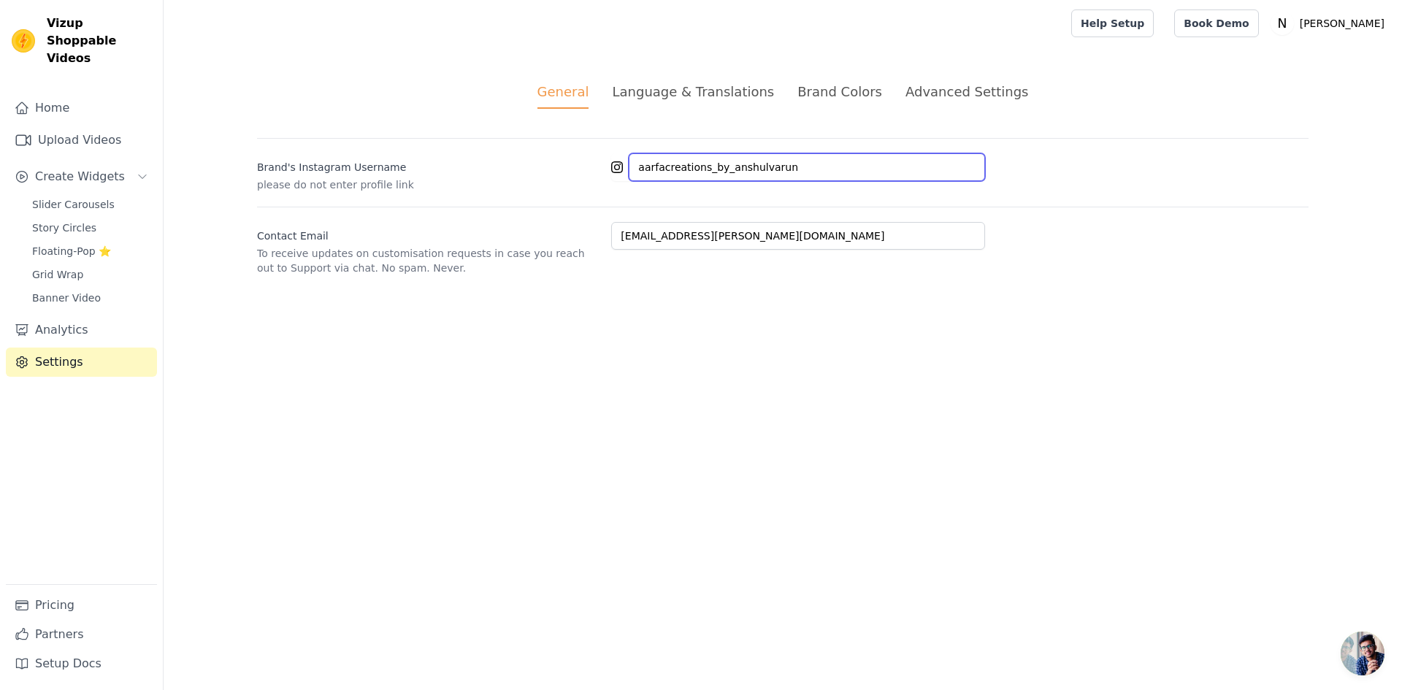
click at [780, 170] on input "aarfacreations_by_anshulvarun" at bounding box center [807, 167] width 356 height 28
click at [775, 310] on html "Vizup Shoppable Videos Home Upload Videos Create Widgets Slider Carousels Story…" at bounding box center [701, 155] width 1402 height 310
click at [702, 92] on div "Language & Translations" at bounding box center [693, 92] width 162 height 20
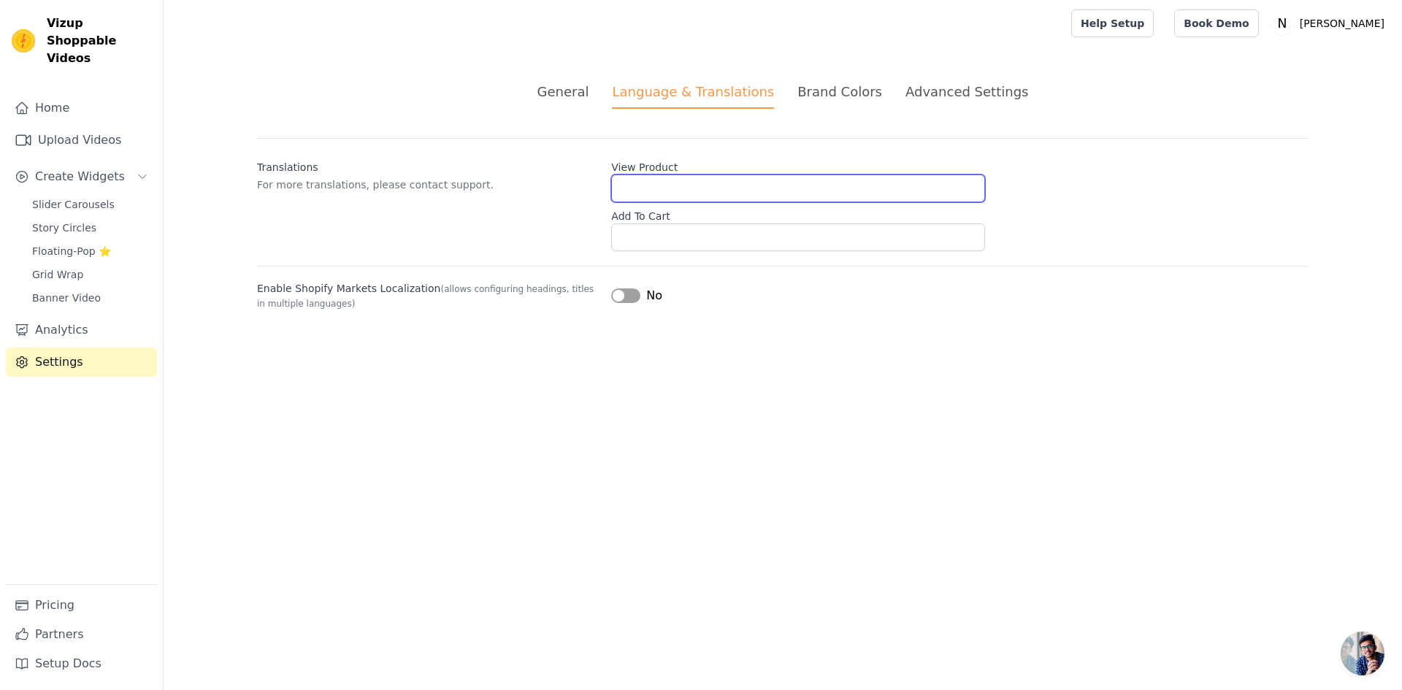
click at [668, 192] on input "View Product" at bounding box center [798, 188] width 374 height 28
click at [845, 96] on div "Brand Colors" at bounding box center [839, 92] width 85 height 20
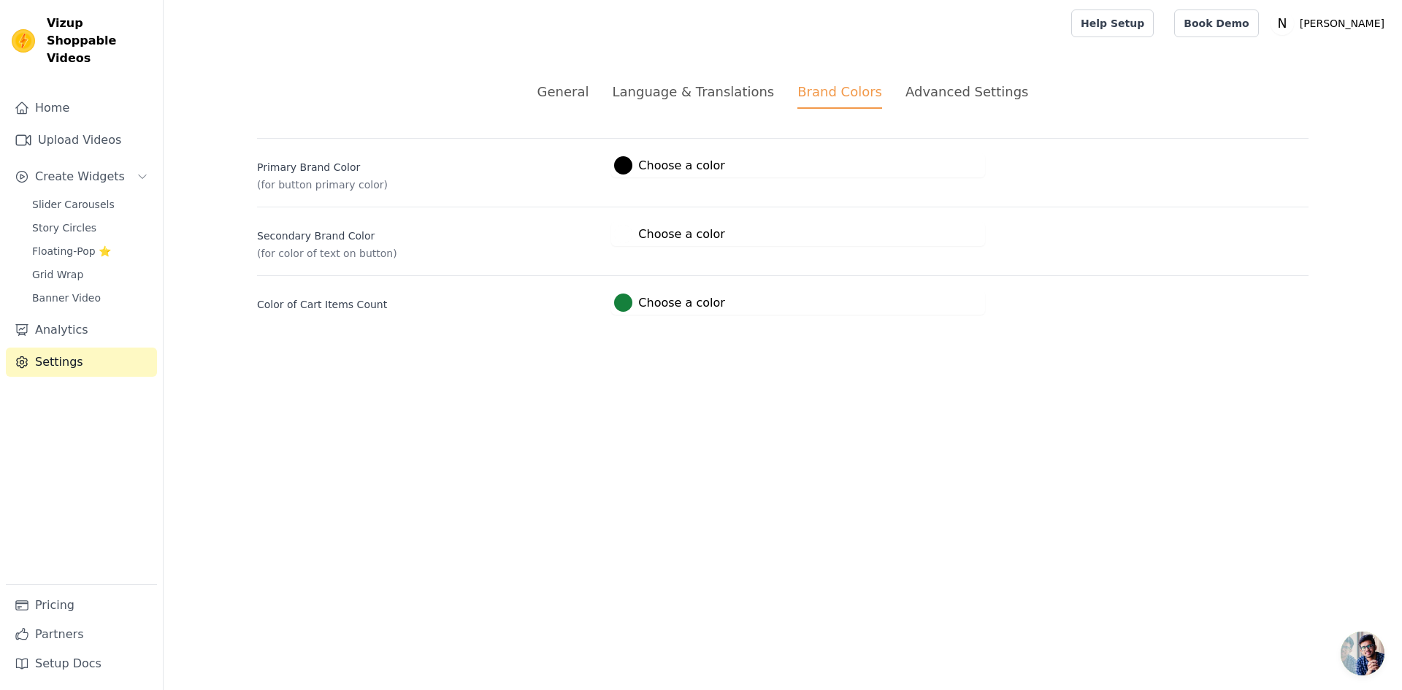
click at [694, 350] on html "Vizup Shoppable Videos Home Upload Videos Create Widgets Slider Carousels Story…" at bounding box center [701, 175] width 1402 height 350
click at [957, 100] on div "Advanced Settings" at bounding box center [966, 92] width 123 height 20
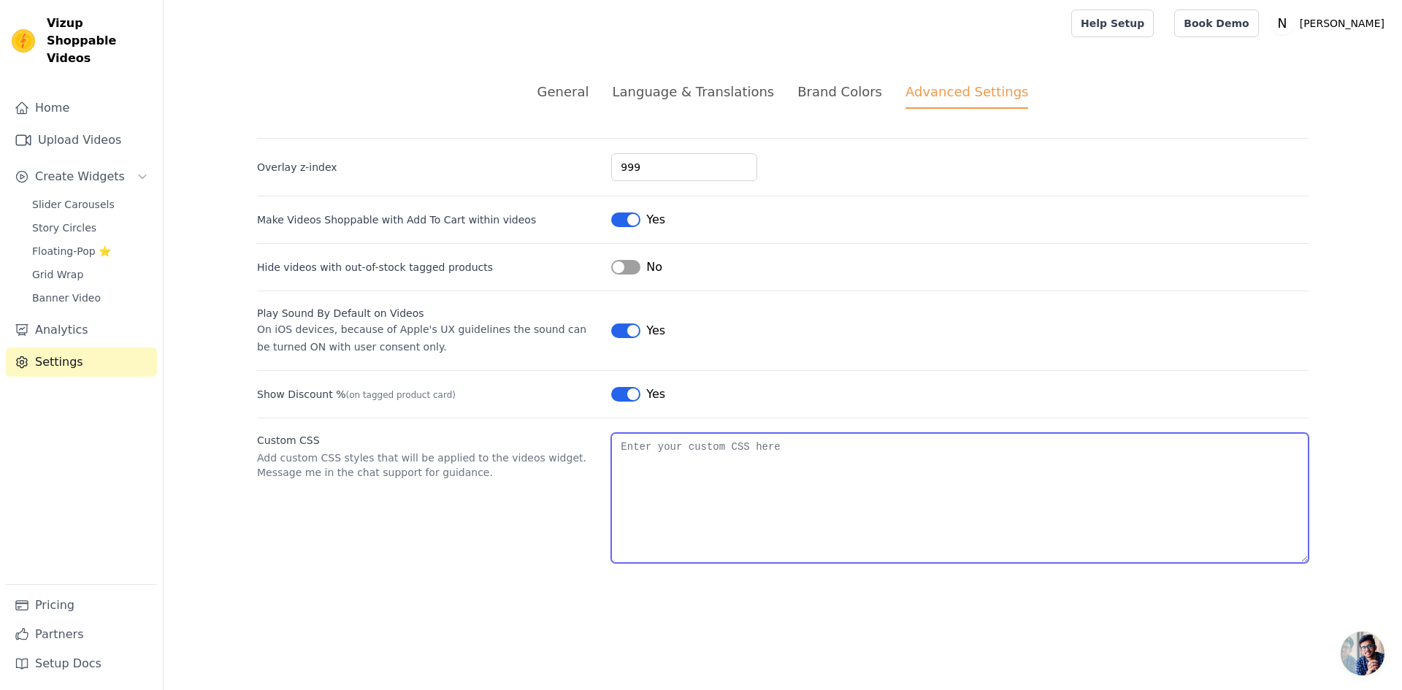
click at [673, 456] on textarea "Custom CSS" at bounding box center [959, 498] width 697 height 130
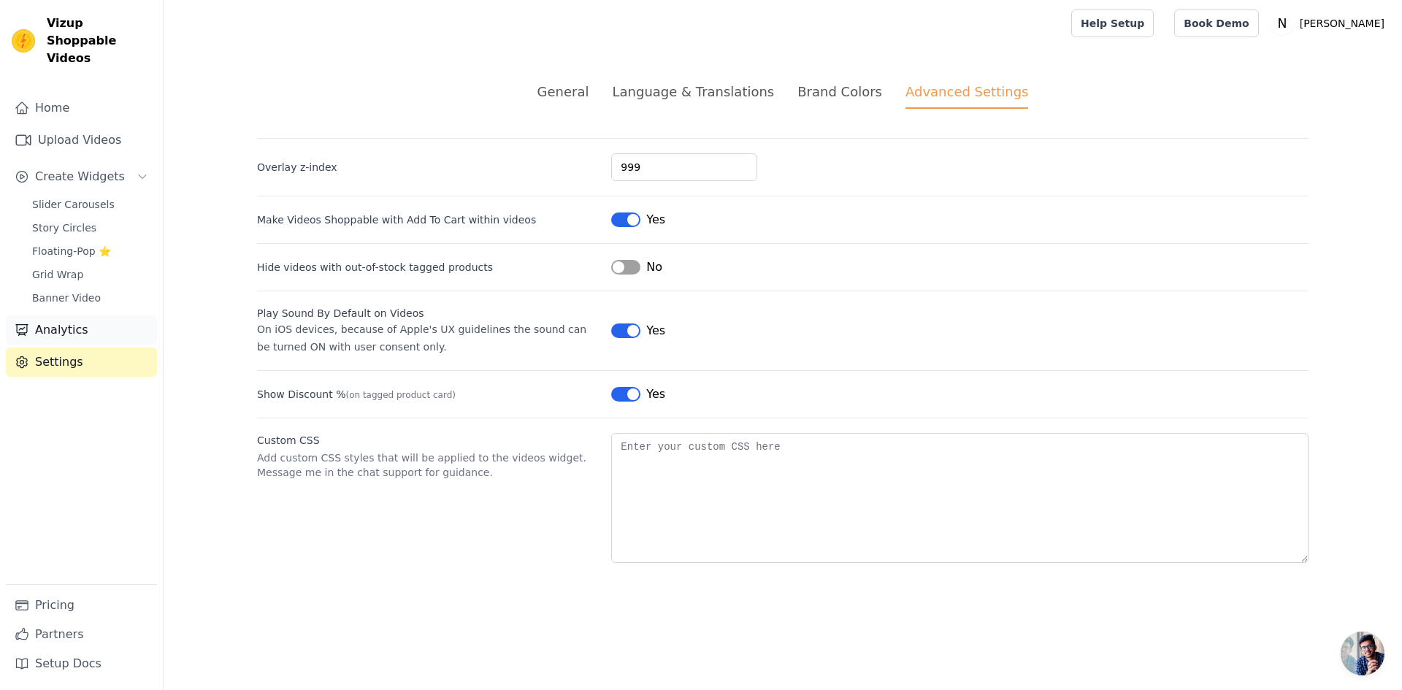
click at [69, 315] on link "Analytics" at bounding box center [81, 329] width 151 height 29
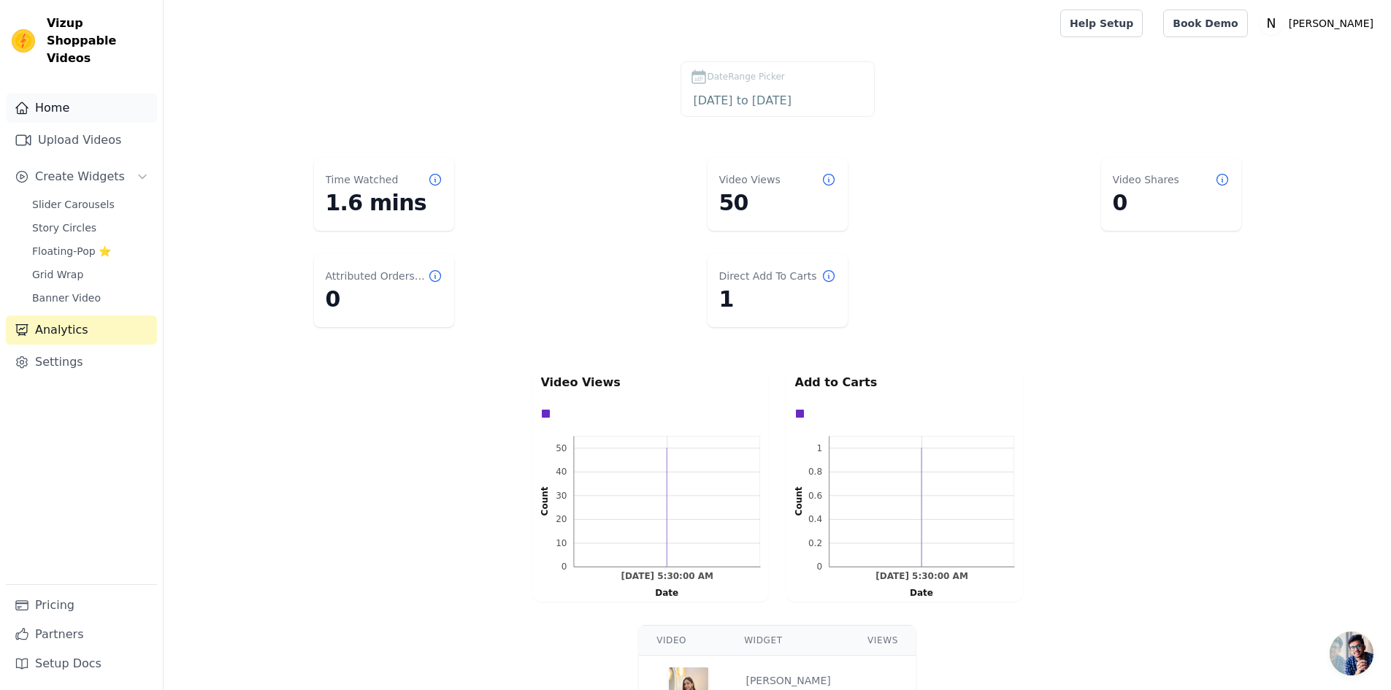
click at [45, 93] on link "Home" at bounding box center [81, 107] width 151 height 29
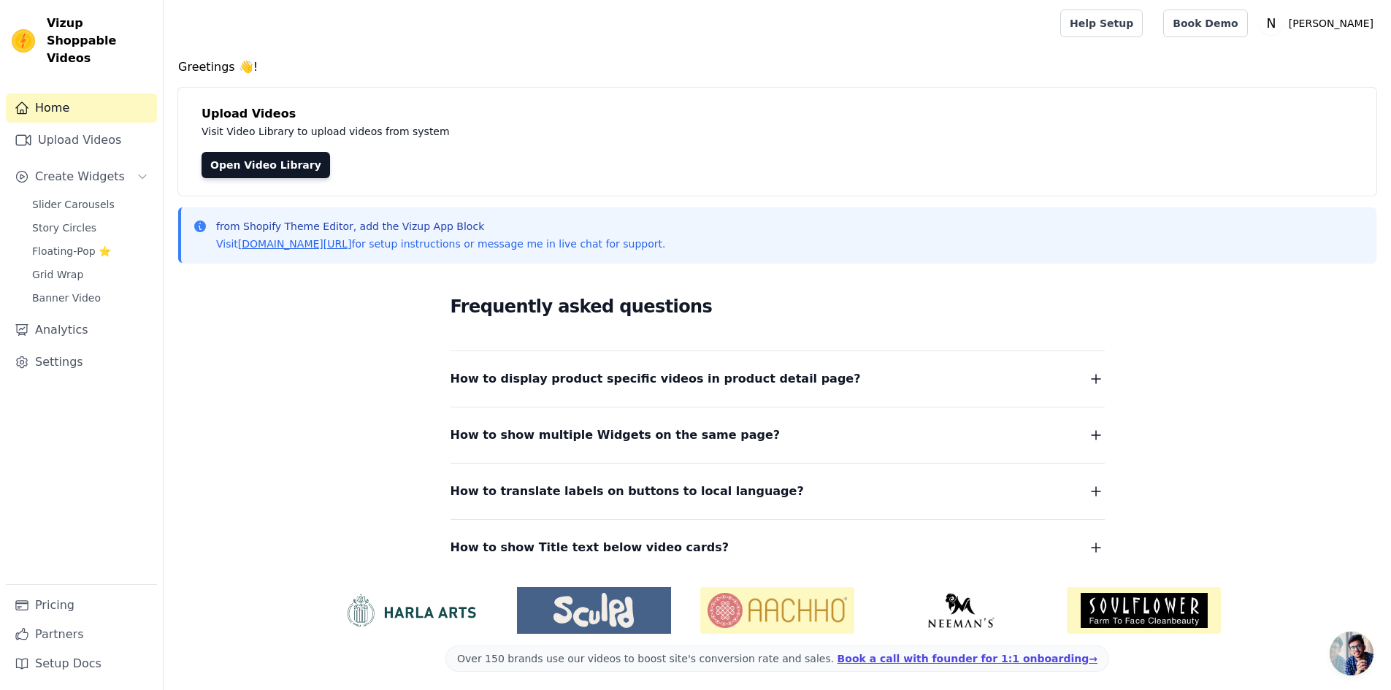
click at [45, 93] on link "Home" at bounding box center [81, 107] width 151 height 29
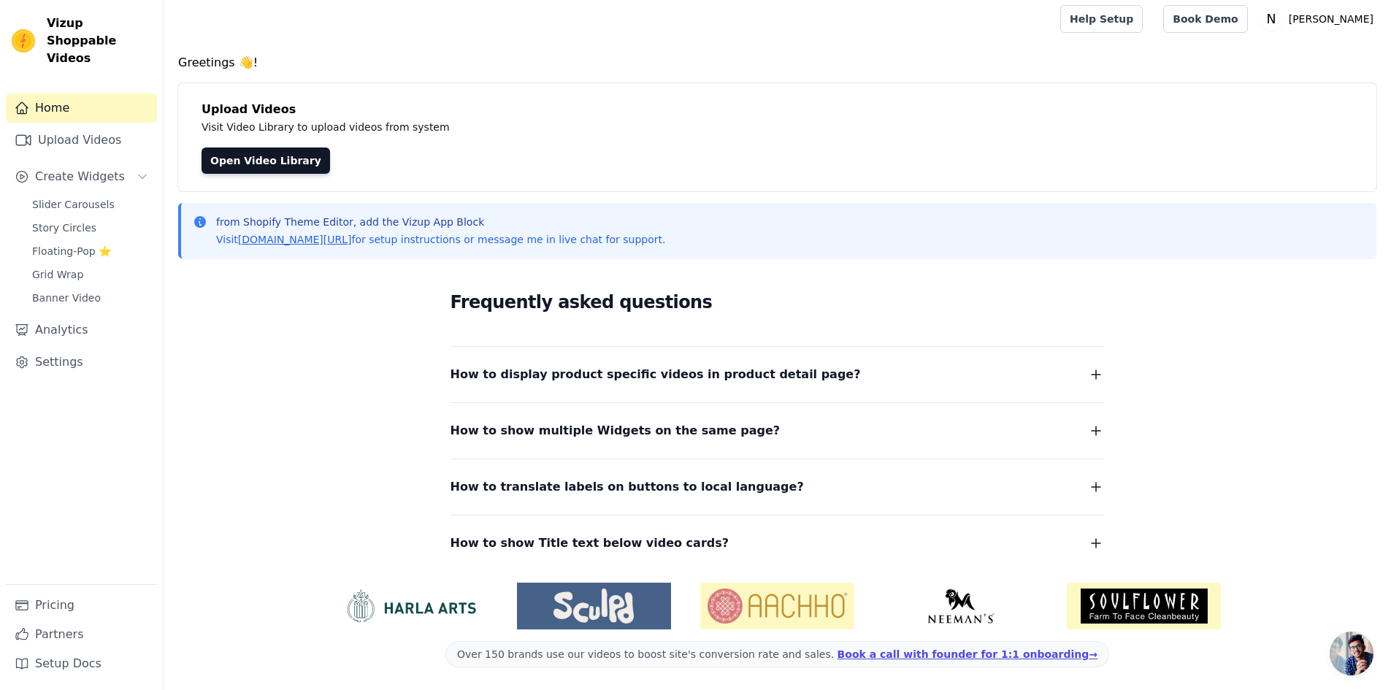
scroll to position [5, 0]
click at [415, 609] on img at bounding box center [411, 605] width 154 height 35
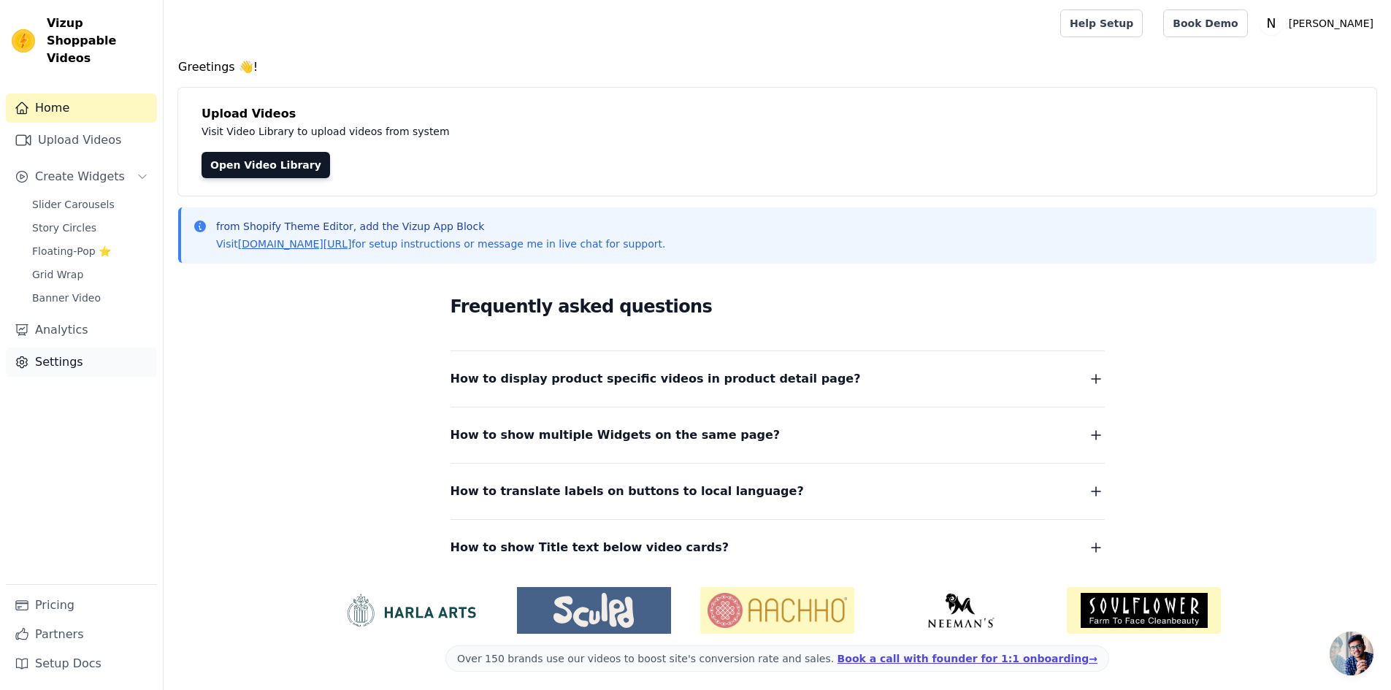
click at [62, 347] on link "Settings" at bounding box center [81, 361] width 151 height 29
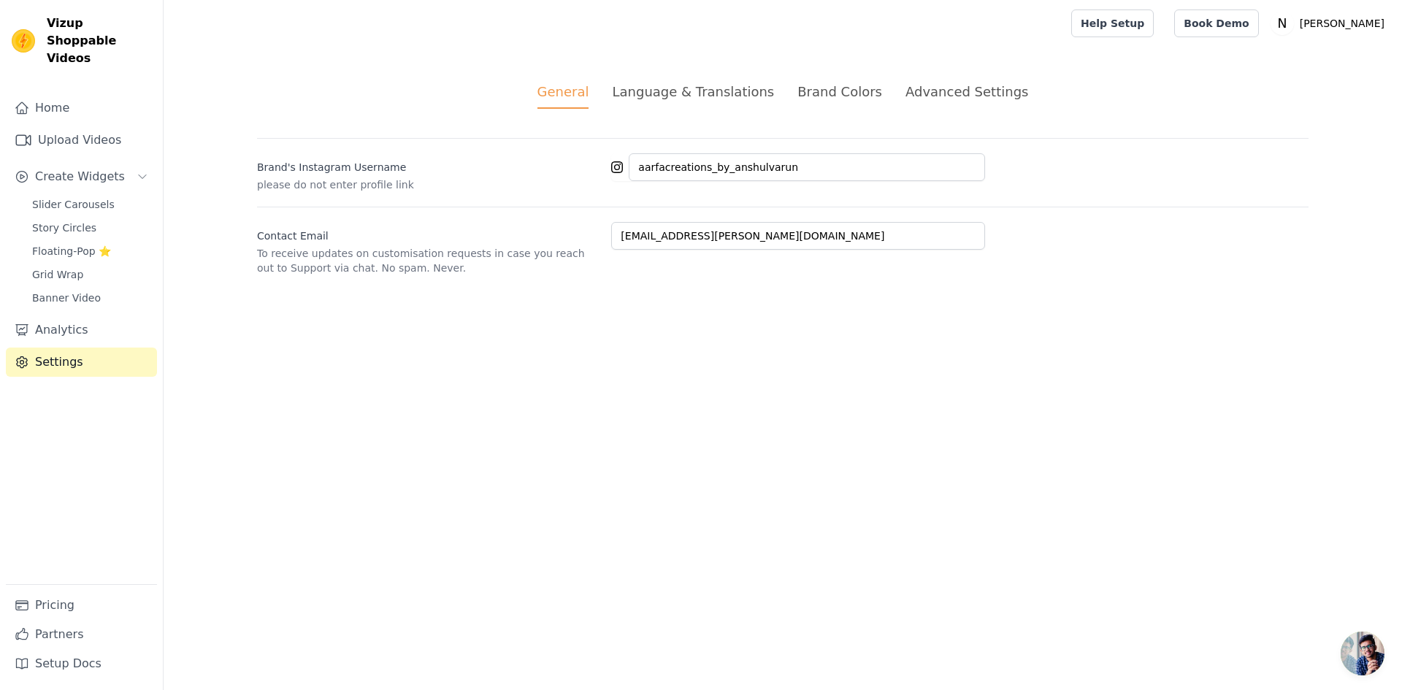
click at [932, 89] on div "Advanced Settings" at bounding box center [966, 92] width 123 height 20
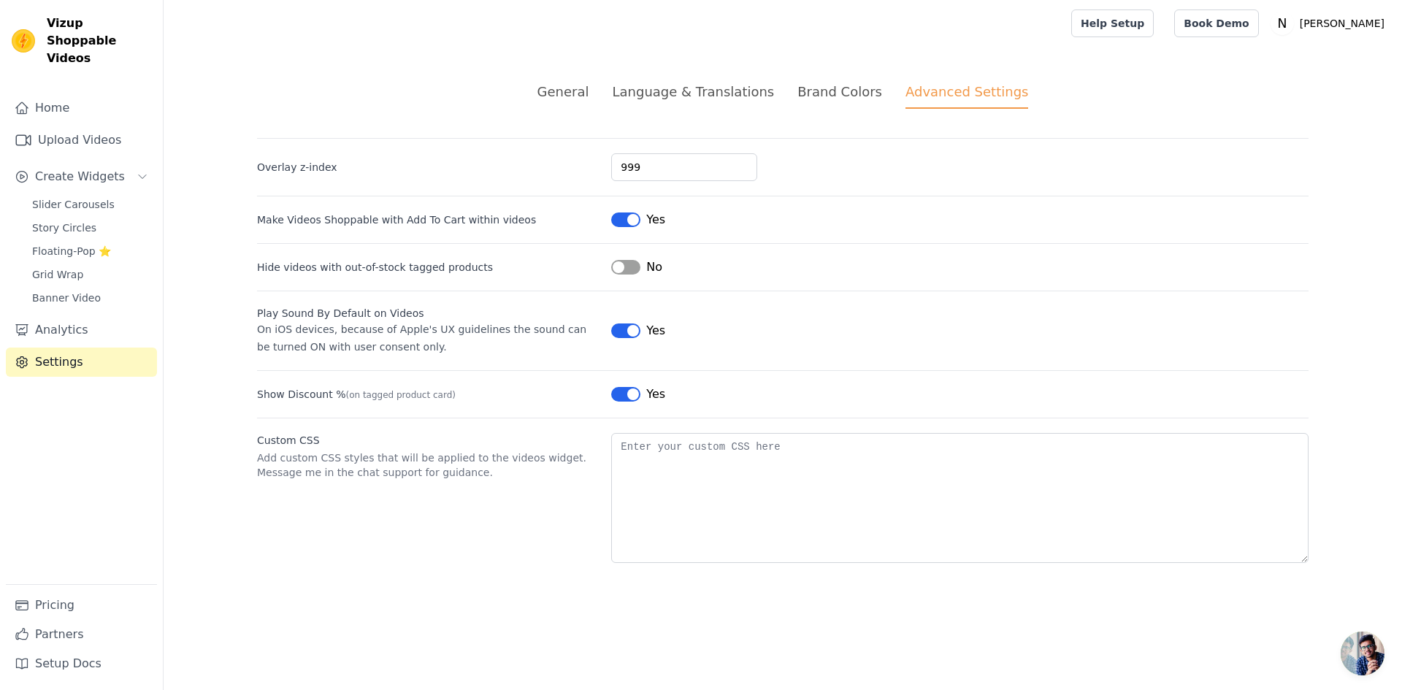
click at [588, 72] on div "General Language & Translations Brand Colors Advanced Settings unsaved changes …" at bounding box center [782, 322] width 1121 height 551
click at [586, 86] on div "General" at bounding box center [563, 92] width 52 height 20
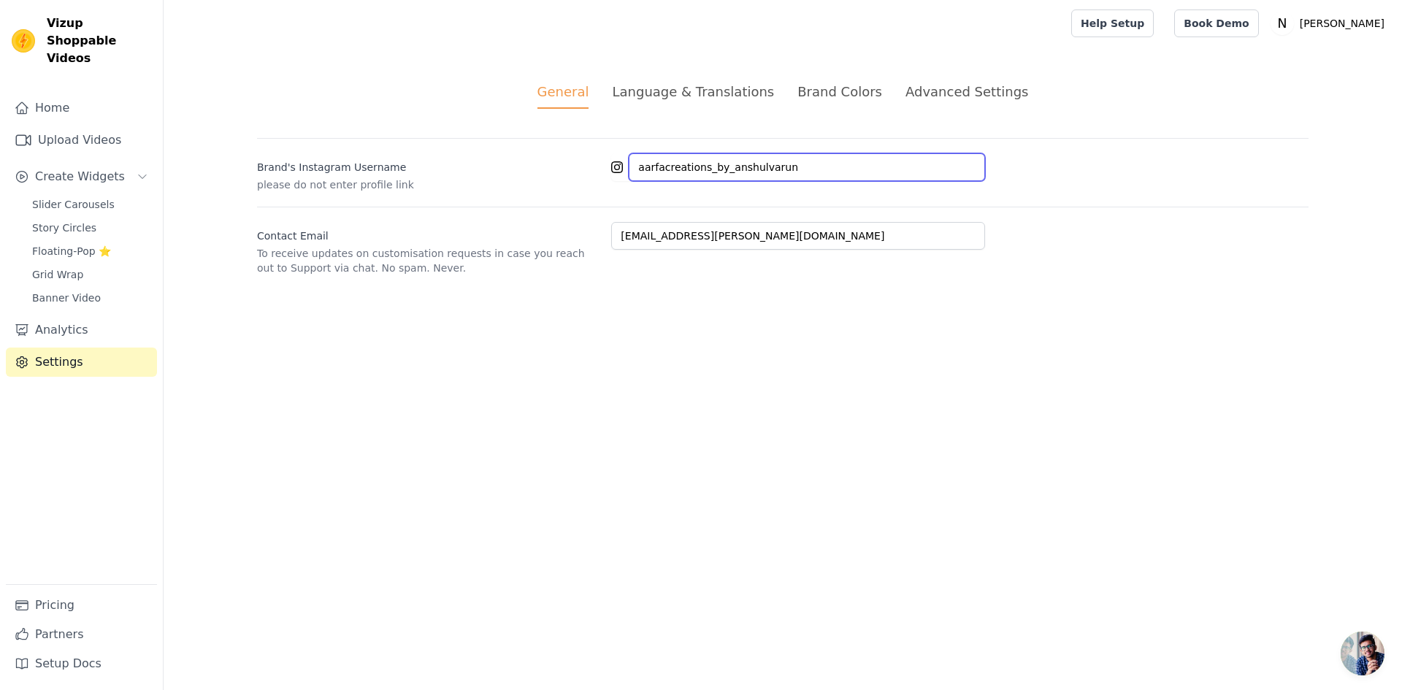
click at [762, 172] on input "aarfacreations_by_anshulvarun" at bounding box center [807, 167] width 356 height 28
paste input "chho"
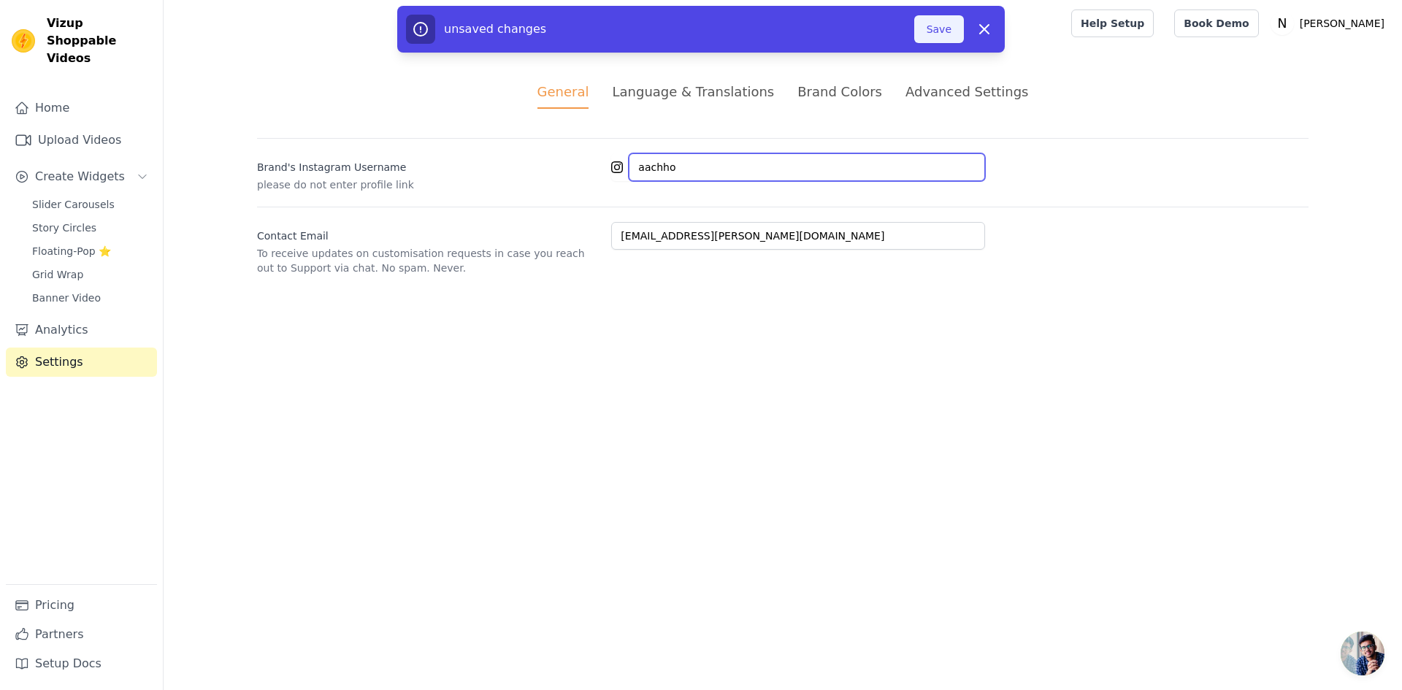
type input "aachho"
click at [932, 34] on button "Save" at bounding box center [939, 29] width 50 height 28
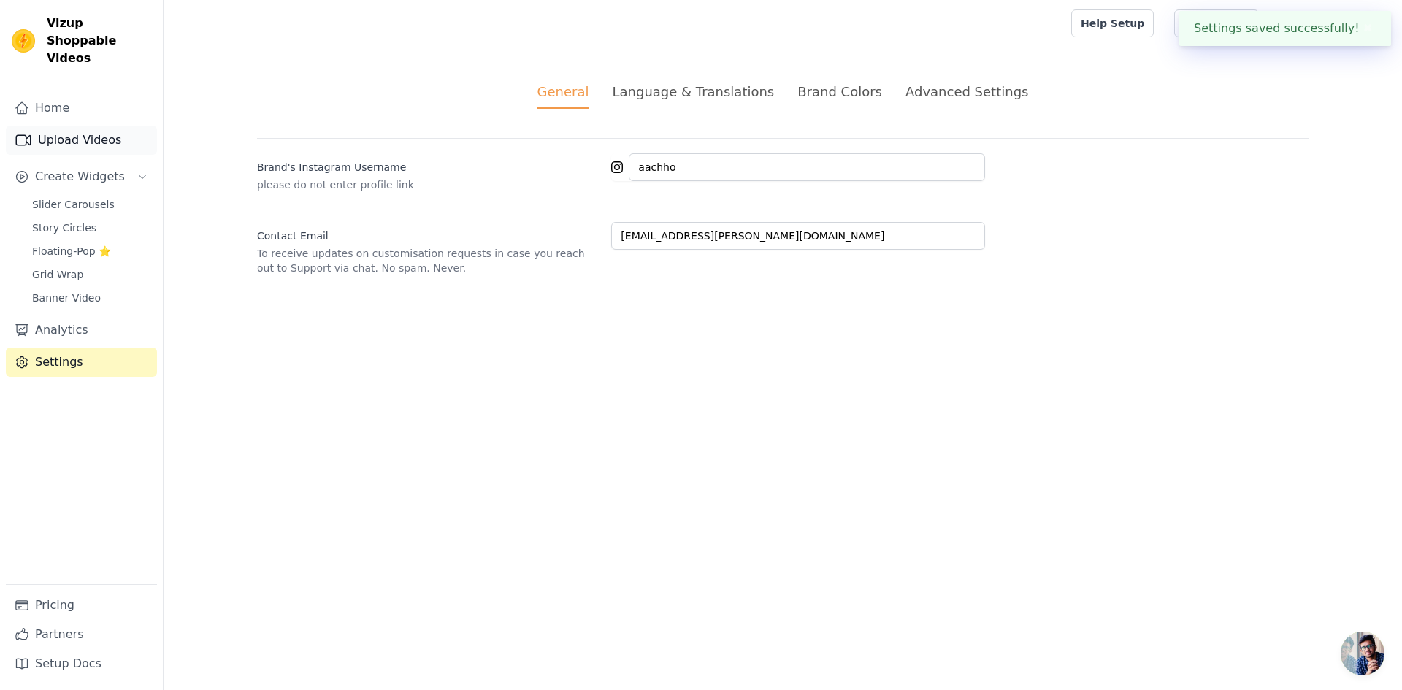
click at [72, 126] on link "Upload Videos" at bounding box center [81, 140] width 151 height 29
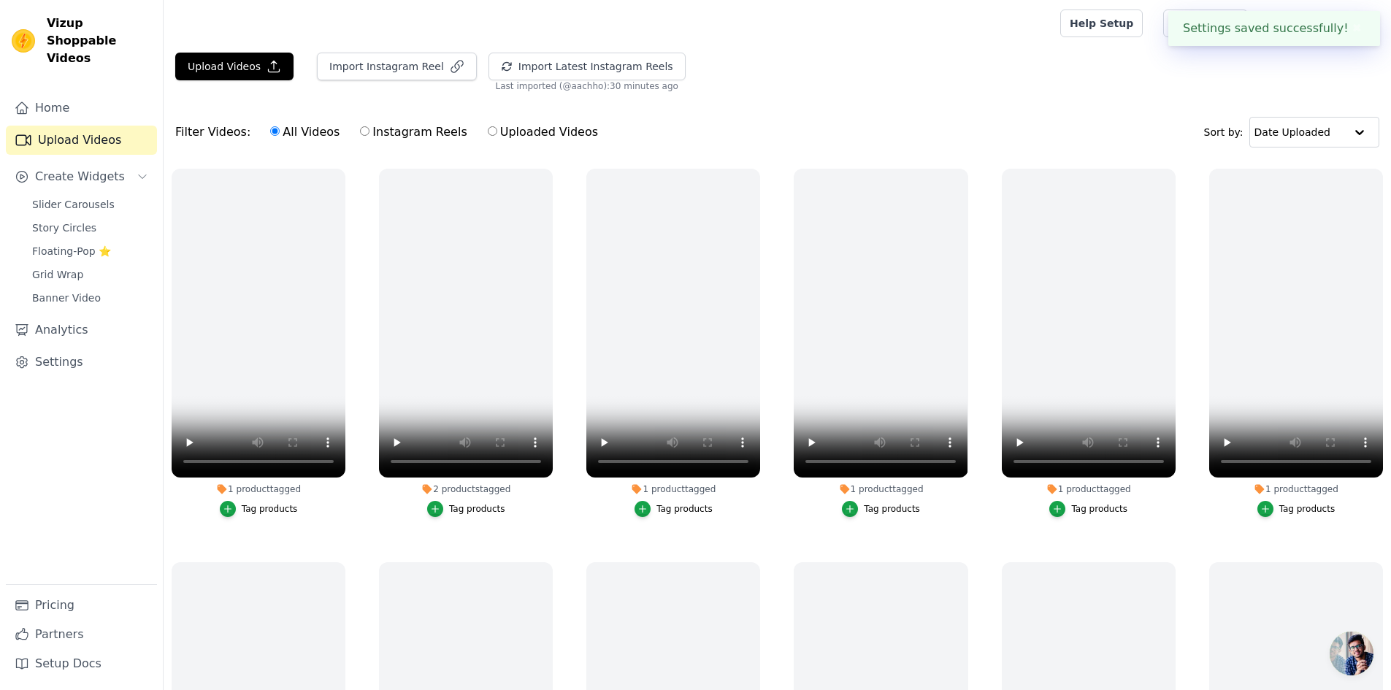
click at [72, 126] on link "Upload Videos" at bounding box center [81, 140] width 151 height 29
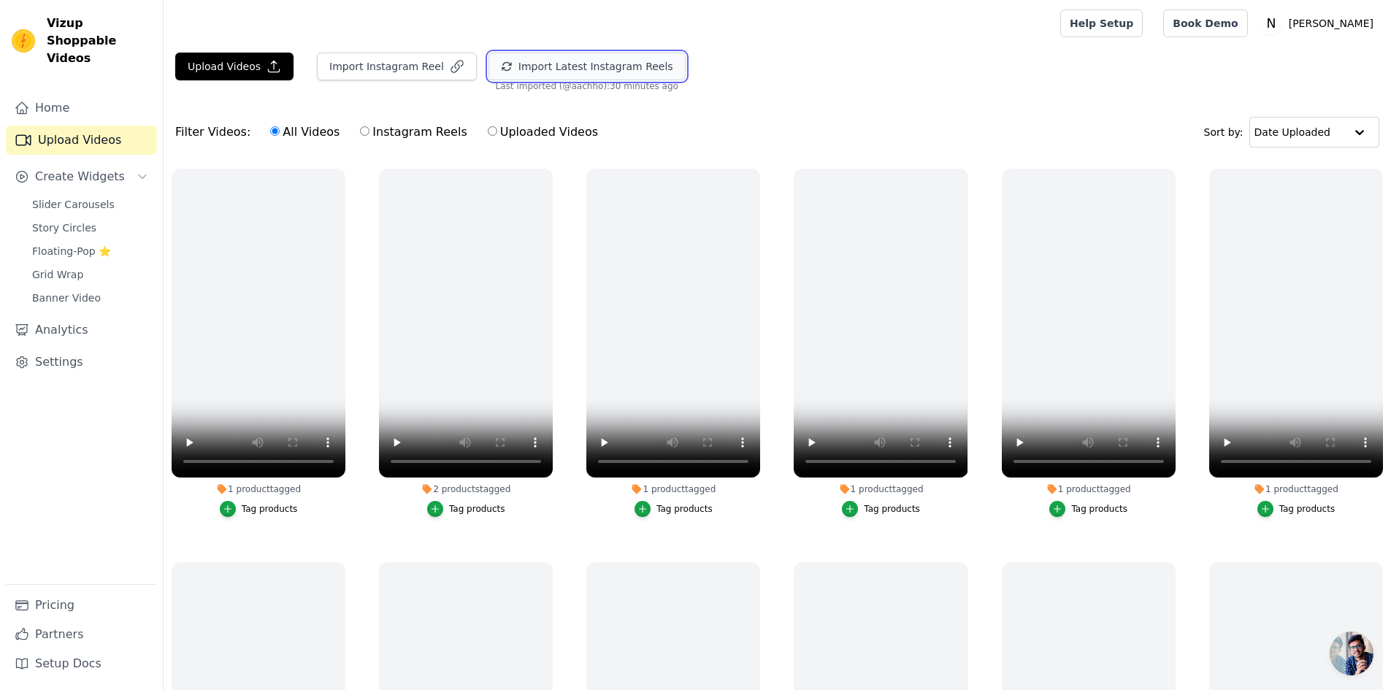
click at [589, 63] on button "Import Latest Instagram Reels" at bounding box center [586, 67] width 197 height 28
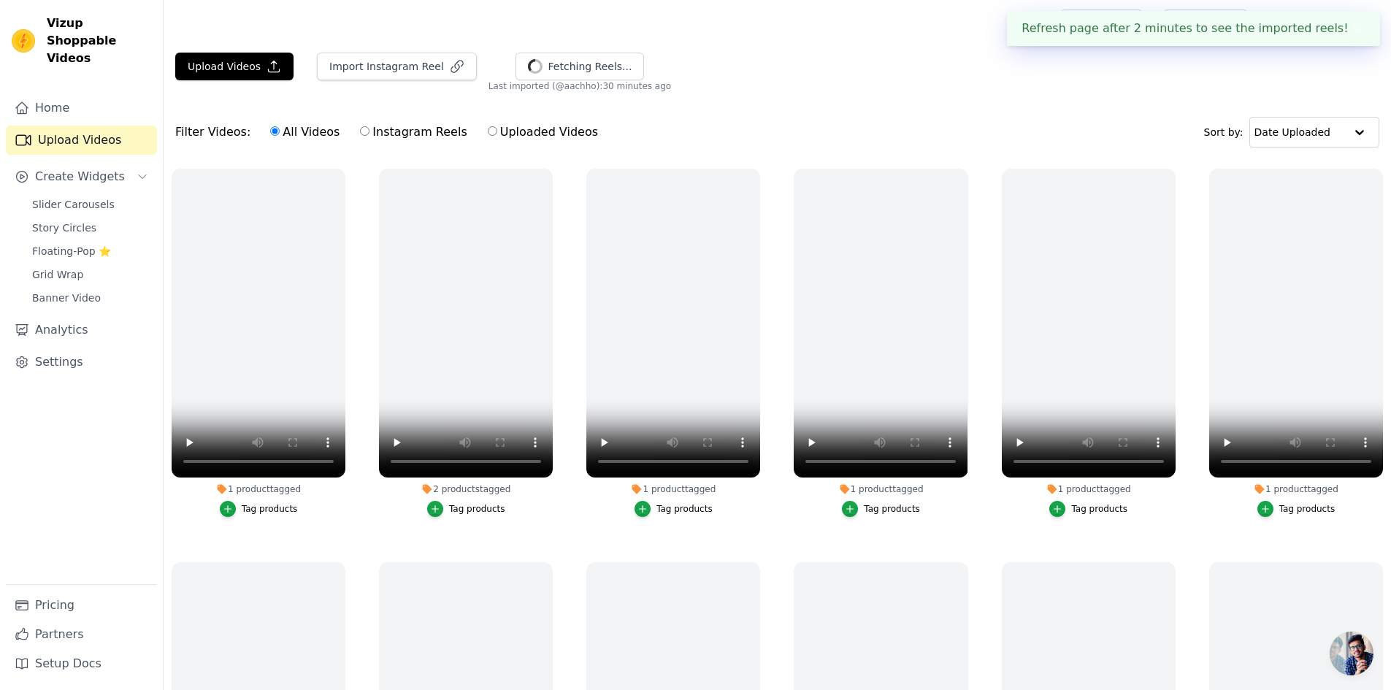
click at [823, 107] on div "Filter Videos: All Videos Instagram Reels Uploaded Videos Sort by: Date Uploaded" at bounding box center [777, 132] width 1227 height 57
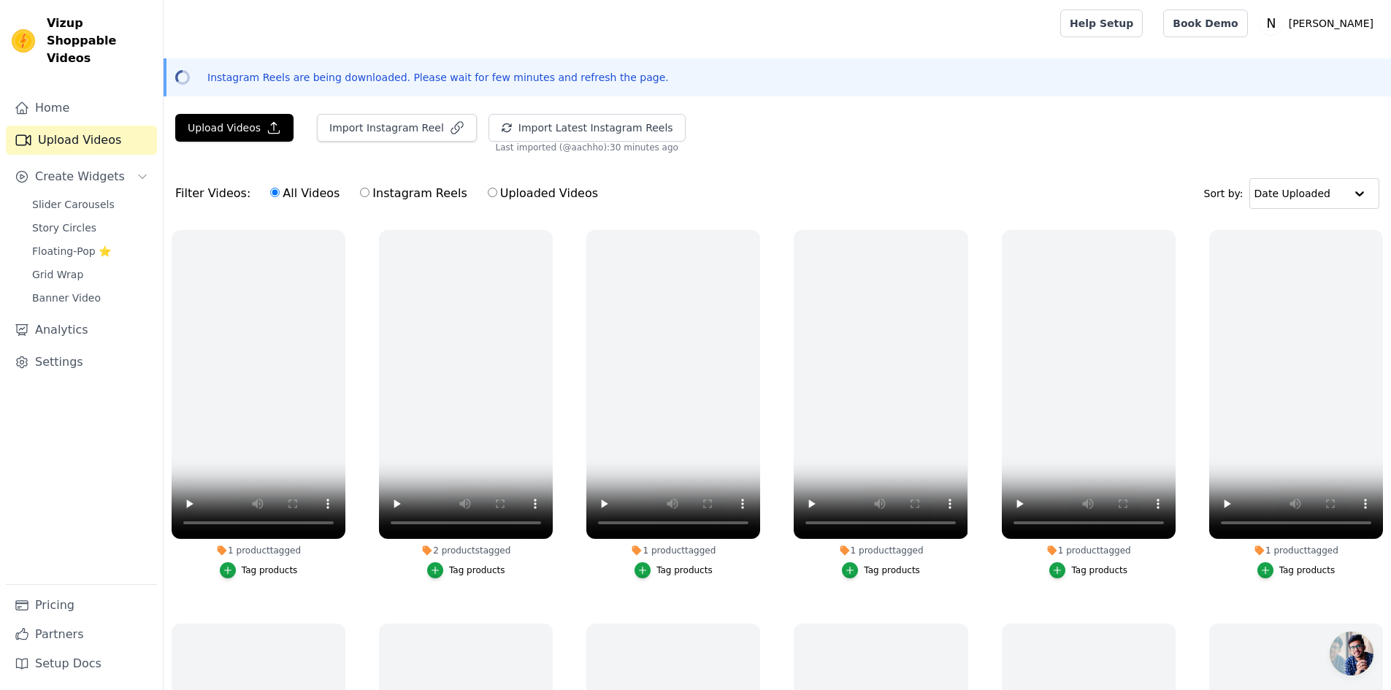
click at [519, 198] on label "Uploaded Videos" at bounding box center [543, 193] width 112 height 19
click at [497, 197] on input "Uploaded Videos" at bounding box center [492, 192] width 9 height 9
radio input "true"
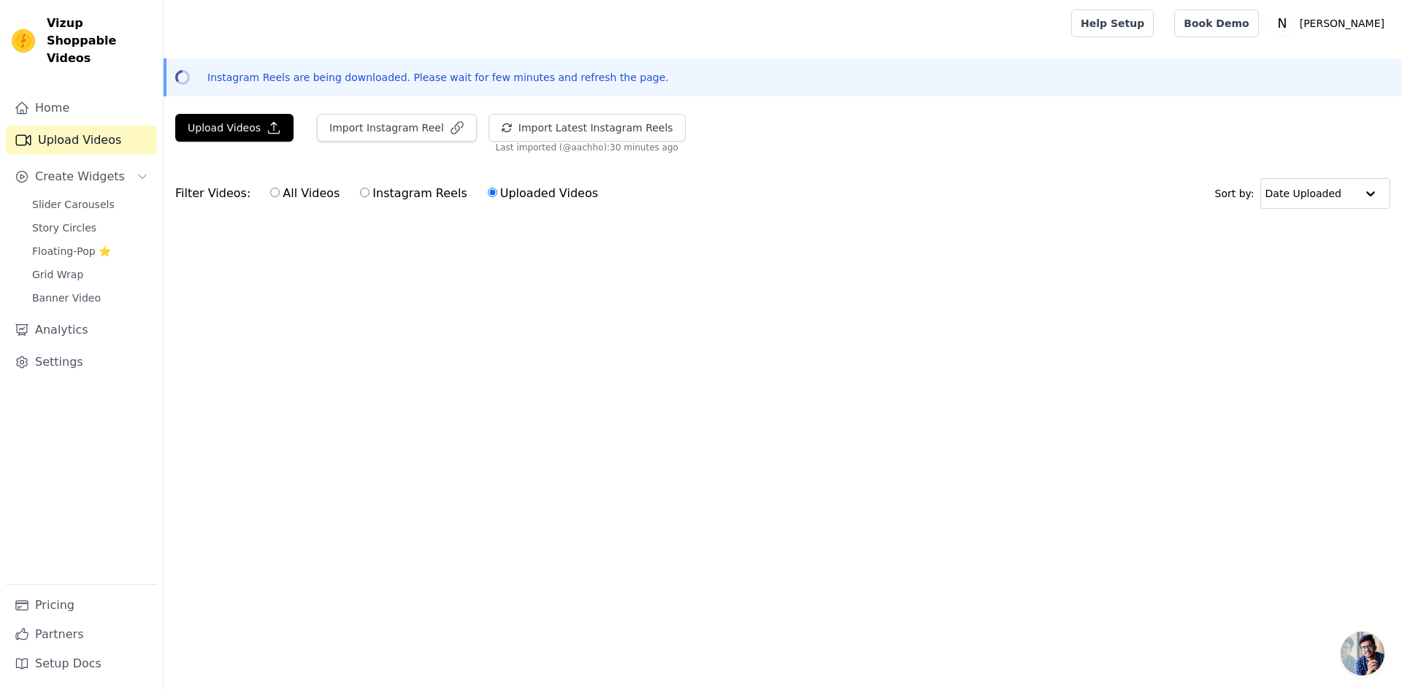
click at [372, 191] on label "Instagram Reels" at bounding box center [413, 193] width 108 height 19
click at [369, 191] on input "Instagram Reels" at bounding box center [364, 192] width 9 height 9
radio input "true"
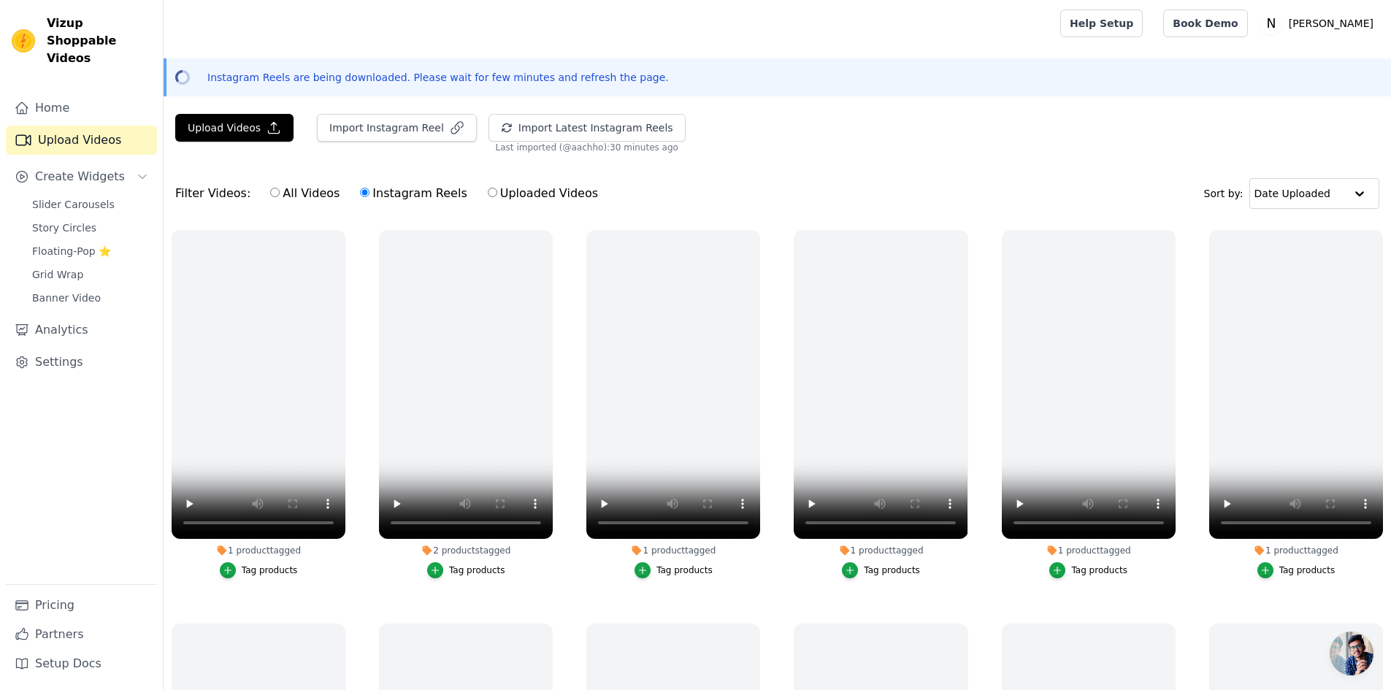
click at [285, 195] on label "All Videos" at bounding box center [304, 193] width 71 height 19
click at [280, 195] on input "All Videos" at bounding box center [274, 192] width 9 height 9
radio input "true"
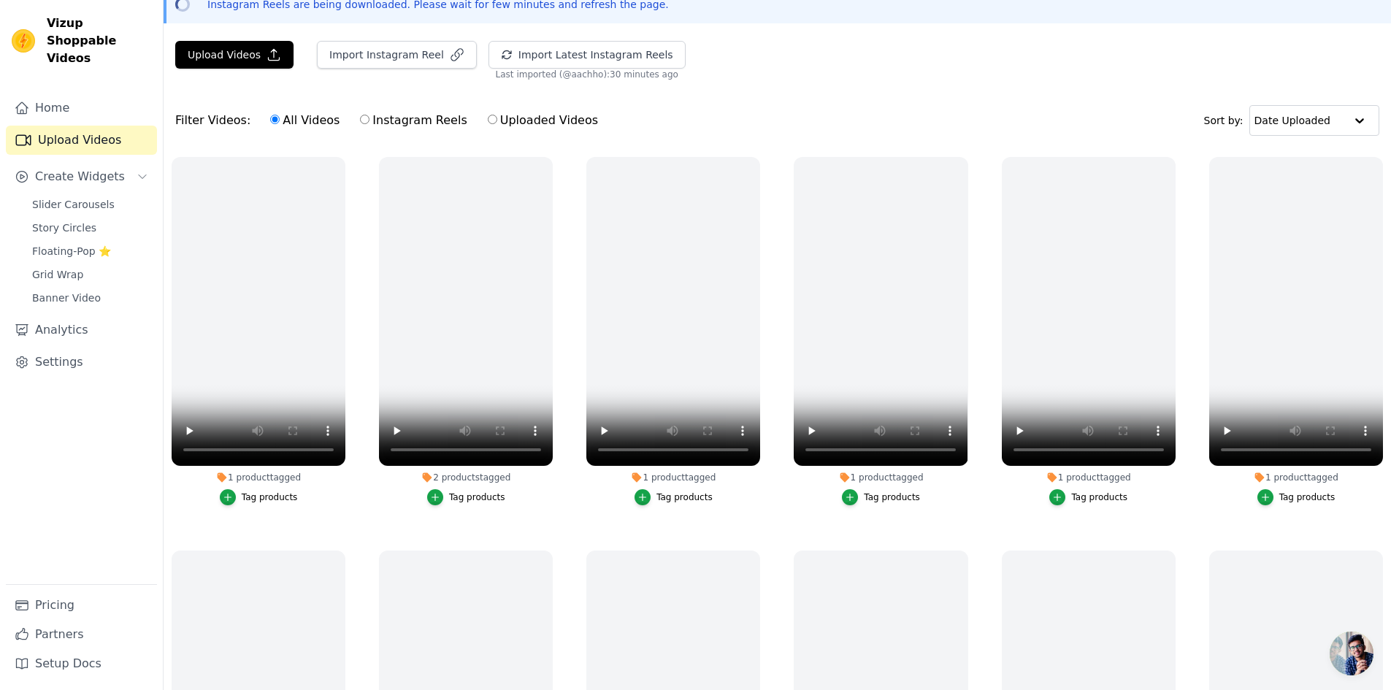
click at [814, 116] on div "Filter Videos: All Videos Instagram Reels Uploaded Videos Sort by: Date Uploaded" at bounding box center [777, 120] width 1227 height 57
click at [750, 82] on div "Upload Videos Import Instagram Reel Import Latest Instagram Reels Import Latest…" at bounding box center [777, 416] width 1227 height 751
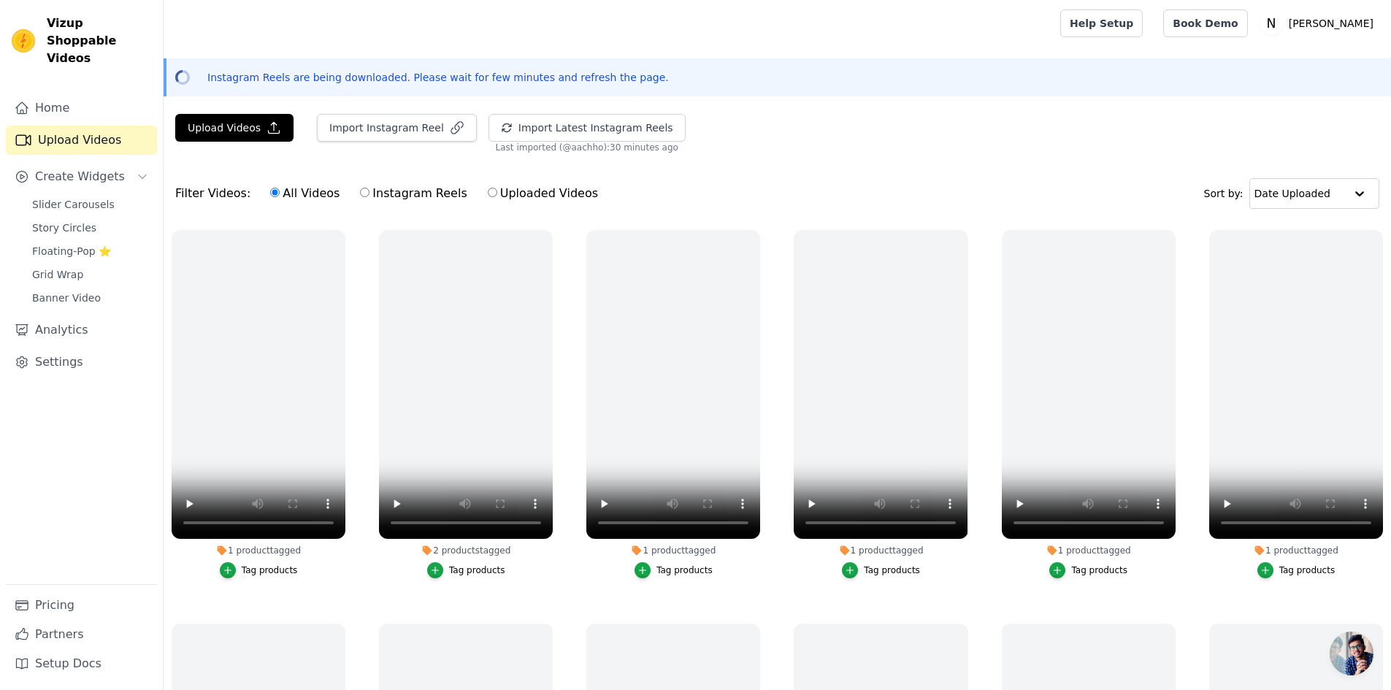
click at [371, 79] on p "Instagram Reels are being downloaded. Please wait for few minutes and refresh t…" at bounding box center [437, 77] width 461 height 15
click at [565, 82] on p "Instagram Reels are being downloaded. Please wait for few minutes and refresh t…" at bounding box center [437, 77] width 461 height 15
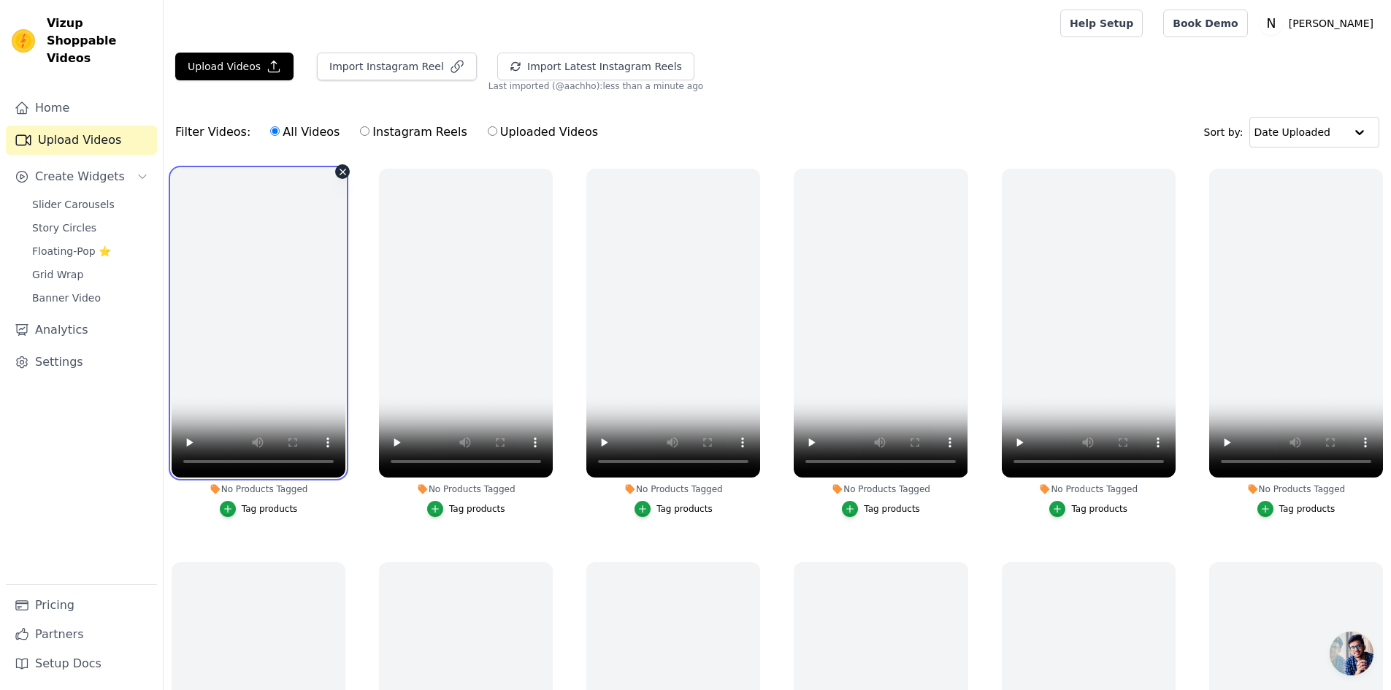
click at [225, 282] on video at bounding box center [259, 323] width 174 height 309
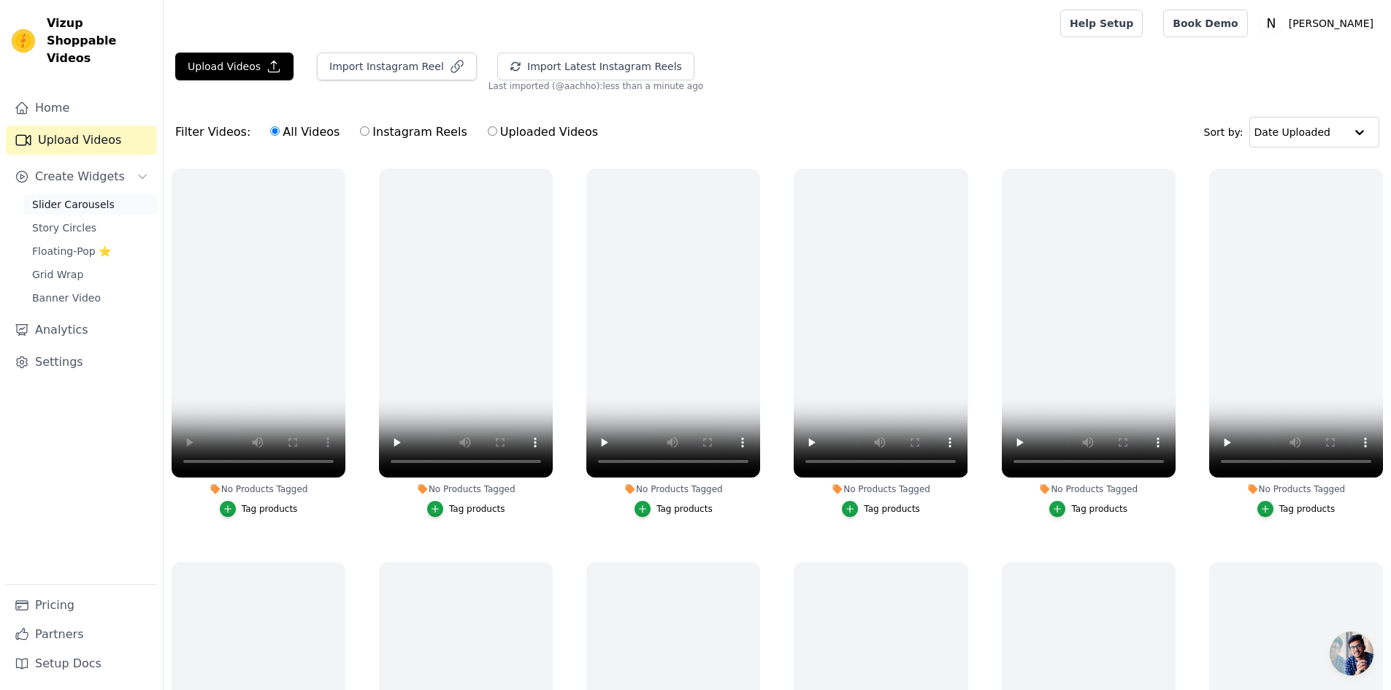
click at [62, 197] on span "Slider Carousels" at bounding box center [73, 204] width 82 height 15
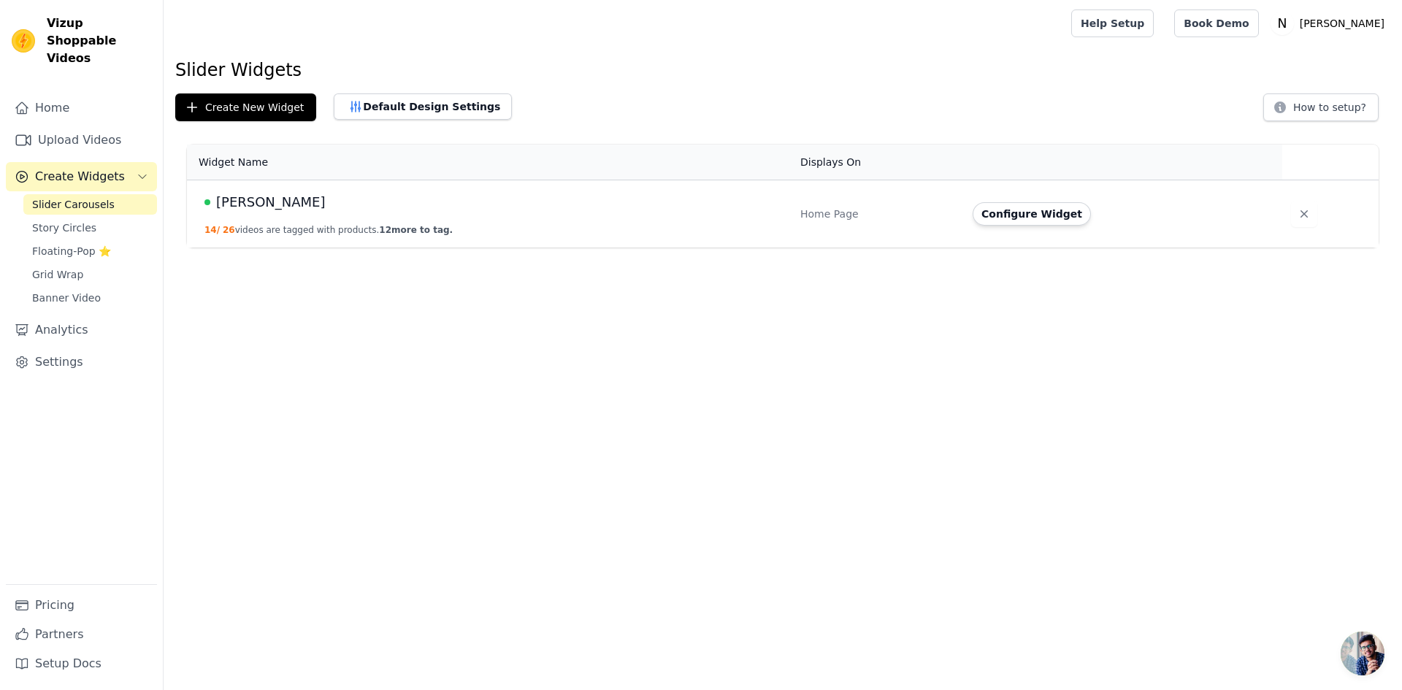
click at [431, 219] on td "[PERSON_NAME] 14 / 26 videos are tagged with products. 12 more to tag." at bounding box center [489, 214] width 604 height 68
click at [229, 205] on span "[PERSON_NAME]" at bounding box center [271, 202] width 110 height 20
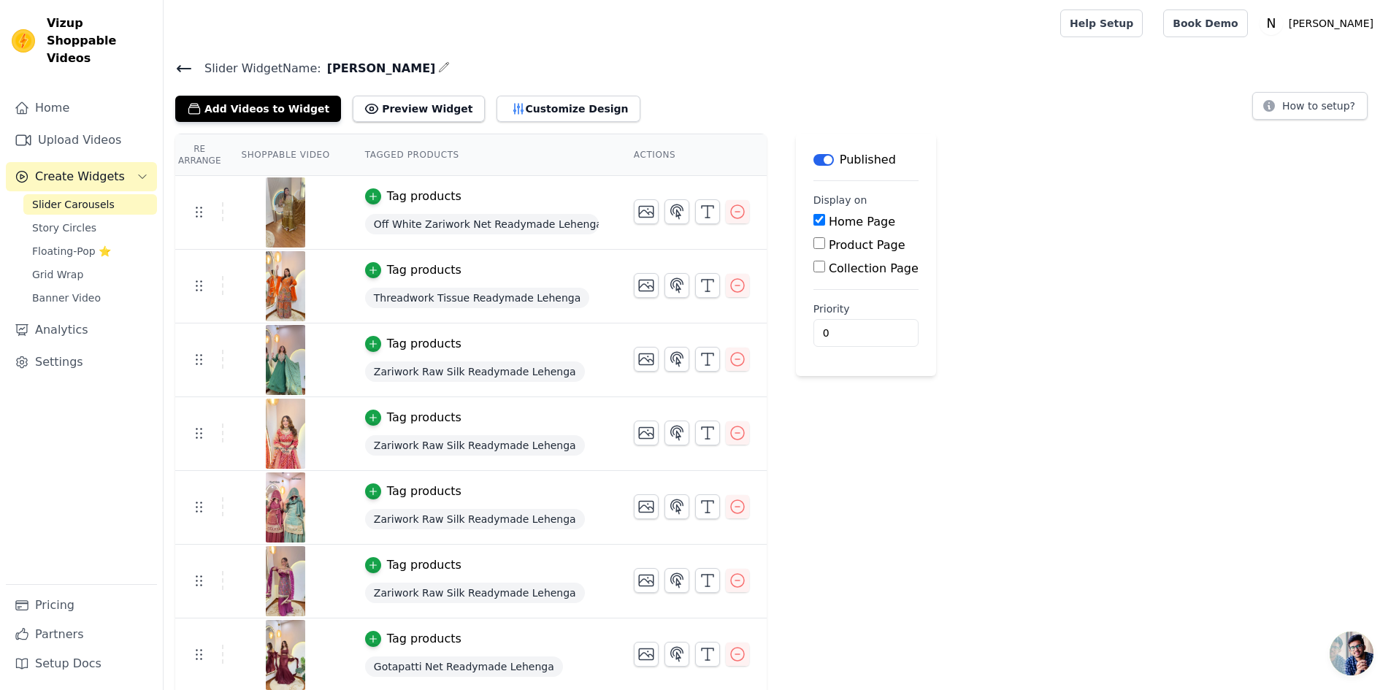
click at [82, 197] on span "Slider Carousels" at bounding box center [73, 204] width 82 height 15
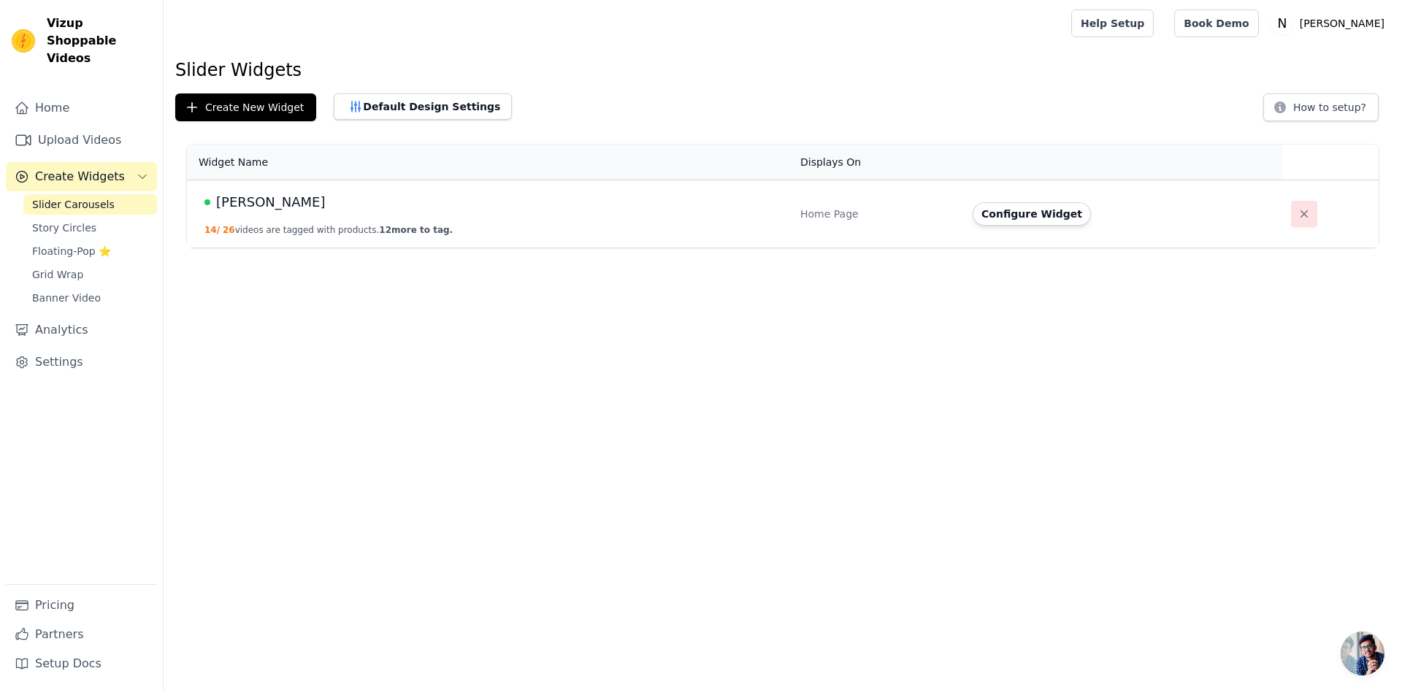
click at [1301, 216] on button "button" at bounding box center [1304, 214] width 26 height 26
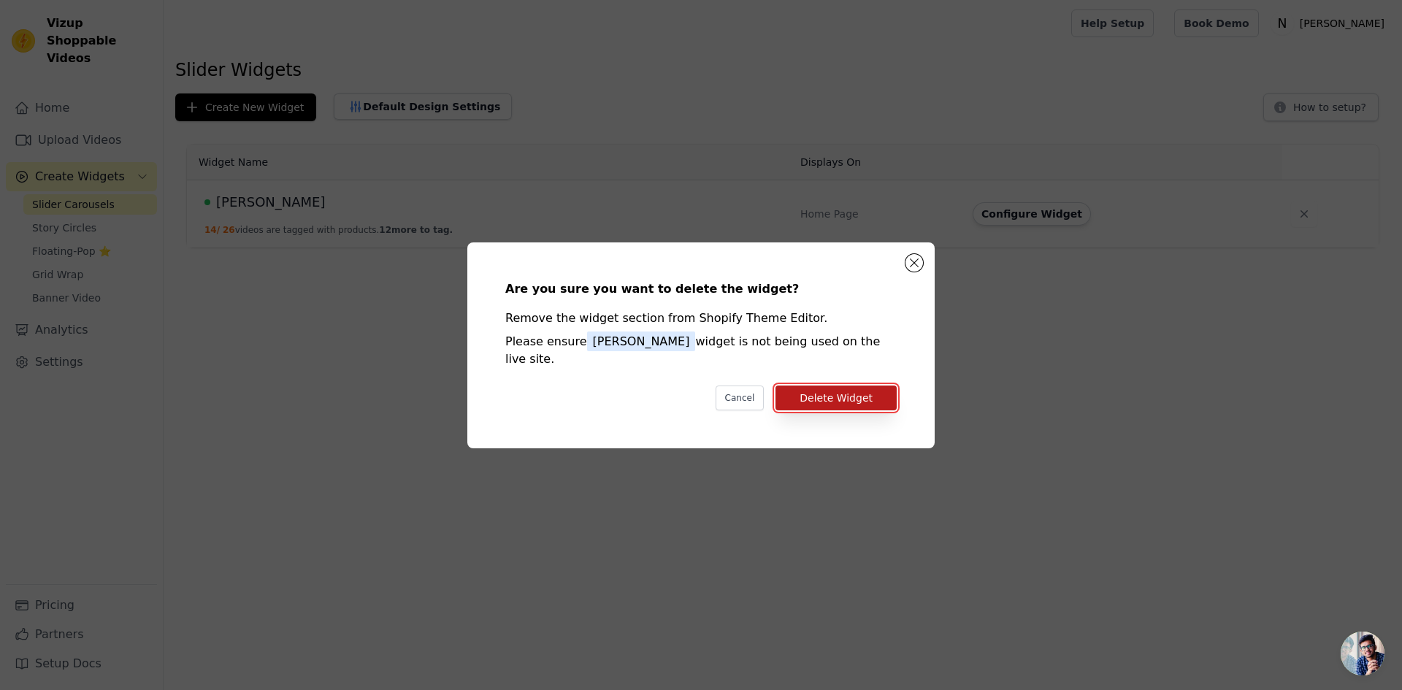
click at [852, 386] on button "Delete Widget" at bounding box center [835, 397] width 121 height 25
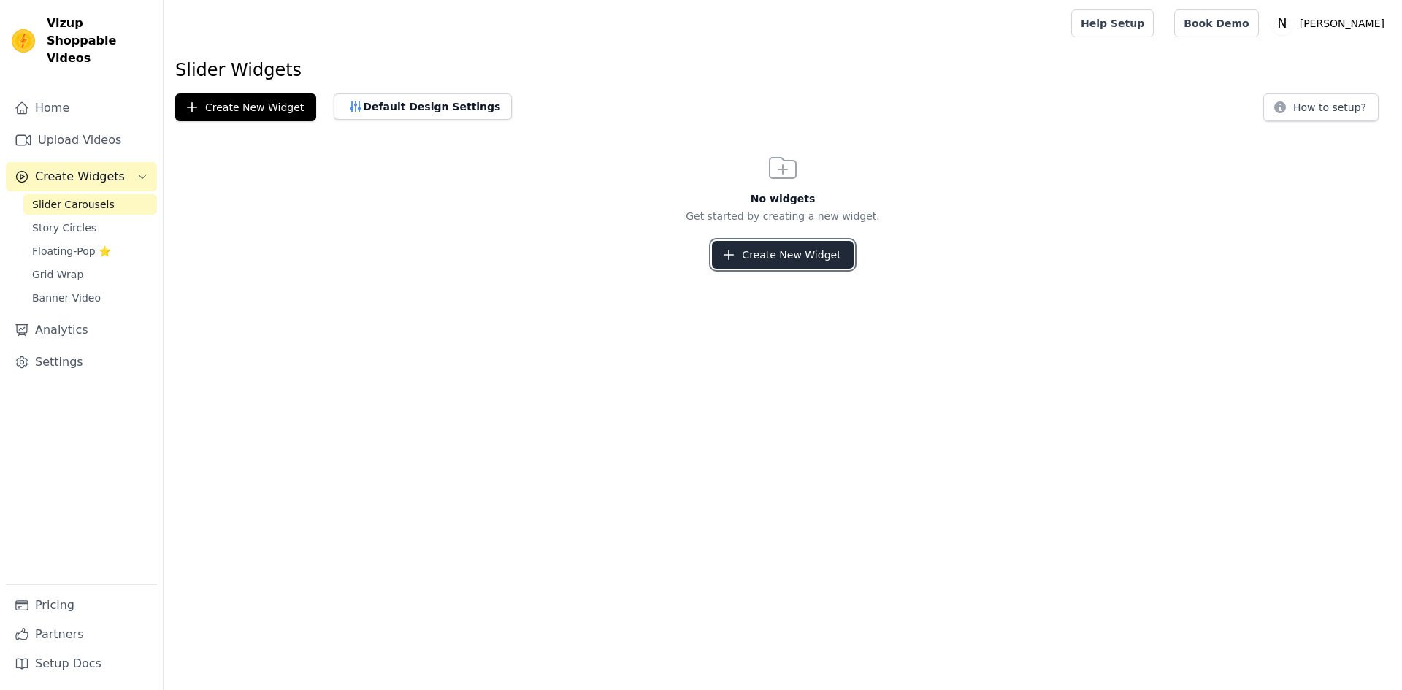
click at [799, 247] on button "Create New Widget" at bounding box center [782, 255] width 141 height 28
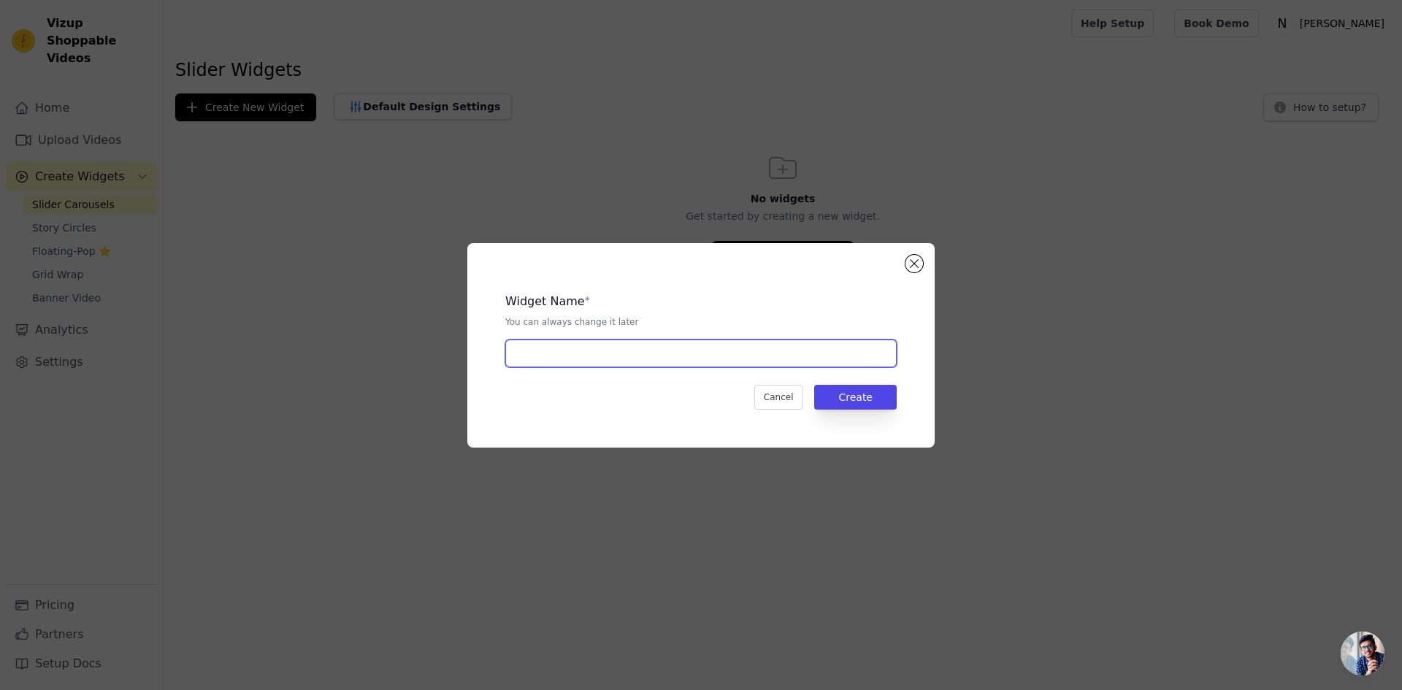
click at [537, 356] on input "text" at bounding box center [700, 353] width 391 height 28
type input "Web"
click at [872, 396] on button "Create" at bounding box center [855, 397] width 82 height 25
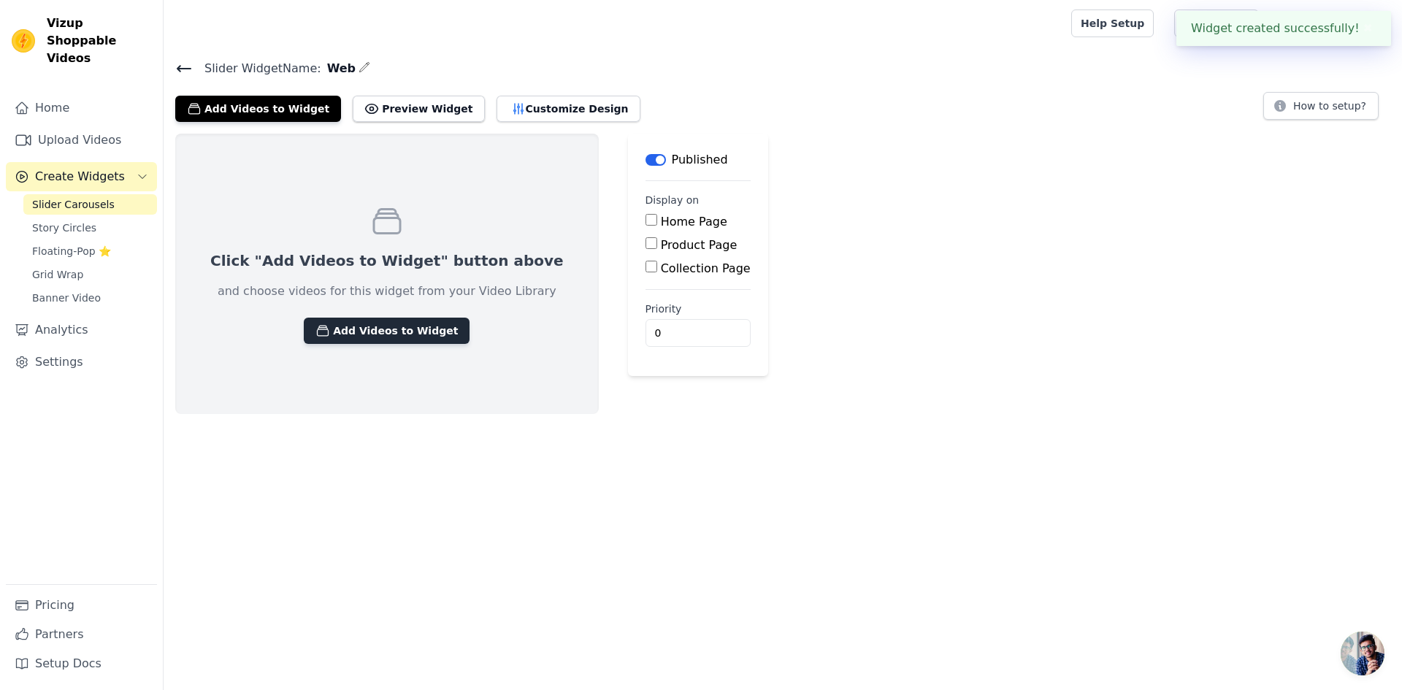
click at [354, 335] on button "Add Videos to Widget" at bounding box center [387, 331] width 166 height 26
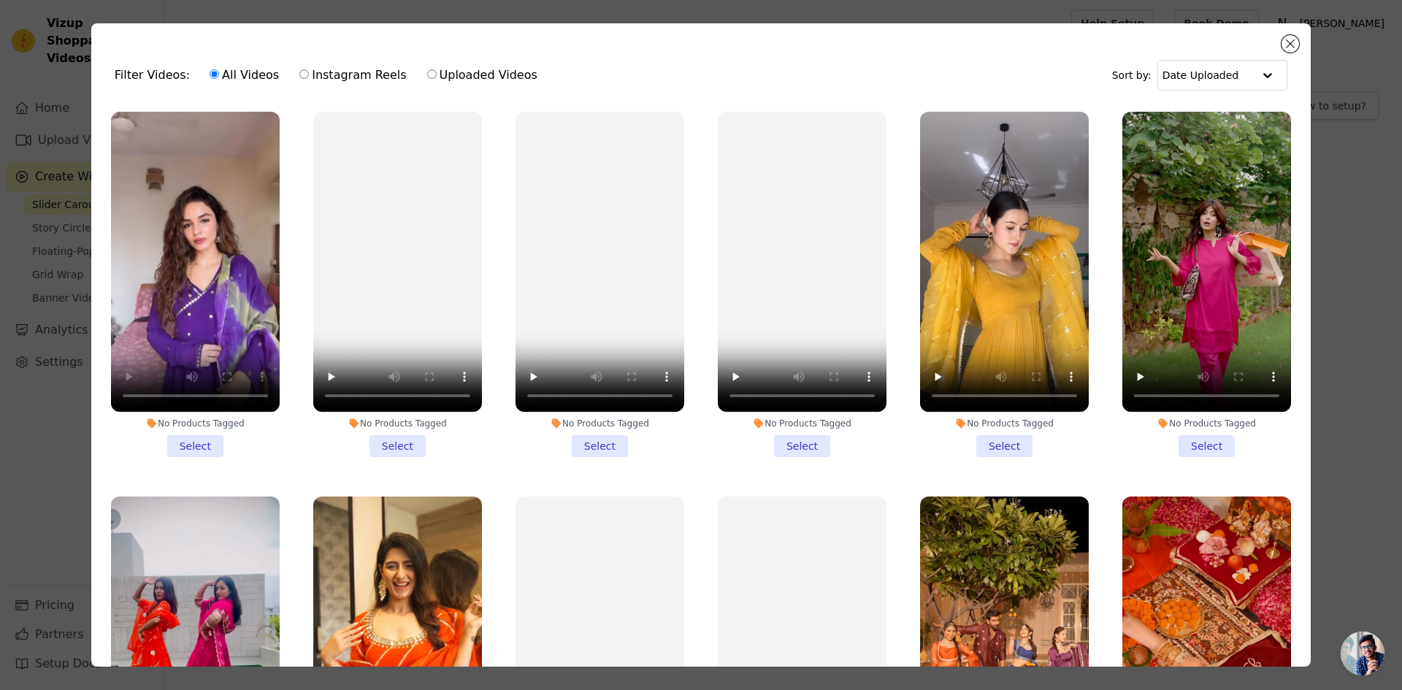
click at [198, 437] on li "No Products Tagged Select" at bounding box center [195, 284] width 169 height 345
click at [0, 0] on input "No Products Tagged Select" at bounding box center [0, 0] width 0 height 0
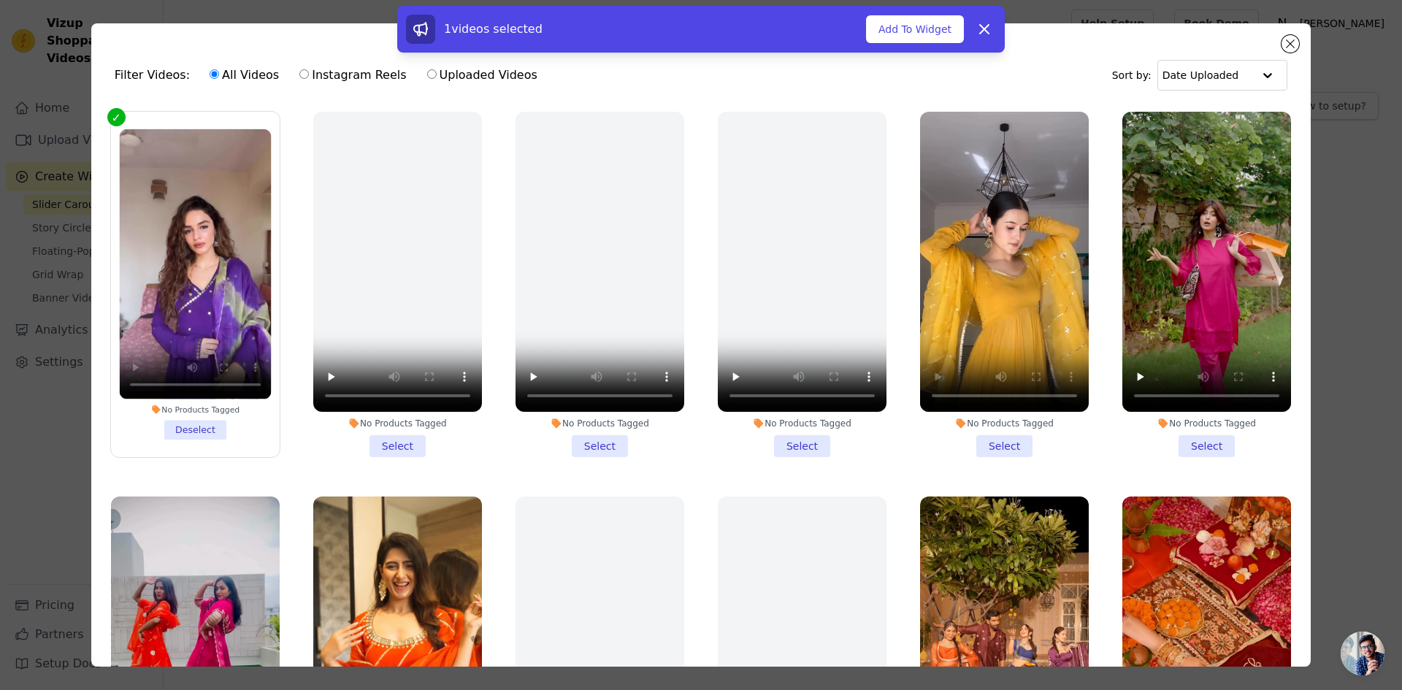
click at [980, 439] on li "No Products Tagged Select" at bounding box center [1004, 284] width 169 height 345
click at [0, 0] on input "No Products Tagged Select" at bounding box center [0, 0] width 0 height 0
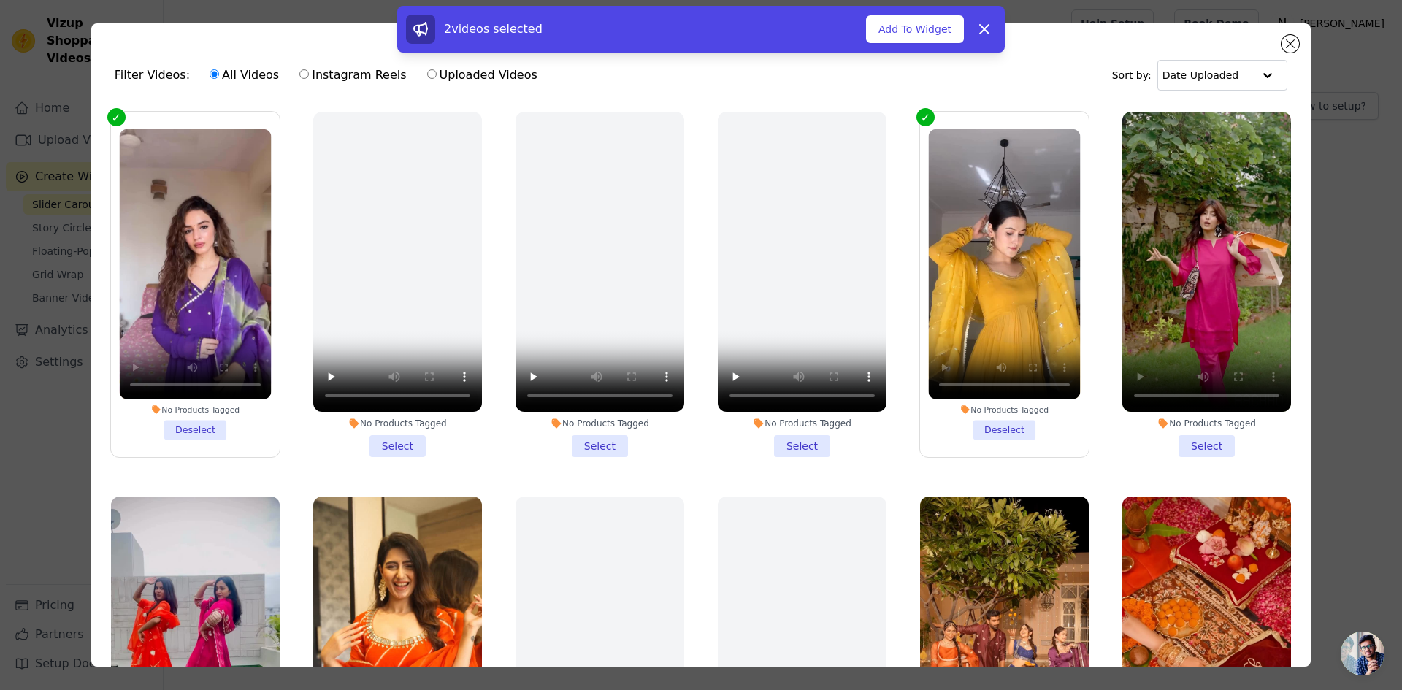
click at [1205, 439] on li "No Products Tagged Select" at bounding box center [1206, 284] width 169 height 345
click at [0, 0] on input "No Products Tagged Select" at bounding box center [0, 0] width 0 height 0
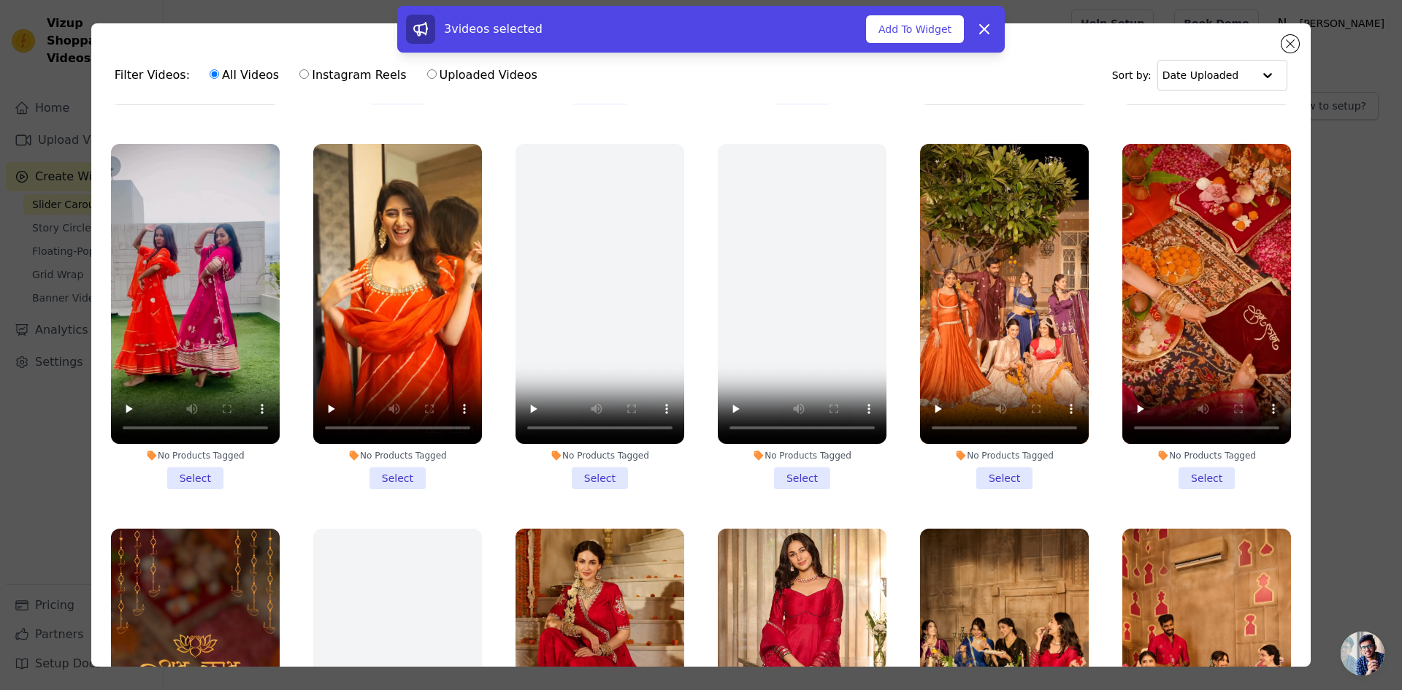
scroll to position [365, 0]
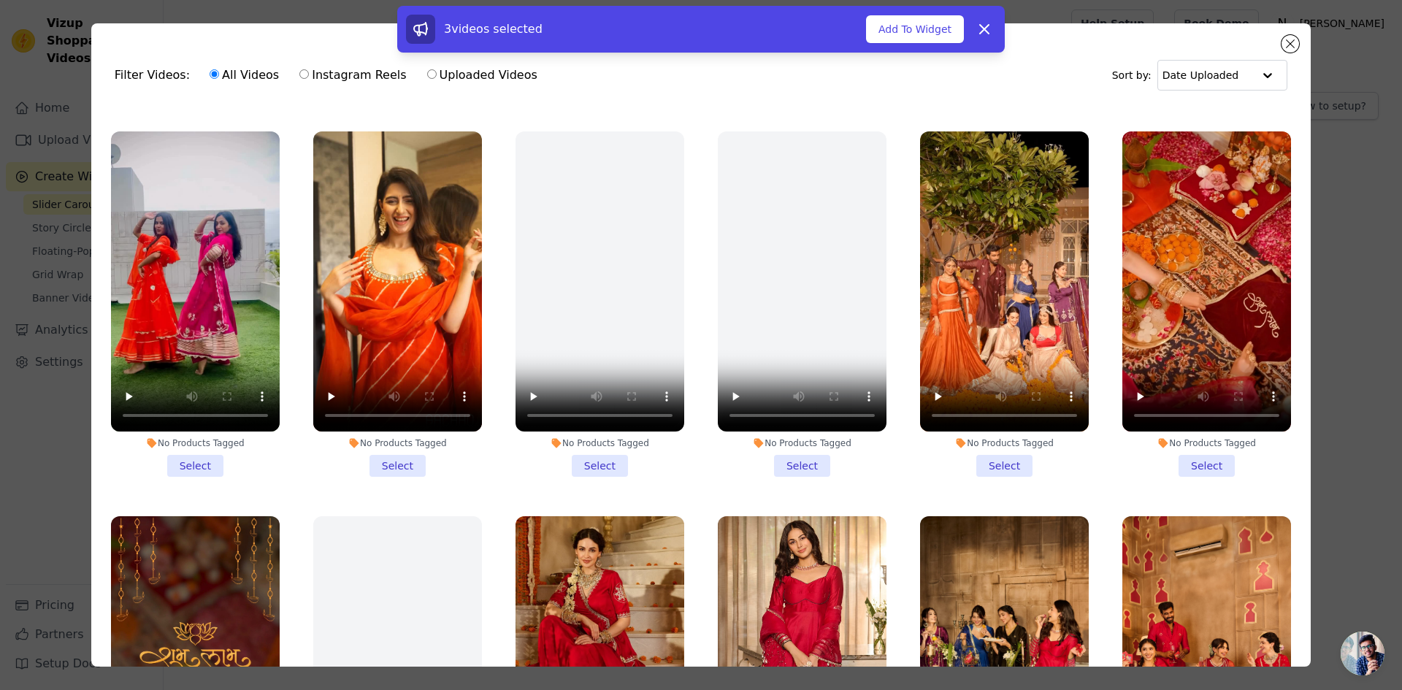
click at [985, 457] on li "No Products Tagged Select" at bounding box center [1004, 303] width 169 height 345
click at [0, 0] on input "No Products Tagged Select" at bounding box center [0, 0] width 0 height 0
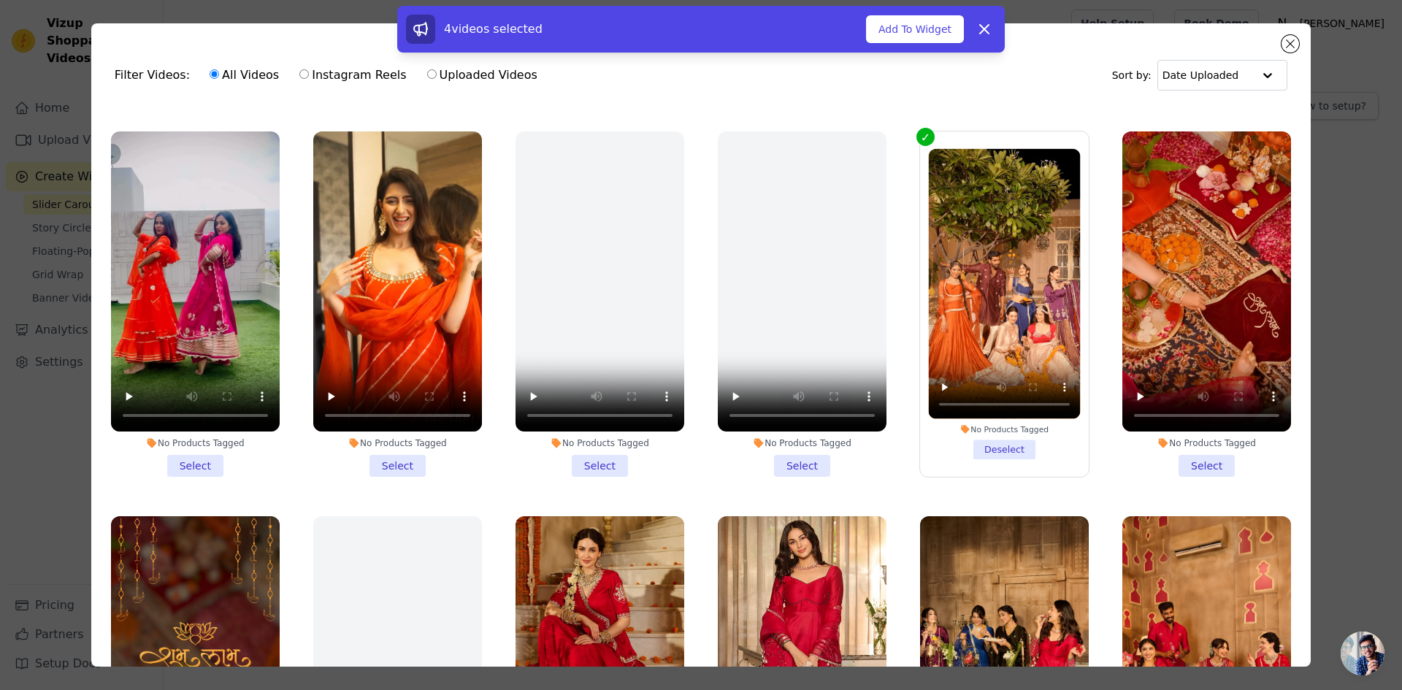
click at [1179, 458] on li "No Products Tagged Select" at bounding box center [1206, 303] width 169 height 345
click at [0, 0] on input "No Products Tagged Select" at bounding box center [0, 0] width 0 height 0
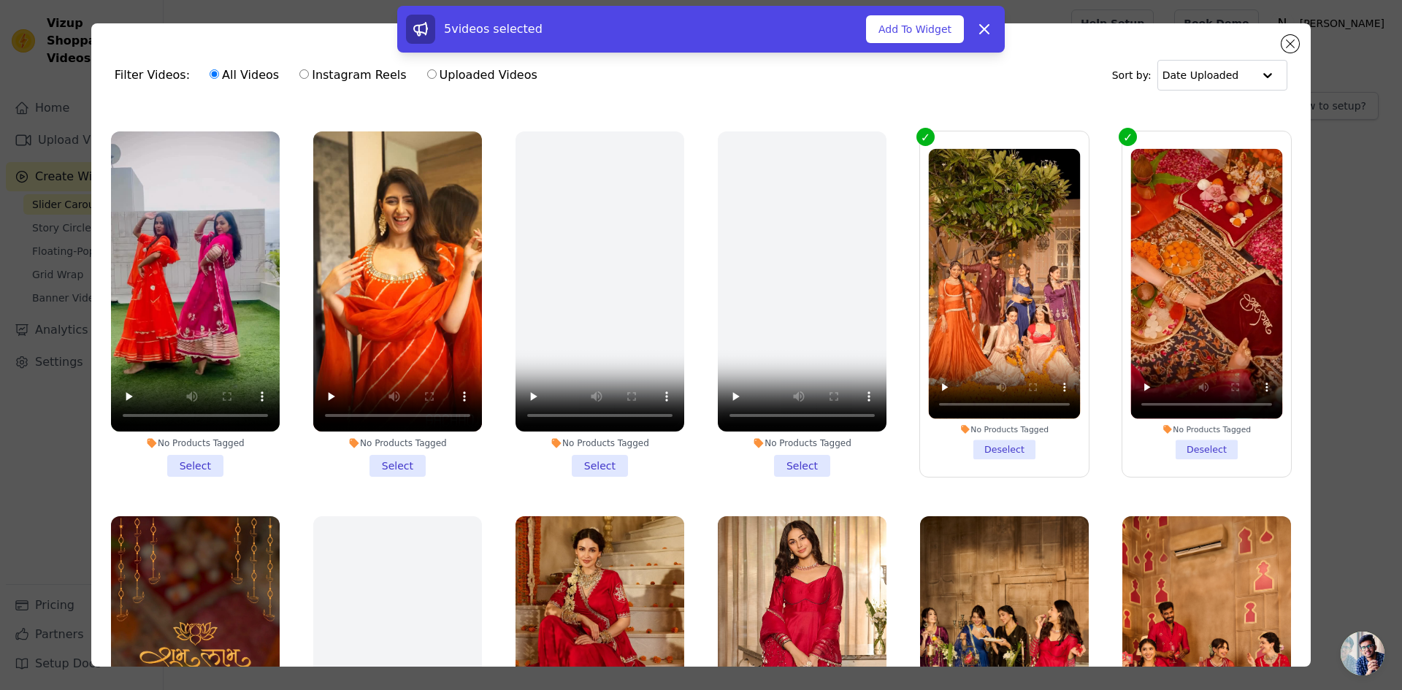
click at [188, 455] on li "No Products Tagged Select" at bounding box center [195, 303] width 169 height 345
click at [0, 0] on input "No Products Tagged Select" at bounding box center [0, 0] width 0 height 0
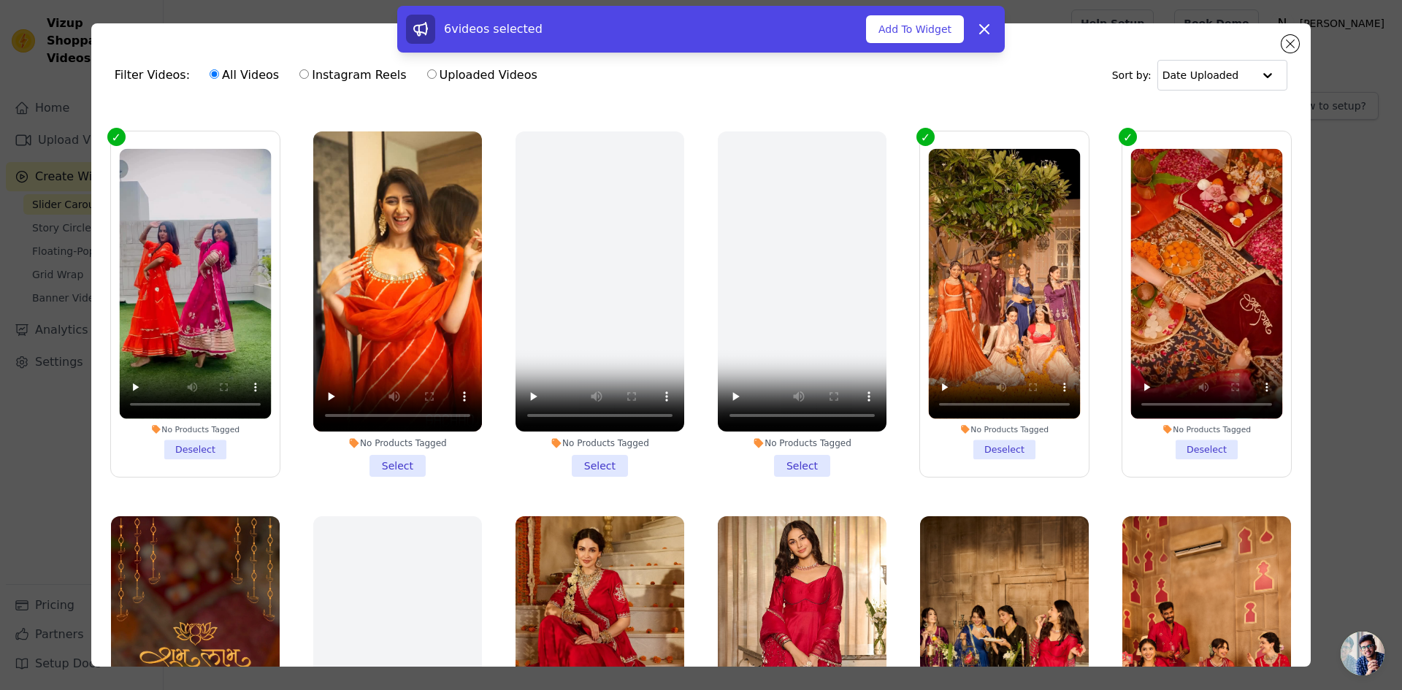
click at [399, 450] on li "No Products Tagged Select" at bounding box center [397, 303] width 169 height 345
click at [0, 0] on input "No Products Tagged Select" at bounding box center [0, 0] width 0 height 0
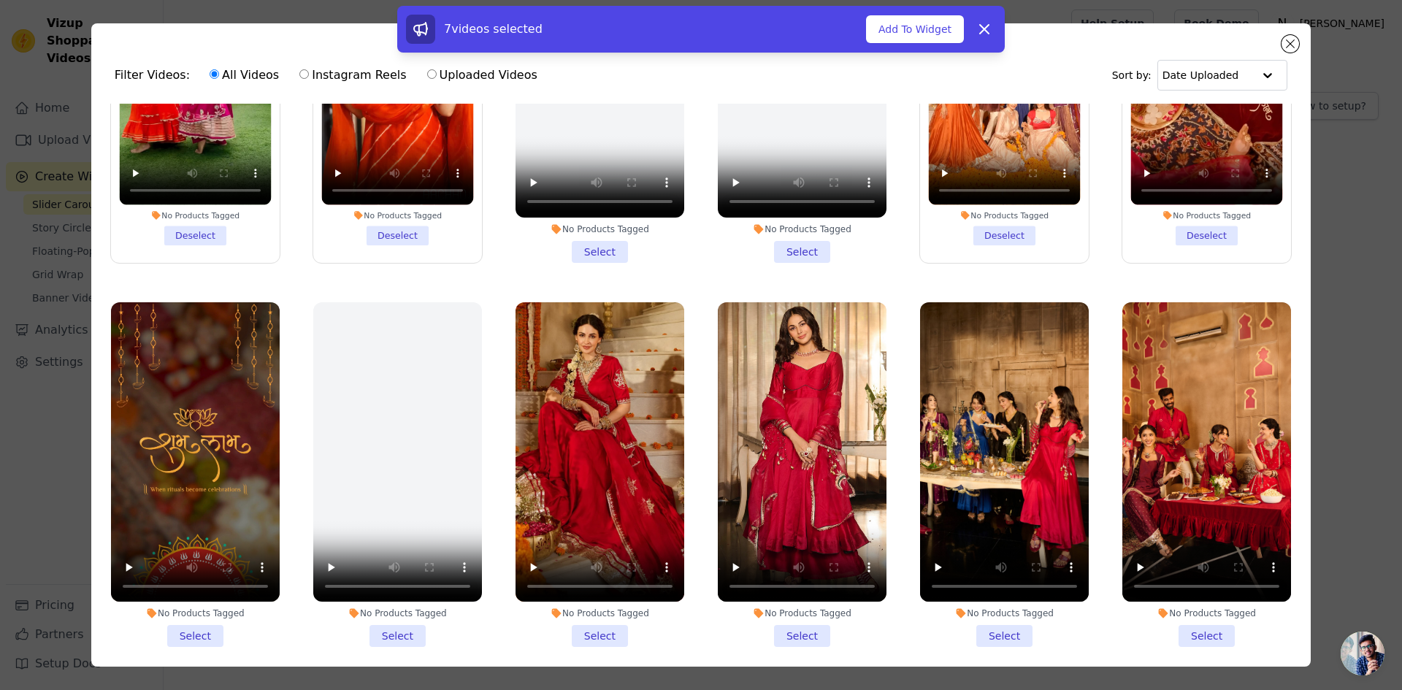
scroll to position [584, 0]
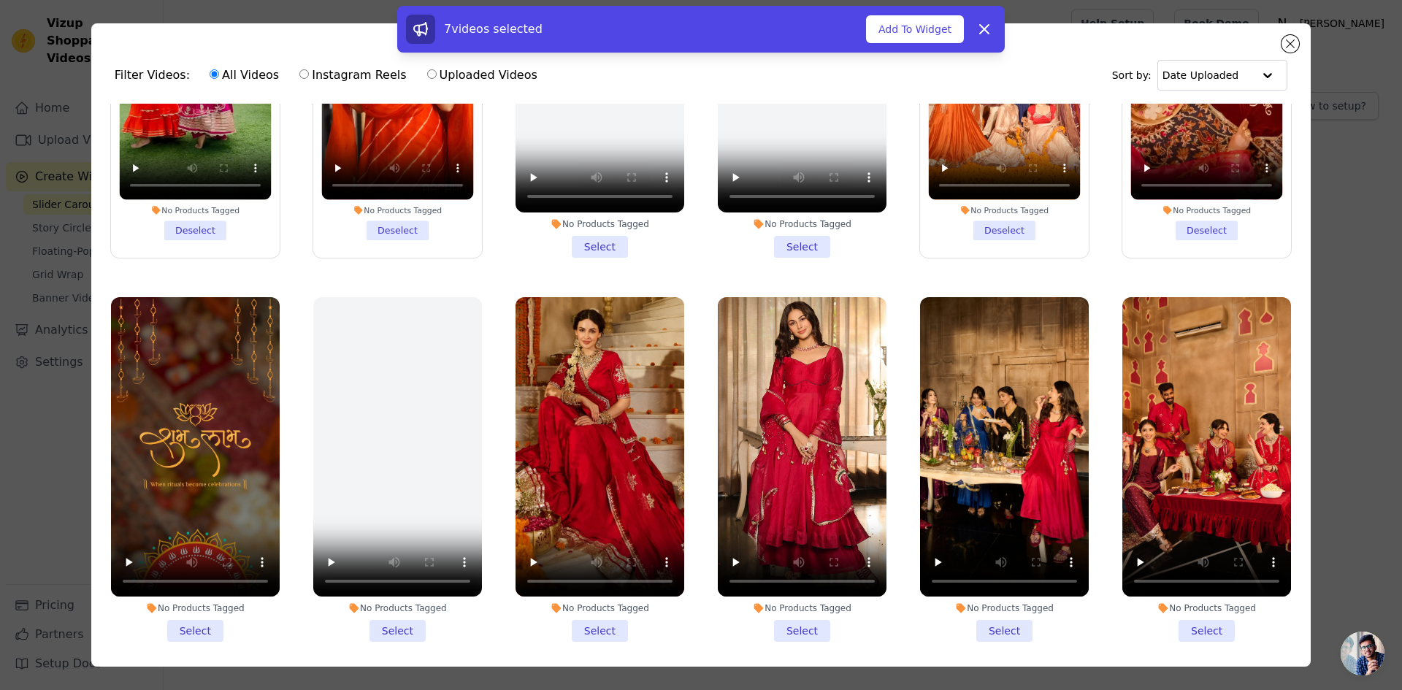
click at [199, 612] on li "No Products Tagged Select" at bounding box center [195, 469] width 169 height 345
click at [0, 0] on input "No Products Tagged Select" at bounding box center [0, 0] width 0 height 0
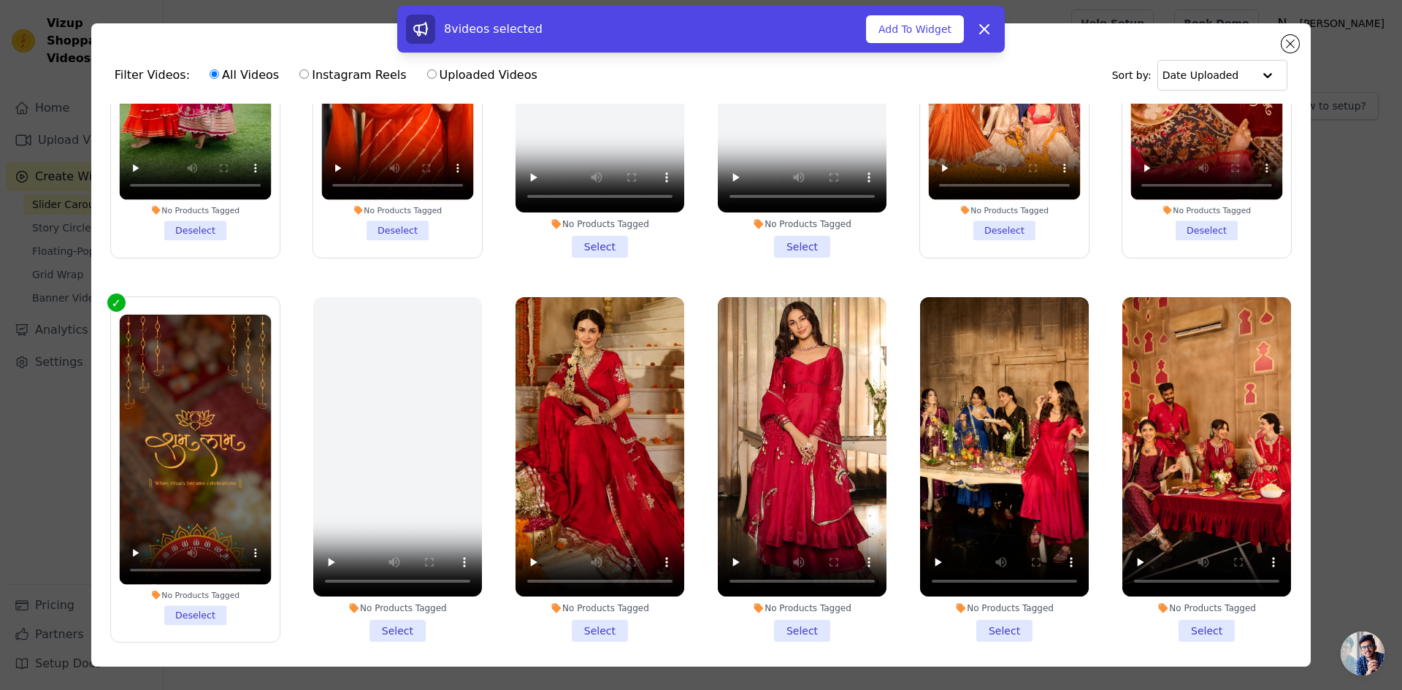
click at [597, 615] on li "No Products Tagged Select" at bounding box center [599, 469] width 169 height 345
click at [0, 0] on input "No Products Tagged Select" at bounding box center [0, 0] width 0 height 0
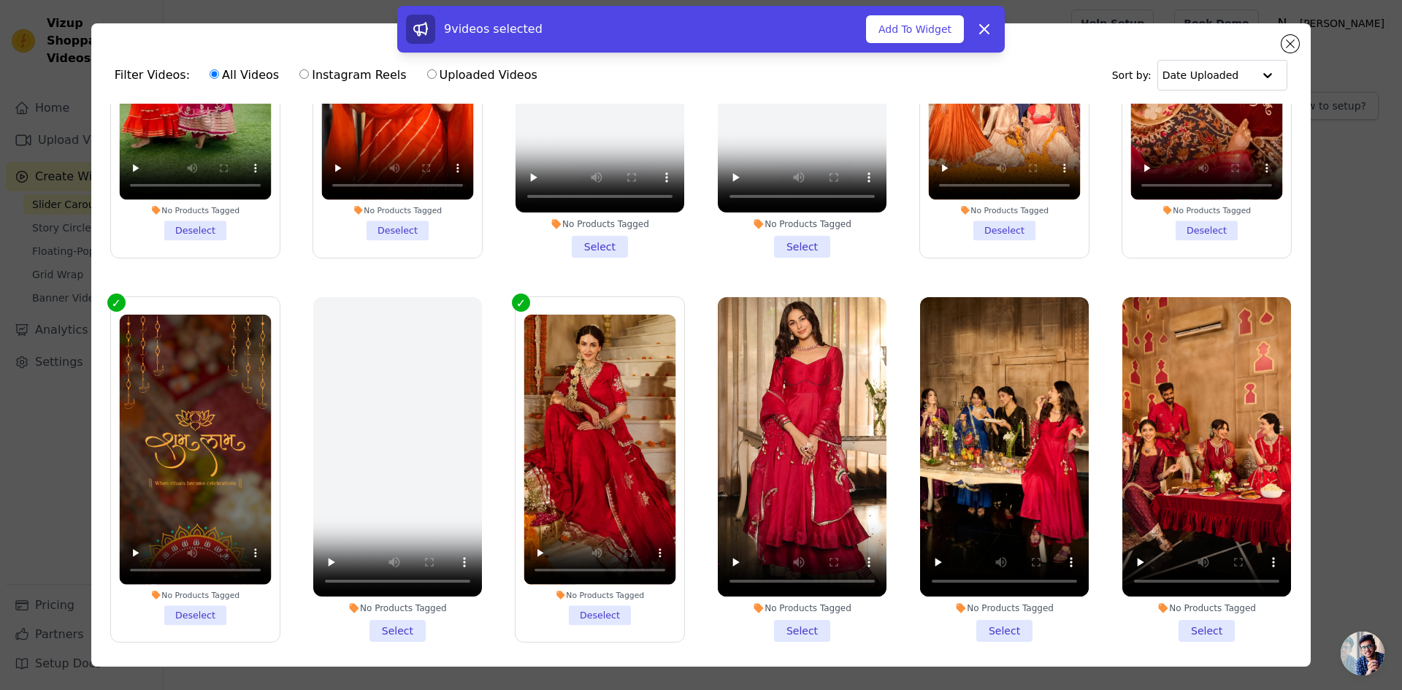
click at [798, 621] on li "No Products Tagged Select" at bounding box center [802, 469] width 169 height 345
click at [0, 0] on input "No Products Tagged Select" at bounding box center [0, 0] width 0 height 0
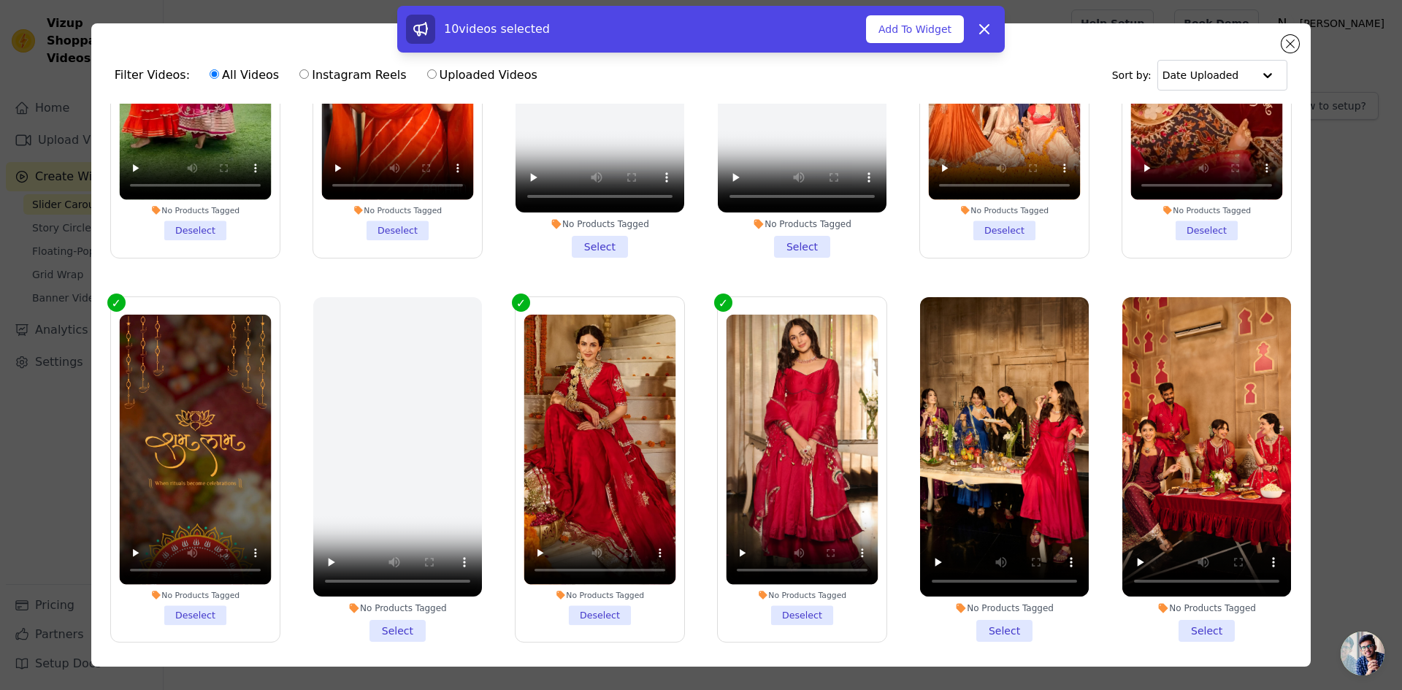
click at [984, 620] on li "No Products Tagged Select" at bounding box center [1004, 469] width 169 height 345
click at [0, 0] on input "No Products Tagged Select" at bounding box center [0, 0] width 0 height 0
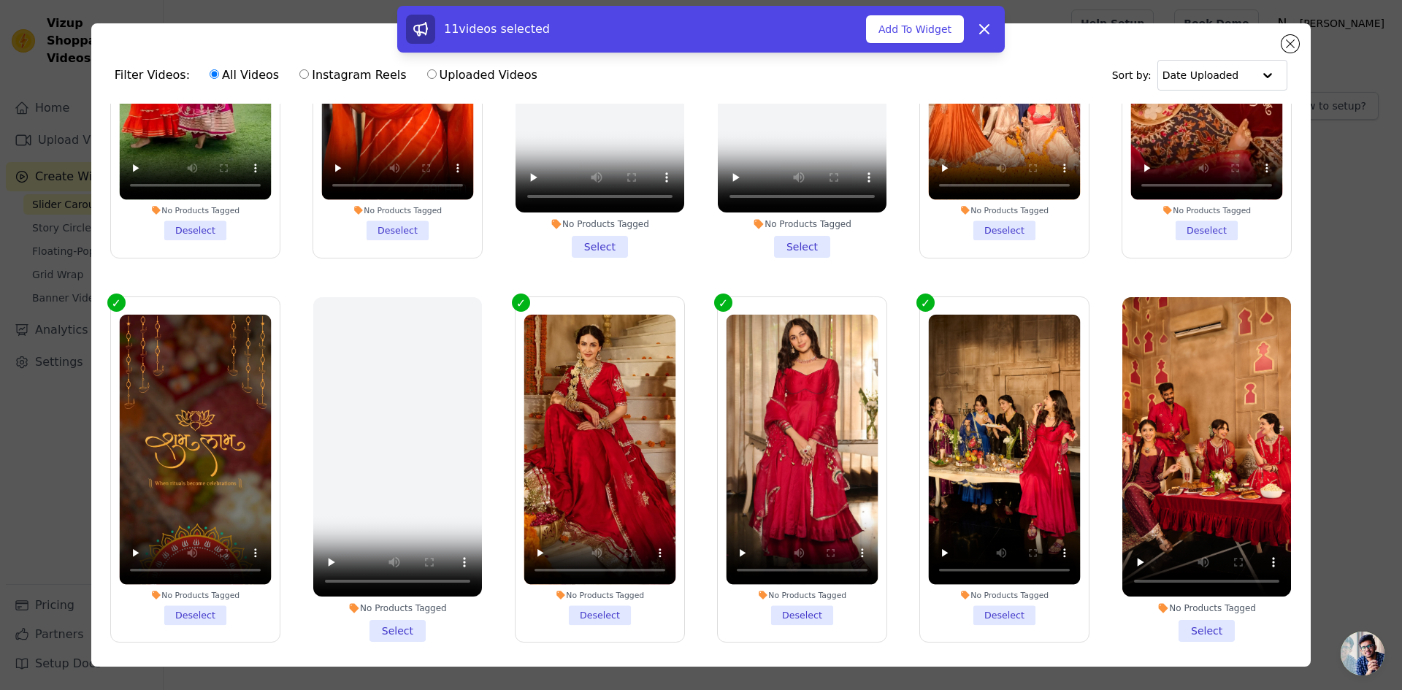
click at [1203, 610] on li "No Products Tagged Select" at bounding box center [1206, 469] width 169 height 345
click at [0, 0] on input "No Products Tagged Select" at bounding box center [0, 0] width 0 height 0
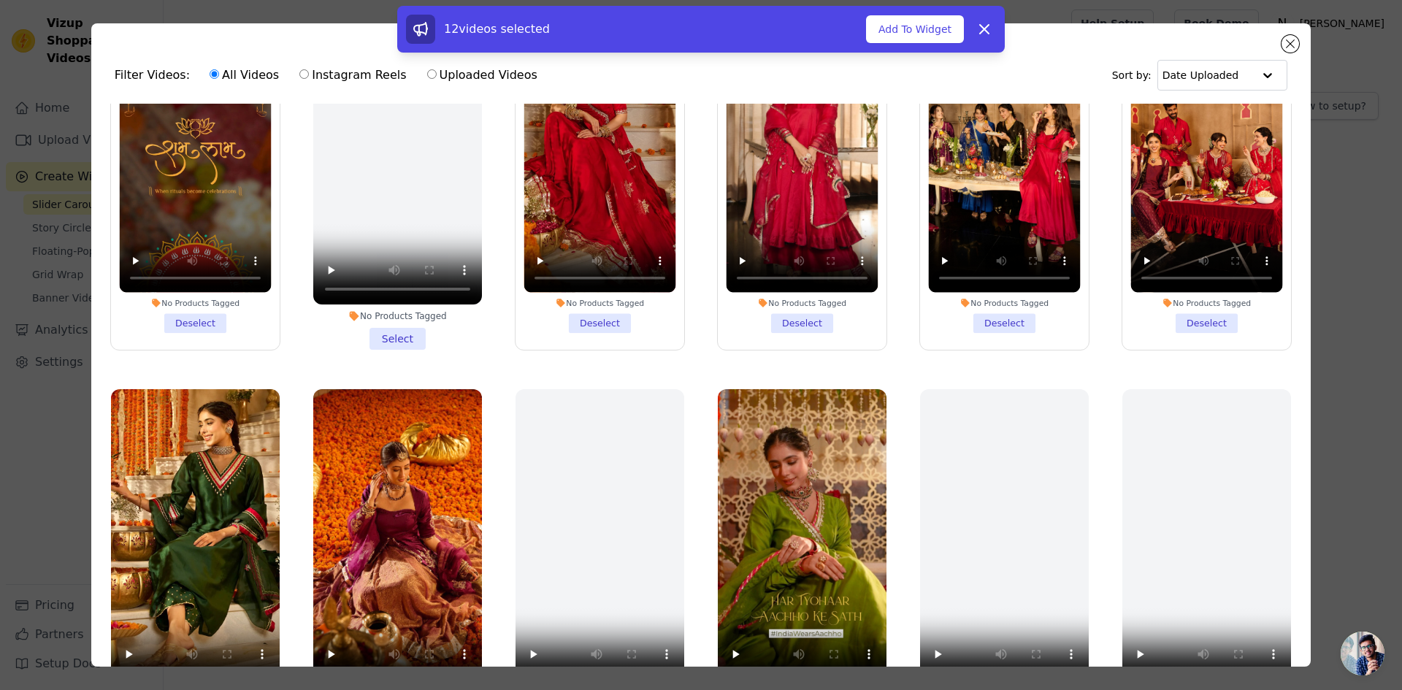
scroll to position [1022, 0]
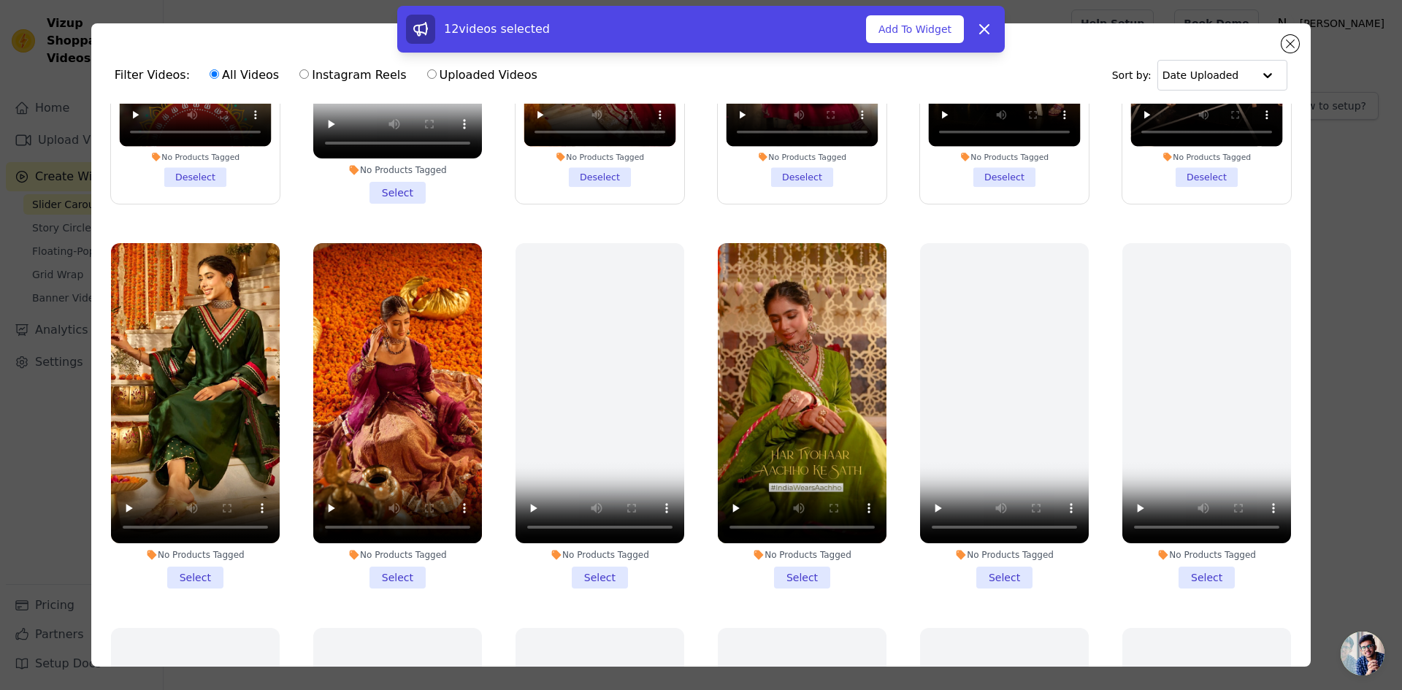
click at [794, 550] on li "No Products Tagged Select" at bounding box center [802, 415] width 169 height 345
click at [0, 0] on input "No Products Tagged Select" at bounding box center [0, 0] width 0 height 0
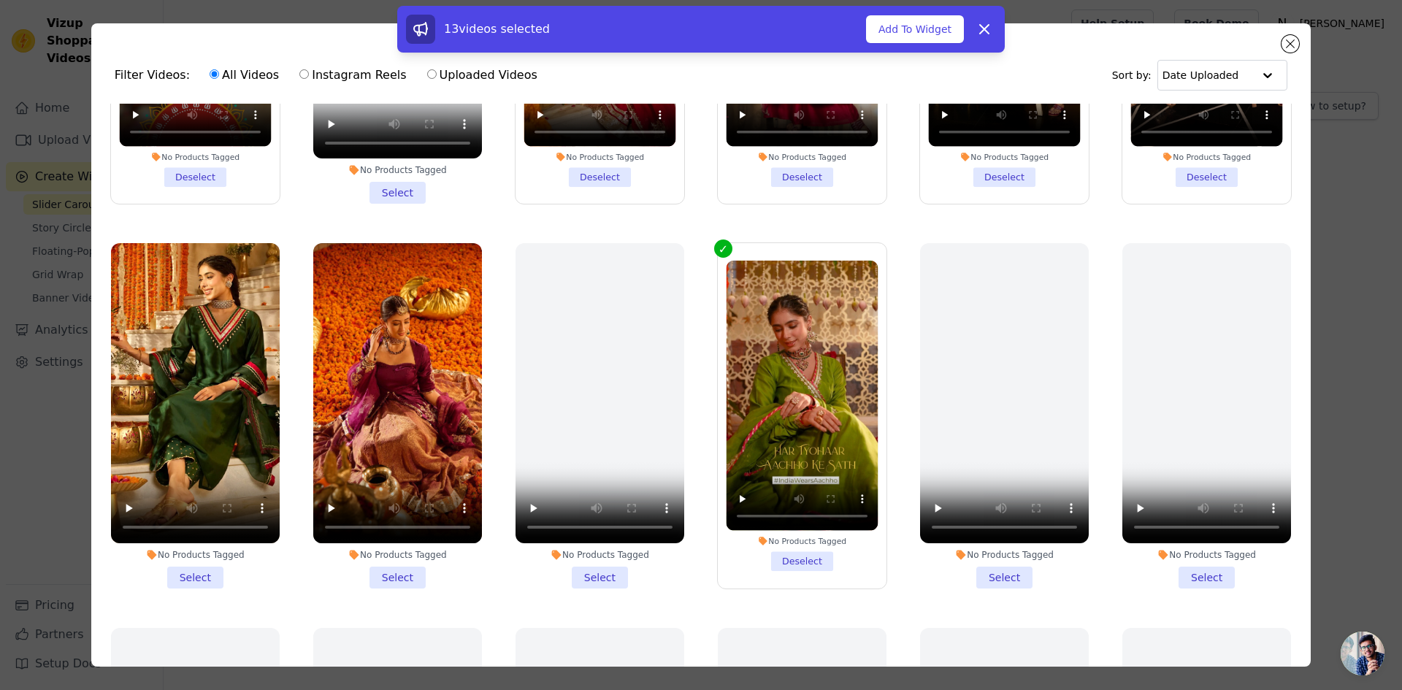
click at [390, 551] on li "No Products Tagged Select" at bounding box center [397, 415] width 169 height 345
click at [0, 0] on input "No Products Tagged Select" at bounding box center [0, 0] width 0 height 0
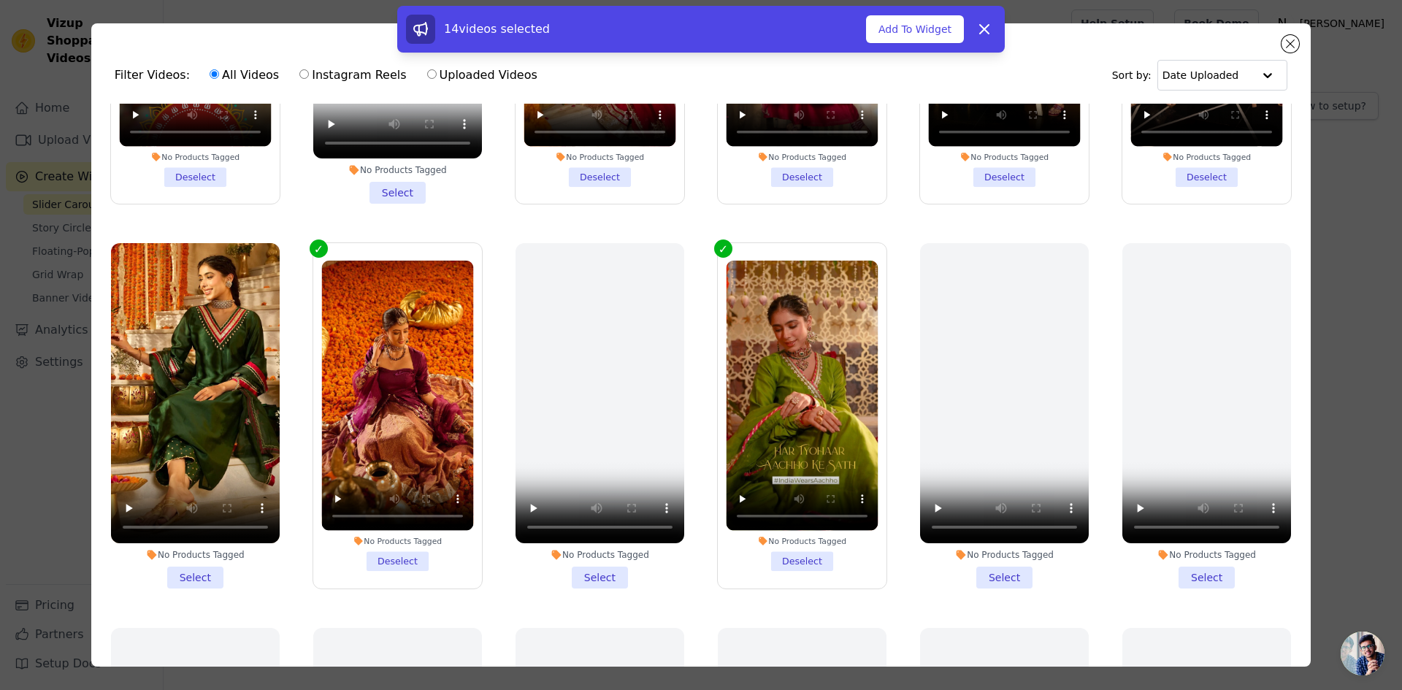
click at [196, 558] on li "No Products Tagged Select" at bounding box center [195, 415] width 169 height 345
click at [0, 0] on input "No Products Tagged Select" at bounding box center [0, 0] width 0 height 0
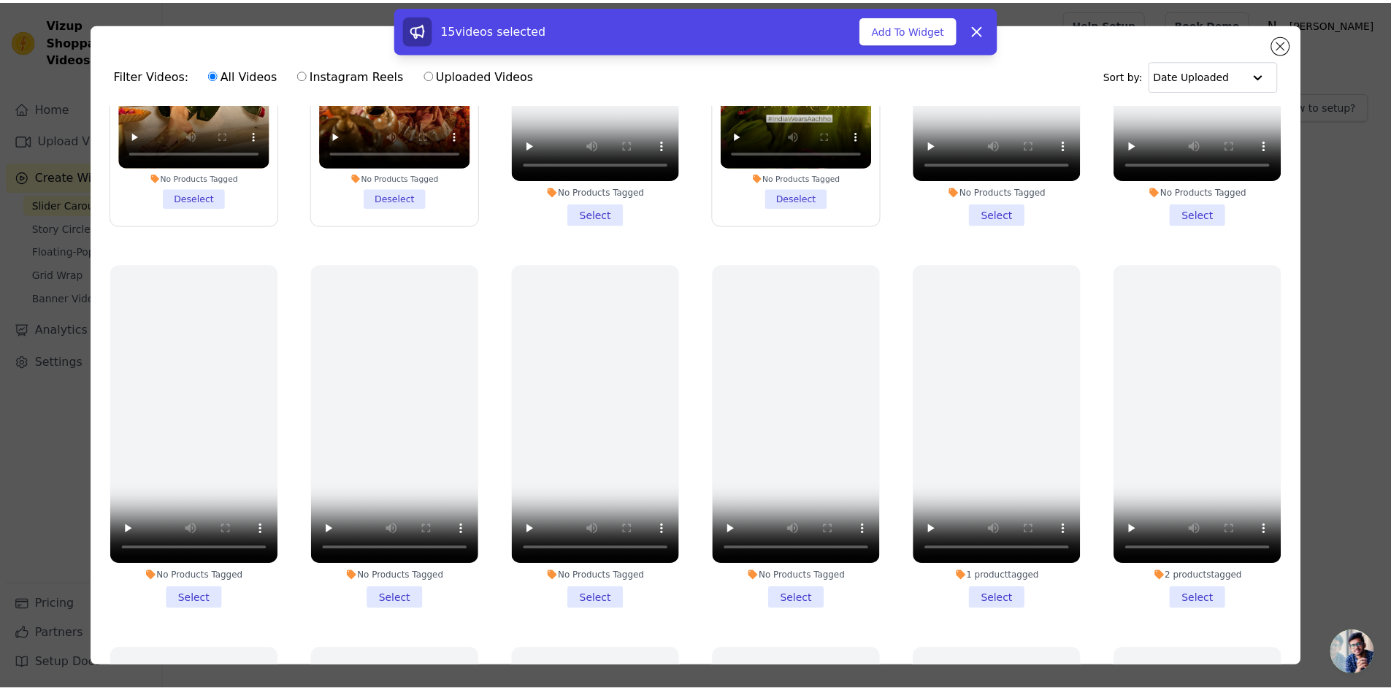
scroll to position [1387, 0]
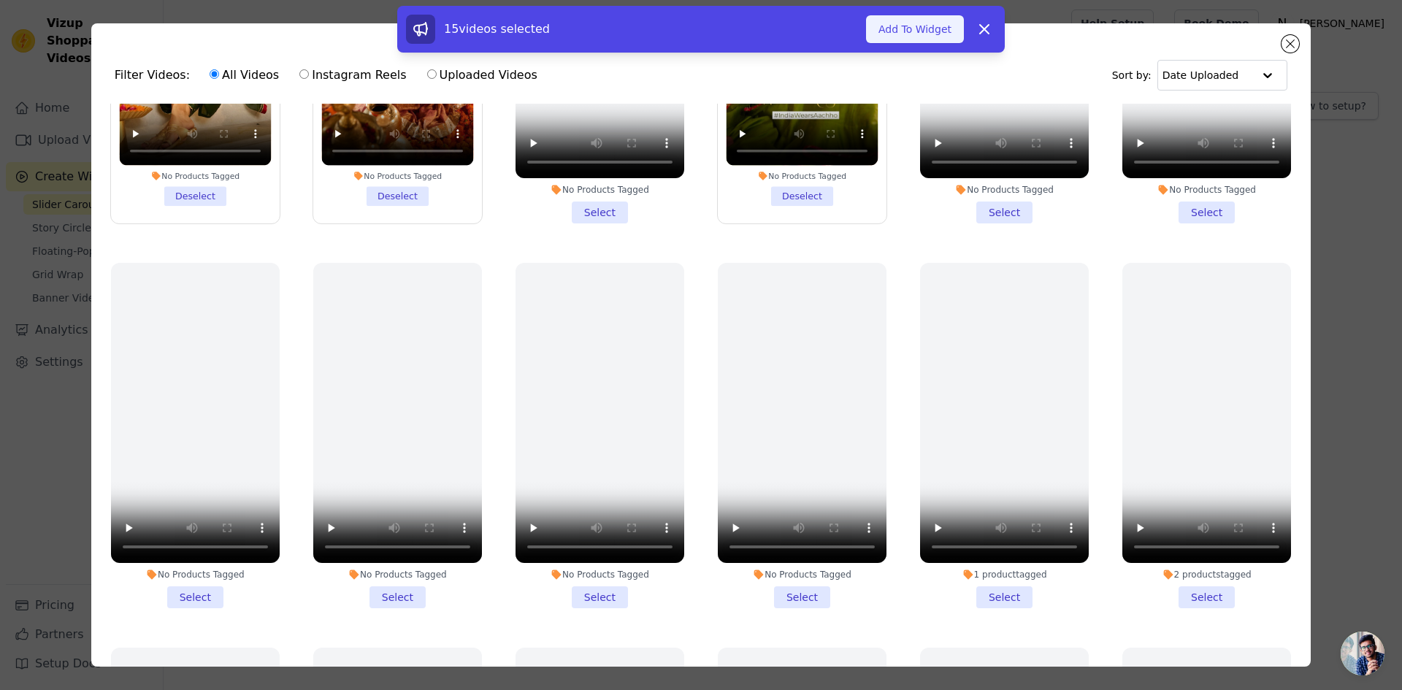
click at [915, 30] on button "Add To Widget" at bounding box center [915, 29] width 98 height 28
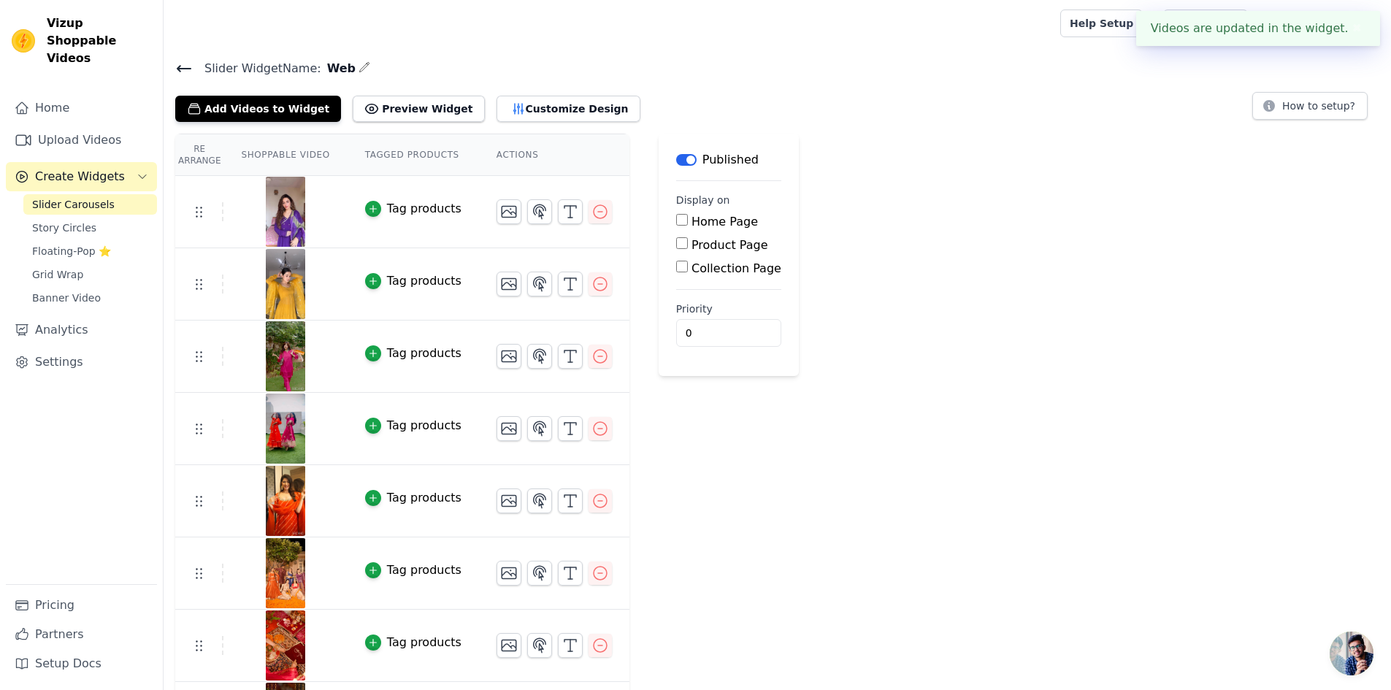
click at [399, 210] on div "Tag products" at bounding box center [424, 209] width 74 height 18
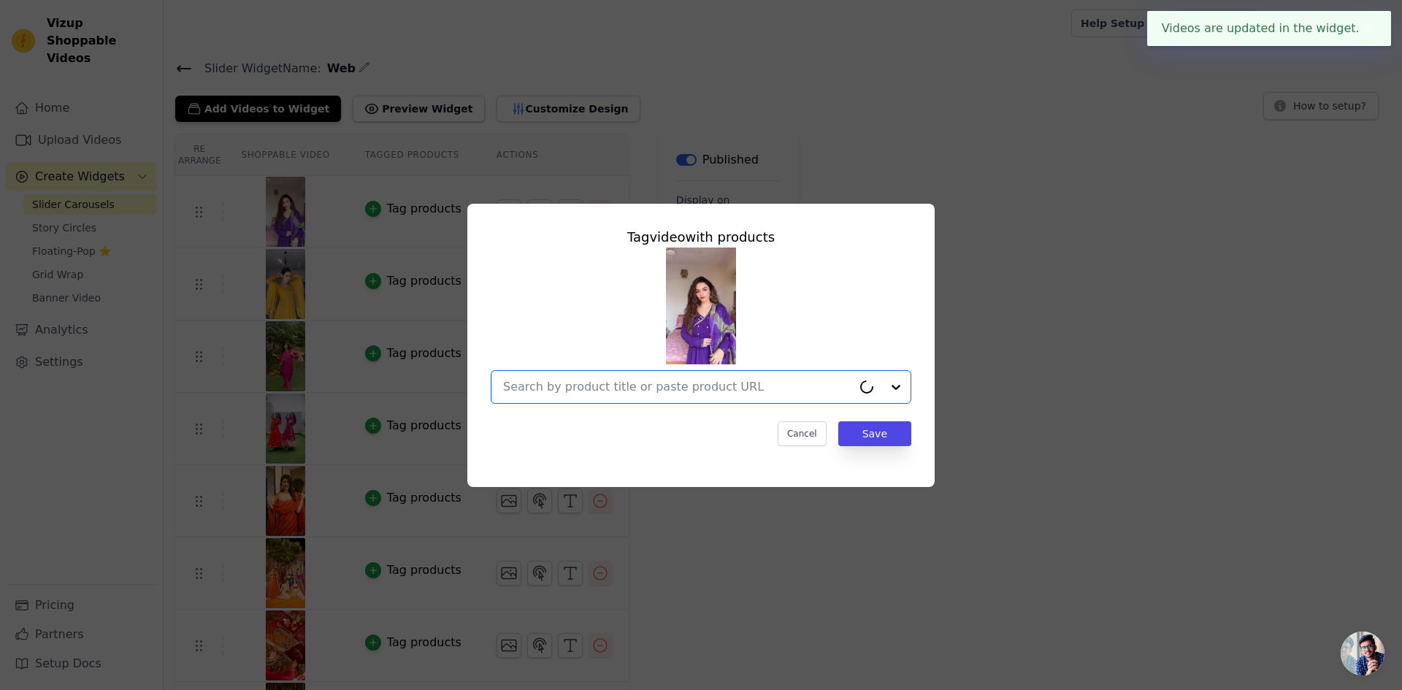
click at [691, 384] on input "text" at bounding box center [677, 387] width 349 height 18
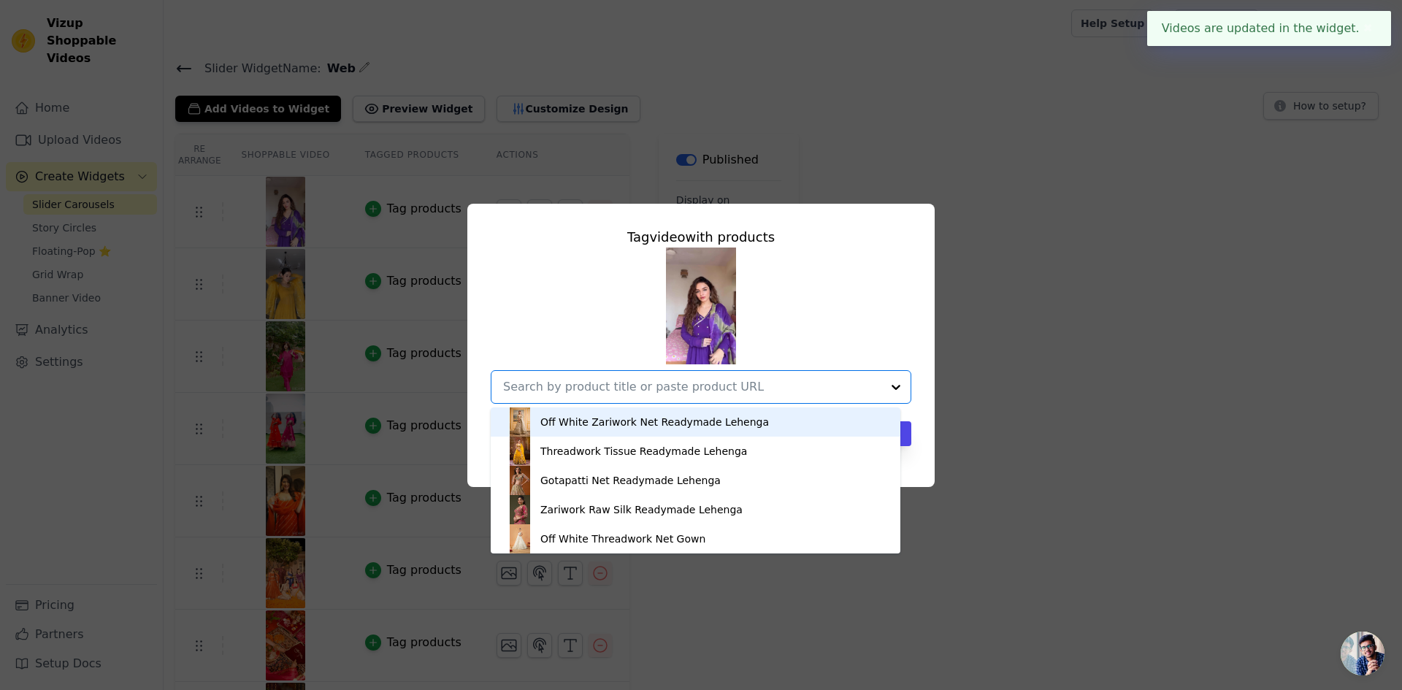
click at [655, 423] on div "Off White Zariwork Net Readymade Lehenga" at bounding box center [654, 422] width 228 height 15
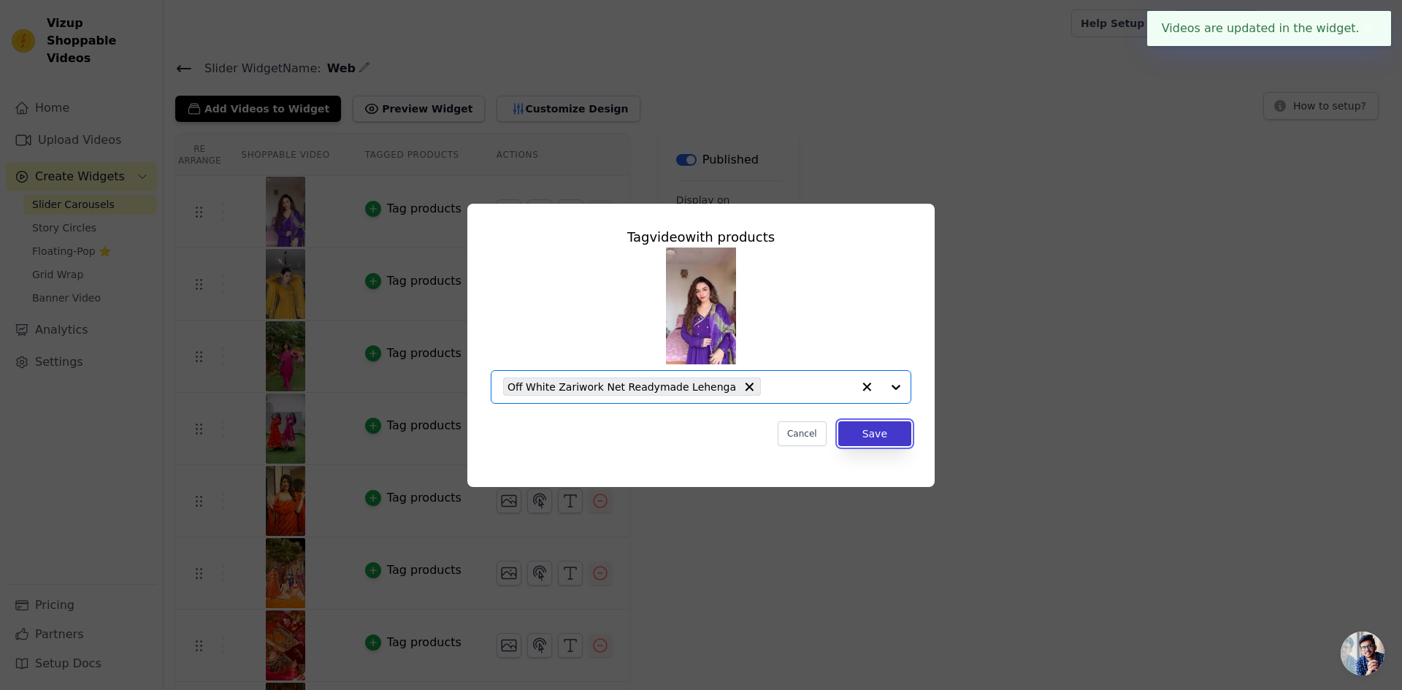
click at [870, 429] on button "Save" at bounding box center [874, 433] width 73 height 25
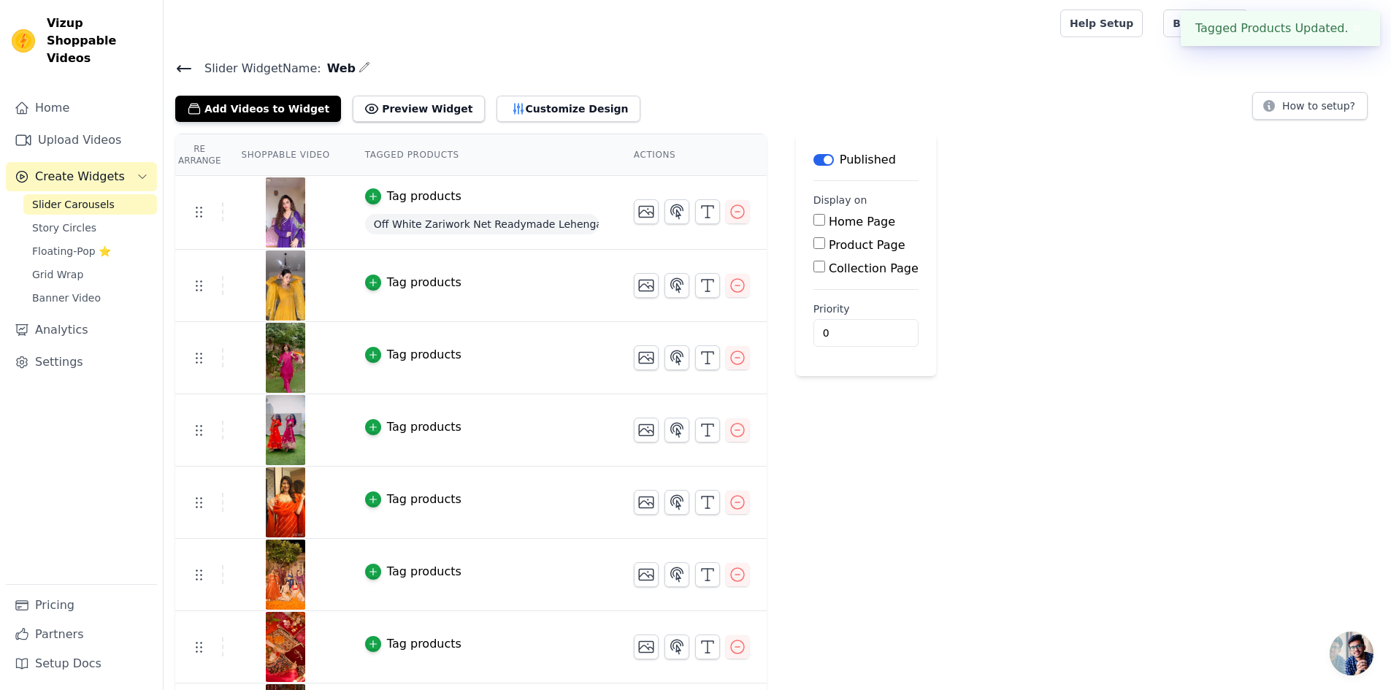
click at [404, 277] on div "Tag products" at bounding box center [424, 283] width 74 height 18
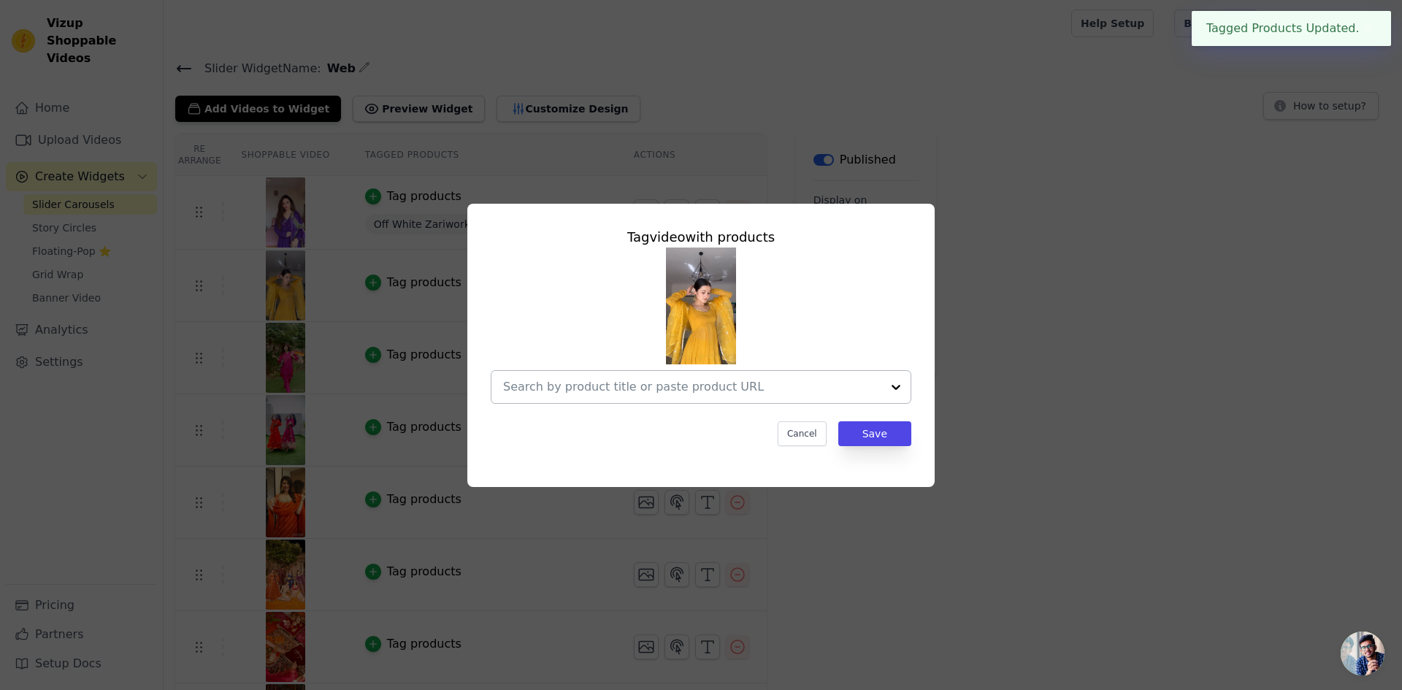
click at [756, 384] on input "text" at bounding box center [692, 387] width 378 height 18
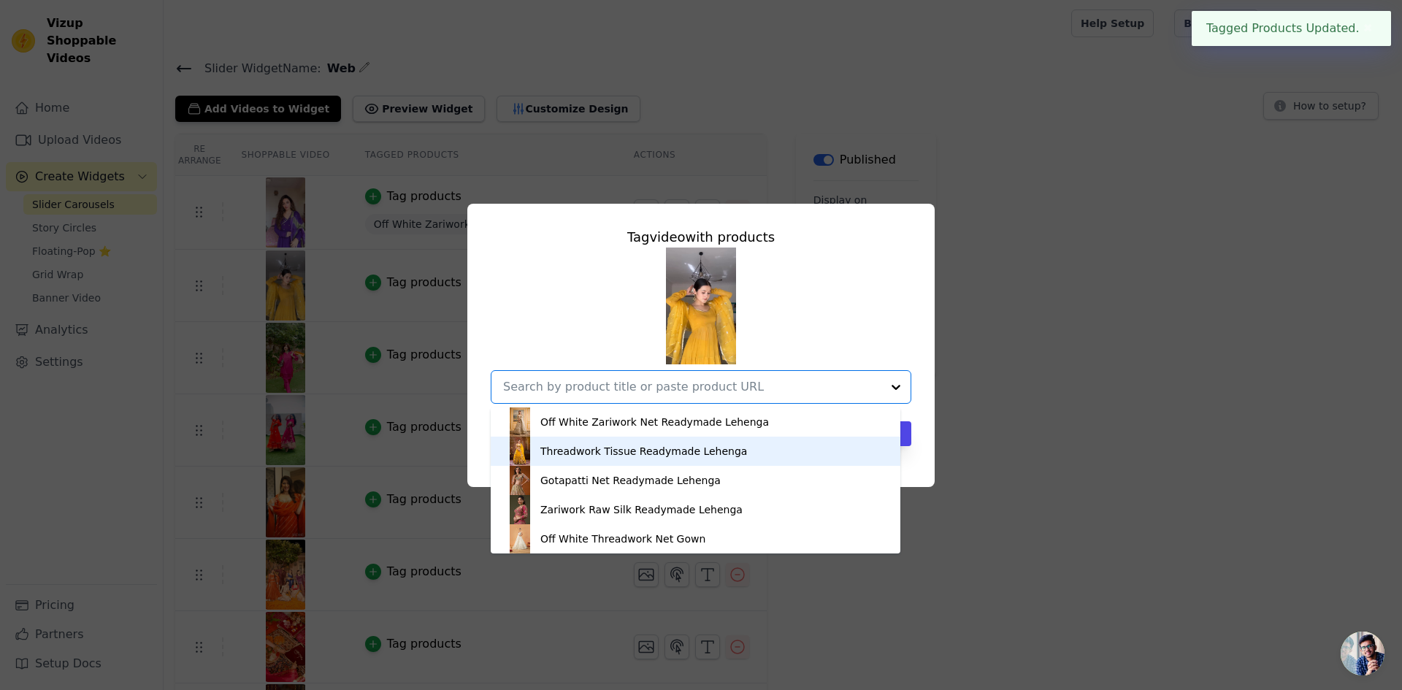
click at [685, 451] on div "Threadwork Tissue Readymade Lehenga" at bounding box center [643, 451] width 207 height 15
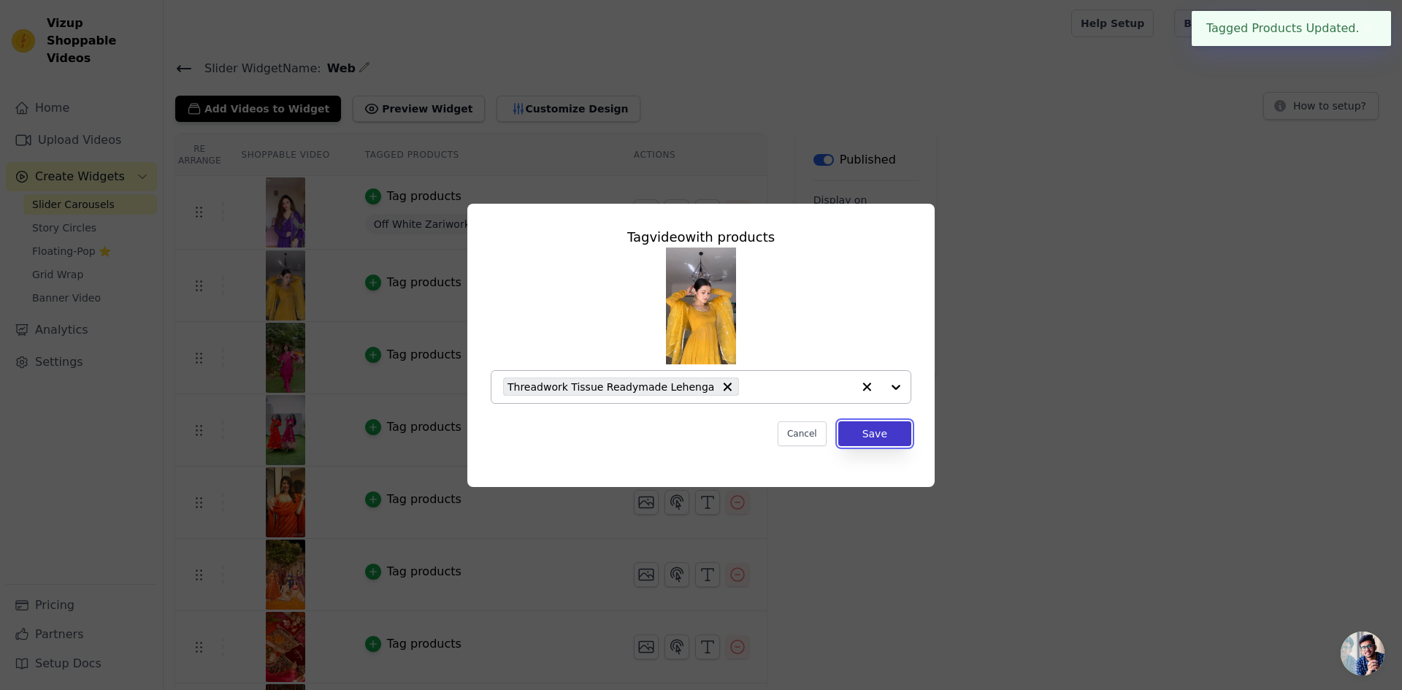
click at [880, 438] on button "Save" at bounding box center [874, 433] width 73 height 25
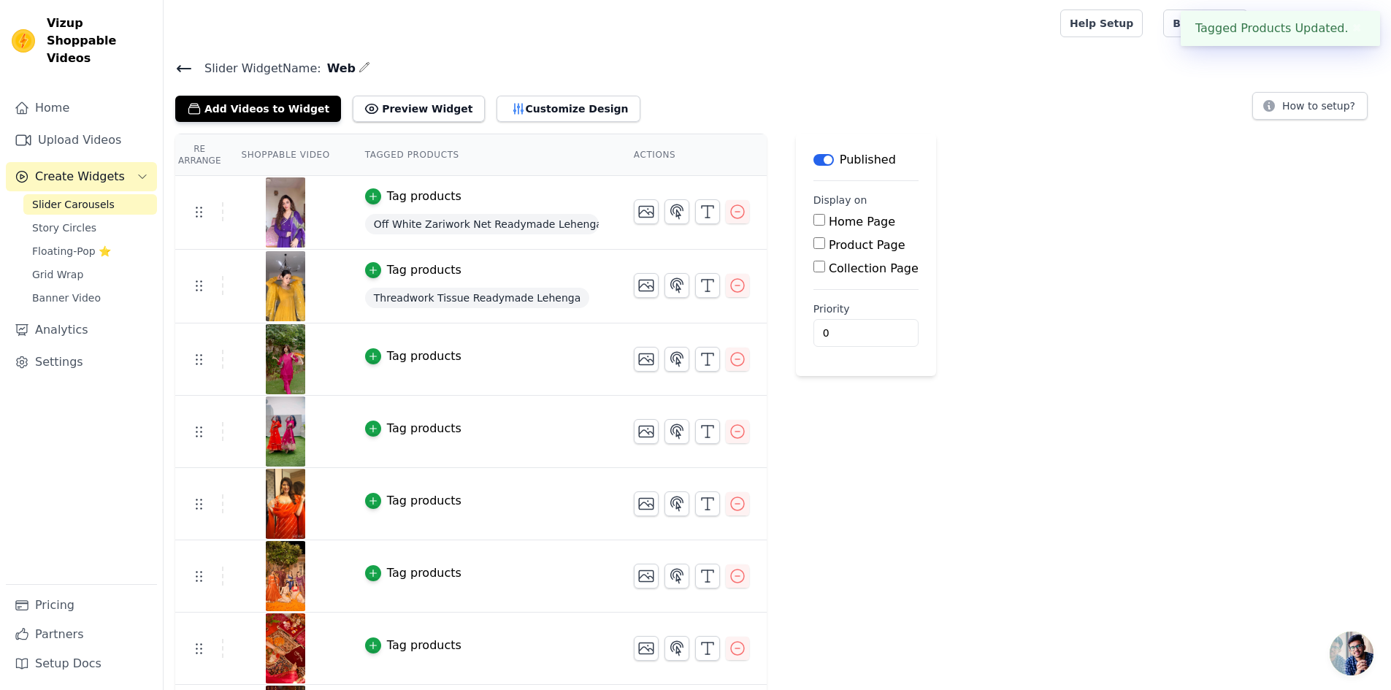
click at [402, 364] on td "Tag products" at bounding box center [481, 359] width 269 height 72
click at [404, 350] on div "Tag products" at bounding box center [424, 356] width 74 height 18
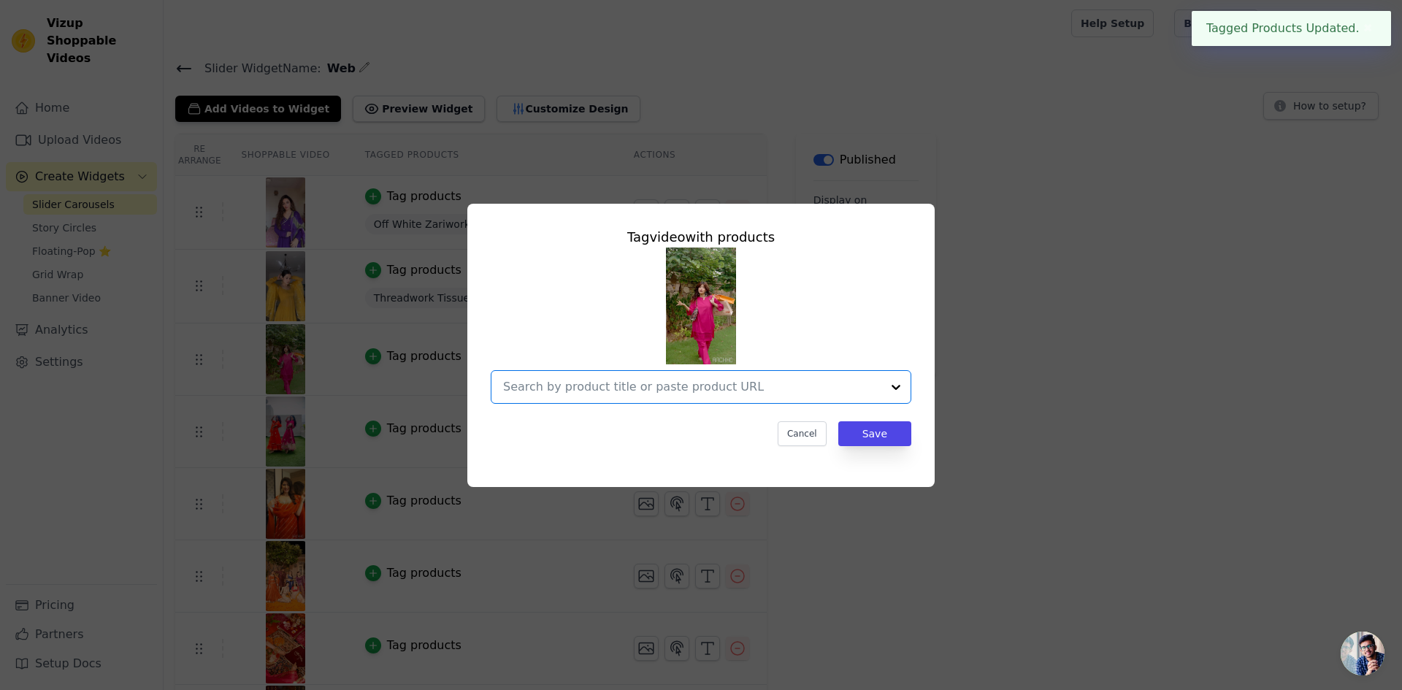
click at [774, 387] on input "text" at bounding box center [692, 387] width 378 height 18
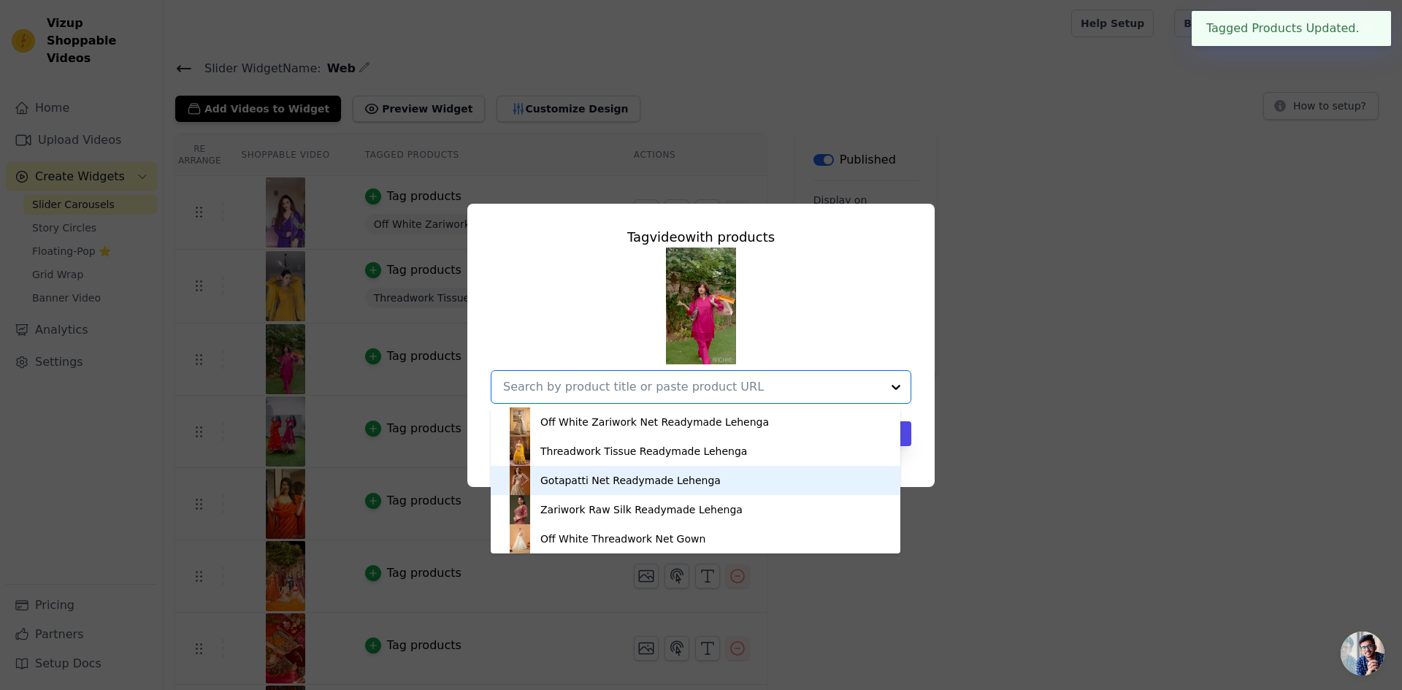
click at [643, 477] on div "Gotapatti Net Readymade Lehenga" at bounding box center [630, 480] width 180 height 15
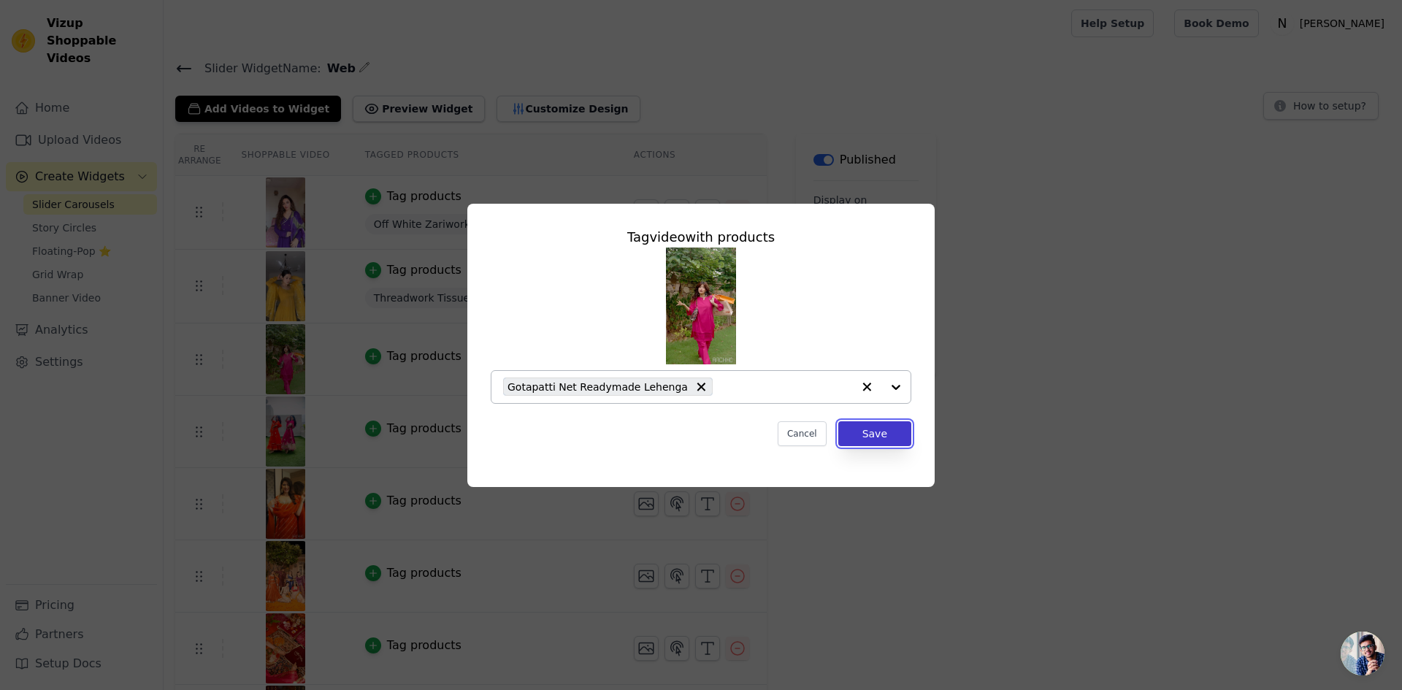
click at [859, 434] on button "Save" at bounding box center [874, 433] width 73 height 25
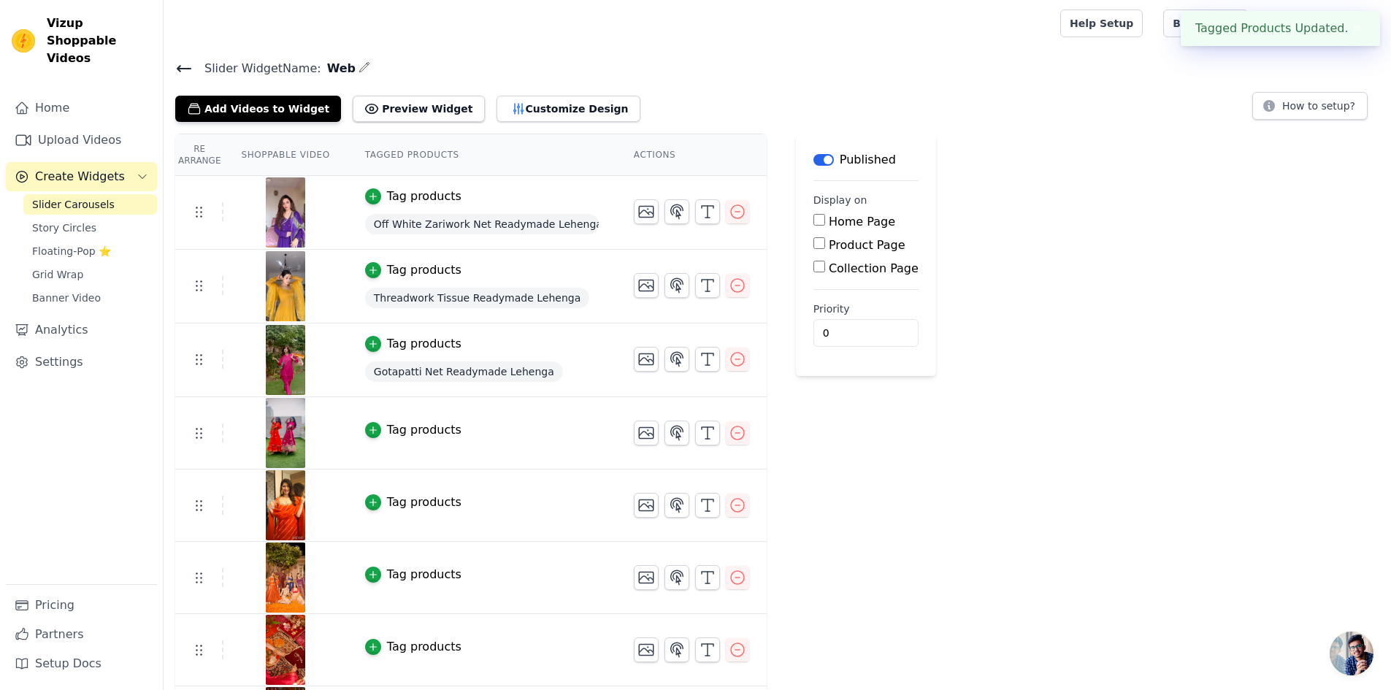
click at [424, 425] on div "Tag products" at bounding box center [424, 430] width 74 height 18
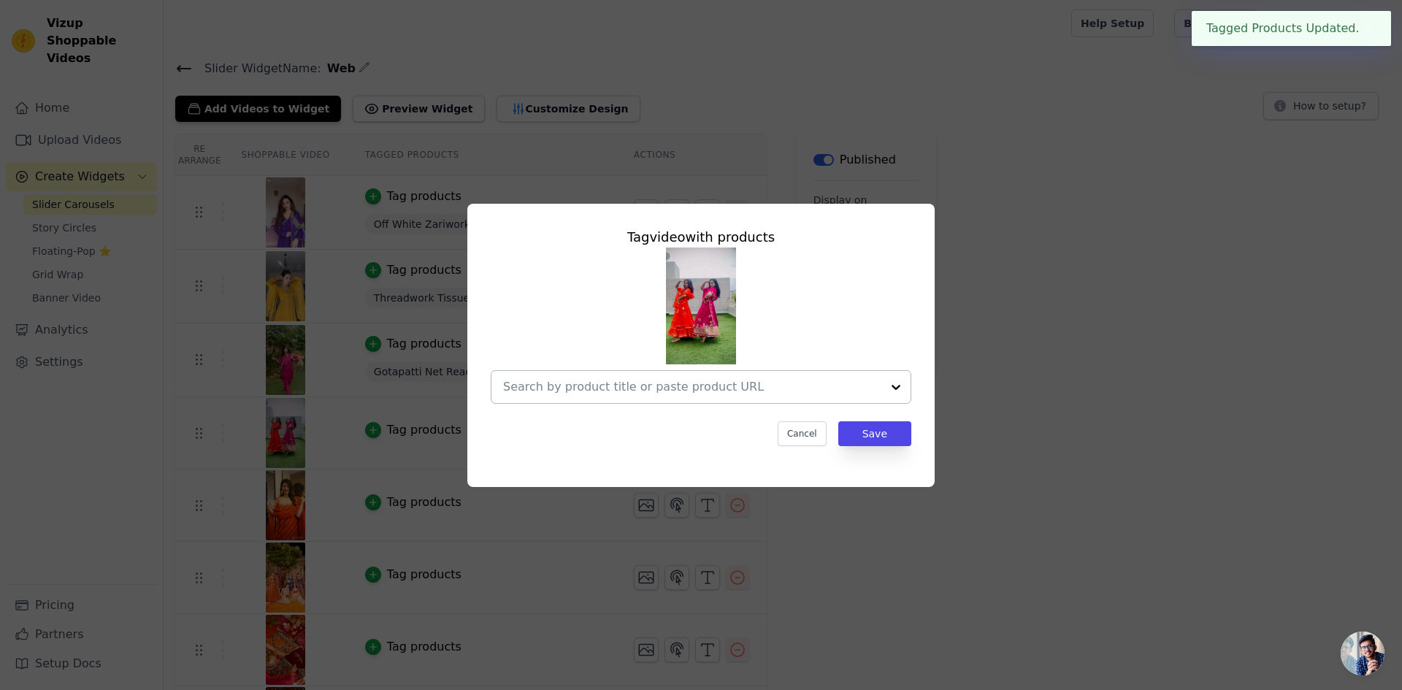
click at [659, 384] on input "text" at bounding box center [692, 387] width 378 height 18
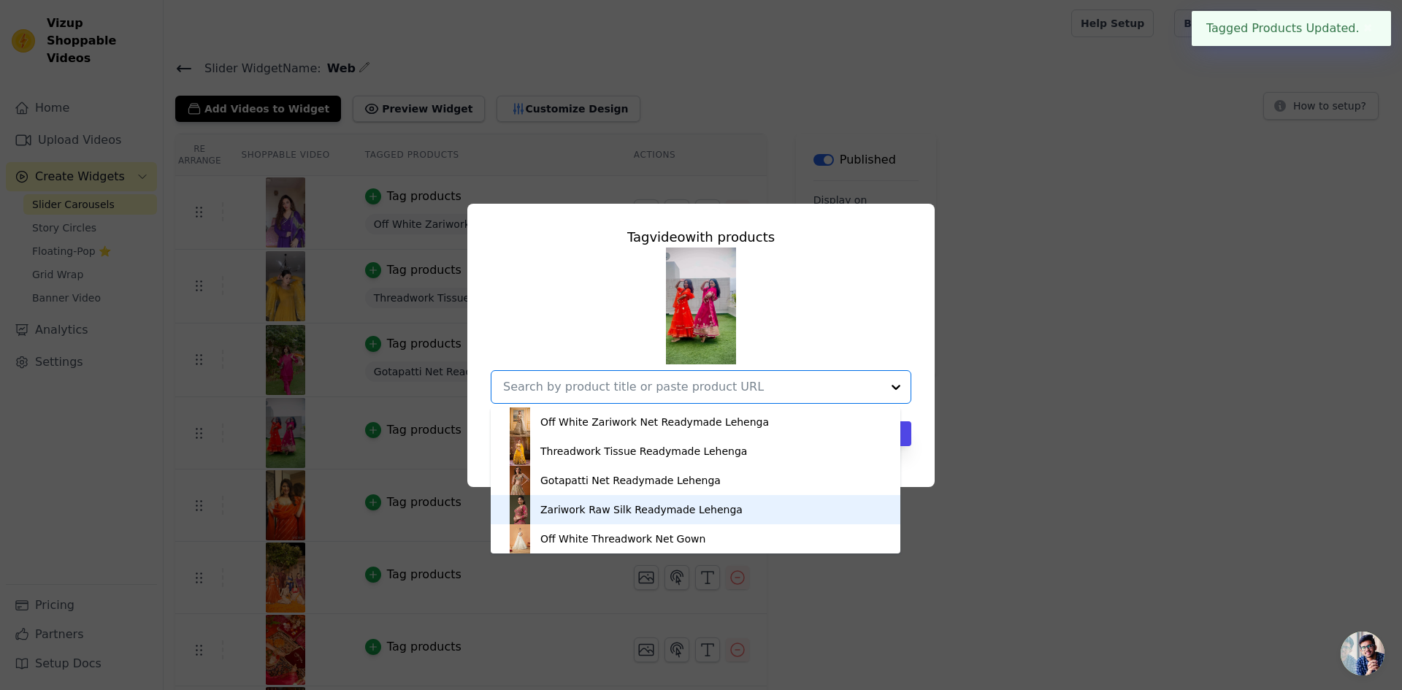
click at [629, 503] on div "Zariwork Raw Silk Readymade Lehenga" at bounding box center [641, 509] width 202 height 15
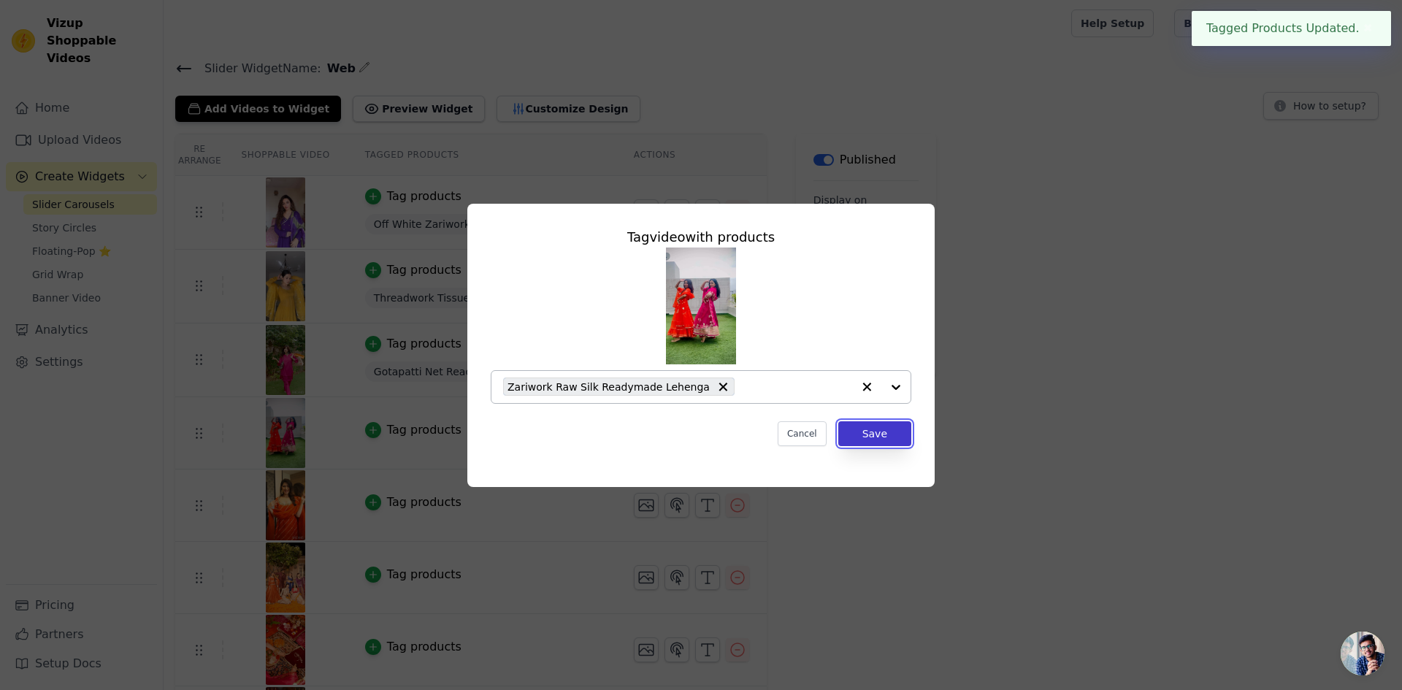
click at [880, 438] on button "Save" at bounding box center [874, 433] width 73 height 25
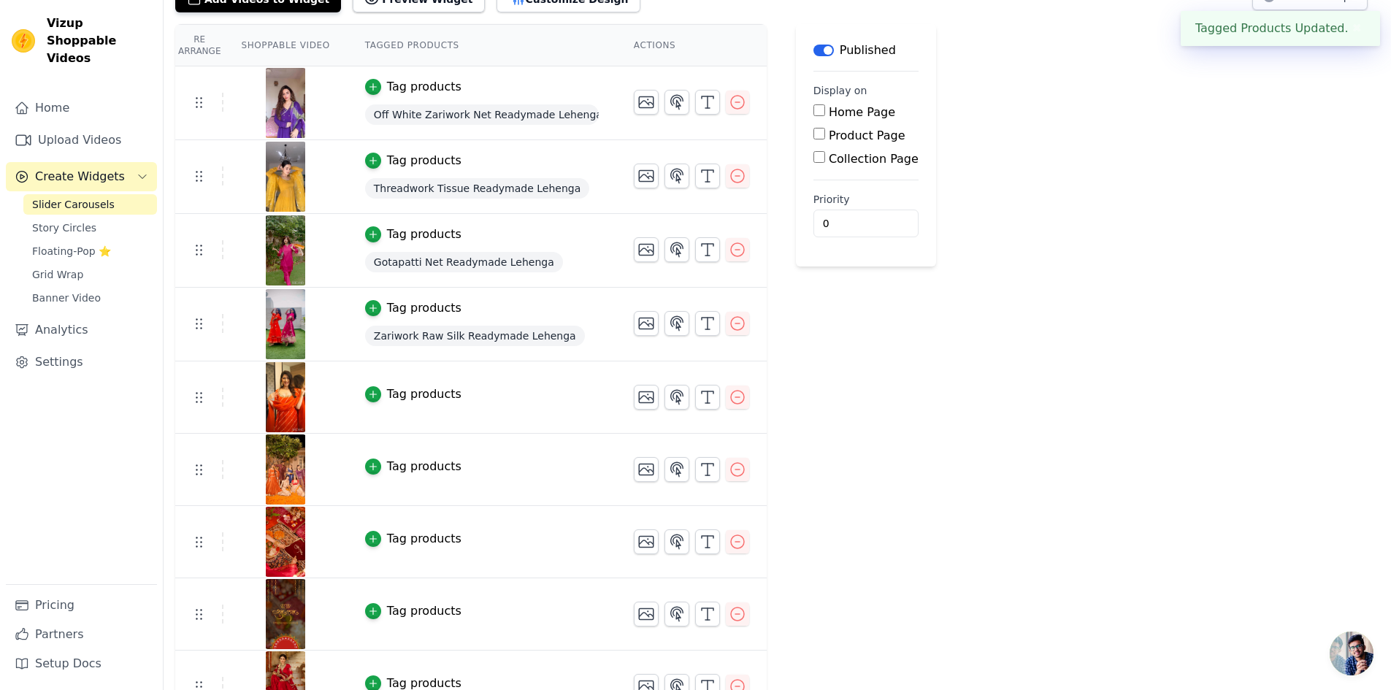
scroll to position [146, 0]
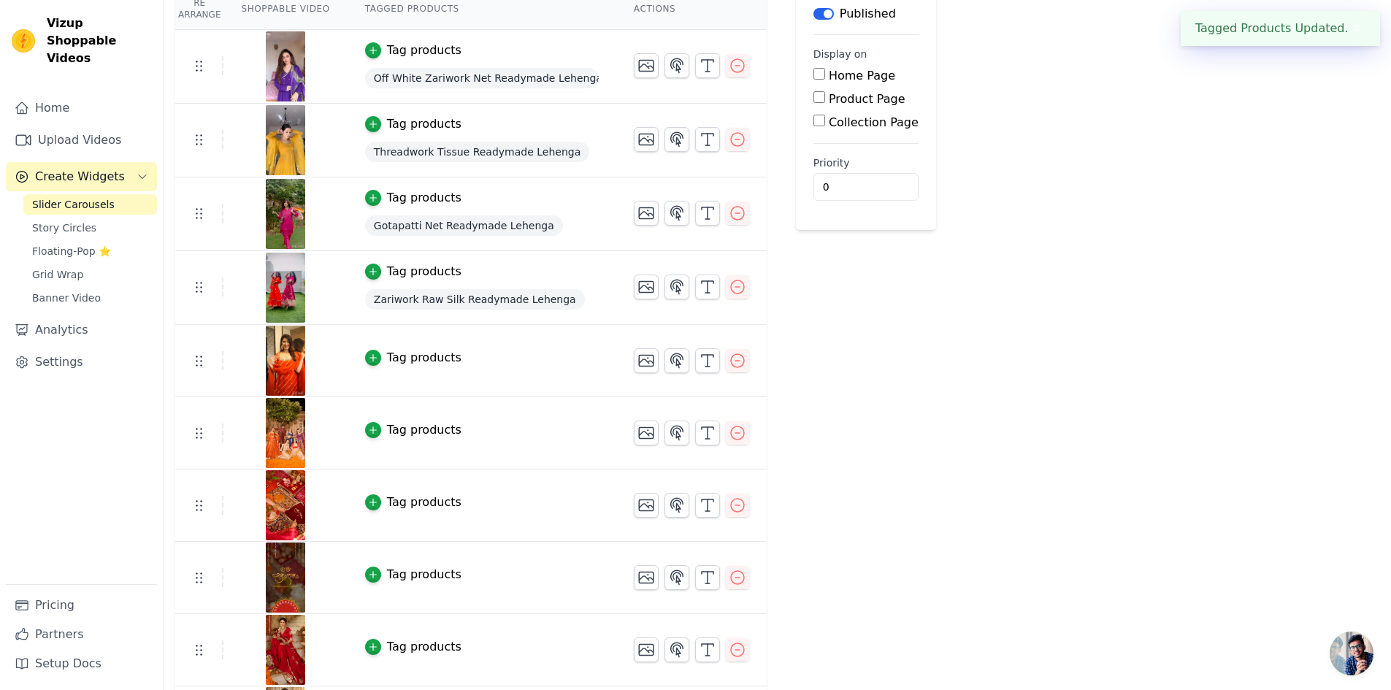
click at [422, 365] on div "Tag products" at bounding box center [424, 358] width 74 height 18
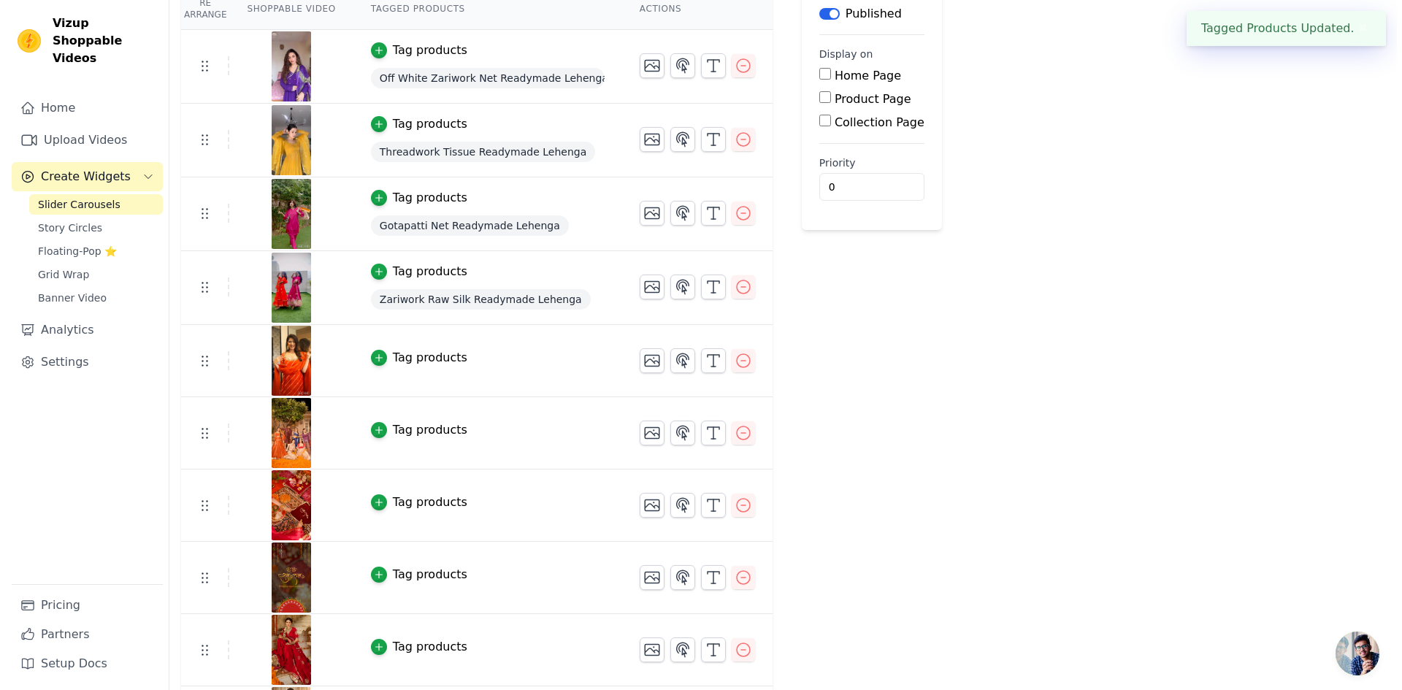
scroll to position [0, 0]
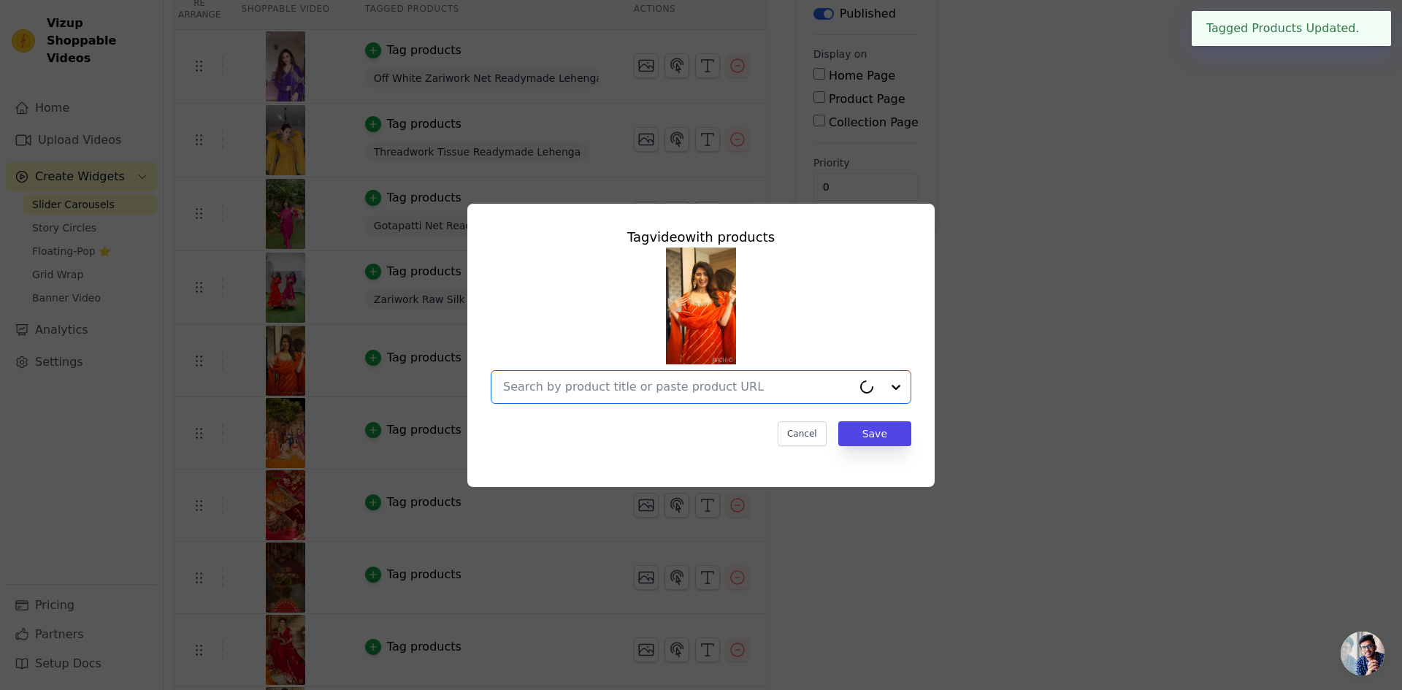
click at [621, 388] on input "text" at bounding box center [677, 387] width 349 height 18
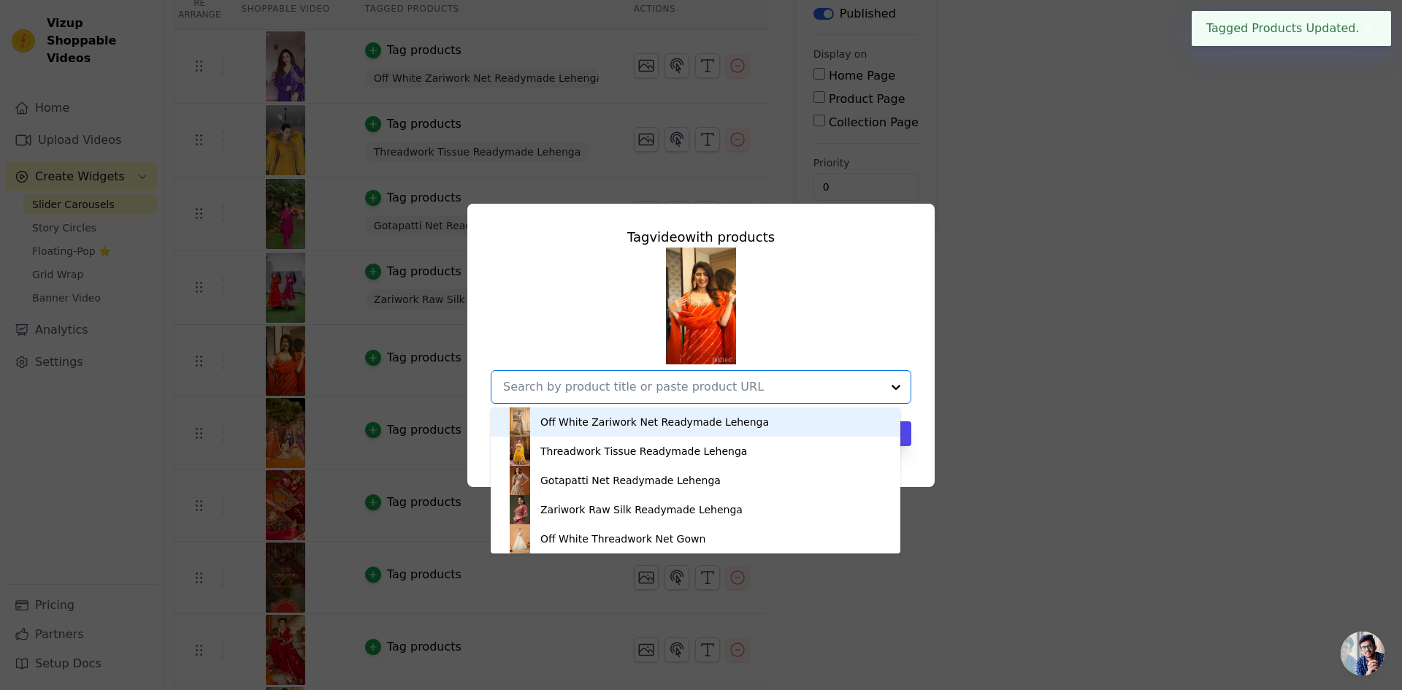
type input "s"
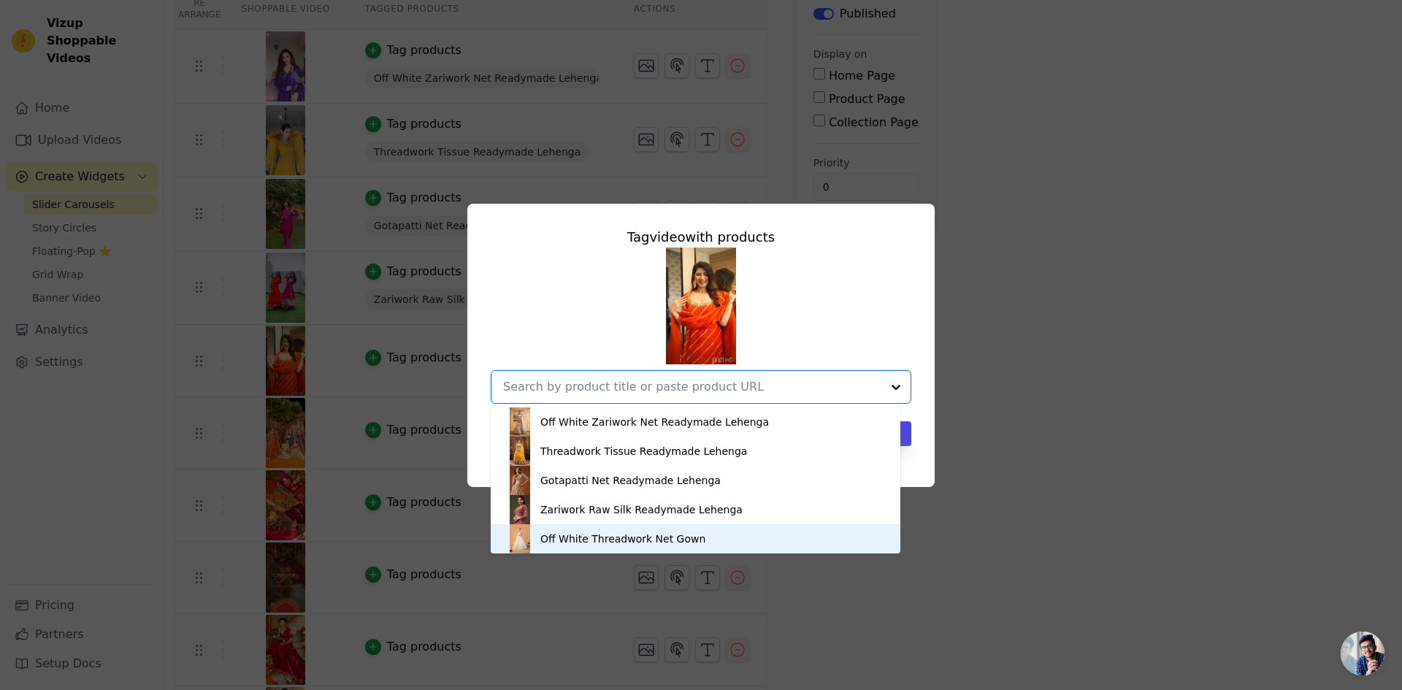
click at [637, 535] on div "Off White Threadwork Net Gown" at bounding box center [622, 538] width 165 height 15
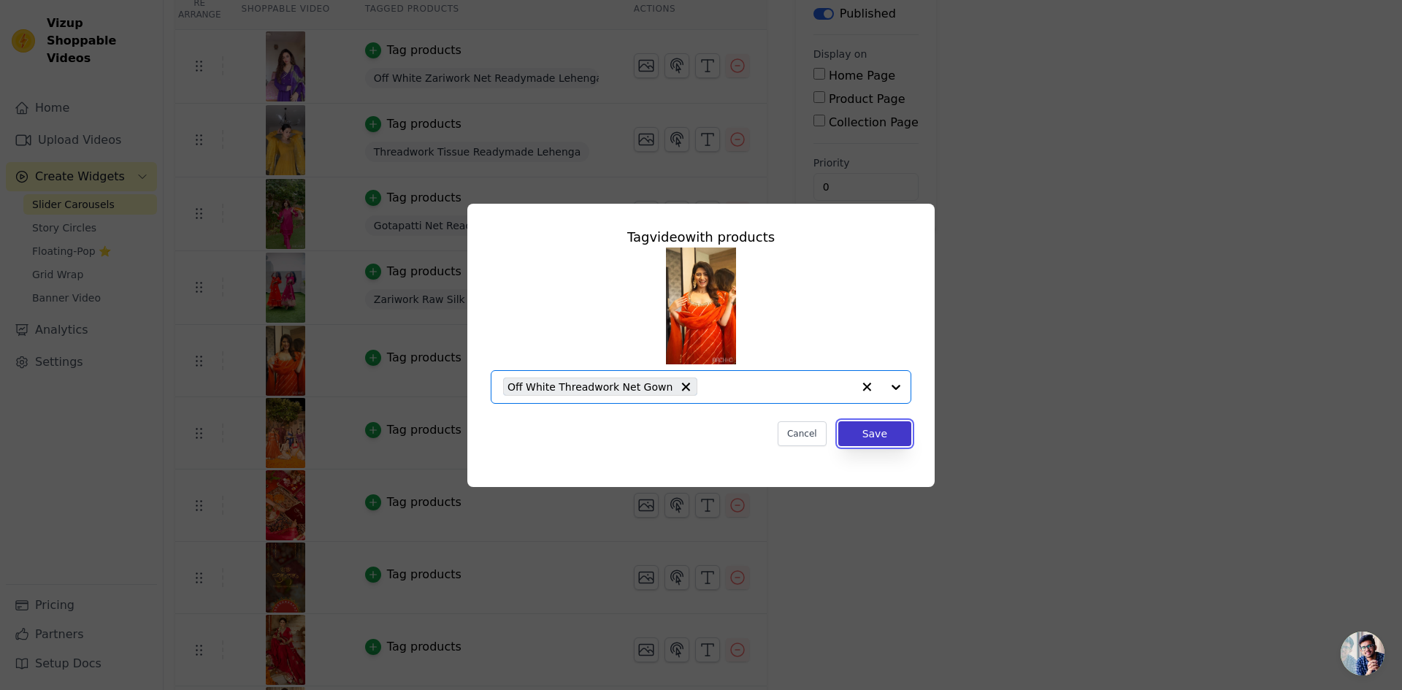
click at [886, 434] on button "Save" at bounding box center [874, 433] width 73 height 25
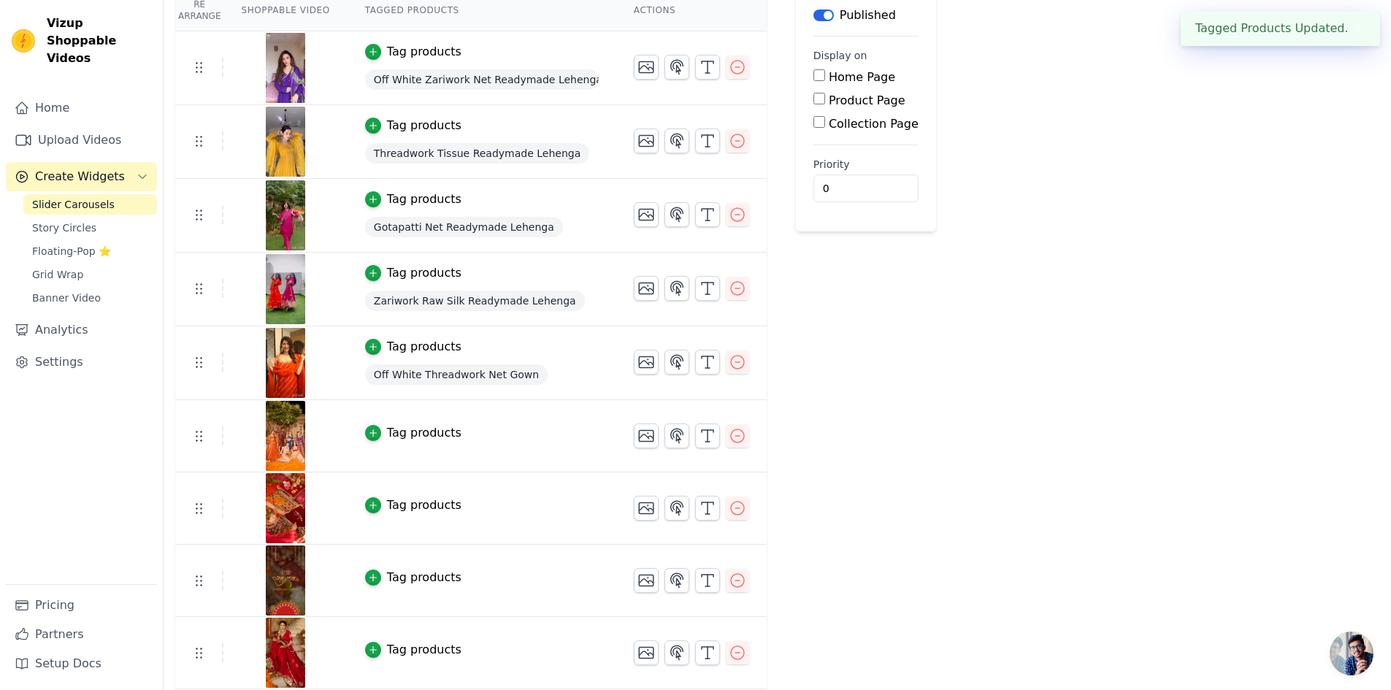
scroll to position [146, 0]
click at [415, 427] on div "Tag products" at bounding box center [424, 432] width 74 height 18
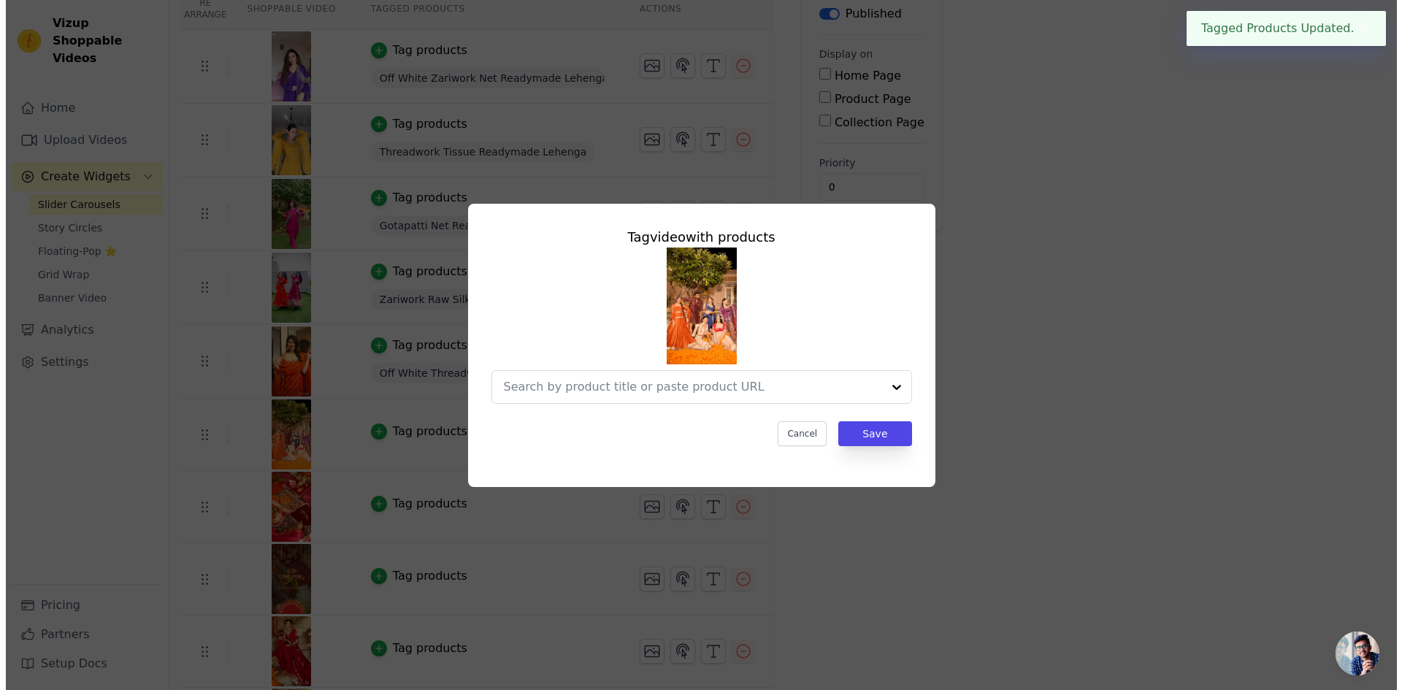
scroll to position [0, 0]
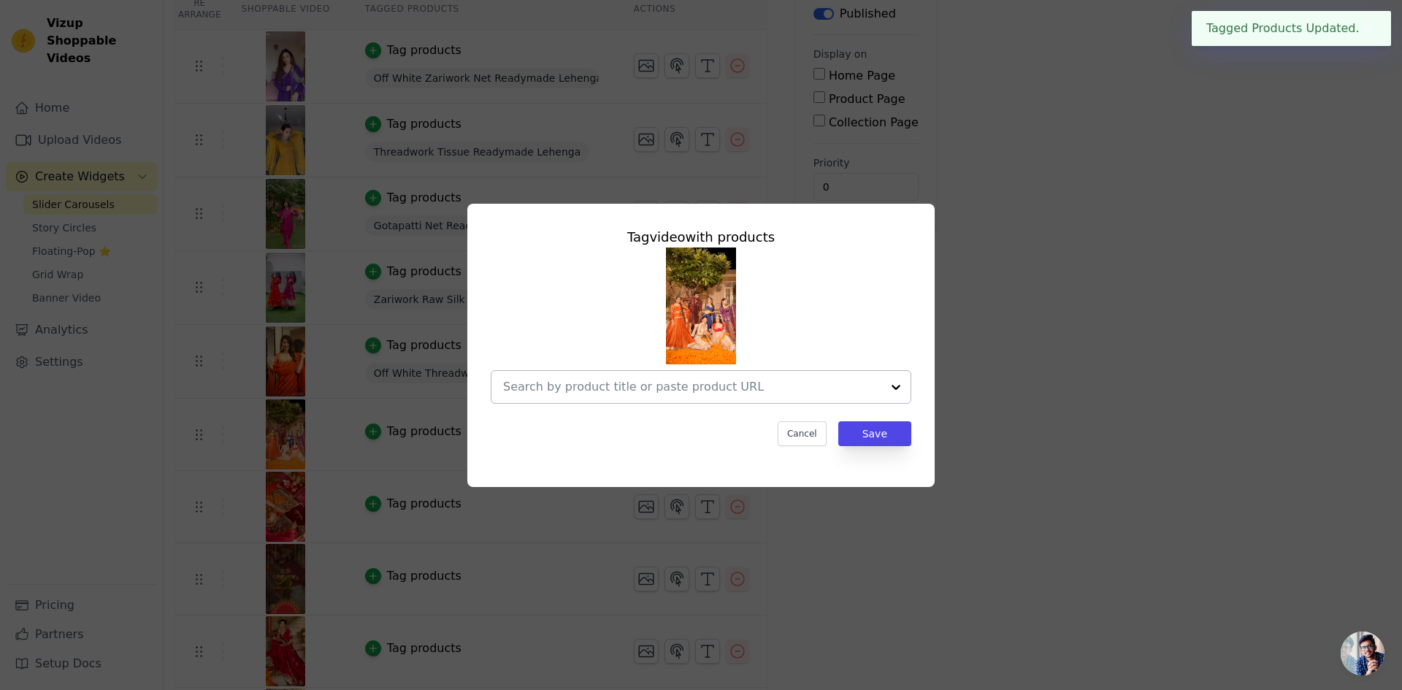
click at [748, 386] on input "text" at bounding box center [692, 387] width 378 height 18
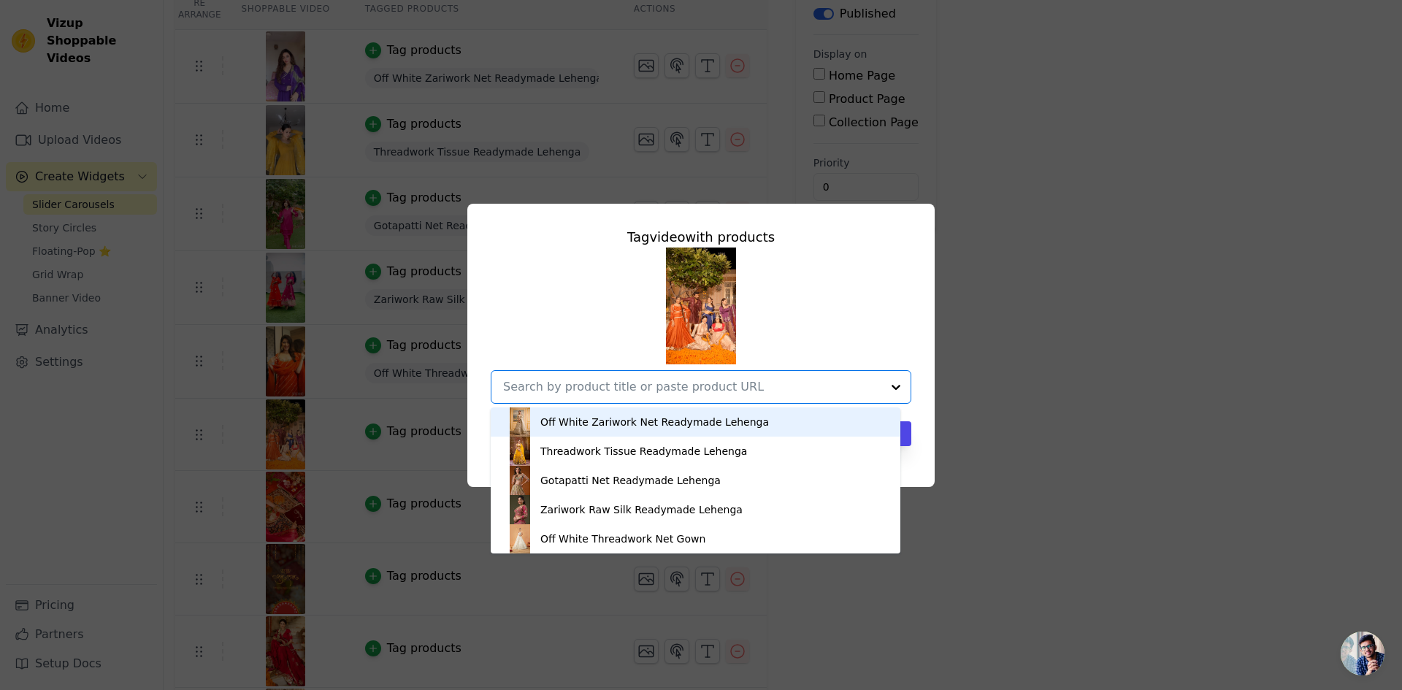
click at [629, 425] on div "Off White Zariwork Net Readymade Lehenga" at bounding box center [654, 422] width 228 height 15
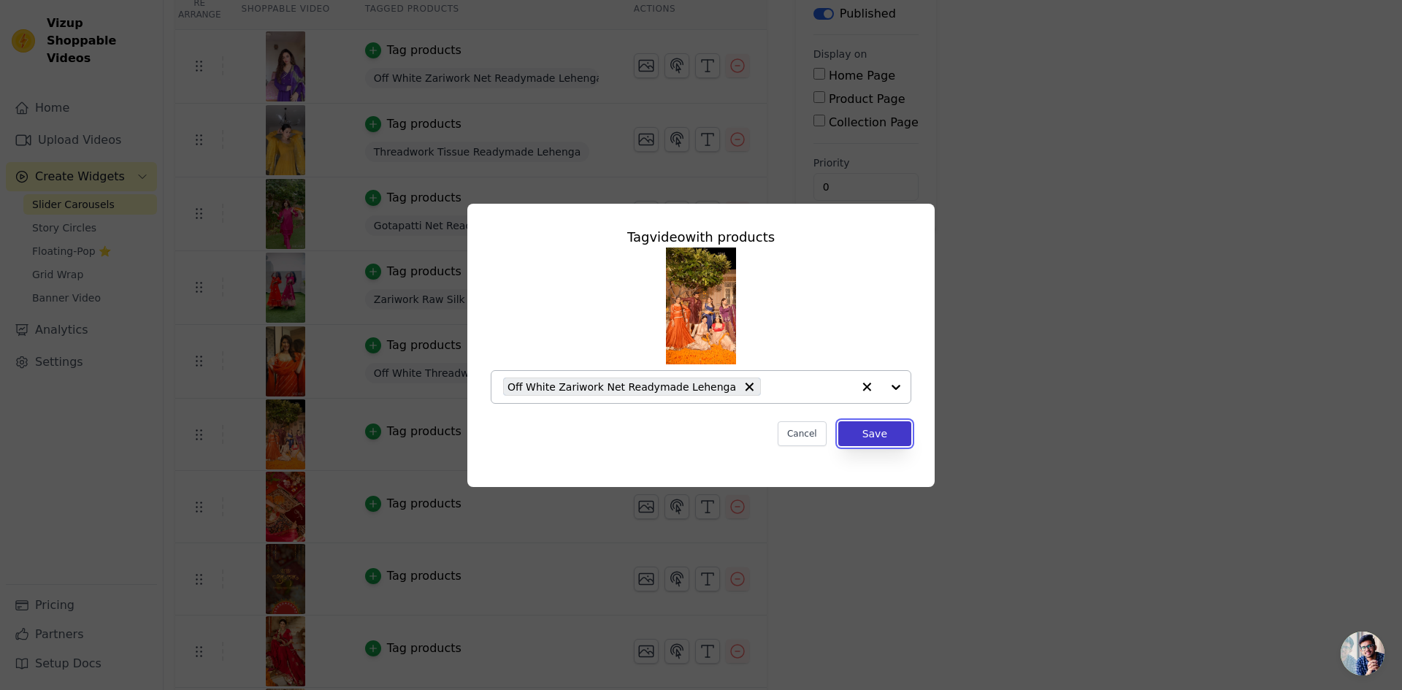
click at [880, 431] on button "Save" at bounding box center [874, 433] width 73 height 25
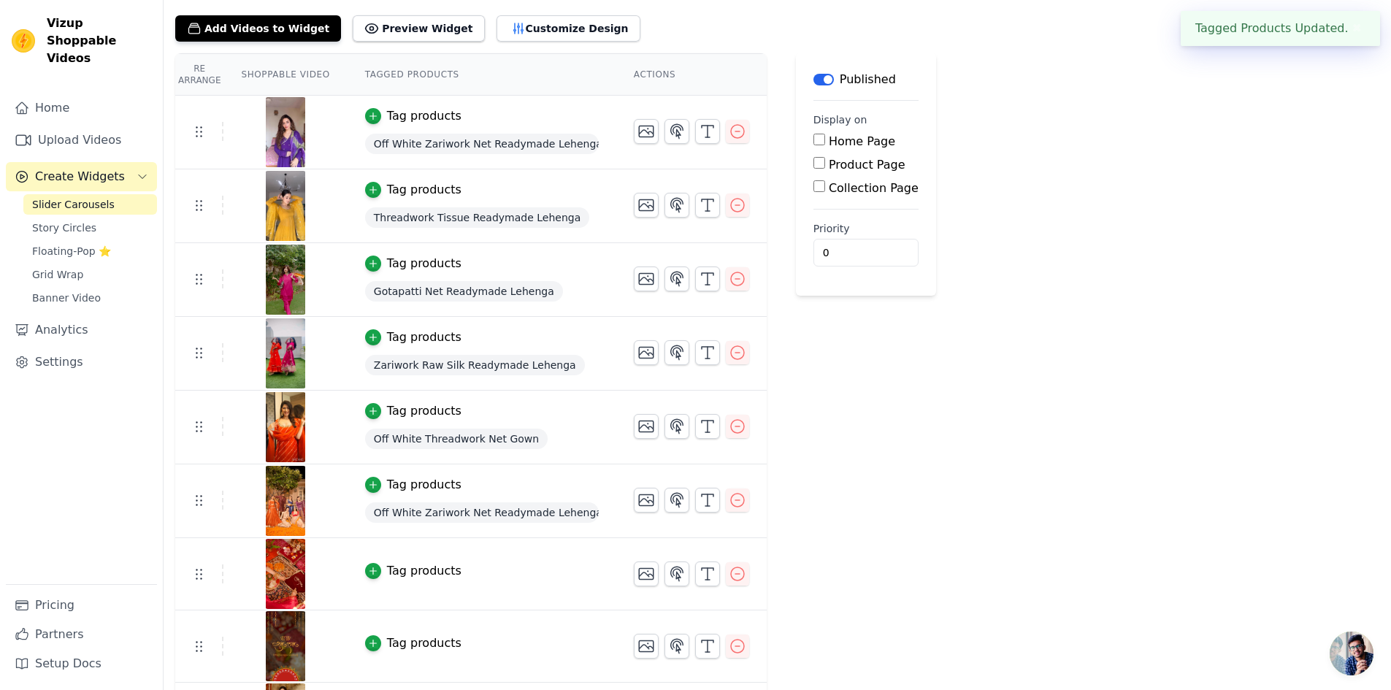
scroll to position [219, 0]
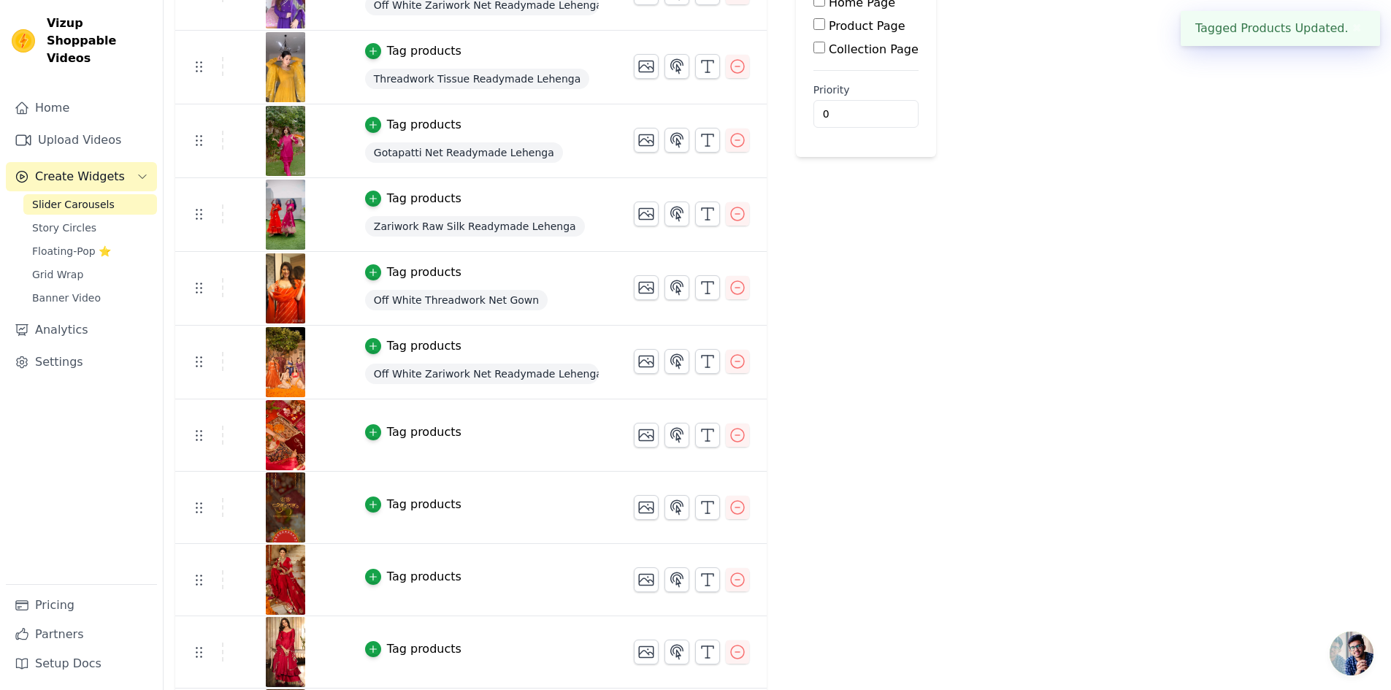
click at [412, 434] on div "Tag products" at bounding box center [424, 432] width 74 height 18
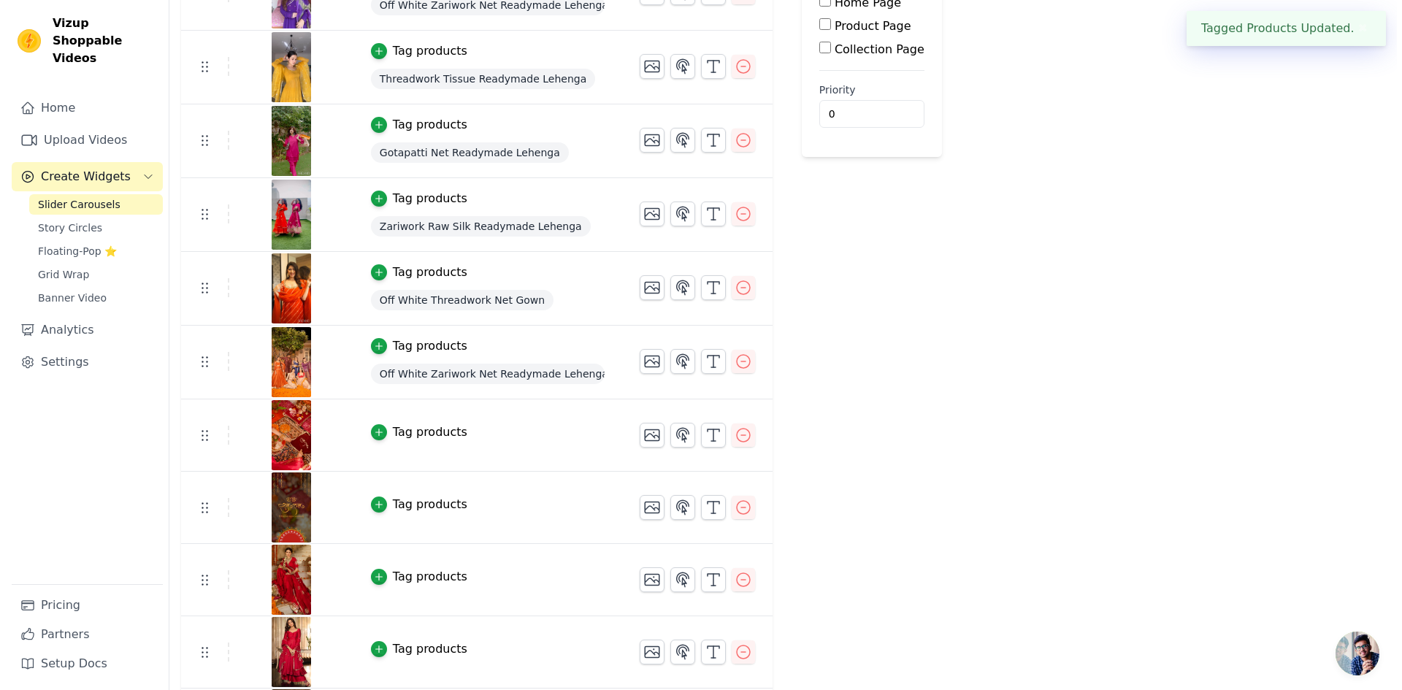
scroll to position [0, 0]
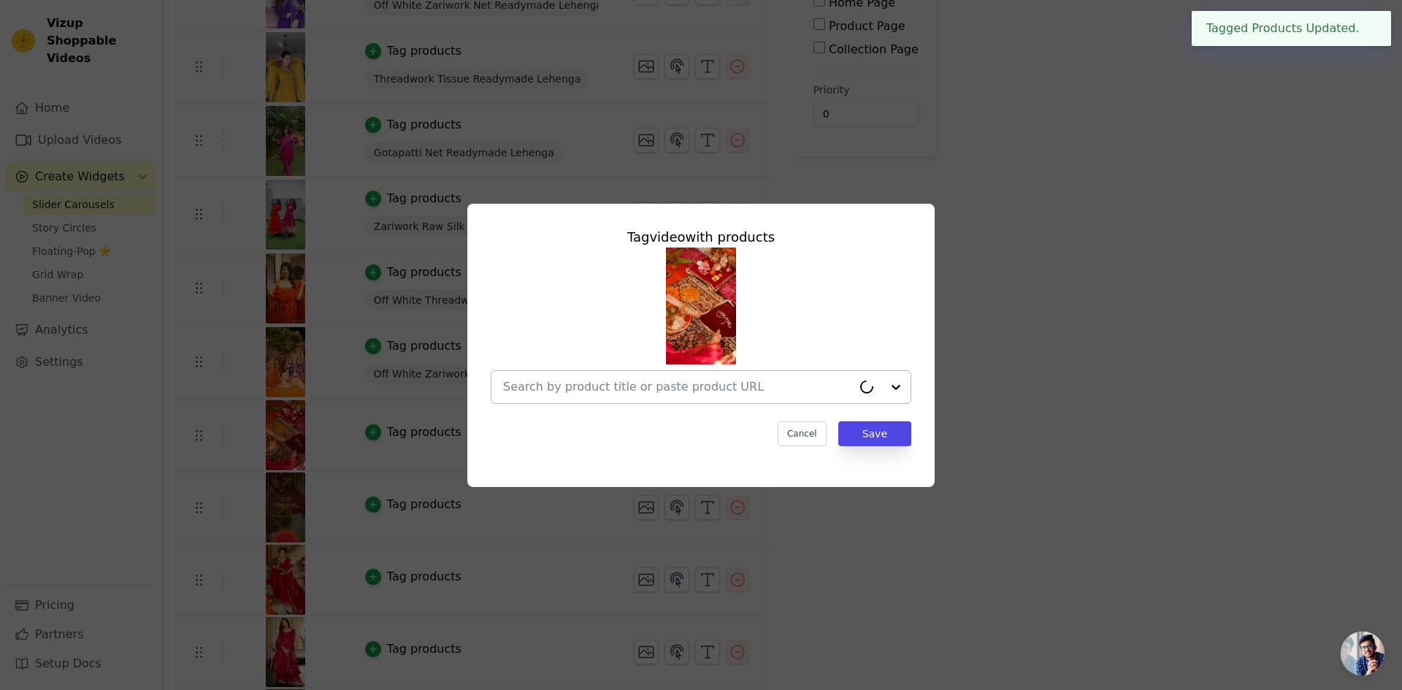
click at [690, 381] on input "text" at bounding box center [677, 387] width 349 height 18
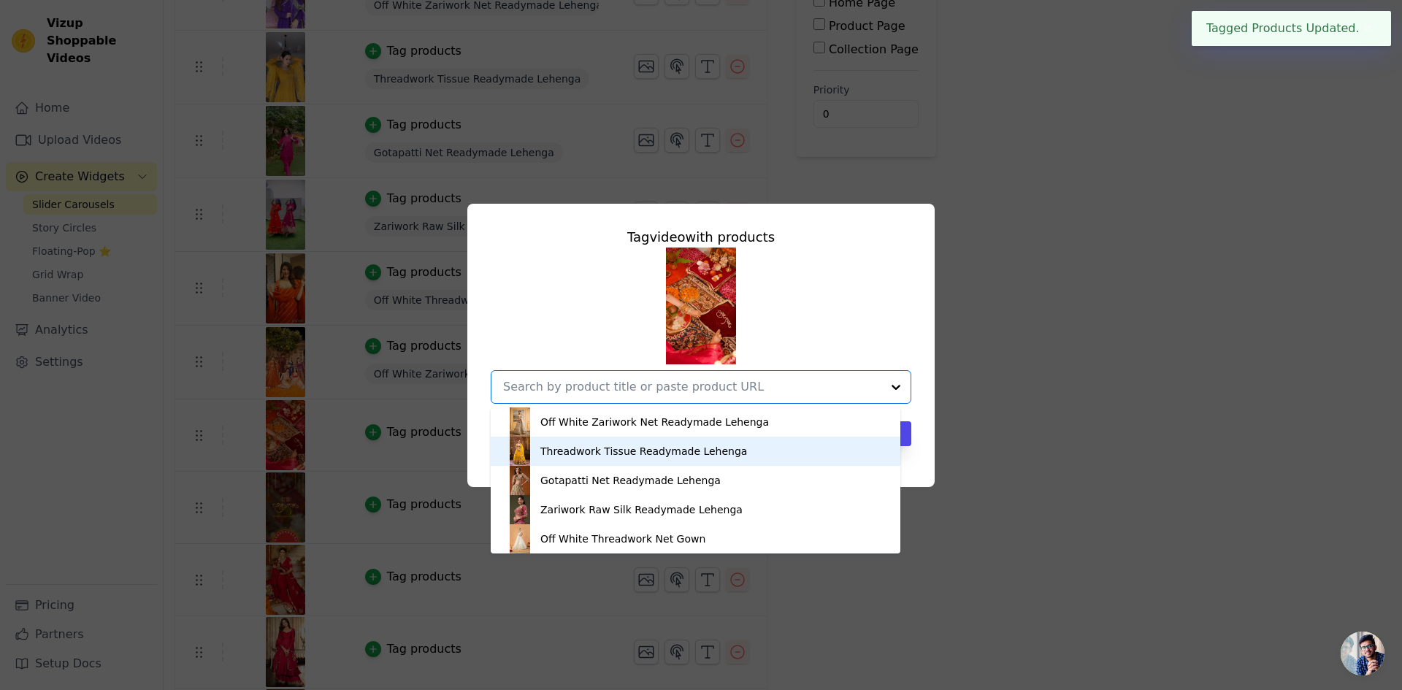
click at [654, 453] on div "Threadwork Tissue Readymade Lehenga" at bounding box center [643, 451] width 207 height 15
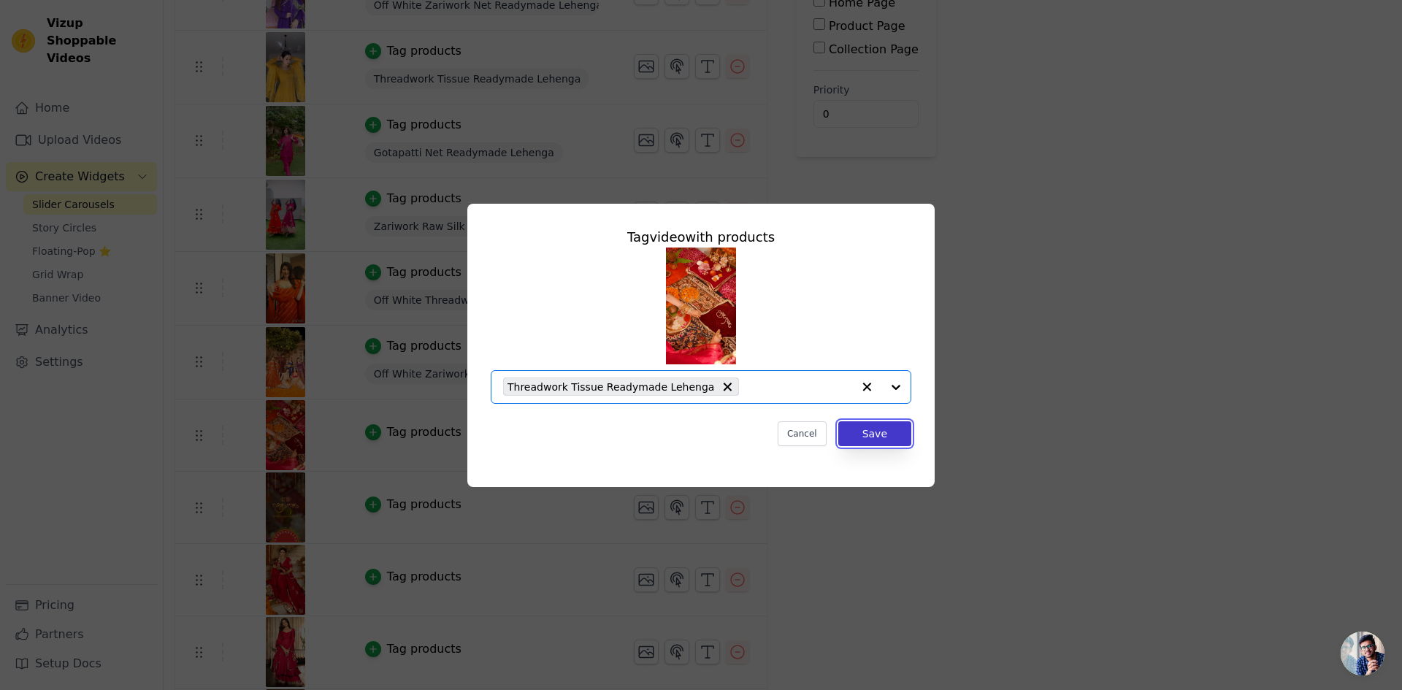
click at [874, 434] on button "Save" at bounding box center [874, 433] width 73 height 25
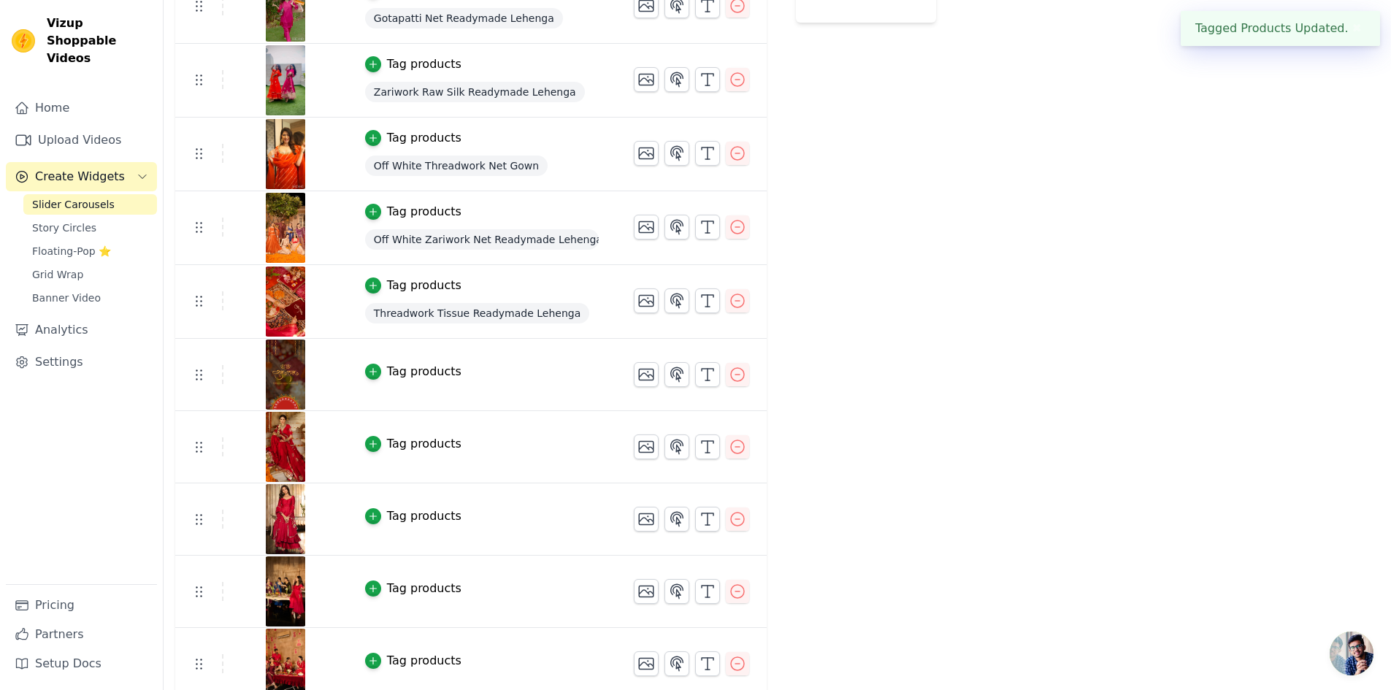
scroll to position [511, 0]
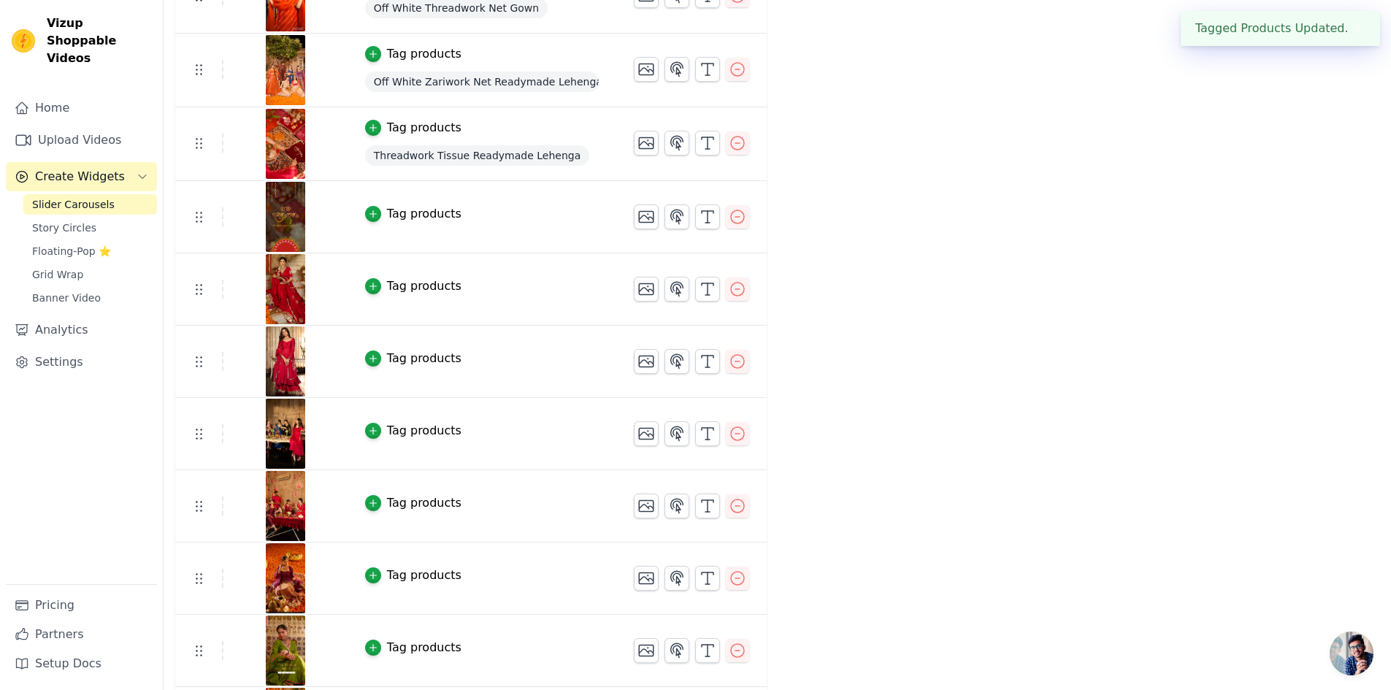
click at [417, 214] on div "Tag products" at bounding box center [424, 214] width 74 height 18
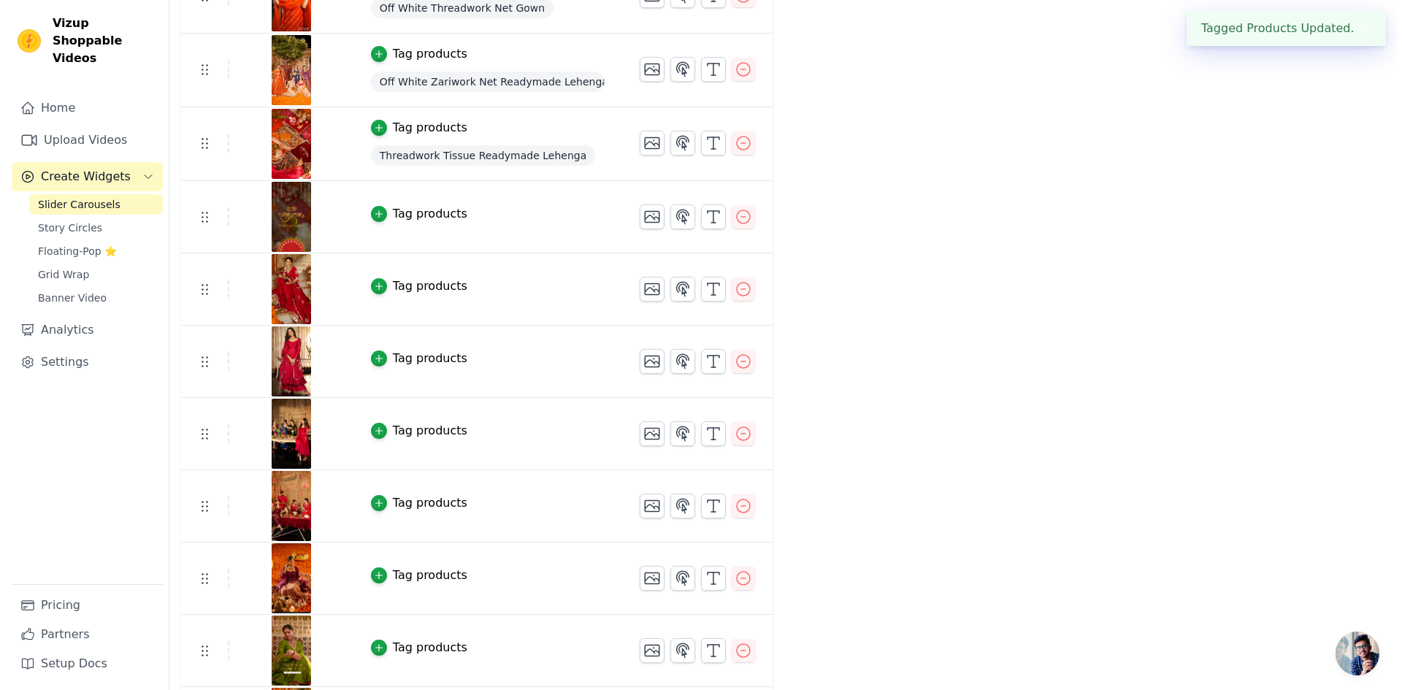
scroll to position [0, 0]
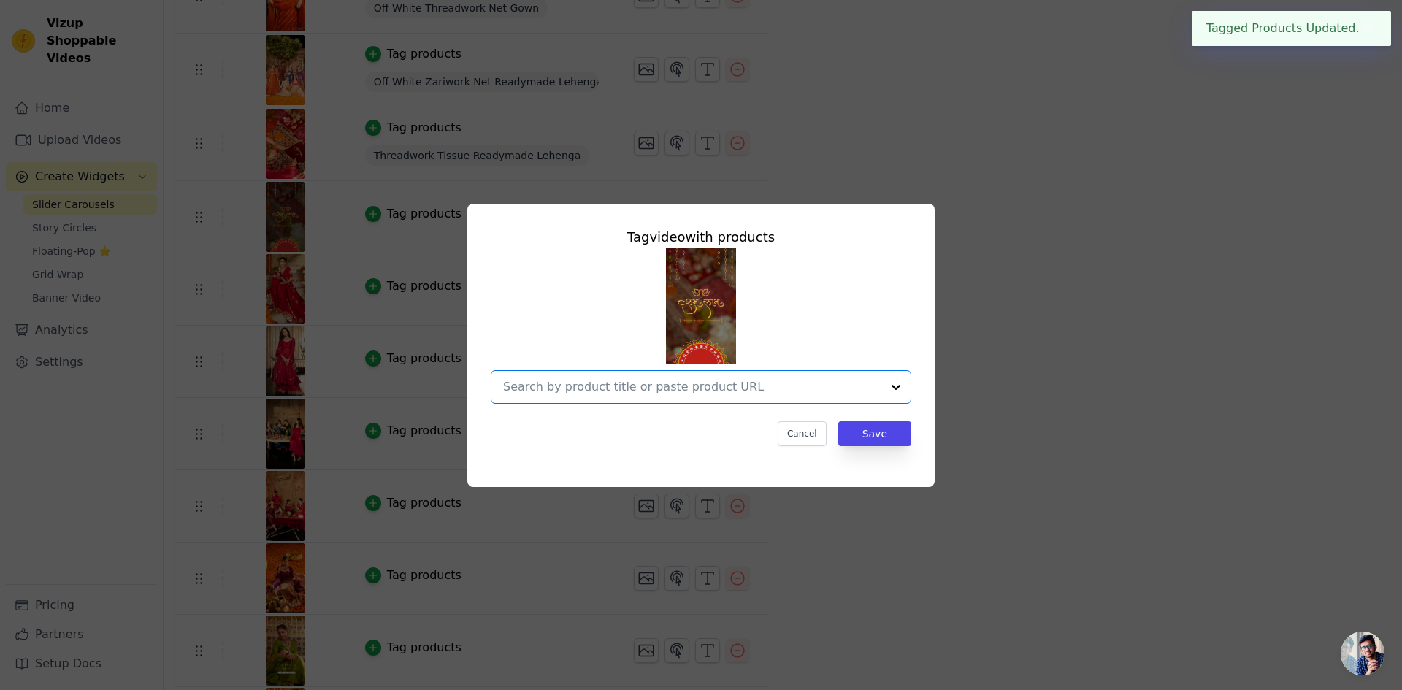
click at [731, 383] on input "text" at bounding box center [692, 387] width 378 height 18
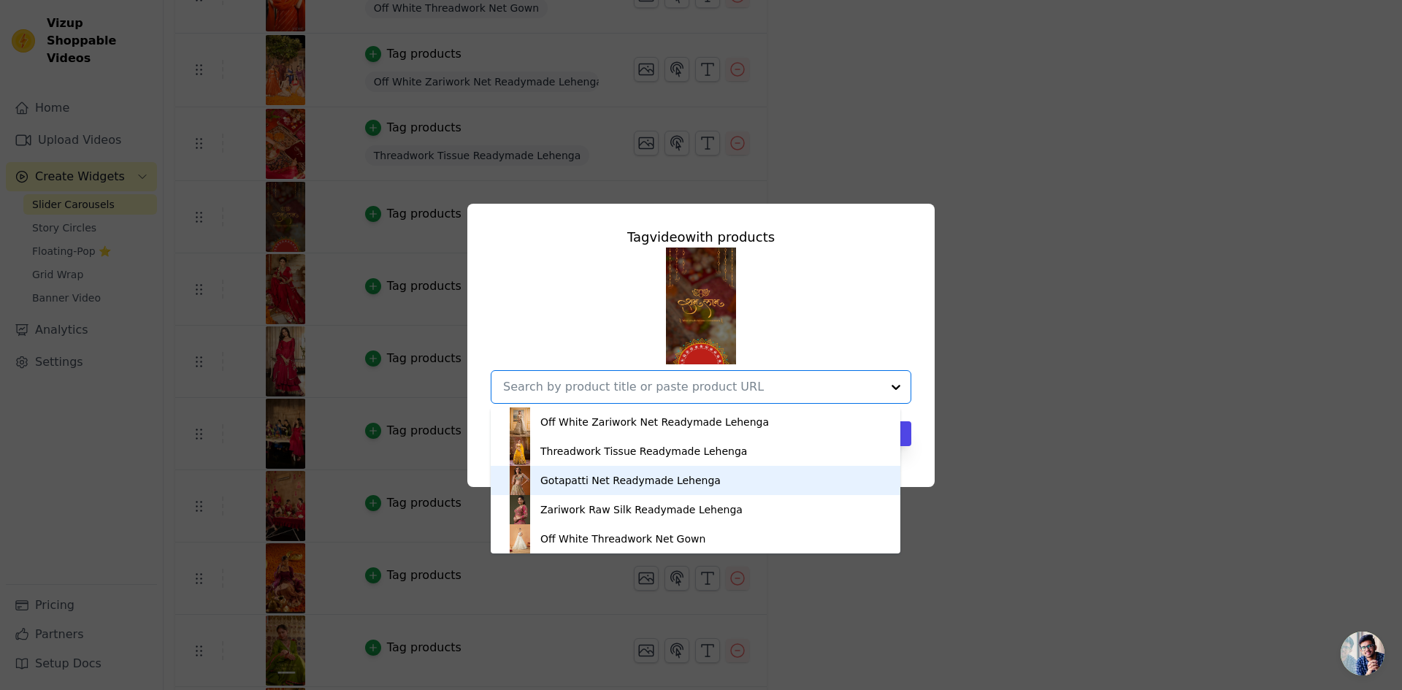
click at [665, 486] on div "Gotapatti Net Readymade Lehenga" at bounding box center [630, 480] width 180 height 15
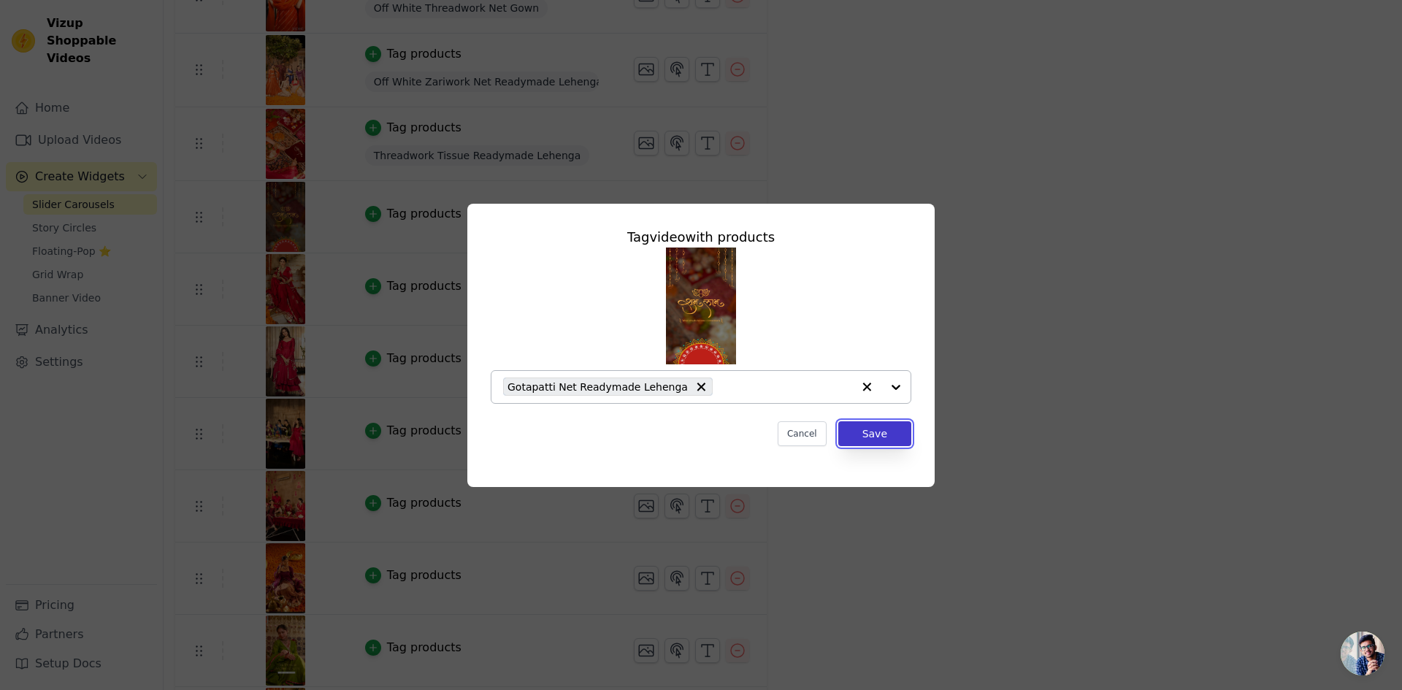
click at [872, 434] on button "Save" at bounding box center [874, 433] width 73 height 25
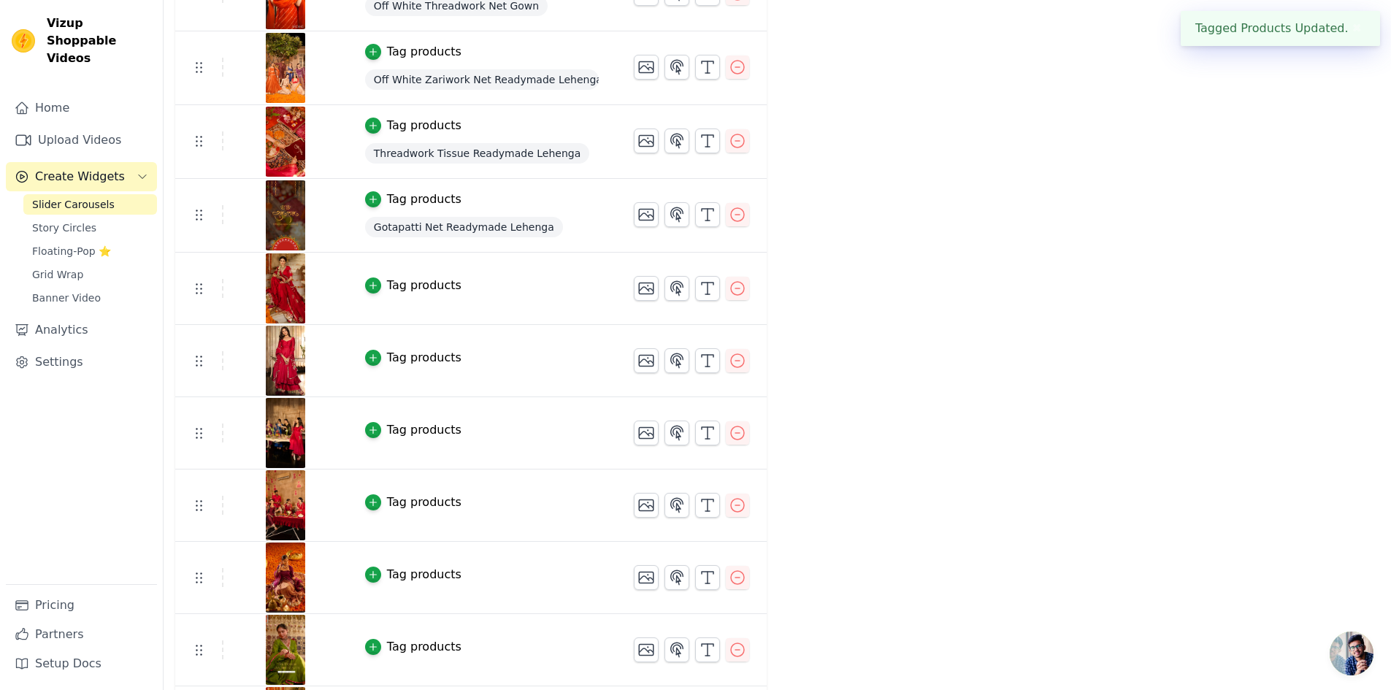
scroll to position [581, 0]
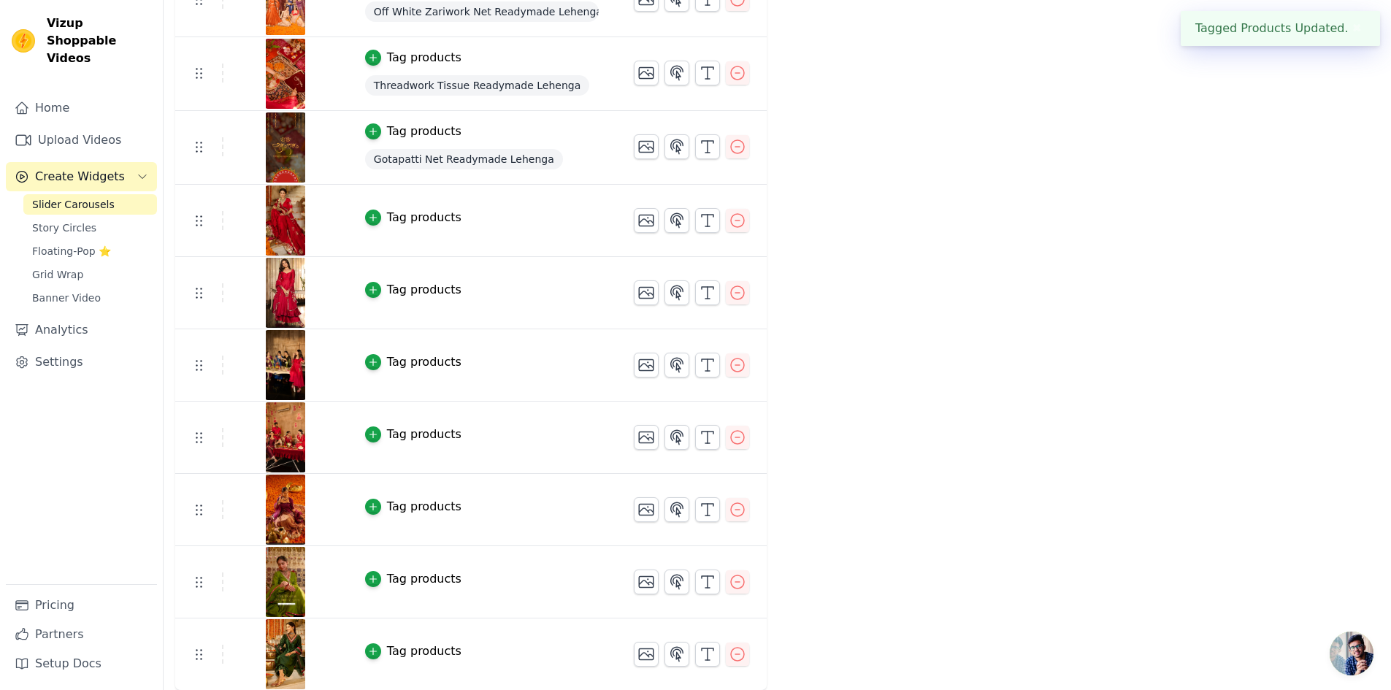
click at [420, 220] on div "Tag products" at bounding box center [424, 218] width 74 height 18
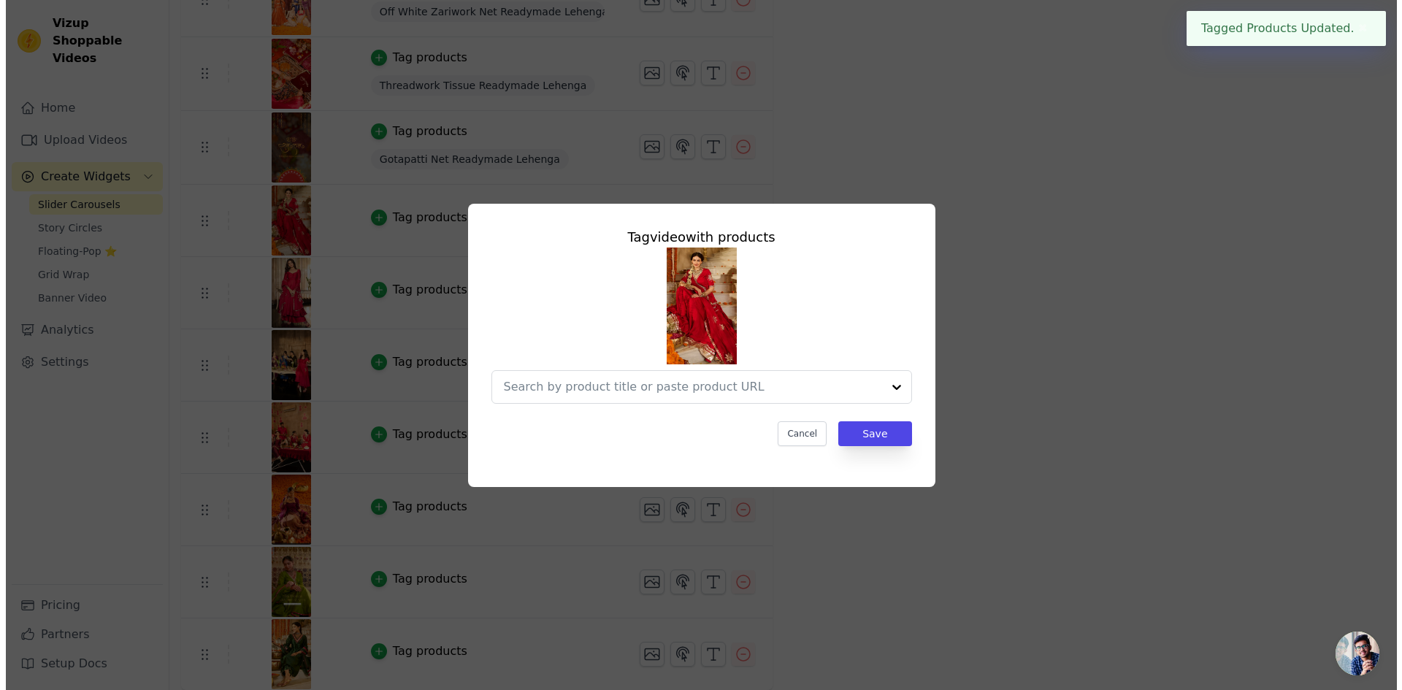
scroll to position [0, 0]
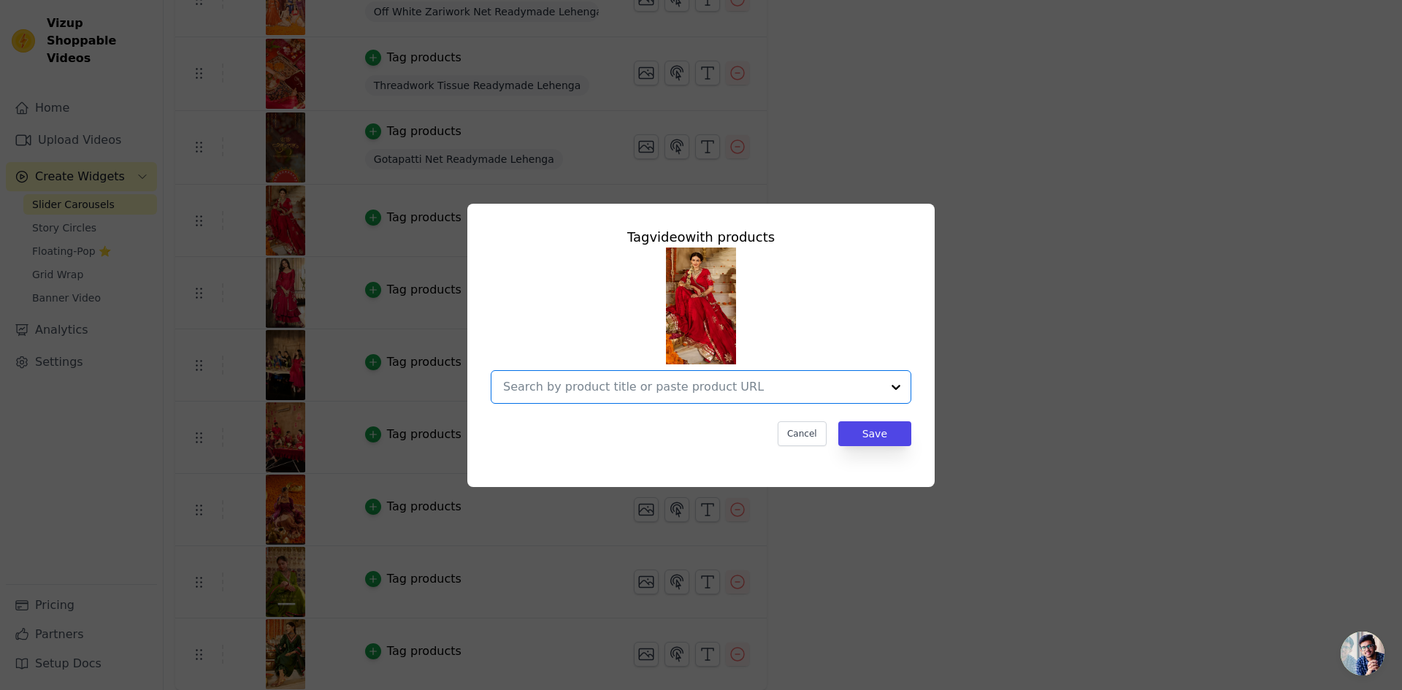
click at [709, 383] on input "text" at bounding box center [692, 387] width 378 height 18
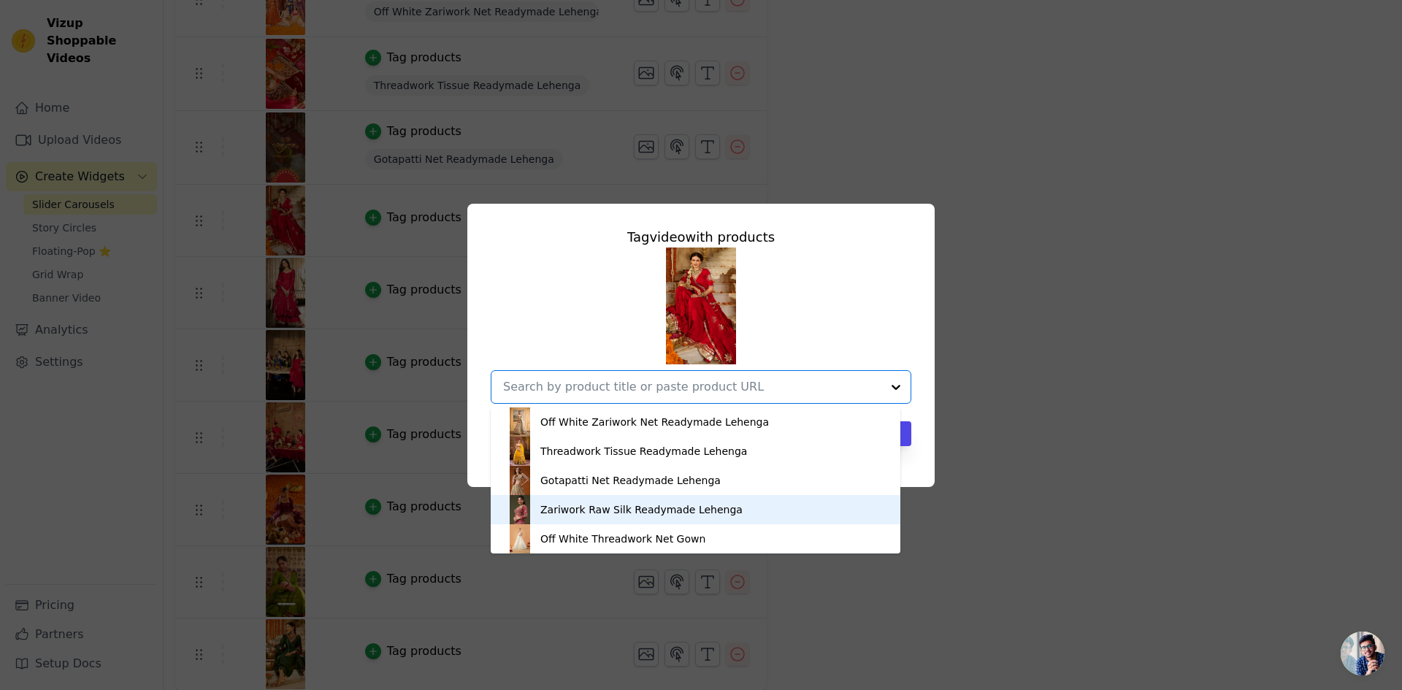
click at [608, 499] on div "Zariwork Raw Silk Readymade Lehenga" at bounding box center [695, 509] width 380 height 29
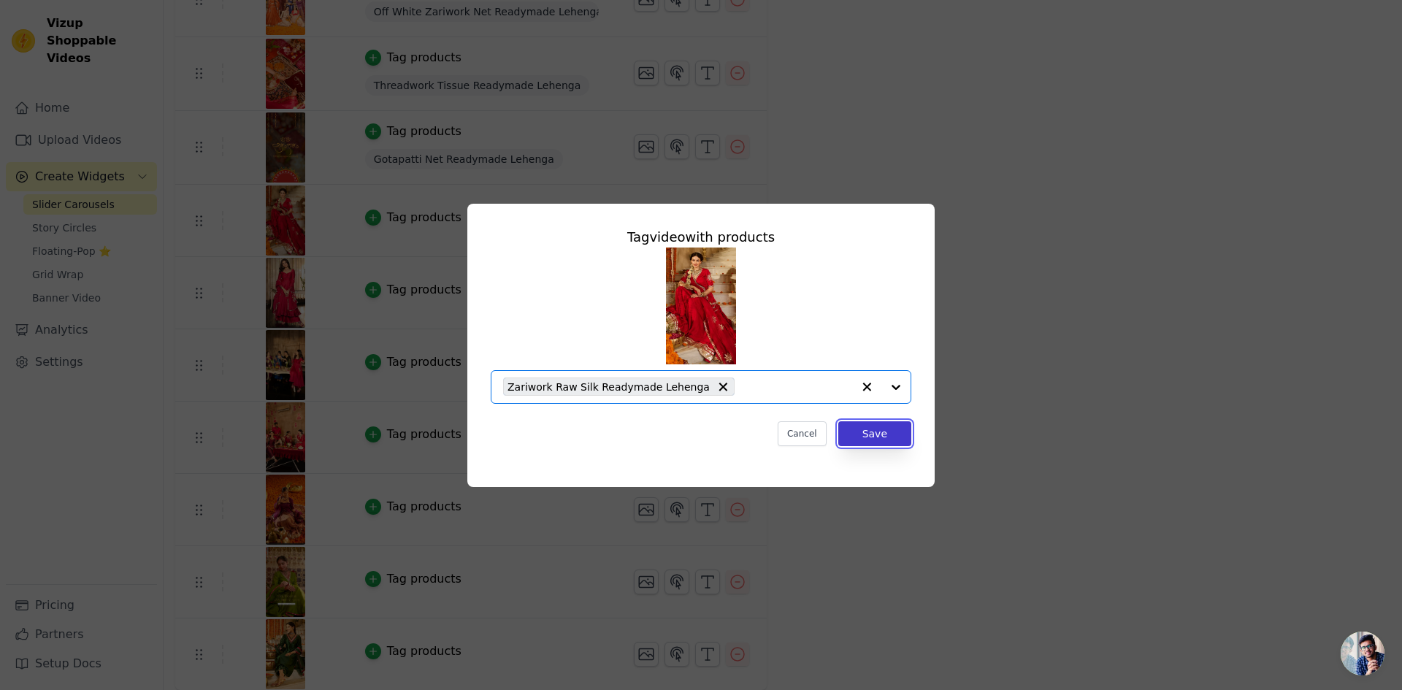
click at [888, 437] on button "Save" at bounding box center [874, 433] width 73 height 25
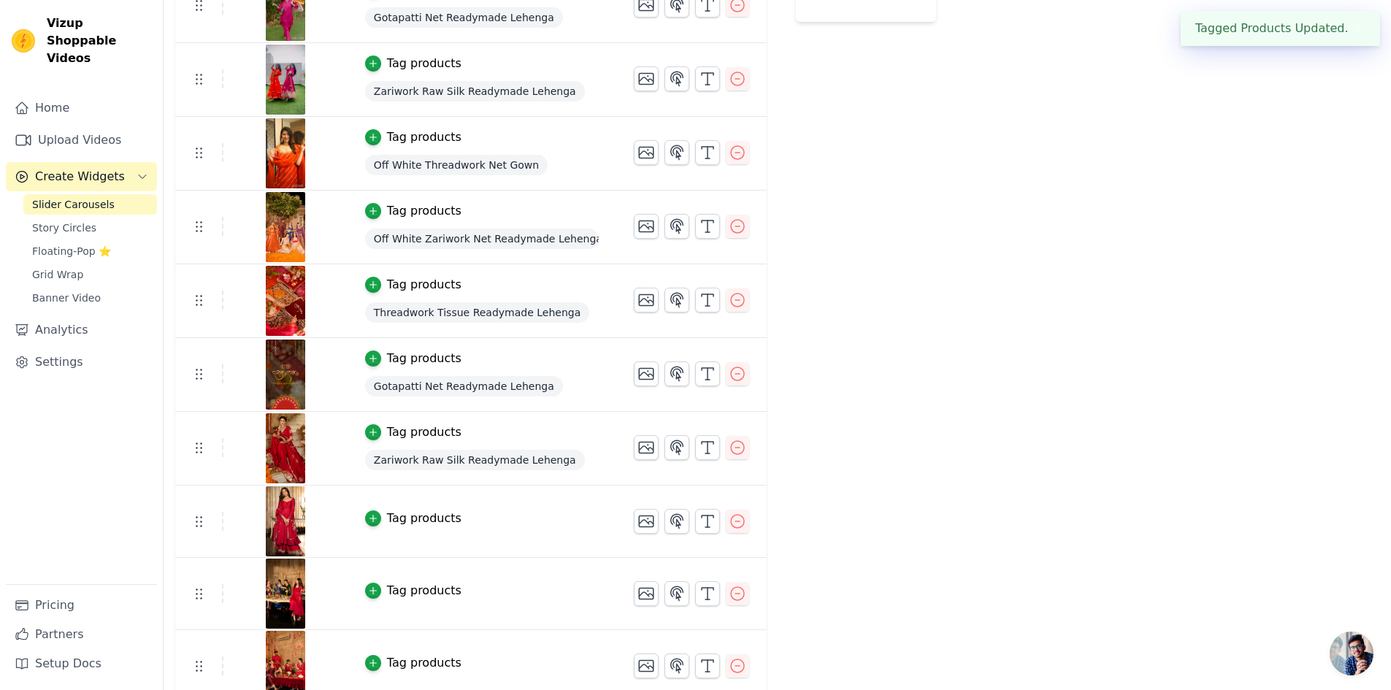
scroll to position [511, 0]
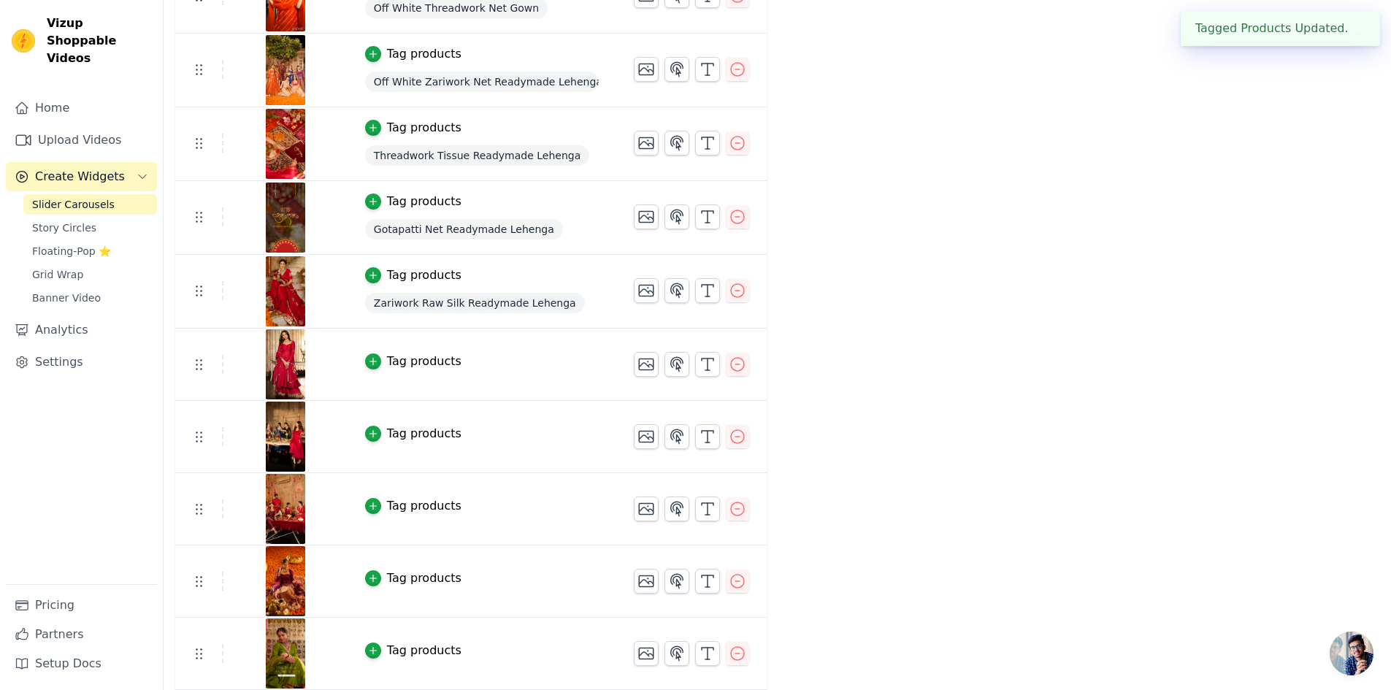
click at [429, 366] on div "Tag products" at bounding box center [424, 362] width 74 height 18
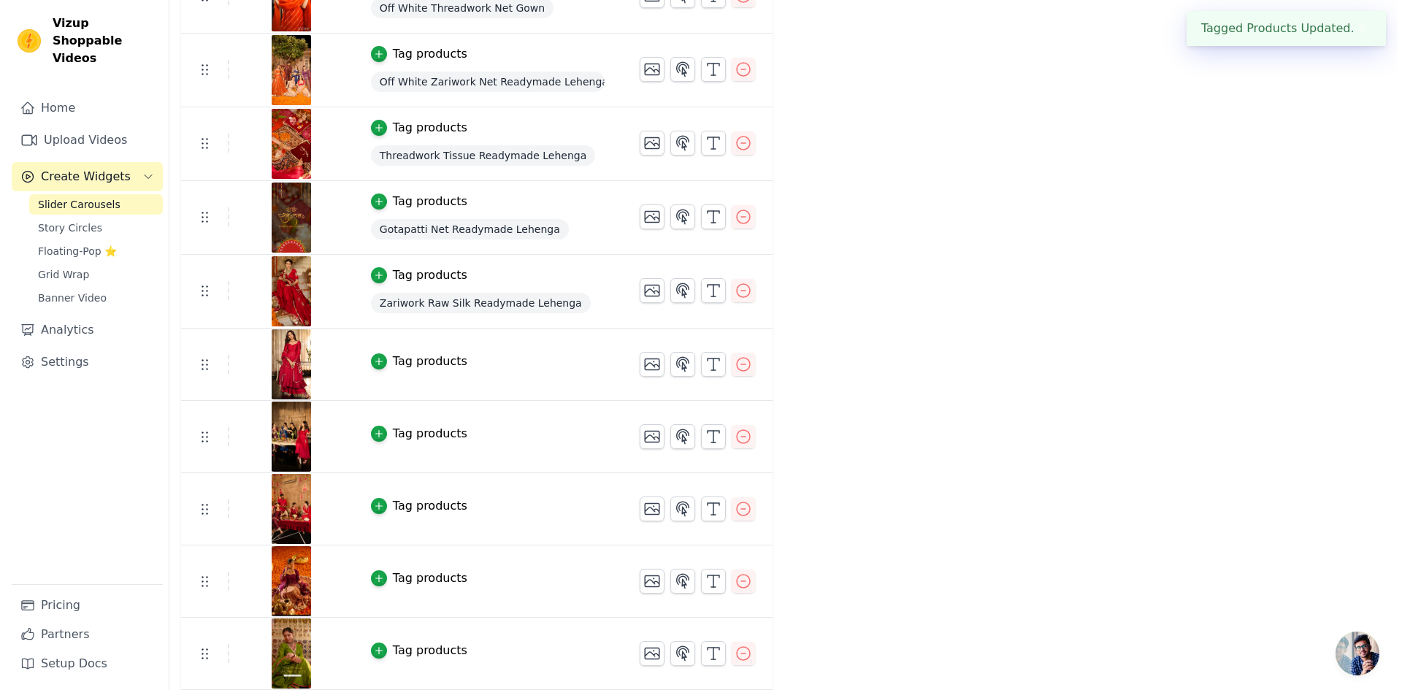
scroll to position [0, 0]
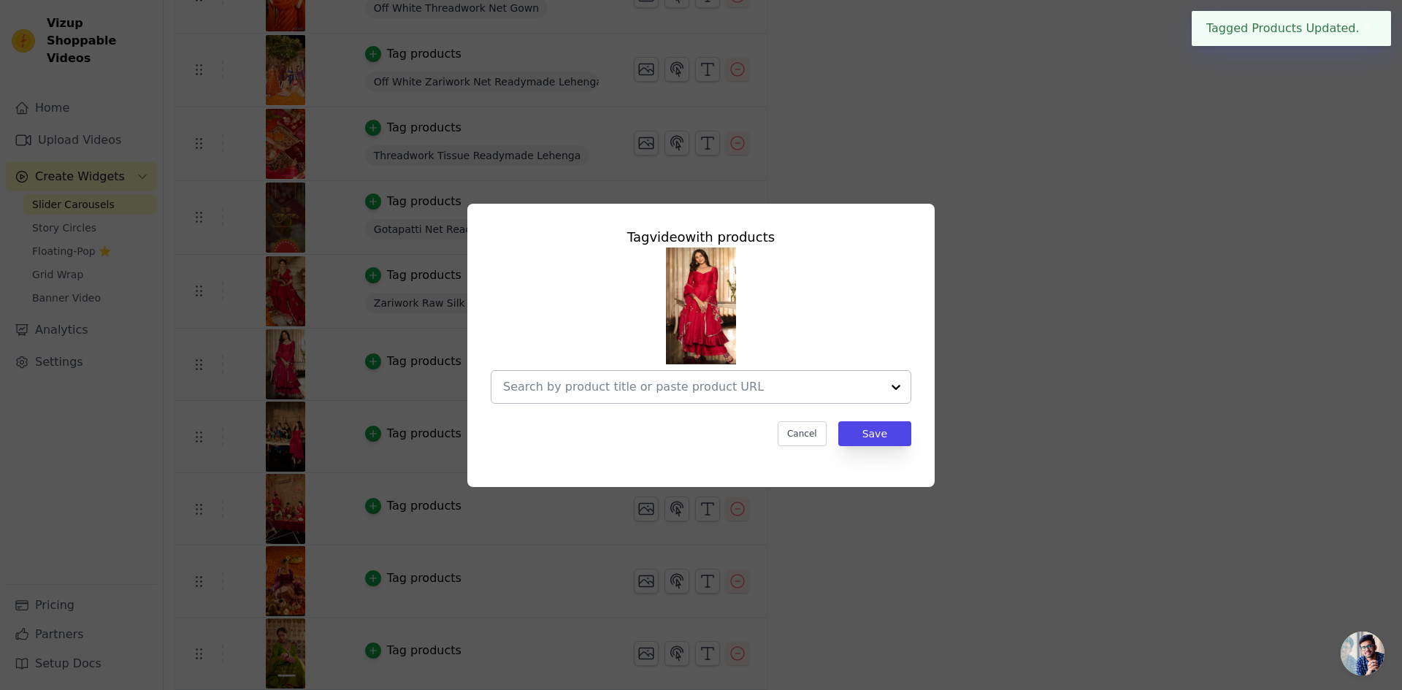
click at [723, 381] on input "text" at bounding box center [692, 387] width 378 height 18
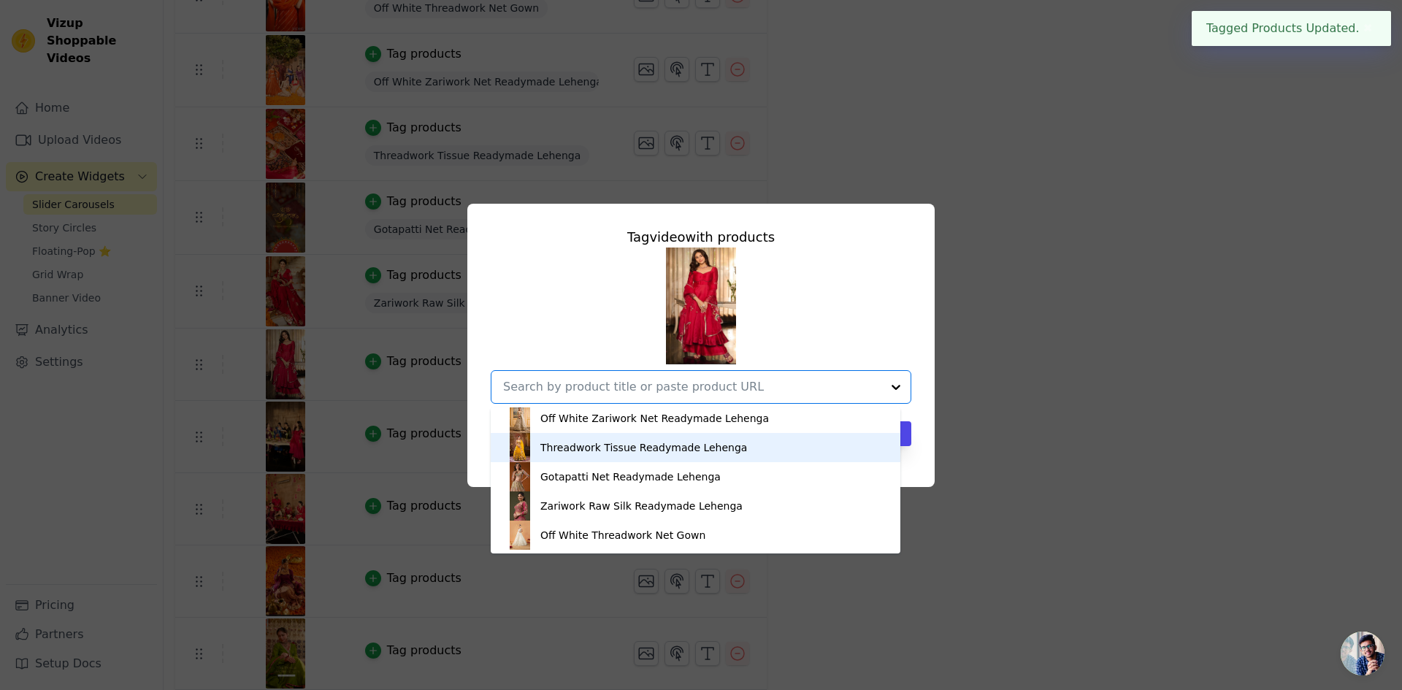
scroll to position [4, 0]
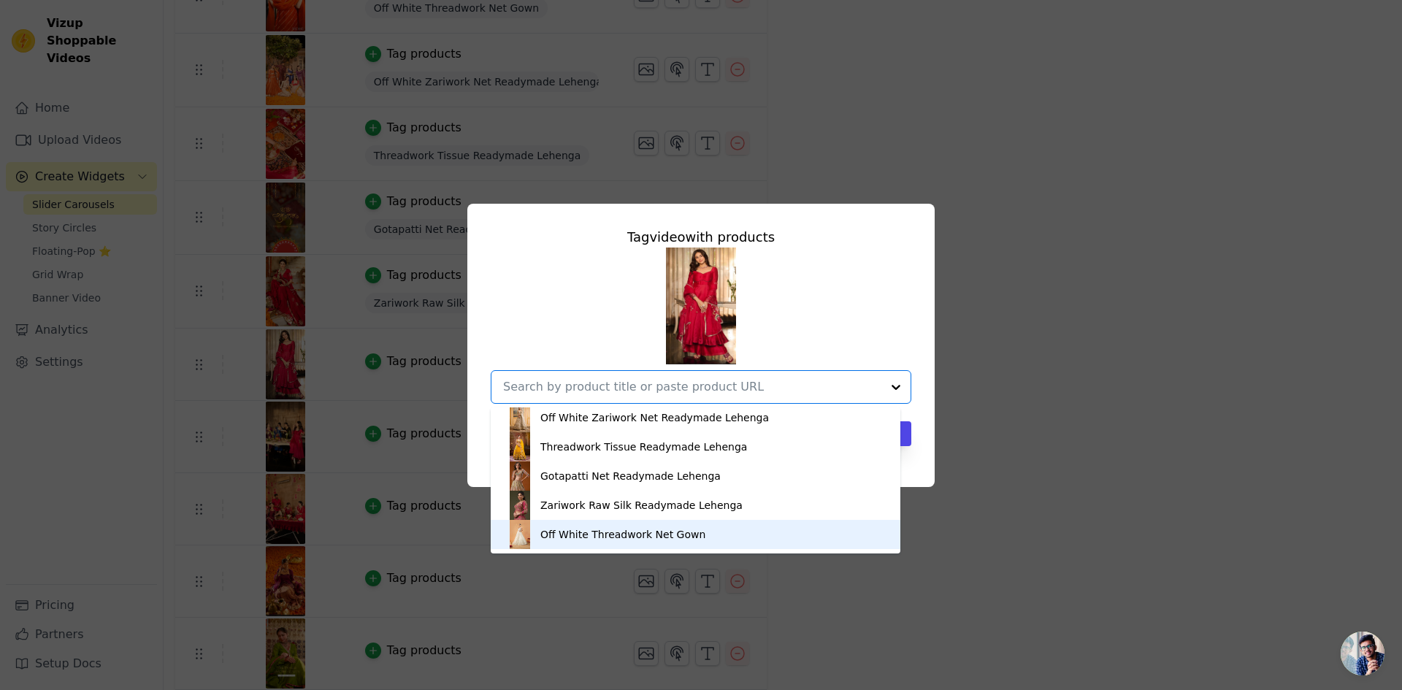
click at [615, 523] on div "Off White Threadwork Net Gown" at bounding box center [695, 534] width 380 height 29
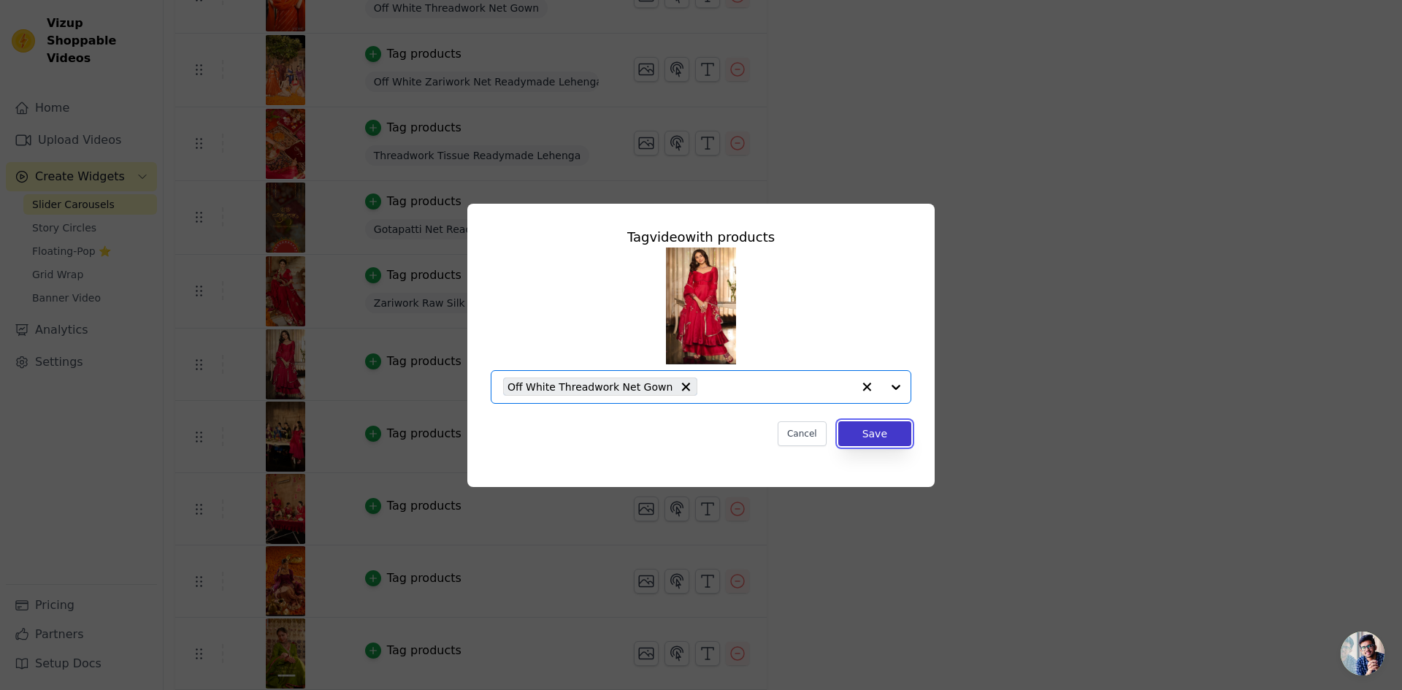
click at [870, 430] on button "Save" at bounding box center [874, 433] width 73 height 25
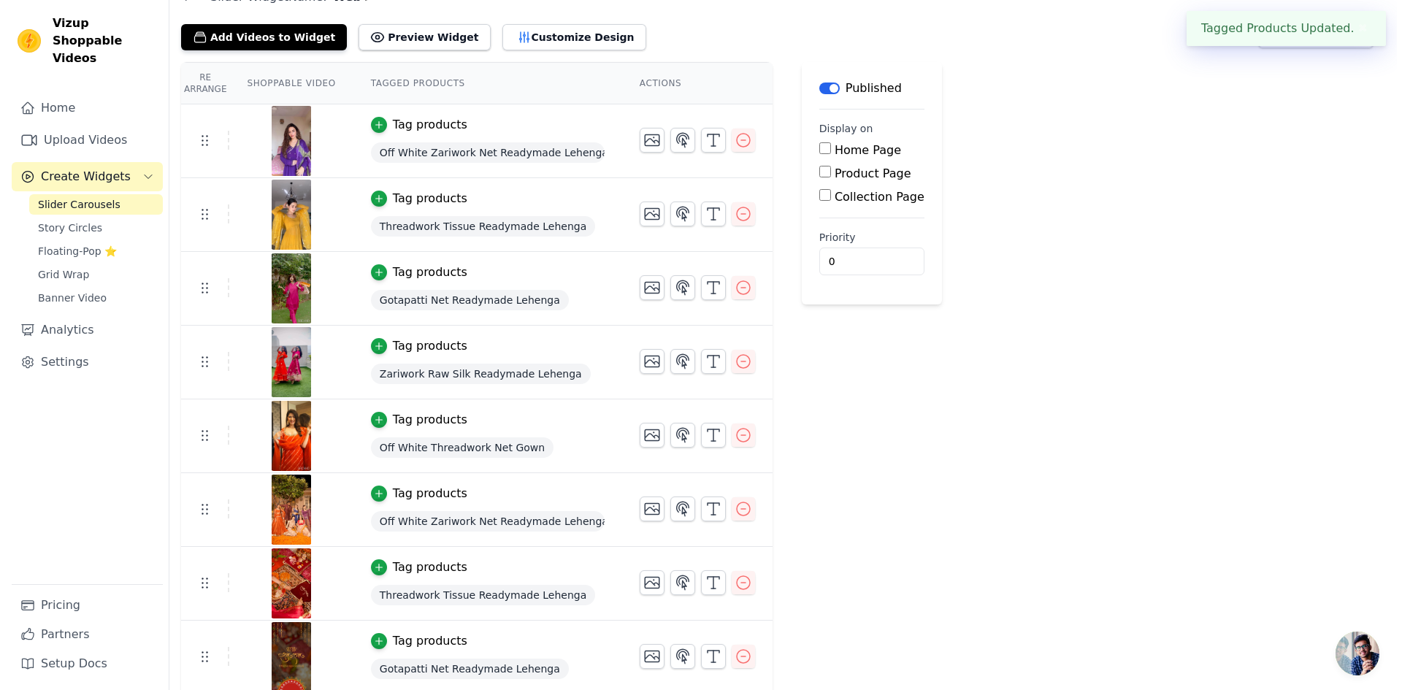
scroll to position [0, 0]
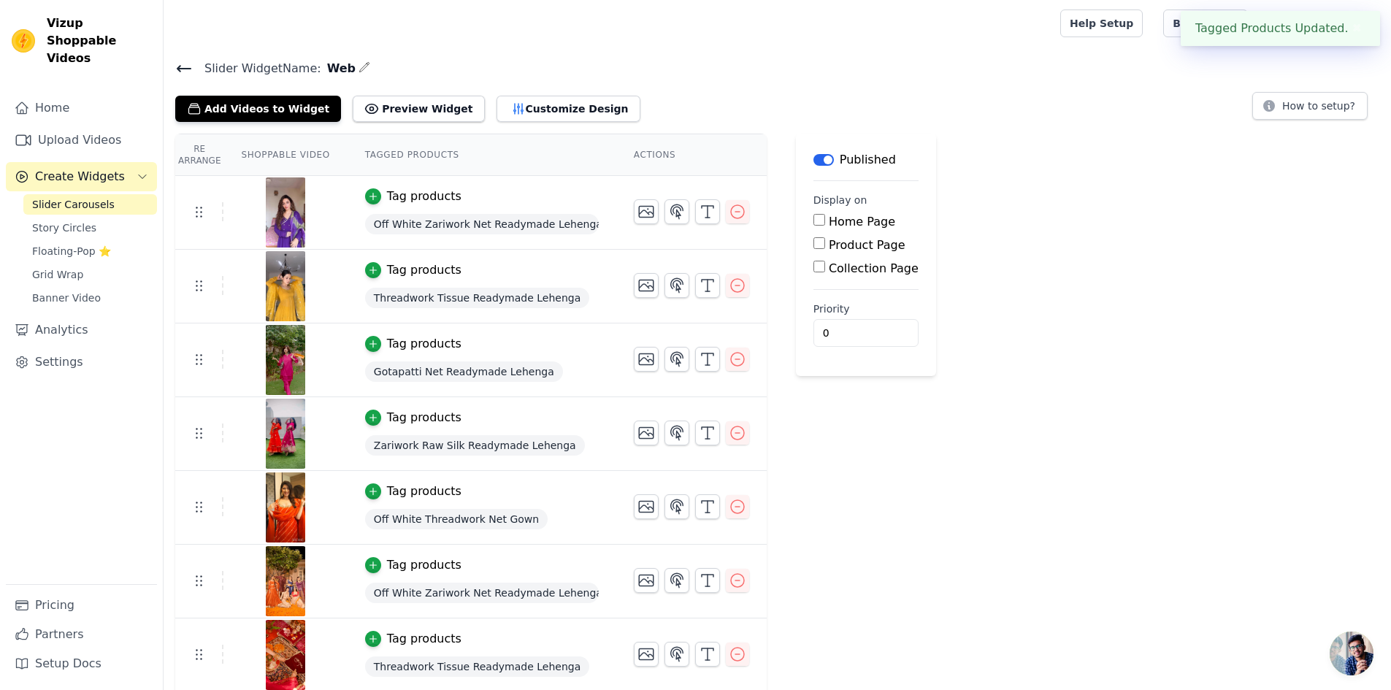
click at [79, 197] on span "Slider Carousels" at bounding box center [73, 204] width 82 height 15
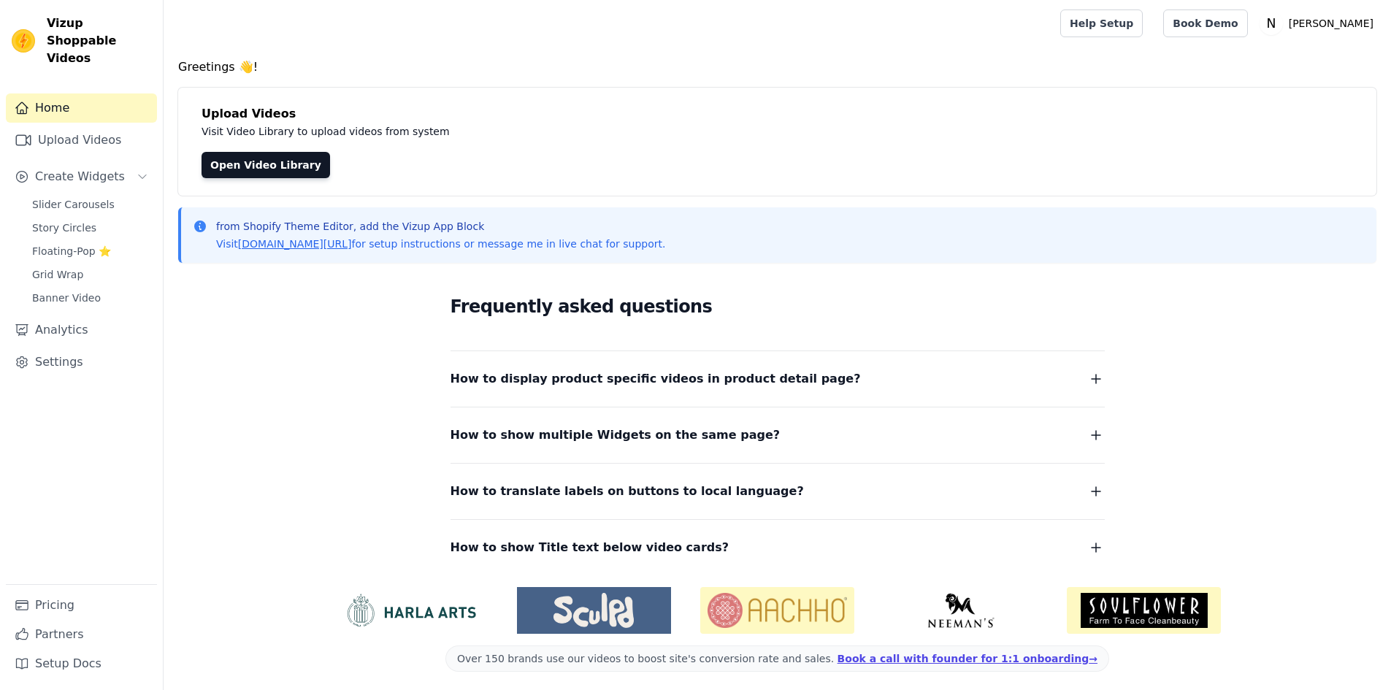
scroll to position [5, 0]
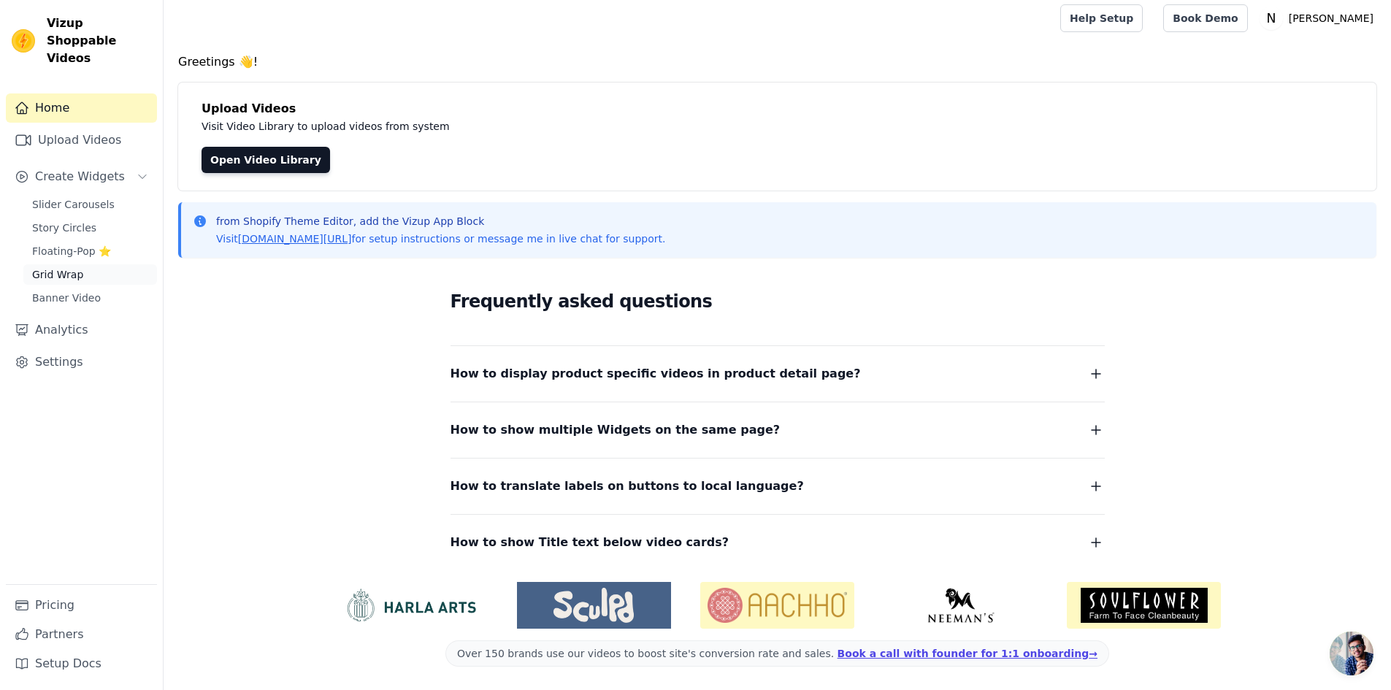
click at [76, 267] on span "Grid Wrap" at bounding box center [57, 274] width 51 height 15
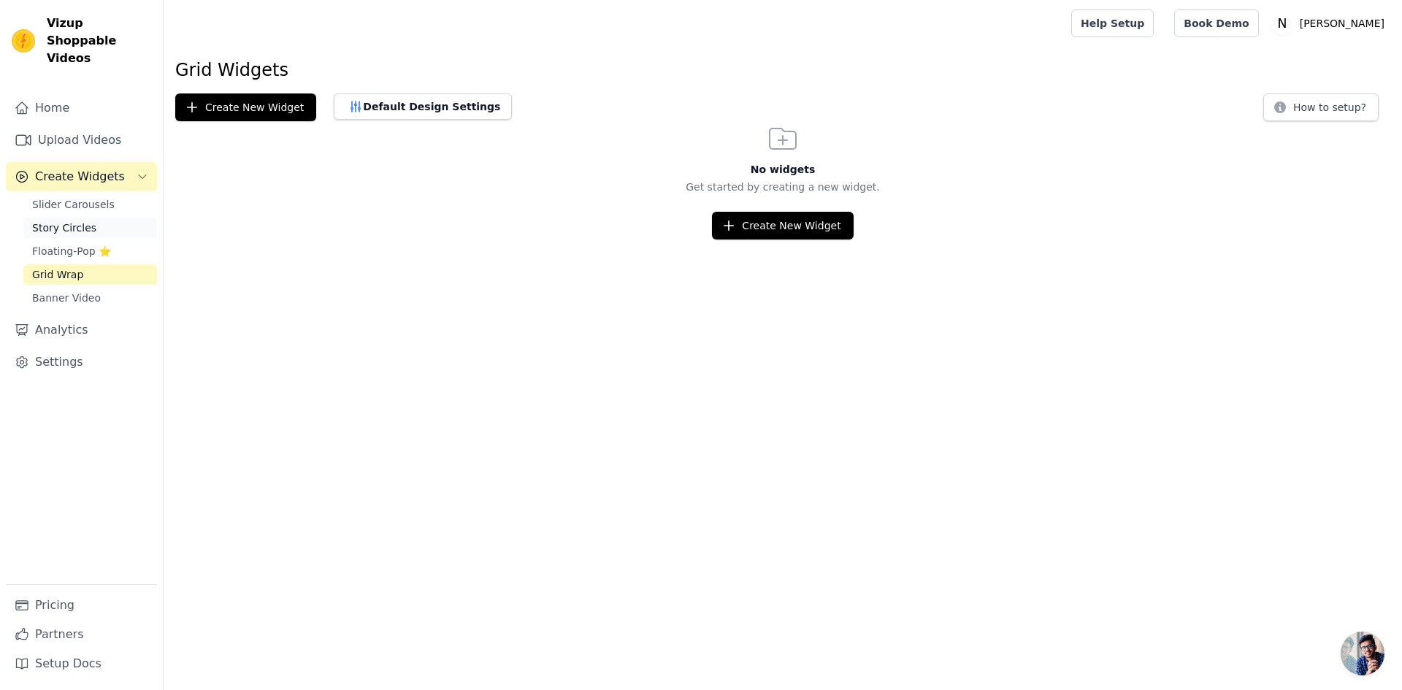
click at [79, 220] on span "Story Circles" at bounding box center [64, 227] width 64 height 15
click at [88, 197] on span "Slider Carousels" at bounding box center [73, 204] width 82 height 15
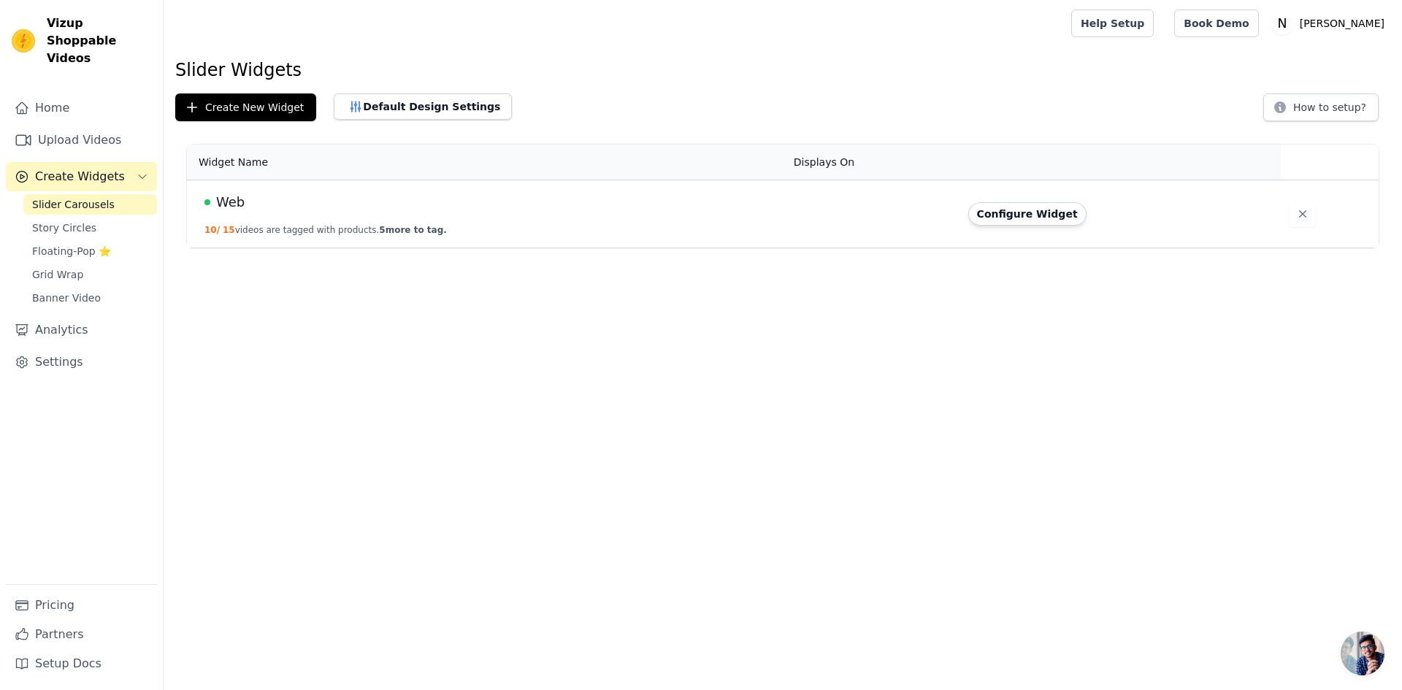
click at [88, 197] on span "Slider Carousels" at bounding box center [73, 204] width 82 height 15
click at [1023, 215] on button "Configure Widget" at bounding box center [1027, 213] width 118 height 23
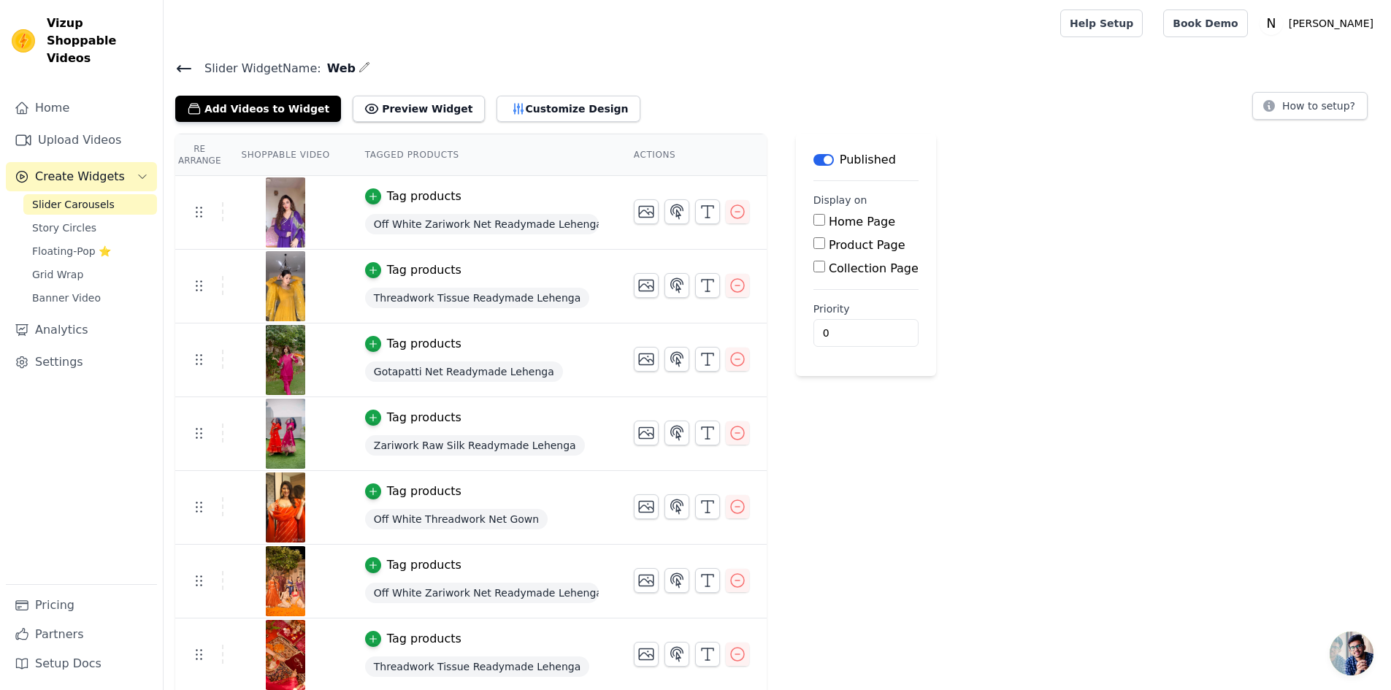
click at [829, 220] on label "Home Page" at bounding box center [862, 222] width 66 height 14
click at [819, 220] on input "Home Page" at bounding box center [819, 220] width 12 height 12
checkbox input "true"
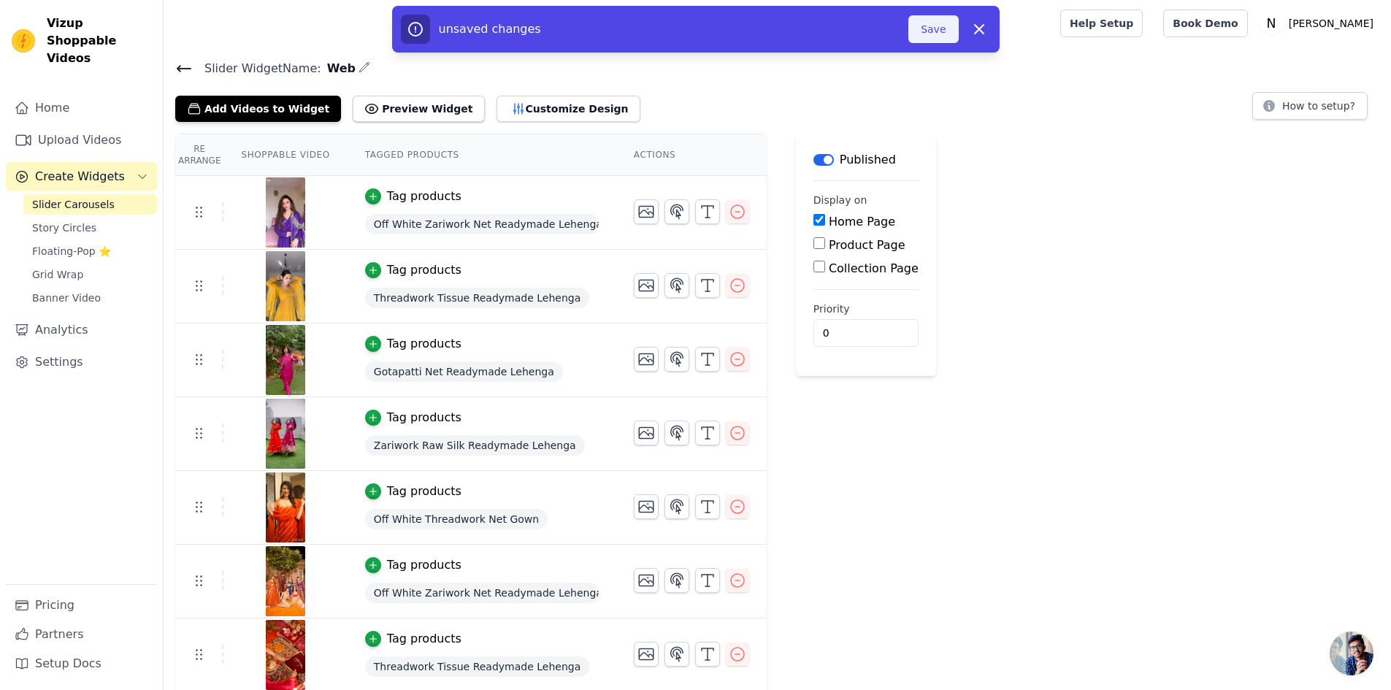
click at [945, 29] on button "Save" at bounding box center [933, 29] width 50 height 28
